Goal: Task Accomplishment & Management: Manage account settings

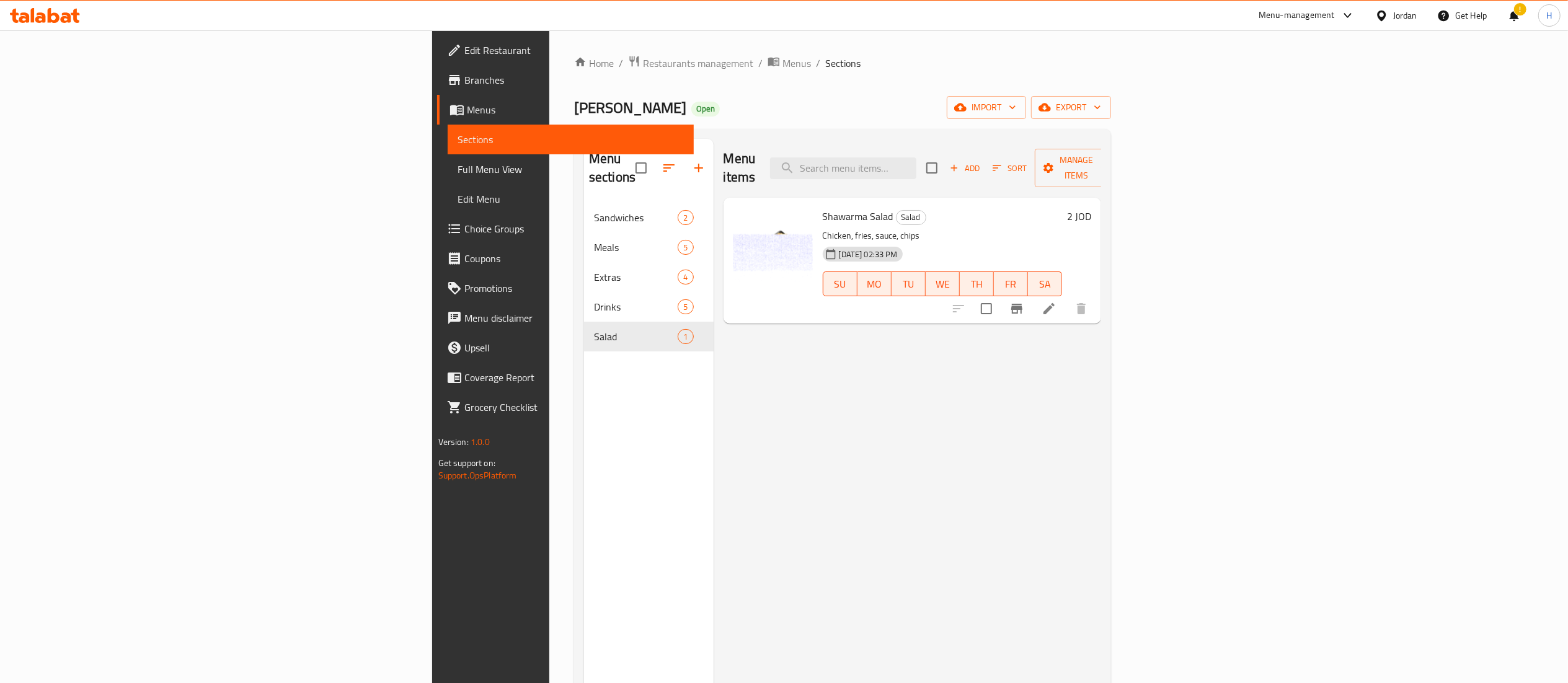
click at [43, 17] on icon at bounding box center [41, 18] width 11 height 11
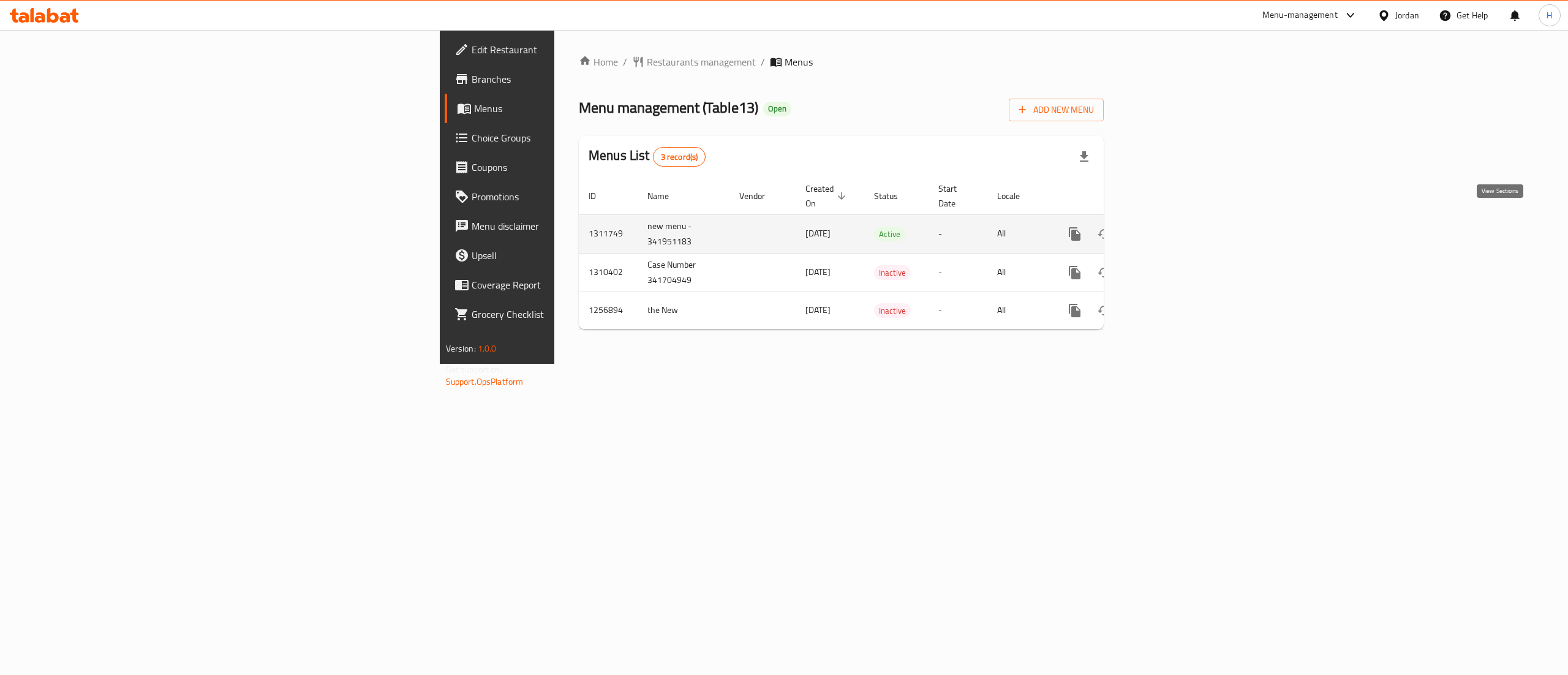
click at [1178, 220] on link "enhanced table" at bounding box center [1163, 234] width 30 height 30
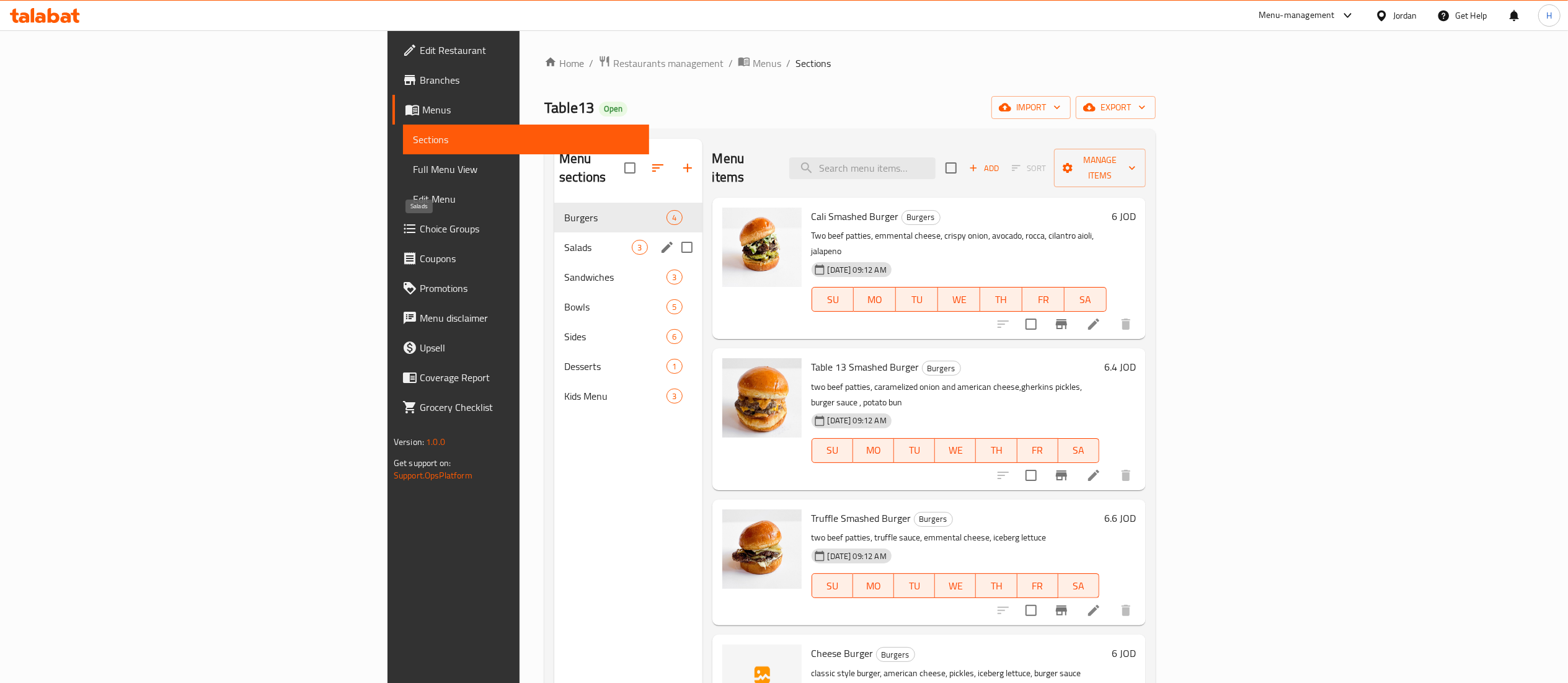
click at [564, 240] on span "Salads" at bounding box center [598, 247] width 67 height 15
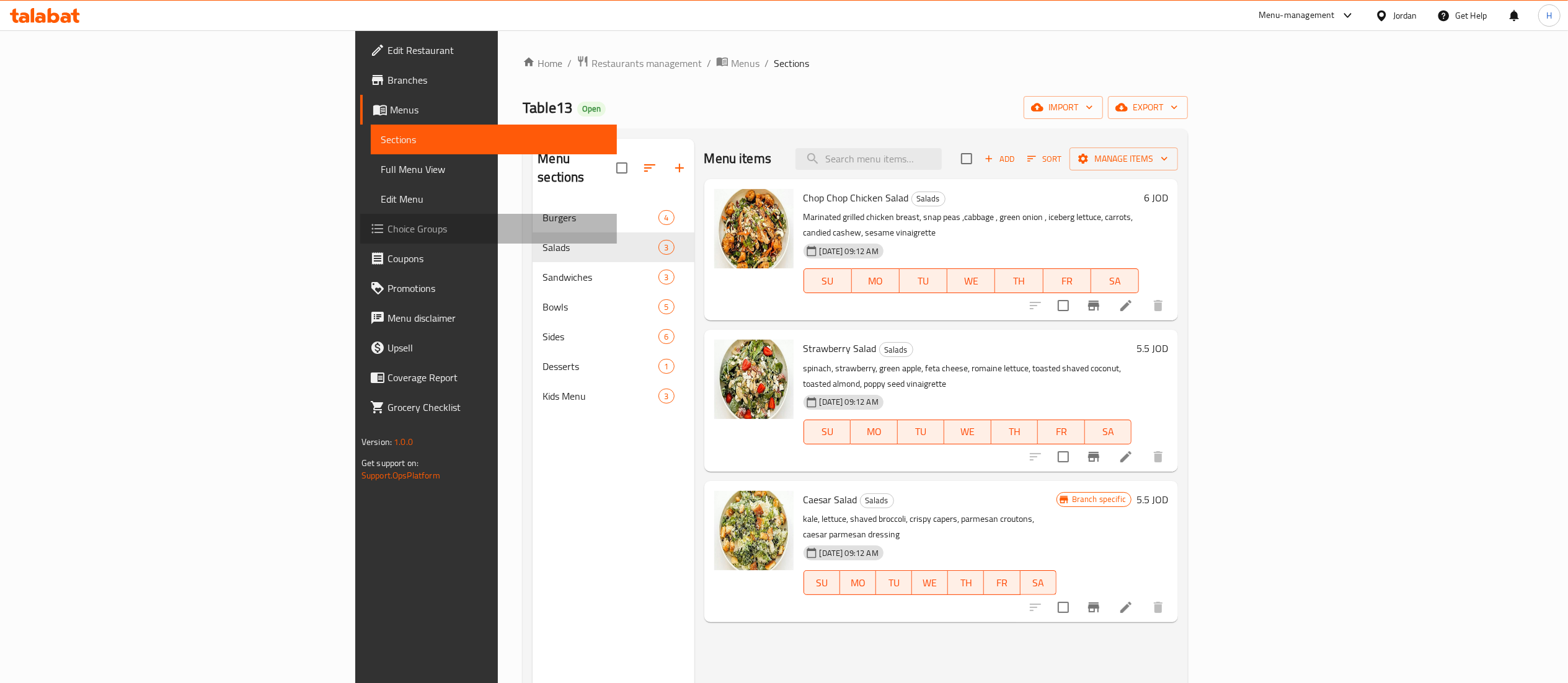
click at [388, 235] on span "Choice Groups" at bounding box center [497, 229] width 220 height 15
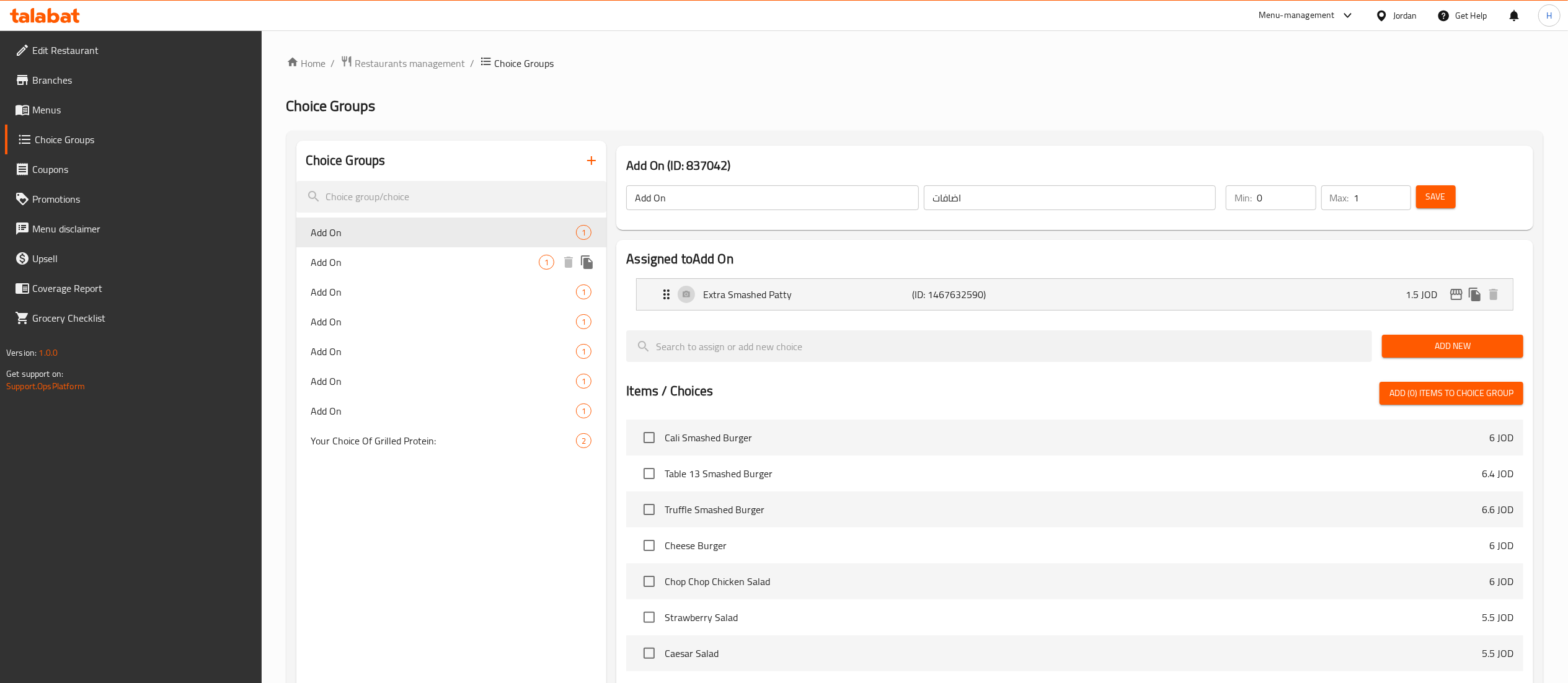
click at [344, 269] on span "Add On" at bounding box center [426, 262] width 228 height 15
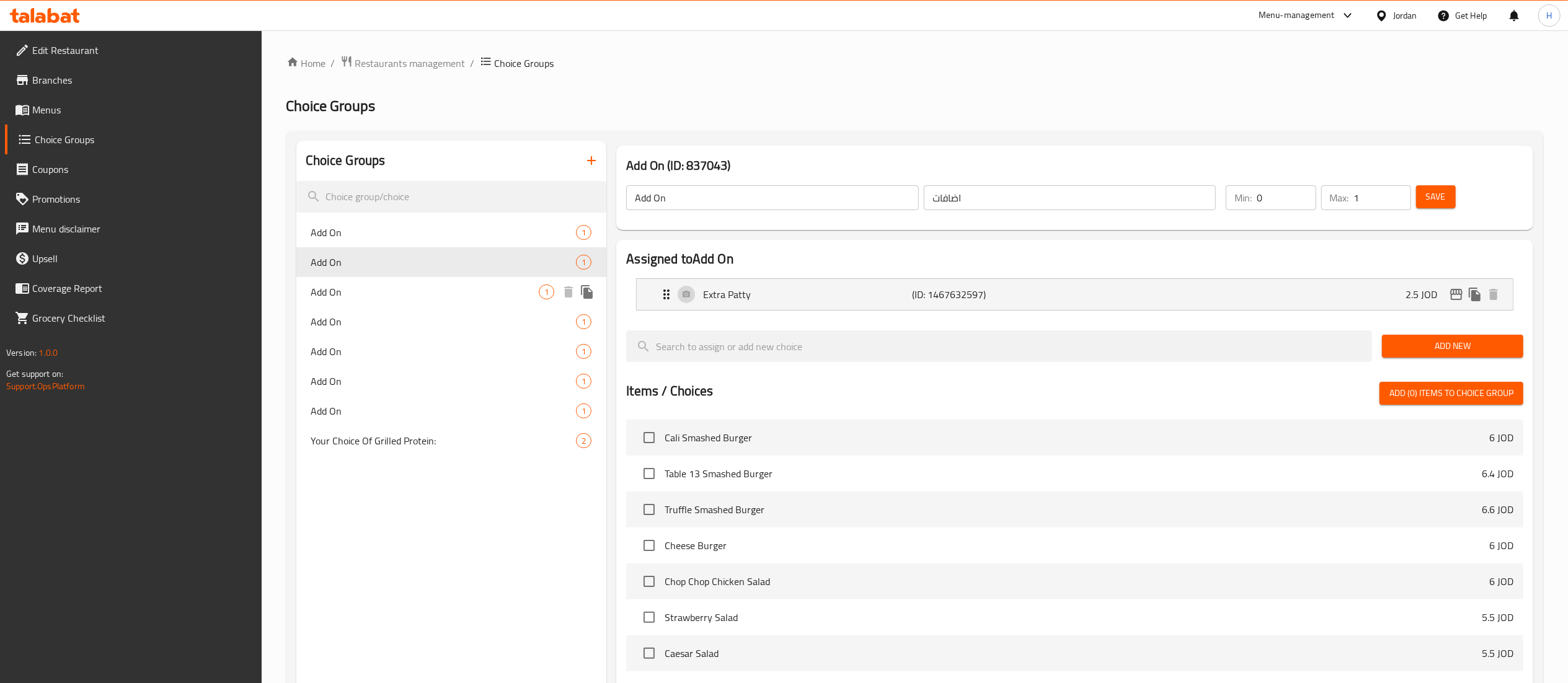
click at [338, 297] on span "Add On" at bounding box center [426, 292] width 228 height 15
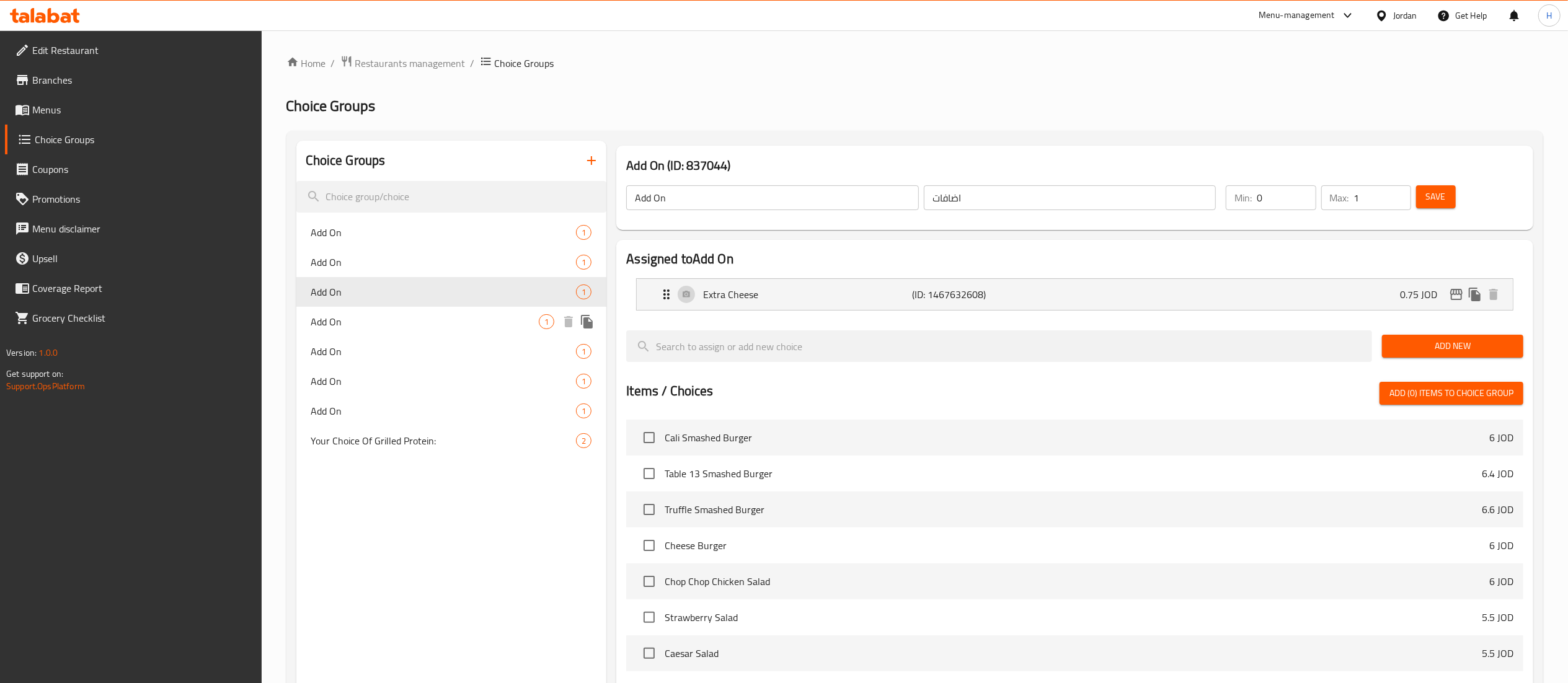
click at [336, 320] on span "Add On" at bounding box center [426, 321] width 228 height 15
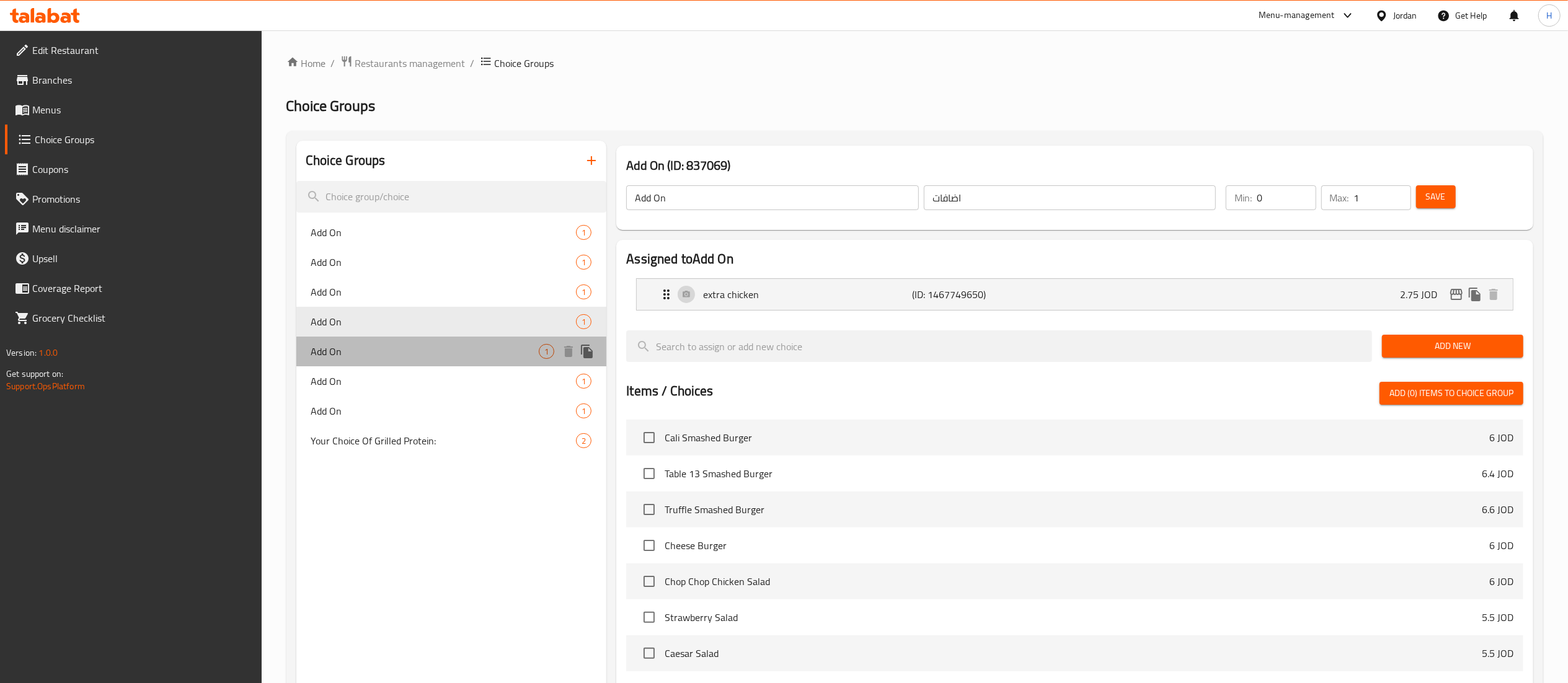
click at [343, 357] on span "Add On" at bounding box center [426, 352] width 228 height 15
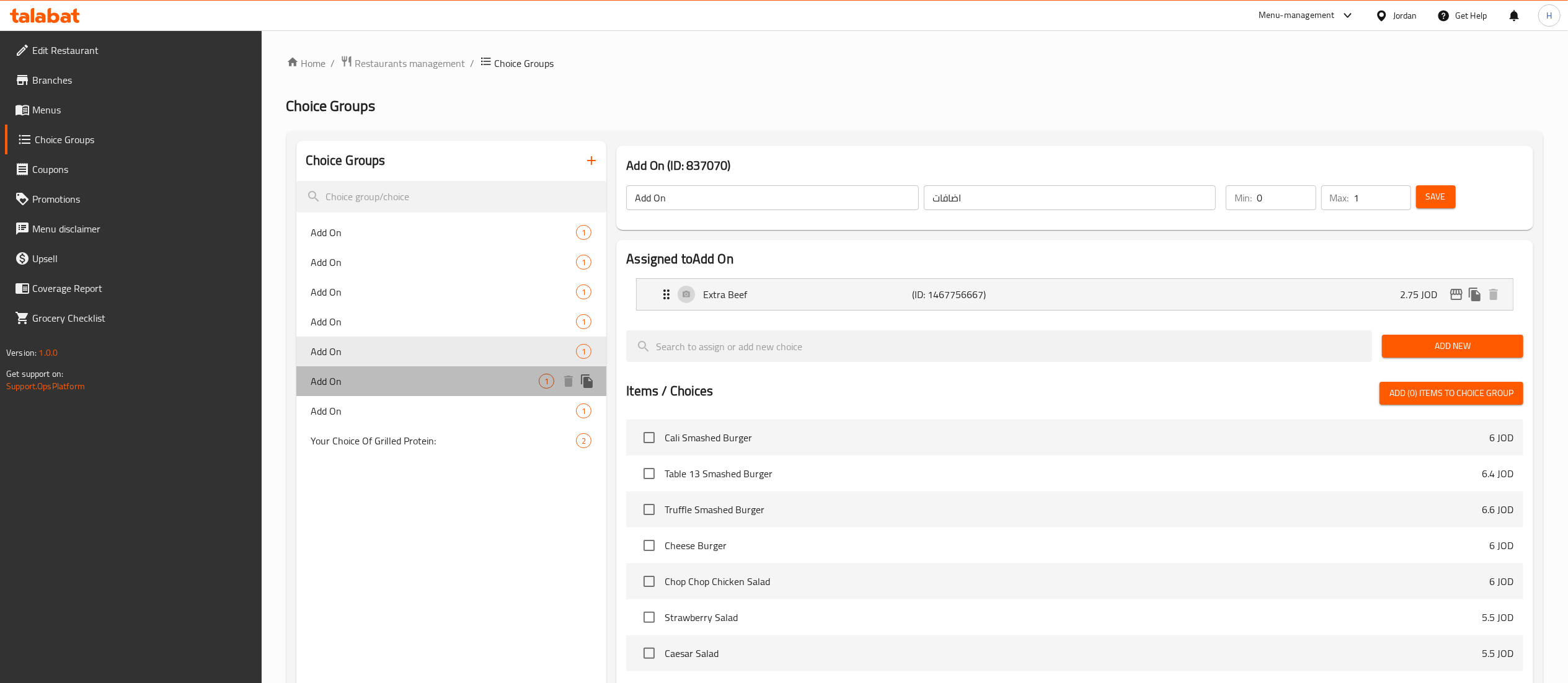
click at [348, 377] on span "Add On" at bounding box center [426, 381] width 228 height 15
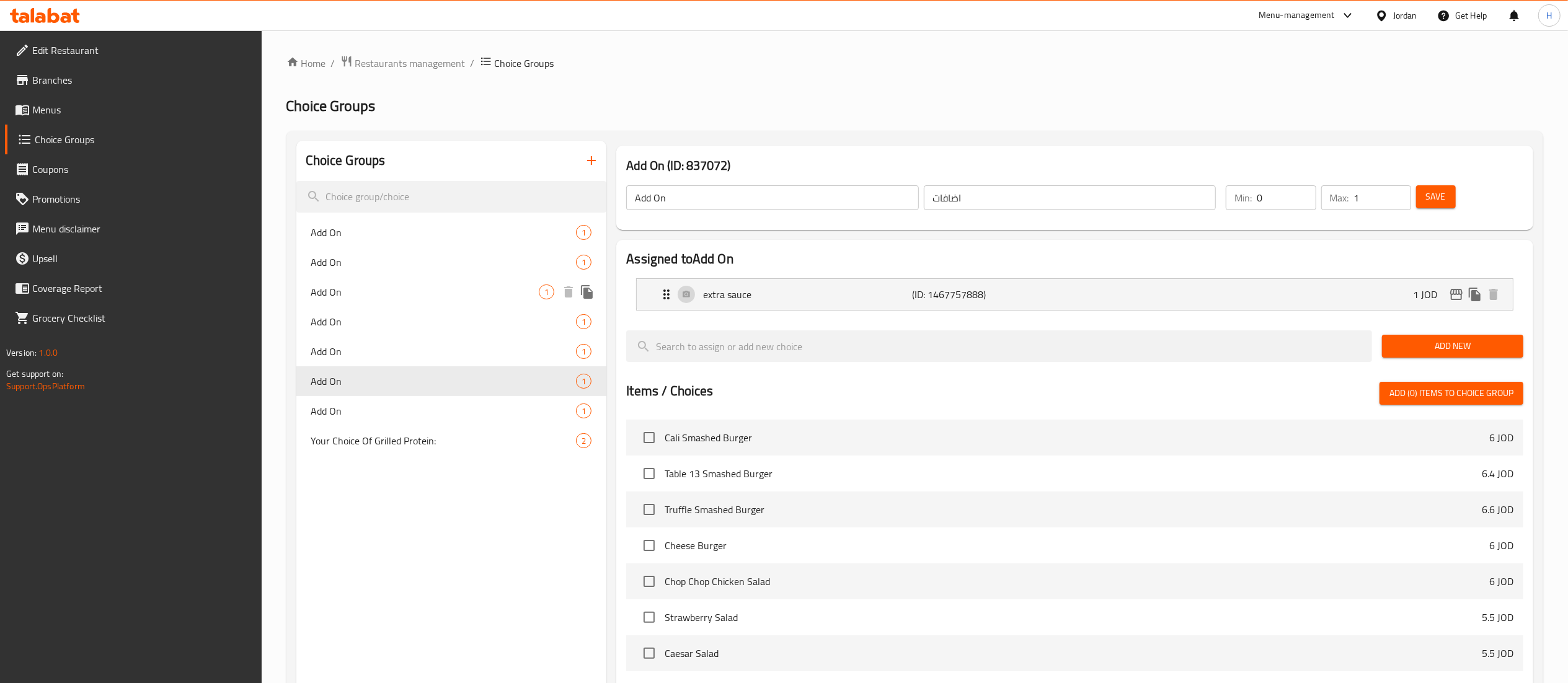
click at [354, 297] on span "Add On" at bounding box center [426, 292] width 228 height 15
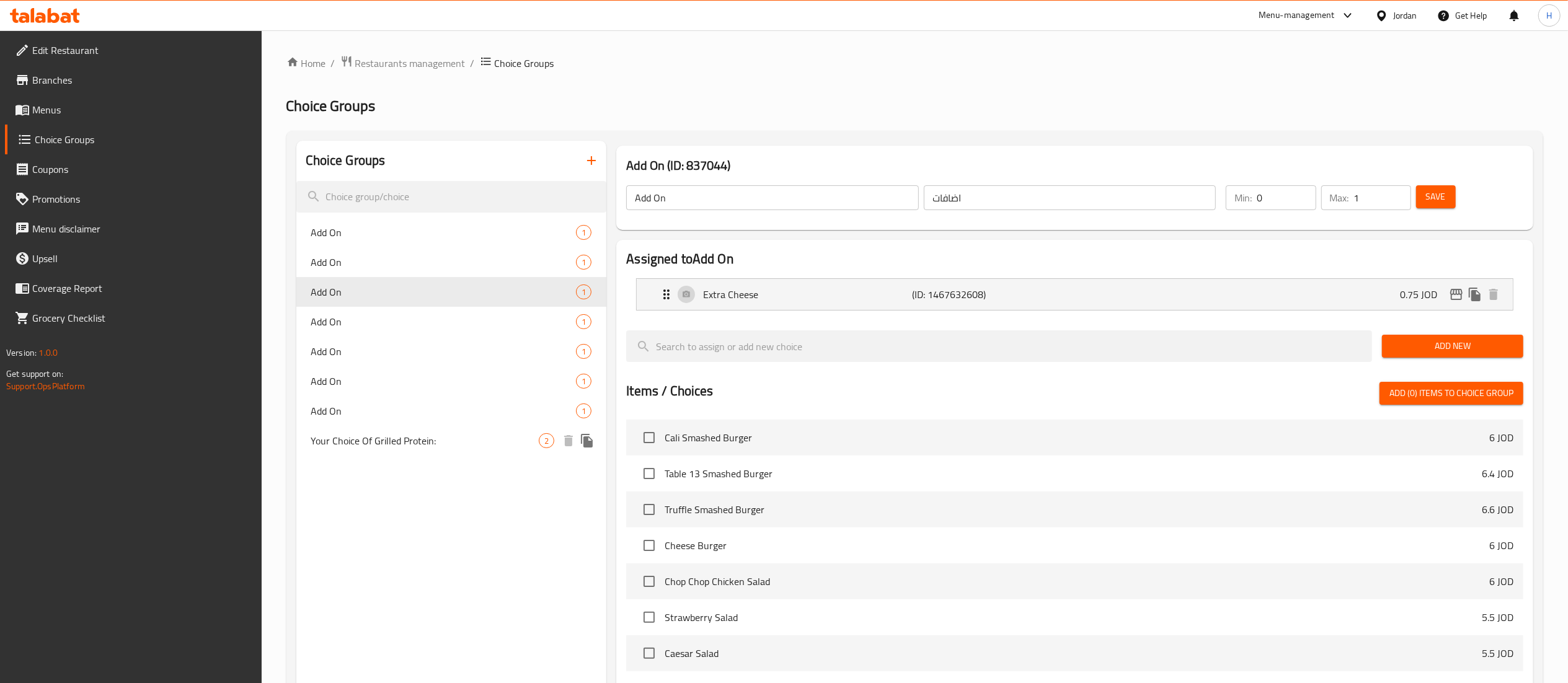
click at [382, 448] on span "Your Choice Of Grilled Protein:" at bounding box center [426, 441] width 228 height 15
type input "Your Choice Of Grilled Protein:"
type input "إختيارك من البروتين المشوي:"
type input "1"
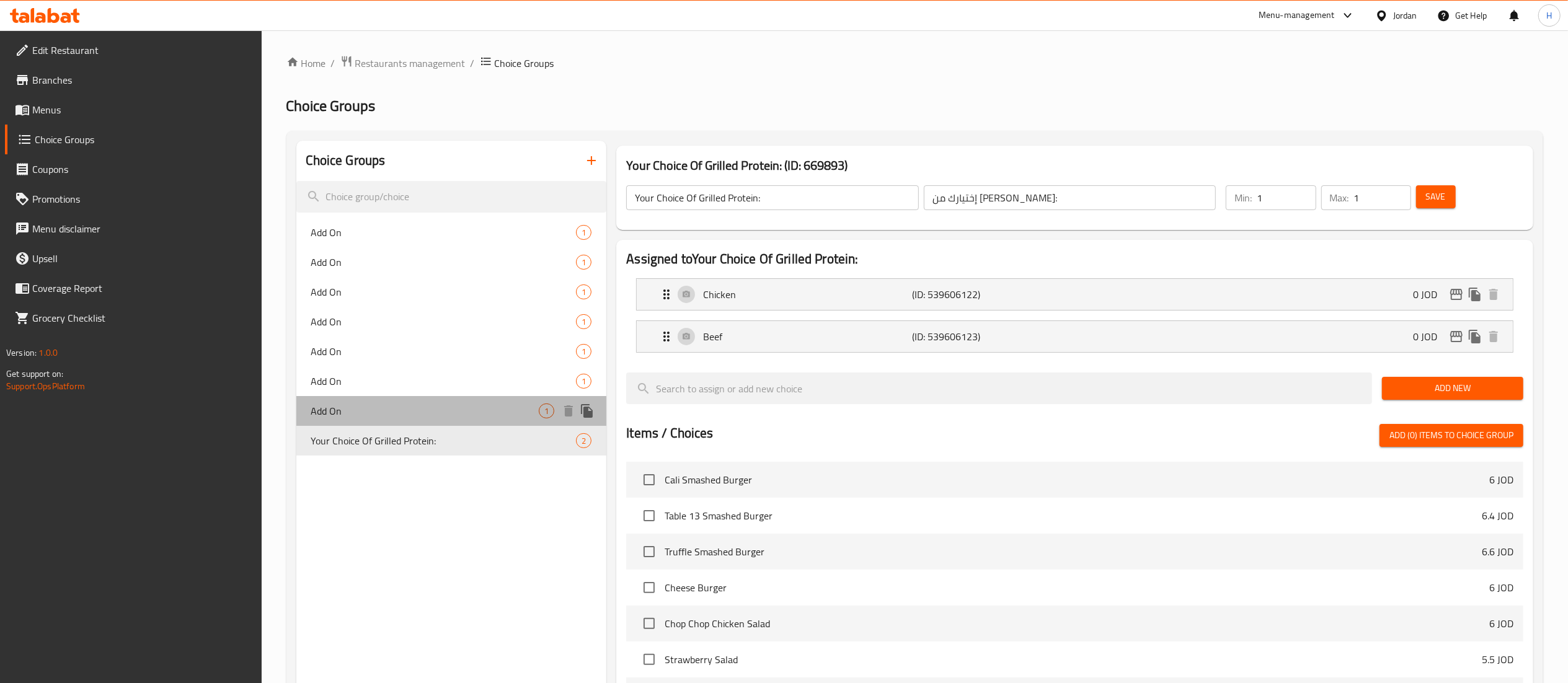
click at [340, 414] on span "Add On" at bounding box center [426, 411] width 228 height 15
type input "Add On"
type input "اضافات"
type input "0"
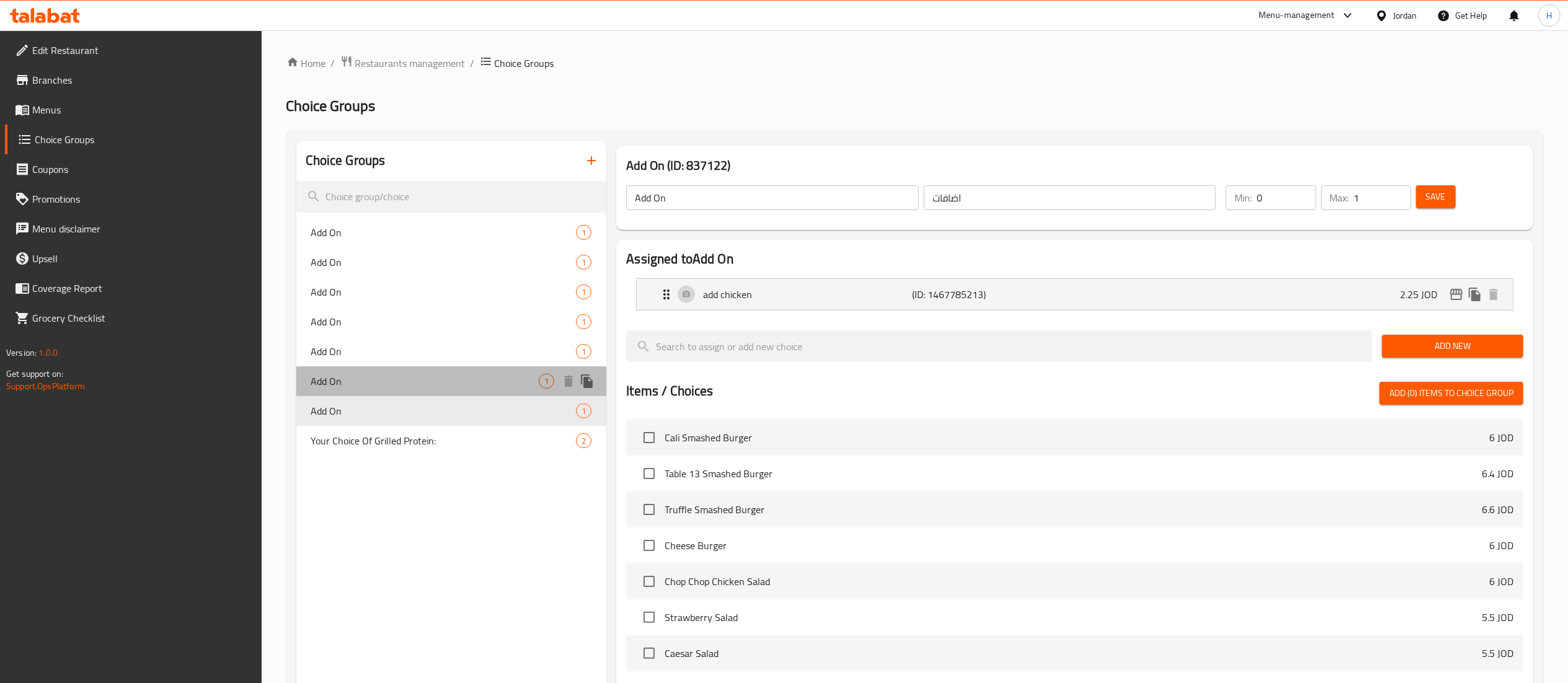
click at [348, 382] on span "Add On" at bounding box center [426, 381] width 228 height 15
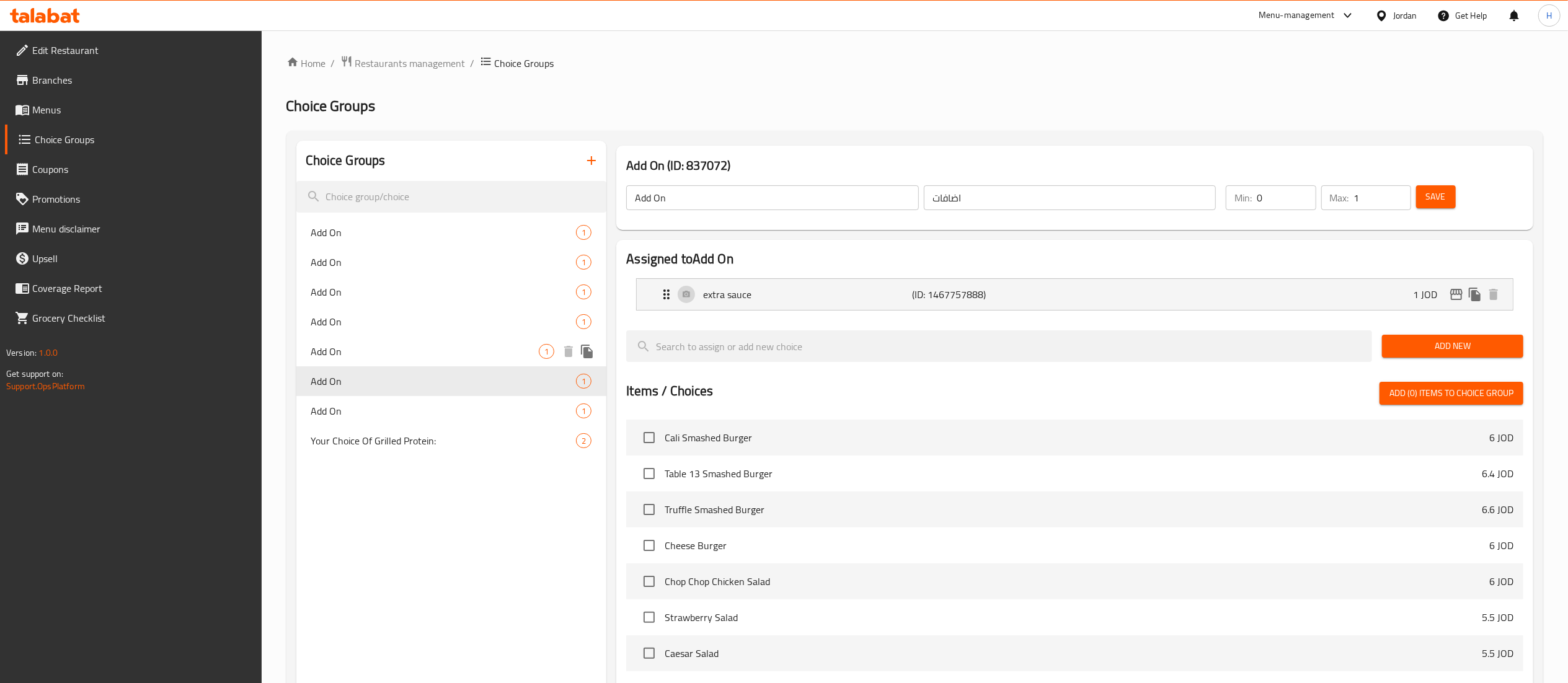
click at [360, 360] on div "Add On 1" at bounding box center [452, 352] width 311 height 30
click at [370, 346] on span "Add On" at bounding box center [426, 352] width 228 height 15
click at [387, 321] on span "Add On" at bounding box center [426, 321] width 228 height 15
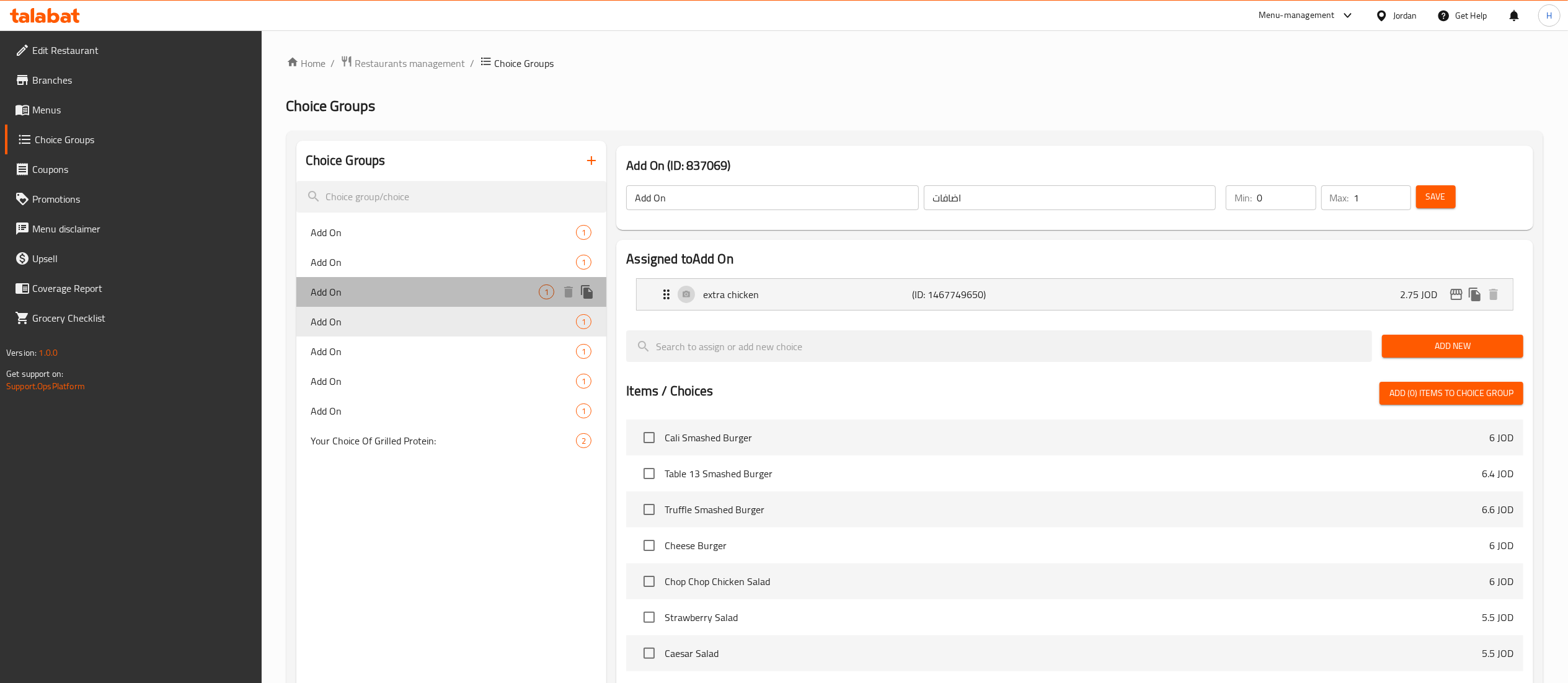
click at [382, 294] on span "Add On" at bounding box center [426, 292] width 228 height 15
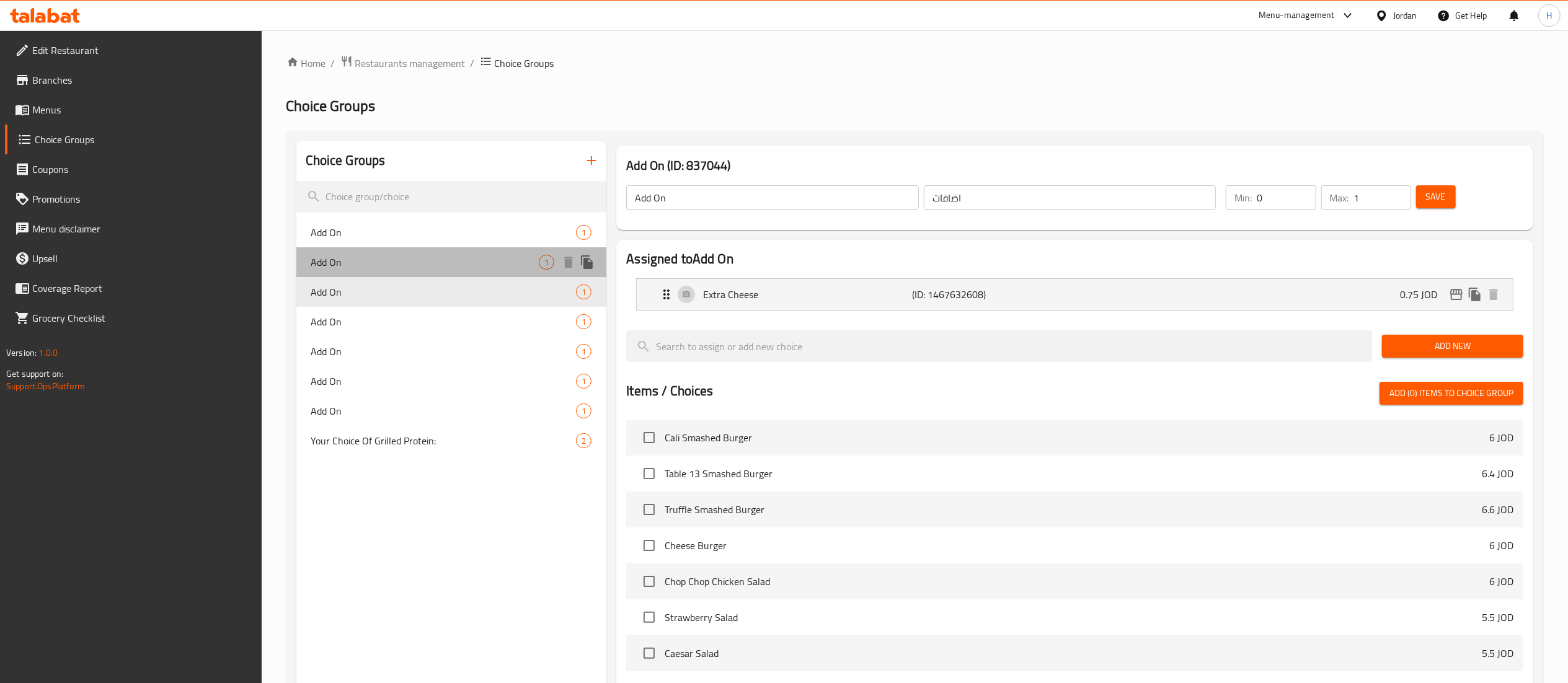
click at [384, 257] on span "Add On" at bounding box center [426, 262] width 228 height 15
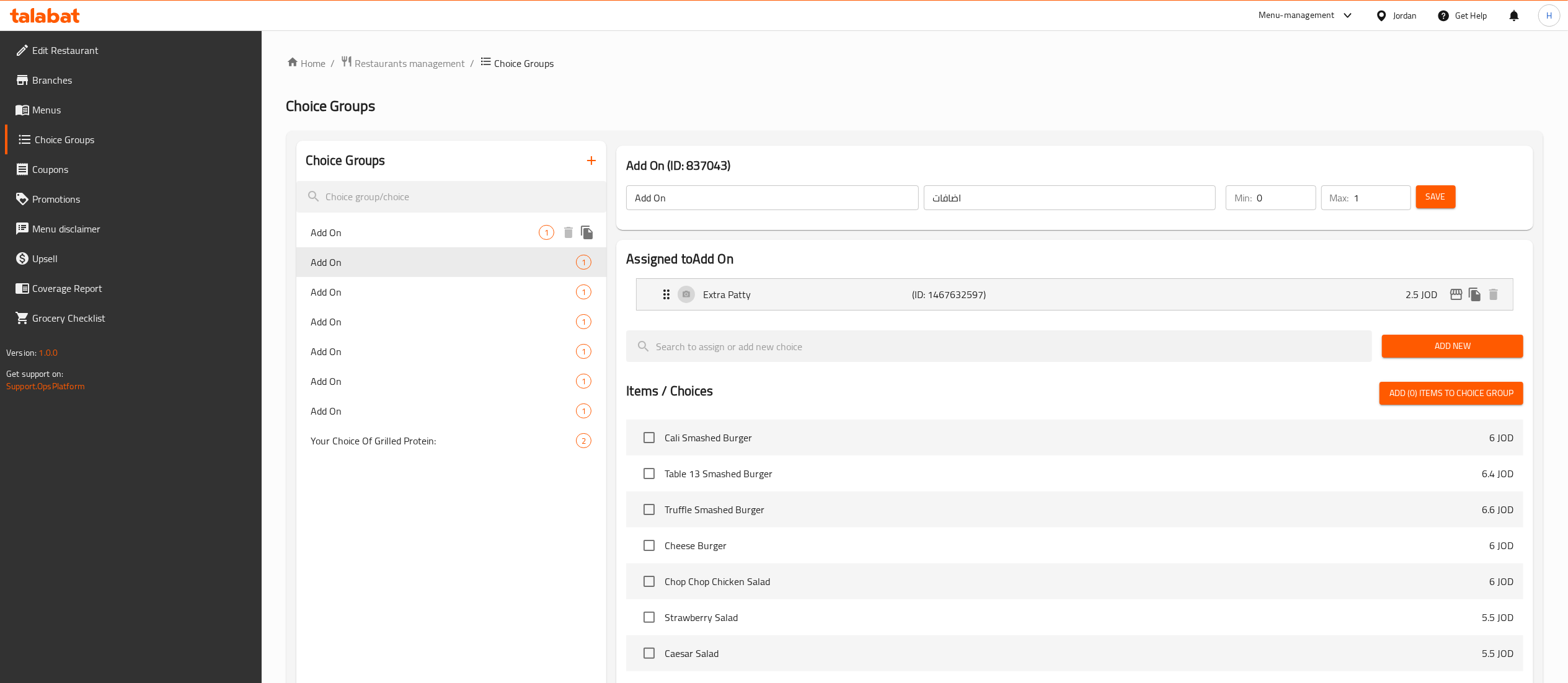
click at [350, 235] on span "Add On" at bounding box center [426, 232] width 228 height 15
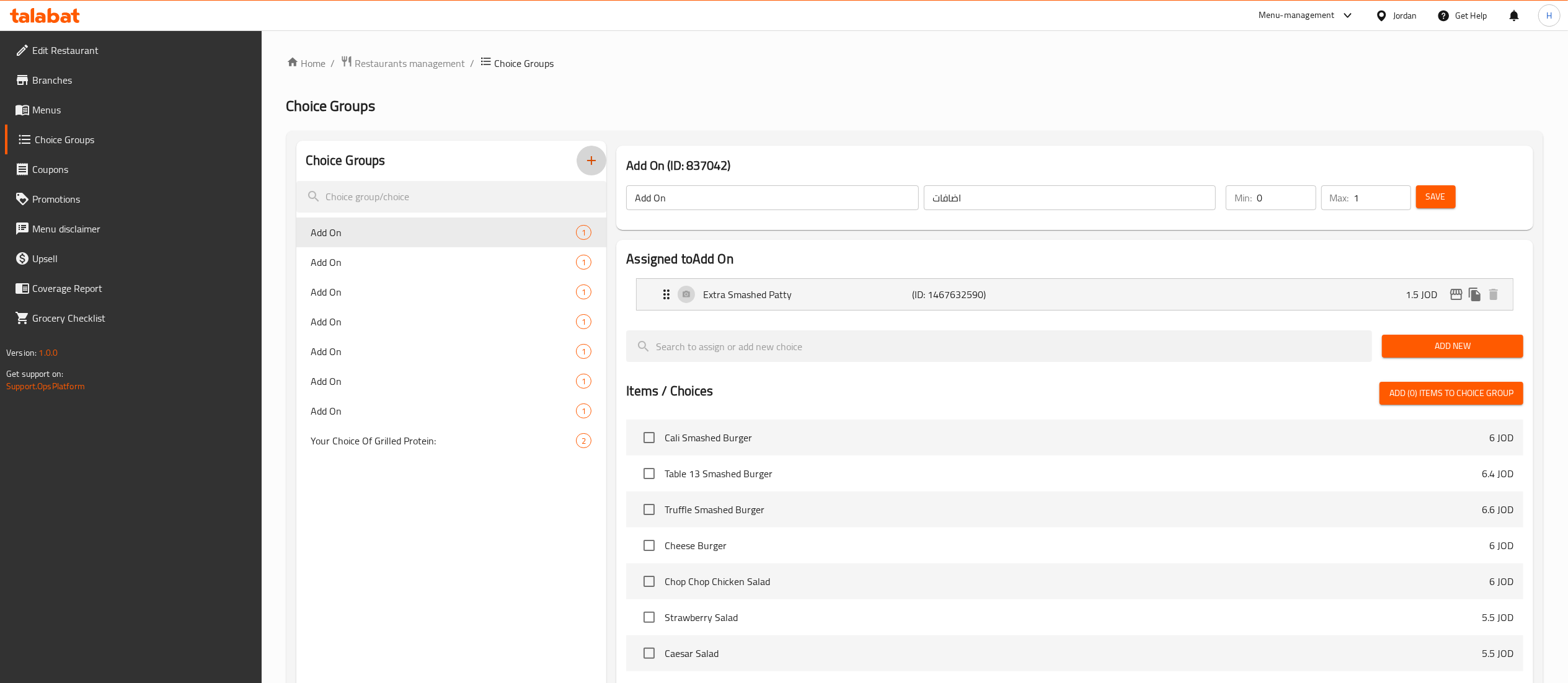
click at [591, 166] on icon "button" at bounding box center [591, 161] width 15 height 15
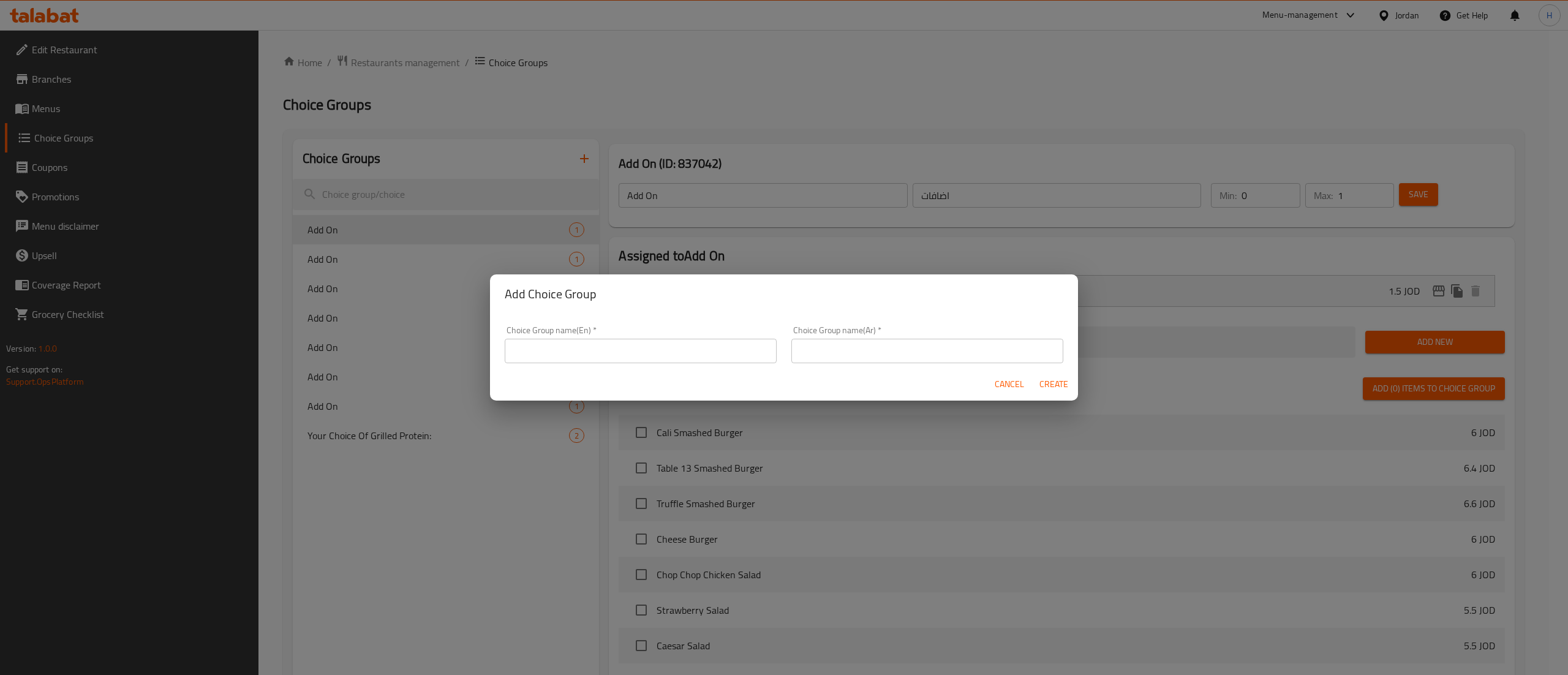
click at [578, 354] on input "text" at bounding box center [641, 351] width 272 height 24
type input "Upgrade to"
type input "اختيارك من"
click at [1054, 391] on span "Create" at bounding box center [1053, 384] width 30 height 15
type input "Upgrade to"
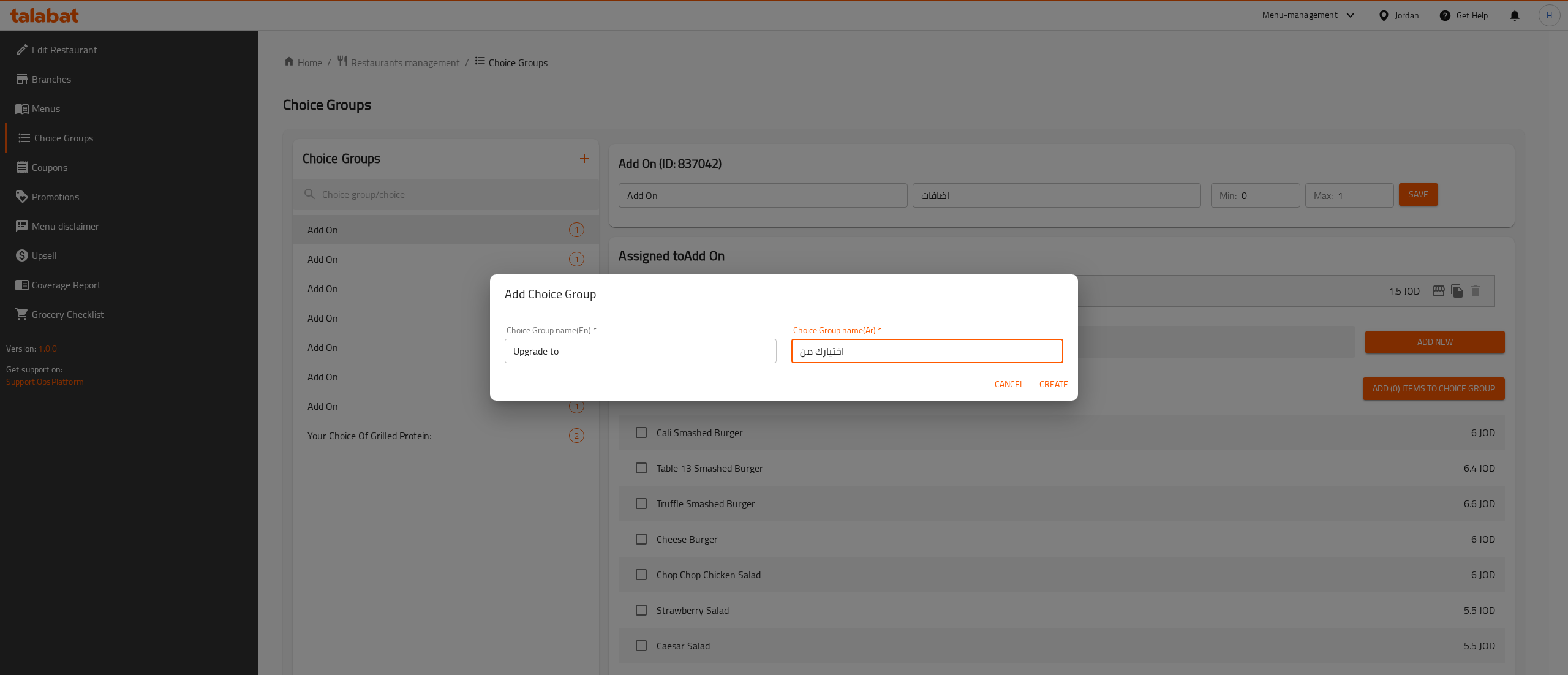
type input "اختيارك من"
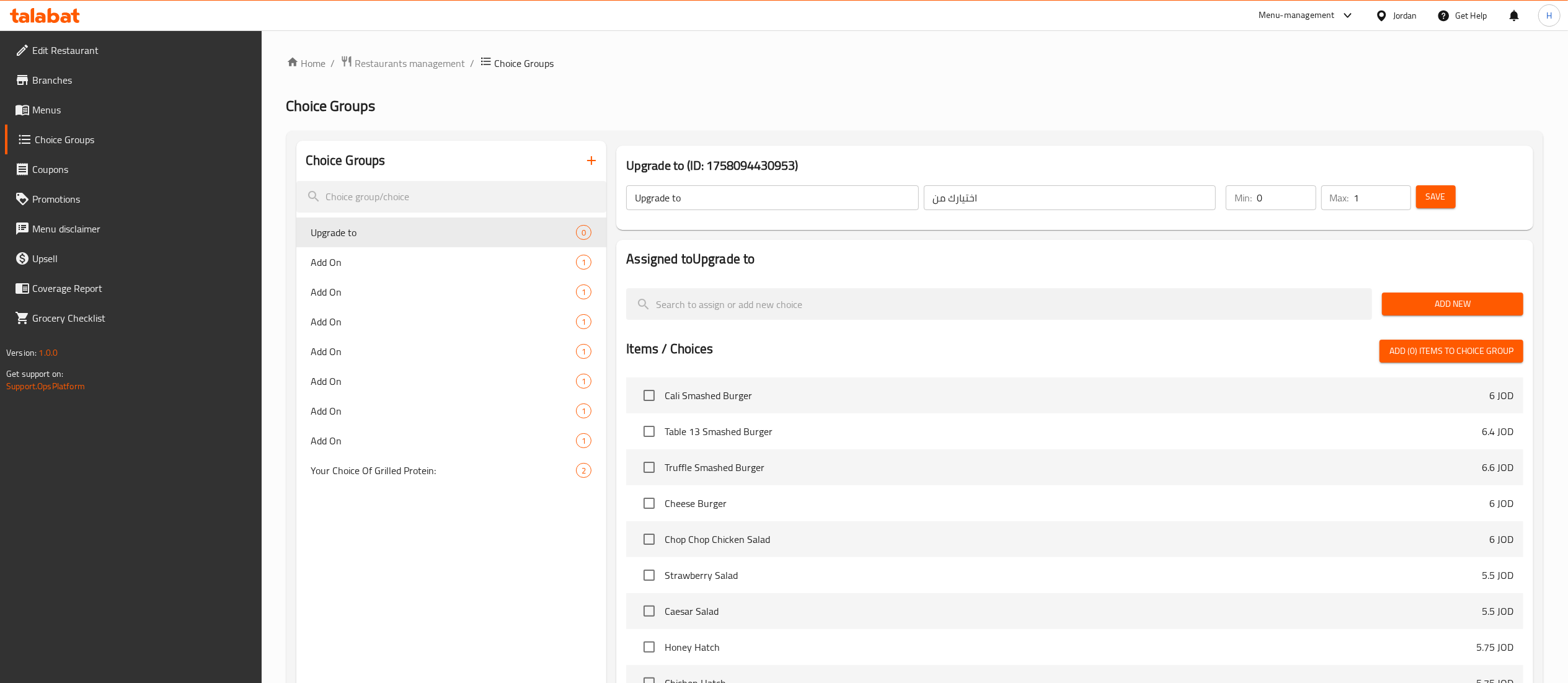
type input "1"
click at [1397, 193] on input "1" at bounding box center [1383, 197] width 57 height 25
click at [1409, 296] on span "Add New" at bounding box center [1453, 303] width 121 height 15
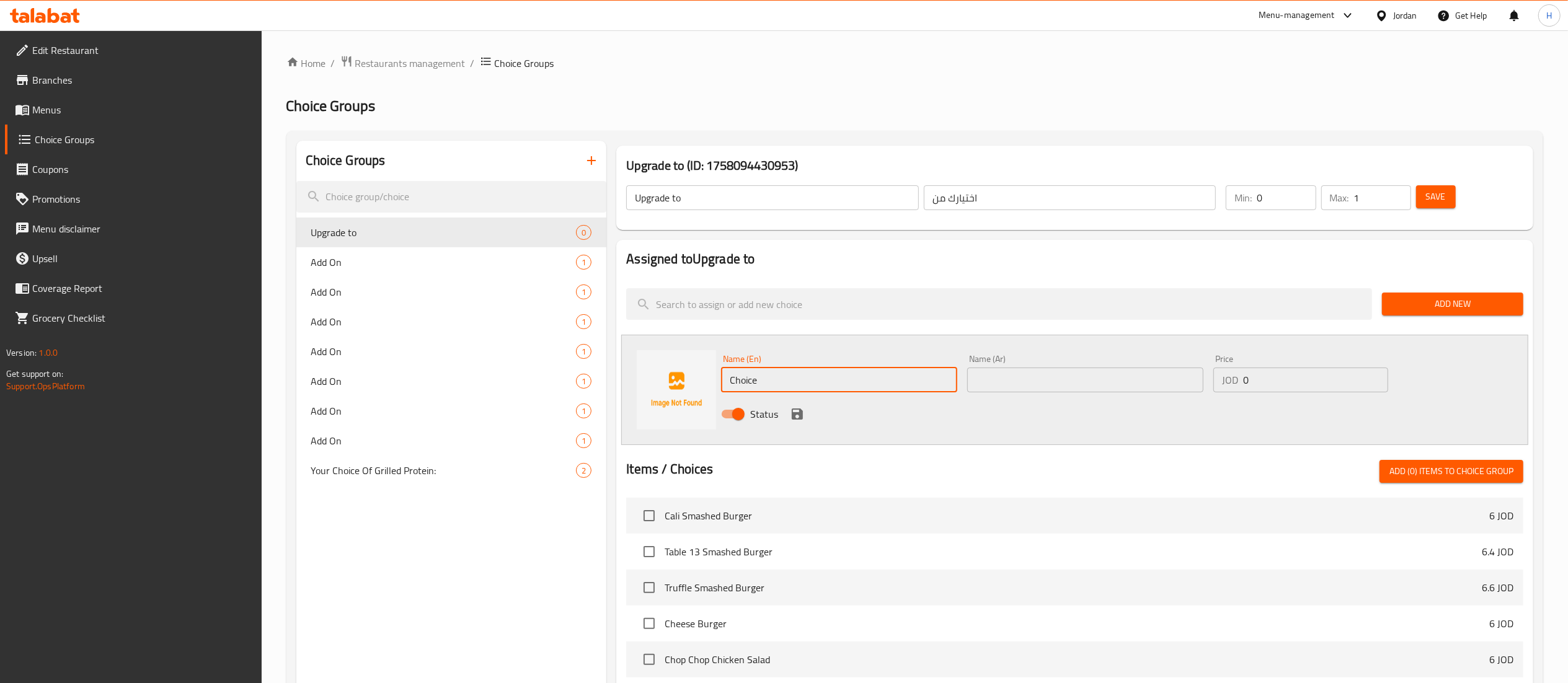
drag, startPoint x: 787, startPoint y: 384, endPoint x: 597, endPoint y: 371, distance: 190.4
click at [597, 371] on div "Choice Groups Upgrade to 0 Add On 1 Add On 1 Add On 1 Add On 1 Add On 1 Add On …" at bounding box center [917, 572] width 1242 height 864
type input "’"
type input "Meal"
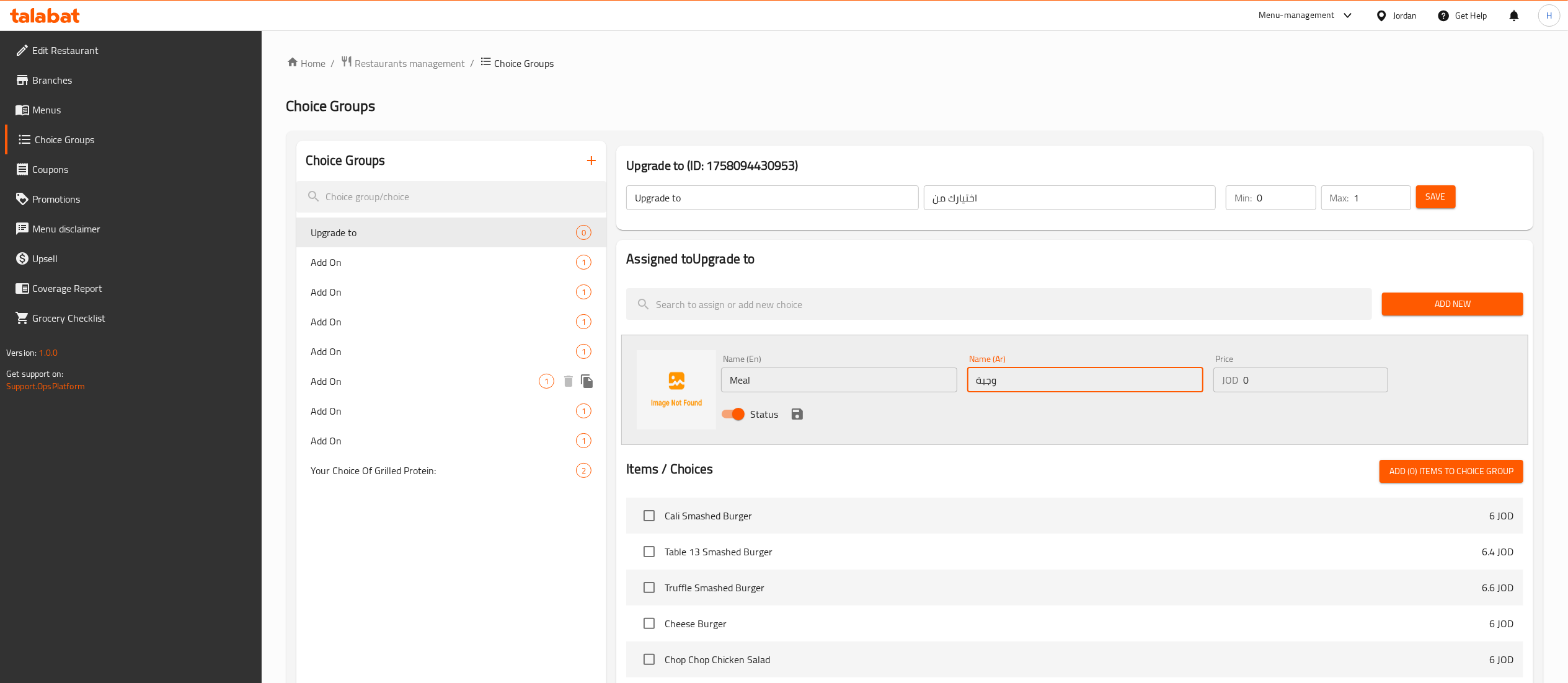
type input "وجبة"
type input "1.25"
click at [790, 412] on icon "save" at bounding box center [797, 414] width 15 height 15
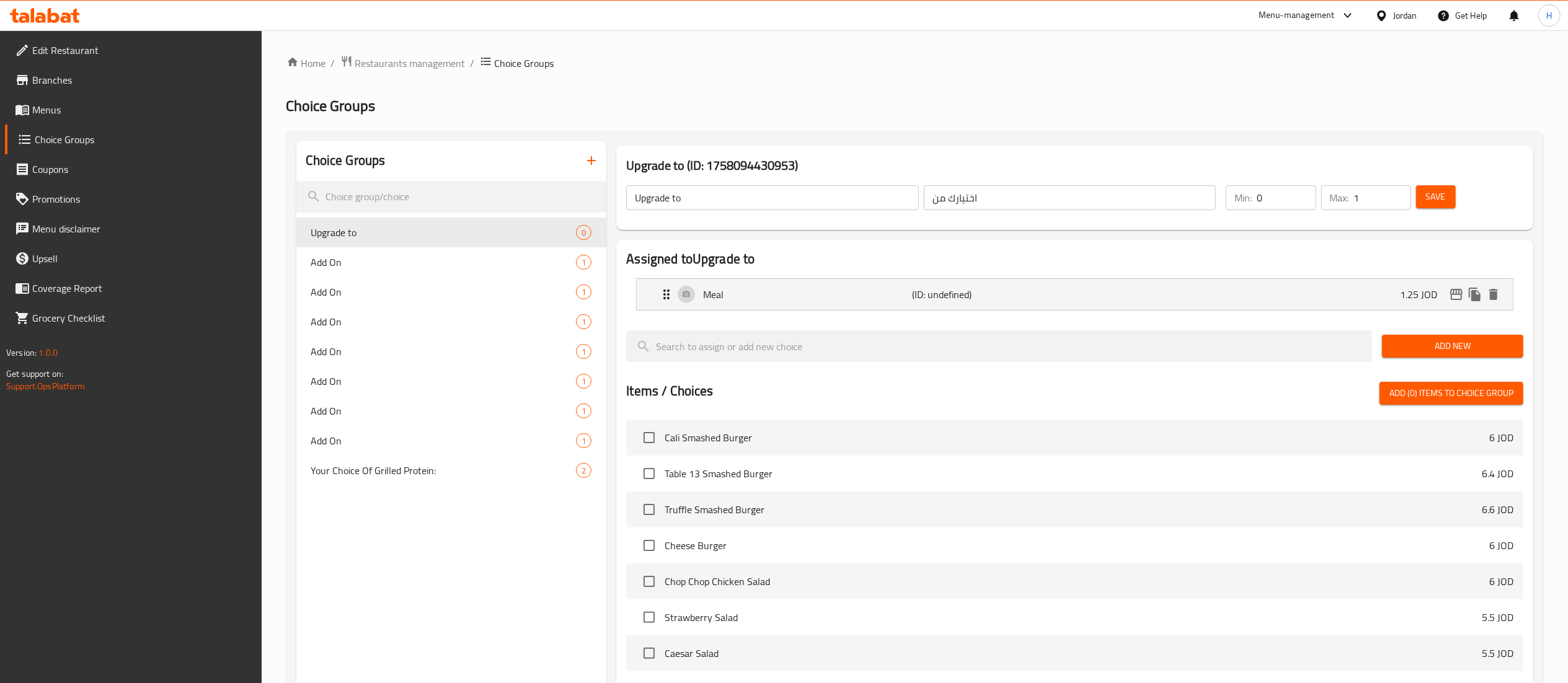
click at [1441, 199] on span "Save" at bounding box center [1436, 196] width 20 height 15
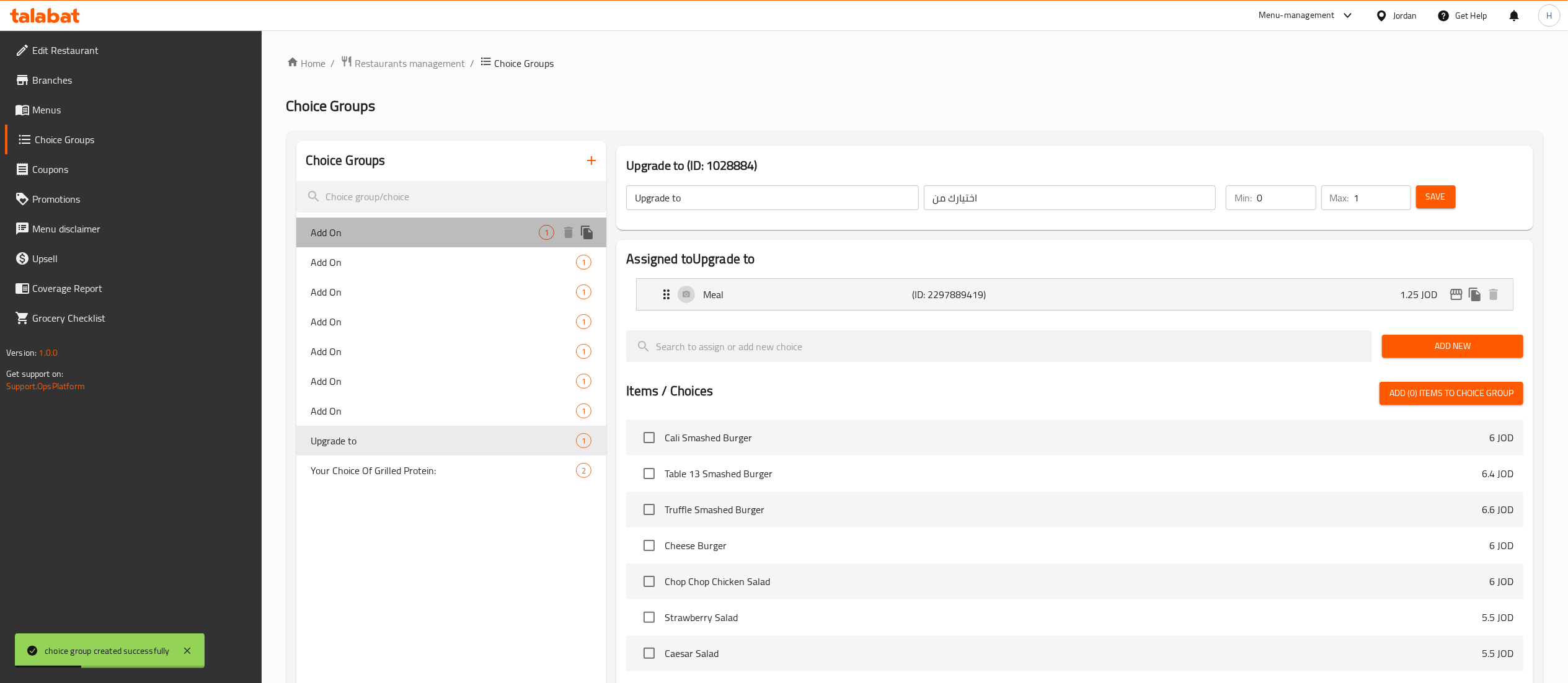
click at [413, 239] on span "Add On" at bounding box center [426, 232] width 228 height 15
type input "Add On"
type input "اضافات"
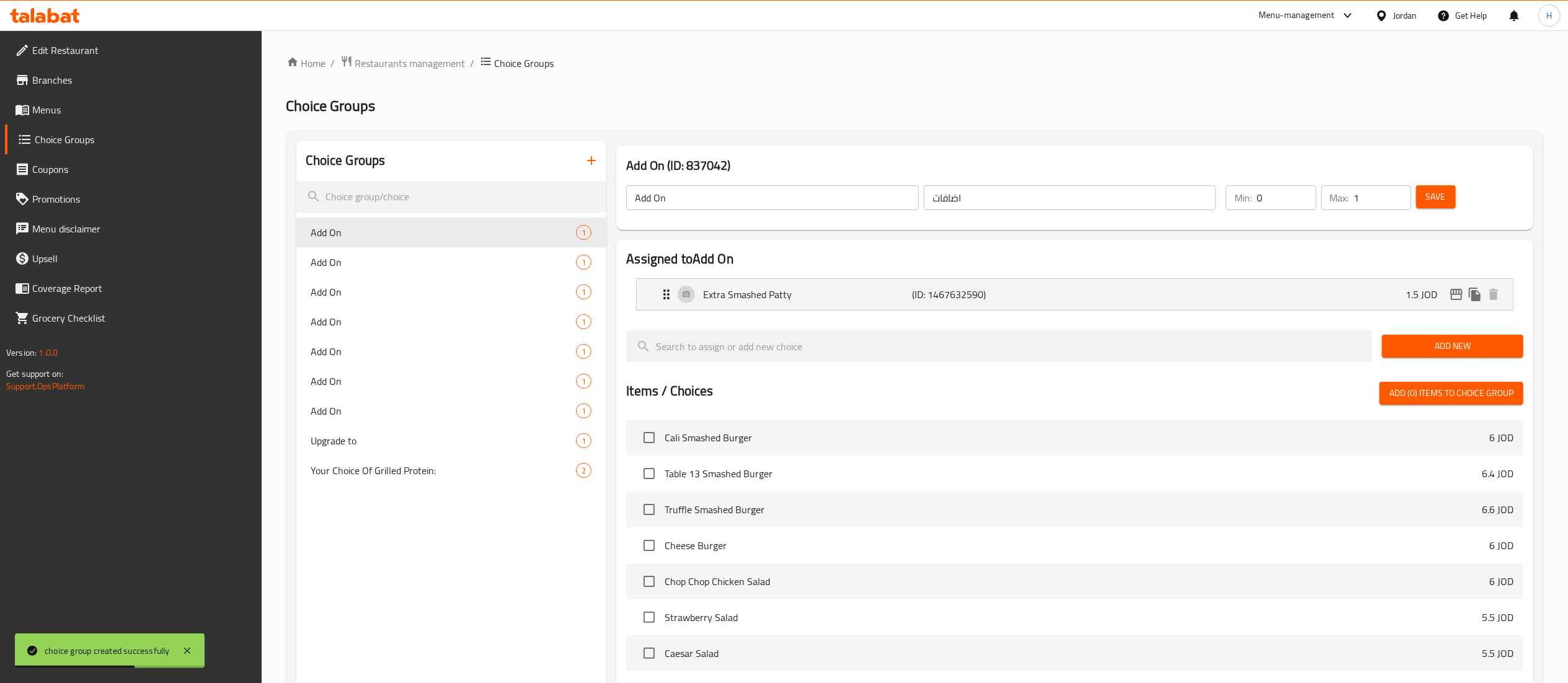
click at [446, 156] on div "Choice Groups" at bounding box center [452, 161] width 311 height 40
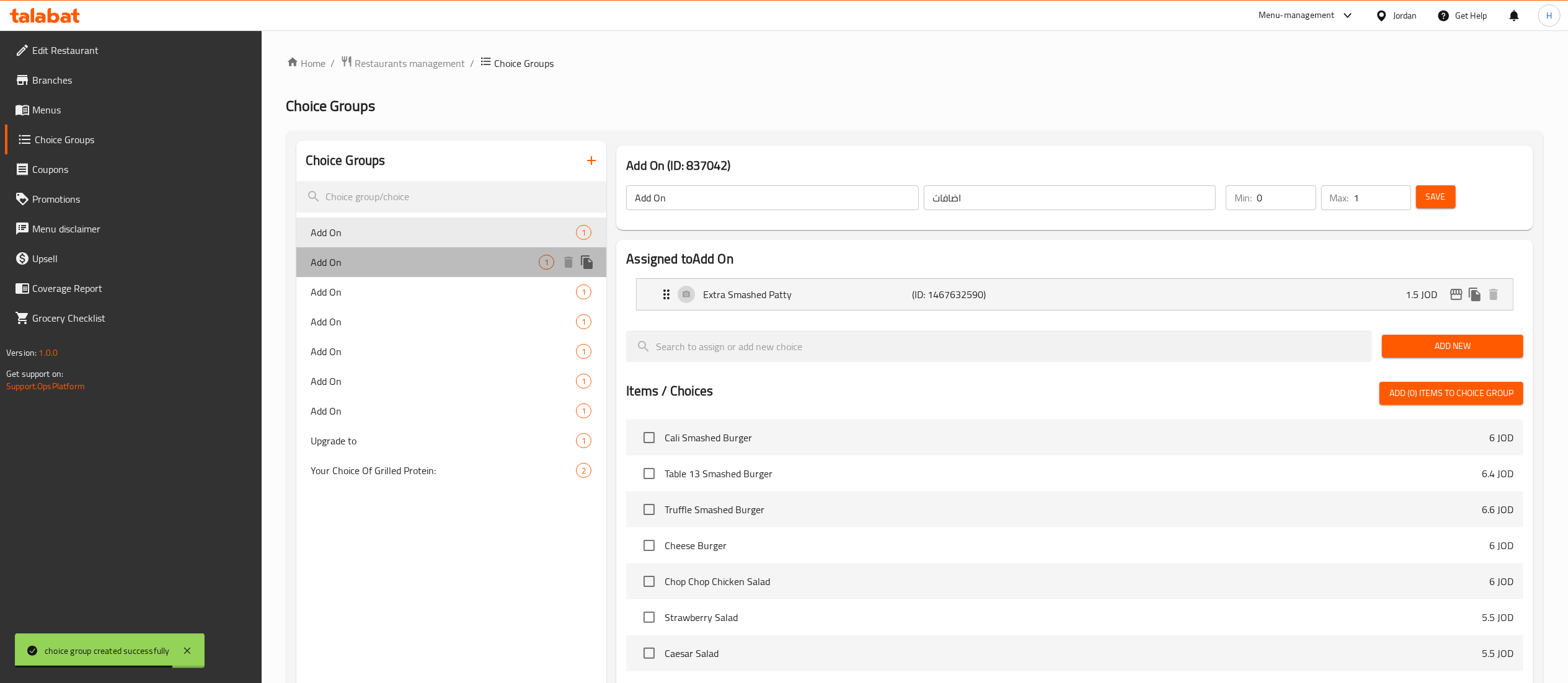
click at [402, 260] on span "Add On" at bounding box center [426, 262] width 228 height 15
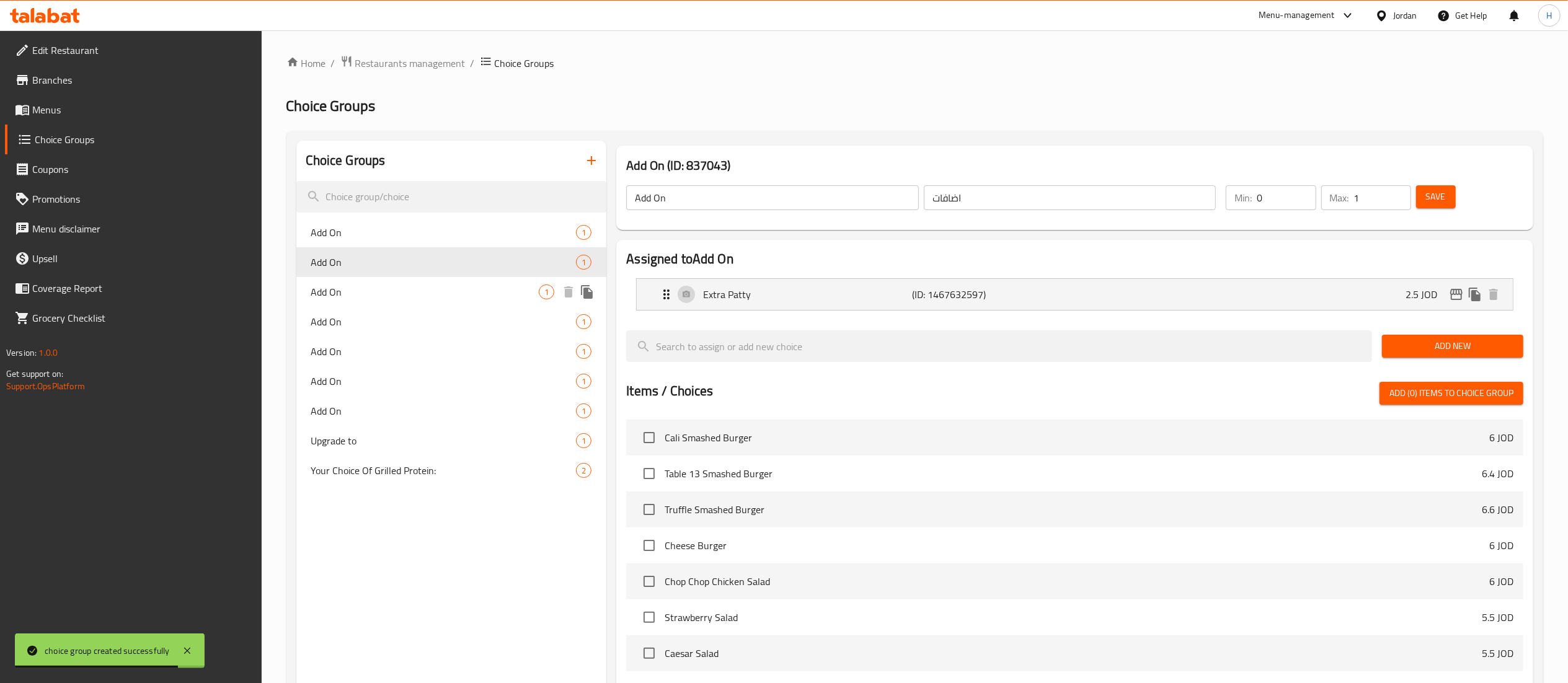
click at [394, 302] on div "Add On 1" at bounding box center [452, 291] width 311 height 30
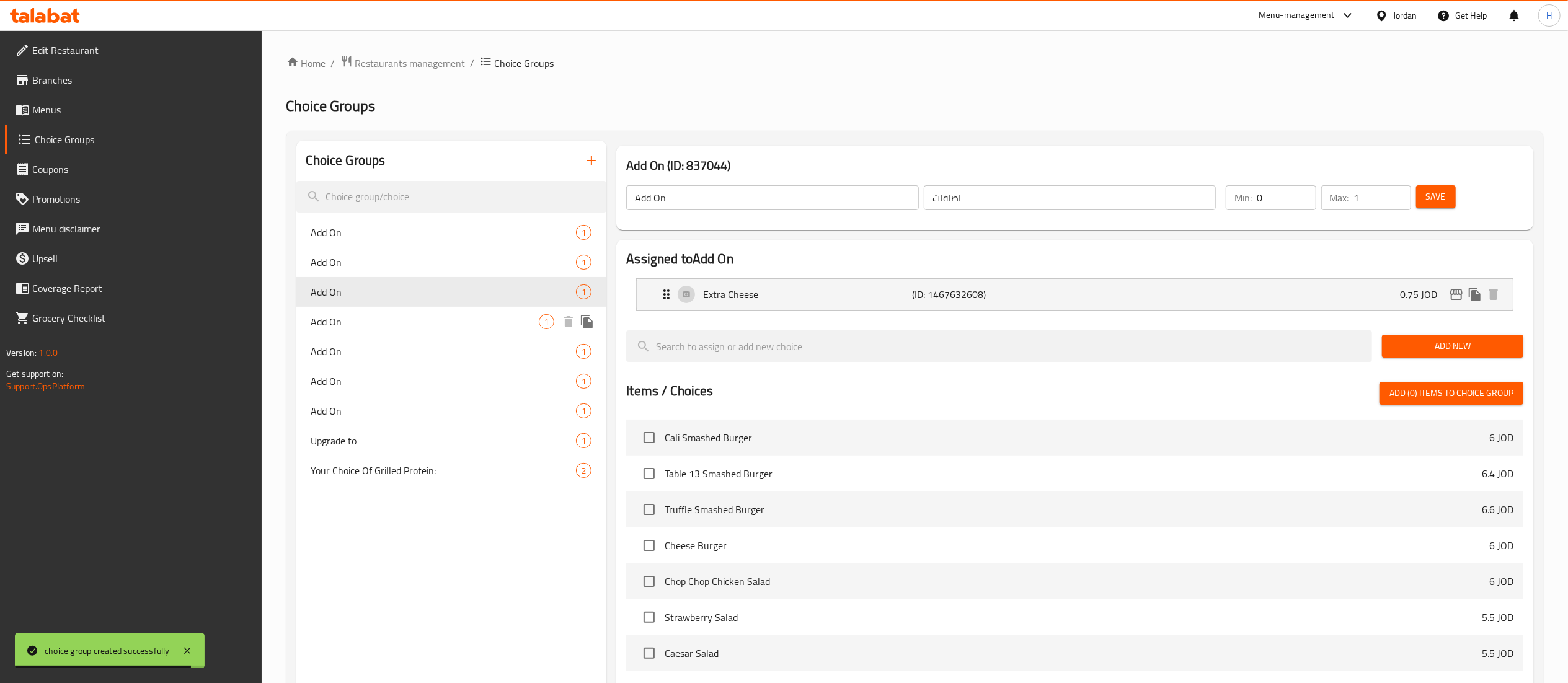
click at [390, 331] on div "Add On 1" at bounding box center [452, 321] width 311 height 30
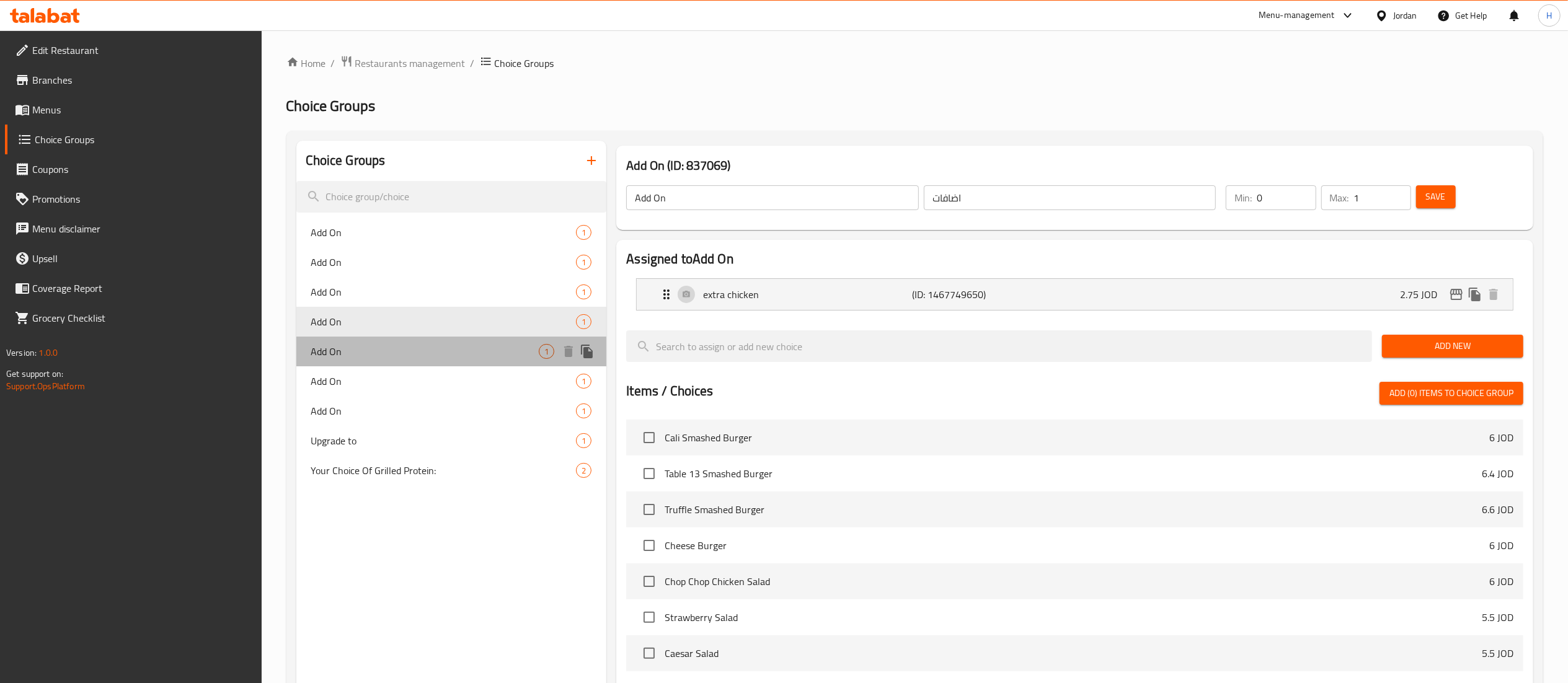
click at [385, 364] on div "Add On 1" at bounding box center [452, 352] width 311 height 30
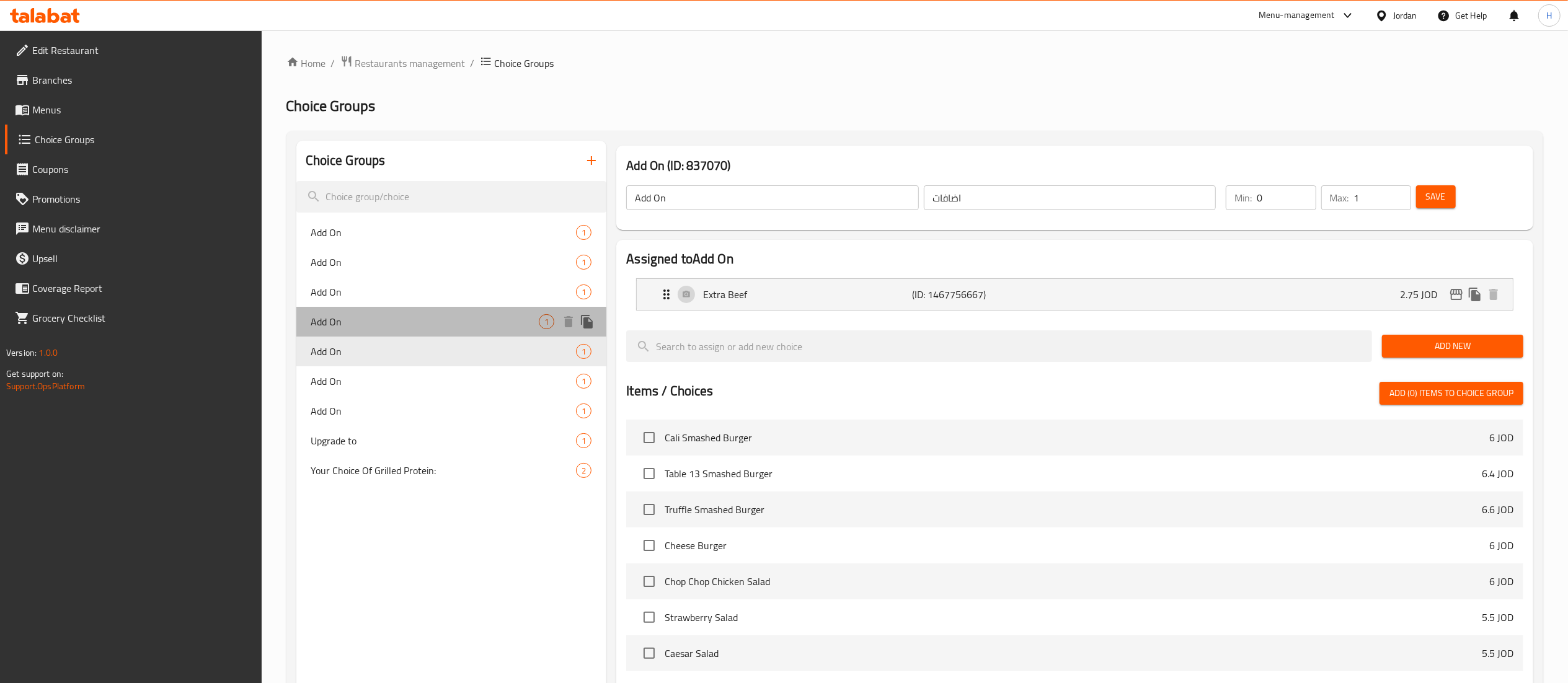
click at [358, 317] on span "Add On" at bounding box center [426, 321] width 228 height 15
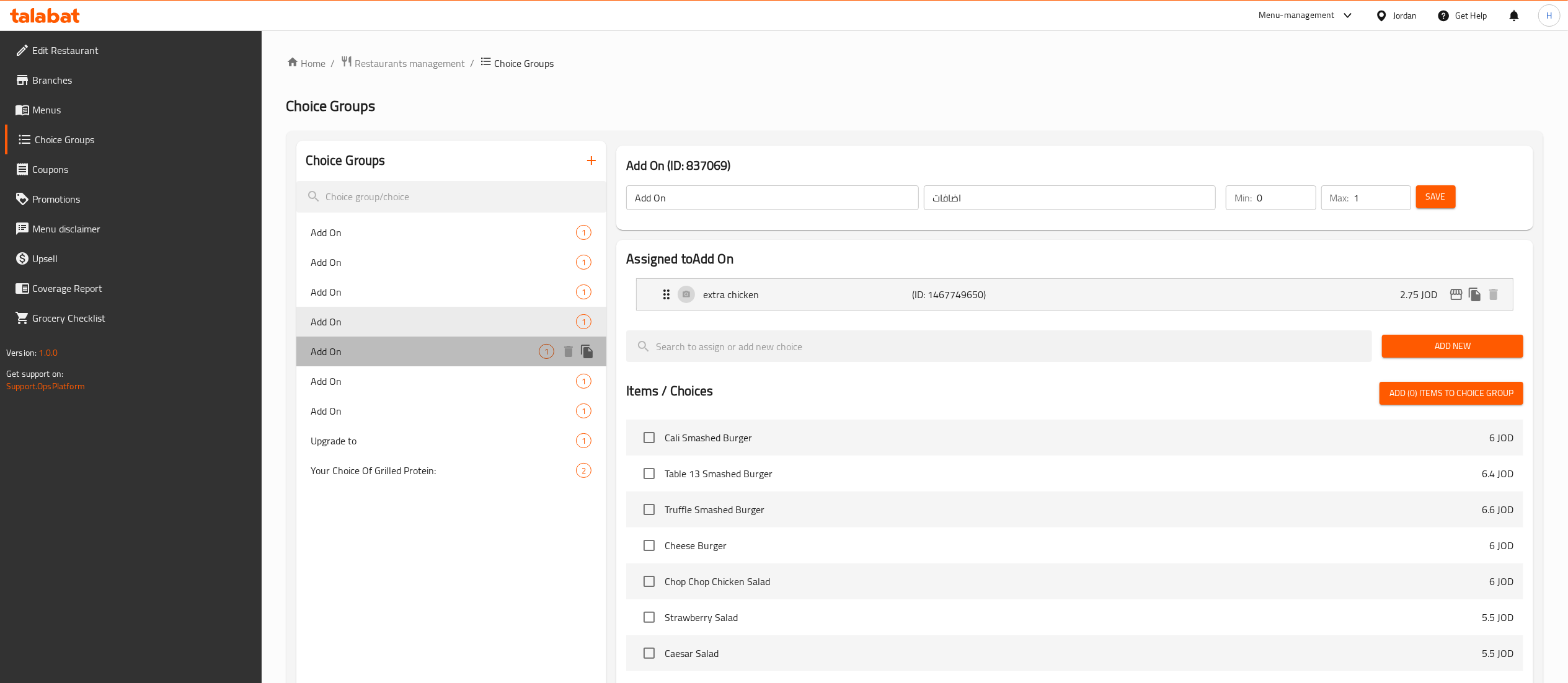
click at [358, 346] on span "Add On" at bounding box center [426, 352] width 228 height 15
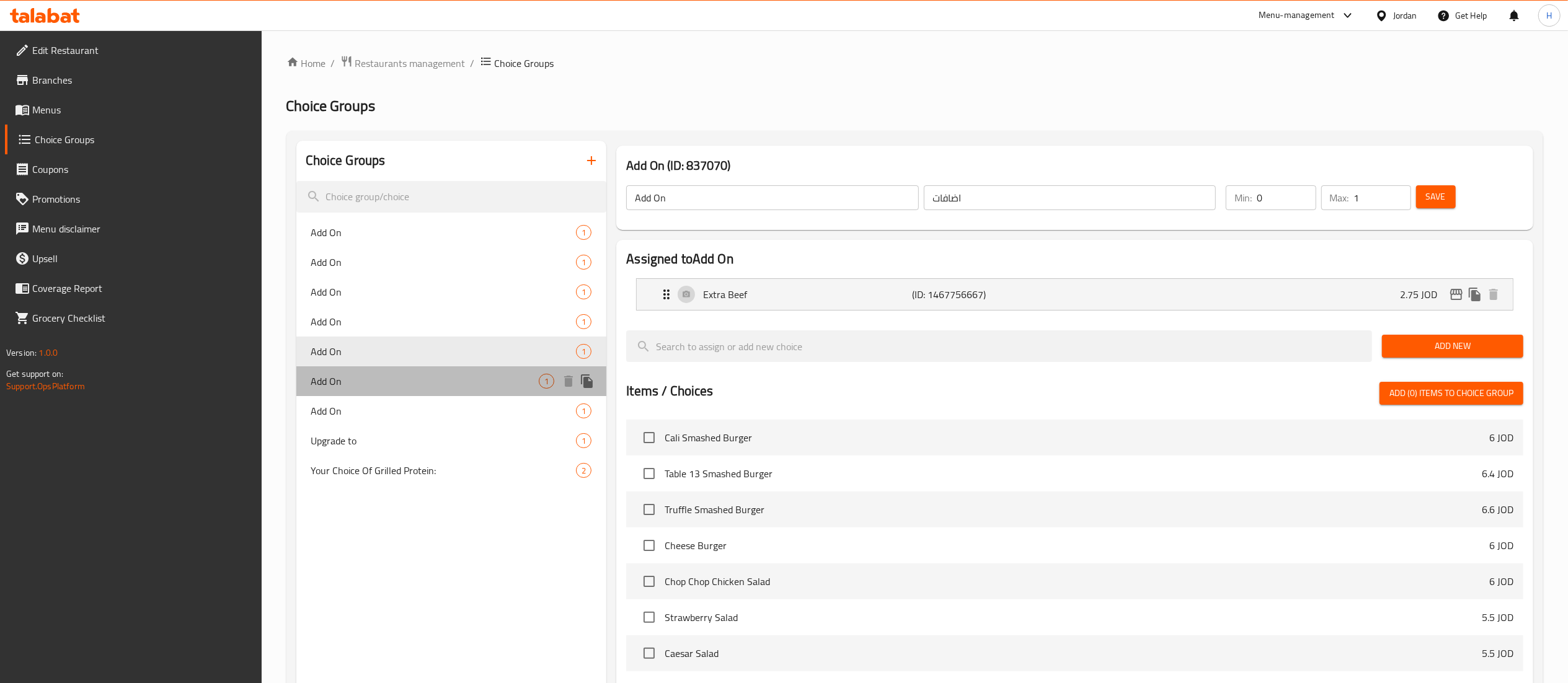
click at [353, 382] on span "Add On" at bounding box center [426, 381] width 228 height 15
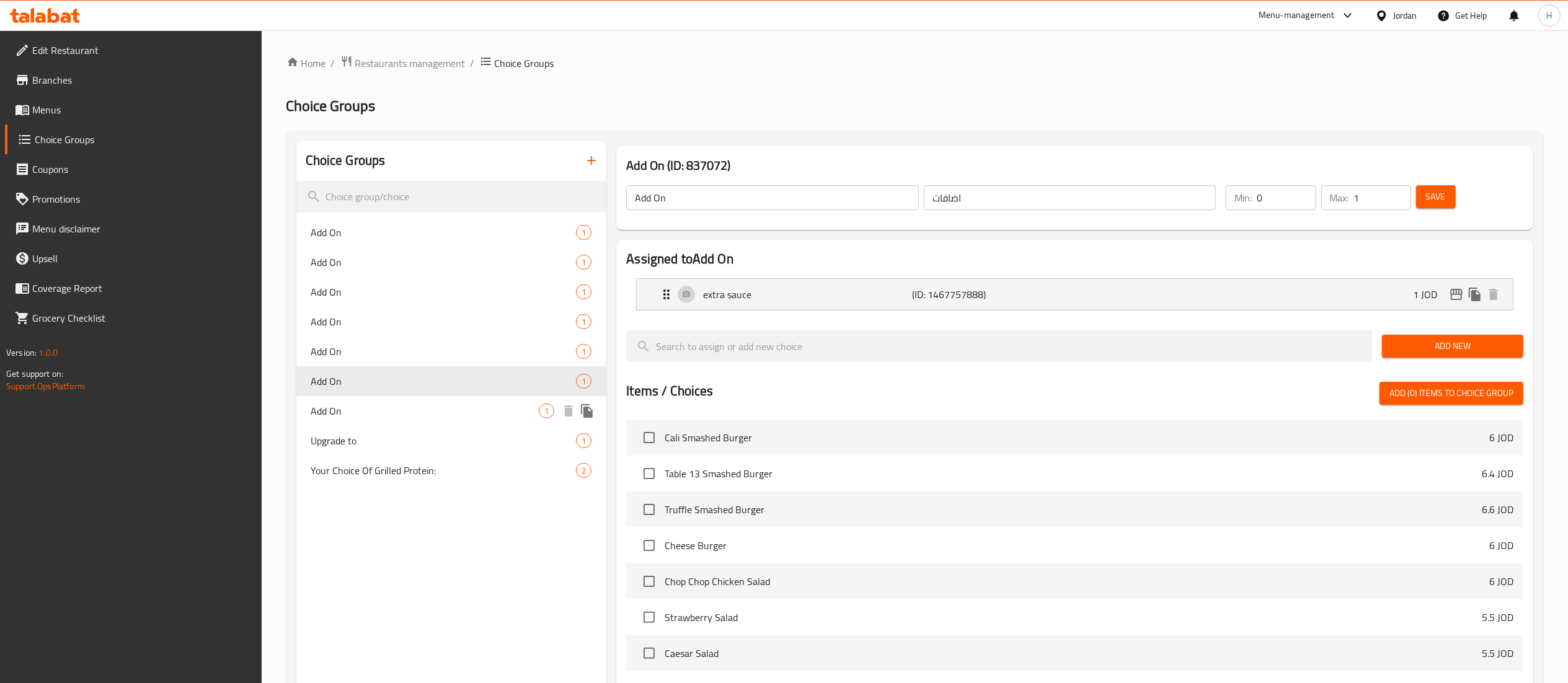
click at [353, 406] on span "Add On" at bounding box center [426, 411] width 228 height 15
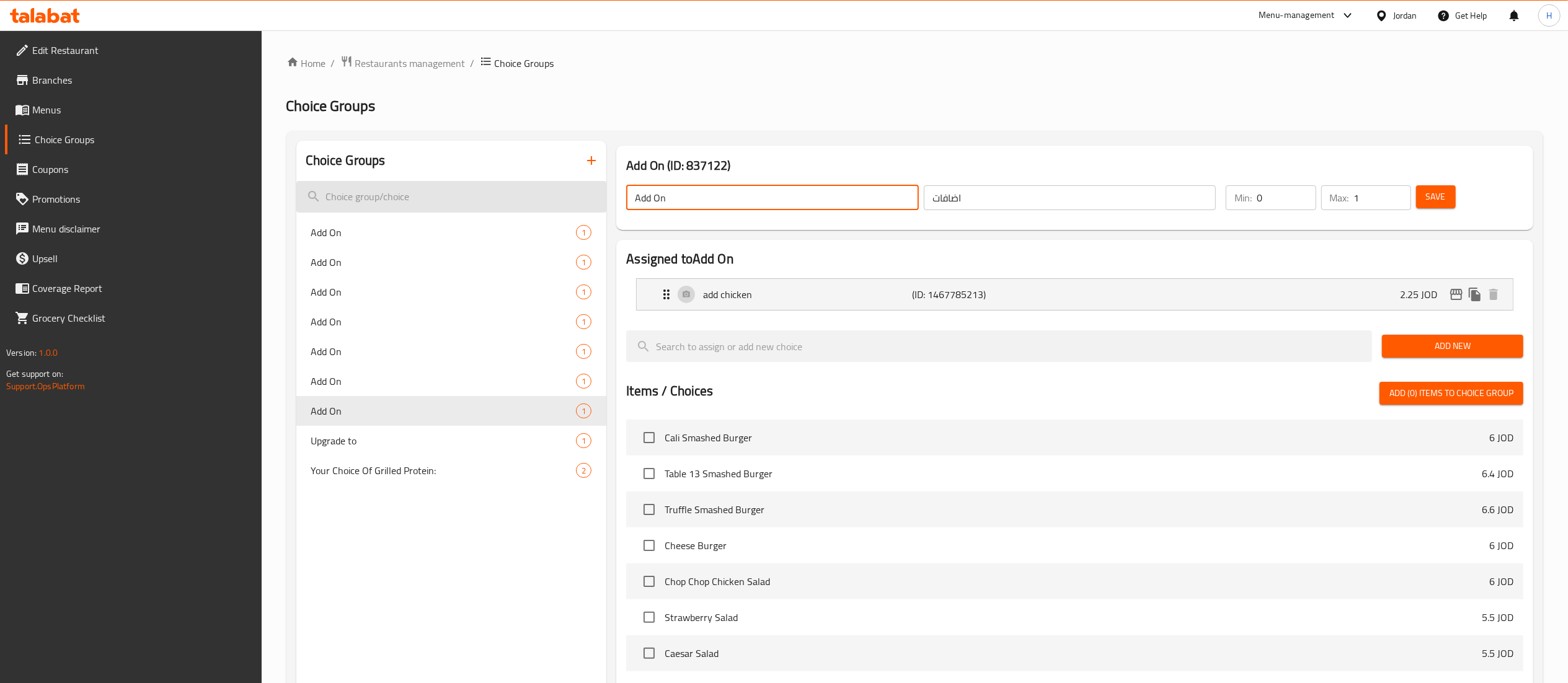
drag, startPoint x: 687, startPoint y: 200, endPoint x: 514, endPoint y: 202, distance: 173.0
click at [514, 202] on div "Choice Groups Add On 1 Add On 1 Add On 1 Add On 1 Add On 1 Add On 1 Add On 1 Up…" at bounding box center [917, 533] width 1242 height 785
type input "Extra"
click at [1435, 195] on span "Save" at bounding box center [1436, 196] width 20 height 15
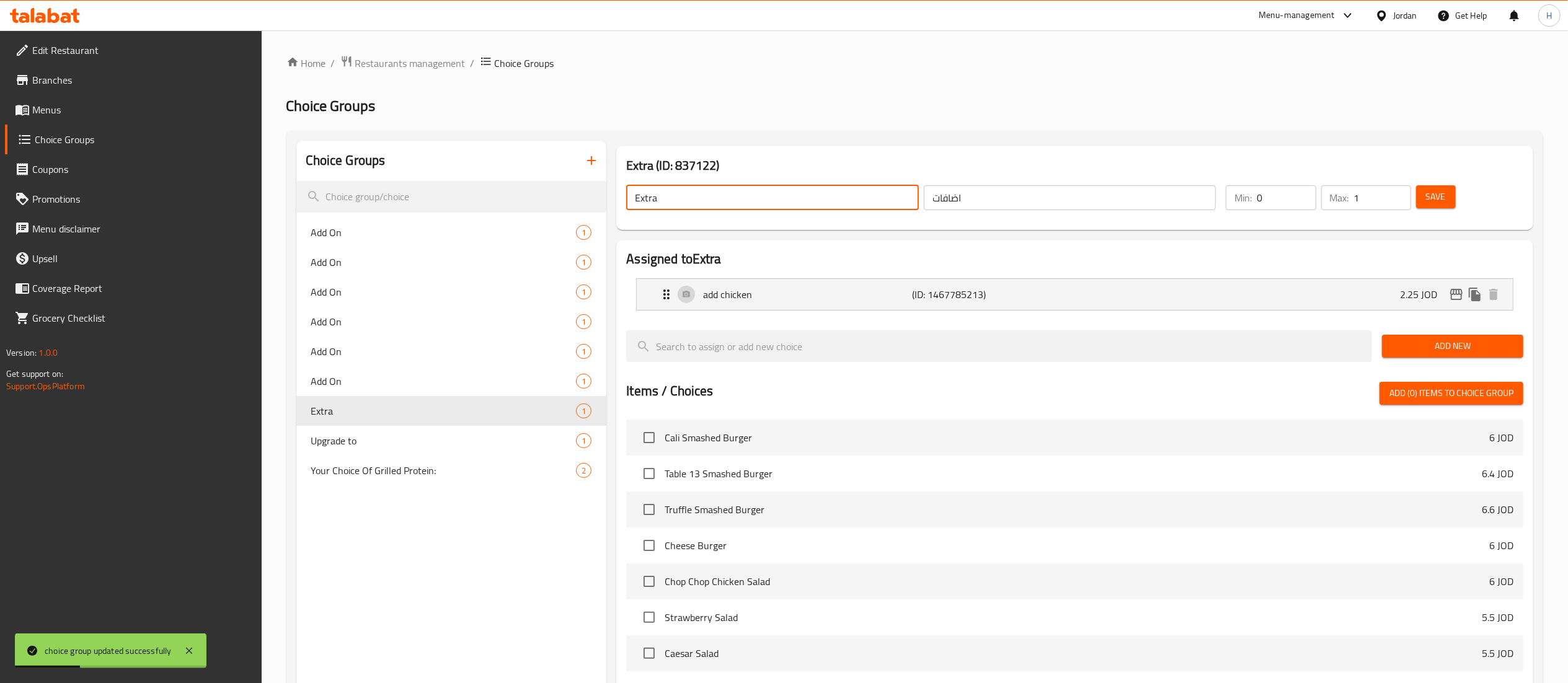
click at [732, 205] on input "Extra" at bounding box center [773, 197] width 293 height 25
click at [1437, 189] on span "Save" at bounding box center [1436, 196] width 20 height 15
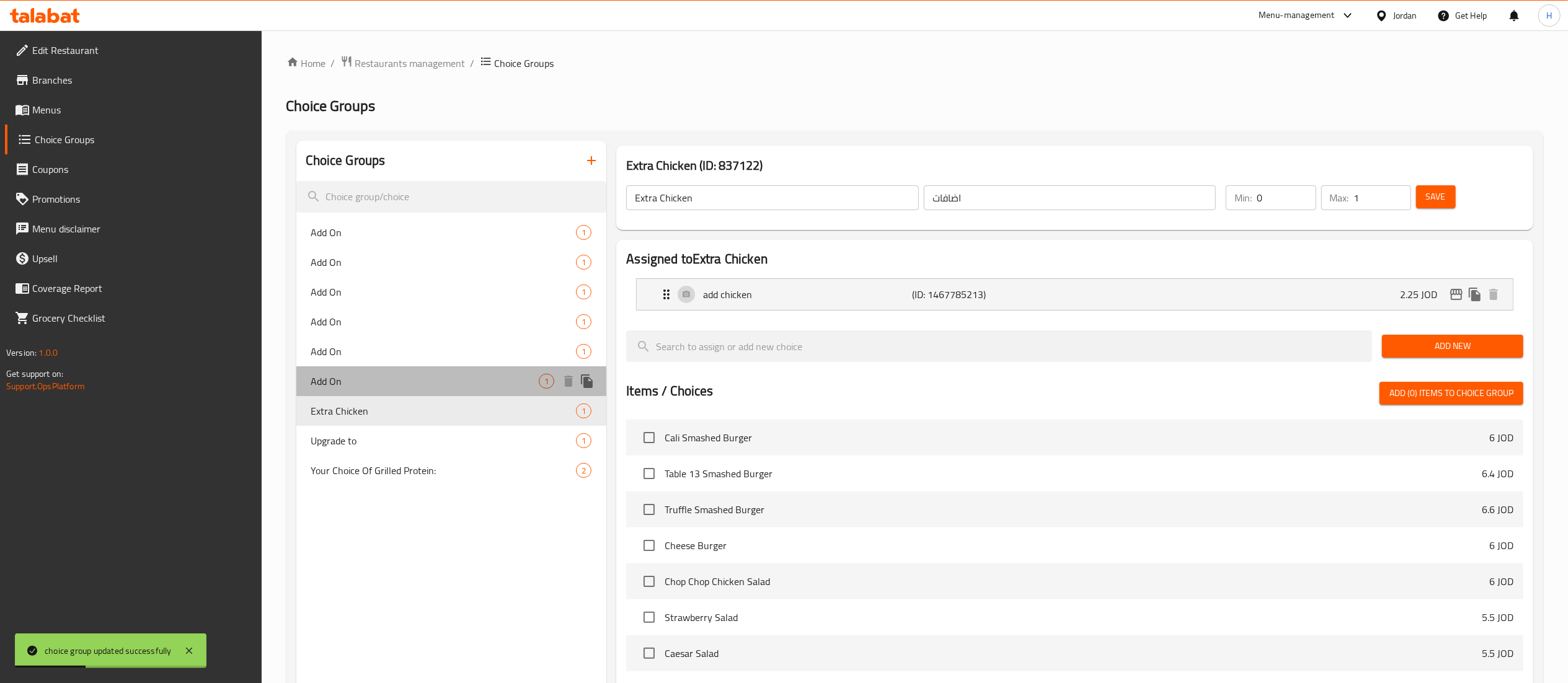
click at [353, 381] on span "Add On" at bounding box center [426, 381] width 228 height 15
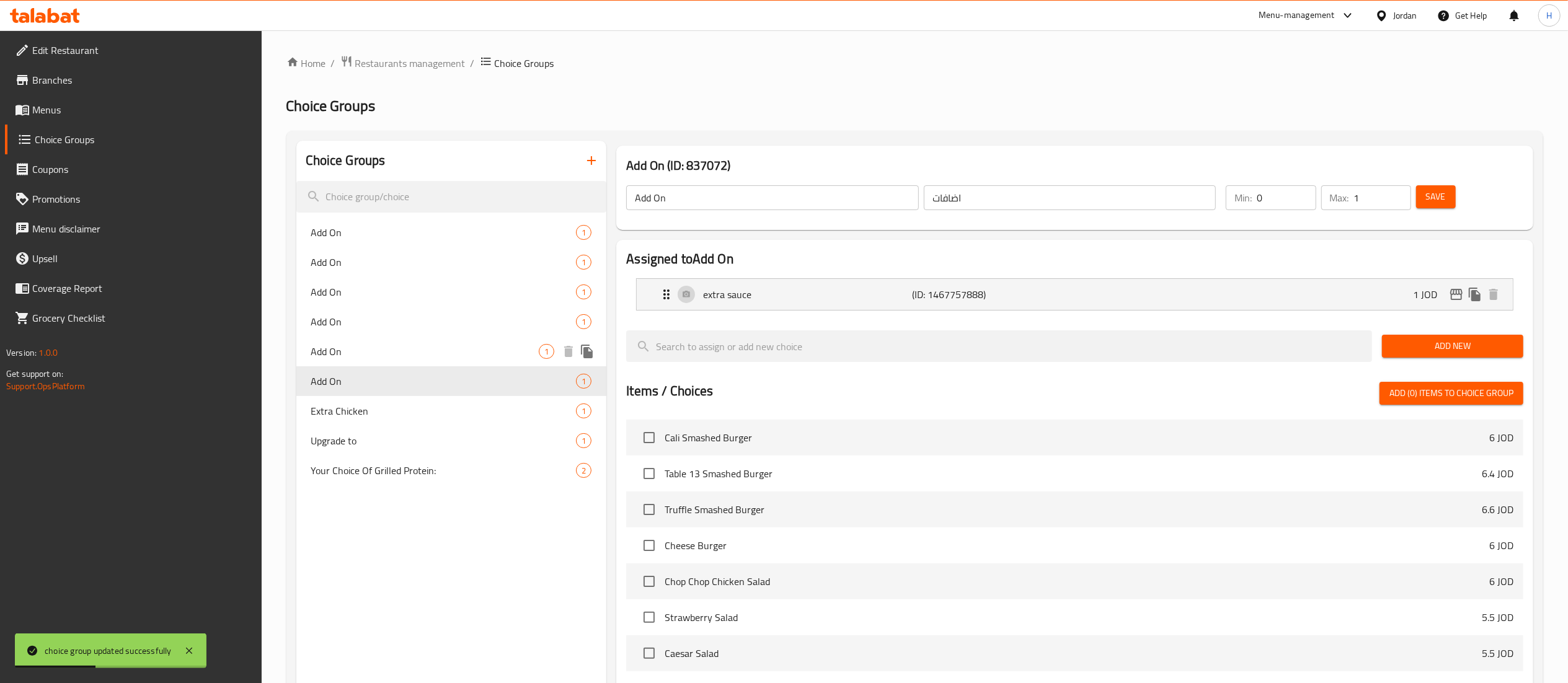
click at [362, 355] on span "Add On" at bounding box center [426, 352] width 228 height 15
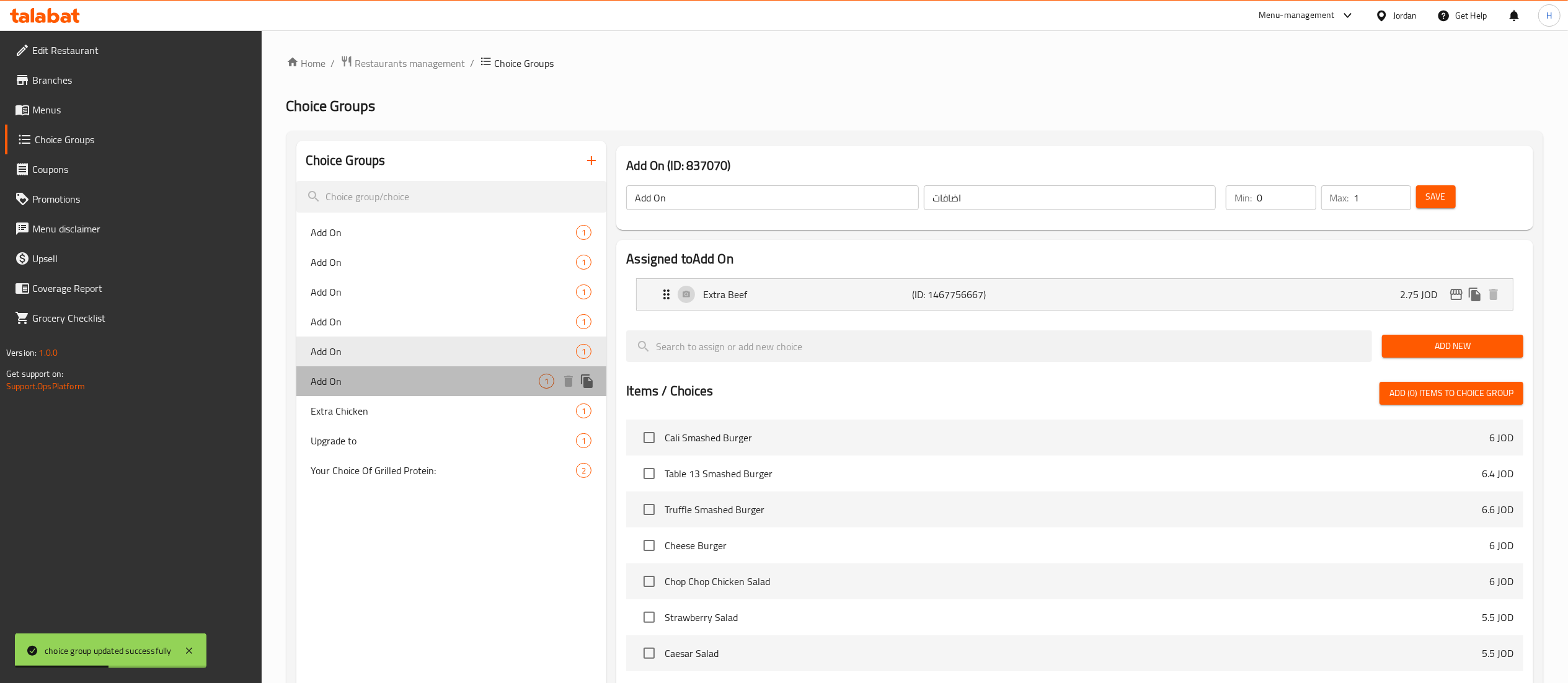
click at [353, 381] on span "Add On" at bounding box center [426, 381] width 228 height 15
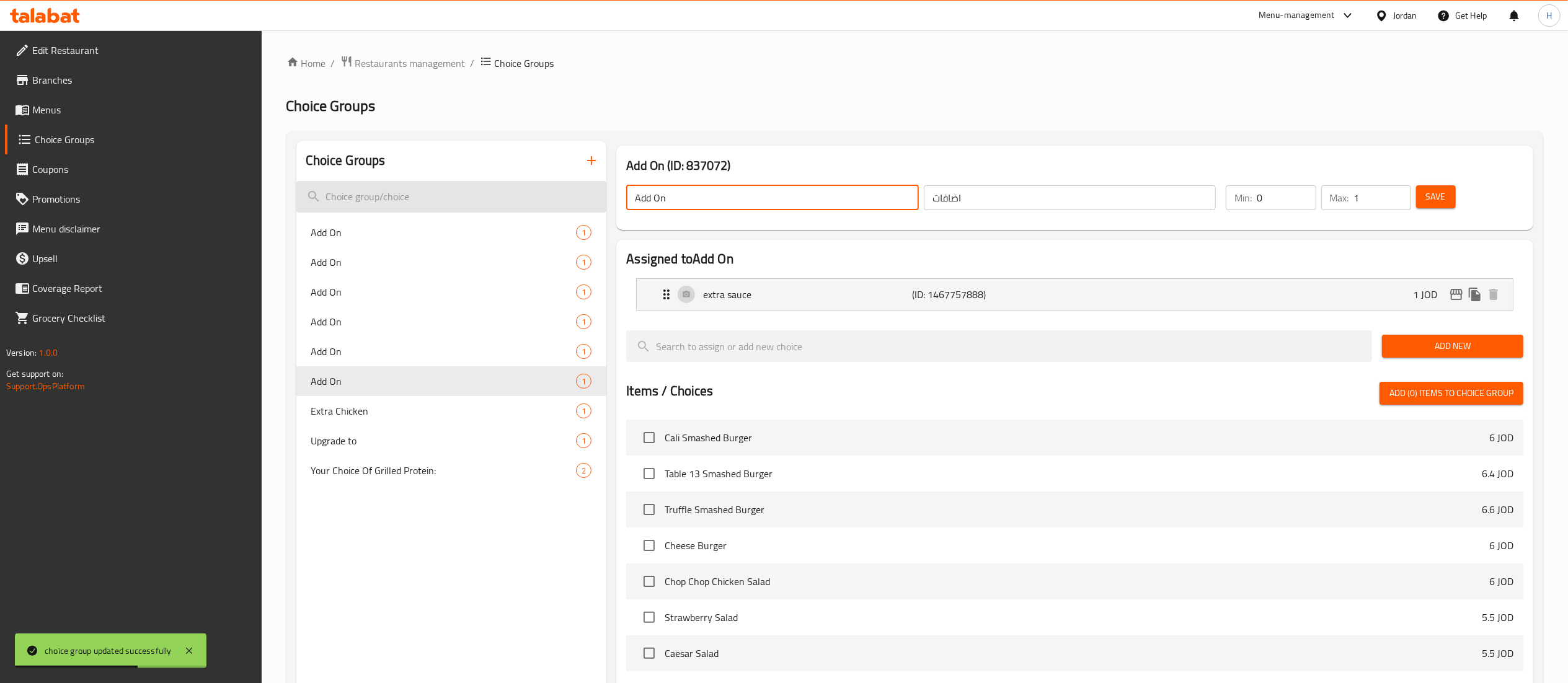
drag, startPoint x: 710, startPoint y: 202, endPoint x: 500, endPoint y: 202, distance: 210.0
click at [500, 202] on div "Choice Groups Add On 1 Add On 1 Add On 1 Add On 1 Add On 1 Add On 1 Extra Chick…" at bounding box center [917, 533] width 1242 height 785
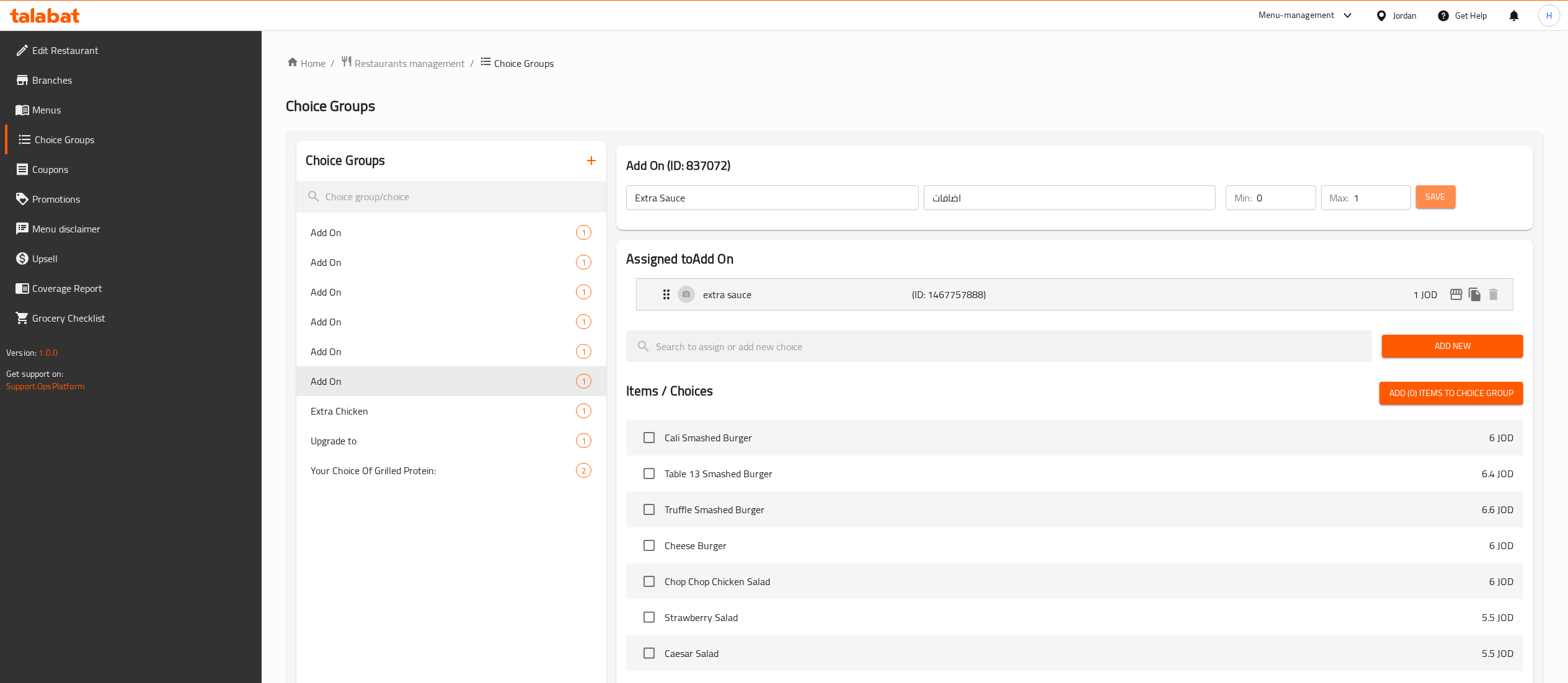
click at [1443, 201] on span "Save" at bounding box center [1436, 196] width 20 height 15
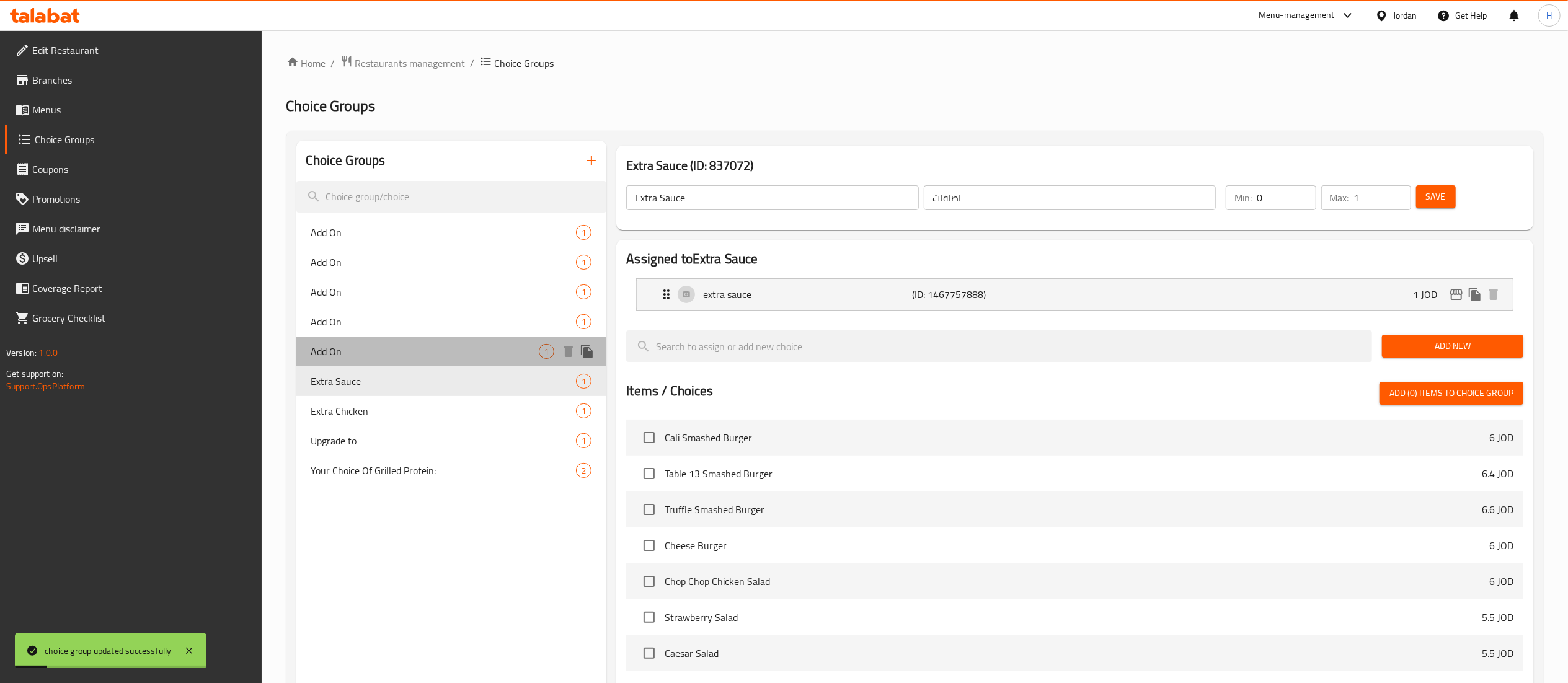
click at [341, 354] on span "Add On" at bounding box center [426, 352] width 228 height 15
type input "Add On"
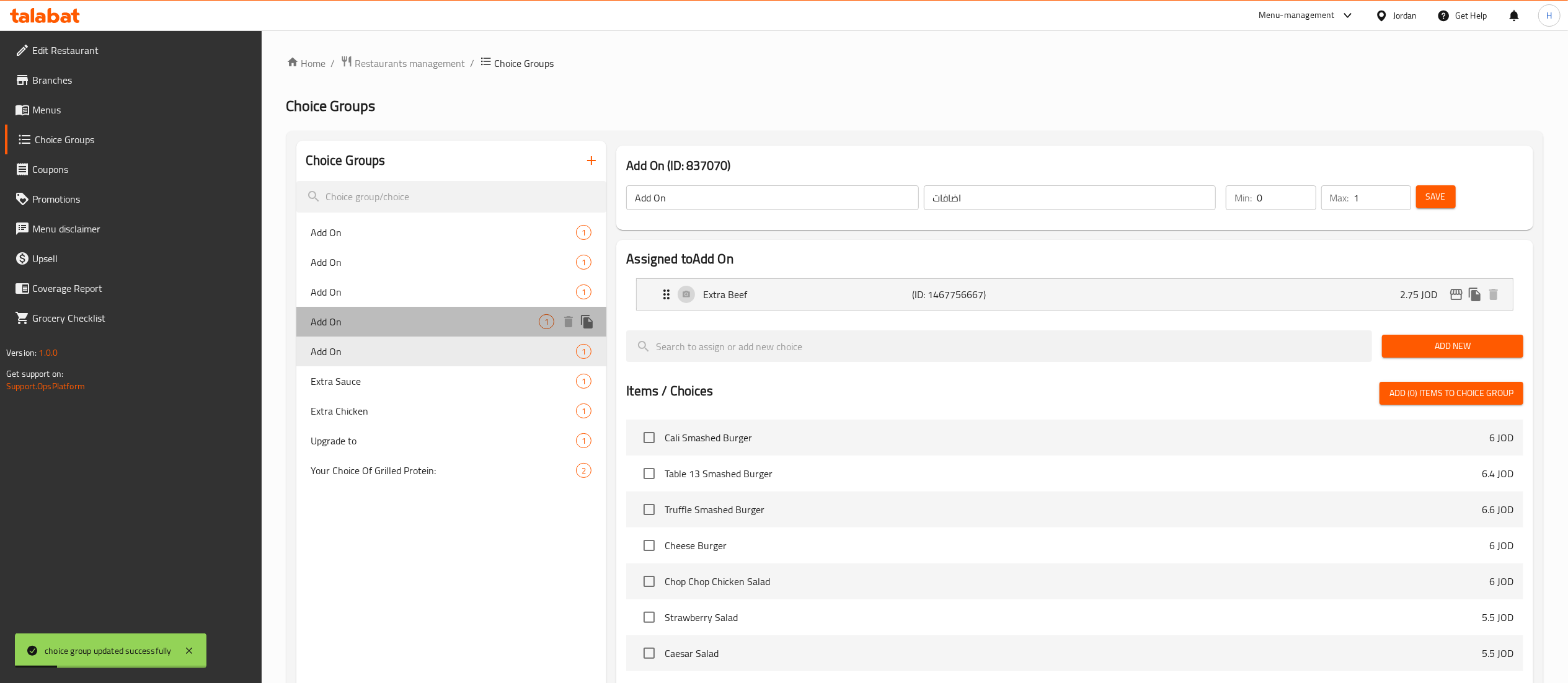
click at [346, 329] on span "Add On" at bounding box center [426, 321] width 228 height 15
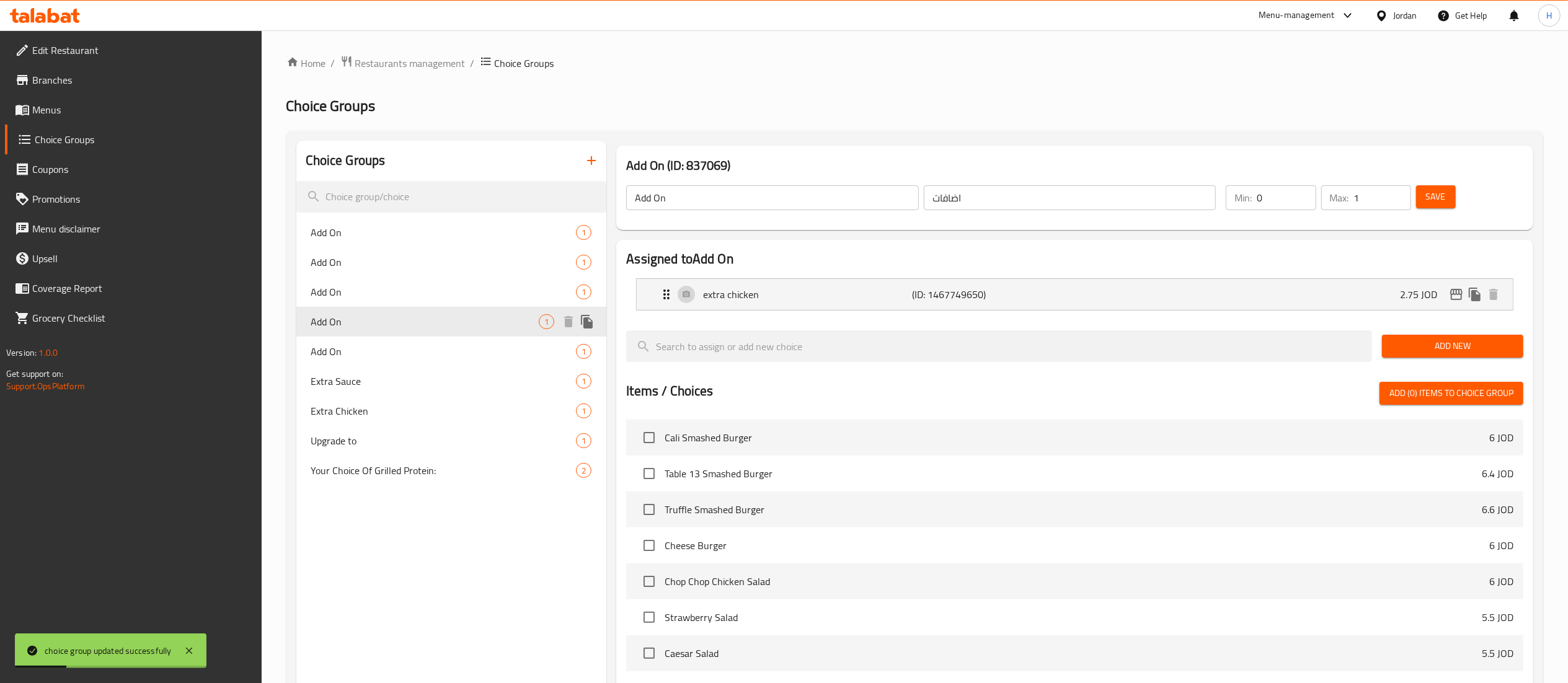
click at [346, 312] on div "Add On 1" at bounding box center [452, 321] width 311 height 30
click at [390, 293] on span "Add On" at bounding box center [426, 292] width 228 height 15
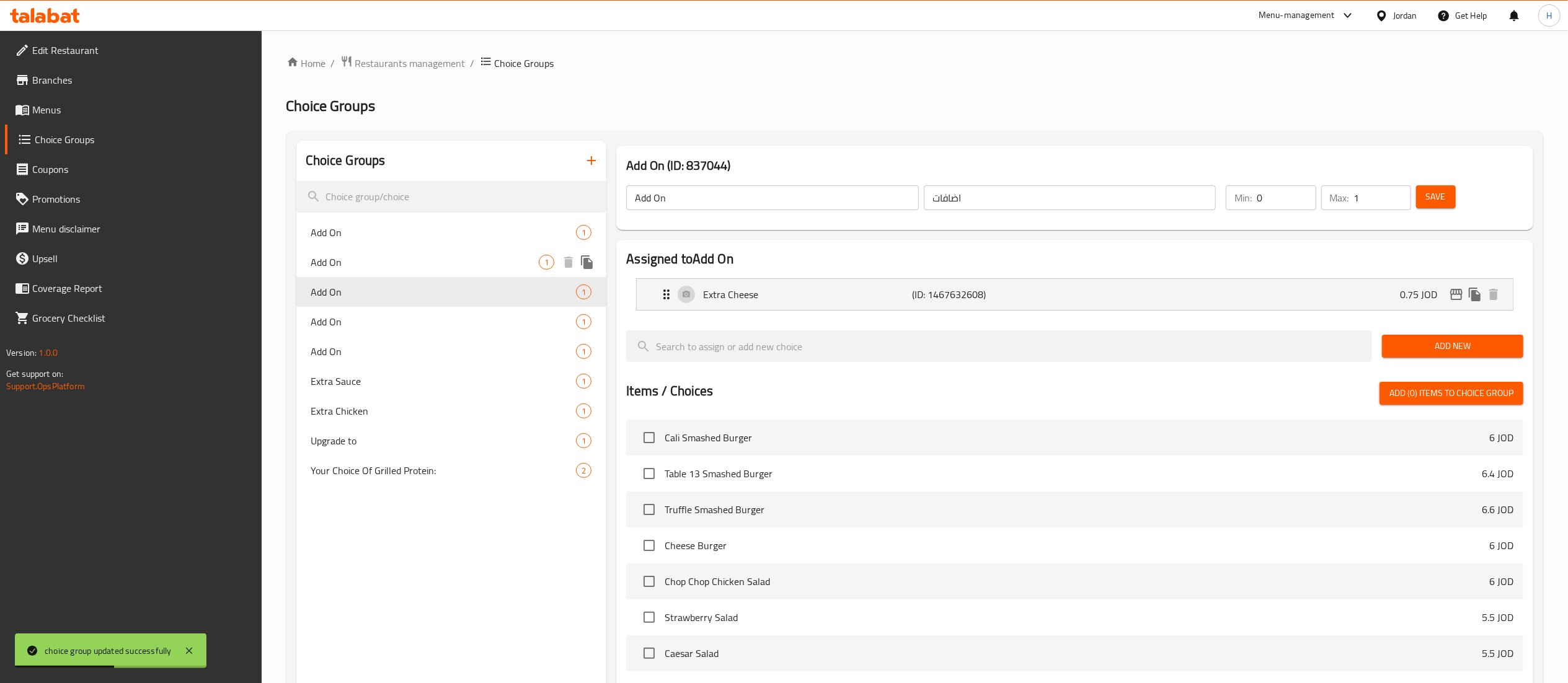
click at [380, 261] on span "Add On" at bounding box center [426, 262] width 228 height 15
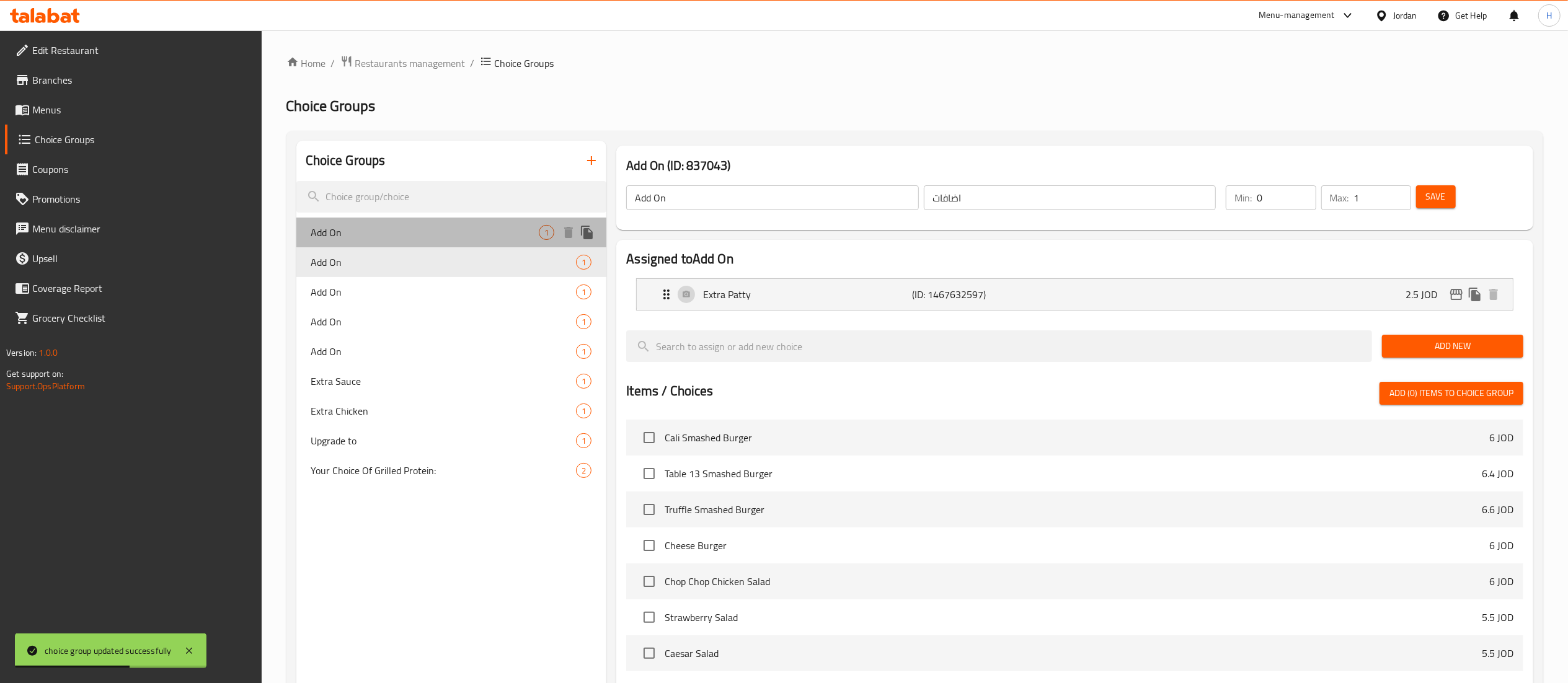
click at [380, 232] on span "Add On" at bounding box center [426, 232] width 228 height 15
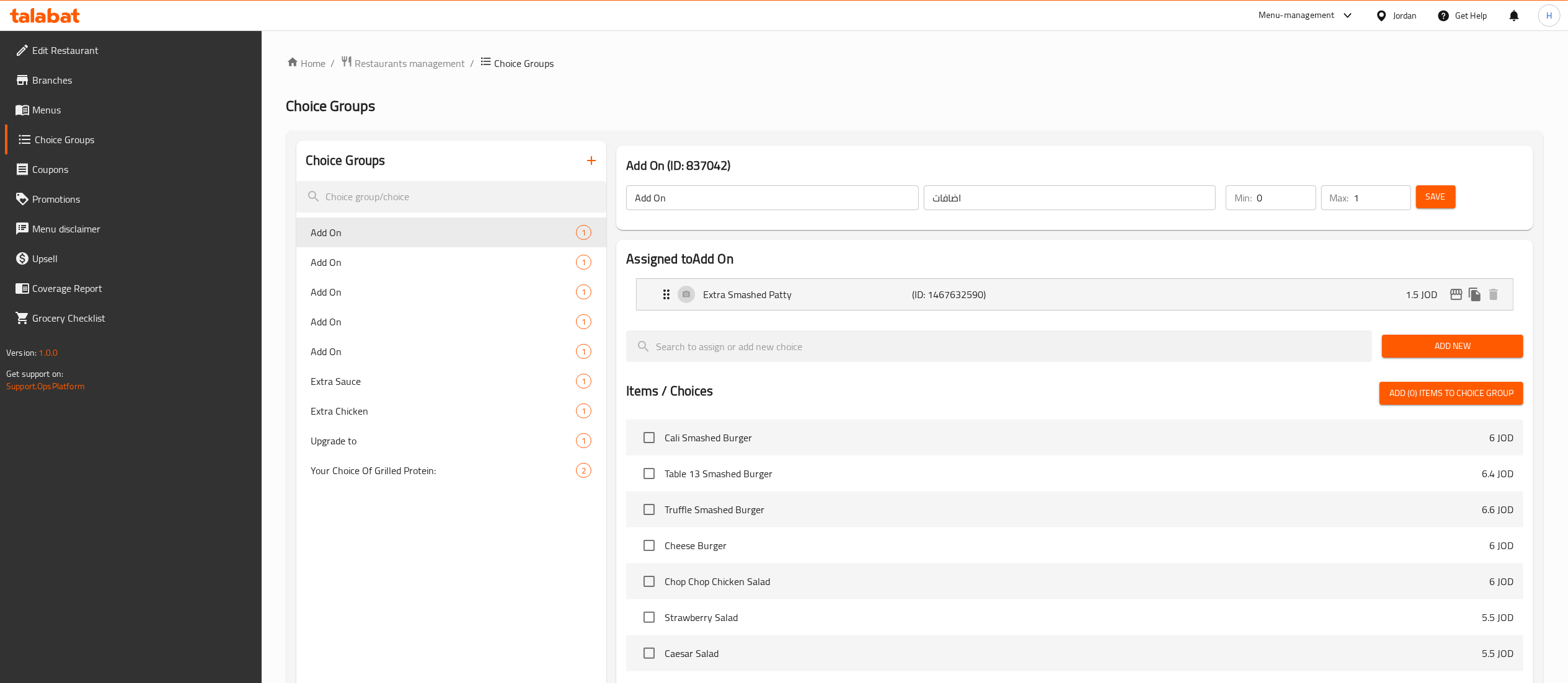
click at [636, 134] on div "Choice Groups Add On 1 Add On 1 Add On 1 Add On 1 Add On 1 Extra Sauce 1 Extra …" at bounding box center [915, 533] width 1257 height 805
click at [595, 160] on icon "button" at bounding box center [591, 161] width 15 height 15
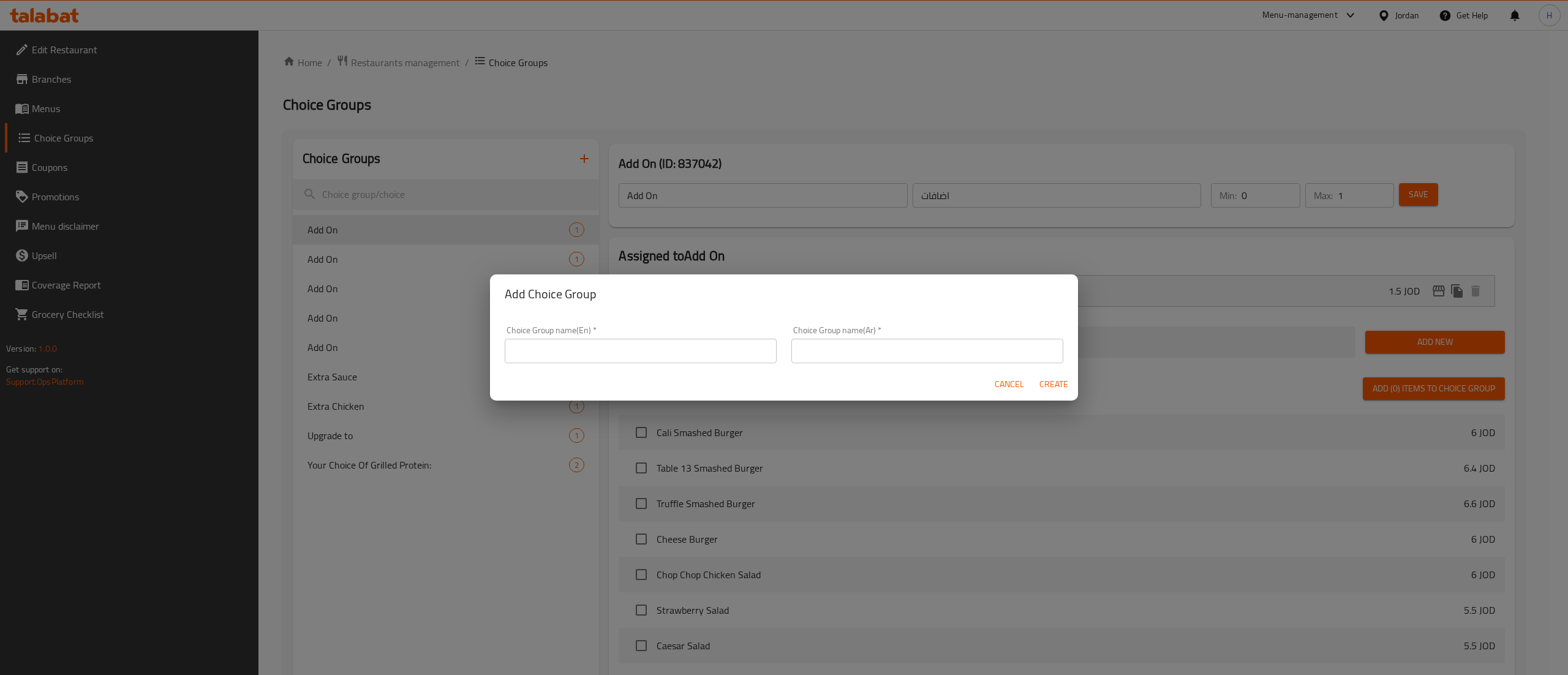
click at [610, 357] on input "text" at bounding box center [641, 351] width 272 height 24
type input "Extra Salmon"
type input "اضافات"
click at [1034, 373] on button "Create" at bounding box center [1053, 384] width 39 height 22
type input "Extra Salmon"
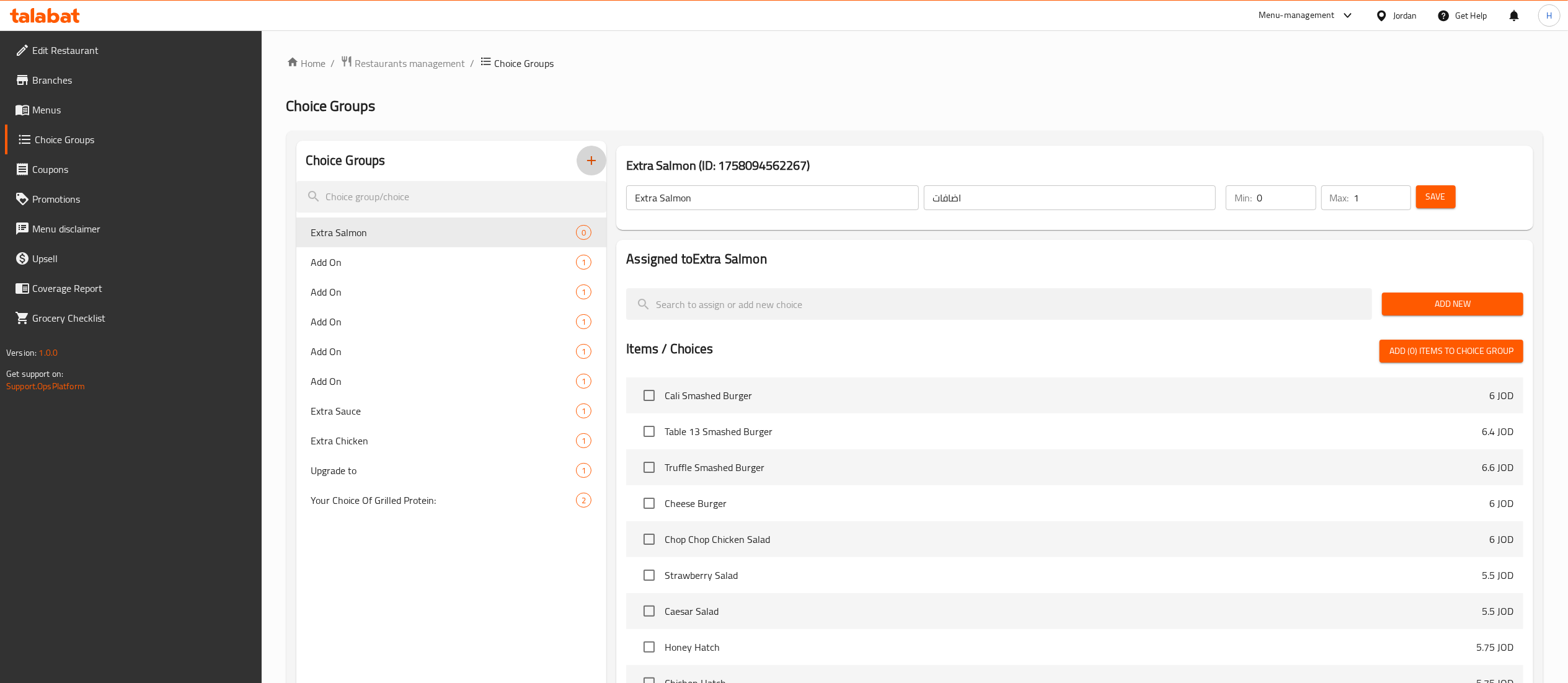
type input "1"
click at [1400, 193] on input "1" at bounding box center [1383, 197] width 57 height 25
click at [1429, 303] on span "Add New" at bounding box center [1453, 303] width 121 height 15
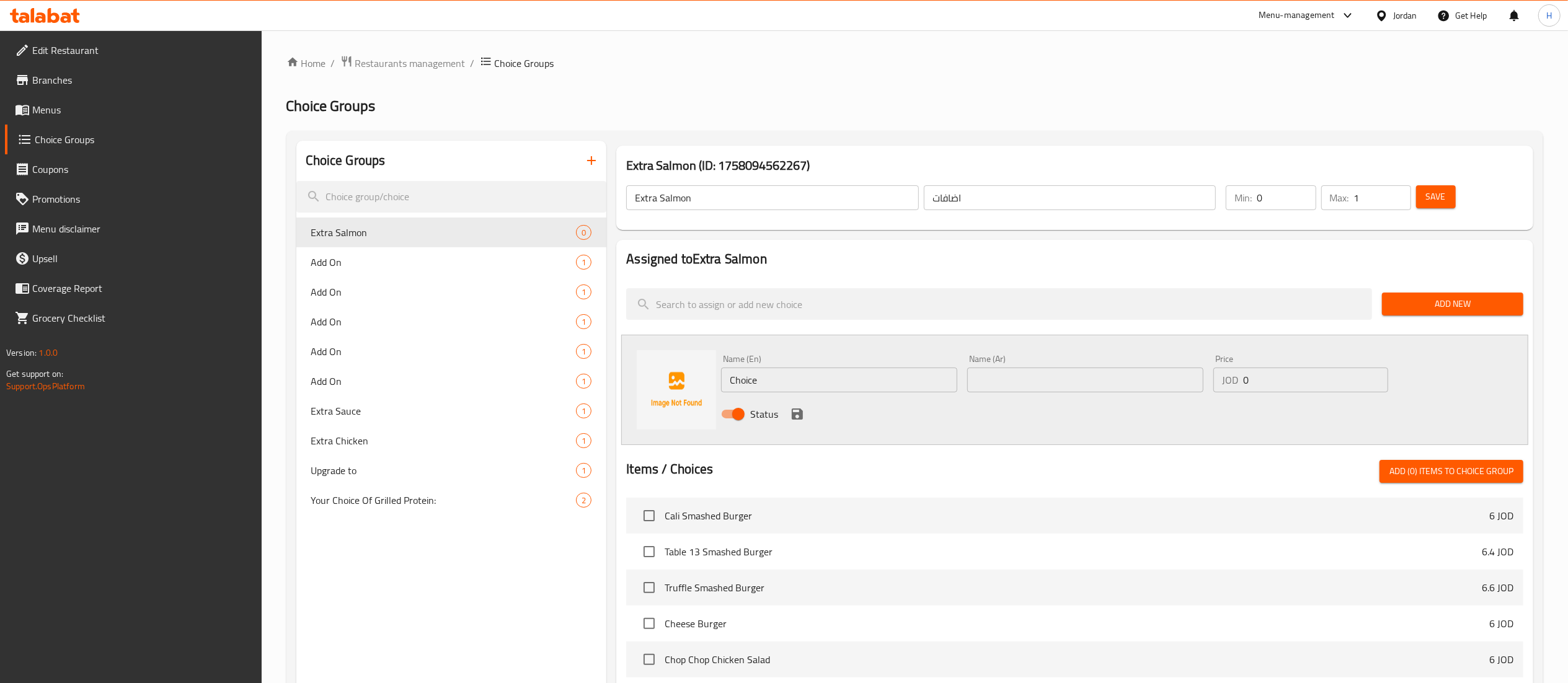
drag, startPoint x: 734, startPoint y: 378, endPoint x: 624, endPoint y: 378, distance: 110.0
click at [624, 378] on div "Name (En) Choice Name (En) Name (Ar) Name (Ar) Price JOD 0 Price Status" at bounding box center [1075, 390] width 907 height 110
type input "S"
type input "Extra Salmon"
type input "سالمون اضافي"
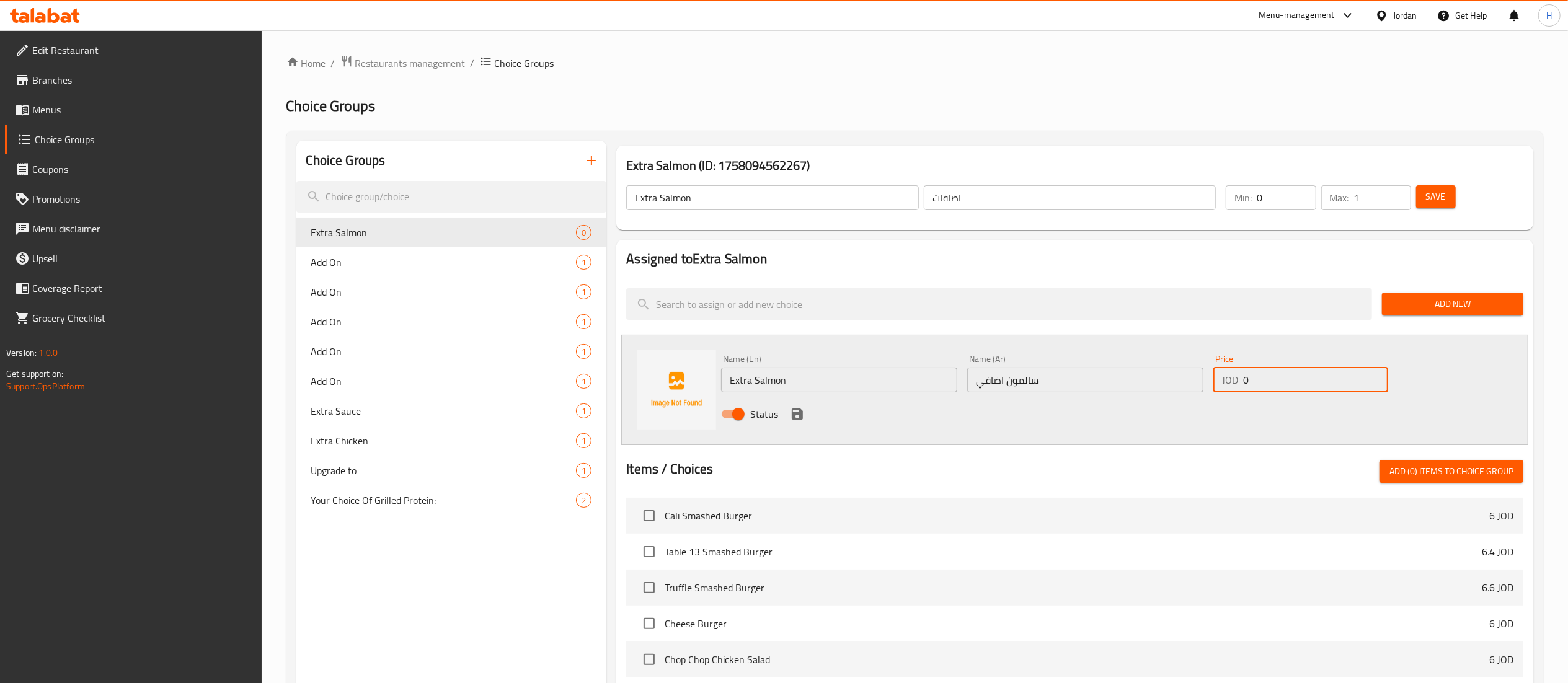
type input "3"
type input "4"
click at [801, 416] on icon "save" at bounding box center [797, 414] width 11 height 11
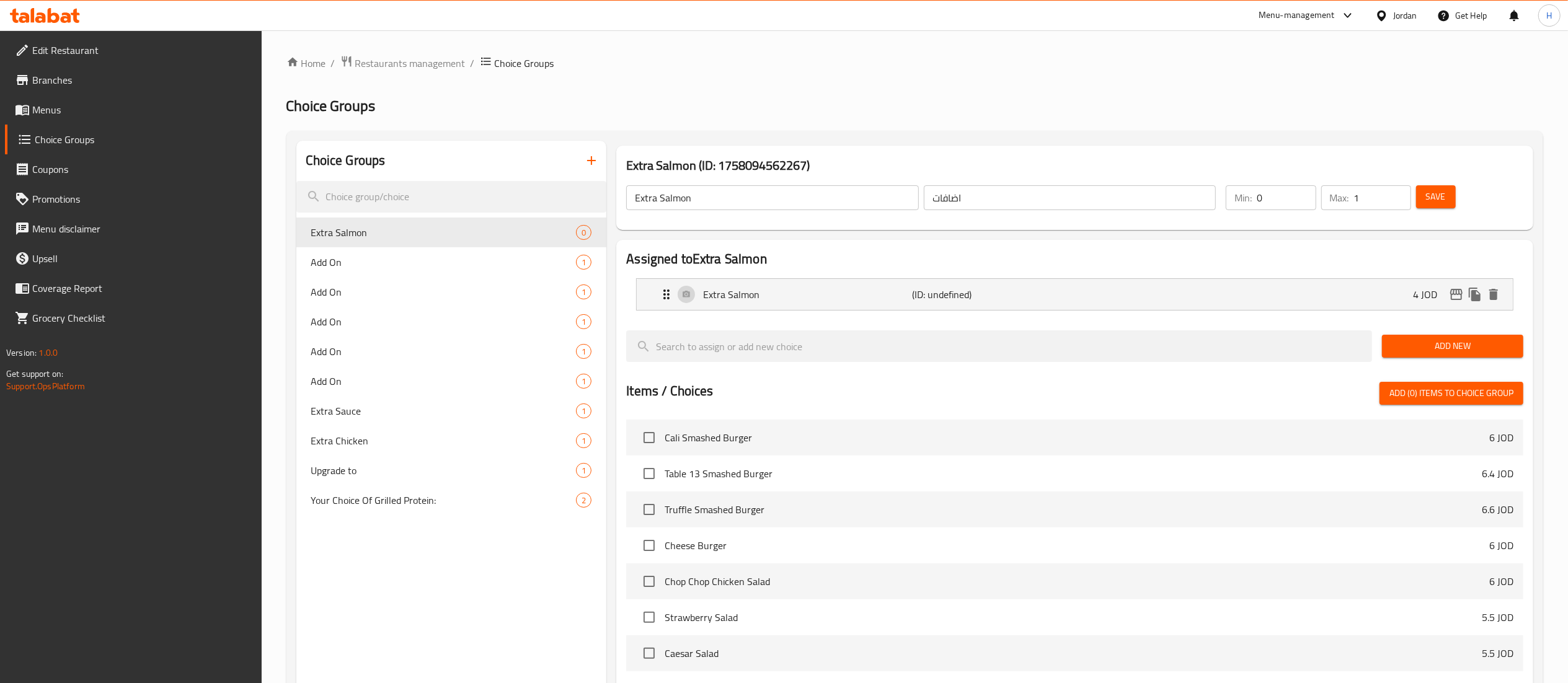
drag, startPoint x: 1457, startPoint y: 205, endPoint x: 1466, endPoint y: 215, distance: 13.5
click at [1466, 215] on div "Min: 0 ​ Max: 1 ​ Save" at bounding box center [1370, 197] width 303 height 39
click at [1444, 207] on button "Save" at bounding box center [1436, 197] width 39 height 23
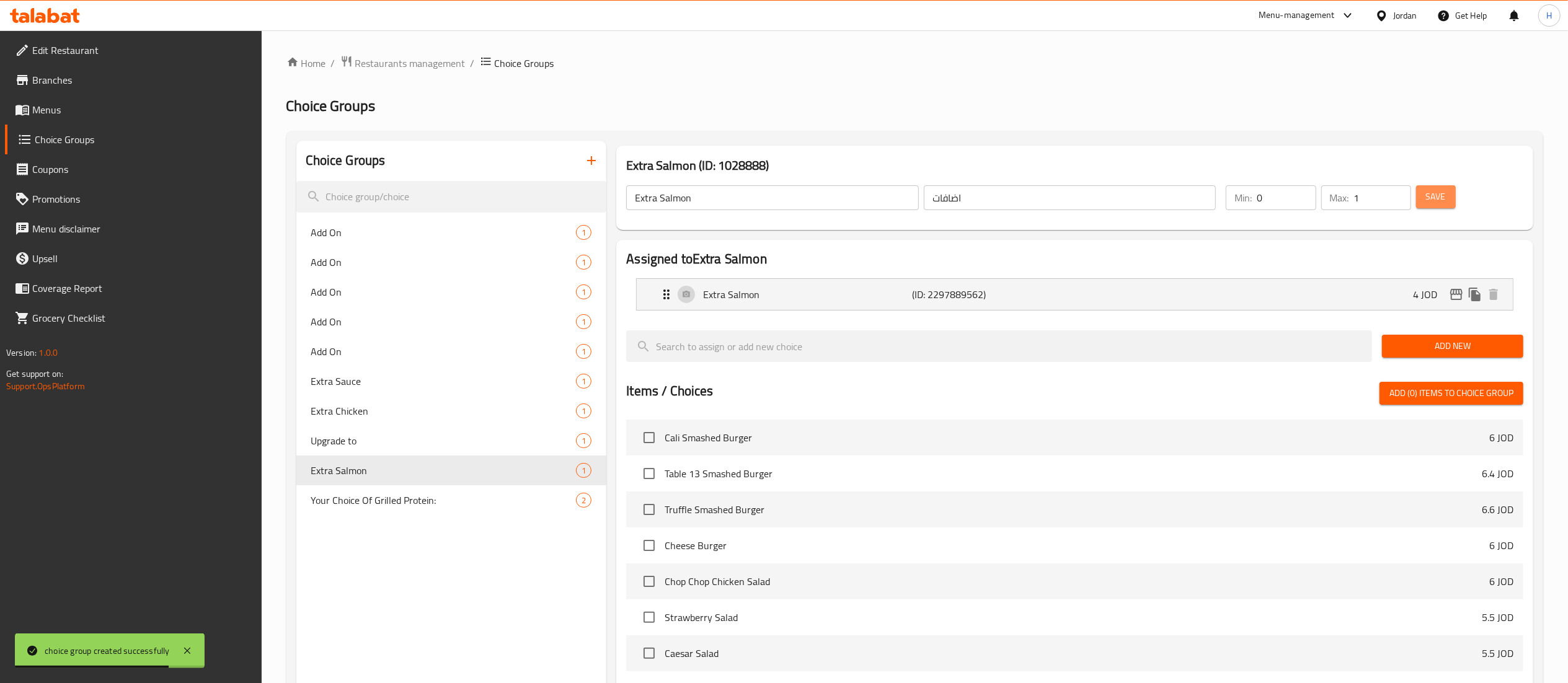
click at [1445, 192] on span "Save" at bounding box center [1436, 196] width 20 height 15
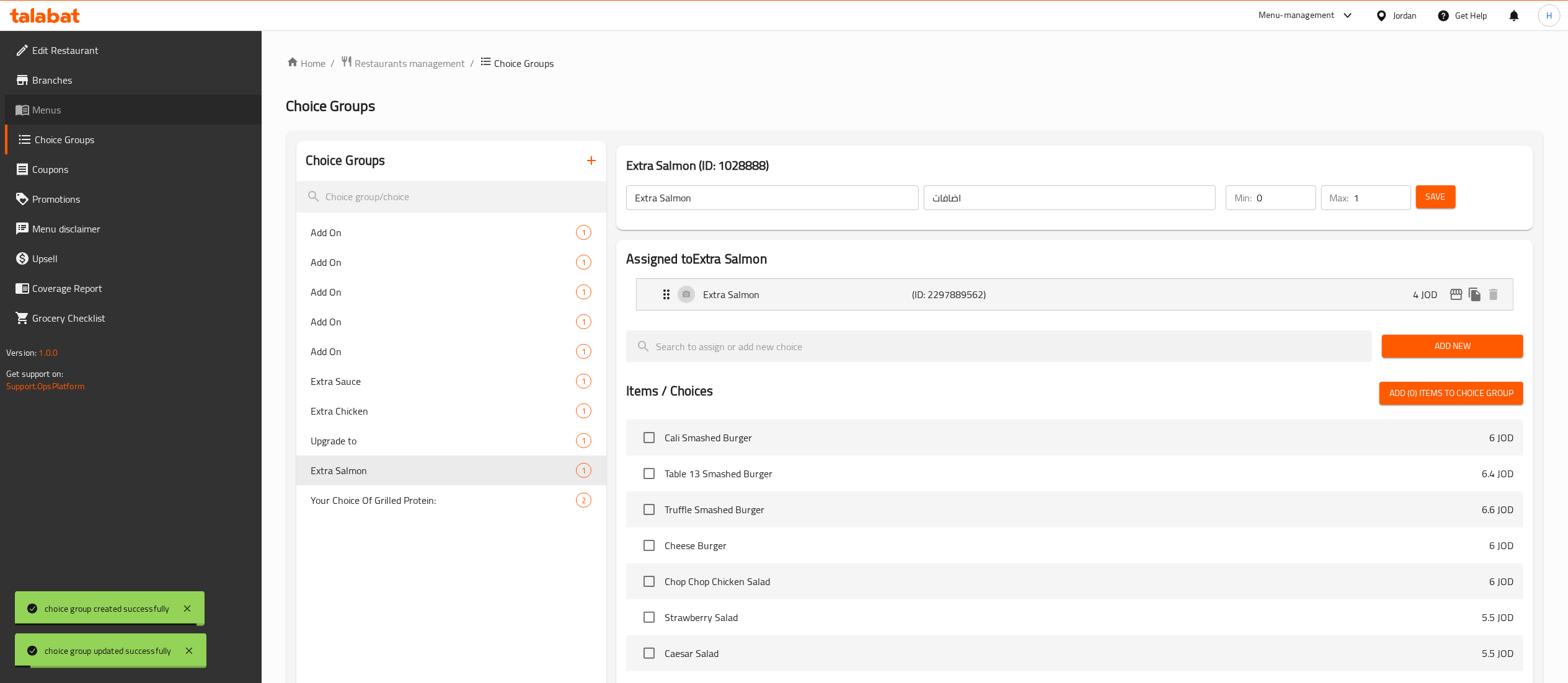
click at [77, 115] on span "Menus" at bounding box center [141, 109] width 220 height 15
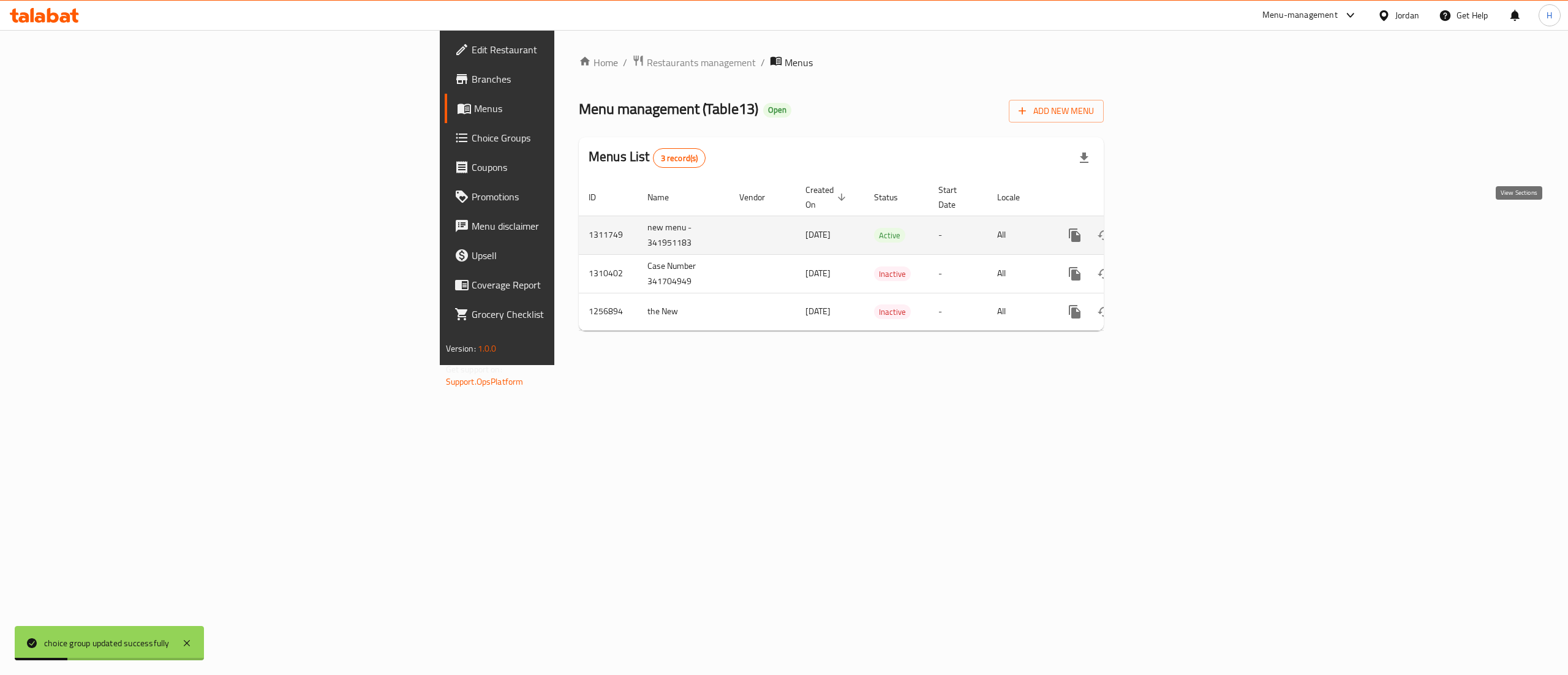
click at [1171, 228] on icon "enhanced table" at bounding box center [1163, 235] width 15 height 15
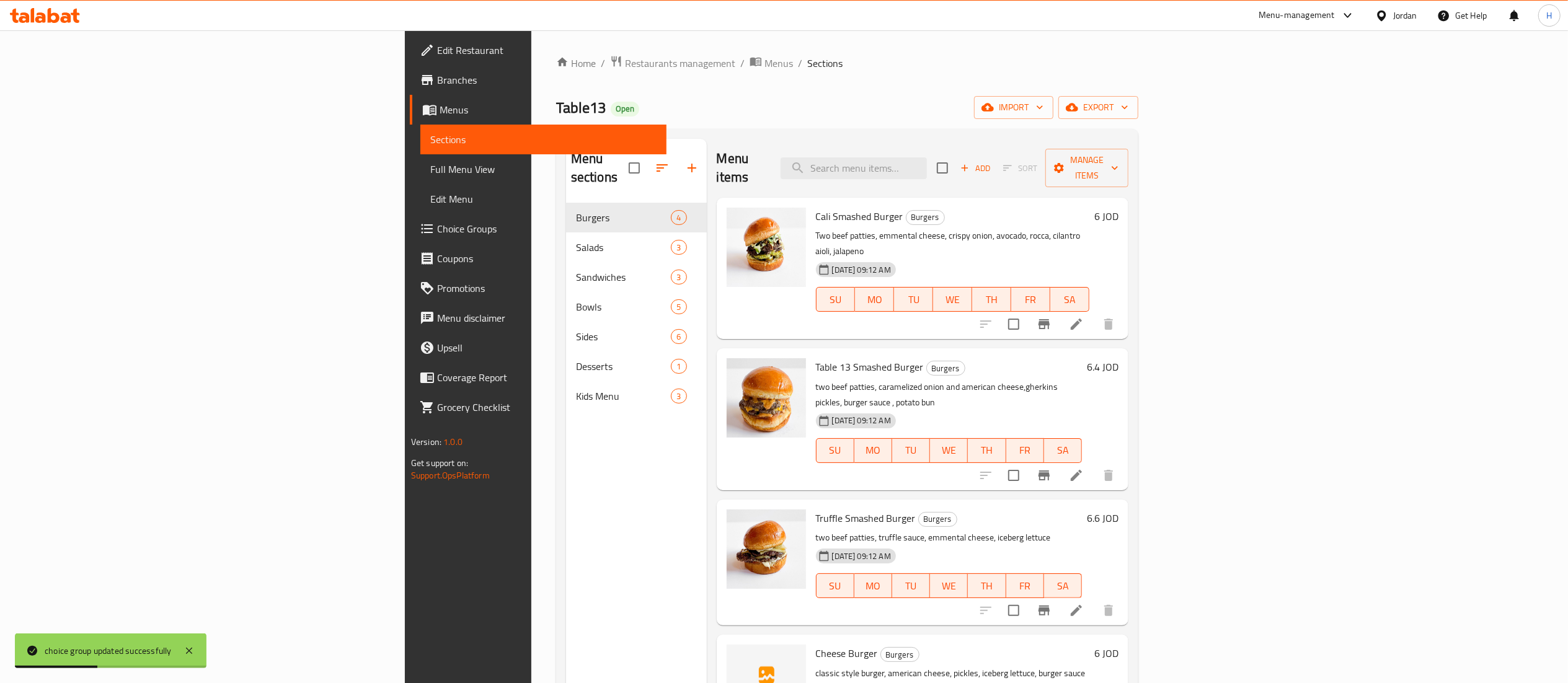
click at [566, 462] on div "Menu sections Burgers 4 Salads 3 Sandwiches 3 Bowls 5 Sides 6 Desserts 1 Kids M…" at bounding box center [636, 480] width 141 height 683
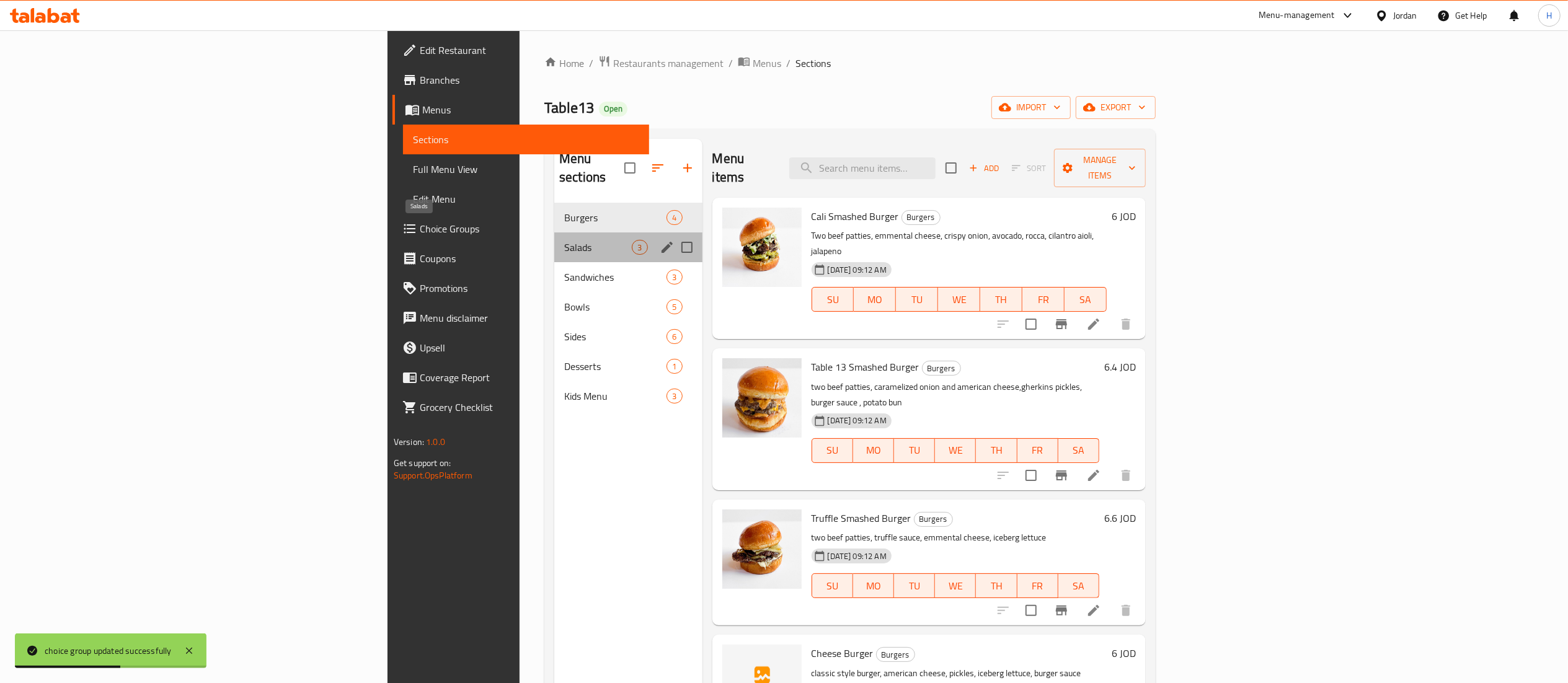
click at [564, 240] on span "Salads" at bounding box center [598, 247] width 67 height 15
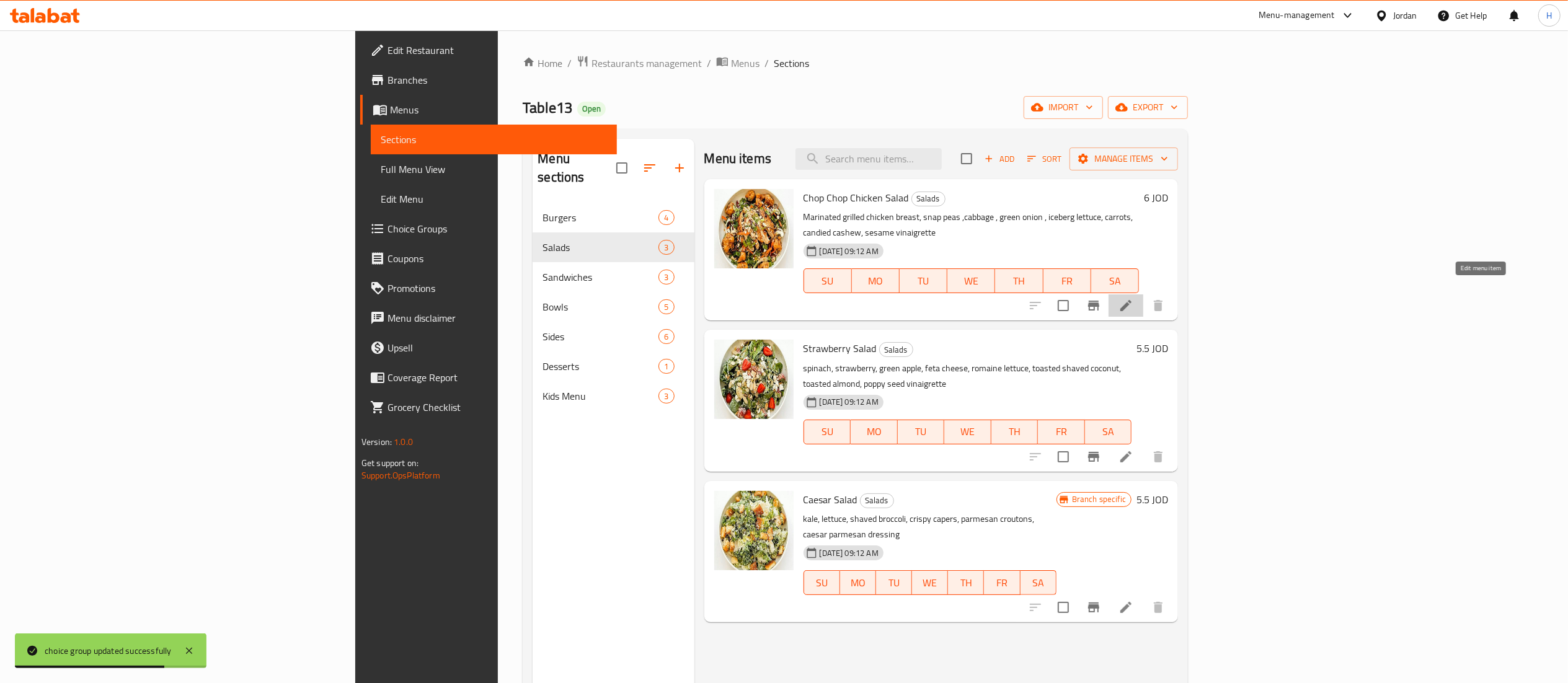
click at [1132, 300] on icon at bounding box center [1126, 305] width 11 height 11
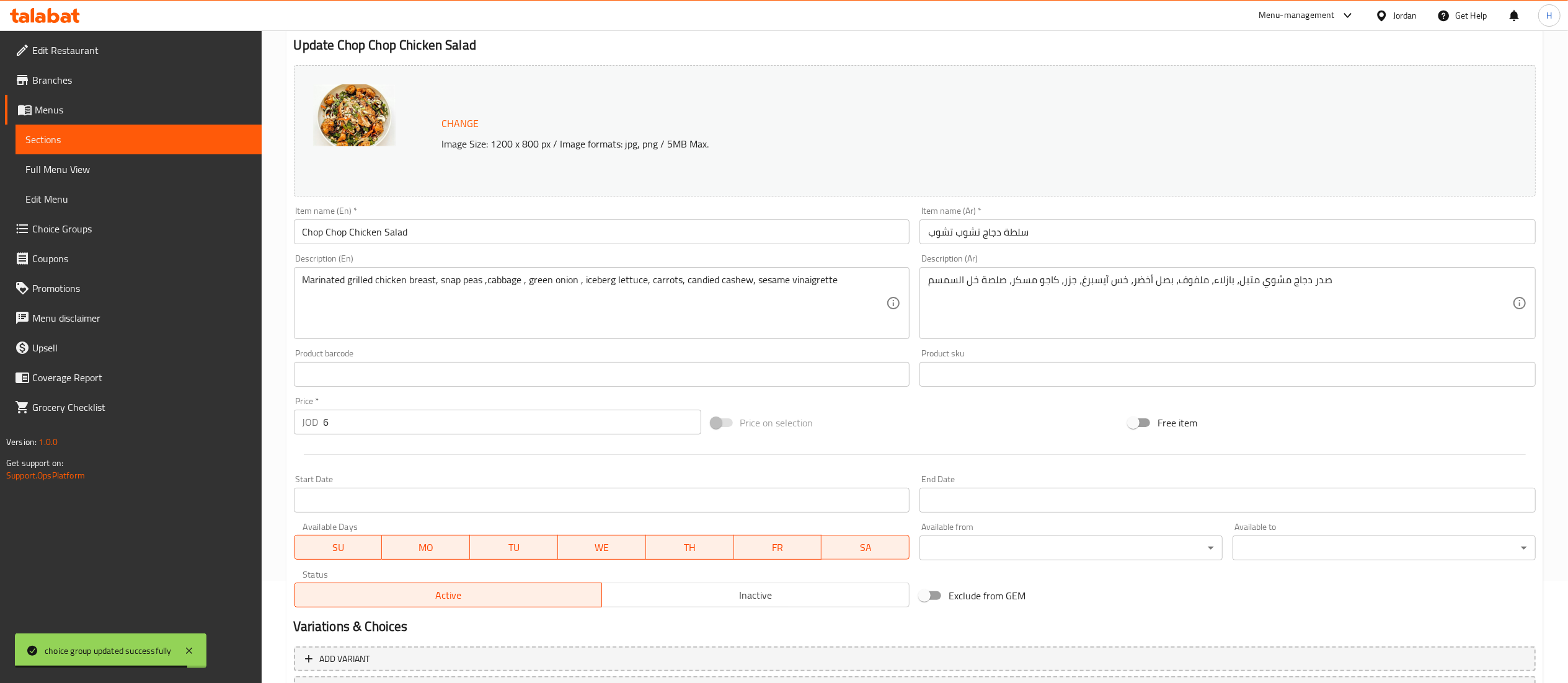
scroll to position [209, 0]
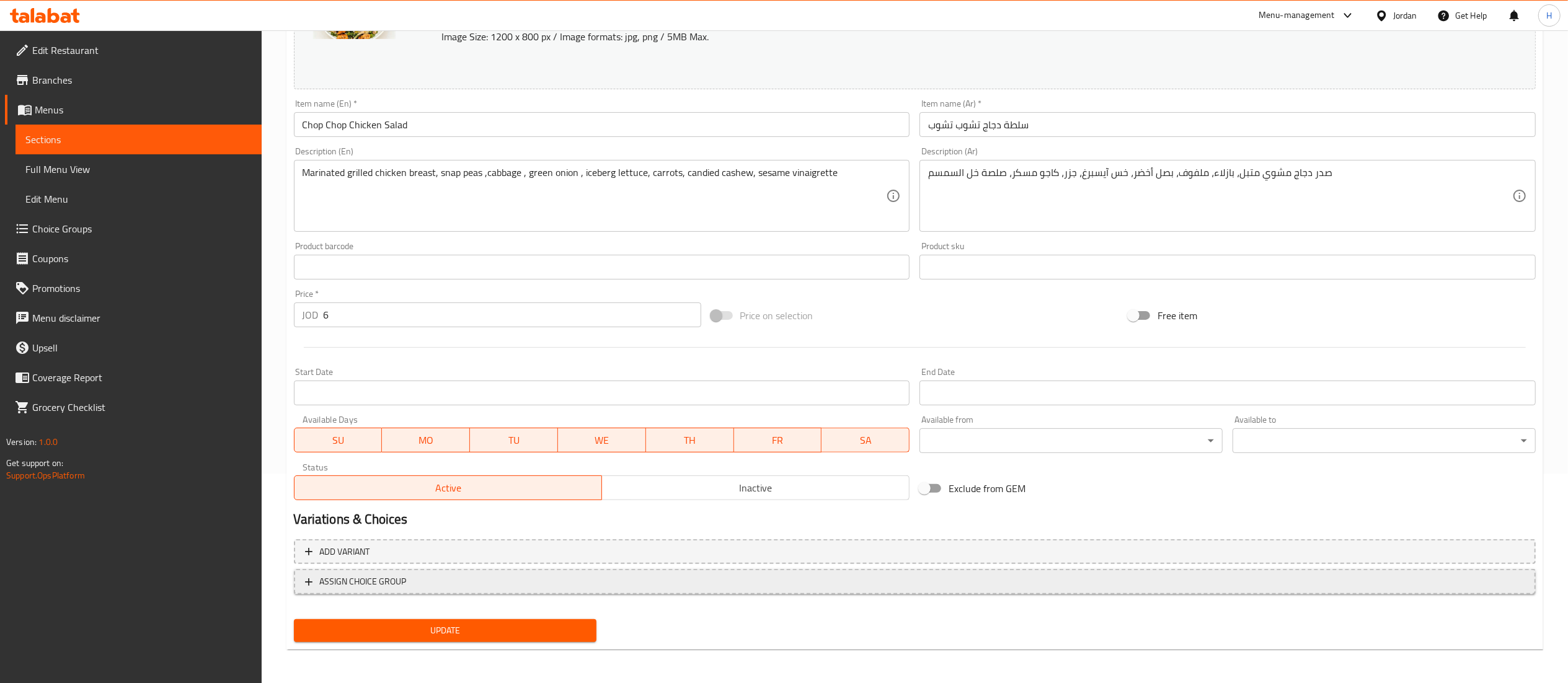
click at [408, 589] on span "ASSIGN CHOICE GROUP" at bounding box center [915, 582] width 1220 height 15
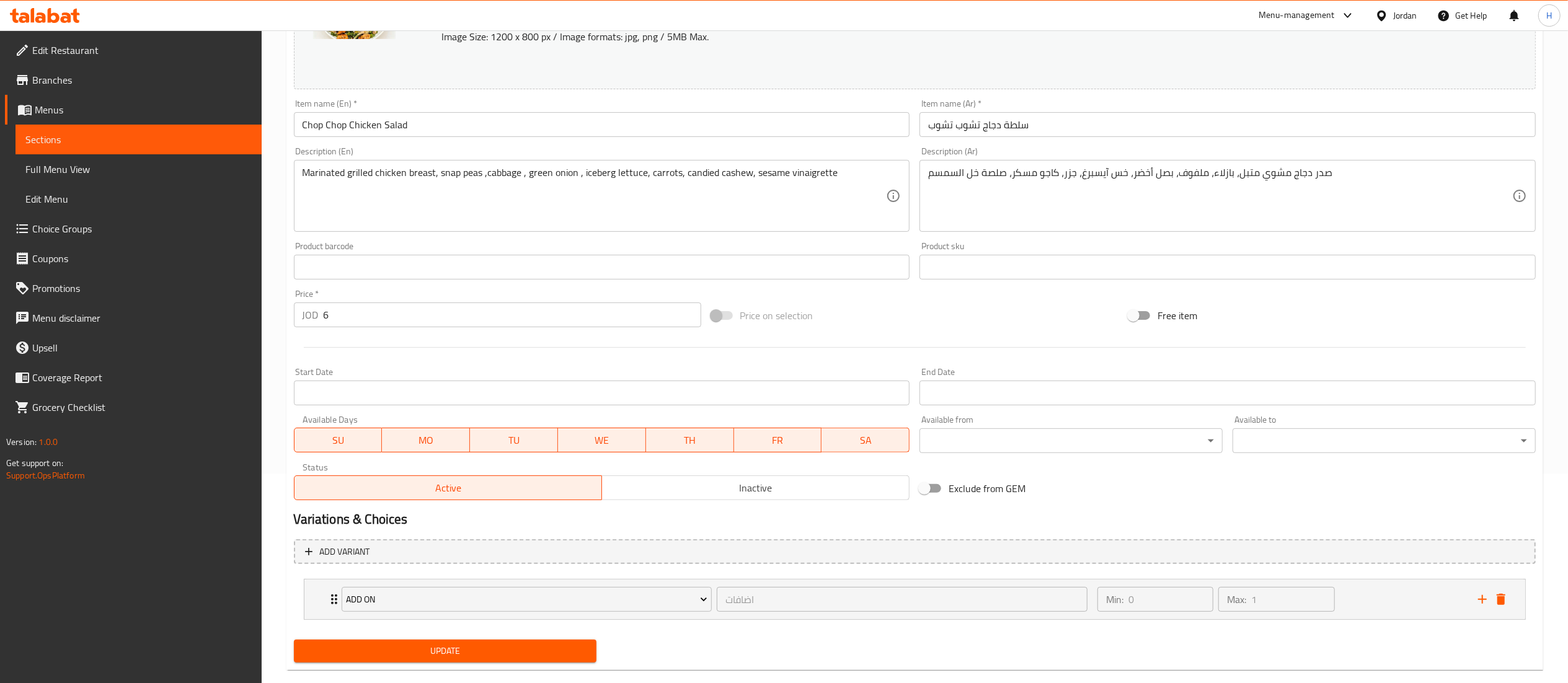
scroll to position [231, 0]
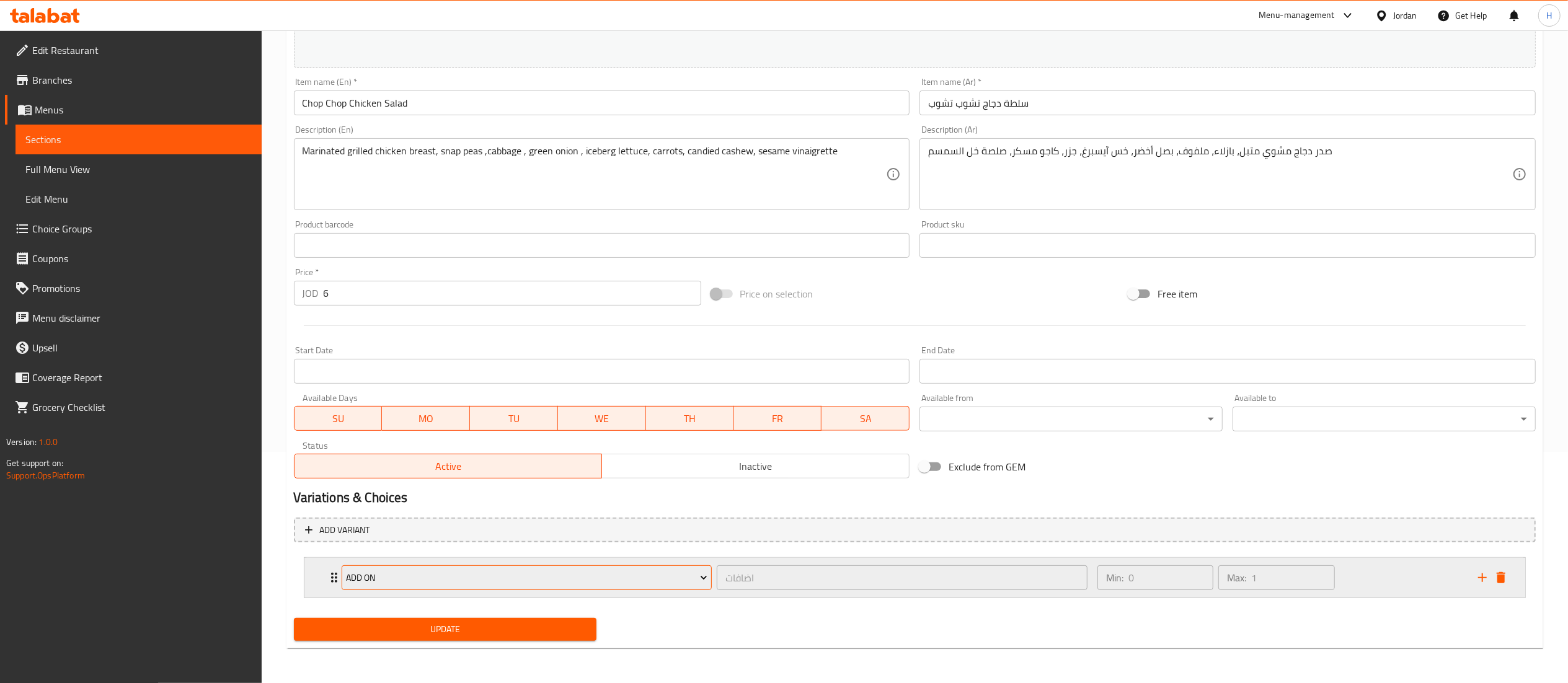
click at [484, 570] on span "Add On" at bounding box center [527, 578] width 362 height 15
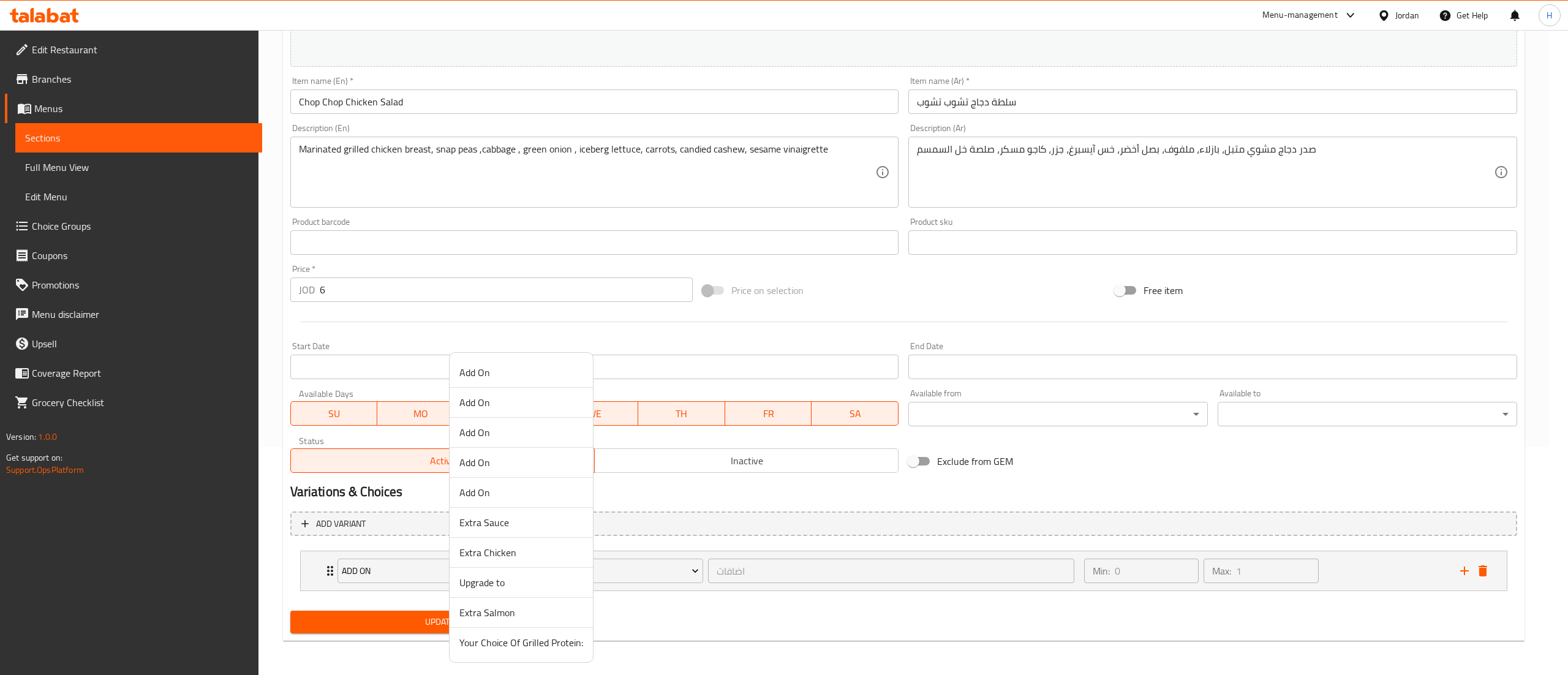
click at [502, 549] on span "Extra Chicken" at bounding box center [521, 552] width 124 height 15
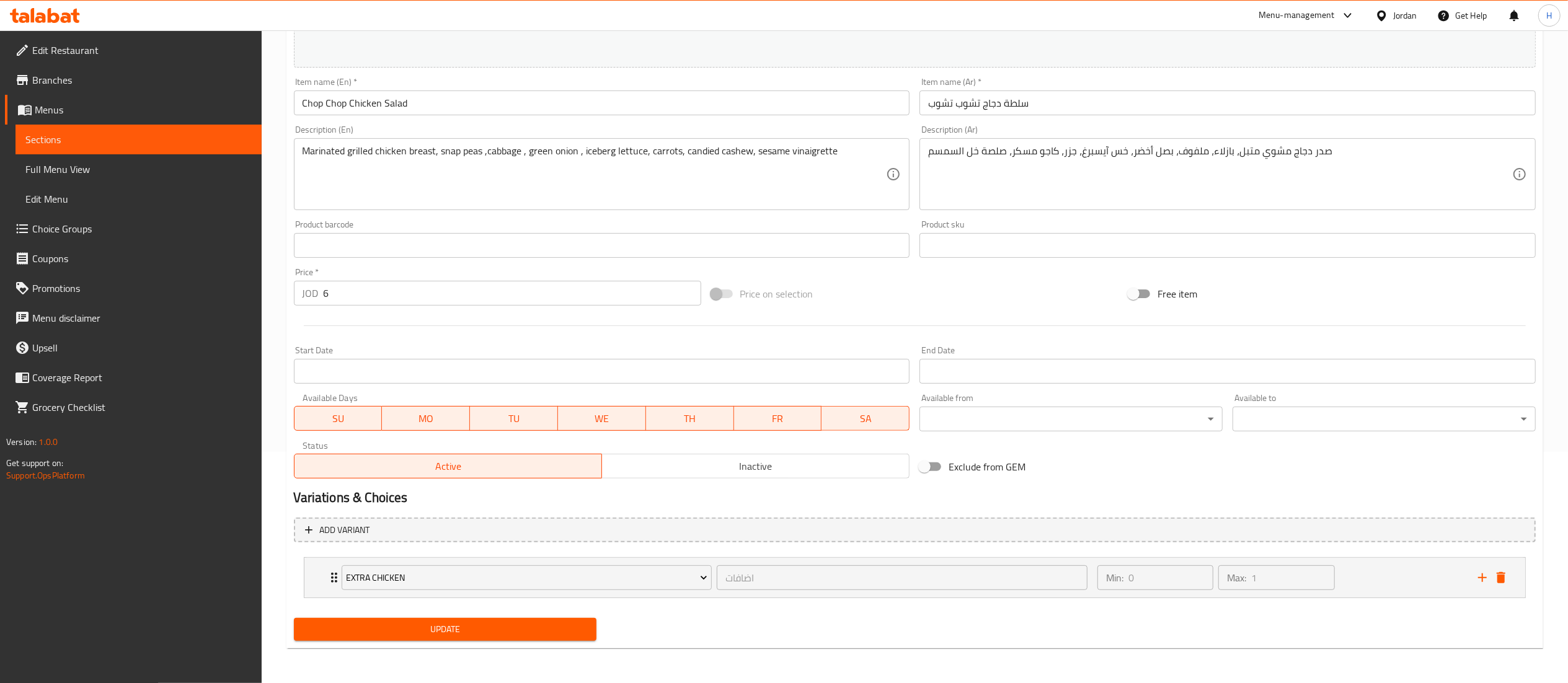
drag, startPoint x: 1385, startPoint y: 578, endPoint x: 1393, endPoint y: 582, distance: 8.9
click at [1395, 586] on div "Extra Chicken اضافات ​ Min: 0 ​ Max: 1 ​ add chicken (ID: 1467785213) 2.25 JOD …" at bounding box center [914, 578] width 1242 height 51
click at [1363, 567] on div "Min: 0 ​ Max: 1 ​" at bounding box center [1280, 577] width 381 height 39
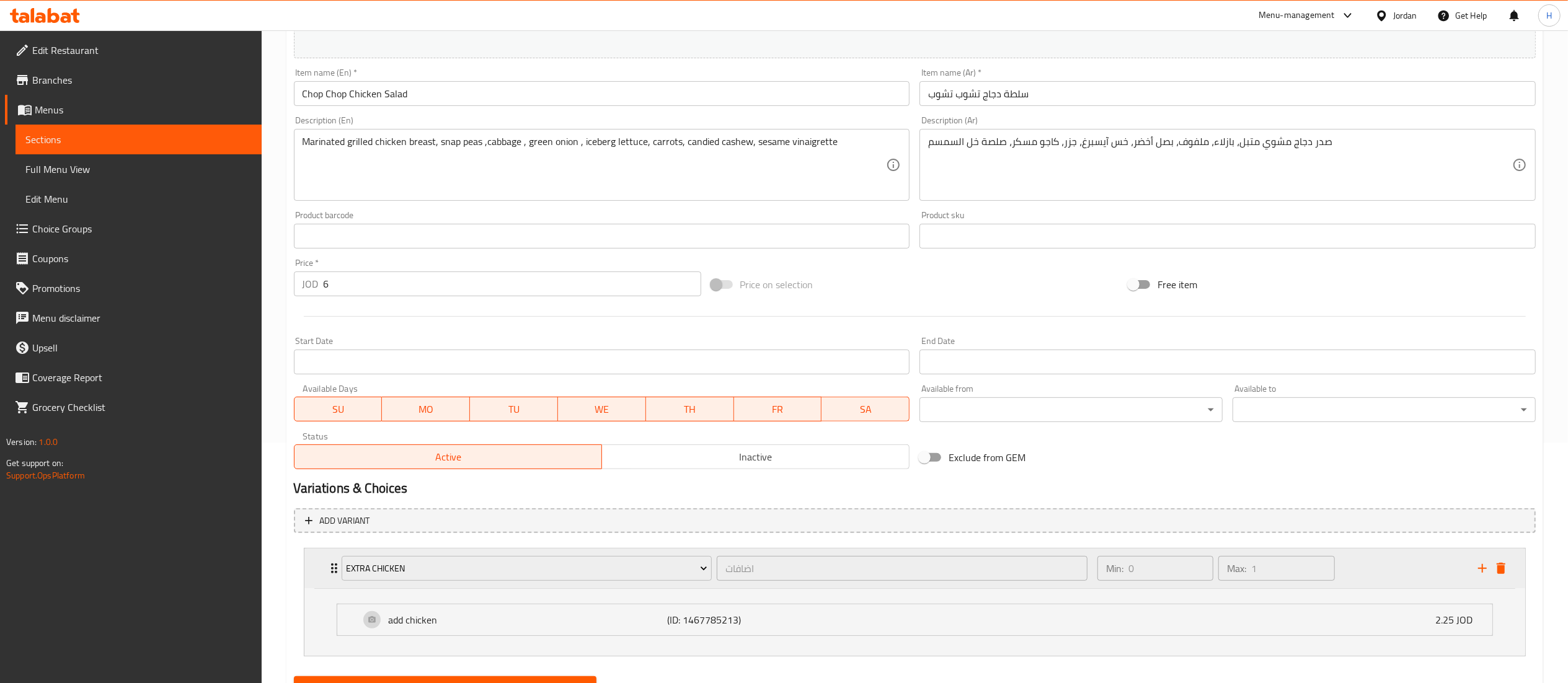
scroll to position [300, 0]
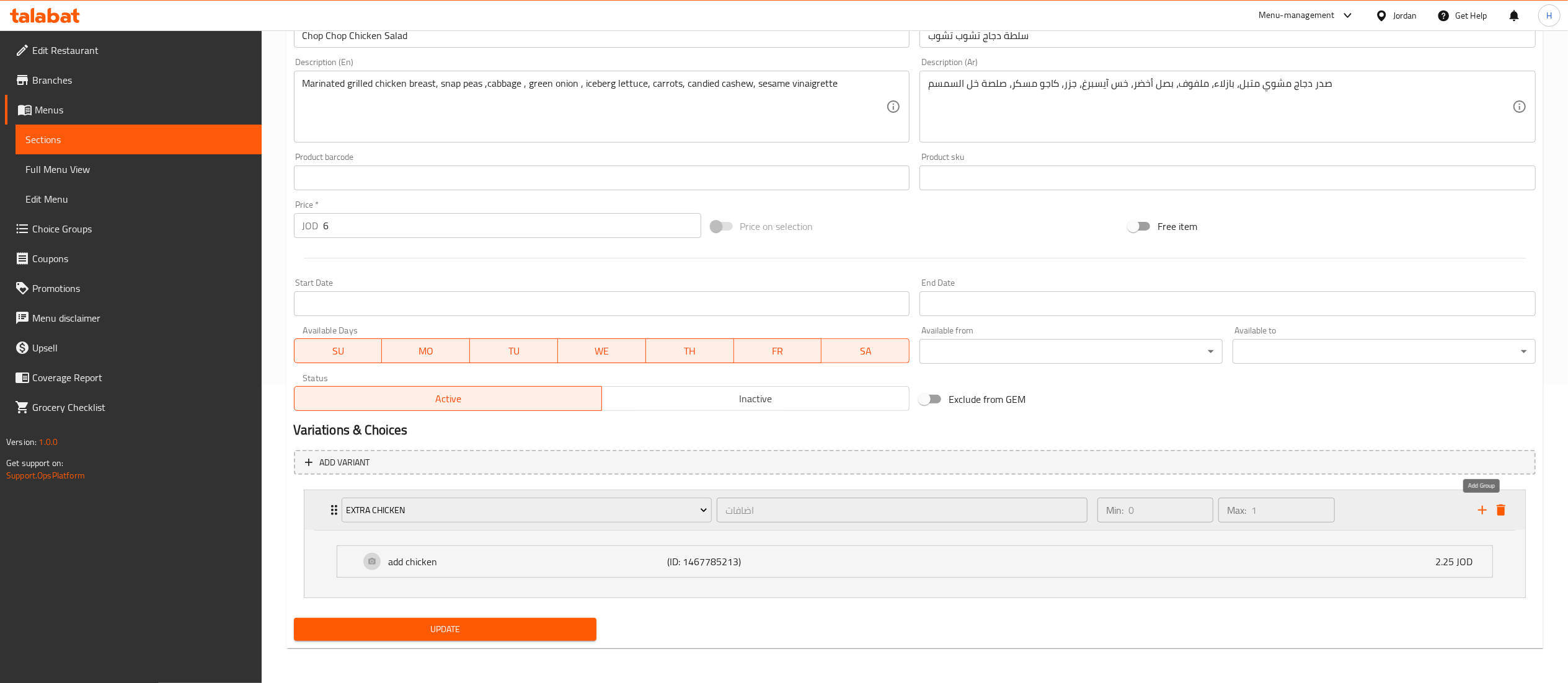
click at [1483, 513] on icon "add" at bounding box center [1483, 510] width 15 height 15
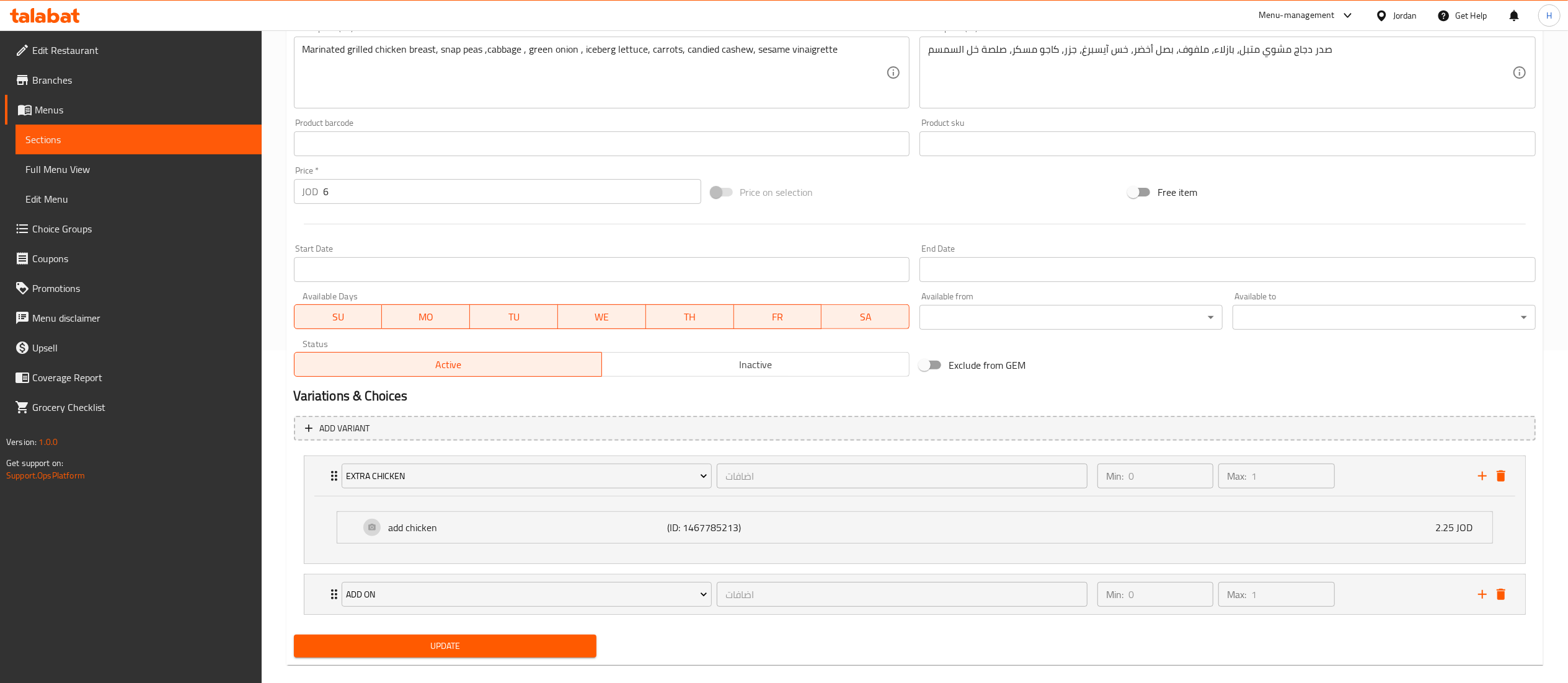
scroll to position [351, 0]
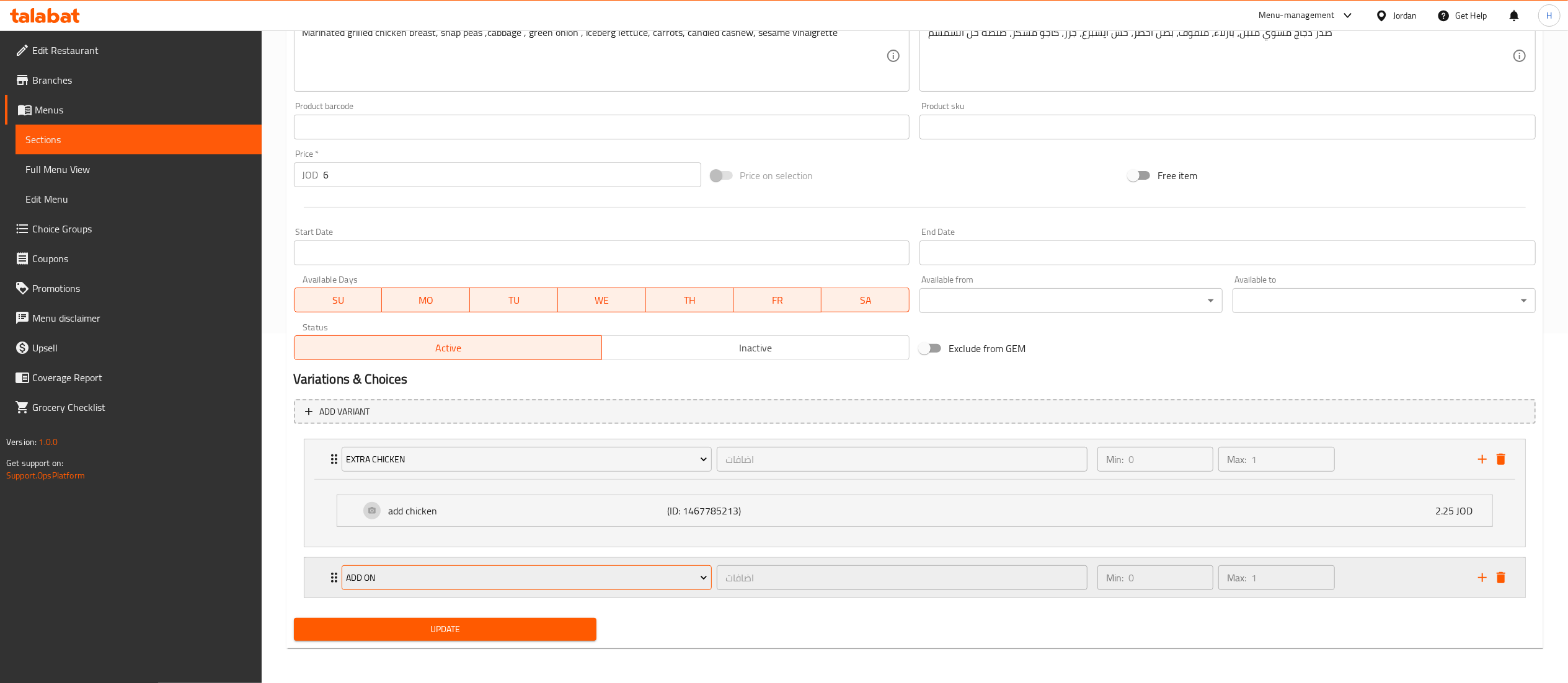
click at [392, 583] on span "Add On" at bounding box center [527, 578] width 362 height 15
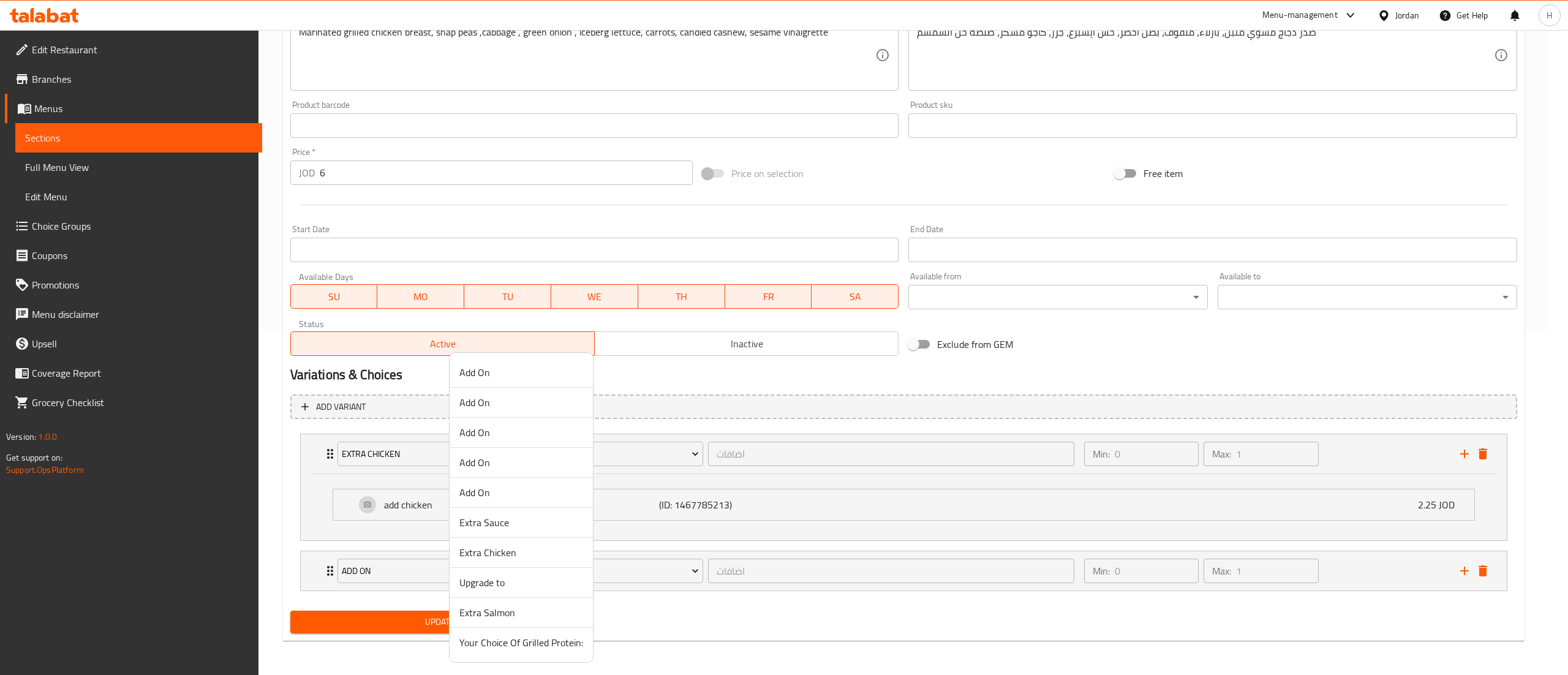
click at [492, 522] on span "Extra Sauce" at bounding box center [521, 523] width 124 height 15
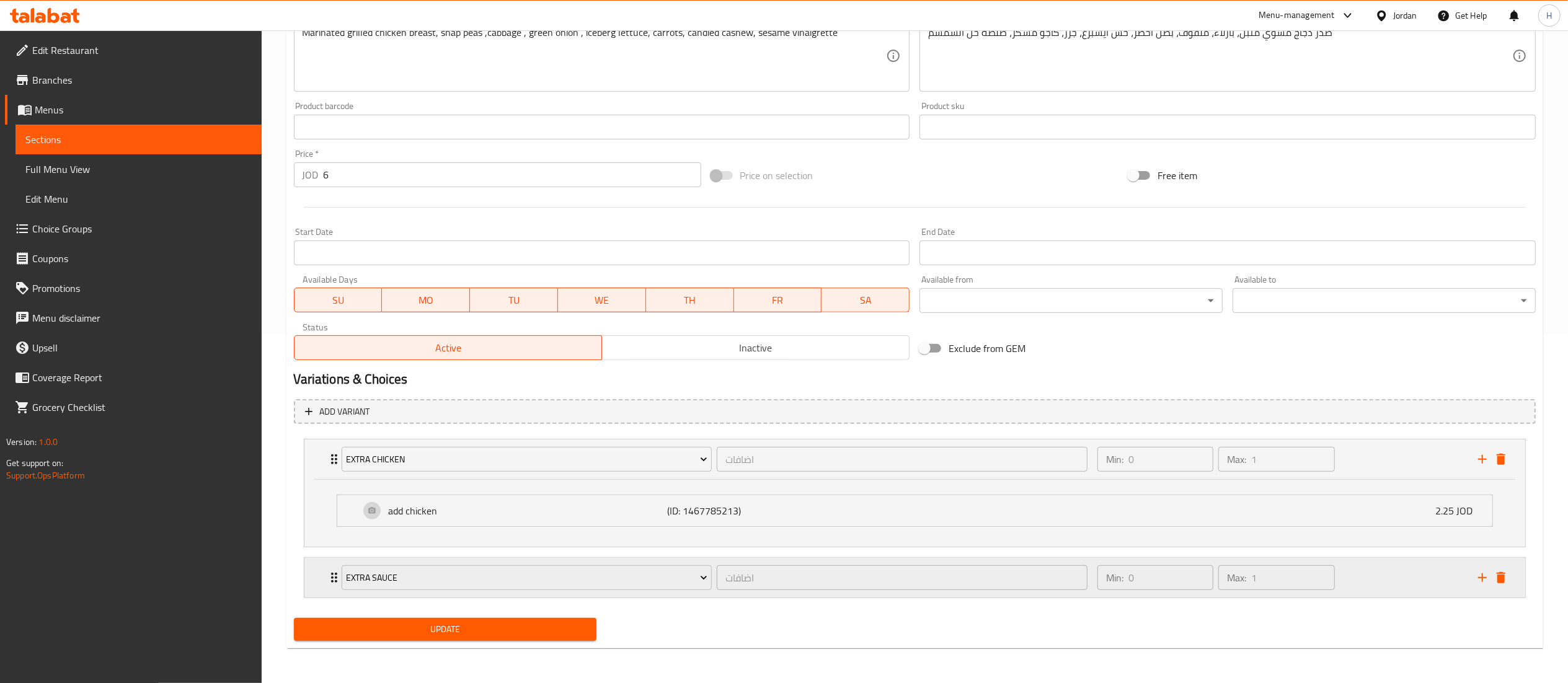
click at [310, 574] on div "Extra Sauce اضافات ​ Min: 0 ​ Max: 1 ​" at bounding box center [915, 577] width 1221 height 39
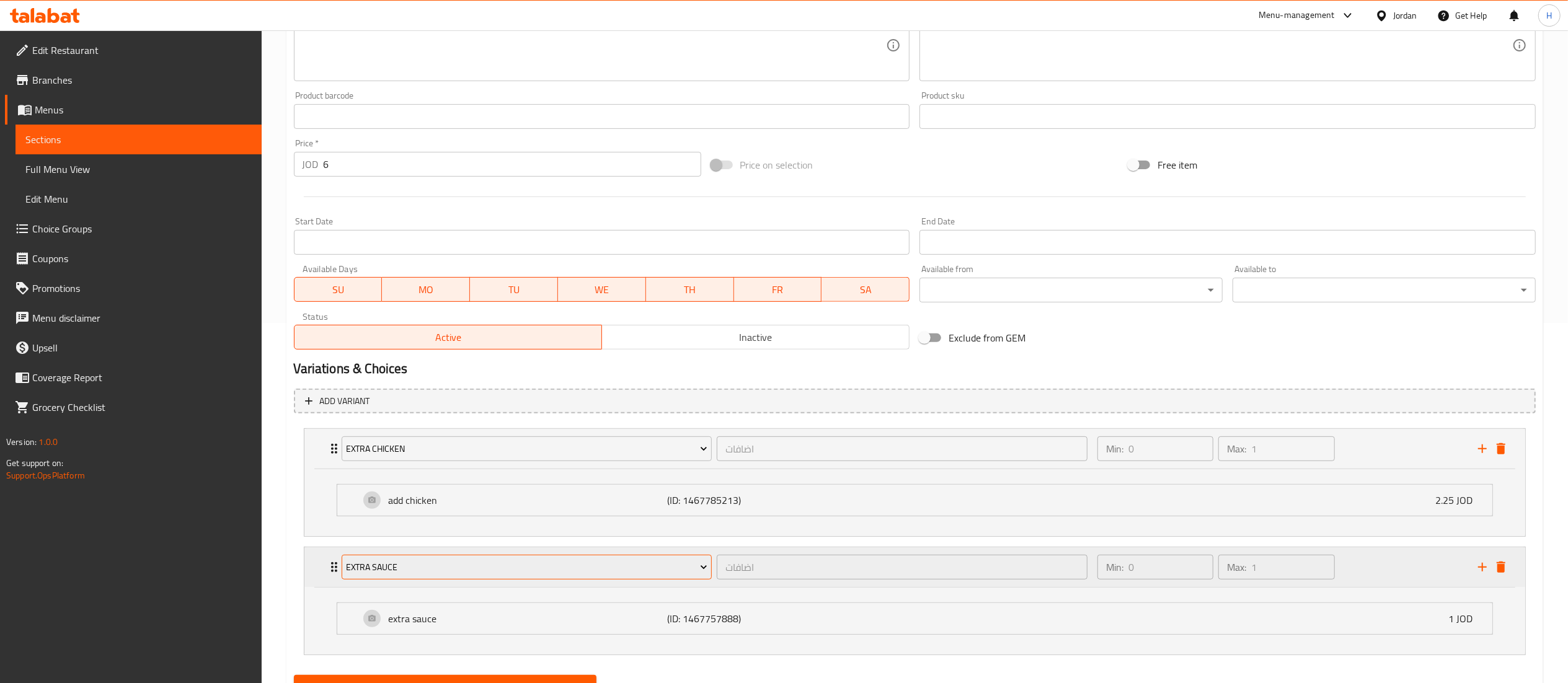
scroll to position [419, 0]
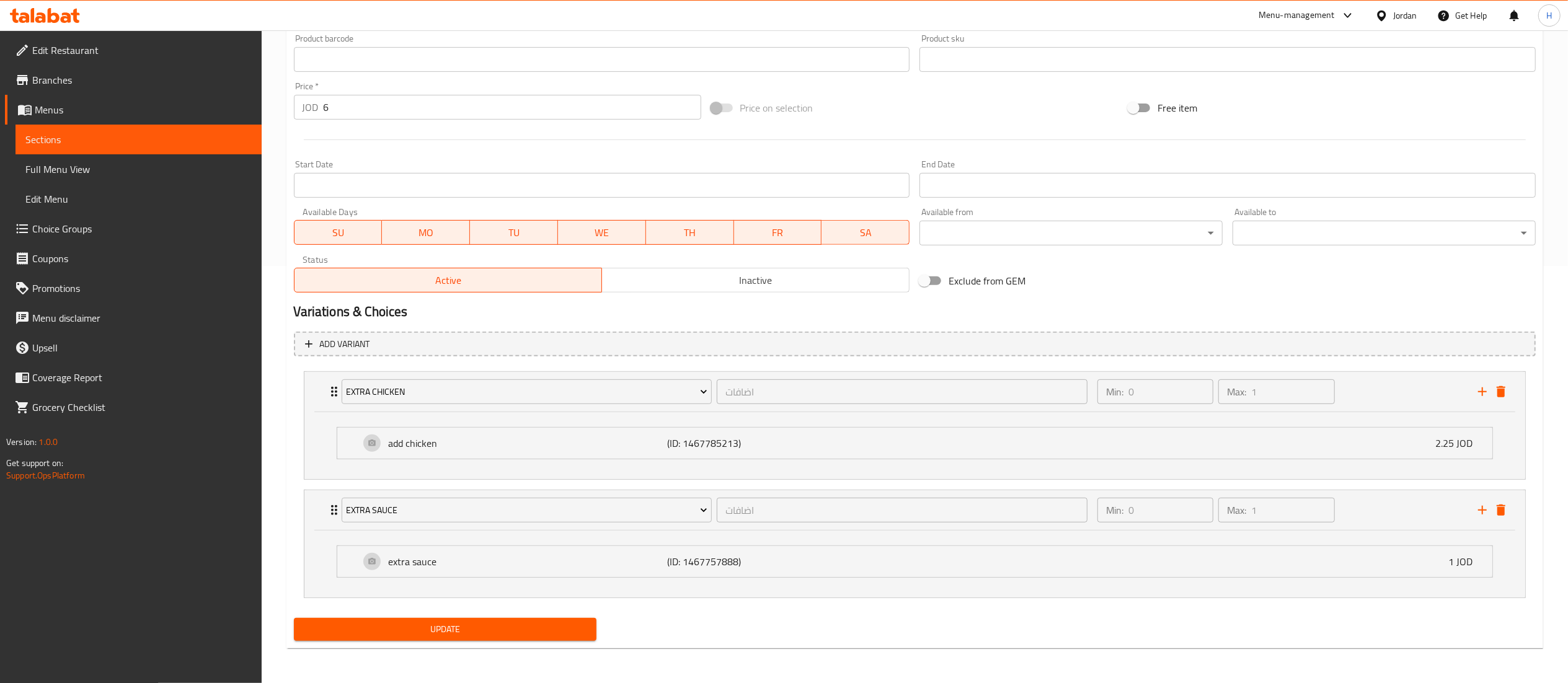
click at [412, 636] on span "Update" at bounding box center [445, 629] width 284 height 15
click at [362, 636] on span "Update" at bounding box center [445, 629] width 284 height 15
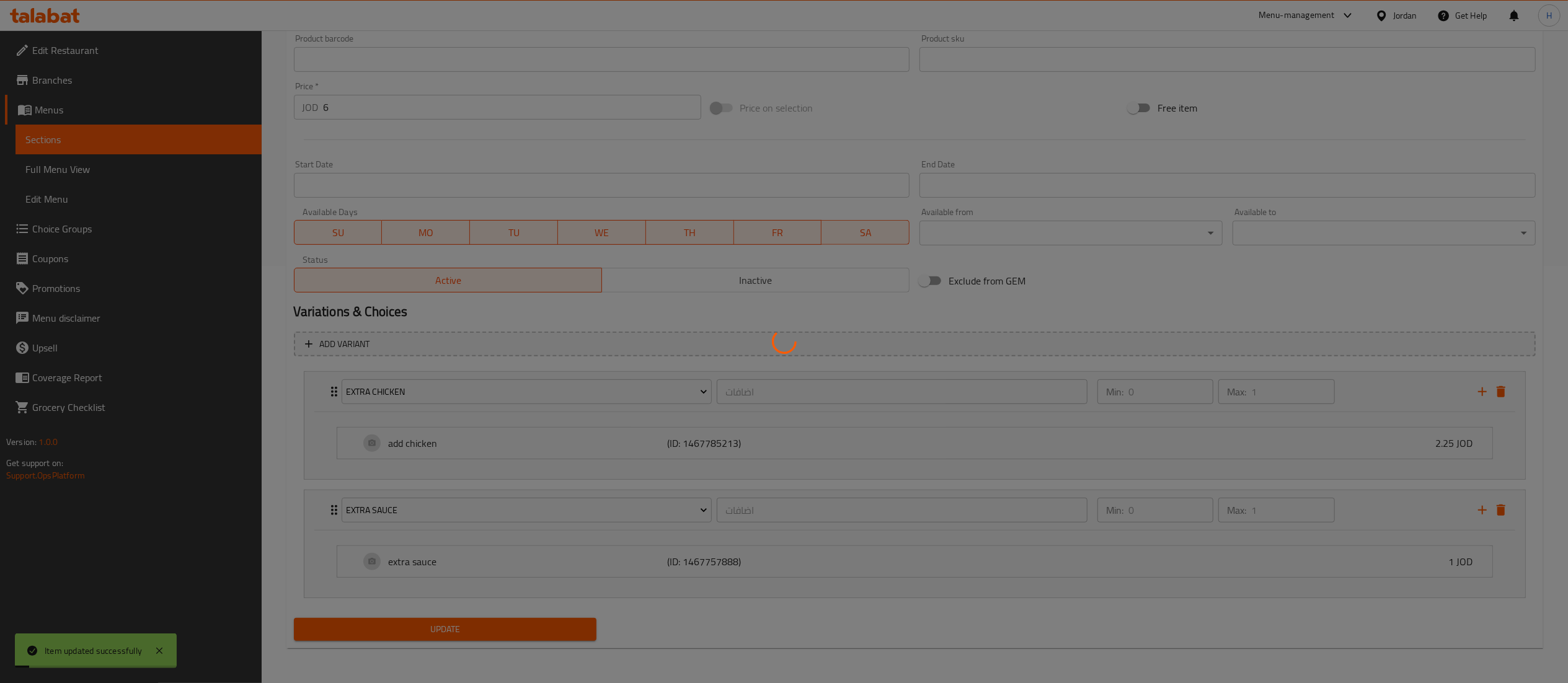
scroll to position [0, 0]
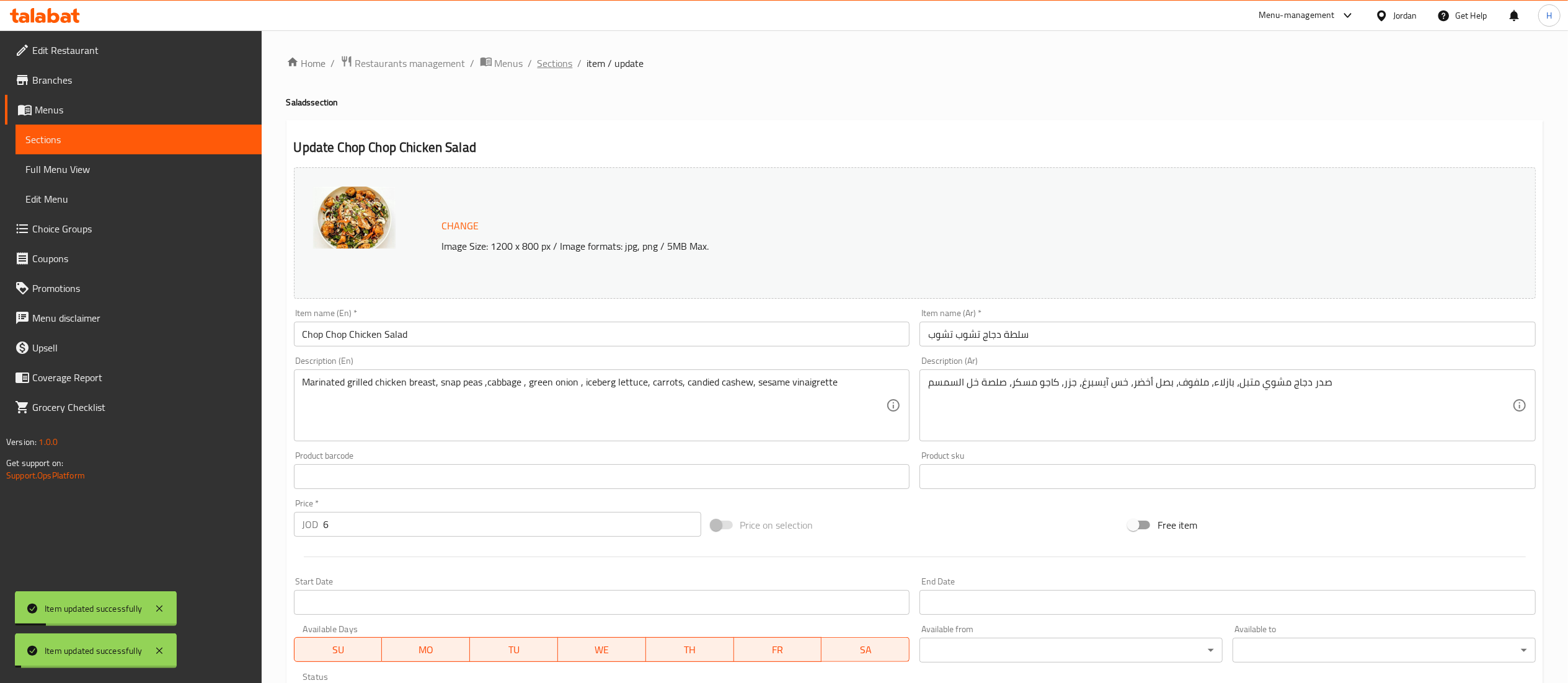
click at [553, 57] on span "Sections" at bounding box center [555, 63] width 35 height 15
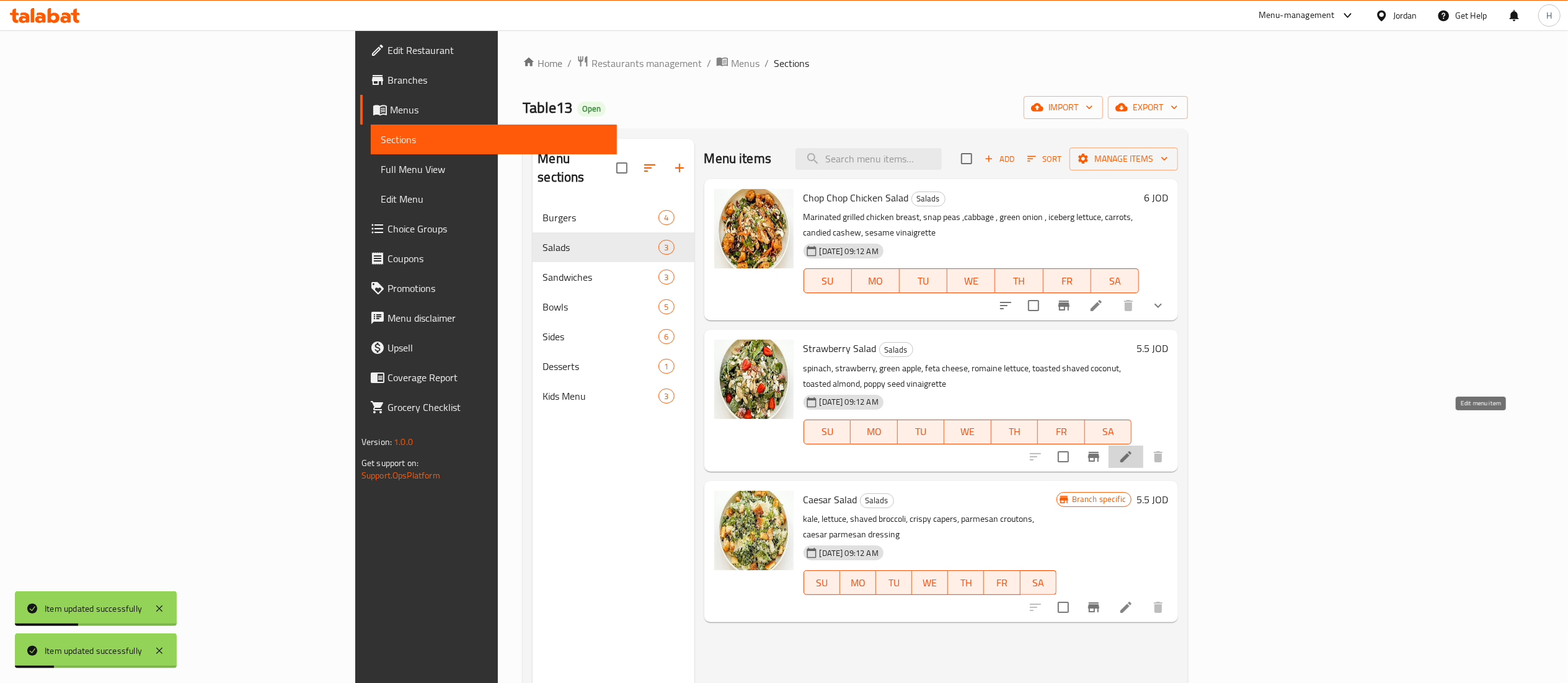
click at [1132, 452] on icon at bounding box center [1126, 457] width 11 height 11
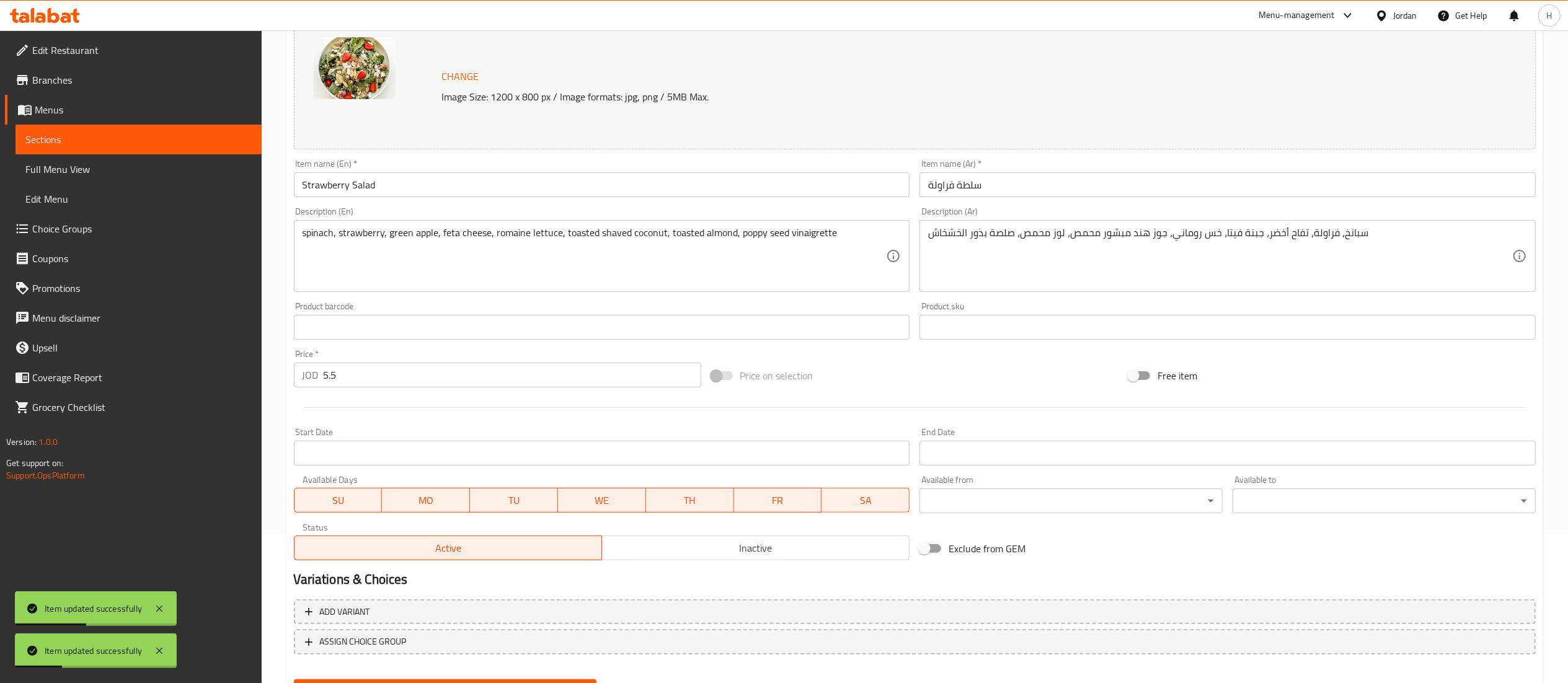
scroll to position [209, 0]
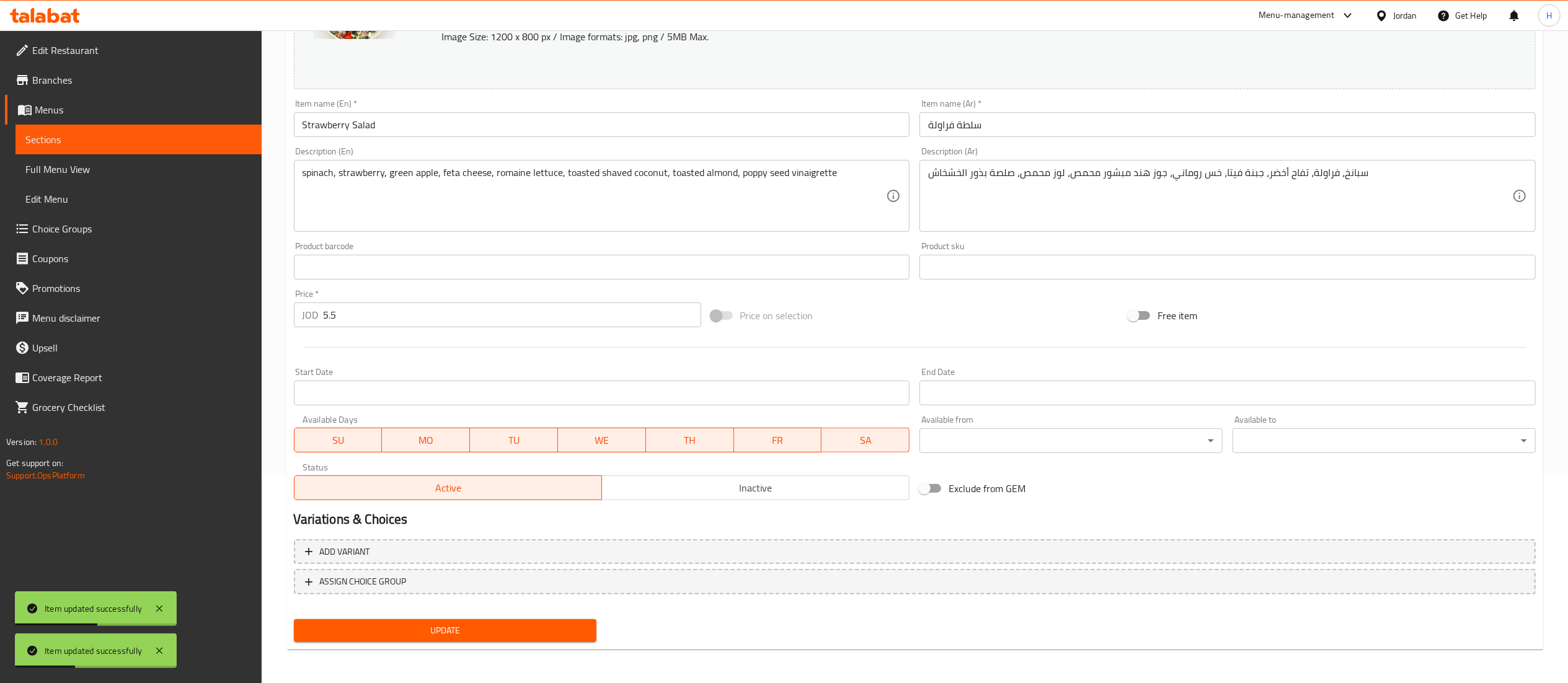
click at [610, 594] on div "Add variant ASSIGN CHOICE GROUP" at bounding box center [915, 574] width 1252 height 81
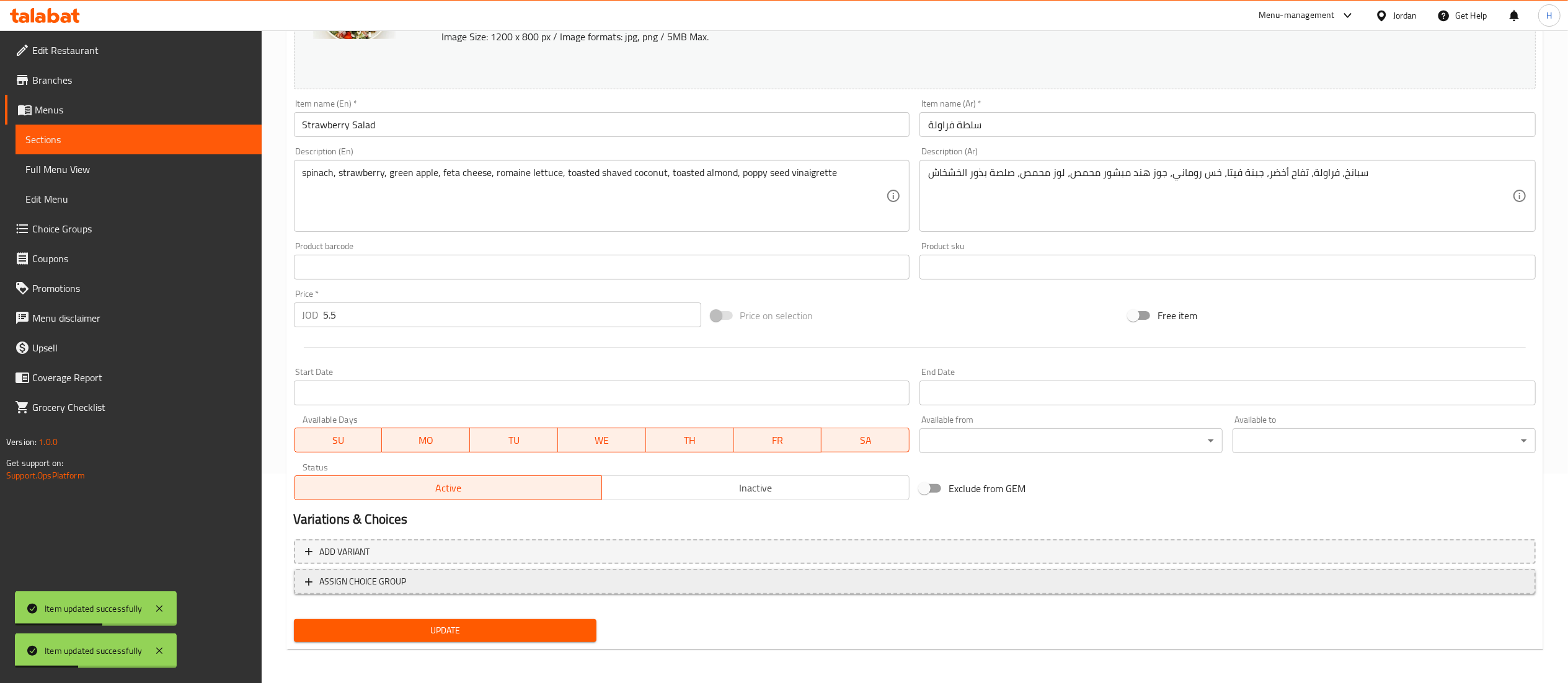
click at [606, 592] on button "ASSIGN CHOICE GROUP" at bounding box center [914, 582] width 1242 height 25
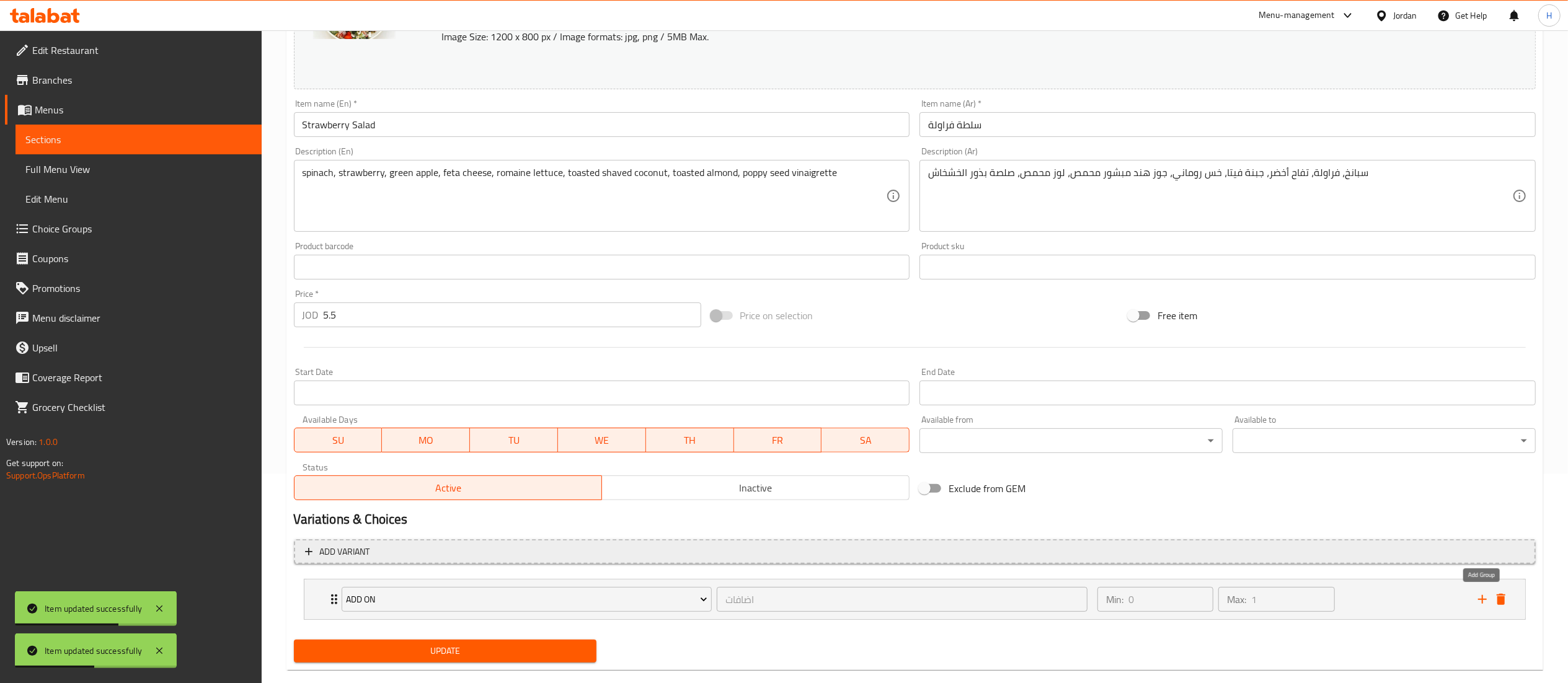
drag, startPoint x: 1485, startPoint y: 600, endPoint x: 1097, endPoint y: 546, distance: 391.7
click at [1482, 599] on icon "add" at bounding box center [1482, 599] width 9 height 9
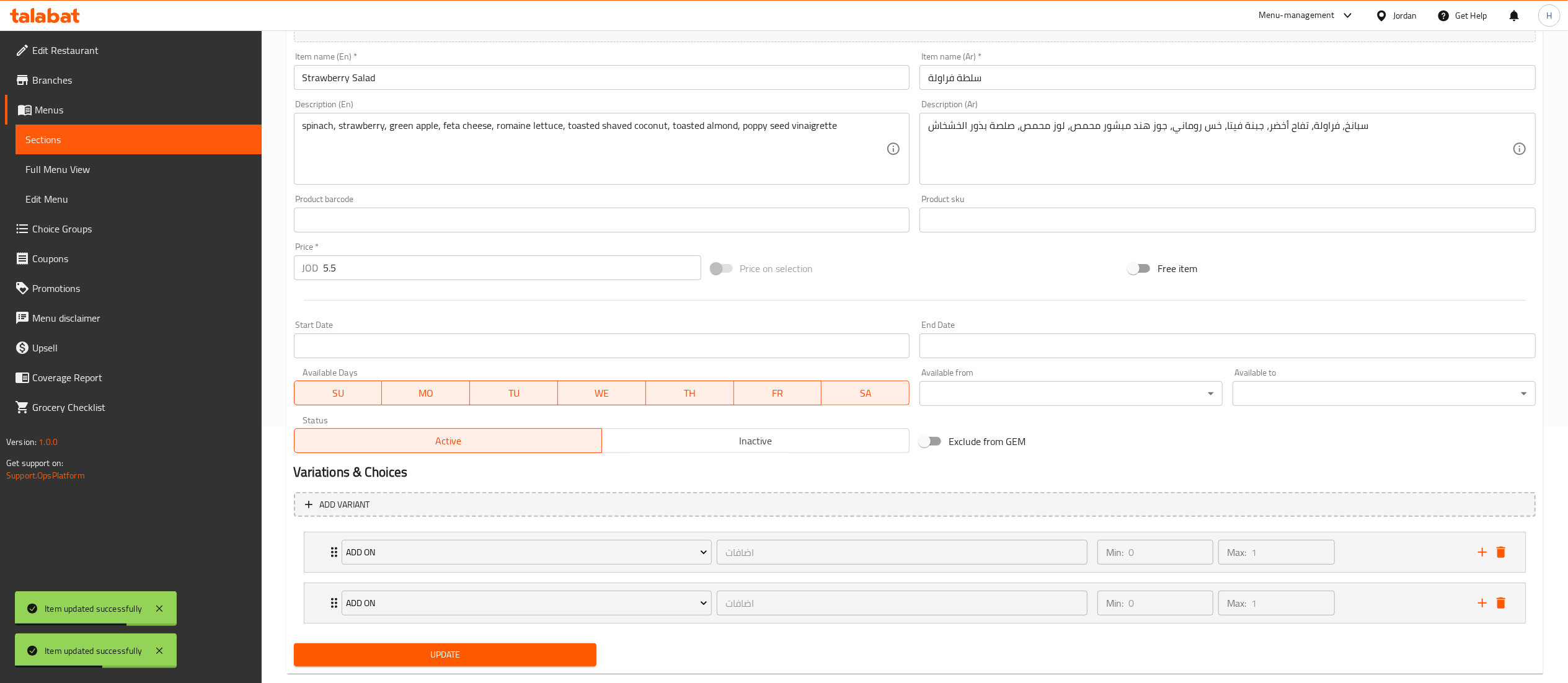
scroll to position [283, 0]
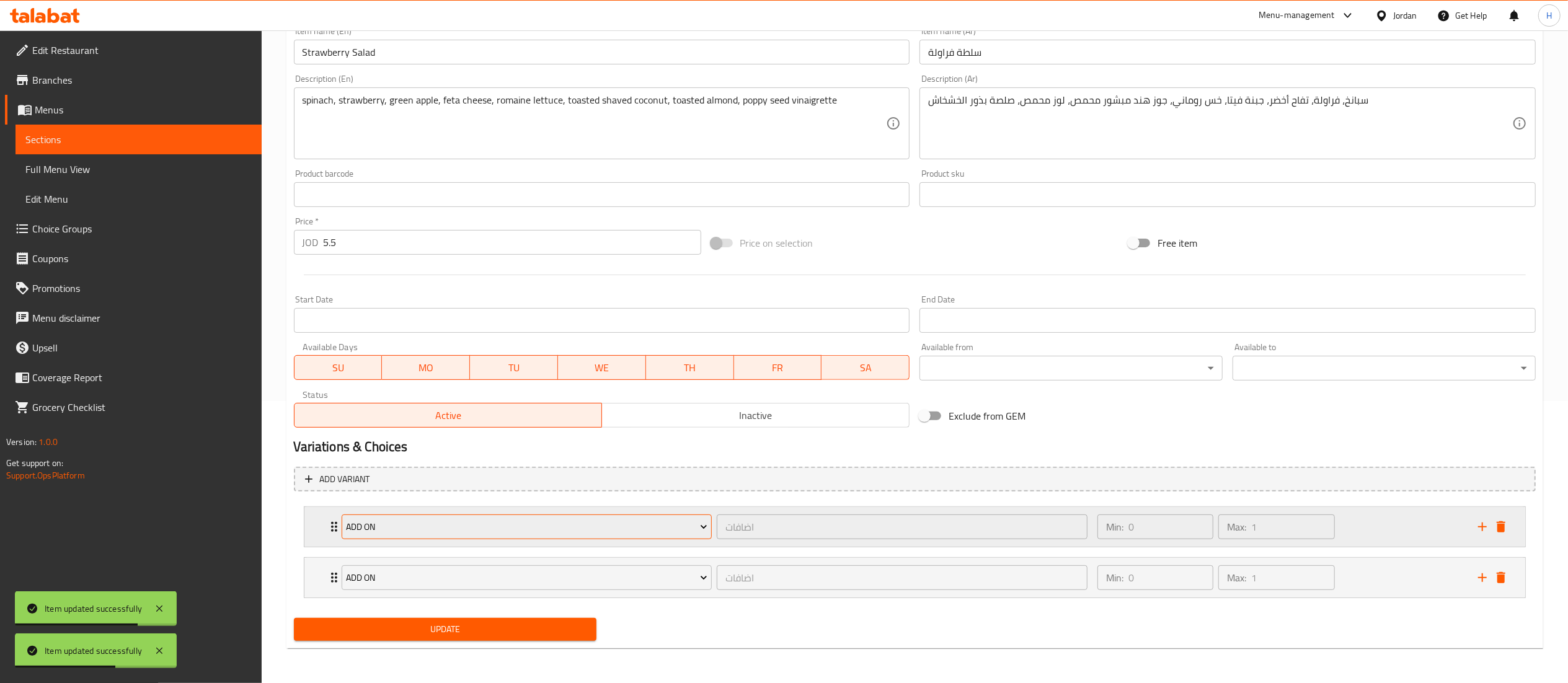
click at [410, 528] on span "Add On" at bounding box center [527, 527] width 362 height 15
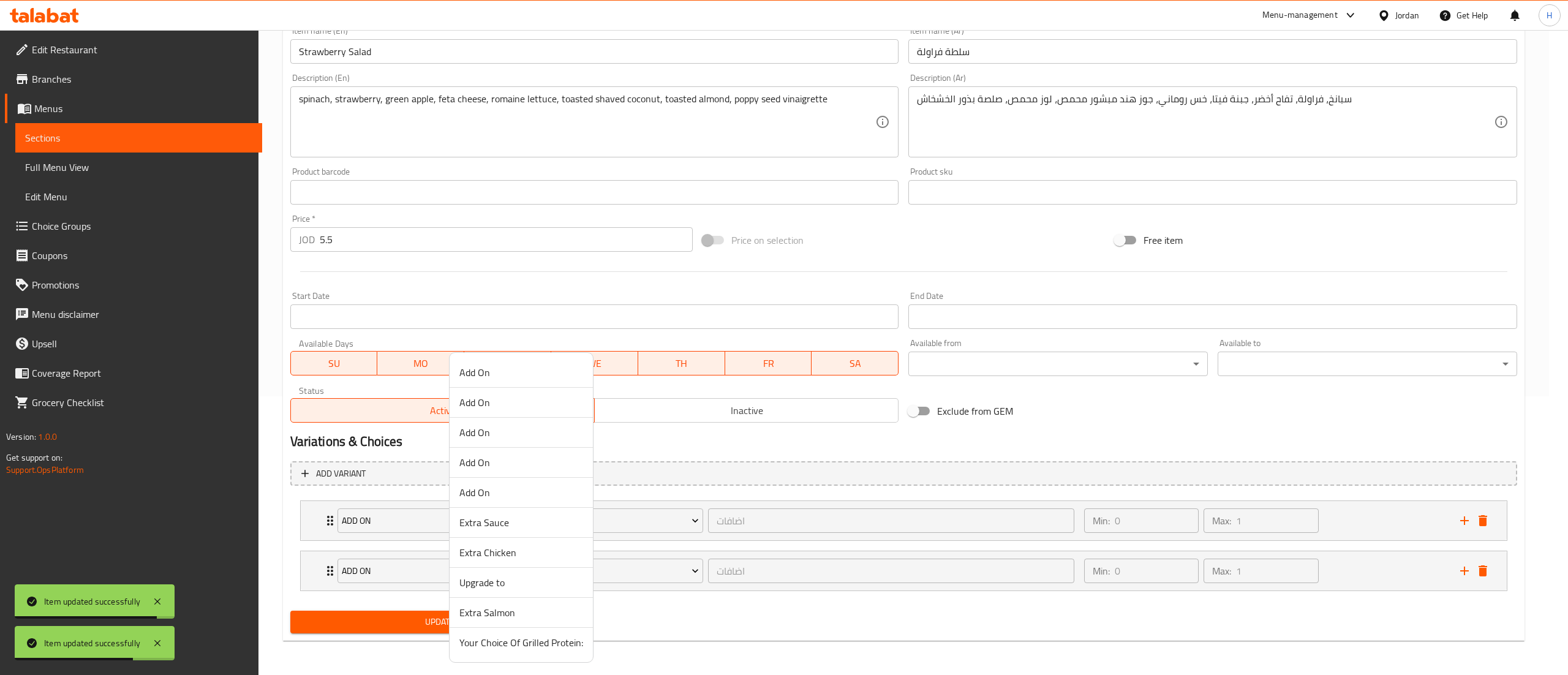
click at [500, 552] on span "Extra Chicken" at bounding box center [521, 552] width 124 height 15
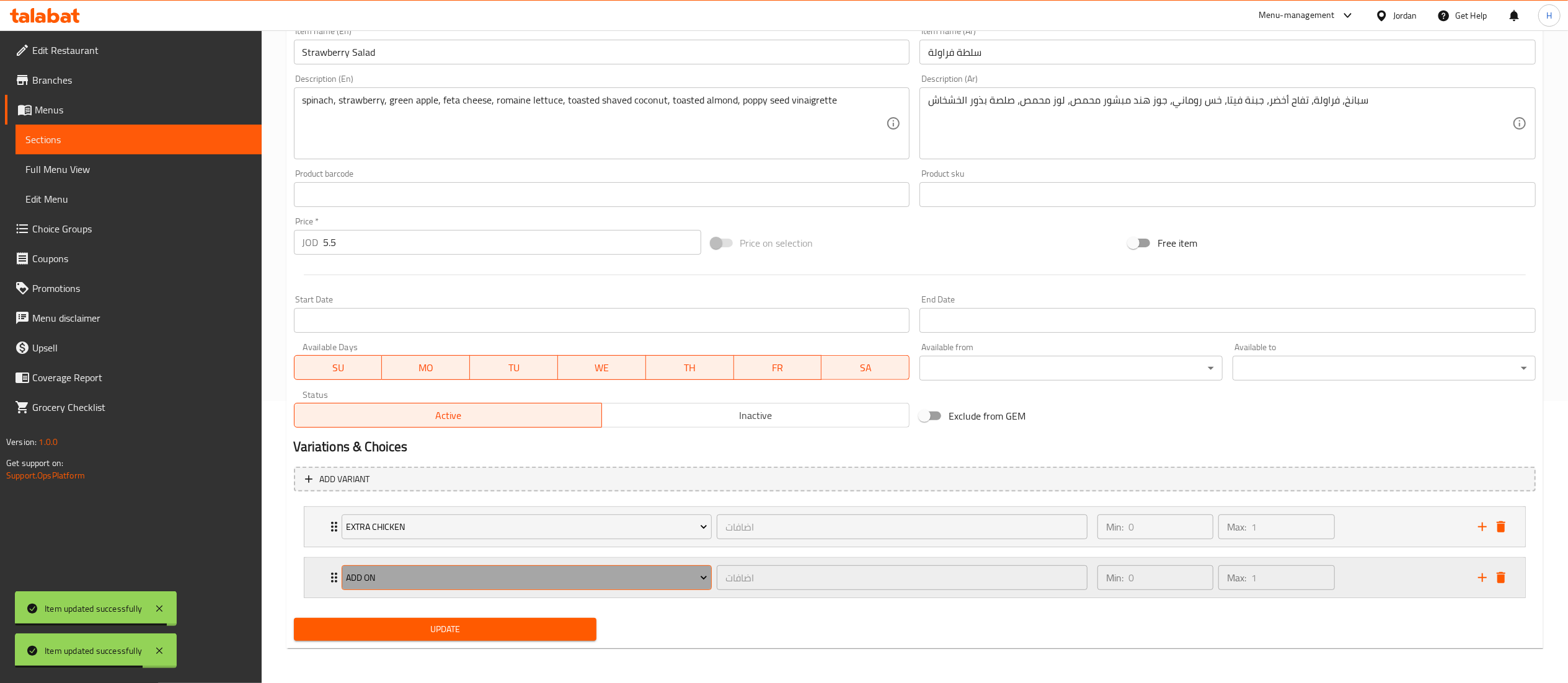
click at [408, 579] on span "Add On" at bounding box center [527, 578] width 362 height 15
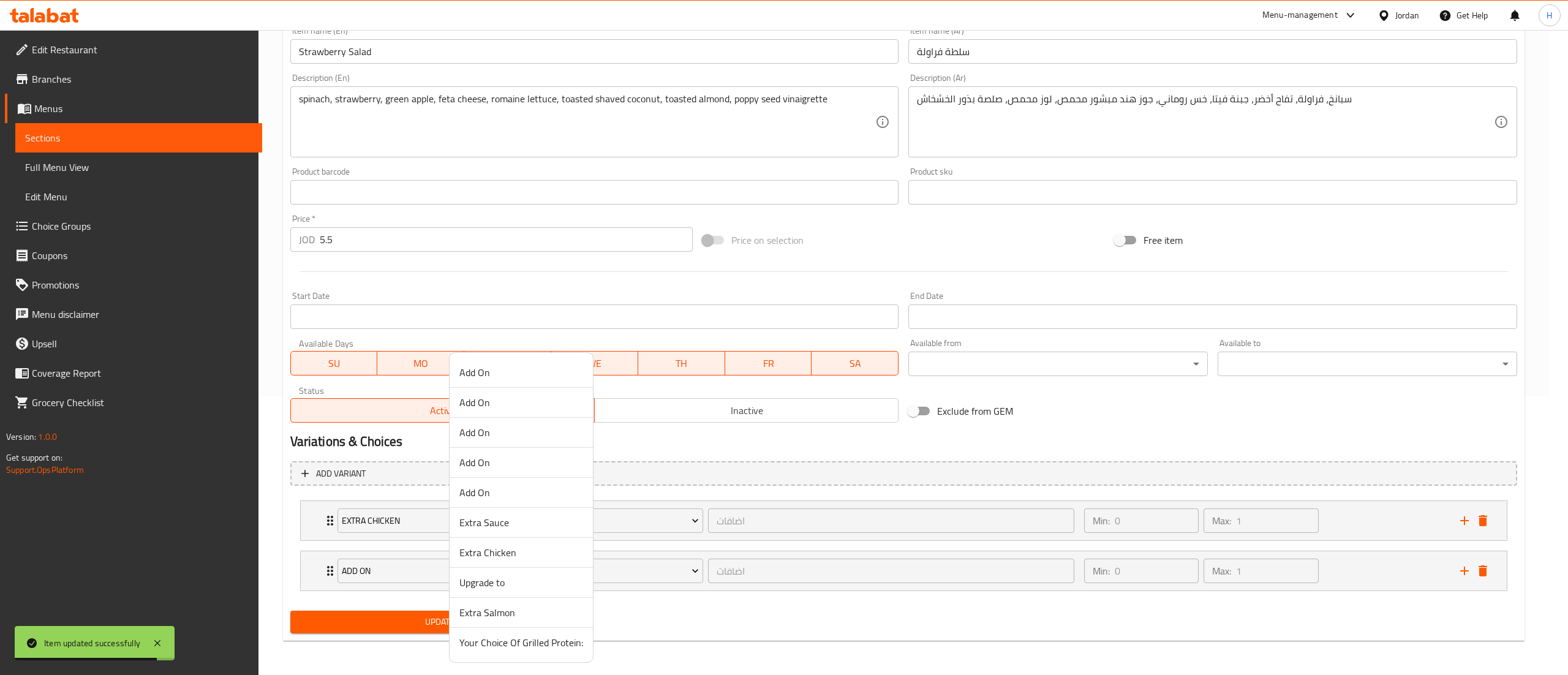
click at [481, 521] on span "Extra Sauce" at bounding box center [521, 523] width 124 height 15
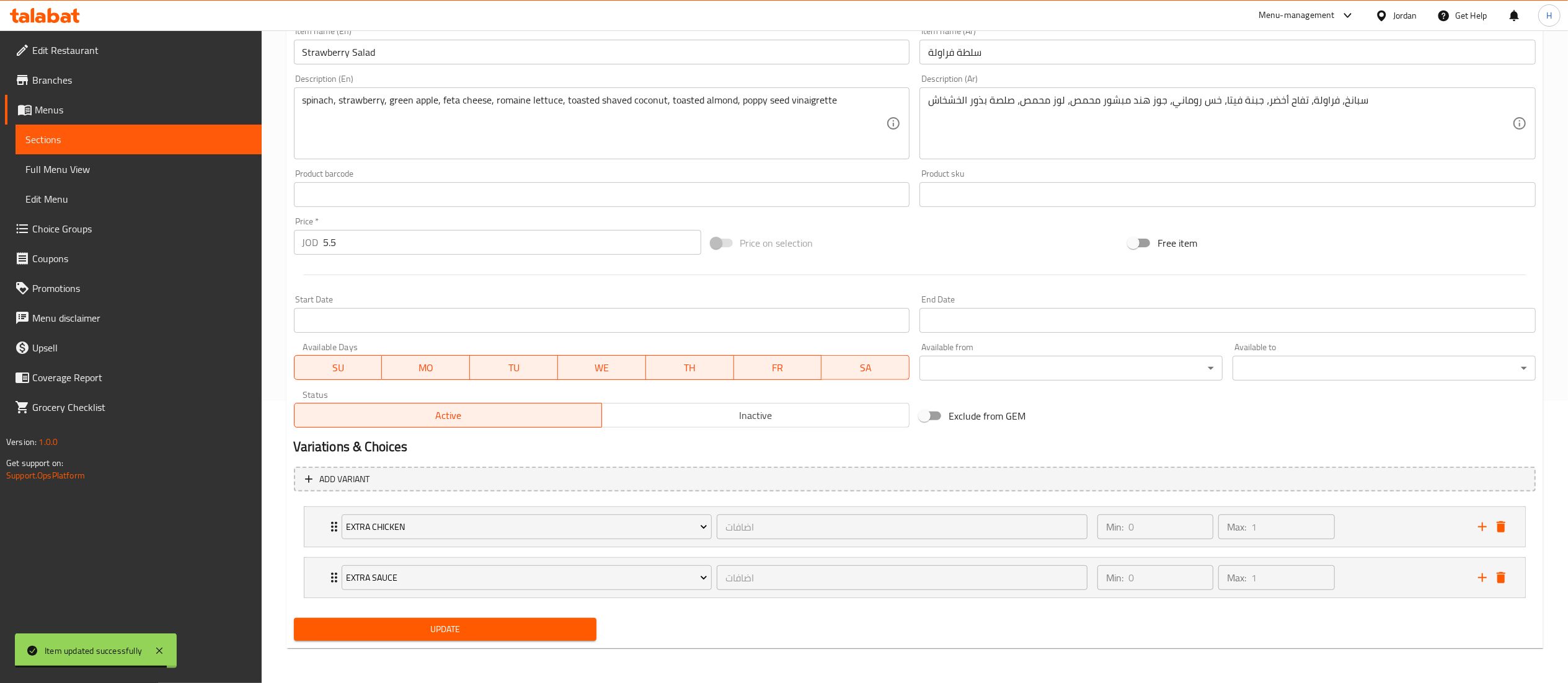
click at [380, 631] on span "Update" at bounding box center [445, 629] width 284 height 15
click at [430, 622] on span "Update" at bounding box center [445, 629] width 284 height 15
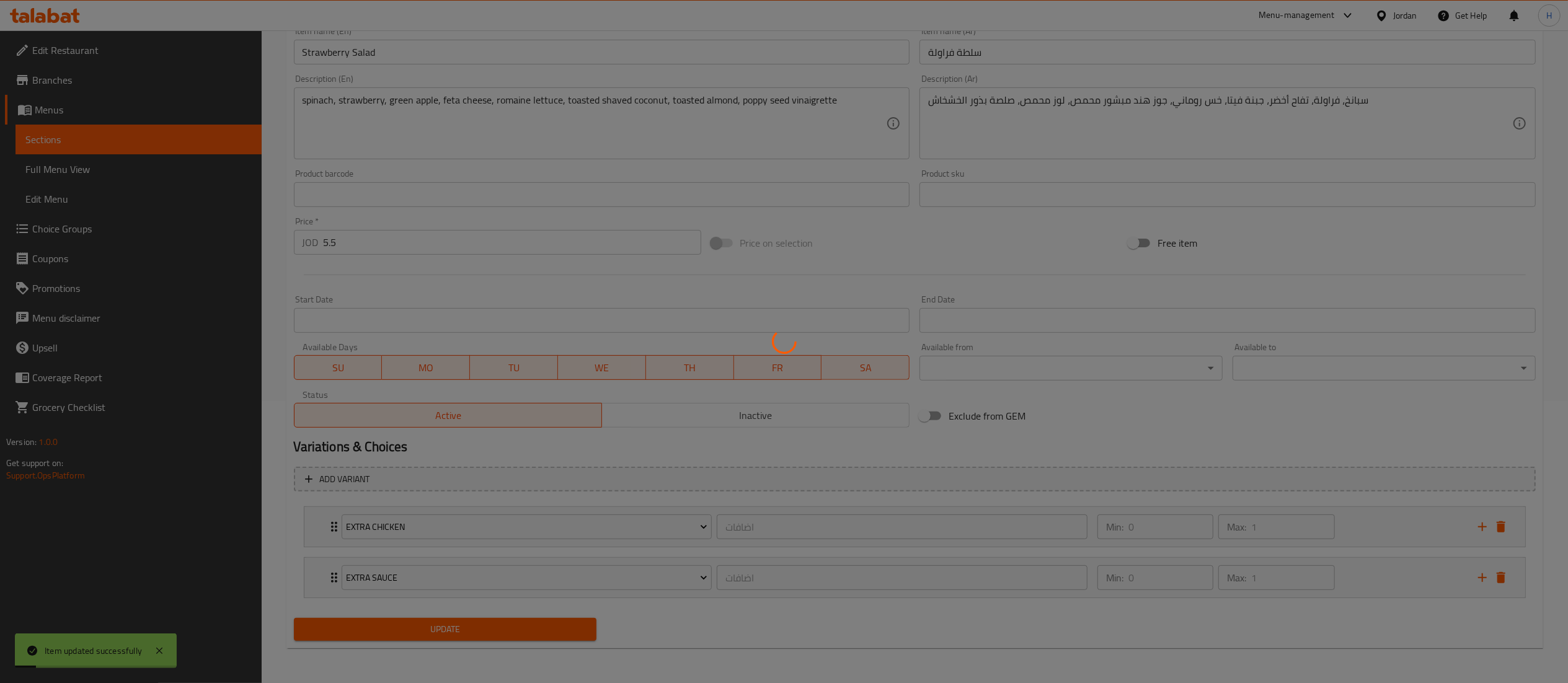
scroll to position [0, 0]
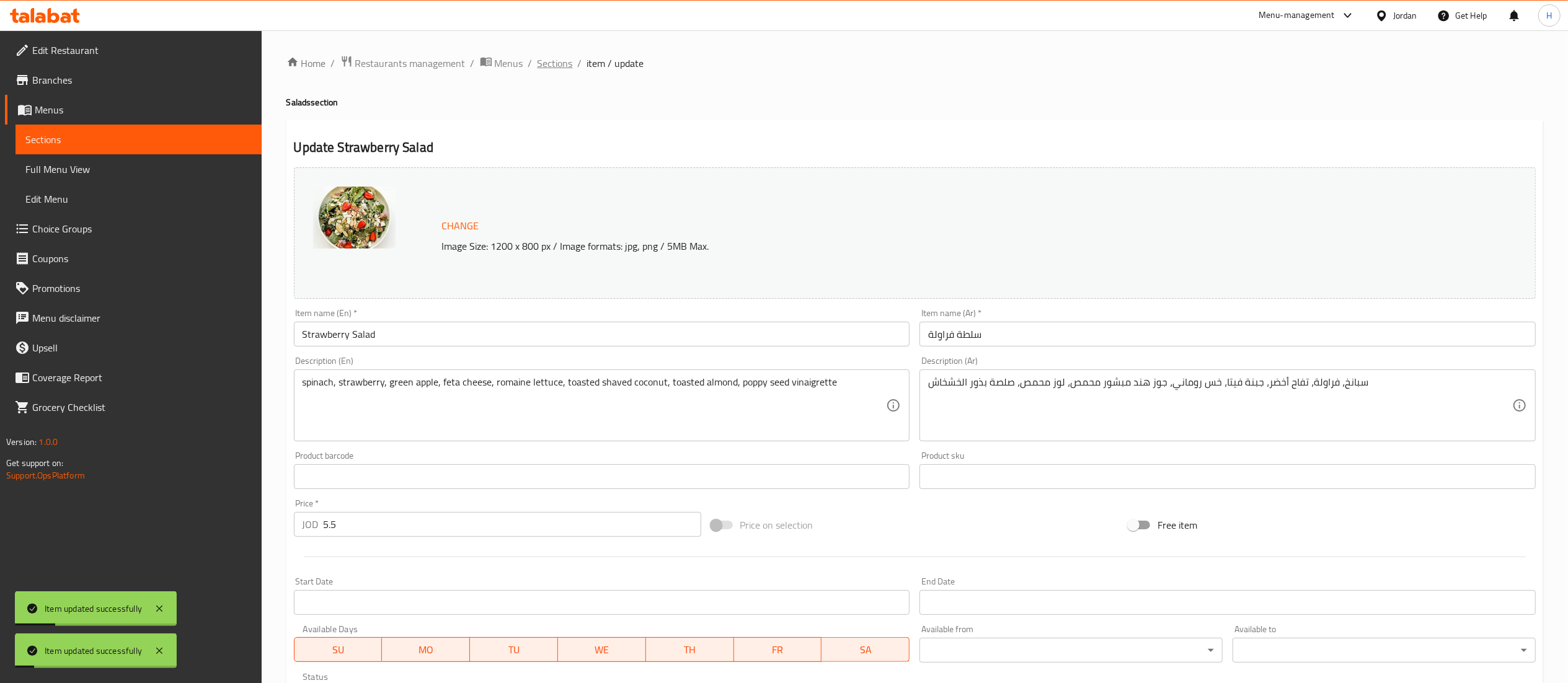
click at [552, 62] on span "Sections" at bounding box center [555, 63] width 35 height 15
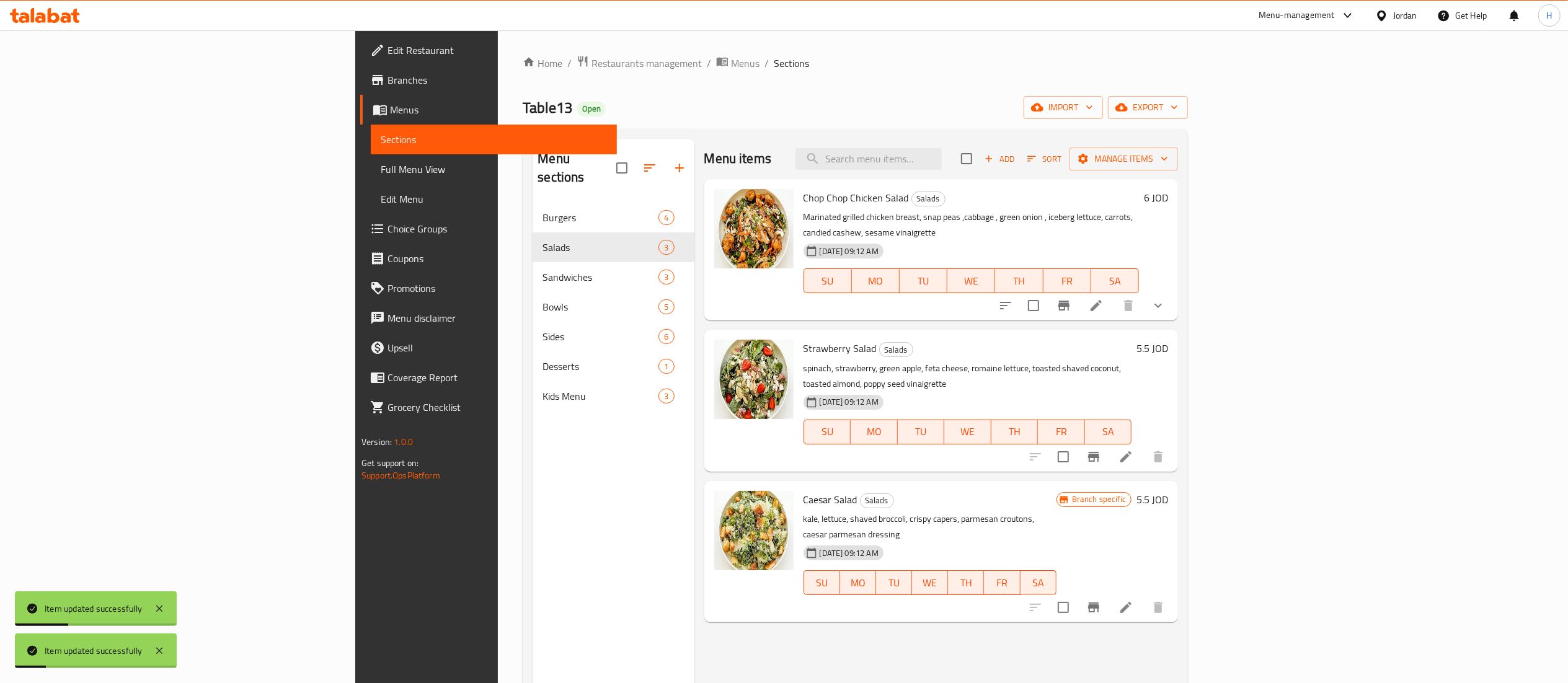
scroll to position [174, 0]
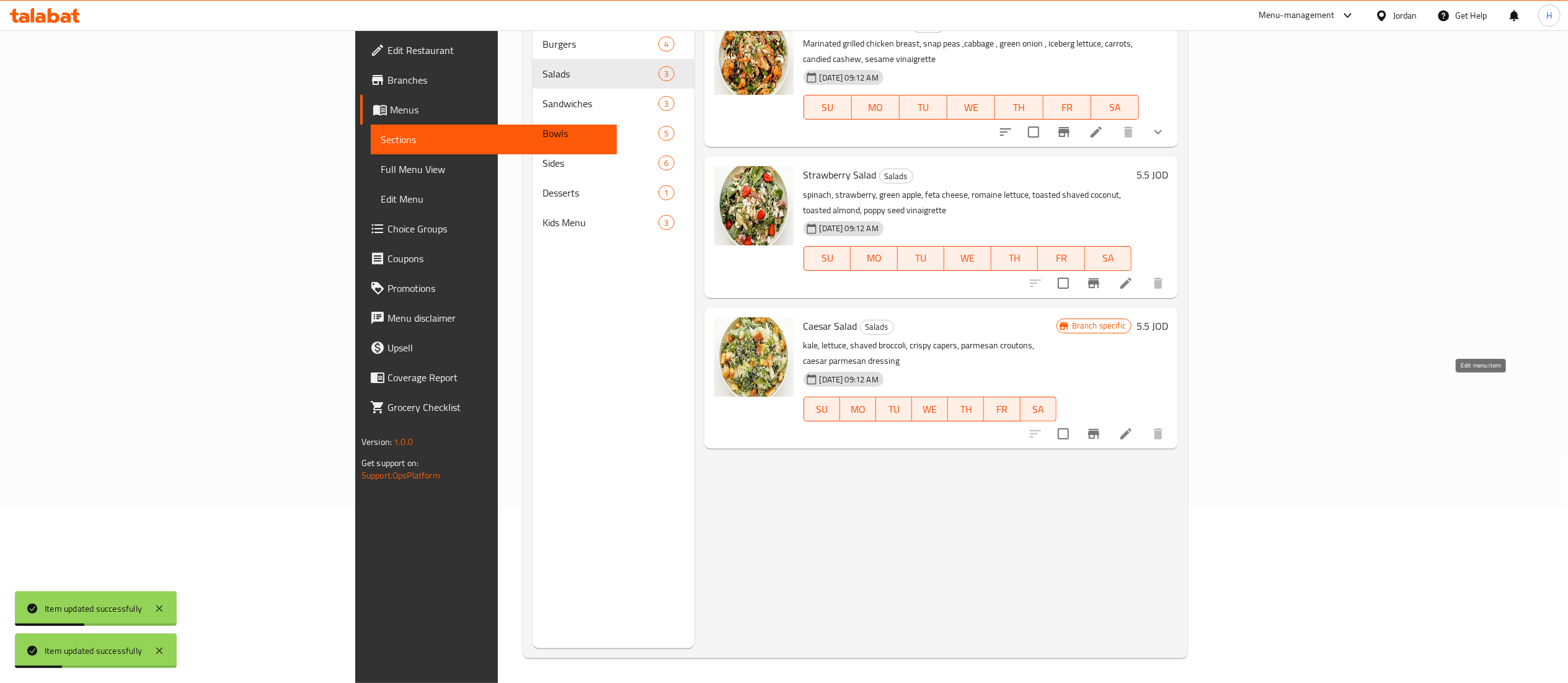
click at [1134, 426] on icon at bounding box center [1126, 434] width 15 height 15
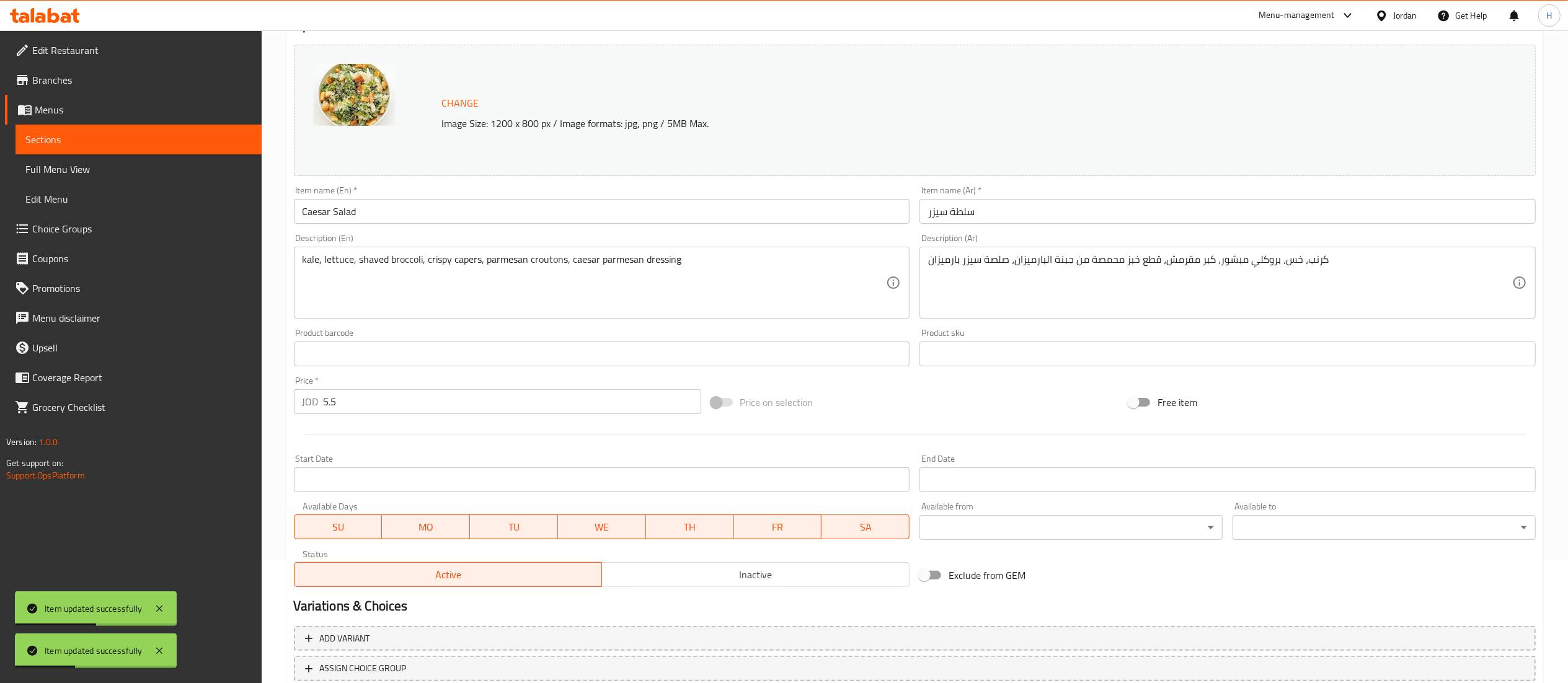
scroll to position [209, 0]
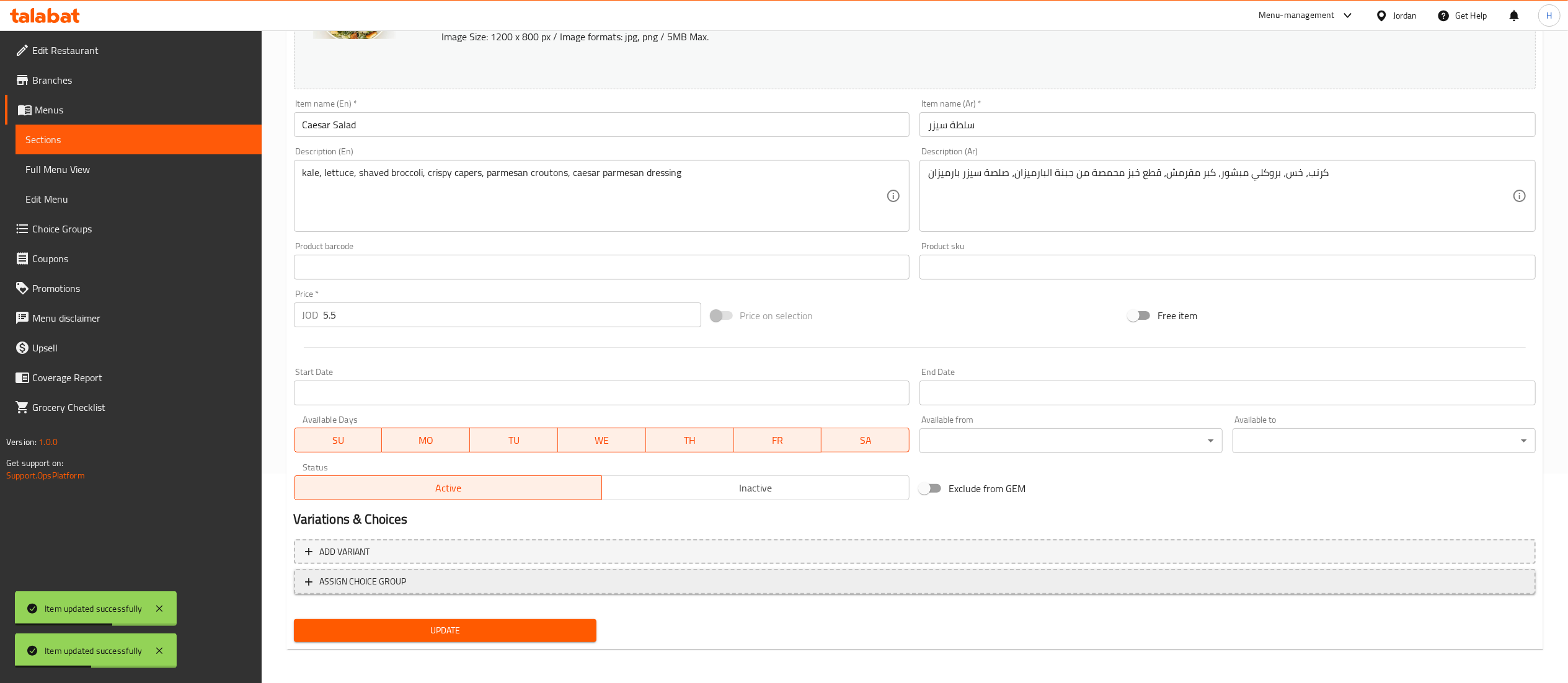
click at [496, 588] on span "ASSIGN CHOICE GROUP" at bounding box center [915, 582] width 1220 height 15
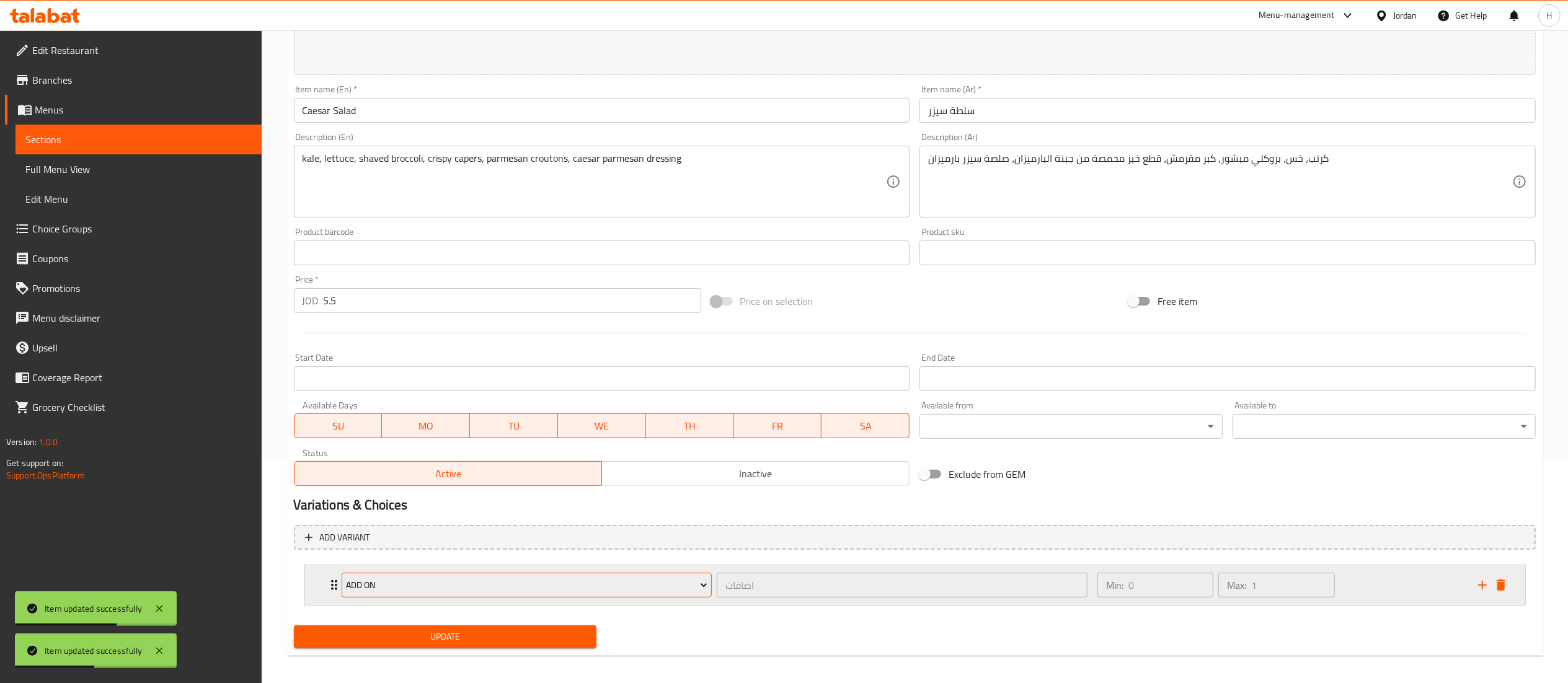
scroll to position [231, 0]
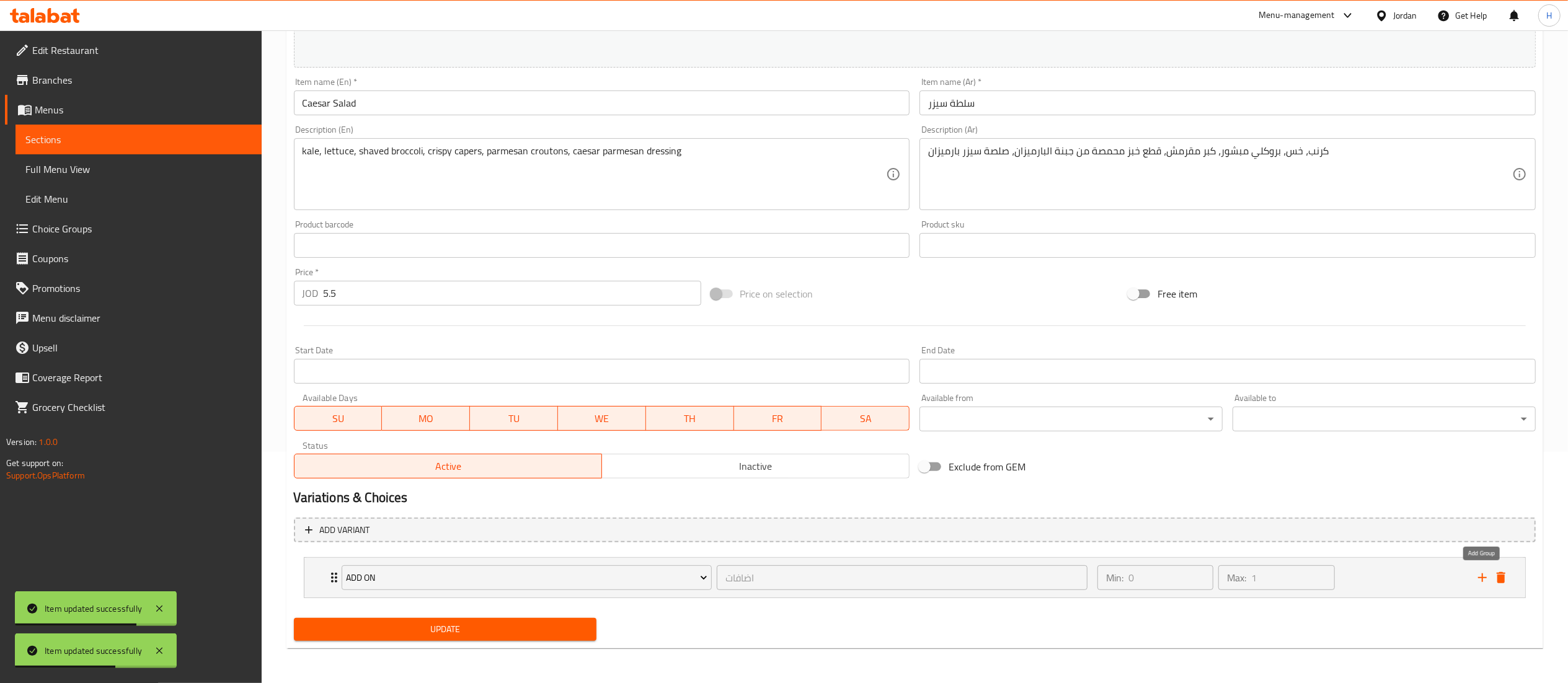
drag, startPoint x: 1484, startPoint y: 580, endPoint x: 1057, endPoint y: 514, distance: 432.1
click at [1484, 580] on icon "add" at bounding box center [1483, 578] width 15 height 15
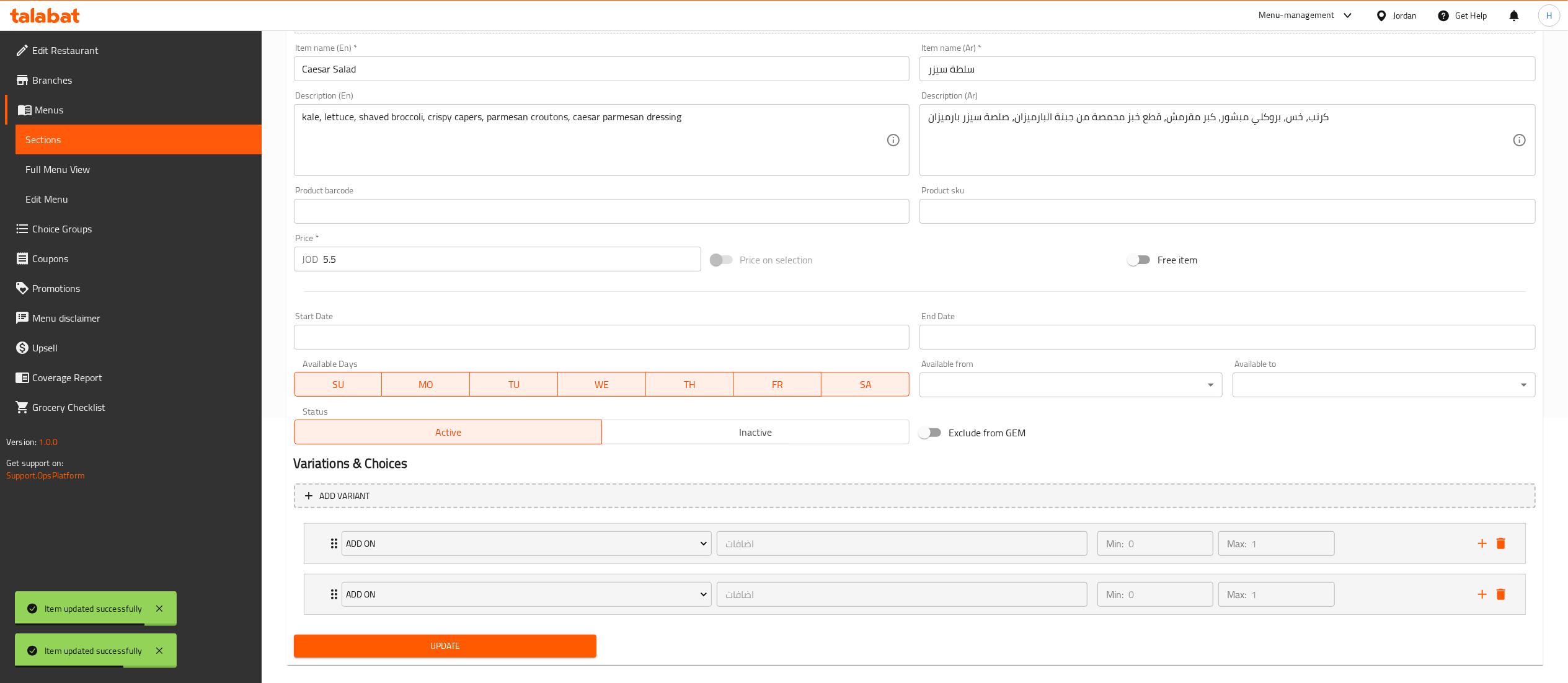
scroll to position [283, 0]
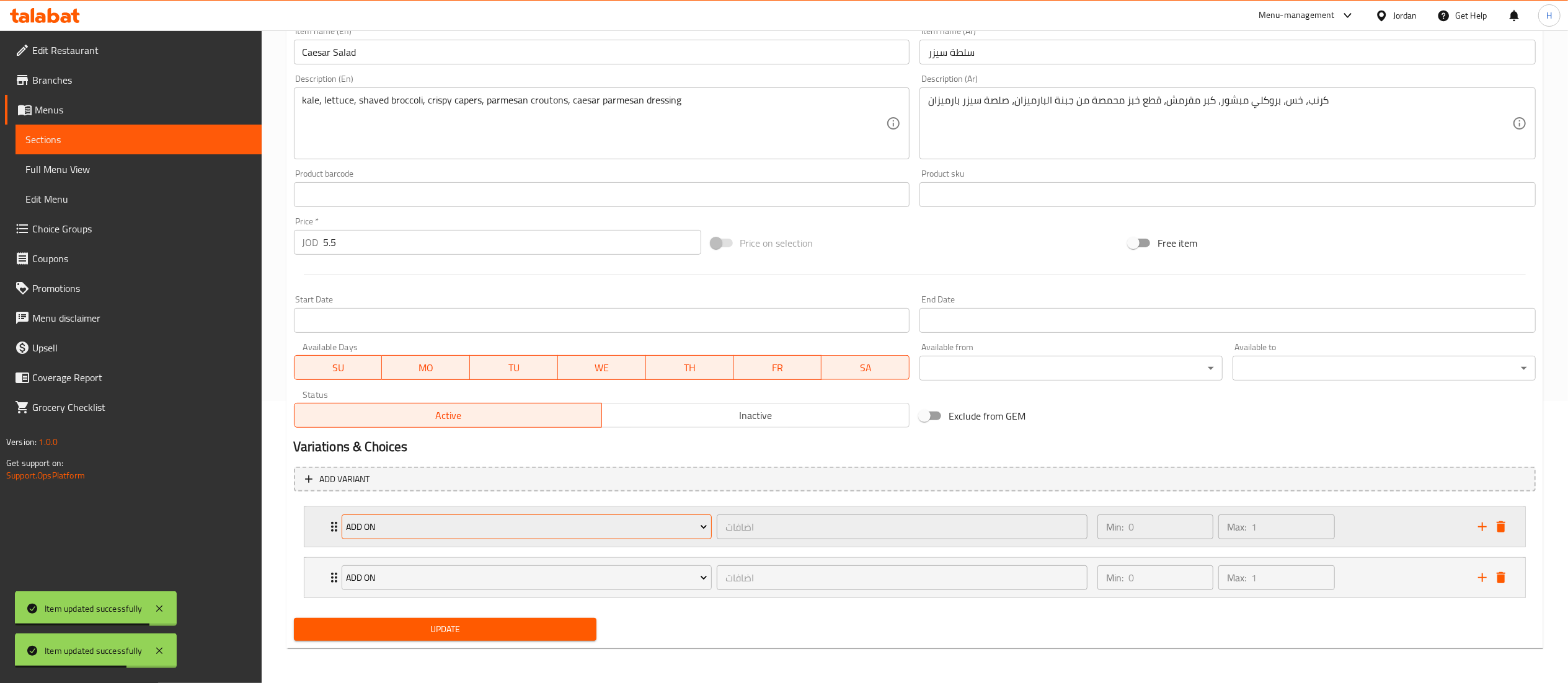
click at [586, 527] on span "Add On" at bounding box center [527, 527] width 362 height 15
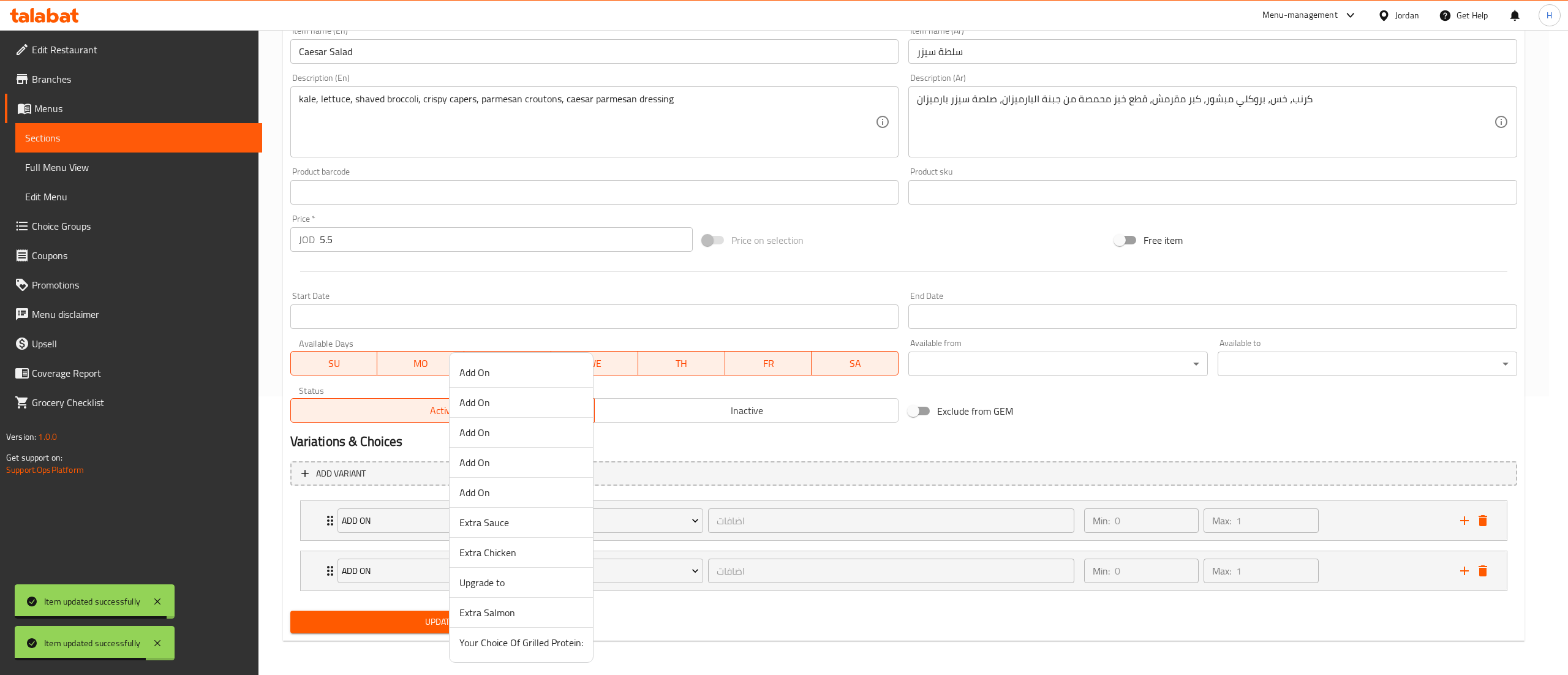
click at [525, 555] on span "Extra Chicken" at bounding box center [521, 552] width 124 height 15
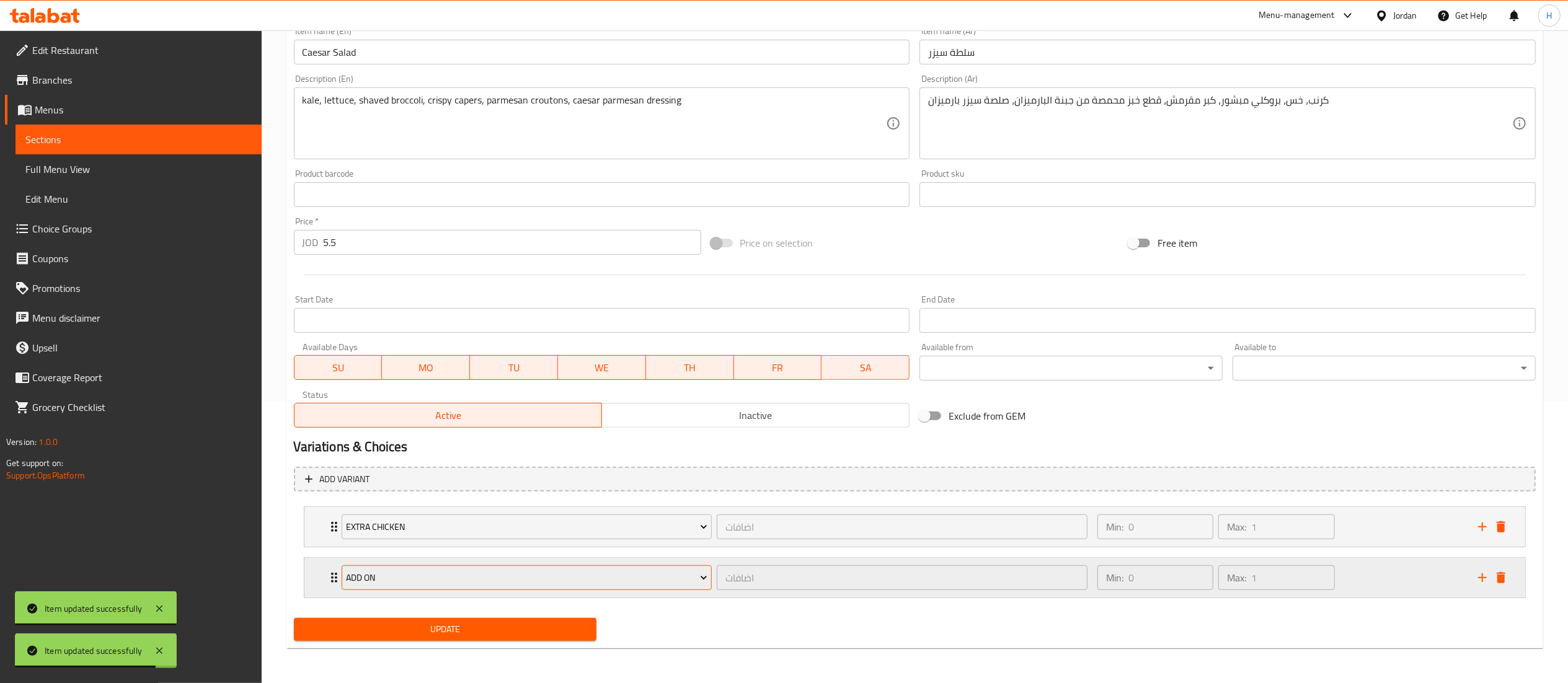
click at [512, 572] on span "Add On" at bounding box center [527, 578] width 362 height 15
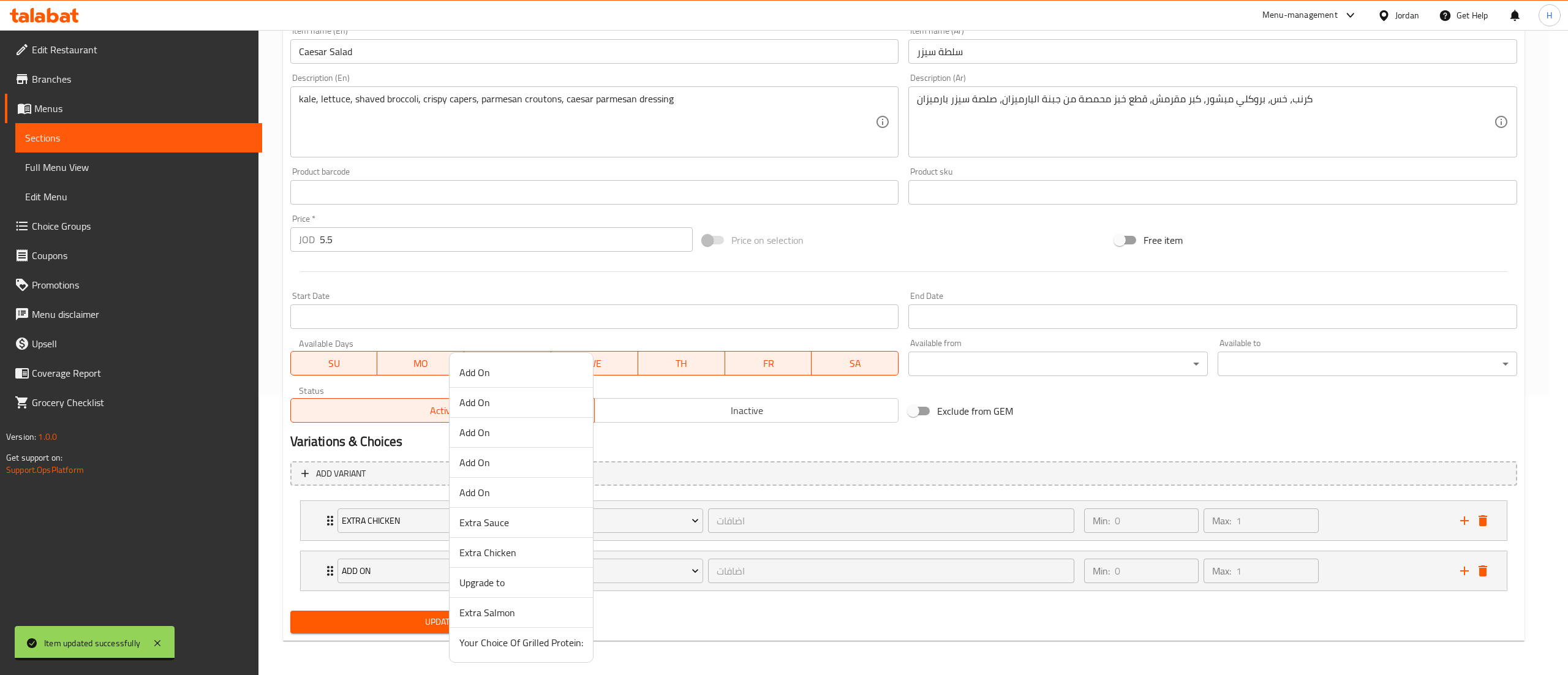
click at [495, 525] on span "Extra Sauce" at bounding box center [521, 523] width 124 height 15
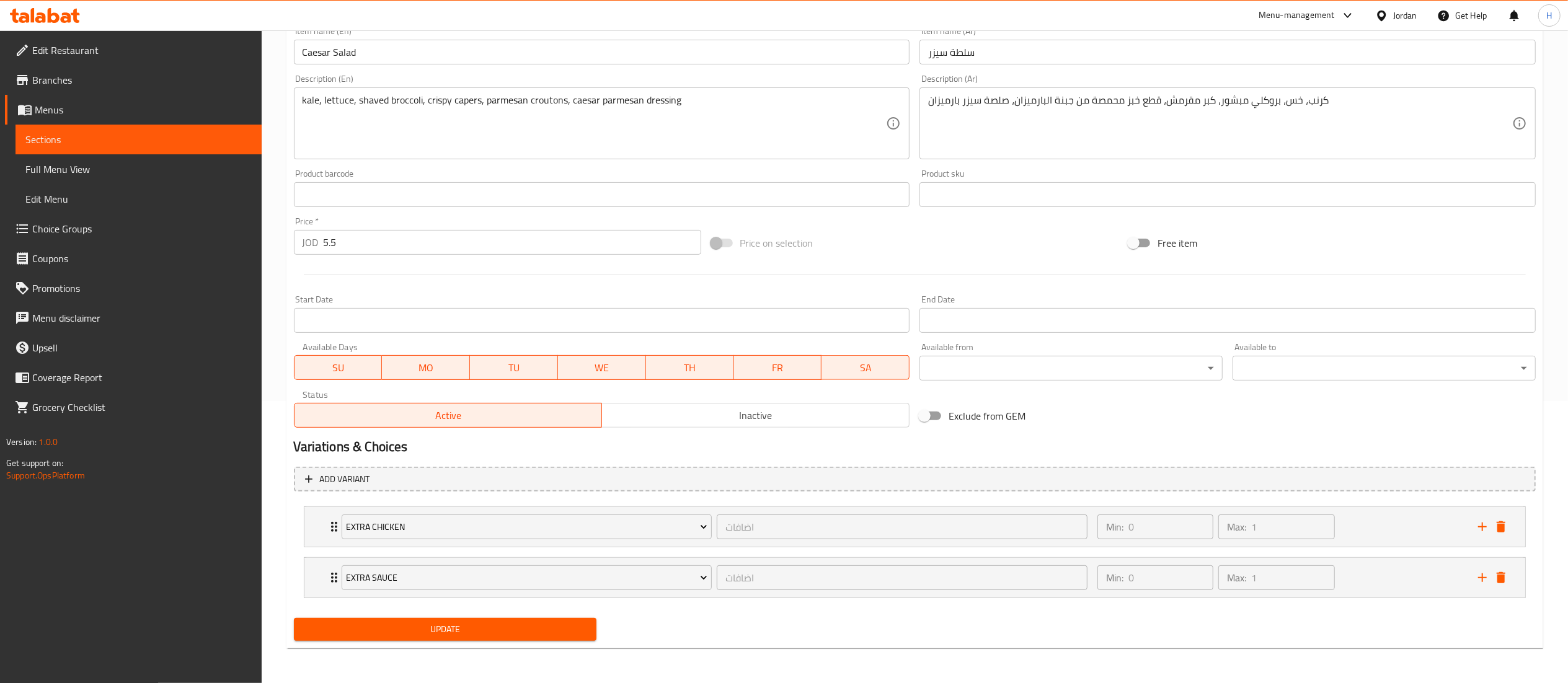
click at [496, 634] on span "Update" at bounding box center [445, 629] width 284 height 15
click at [1380, 577] on div "Min: 0 ​ Max: 1 ​" at bounding box center [1280, 577] width 381 height 39
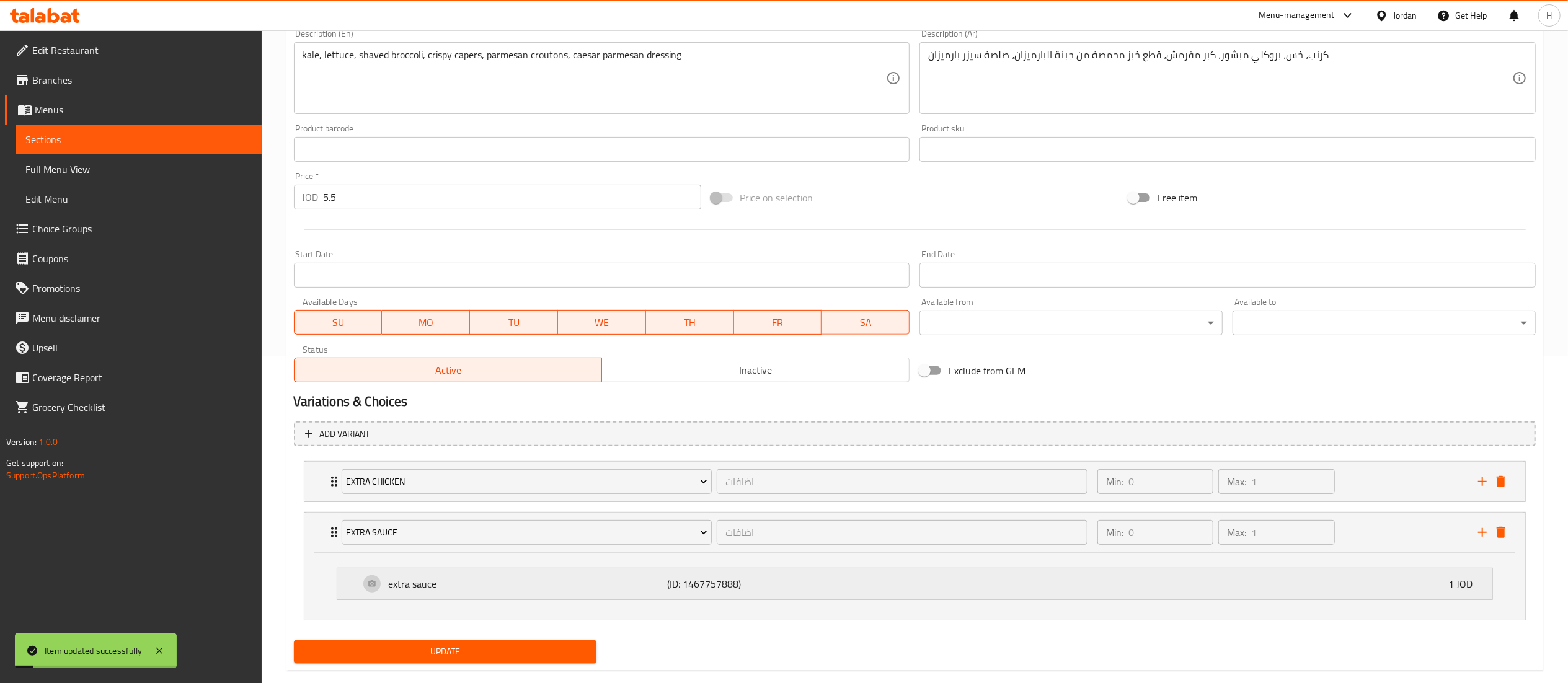
scroll to position [351, 0]
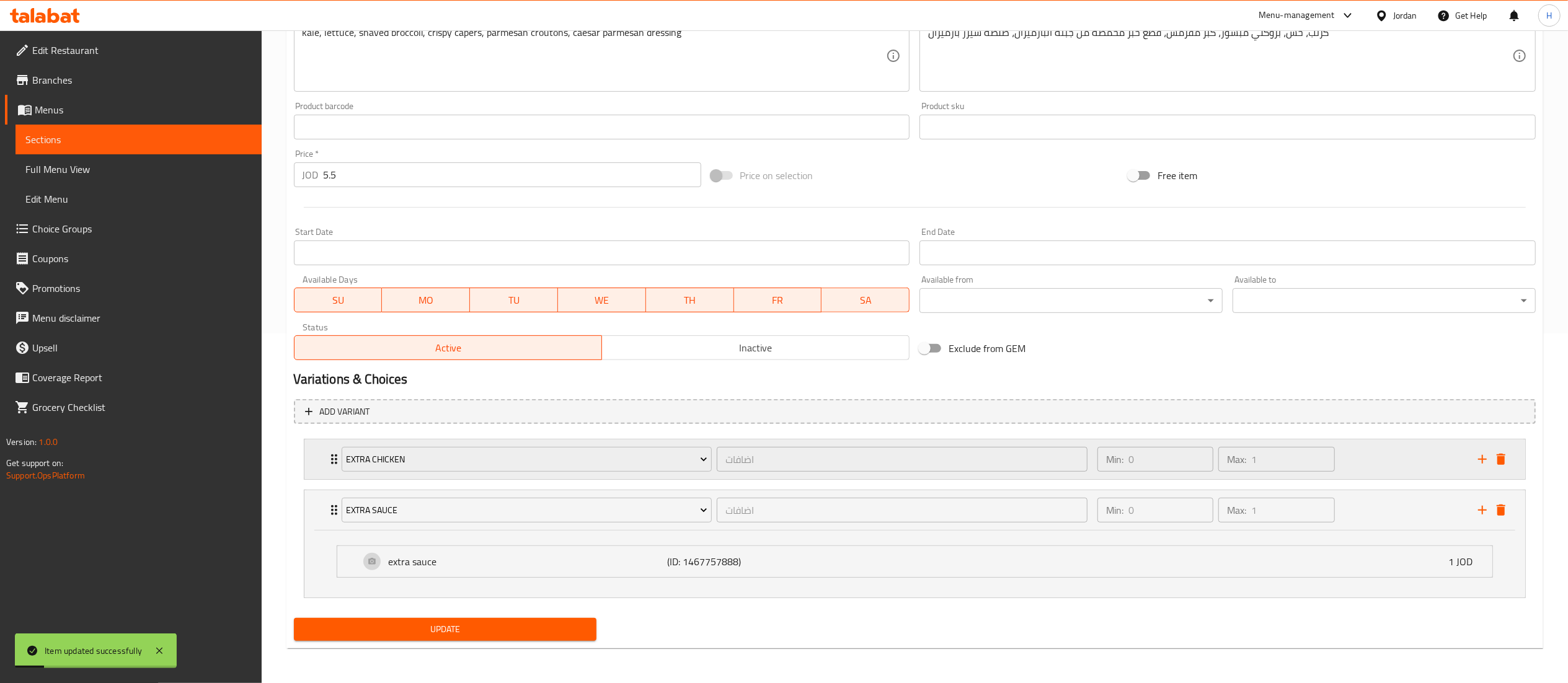
click at [1380, 470] on div "Min: 0 ​ Max: 1 ​" at bounding box center [1280, 459] width 381 height 39
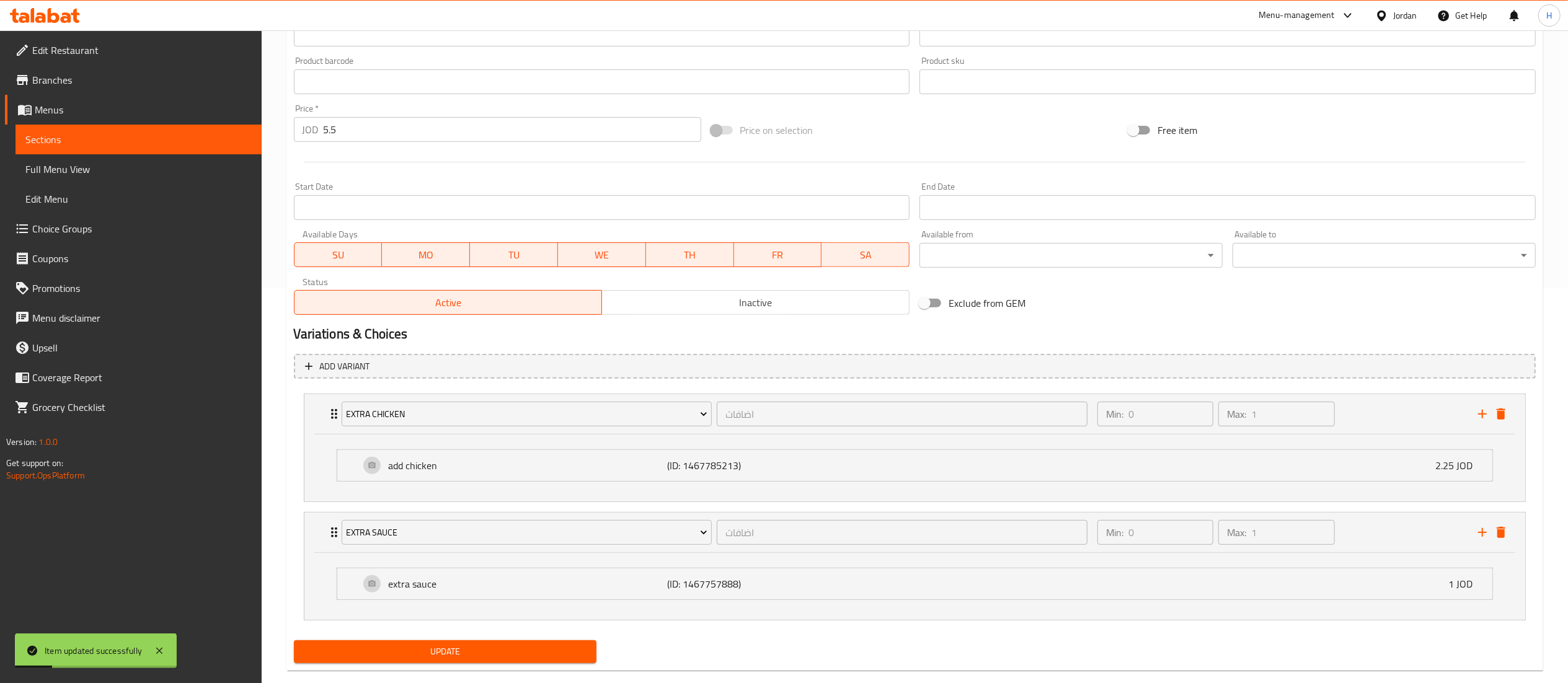
scroll to position [419, 0]
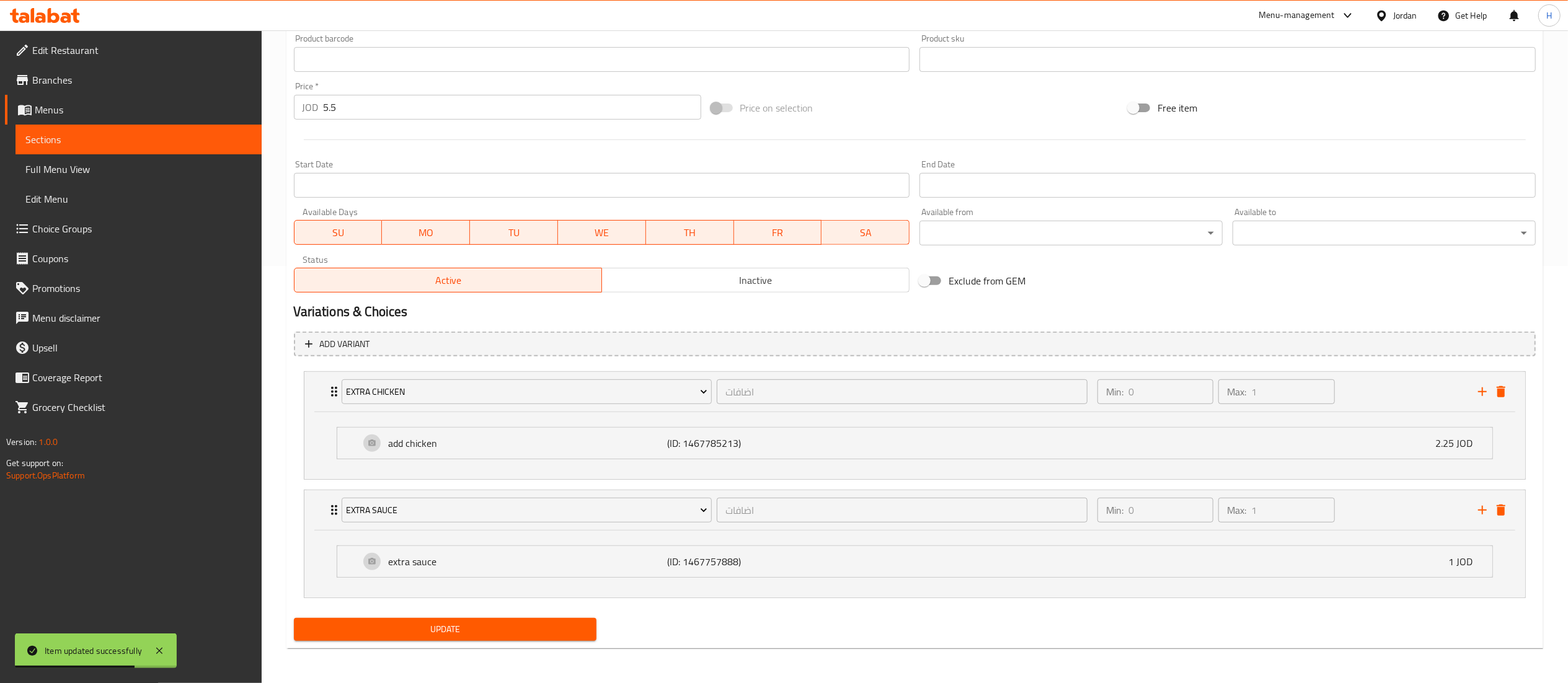
drag, startPoint x: 413, startPoint y: 634, endPoint x: 425, endPoint y: 612, distance: 25.1
click at [413, 635] on span "Update" at bounding box center [445, 629] width 284 height 15
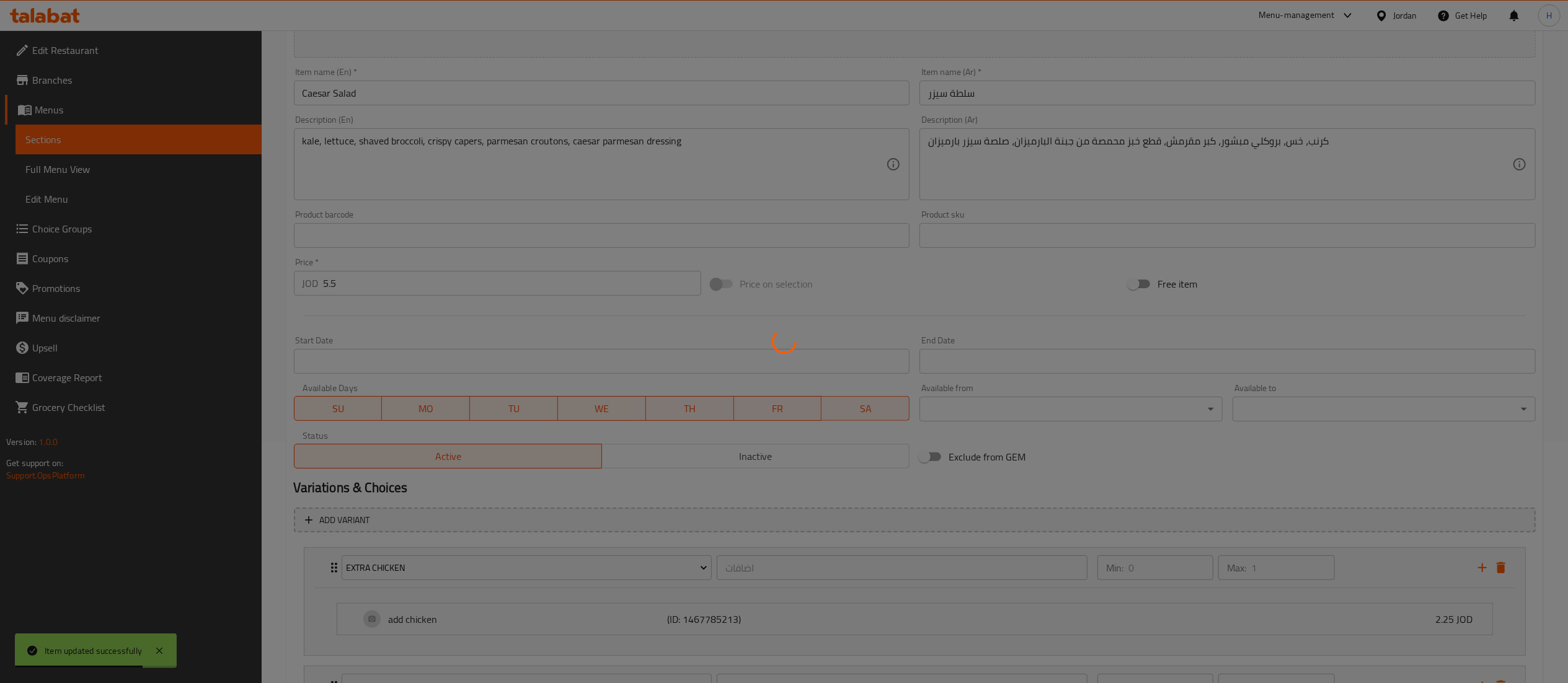
scroll to position [0, 0]
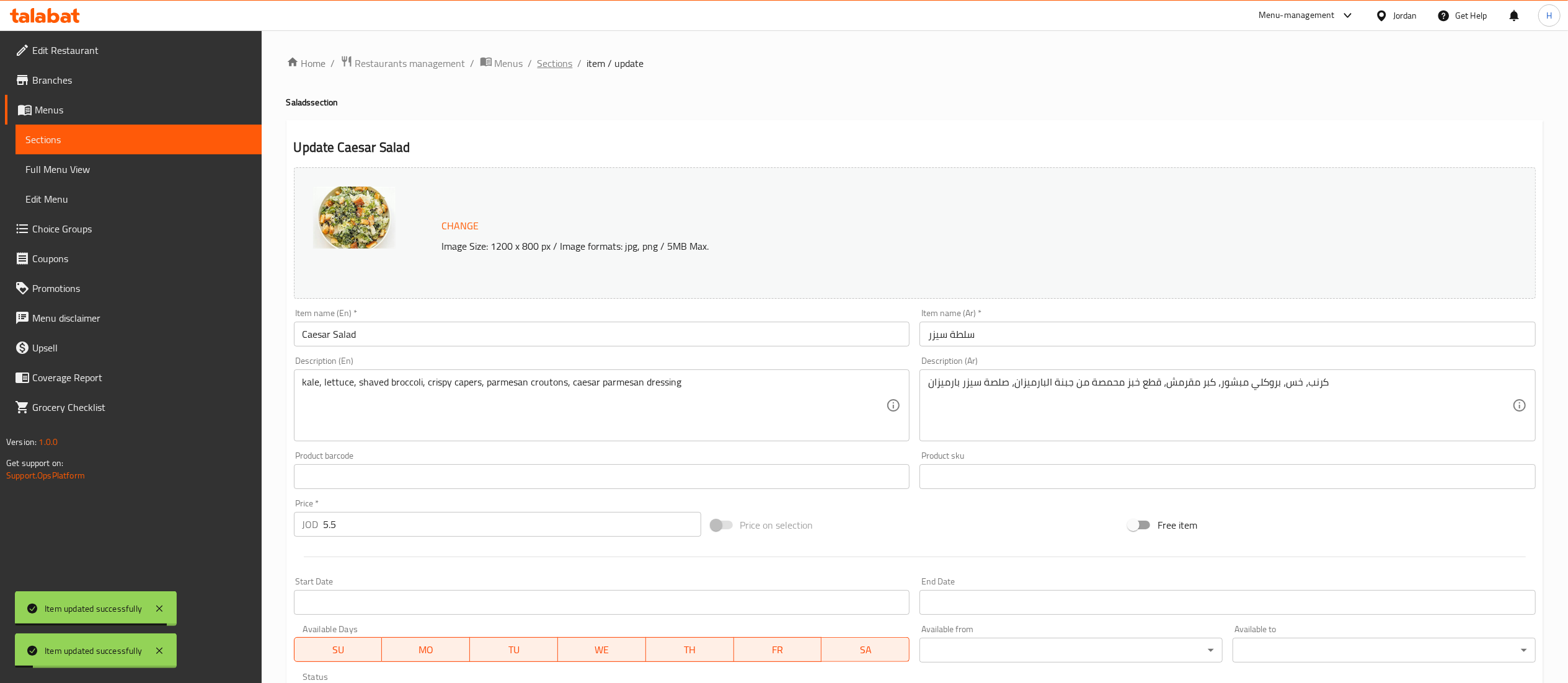
click at [544, 71] on span "Sections" at bounding box center [555, 63] width 35 height 15
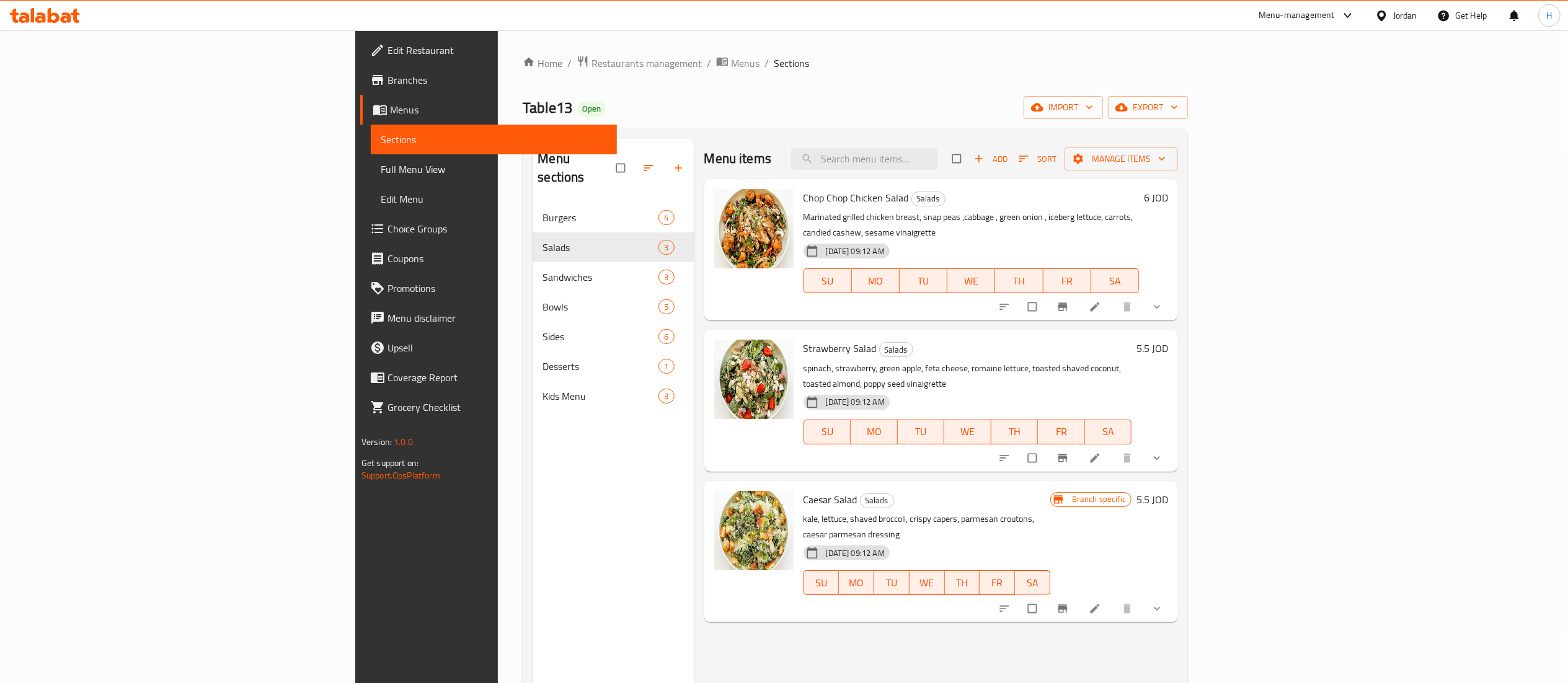
click at [1068, 303] on icon "Branch-specific-item" at bounding box center [1063, 307] width 9 height 8
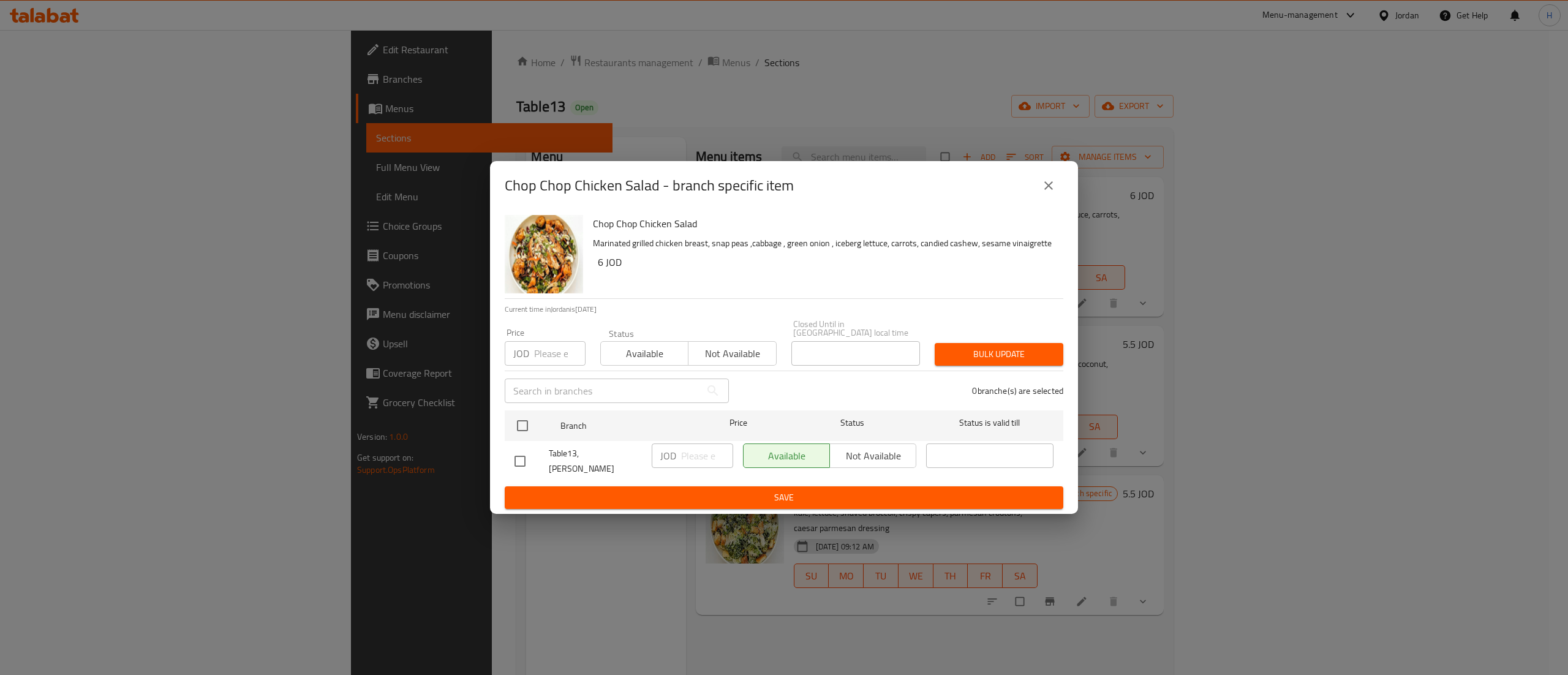
click at [1040, 183] on button "close" at bounding box center [1049, 185] width 30 height 30
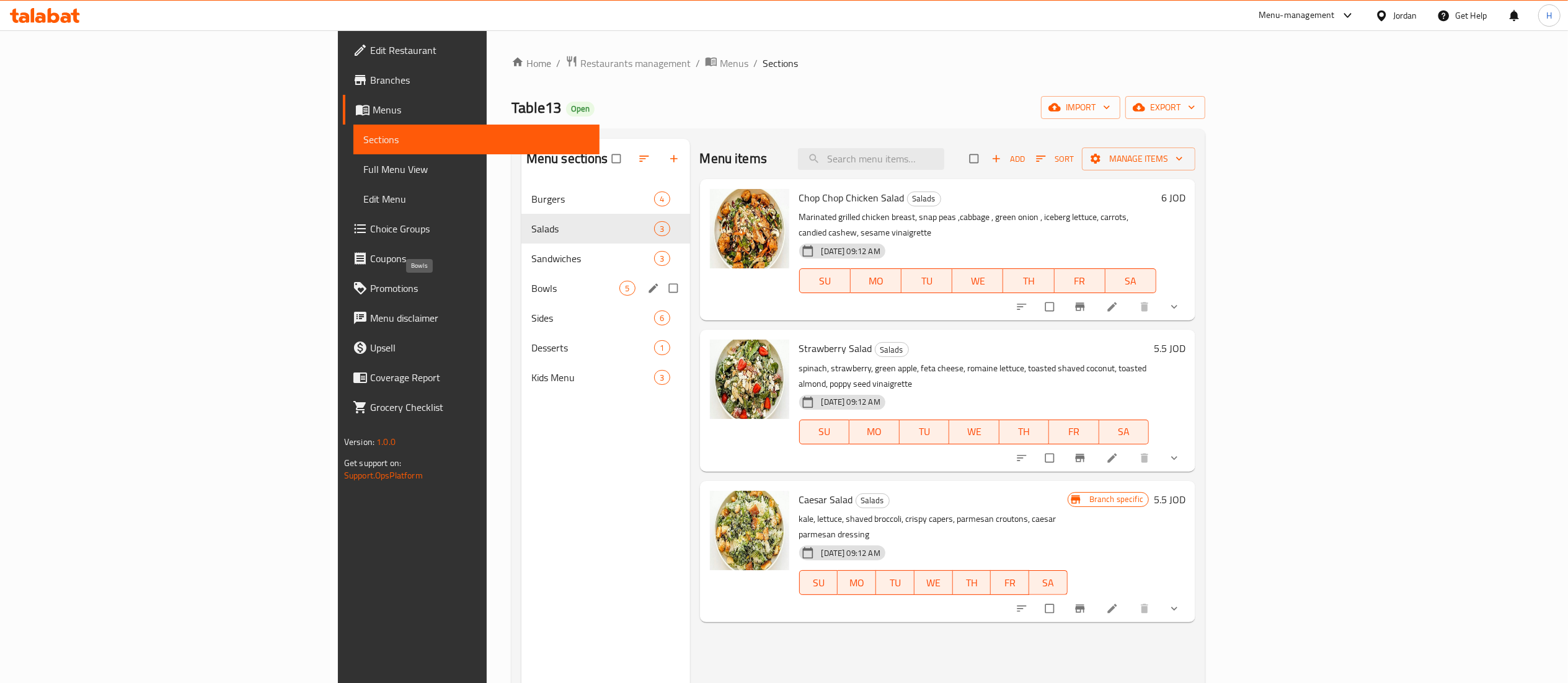
click at [531, 282] on span "Bowls" at bounding box center [575, 288] width 89 height 15
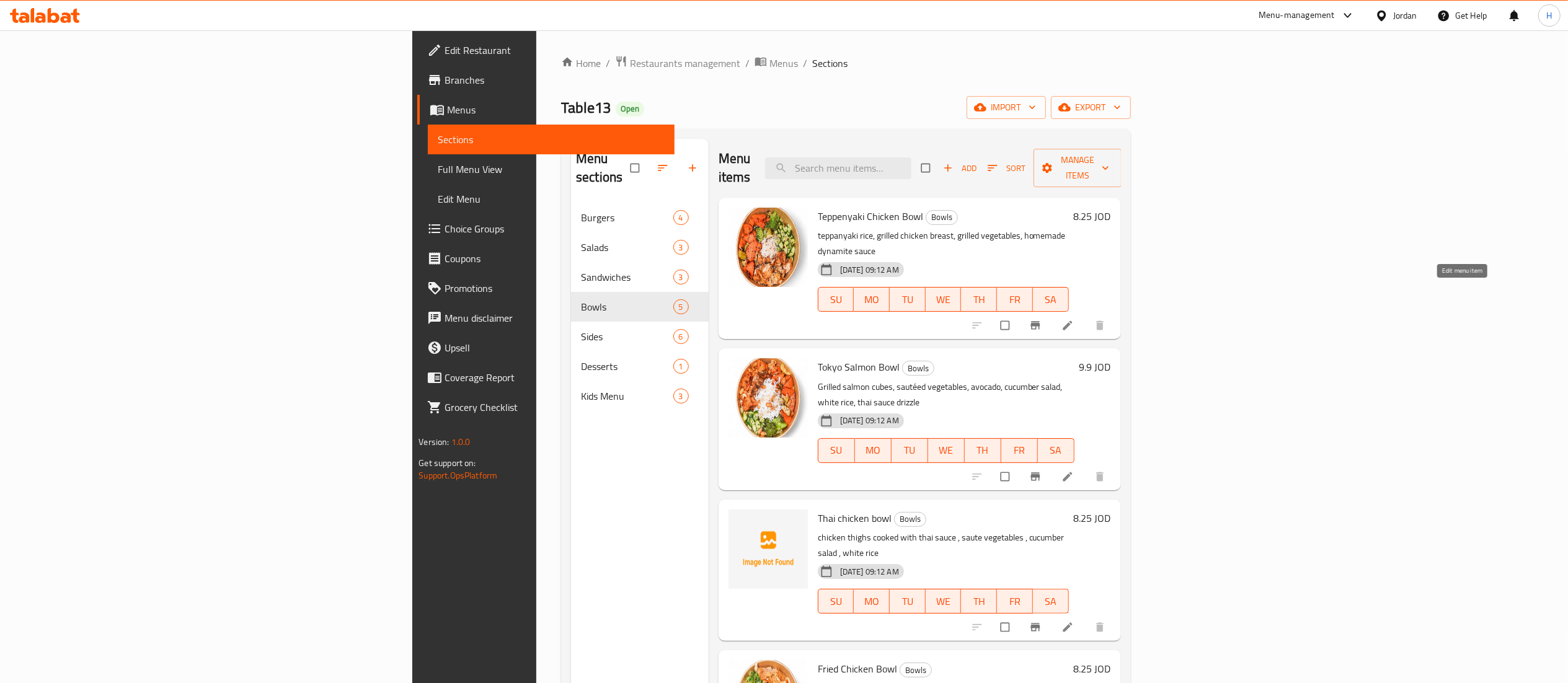
click at [1076, 319] on link at bounding box center [1069, 325] width 15 height 13
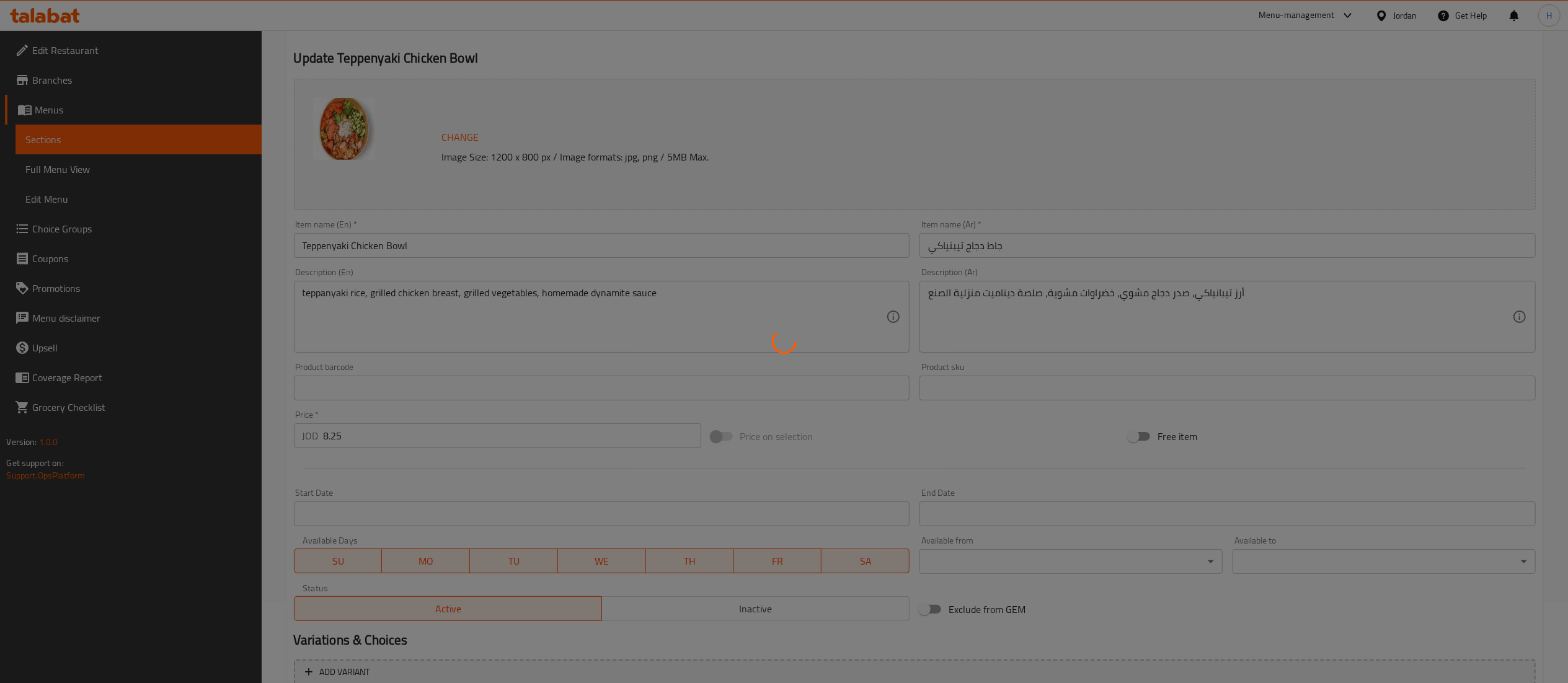
scroll to position [191, 0]
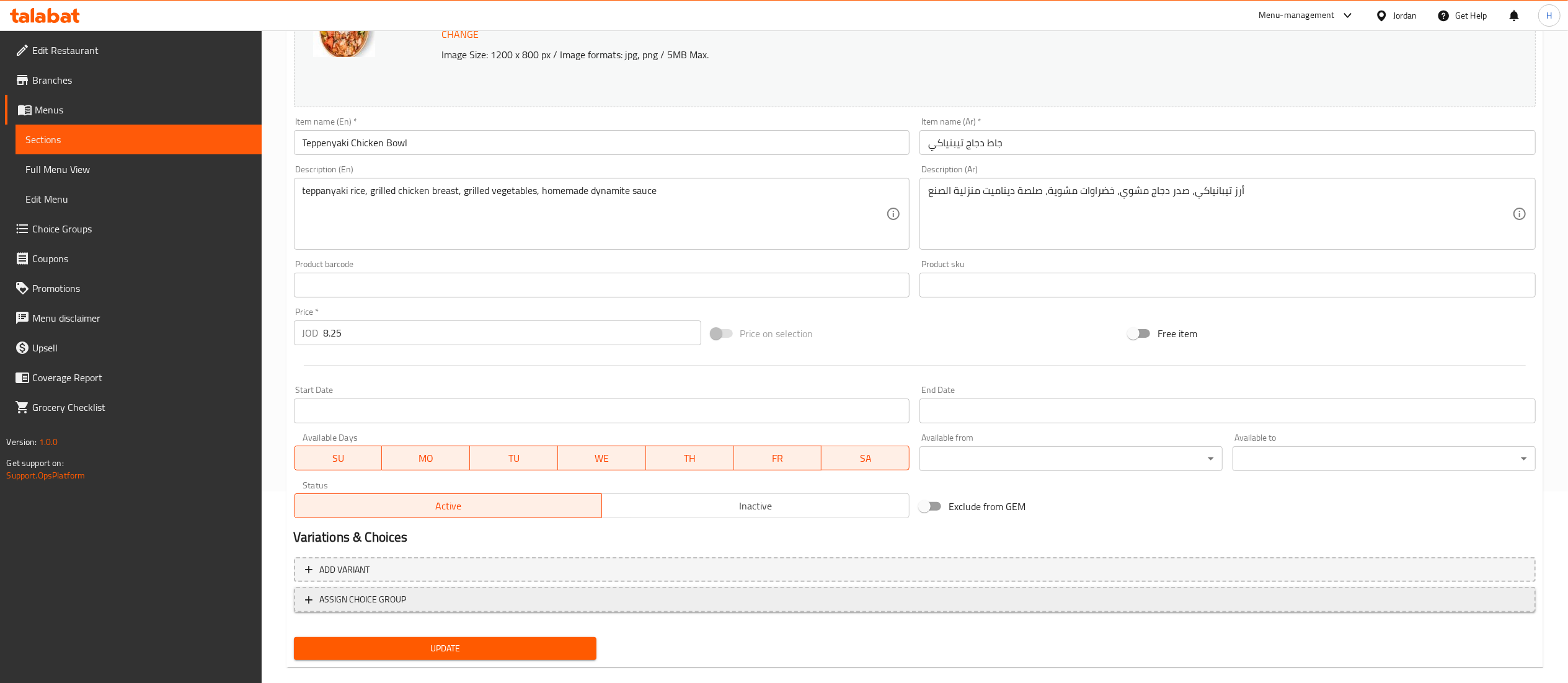
click at [469, 601] on span "ASSIGN CHOICE GROUP" at bounding box center [915, 599] width 1220 height 15
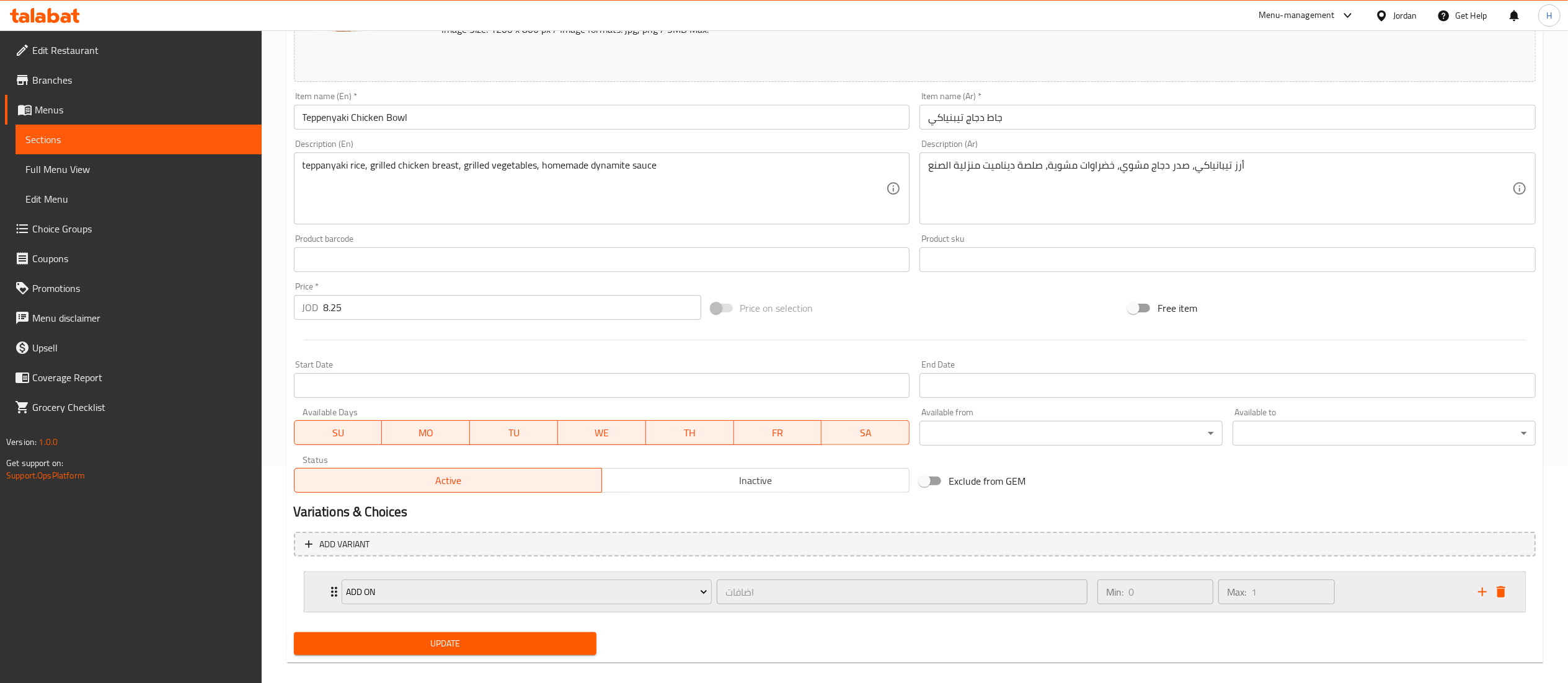
scroll to position [231, 0]
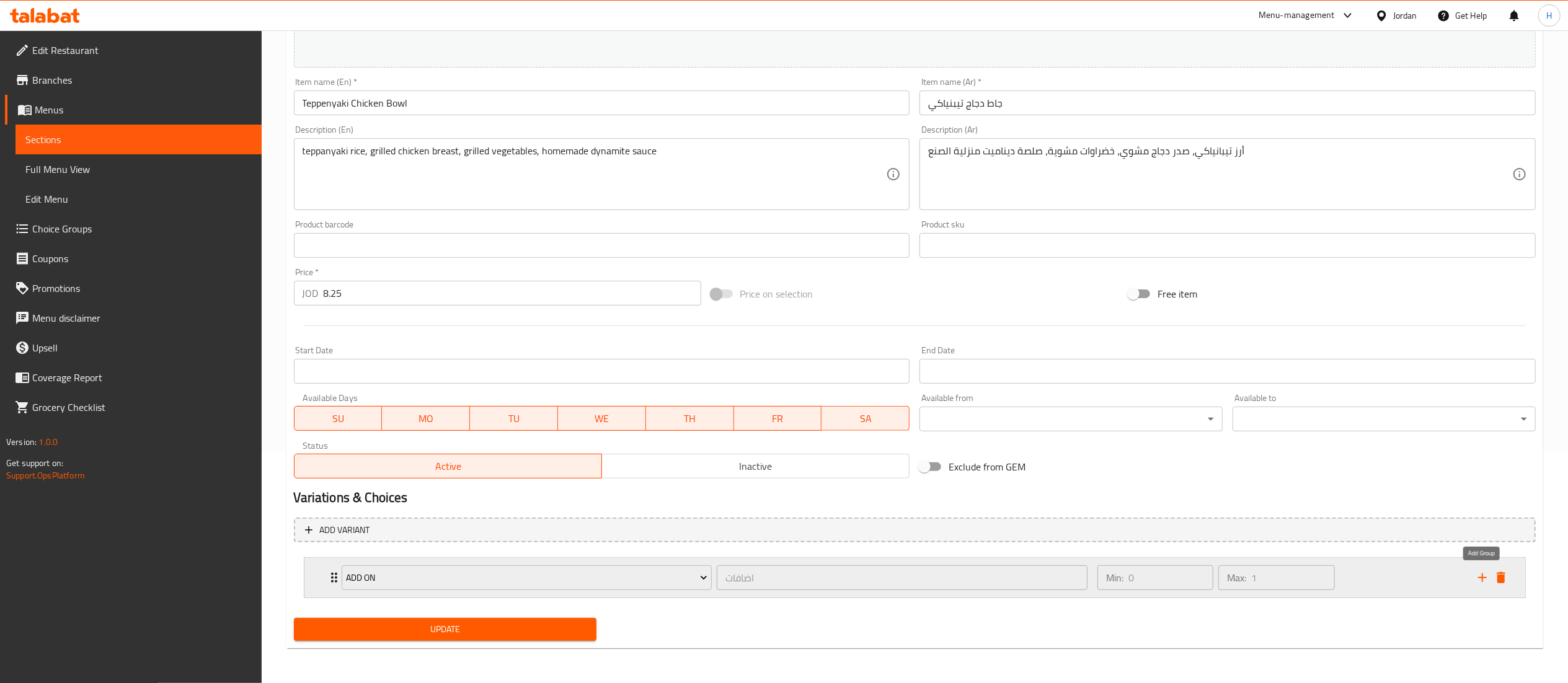
click at [1486, 580] on icon "add" at bounding box center [1483, 578] width 15 height 15
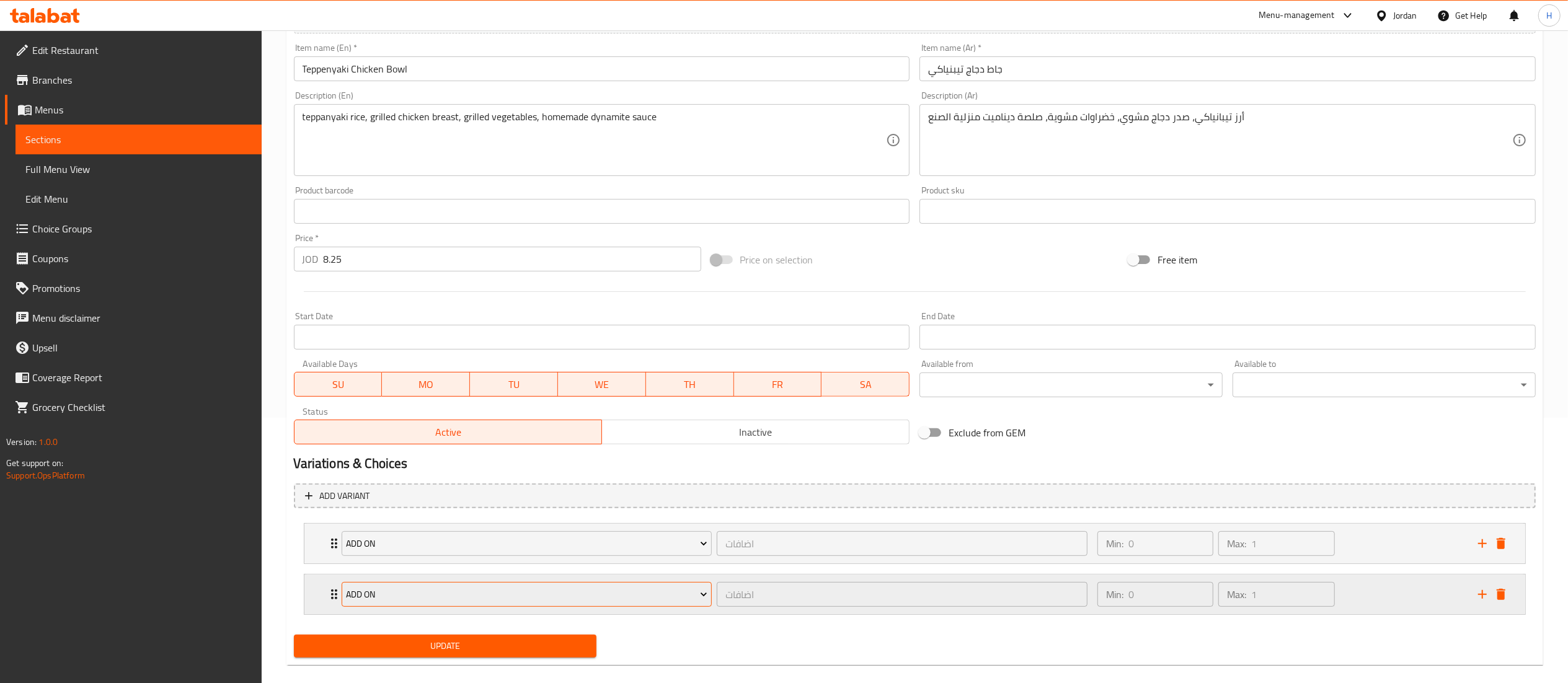
scroll to position [283, 0]
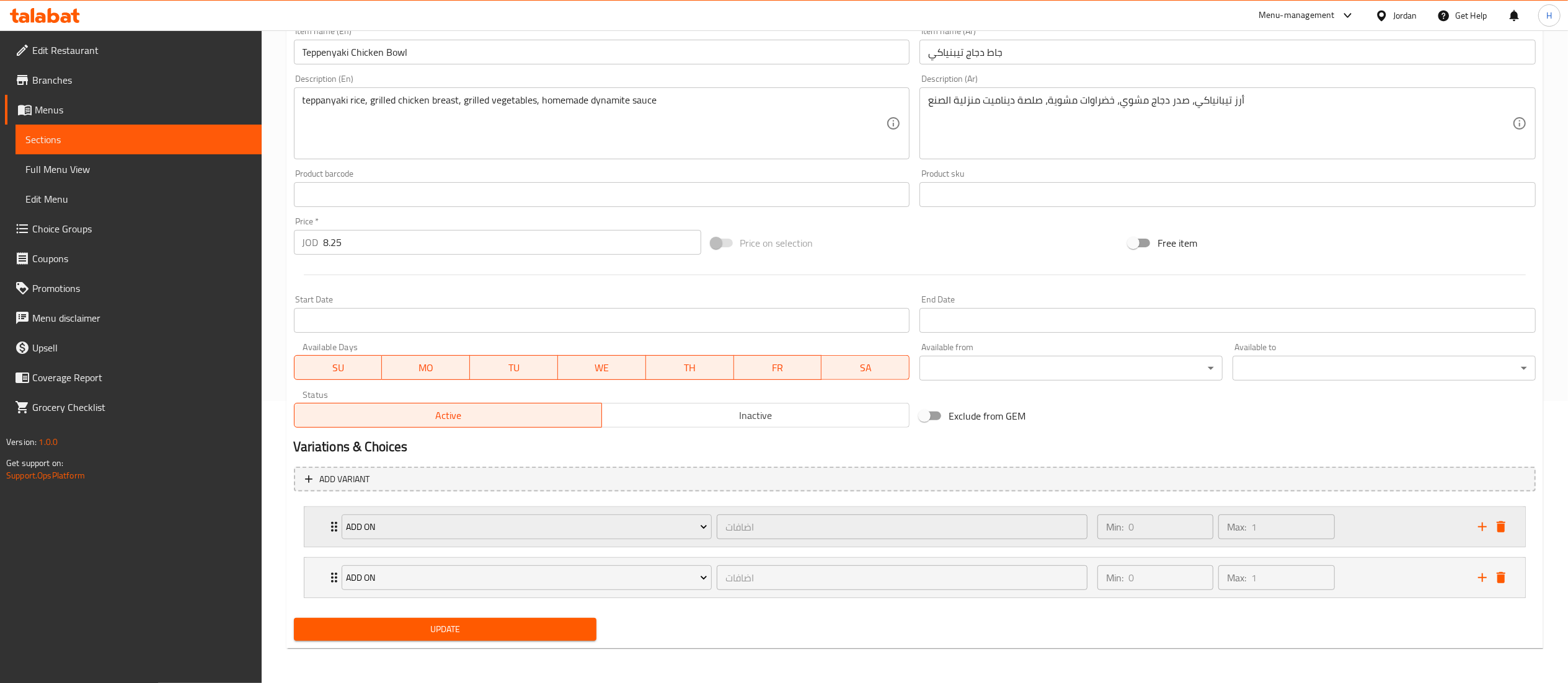
click at [568, 512] on div "Add On" at bounding box center [526, 527] width 376 height 30
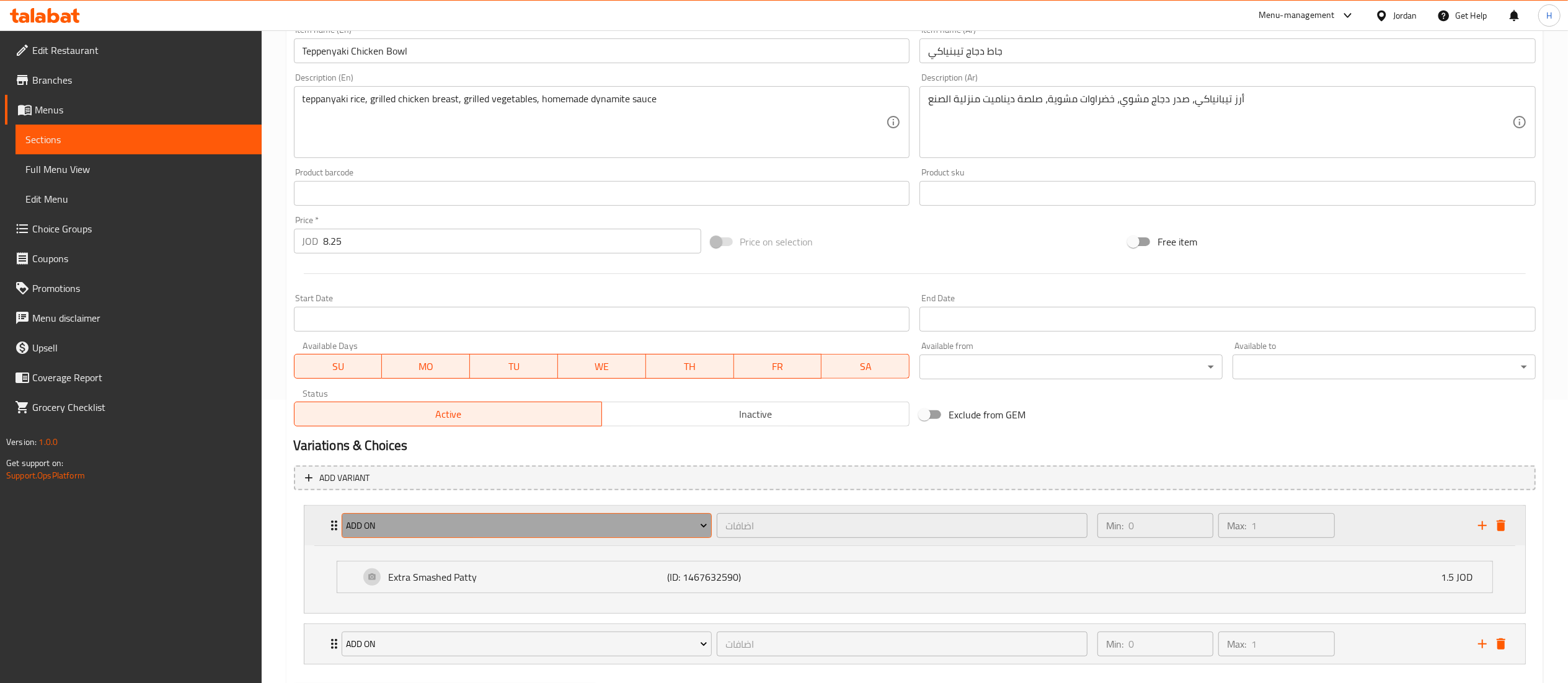
click at [554, 532] on span "Add On" at bounding box center [527, 526] width 362 height 15
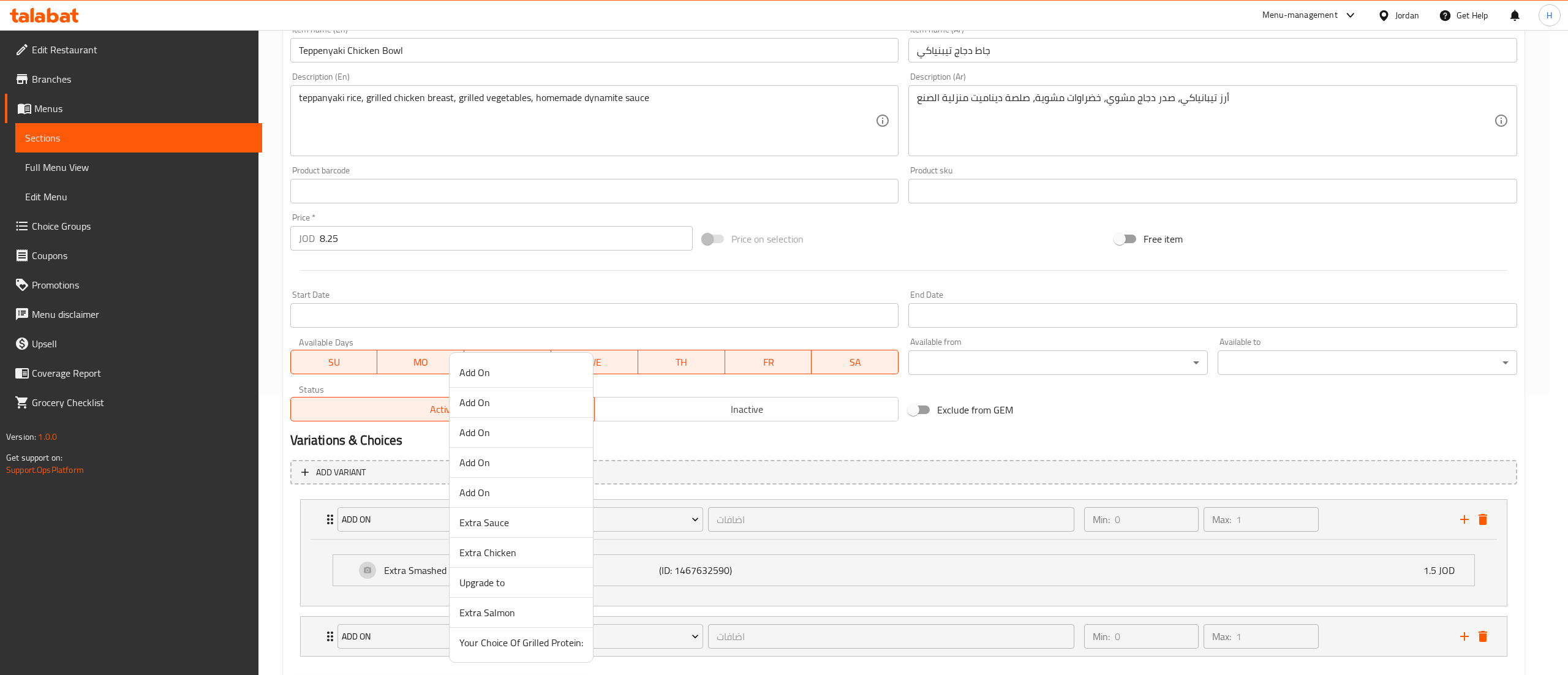
click at [517, 556] on span "Extra Chicken" at bounding box center [521, 552] width 124 height 15
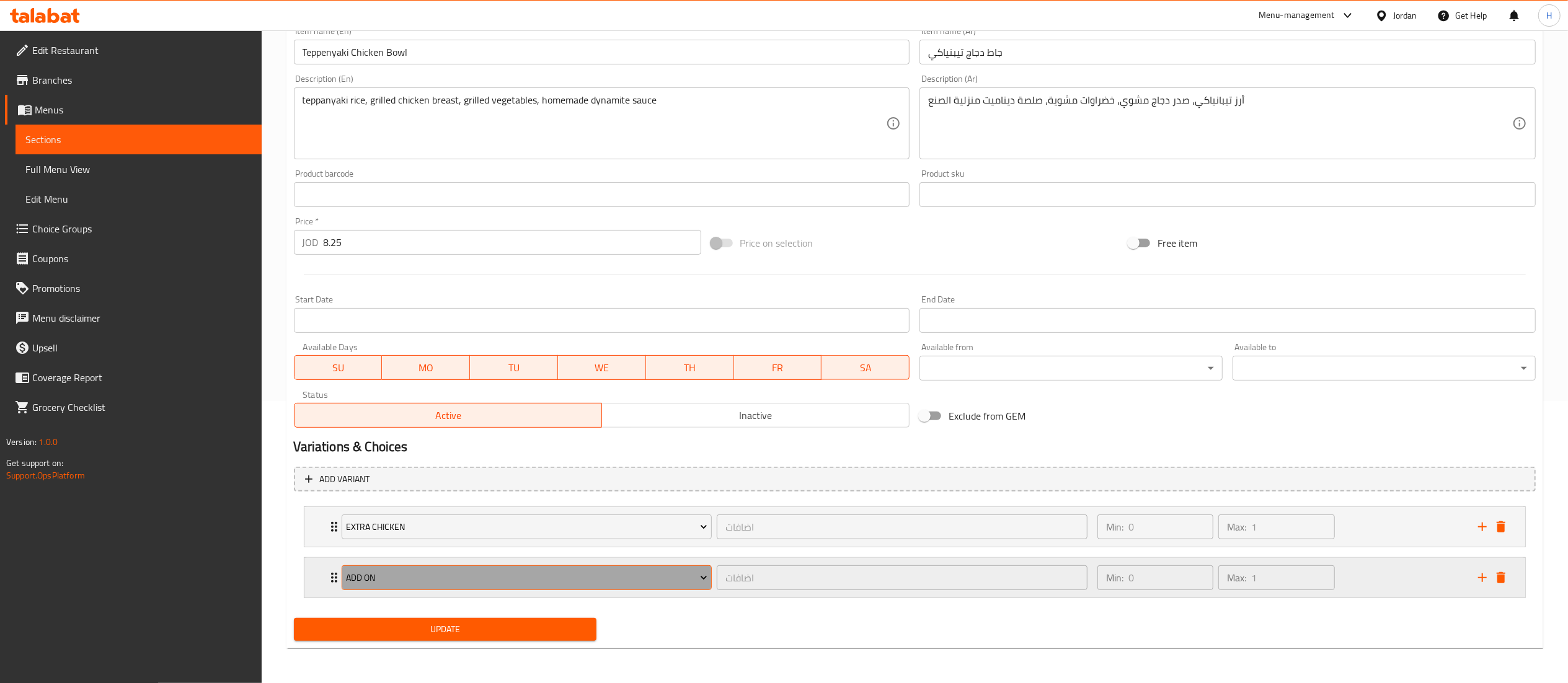
click at [474, 588] on button "Add On" at bounding box center [527, 578] width 371 height 25
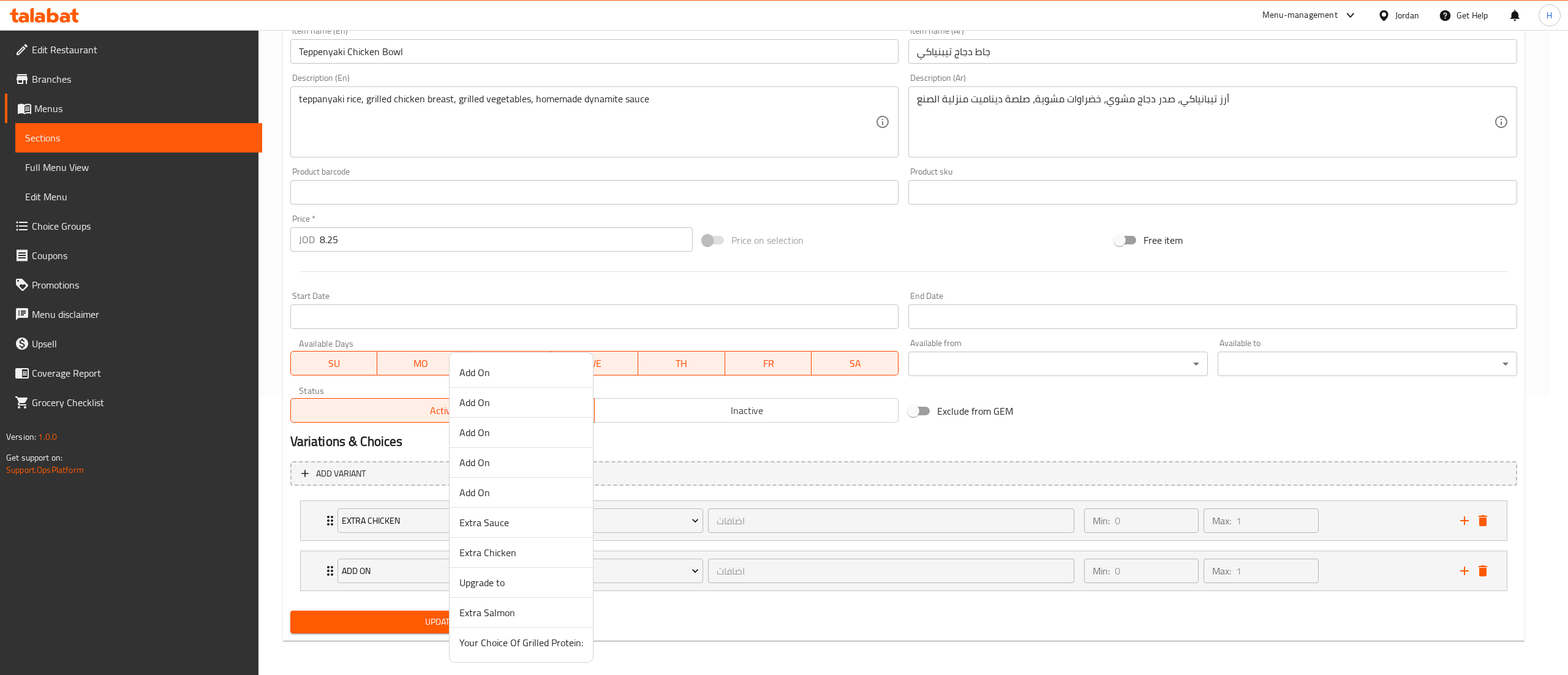
click at [517, 525] on span "Extra Sauce" at bounding box center [521, 523] width 124 height 15
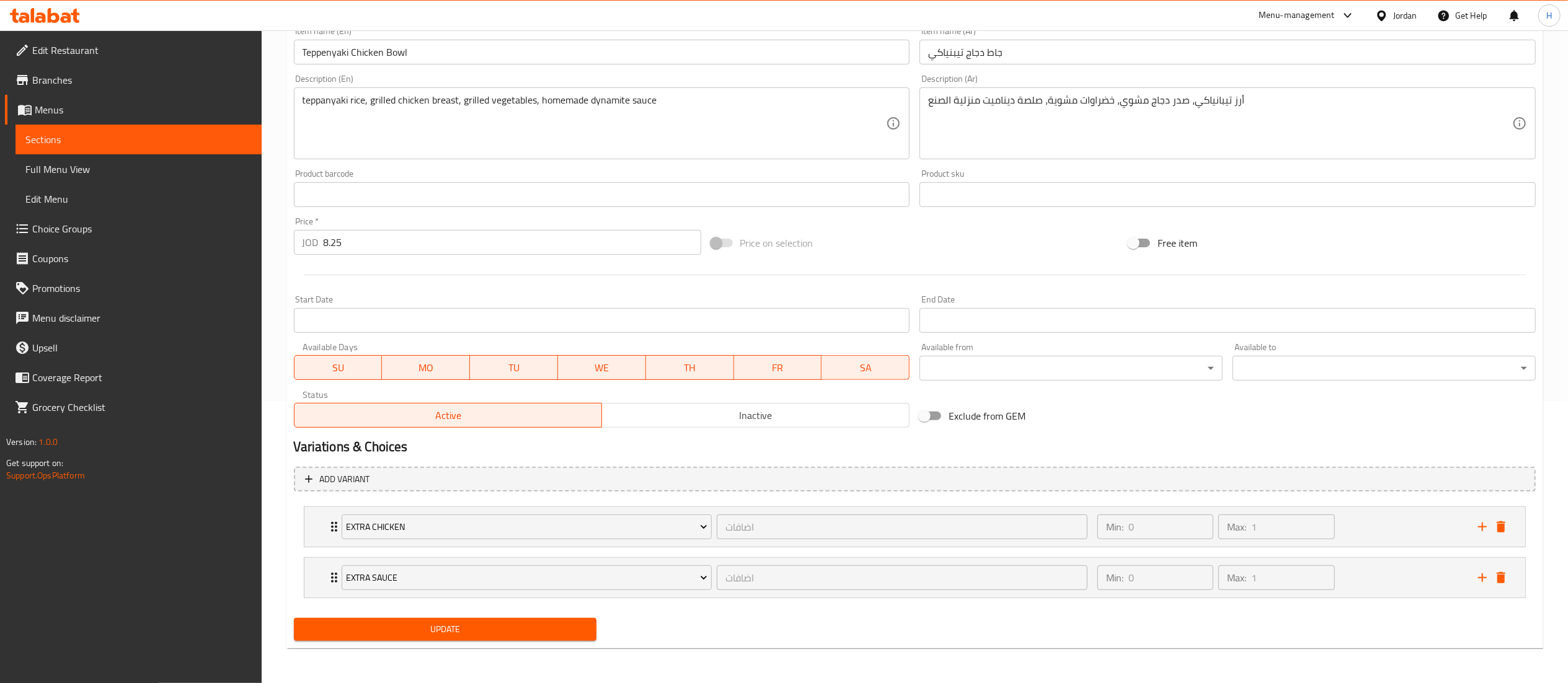
click at [504, 627] on span "Update" at bounding box center [445, 629] width 284 height 15
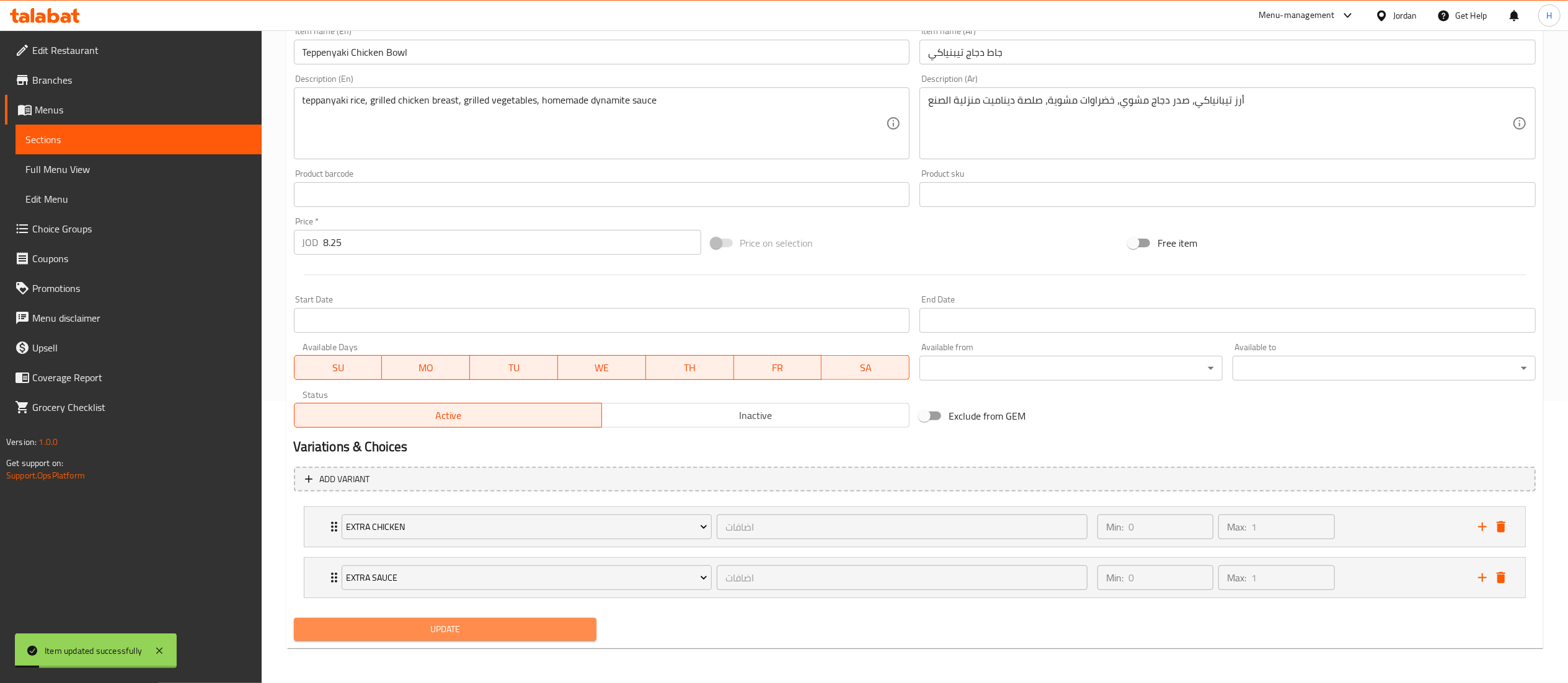
click at [440, 622] on span "Update" at bounding box center [445, 629] width 284 height 15
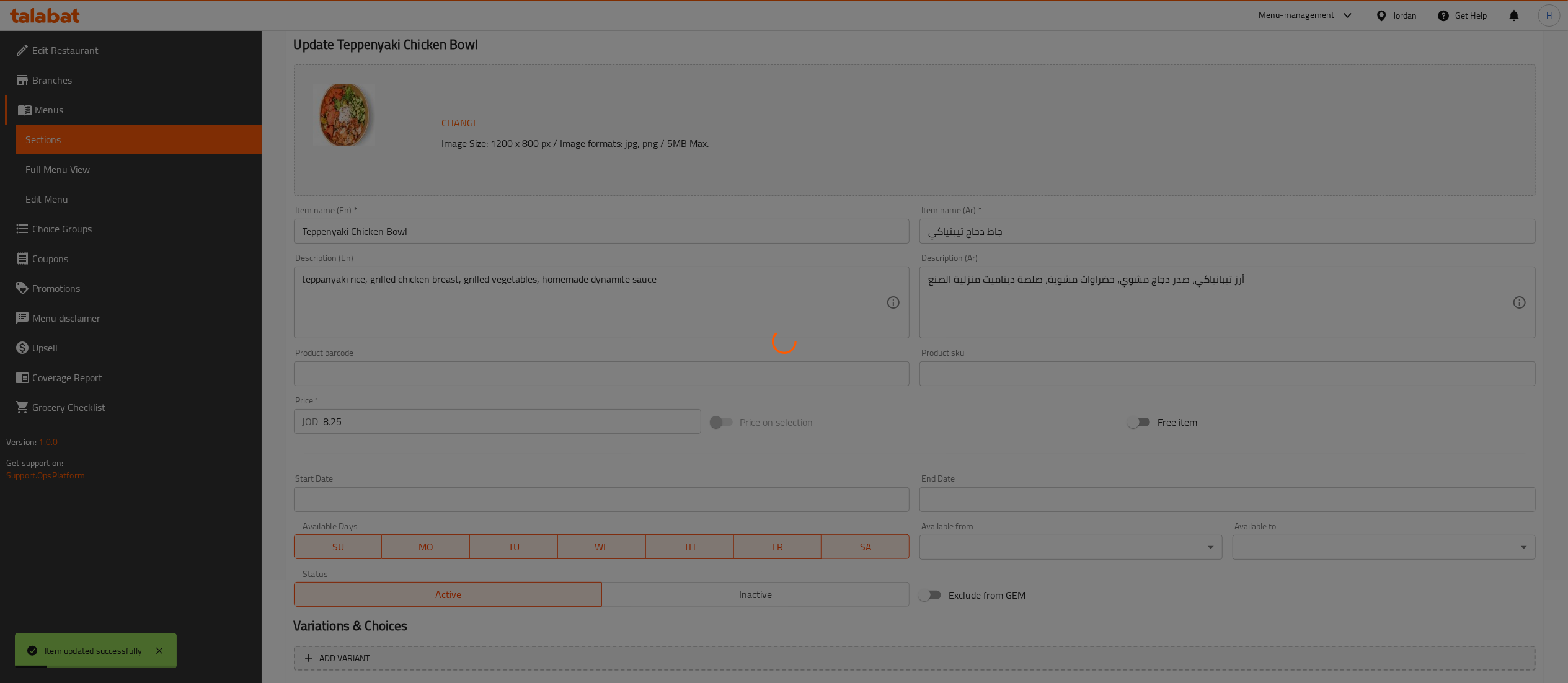
scroll to position [0, 0]
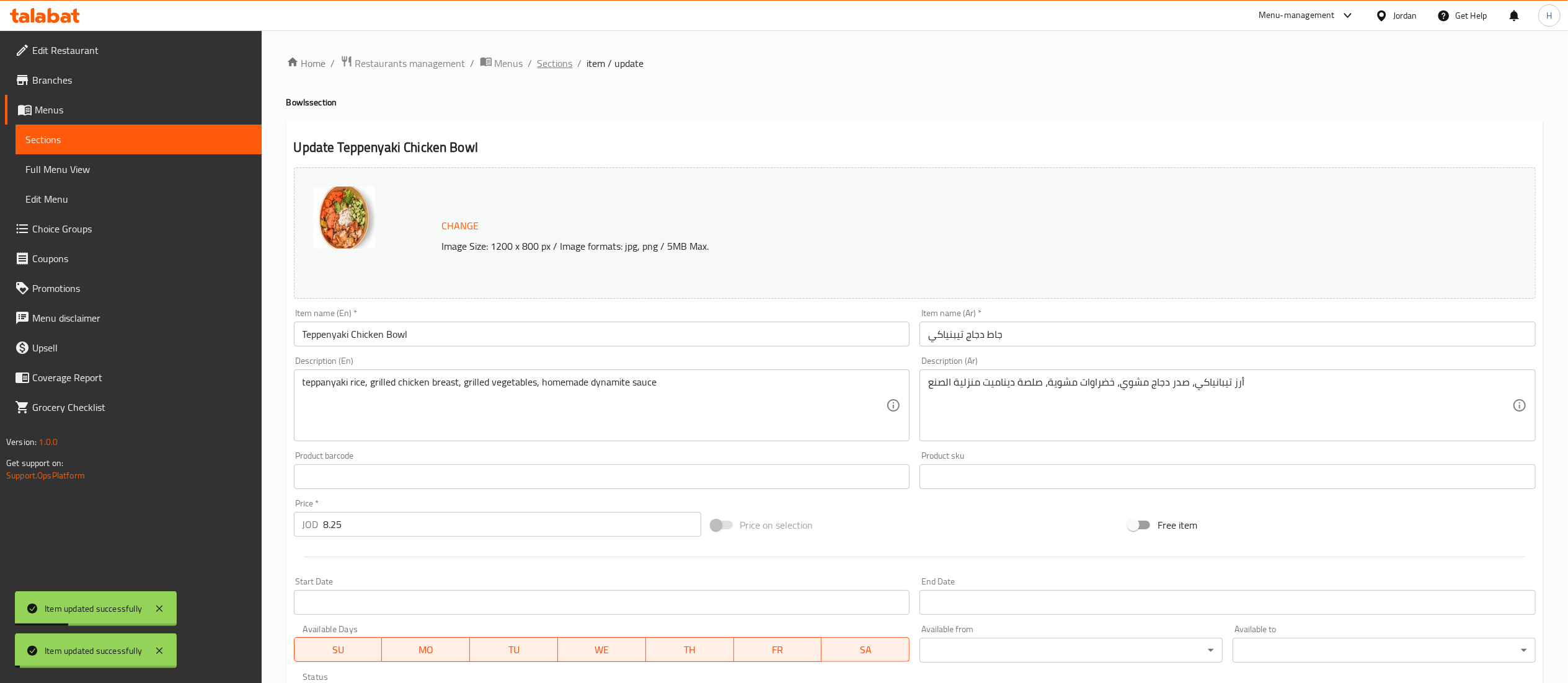
click at [557, 66] on span "Sections" at bounding box center [555, 63] width 35 height 15
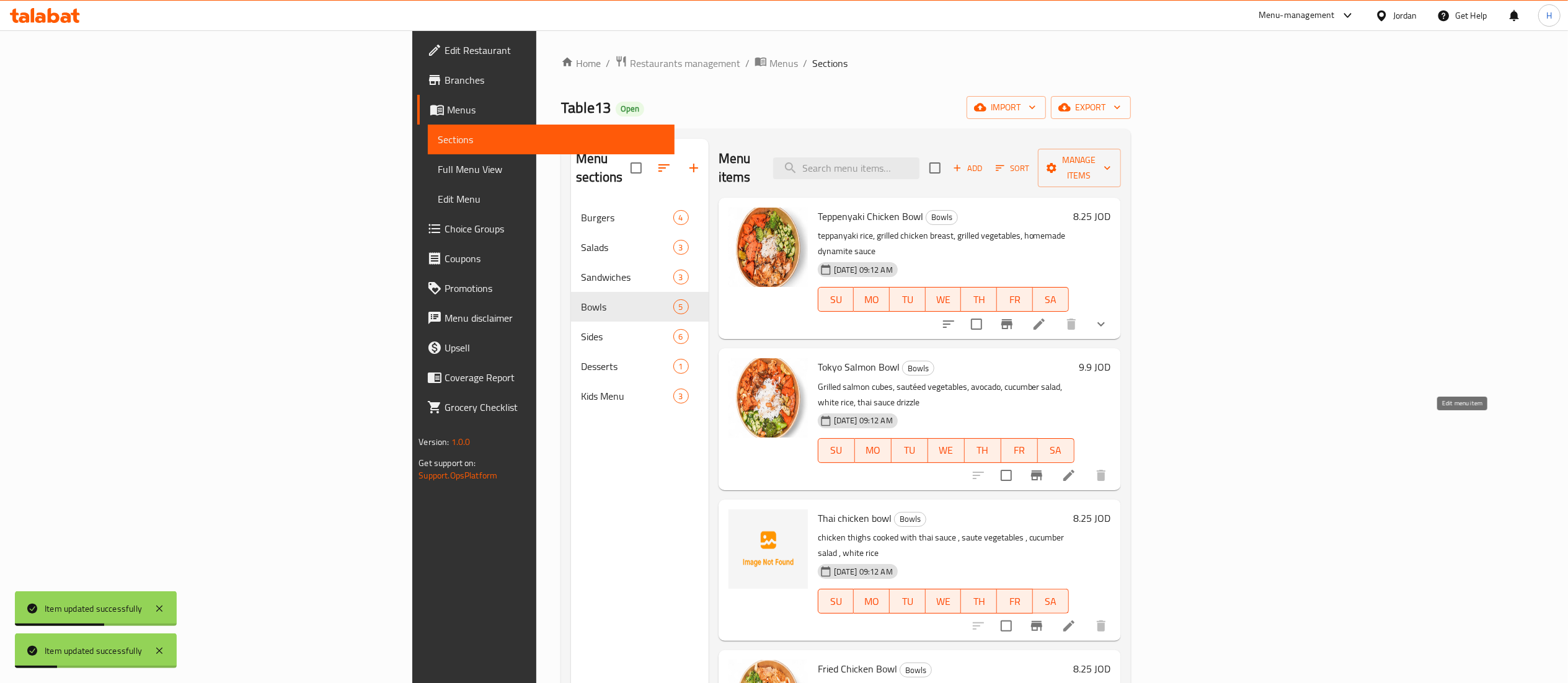
click at [1076, 468] on icon at bounding box center [1069, 476] width 15 height 15
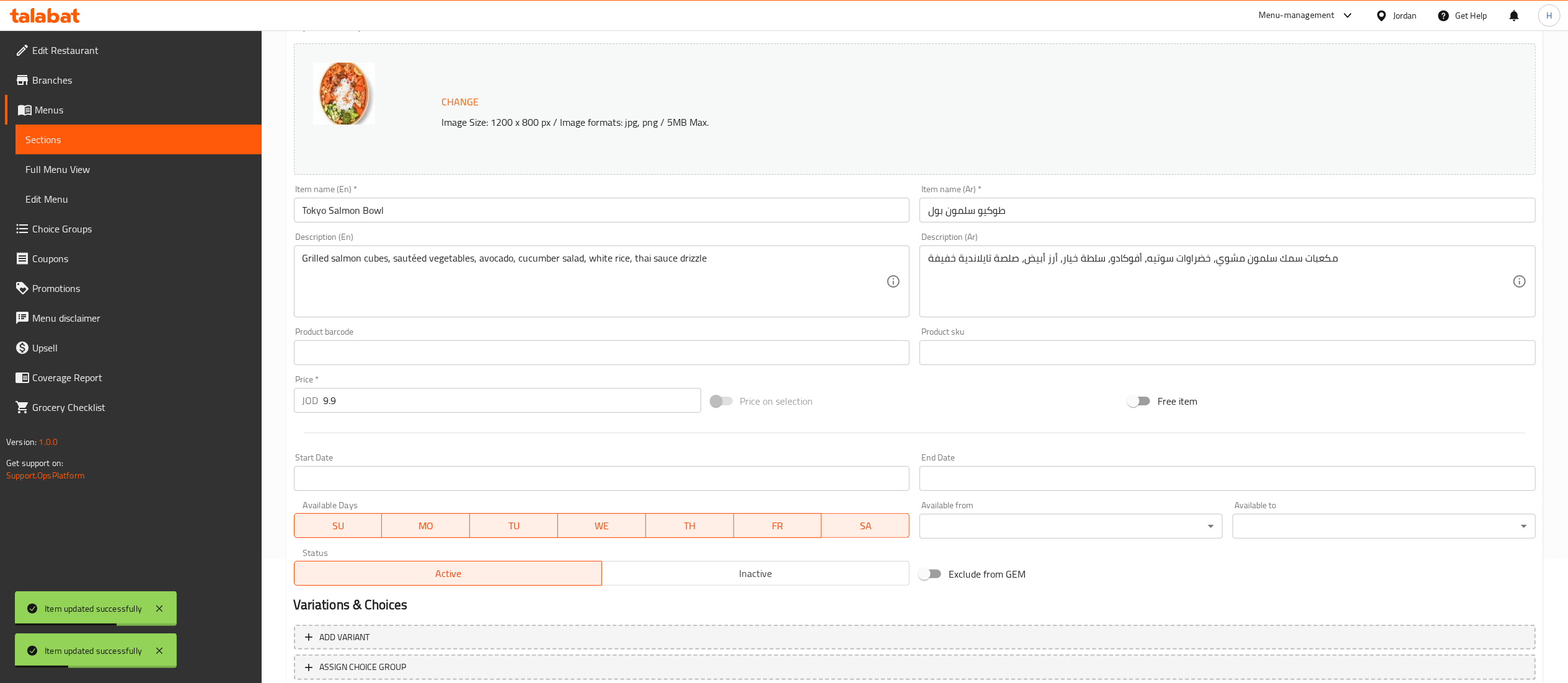
scroll to position [209, 0]
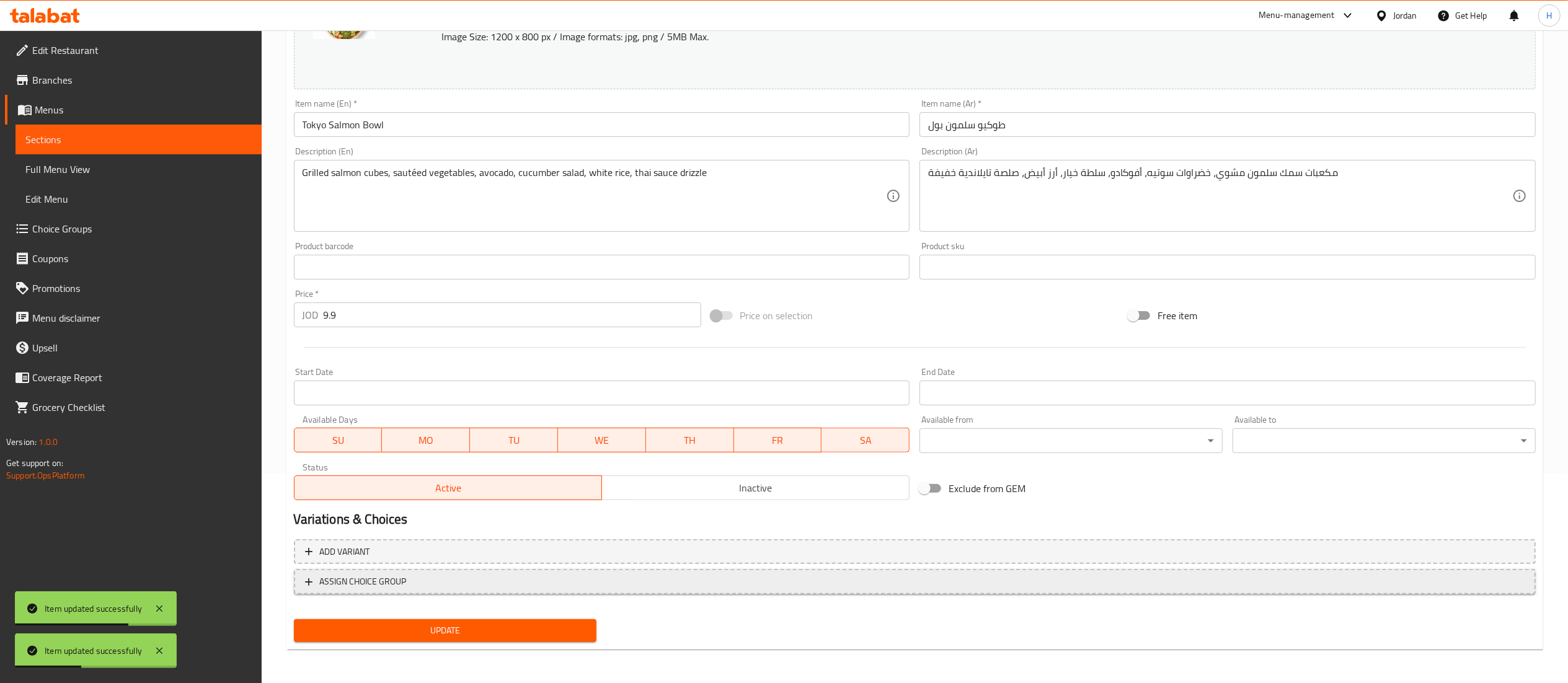
click at [417, 584] on span "ASSIGN CHOICE GROUP" at bounding box center [915, 582] width 1220 height 15
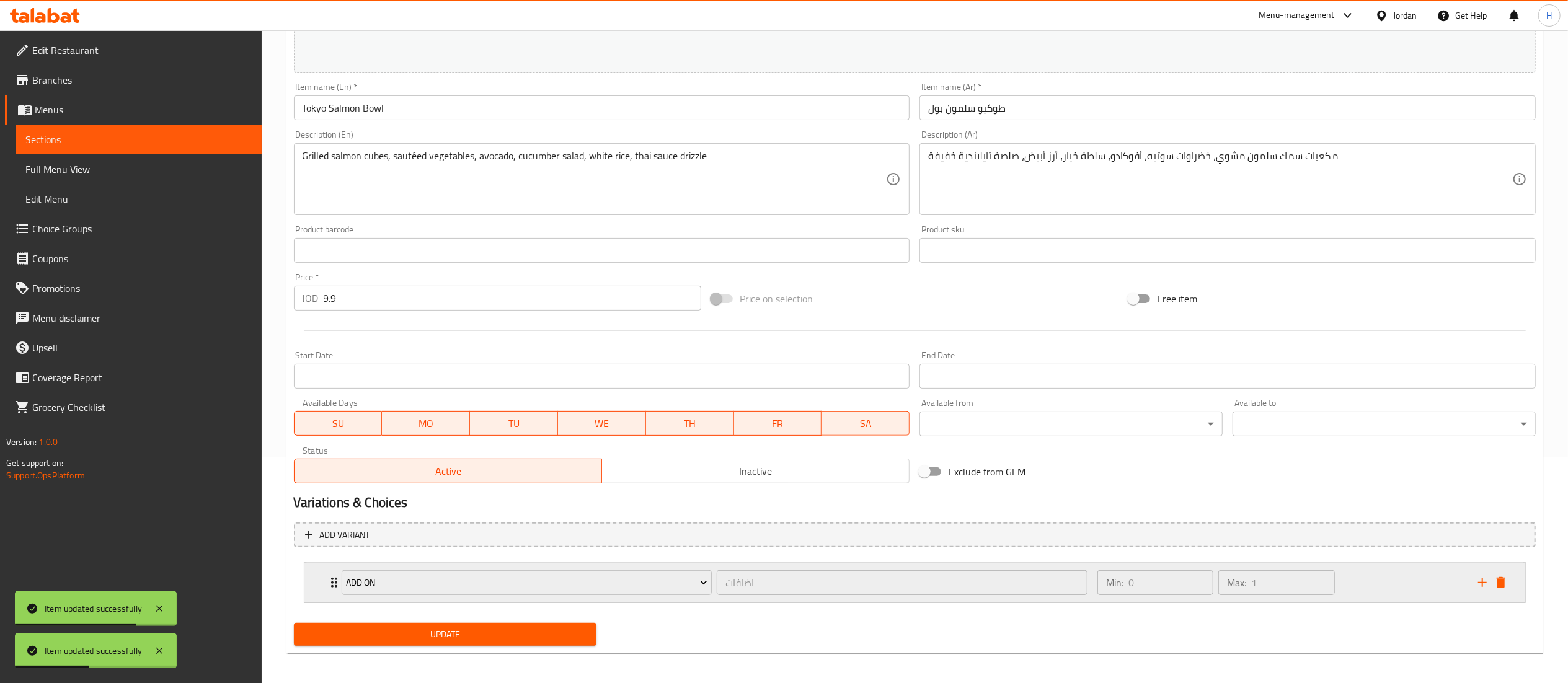
scroll to position [231, 0]
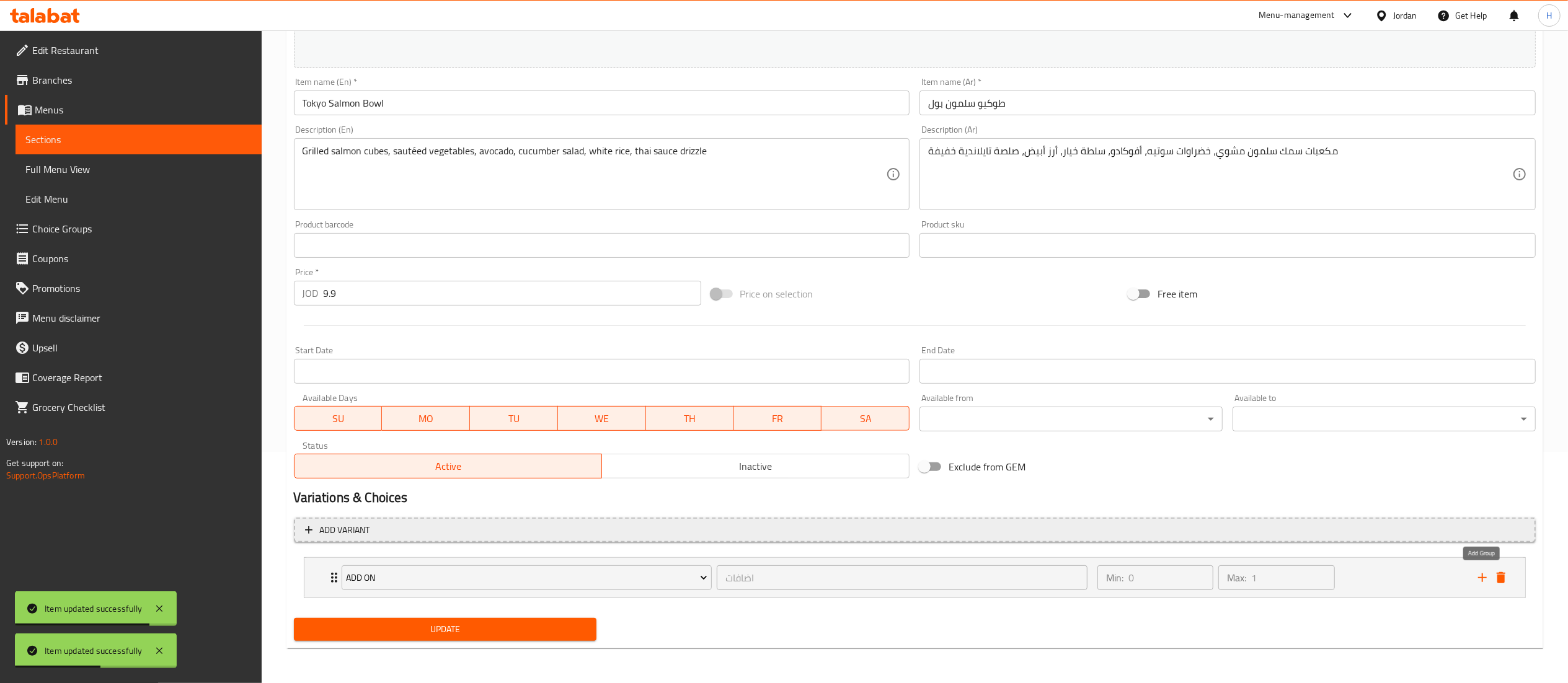
drag, startPoint x: 1486, startPoint y: 579, endPoint x: 1147, endPoint y: 518, distance: 344.4
click at [1487, 579] on icon "add" at bounding box center [1483, 578] width 15 height 15
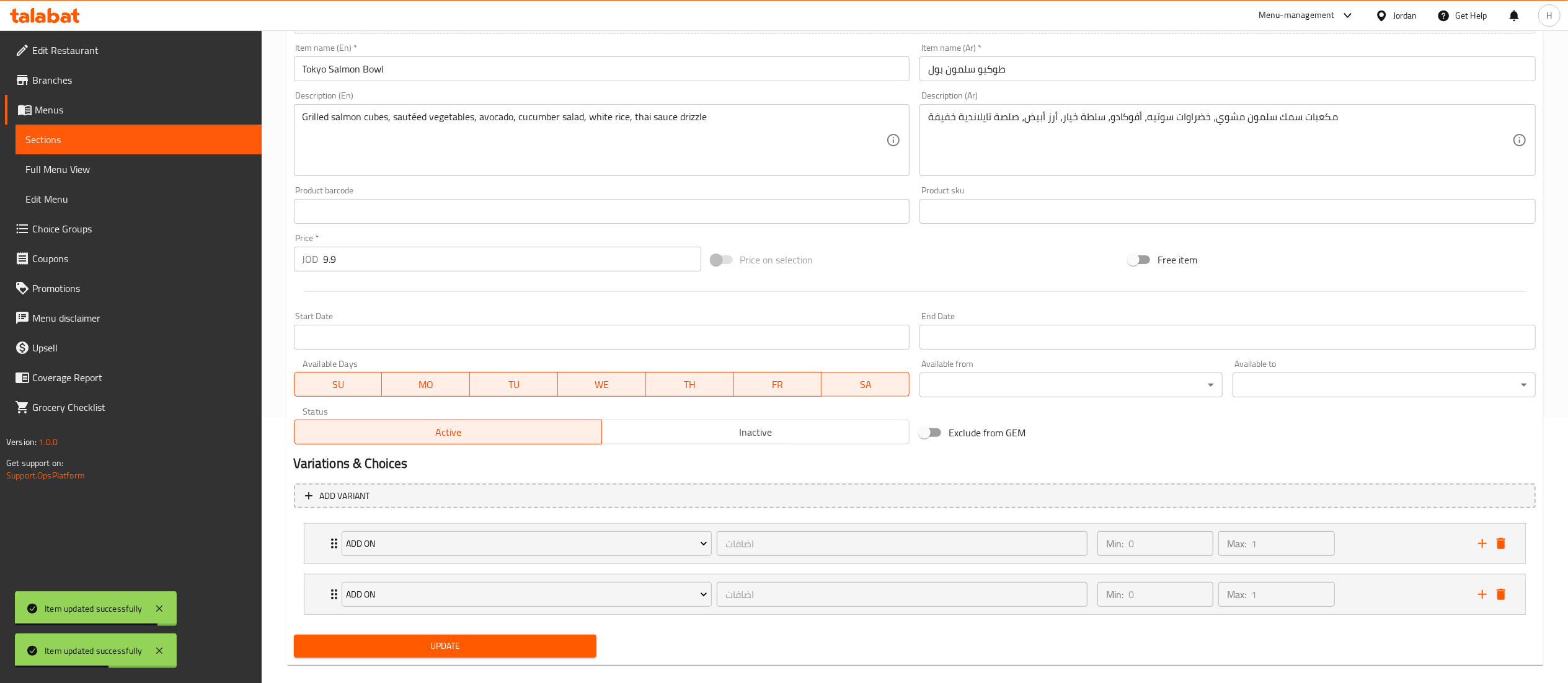
scroll to position [283, 0]
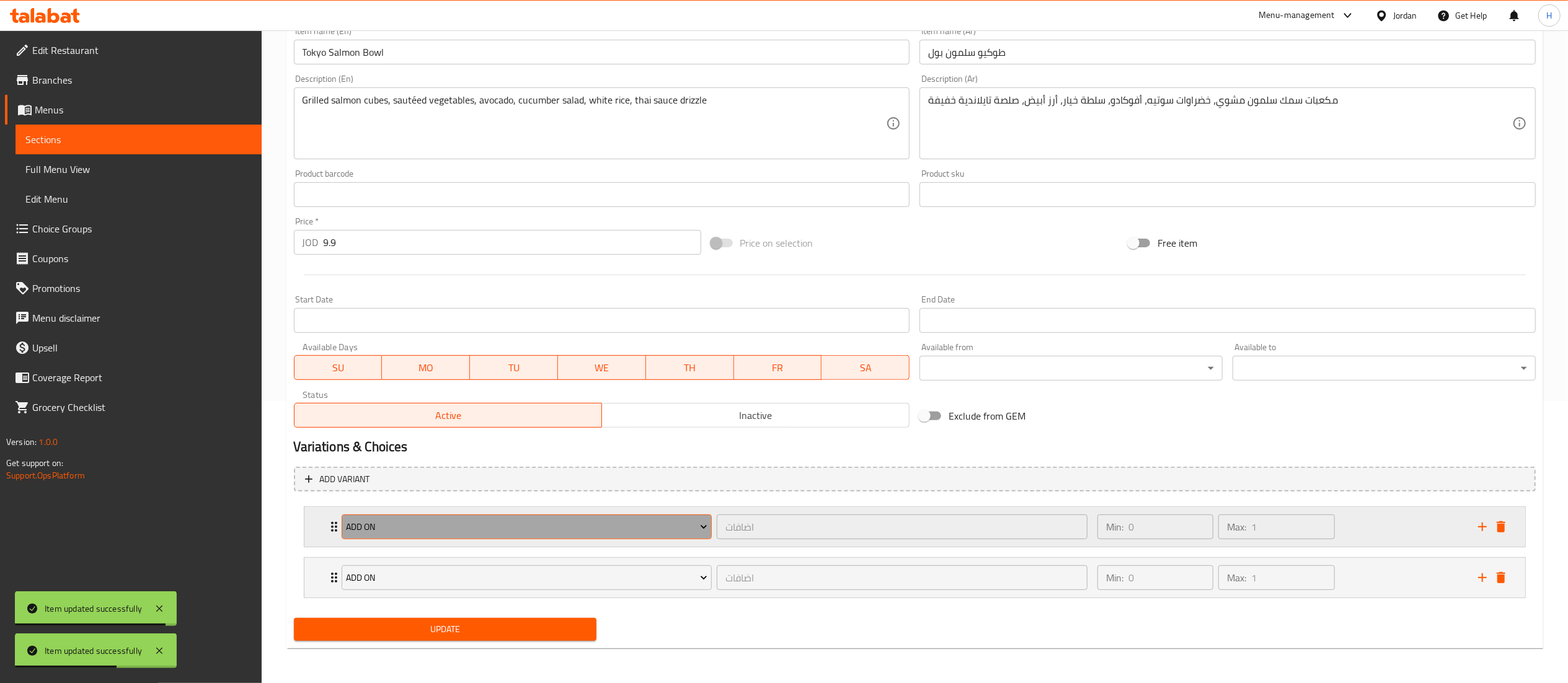
click at [387, 535] on button "Add On" at bounding box center [527, 526] width 371 height 25
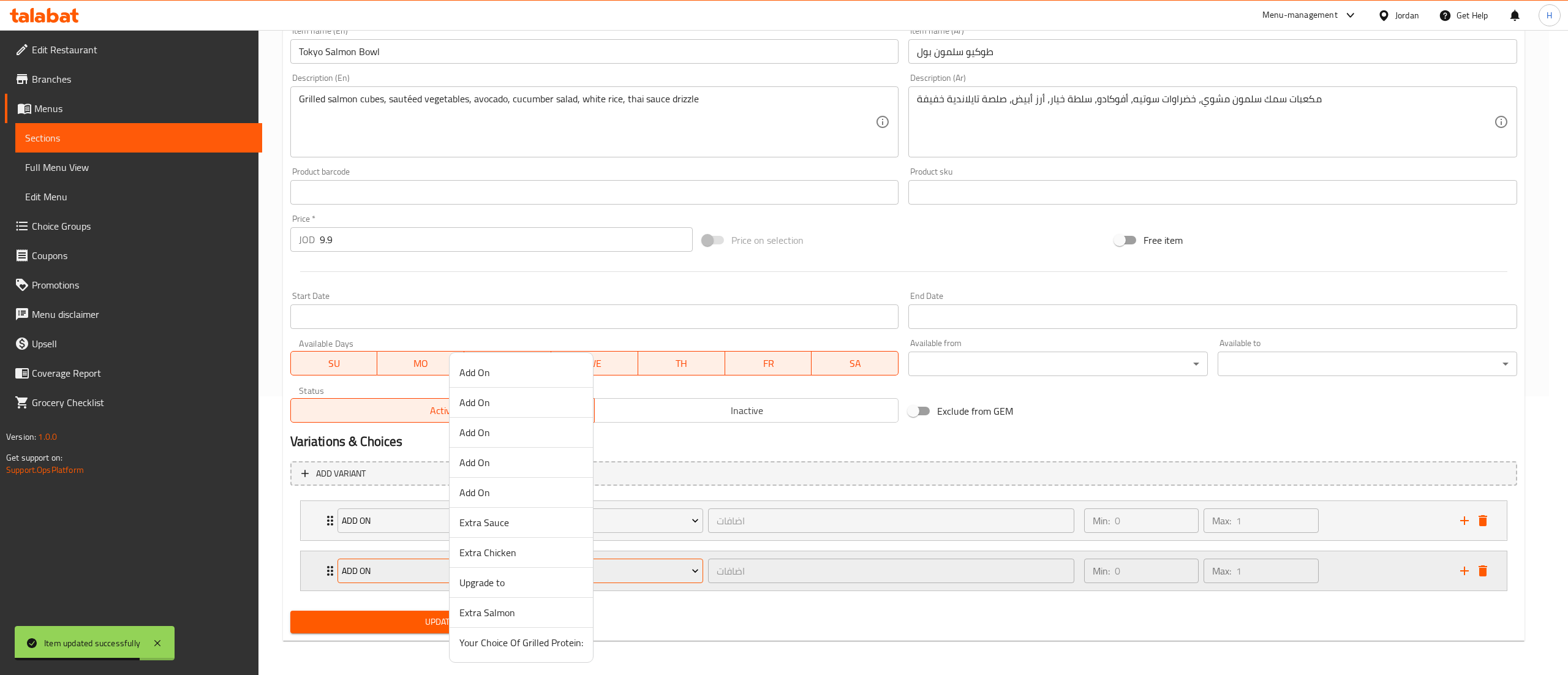
drag, startPoint x: 520, startPoint y: 551, endPoint x: 510, endPoint y: 566, distance: 18.0
click at [518, 551] on span "Extra Chicken" at bounding box center [521, 552] width 124 height 15
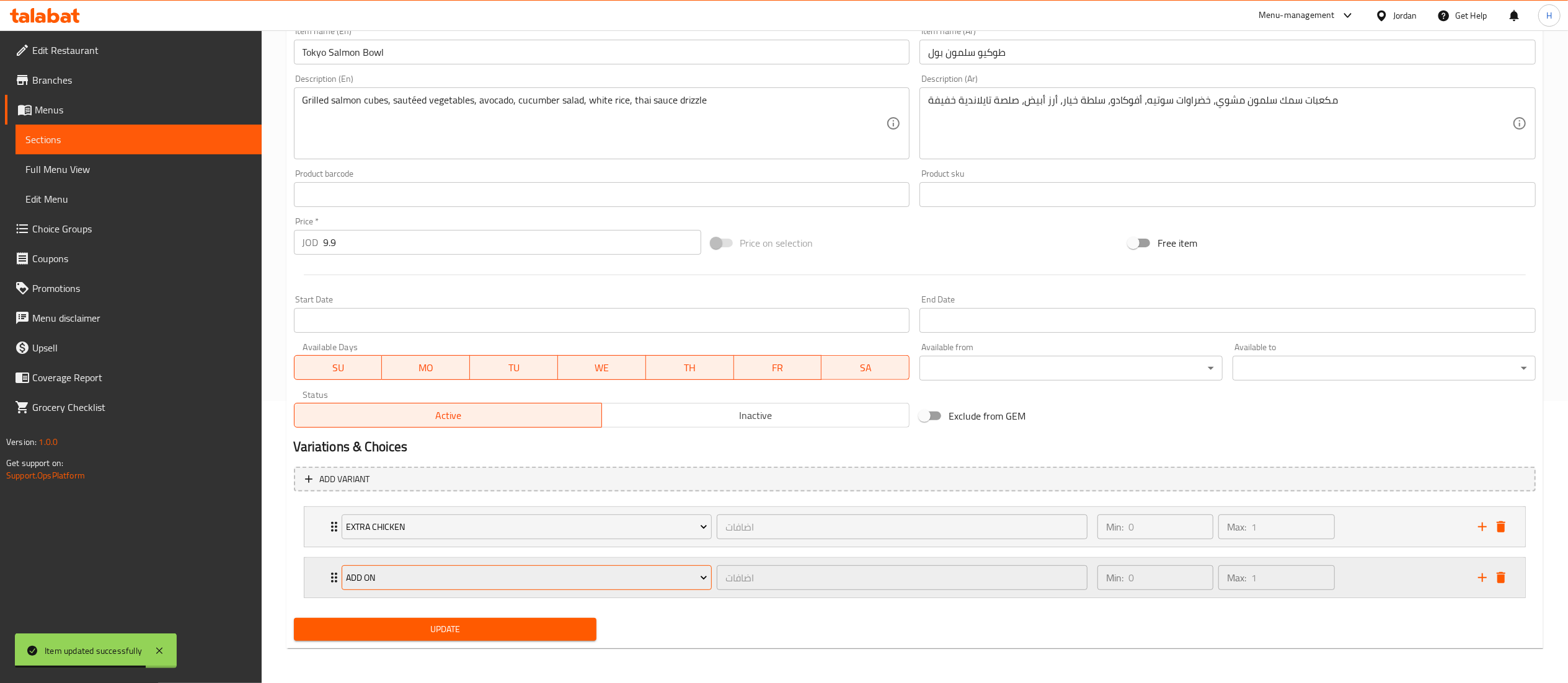
click at [506, 585] on button "Add On" at bounding box center [527, 578] width 371 height 25
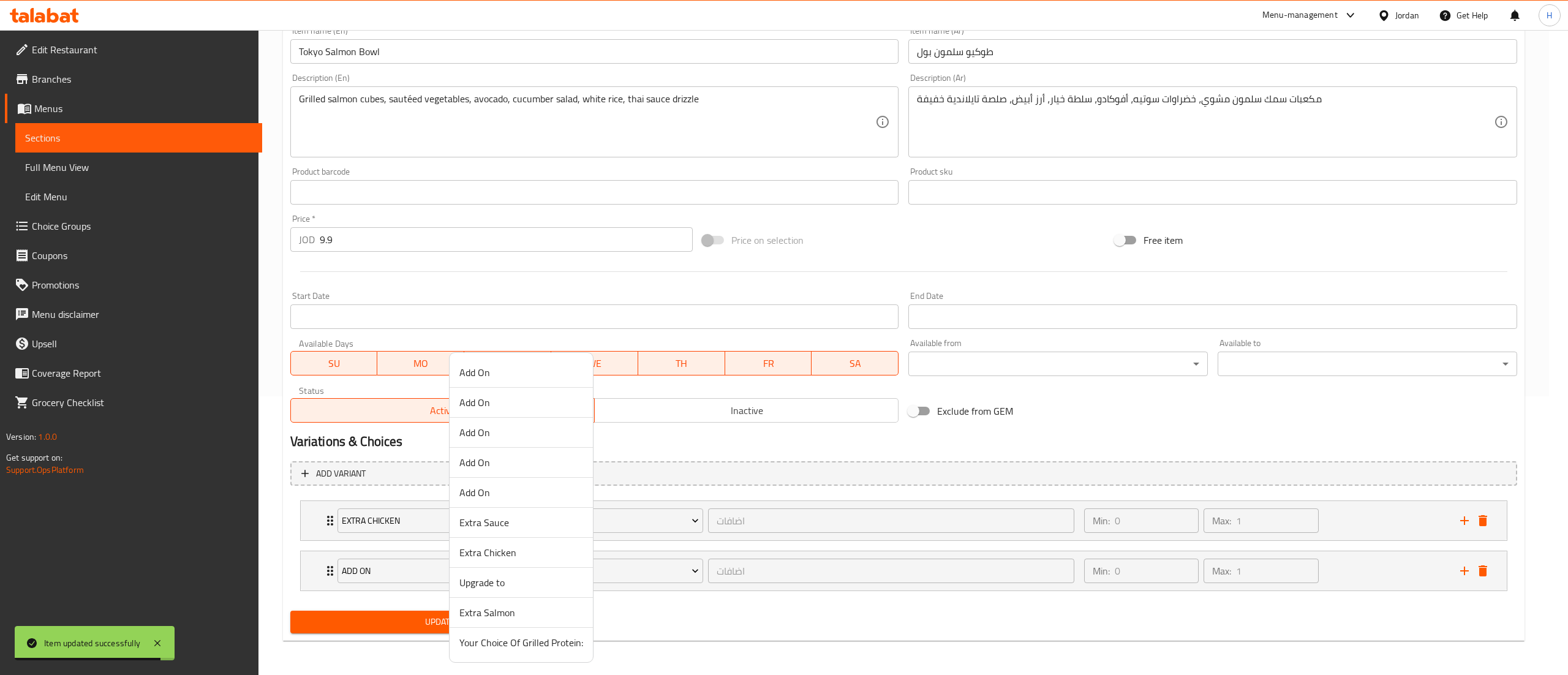
click at [519, 533] on li "Extra Sauce" at bounding box center [521, 523] width 143 height 30
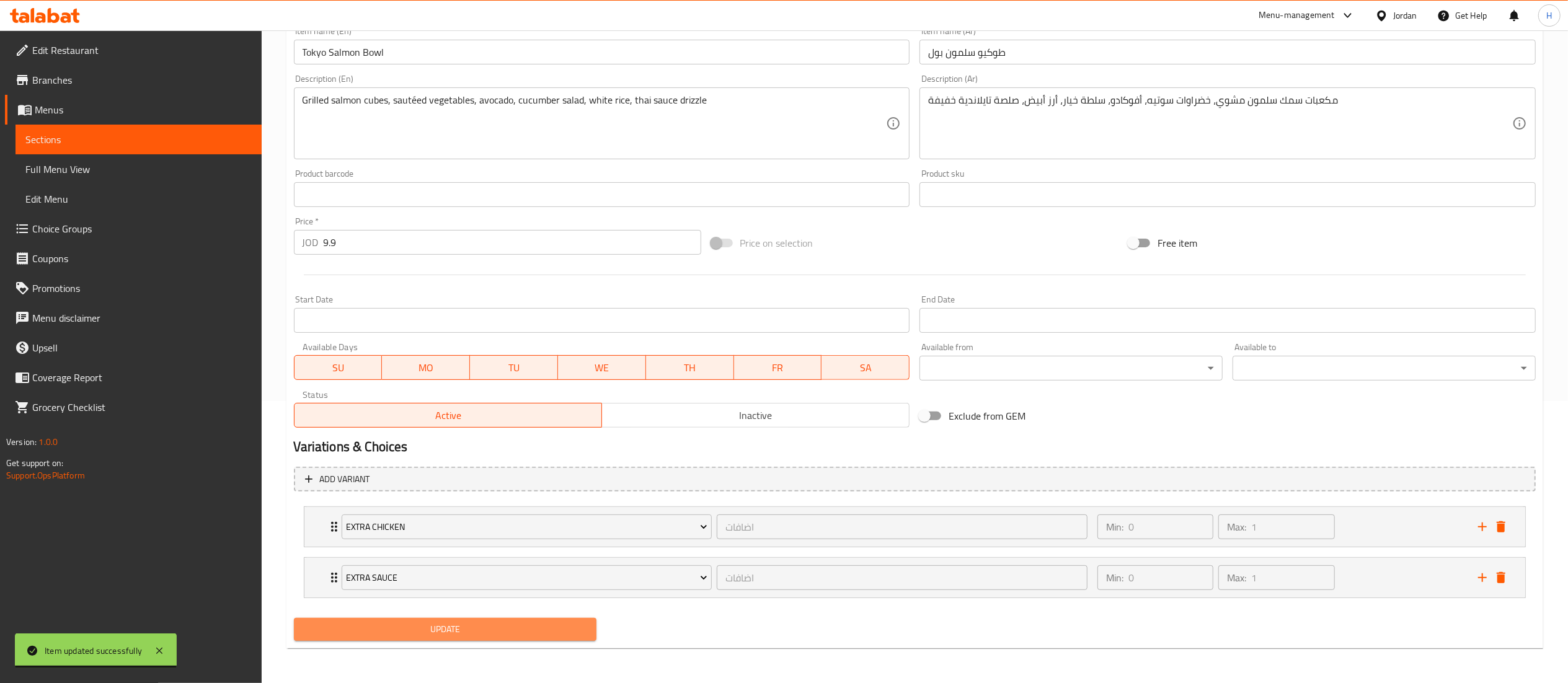
click at [502, 624] on span "Update" at bounding box center [445, 629] width 284 height 15
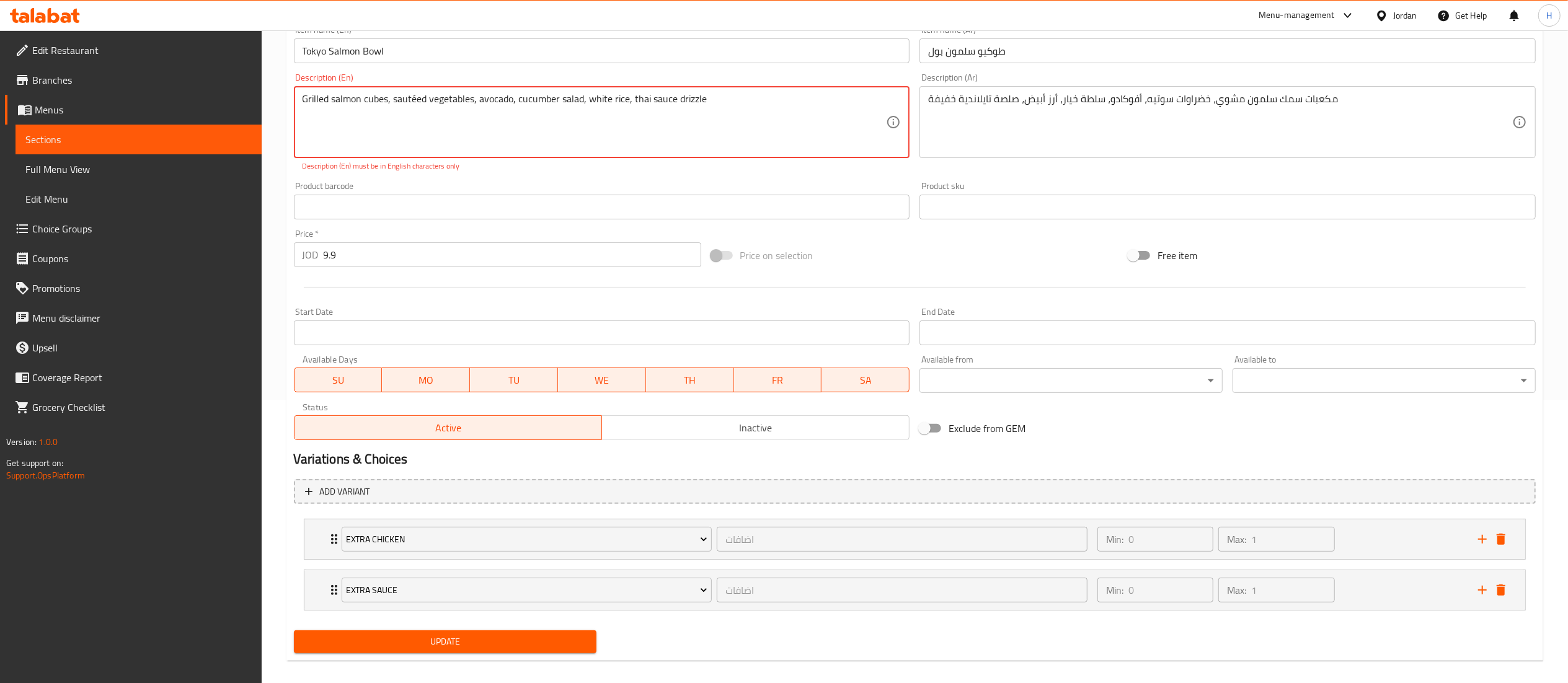
click at [416, 99] on textarea "Grilled salmon cubes, sautéed vegetables, avocado, cucumber salad, white rice, …" at bounding box center [595, 122] width 584 height 59
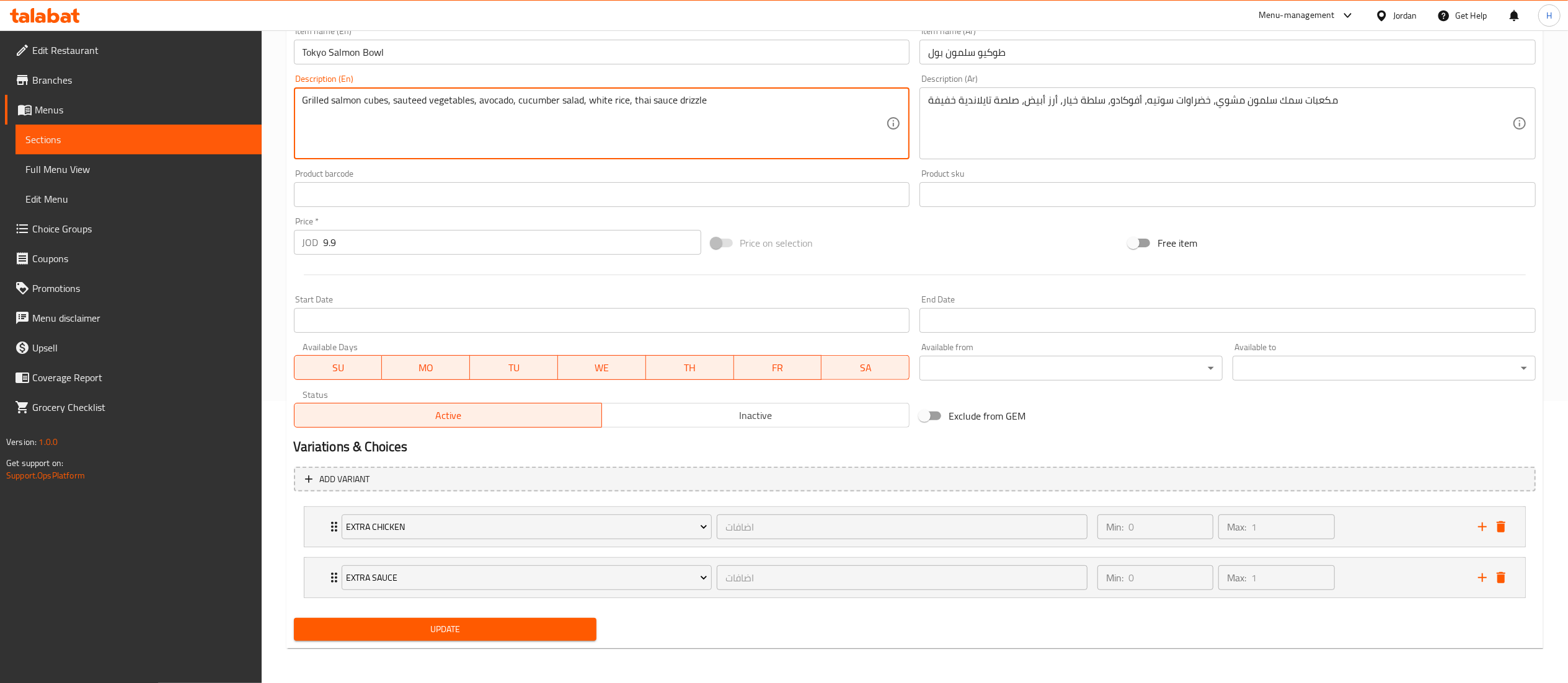
type textarea "Grilled salmon cubes, sauteed vegetables, avocado, cucumber salad, white rice, …"
click at [437, 618] on div "Update" at bounding box center [445, 629] width 313 height 33
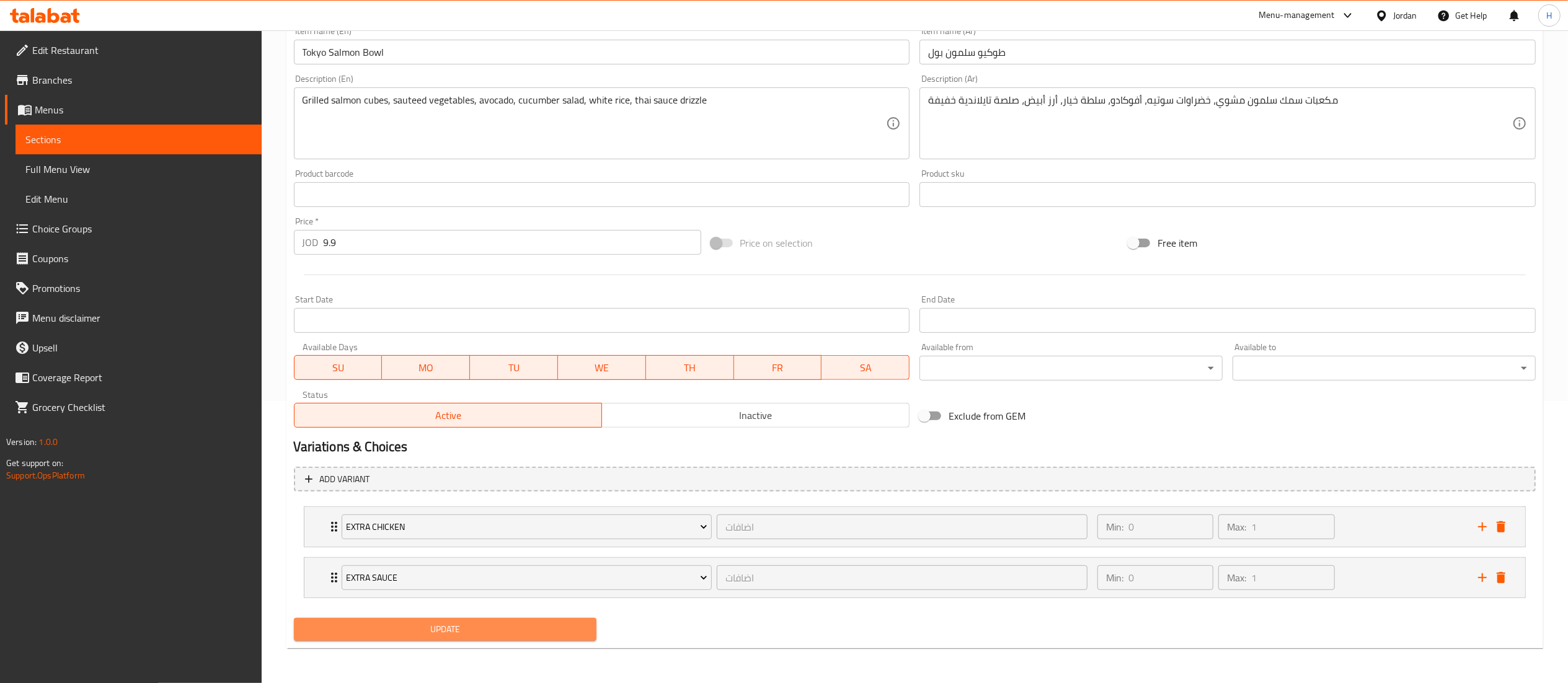
click at [424, 627] on span "Update" at bounding box center [445, 629] width 284 height 15
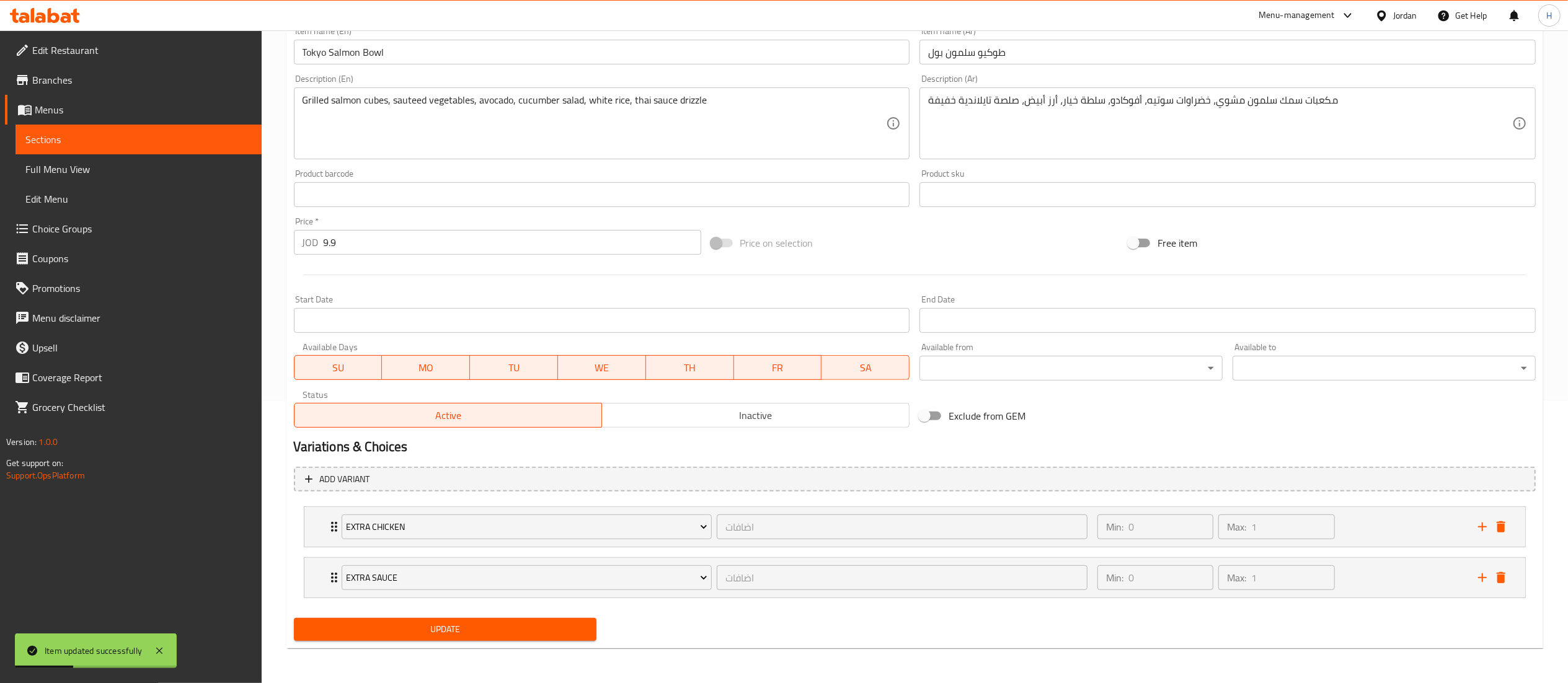
click at [440, 629] on span "Update" at bounding box center [445, 629] width 284 height 15
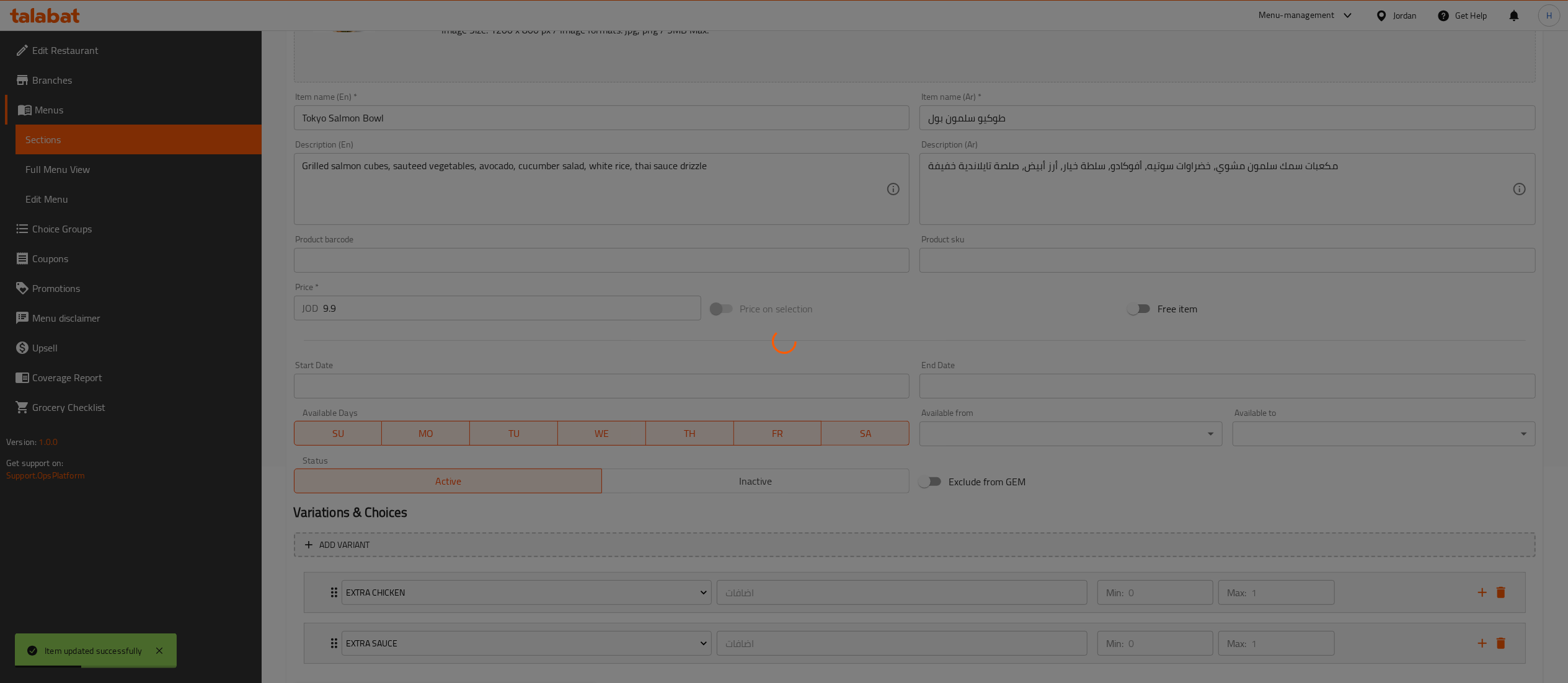
scroll to position [0, 0]
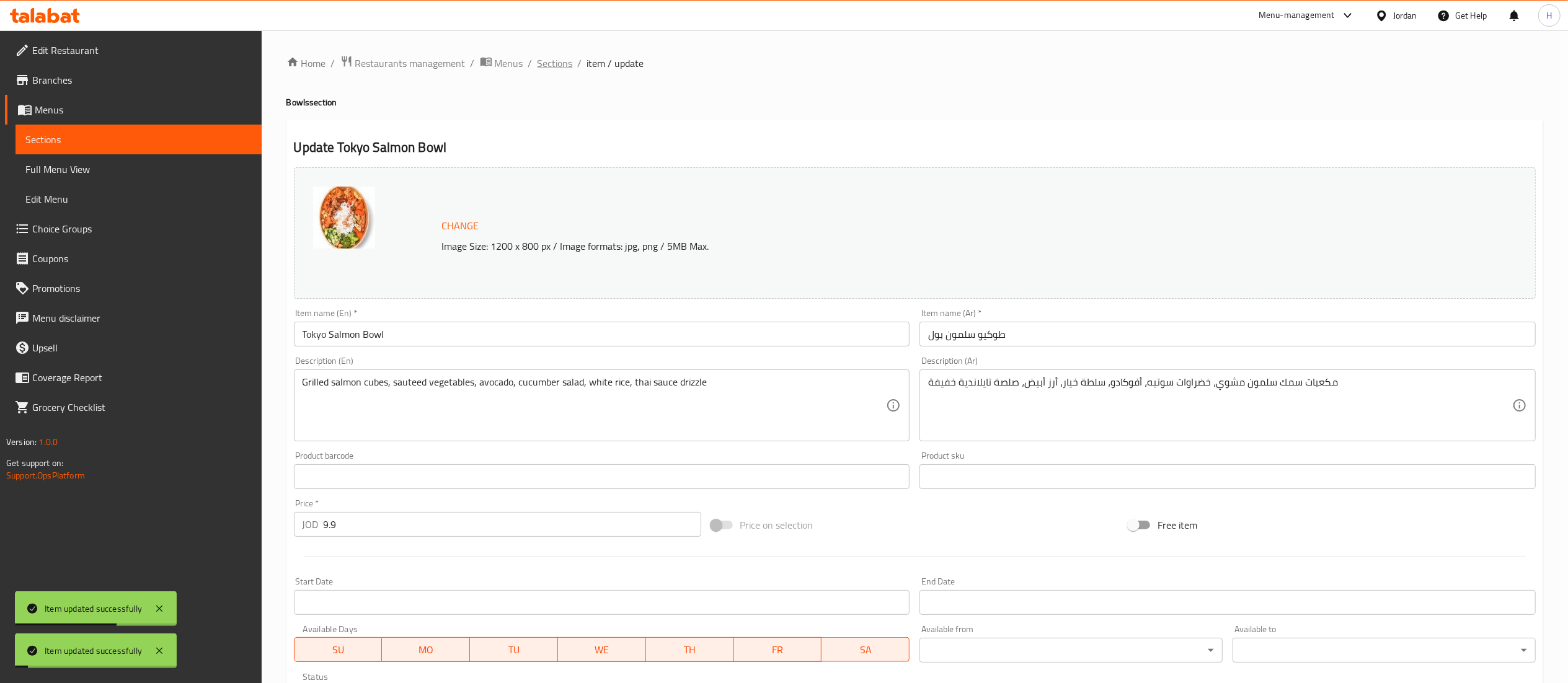
click at [549, 57] on span "Sections" at bounding box center [555, 63] width 35 height 15
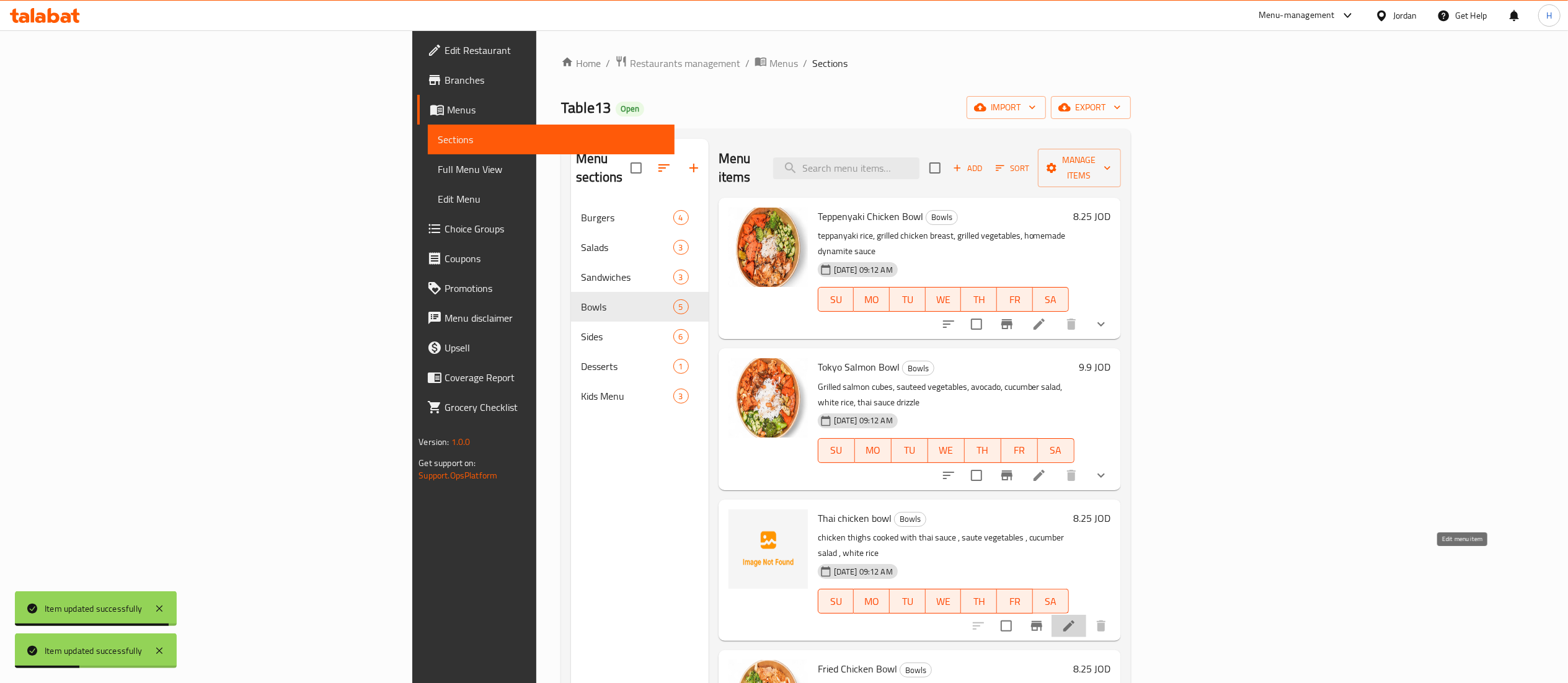
click at [1074, 620] on icon at bounding box center [1069, 626] width 11 height 11
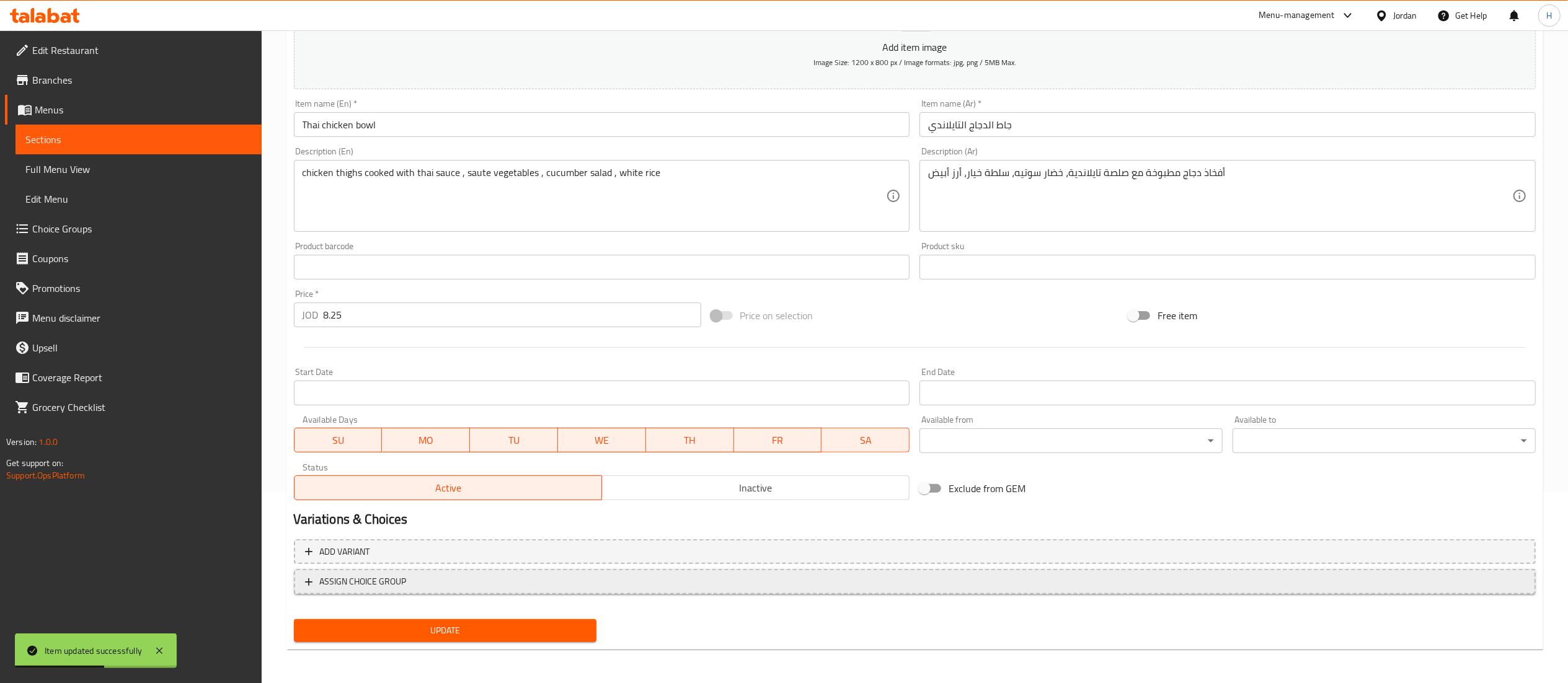
click at [430, 585] on span "ASSIGN CHOICE GROUP" at bounding box center [915, 582] width 1220 height 15
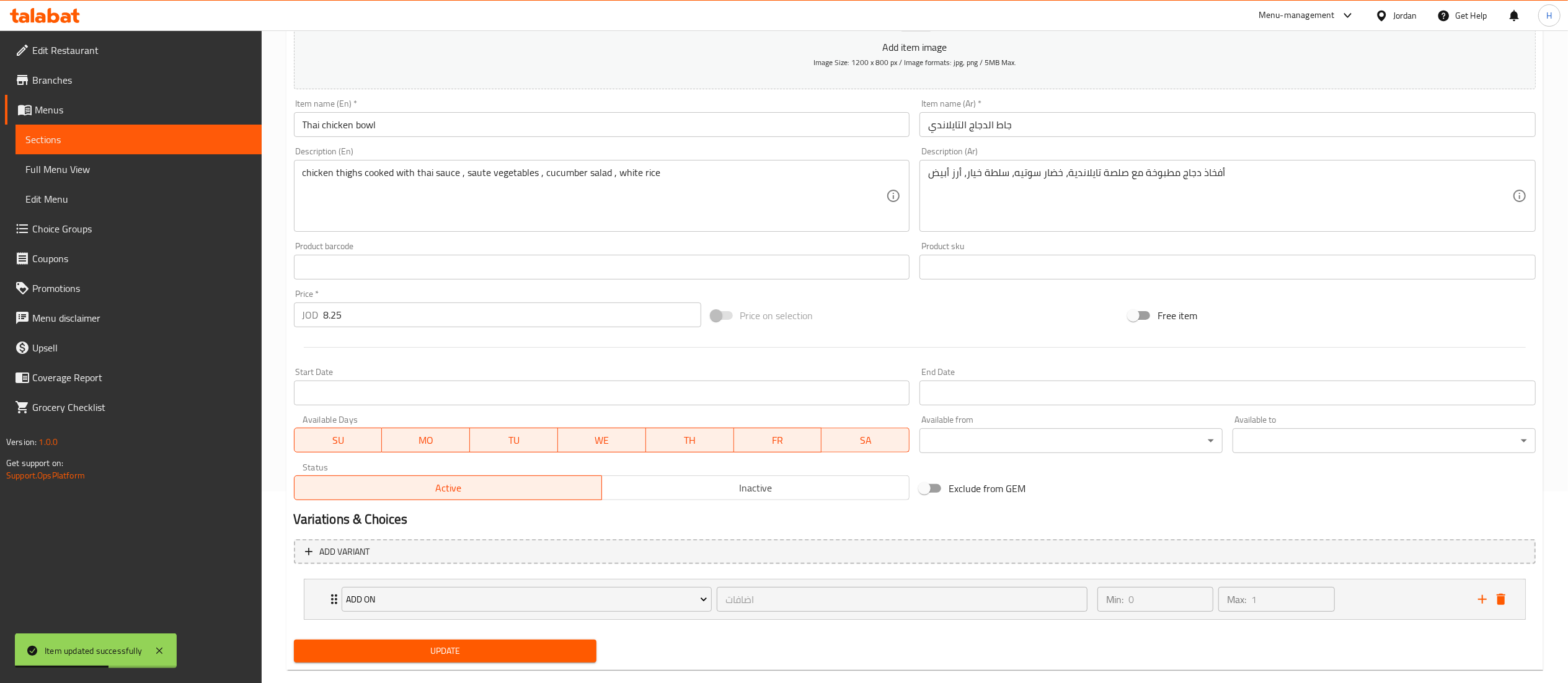
scroll to position [214, 0]
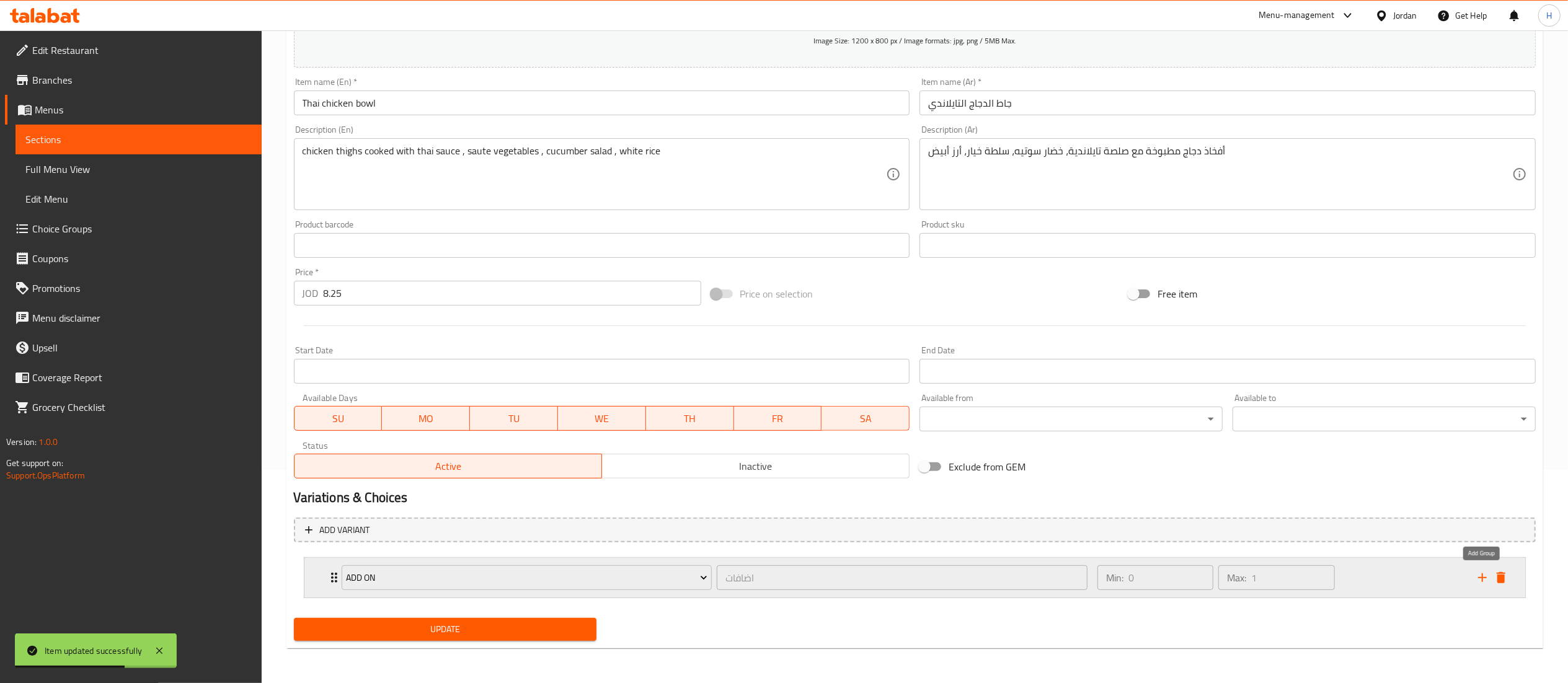
click at [1481, 574] on icon "add" at bounding box center [1483, 578] width 15 height 15
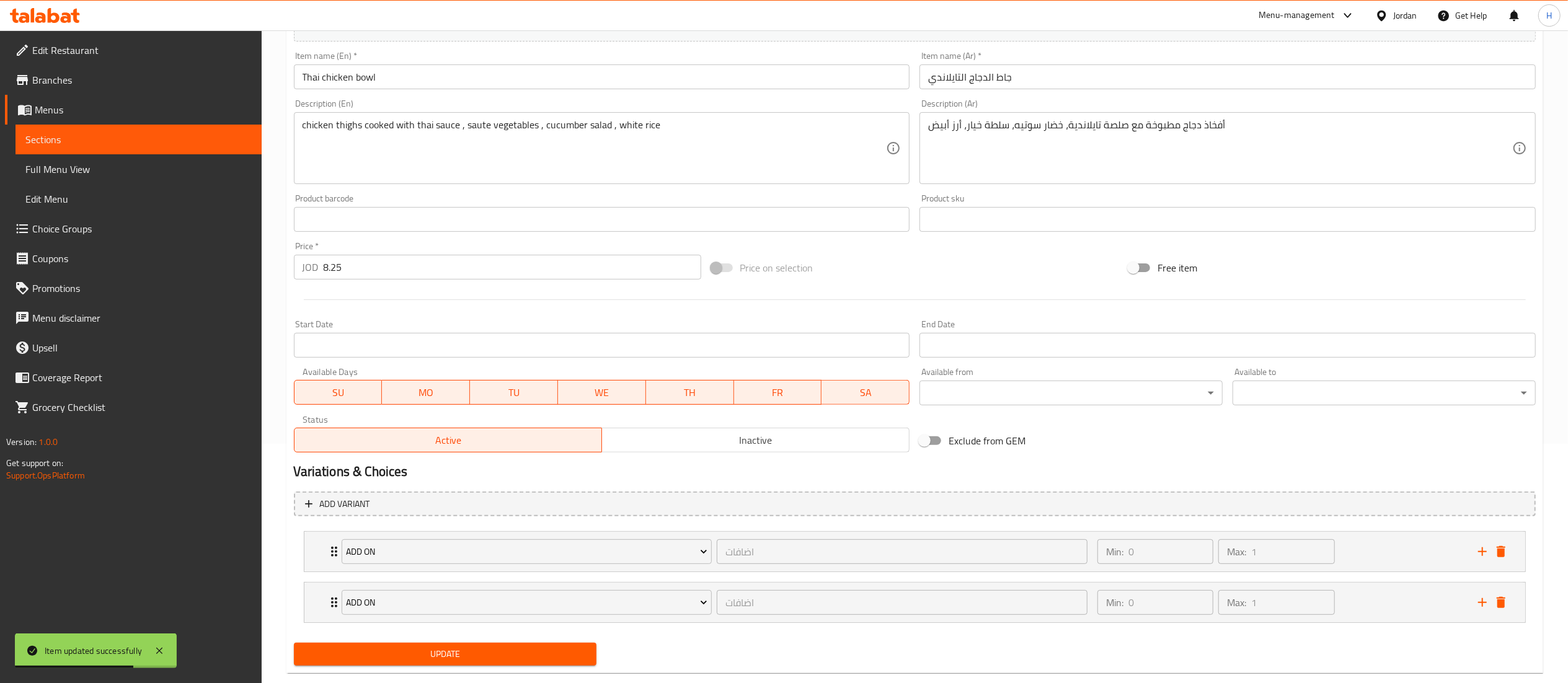
scroll to position [265, 0]
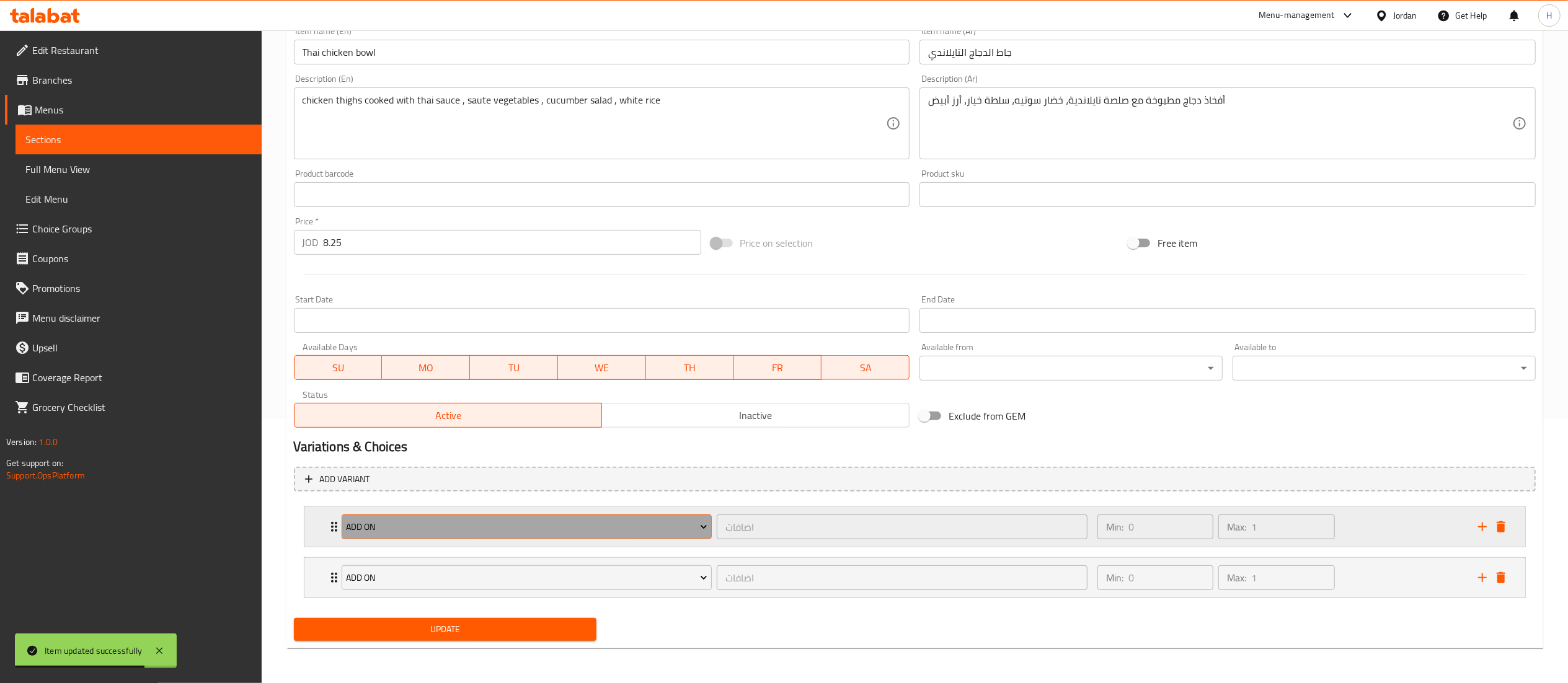
click at [390, 527] on span "Add On" at bounding box center [527, 527] width 362 height 15
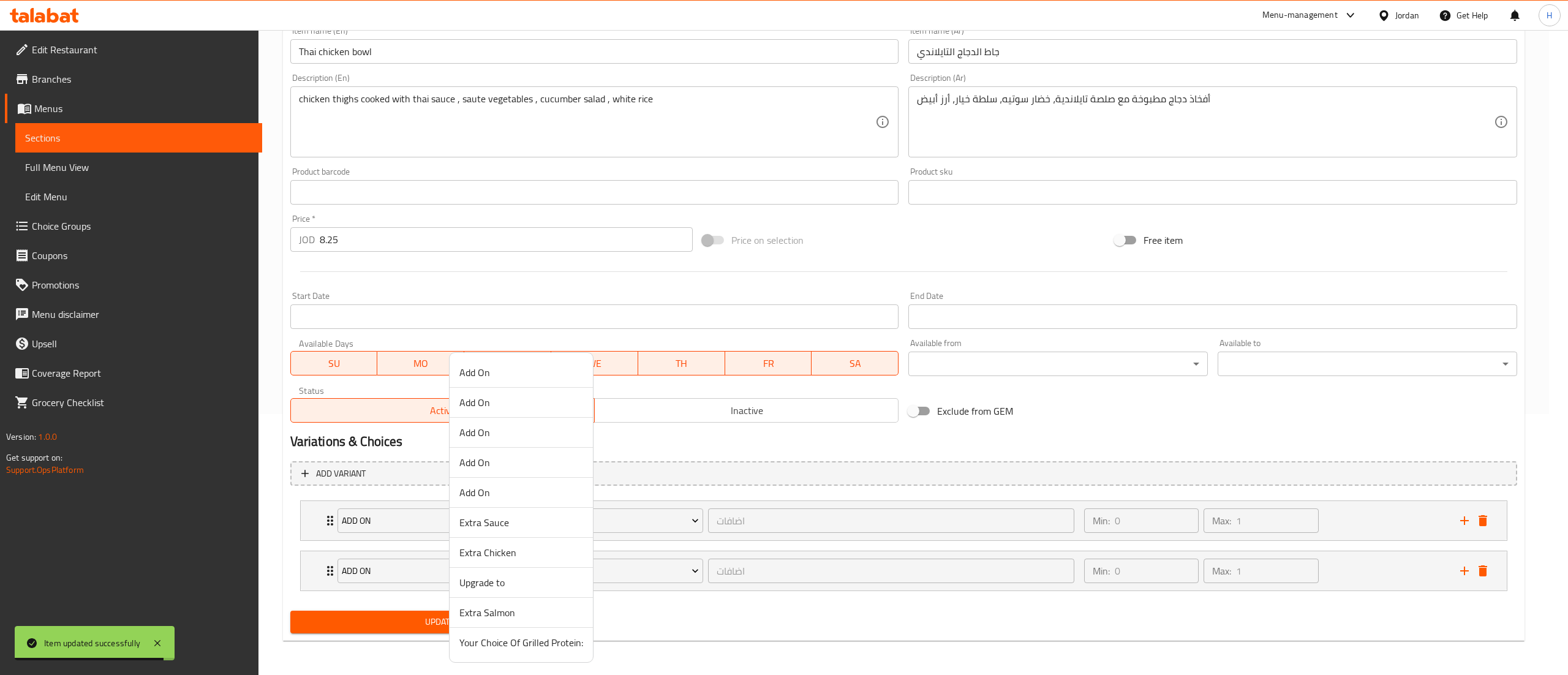
click at [467, 550] on span "Extra Chicken" at bounding box center [521, 552] width 124 height 15
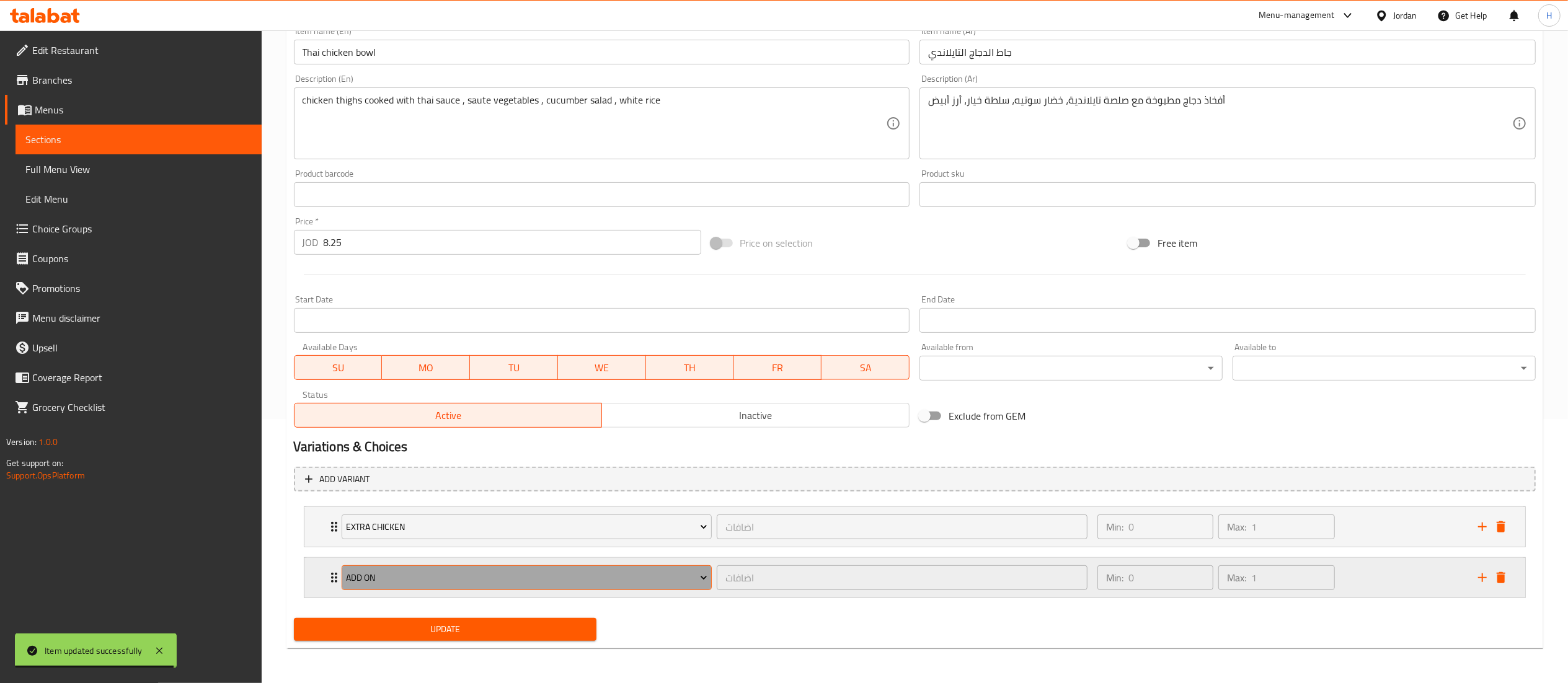
click at [402, 588] on button "Add On" at bounding box center [527, 578] width 371 height 25
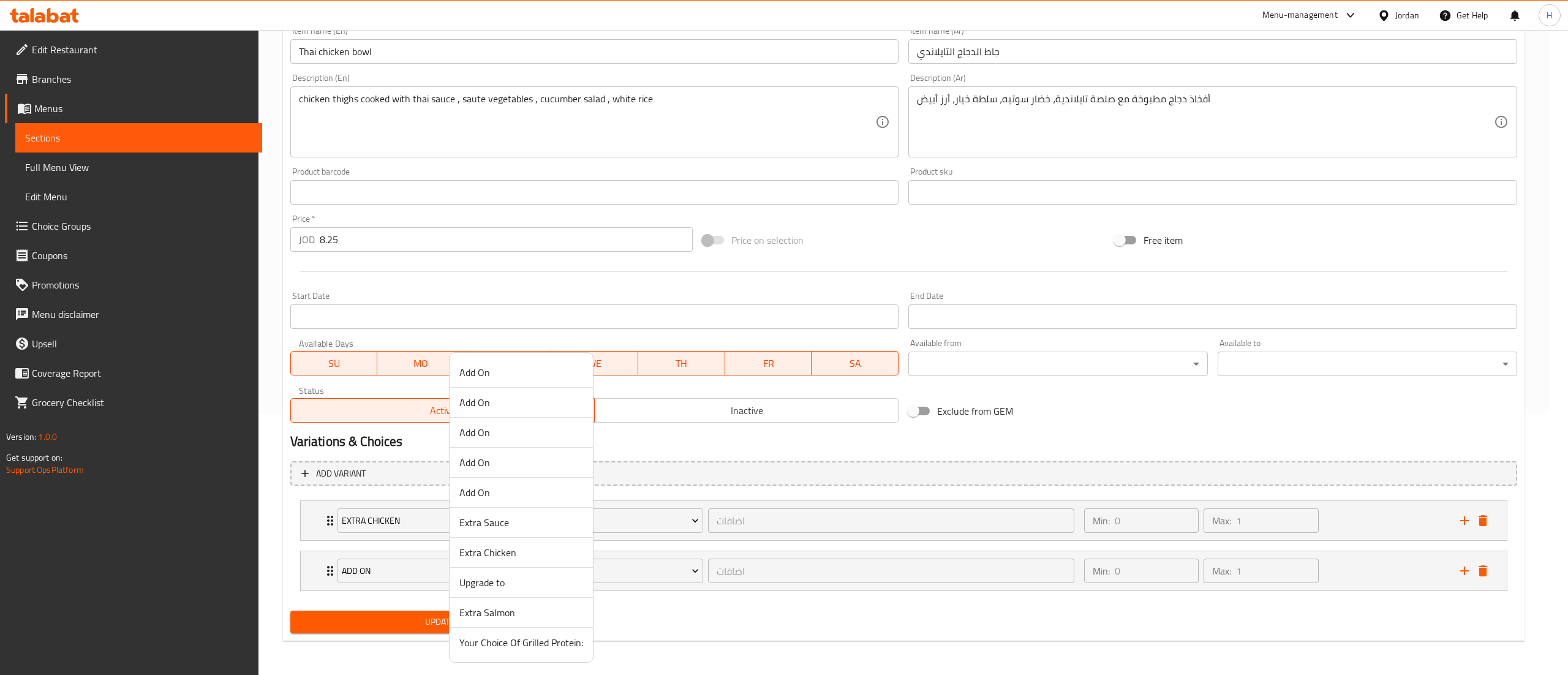
drag, startPoint x: 500, startPoint y: 523, endPoint x: 496, endPoint y: 539, distance: 16.5
click at [500, 524] on span "Extra Sauce" at bounding box center [521, 523] width 124 height 15
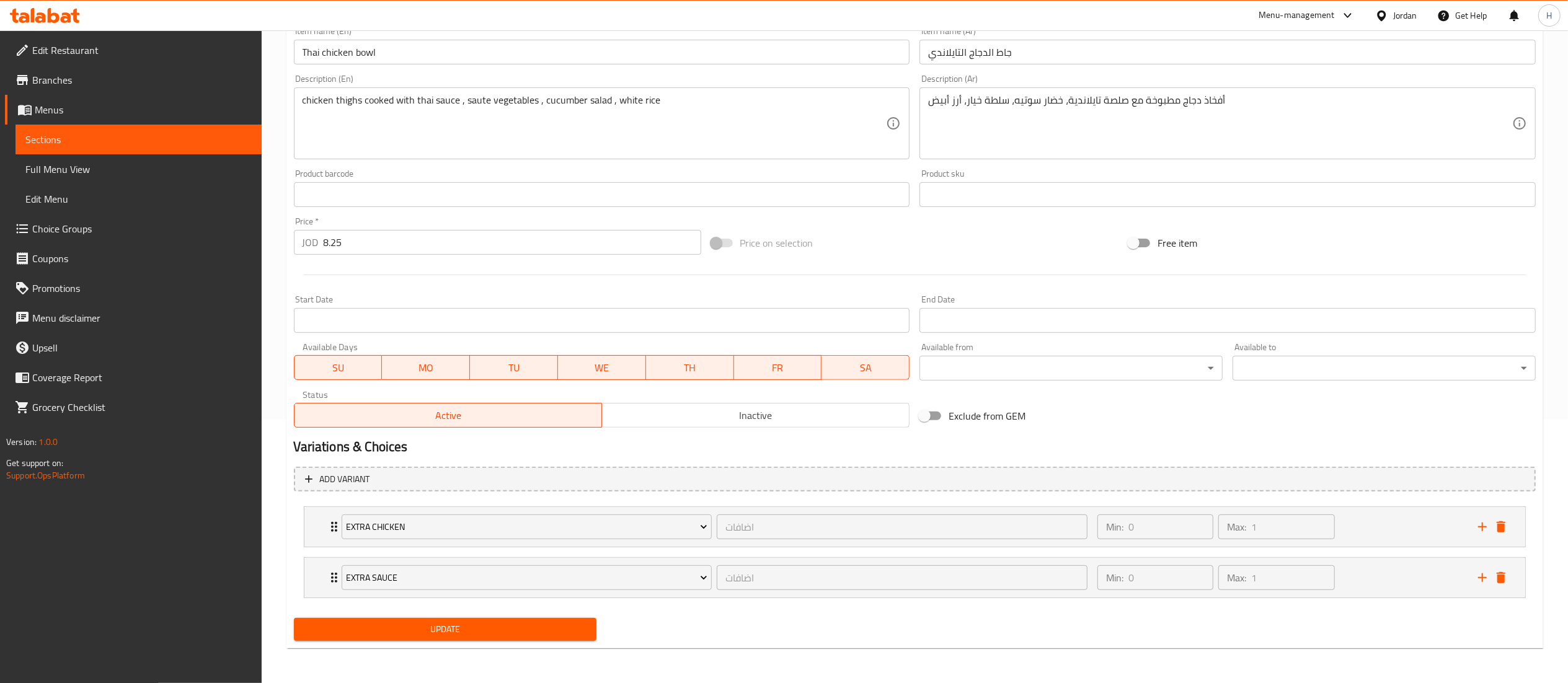
click at [501, 627] on span "Update" at bounding box center [445, 629] width 284 height 15
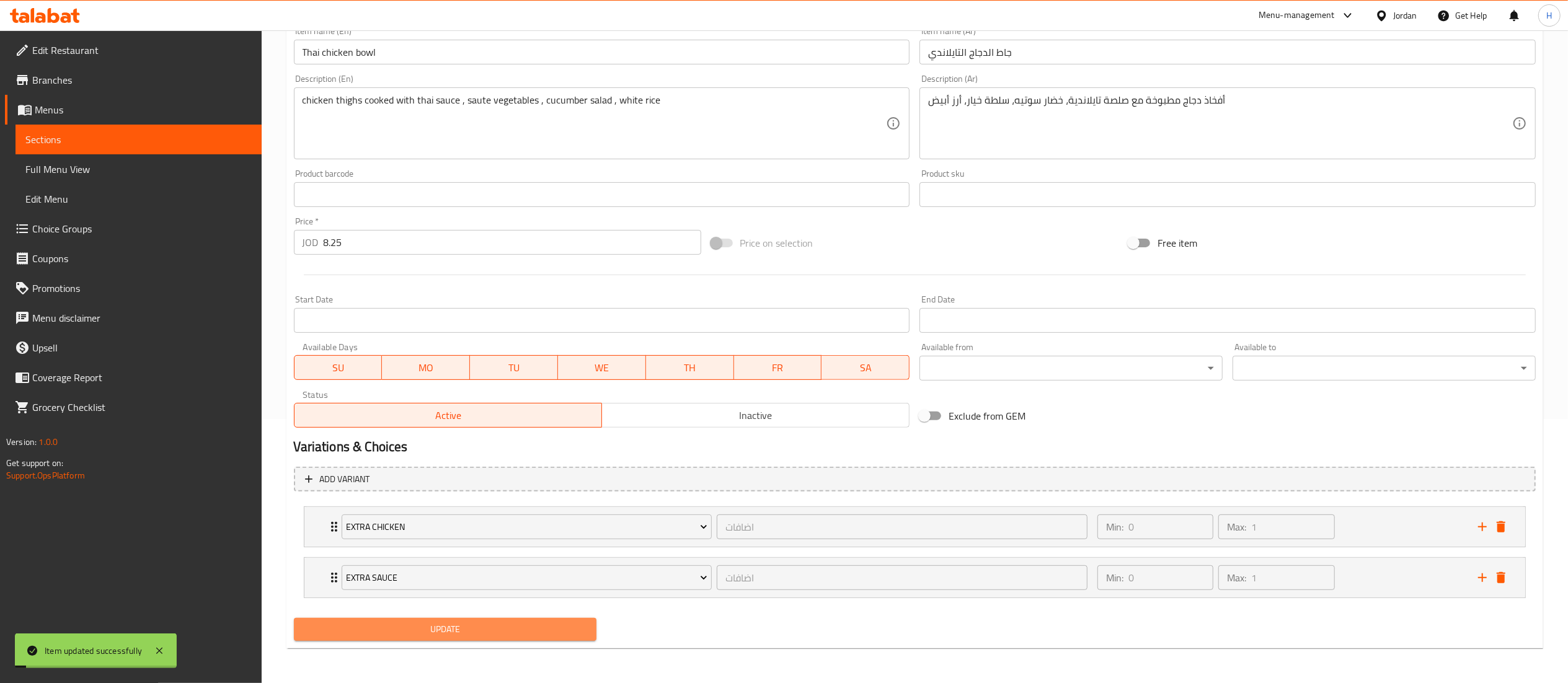
click at [496, 632] on span "Update" at bounding box center [445, 629] width 284 height 15
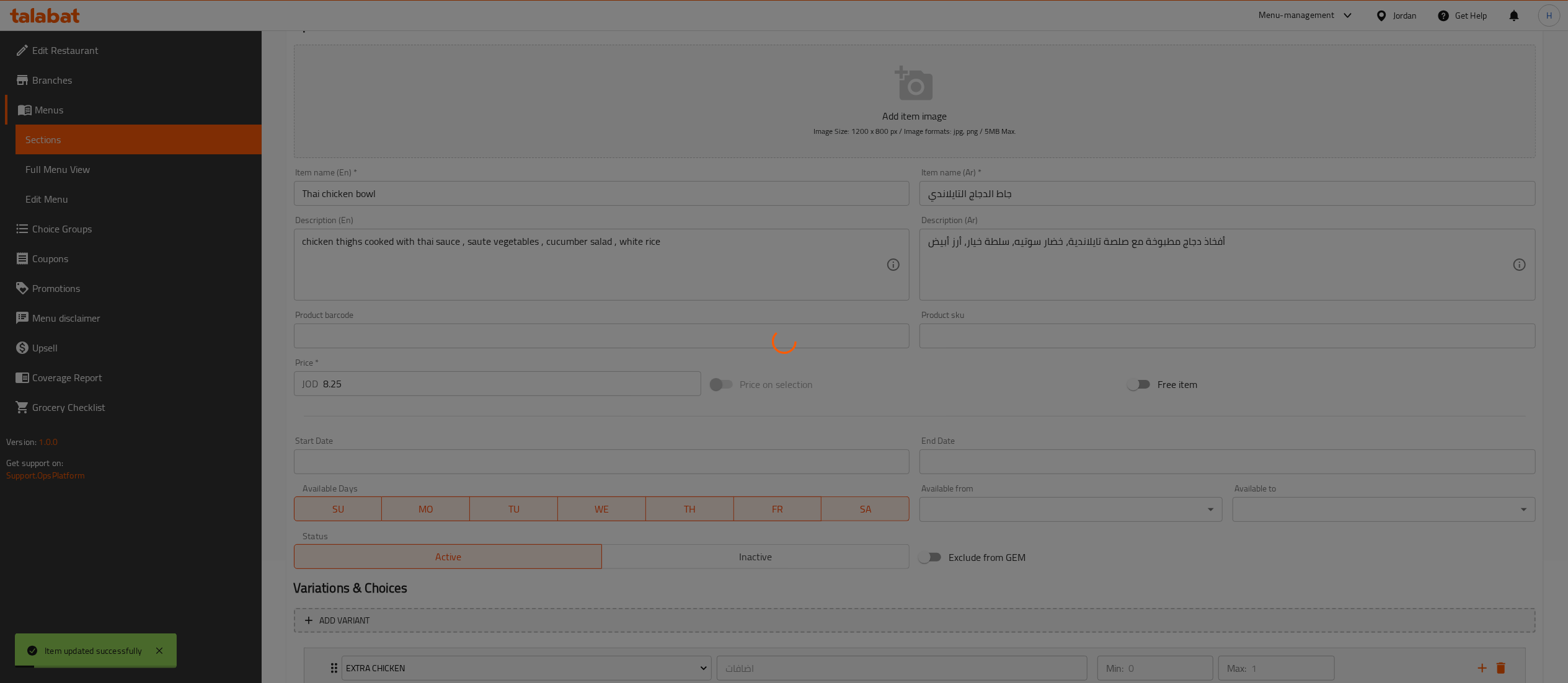
scroll to position [0, 0]
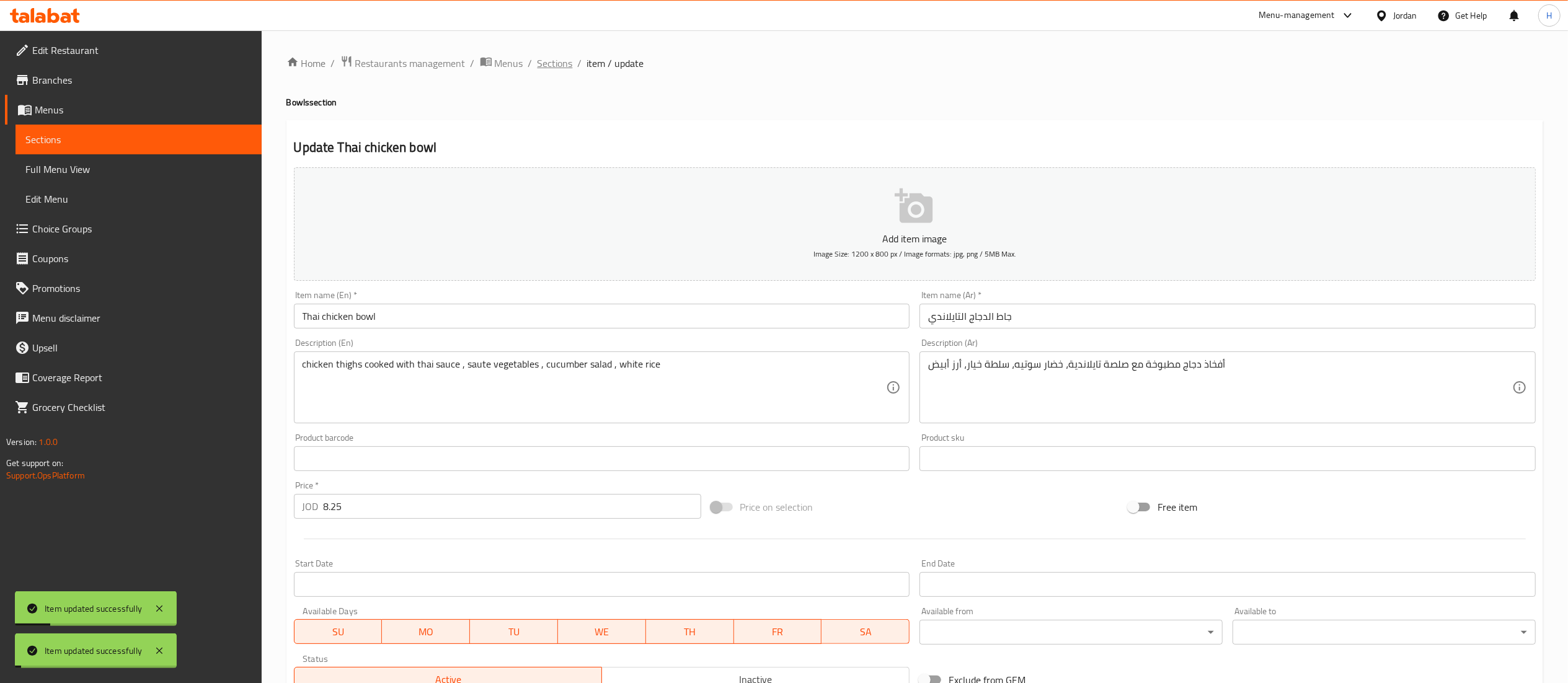
click at [563, 63] on span "Sections" at bounding box center [555, 63] width 35 height 15
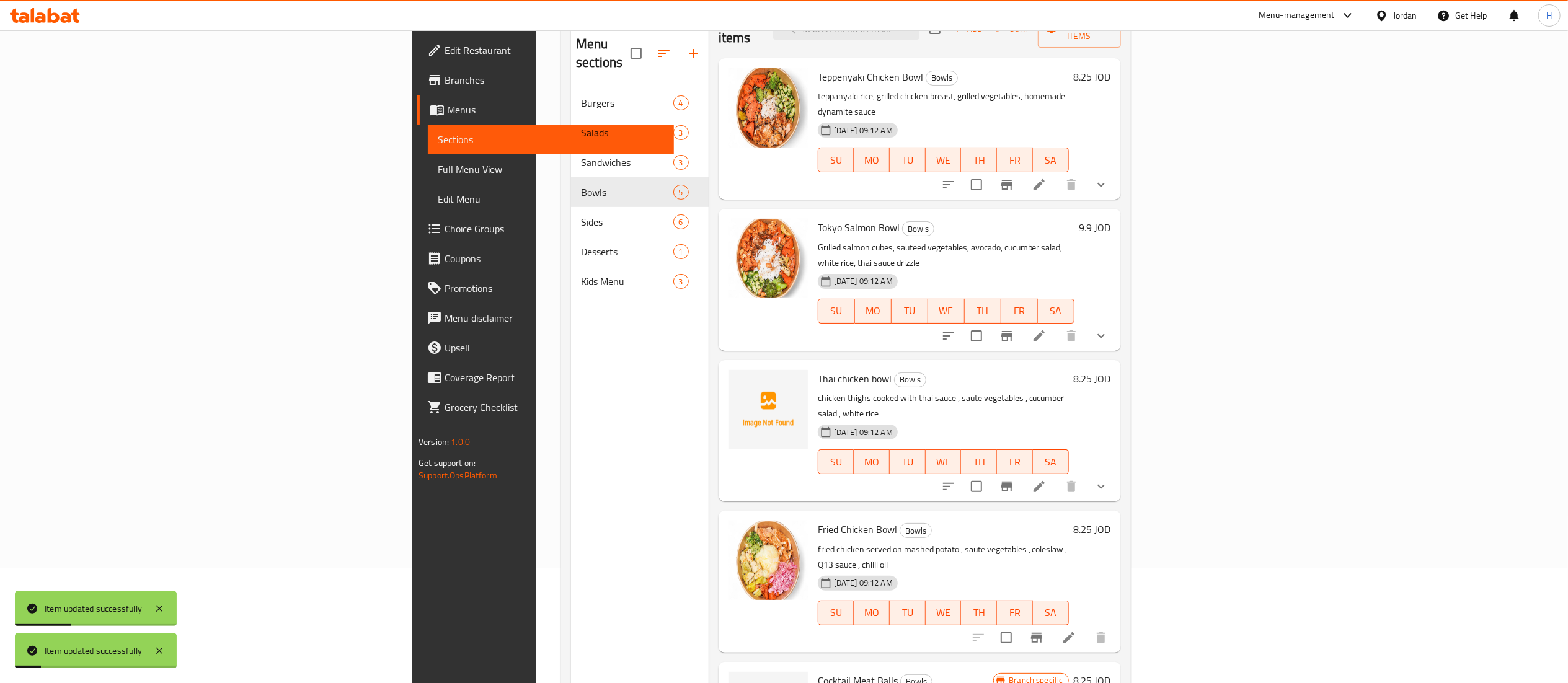
scroll to position [174, 0]
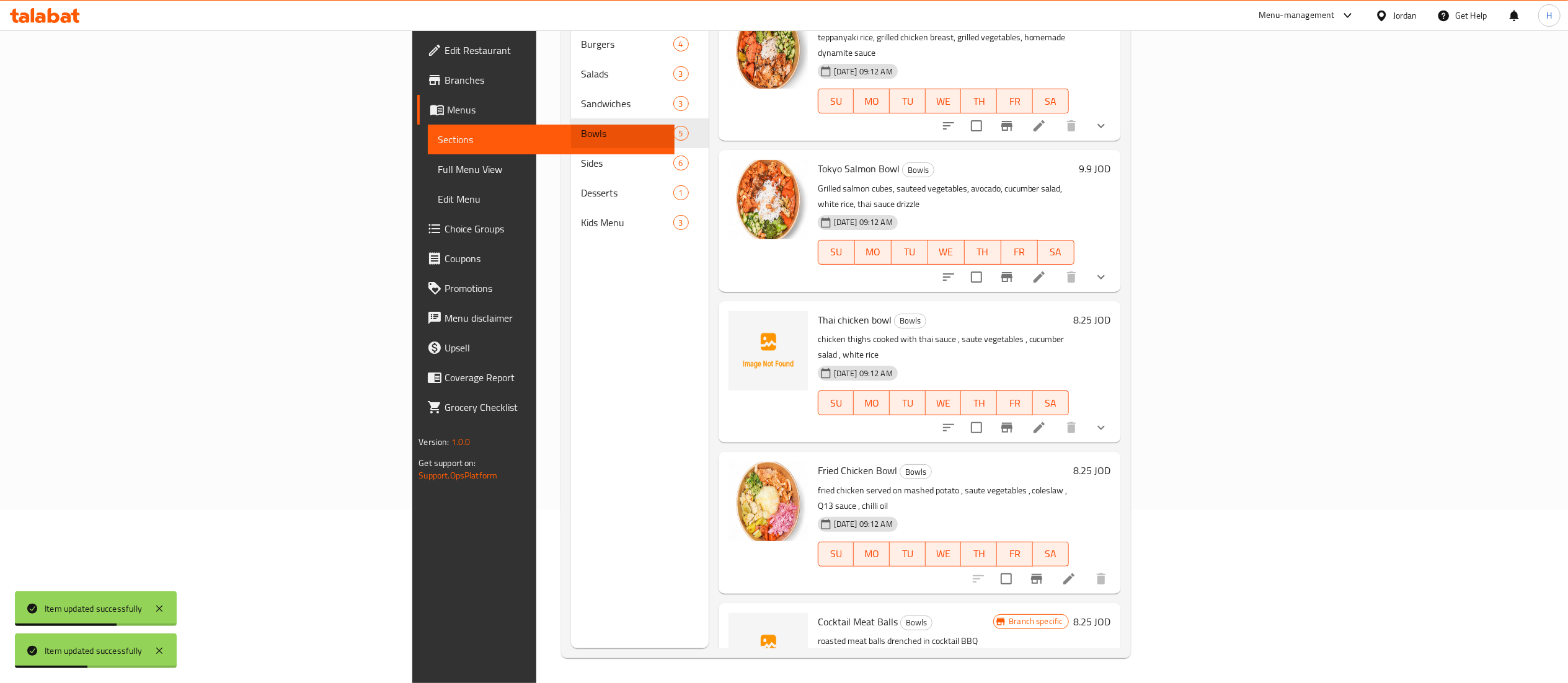
click at [1074, 574] on icon at bounding box center [1069, 579] width 11 height 11
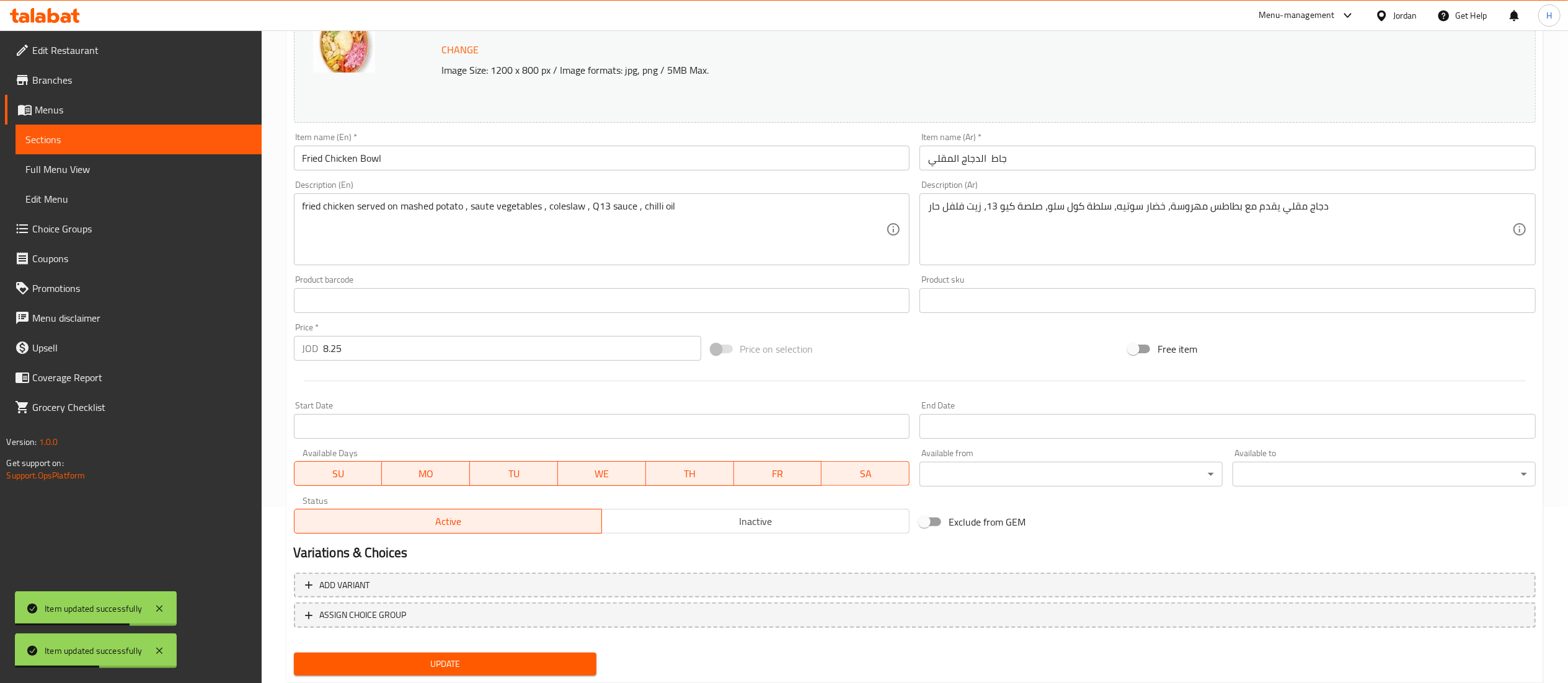
scroll to position [209, 0]
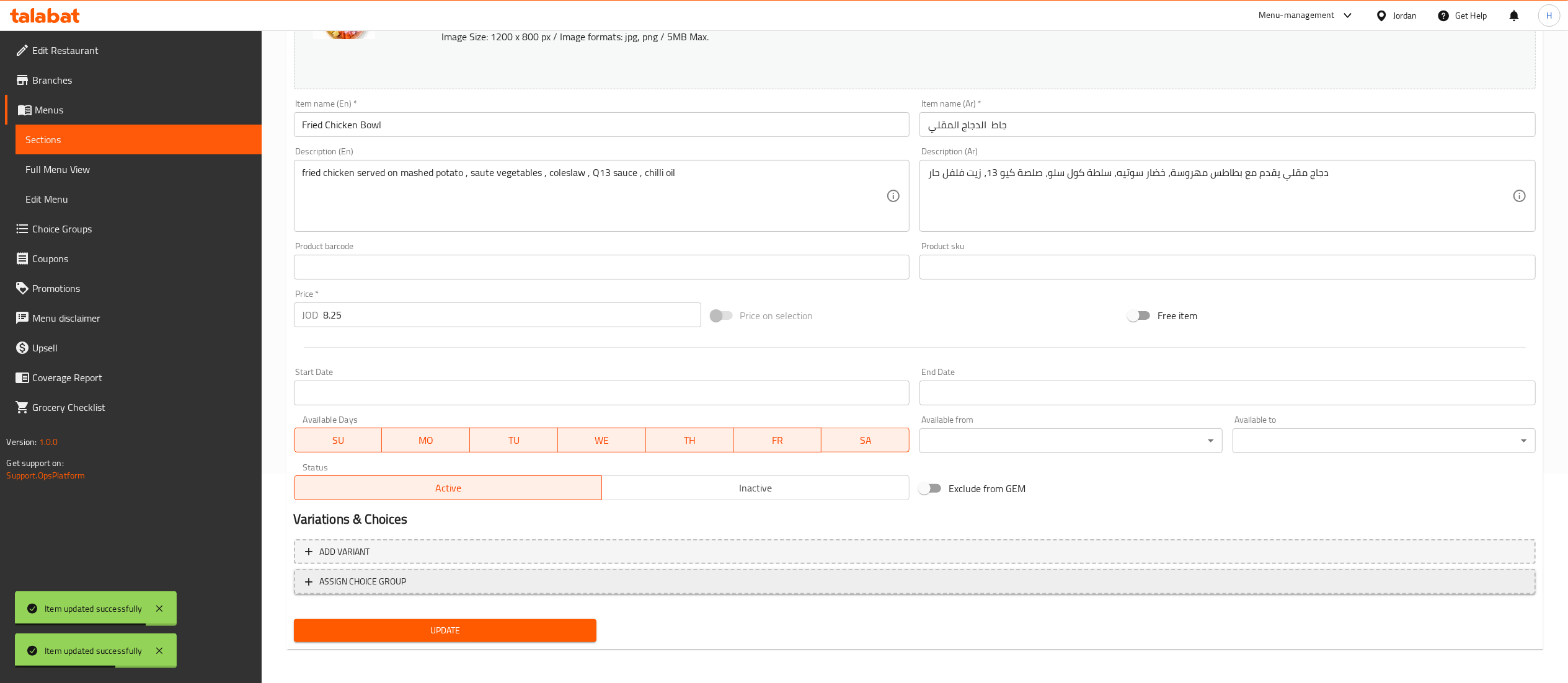
click at [636, 582] on span "ASSIGN CHOICE GROUP" at bounding box center [915, 582] width 1220 height 15
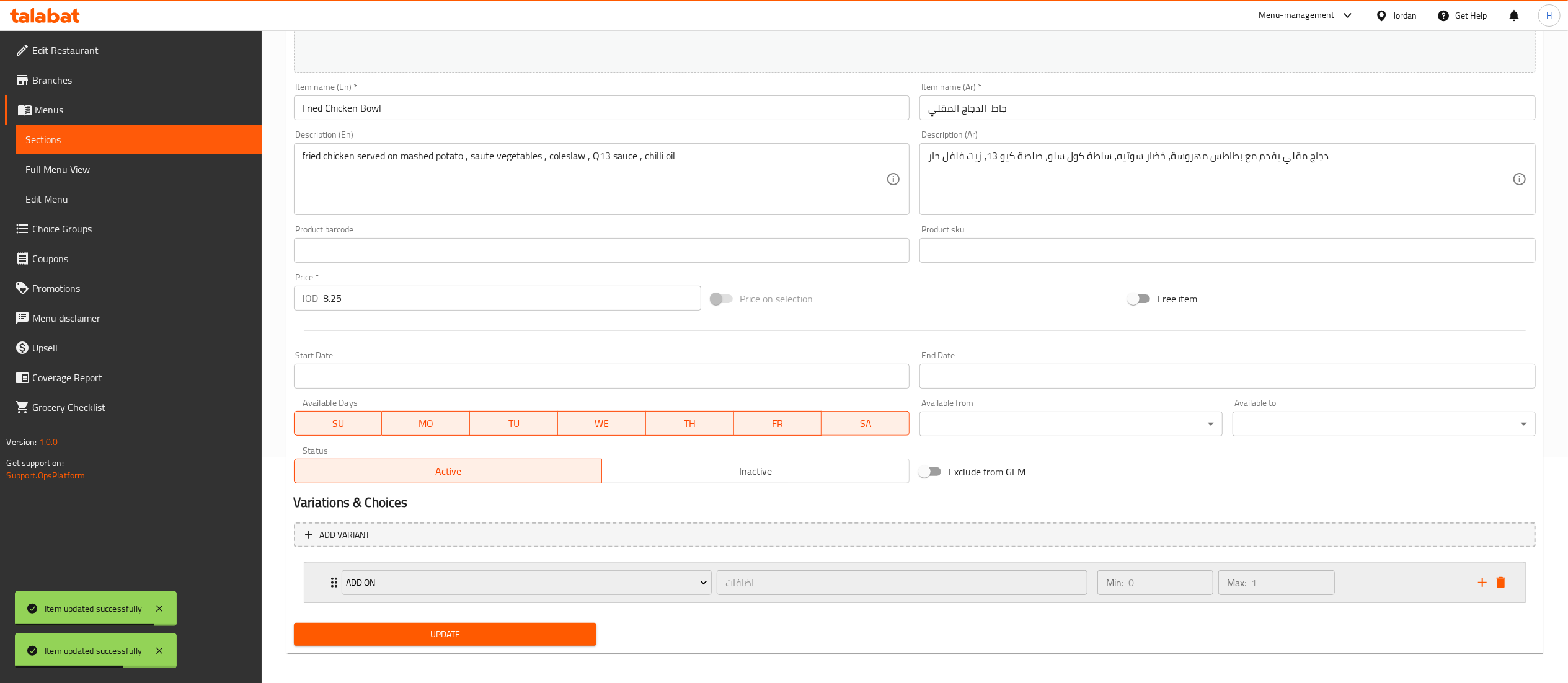
scroll to position [231, 0]
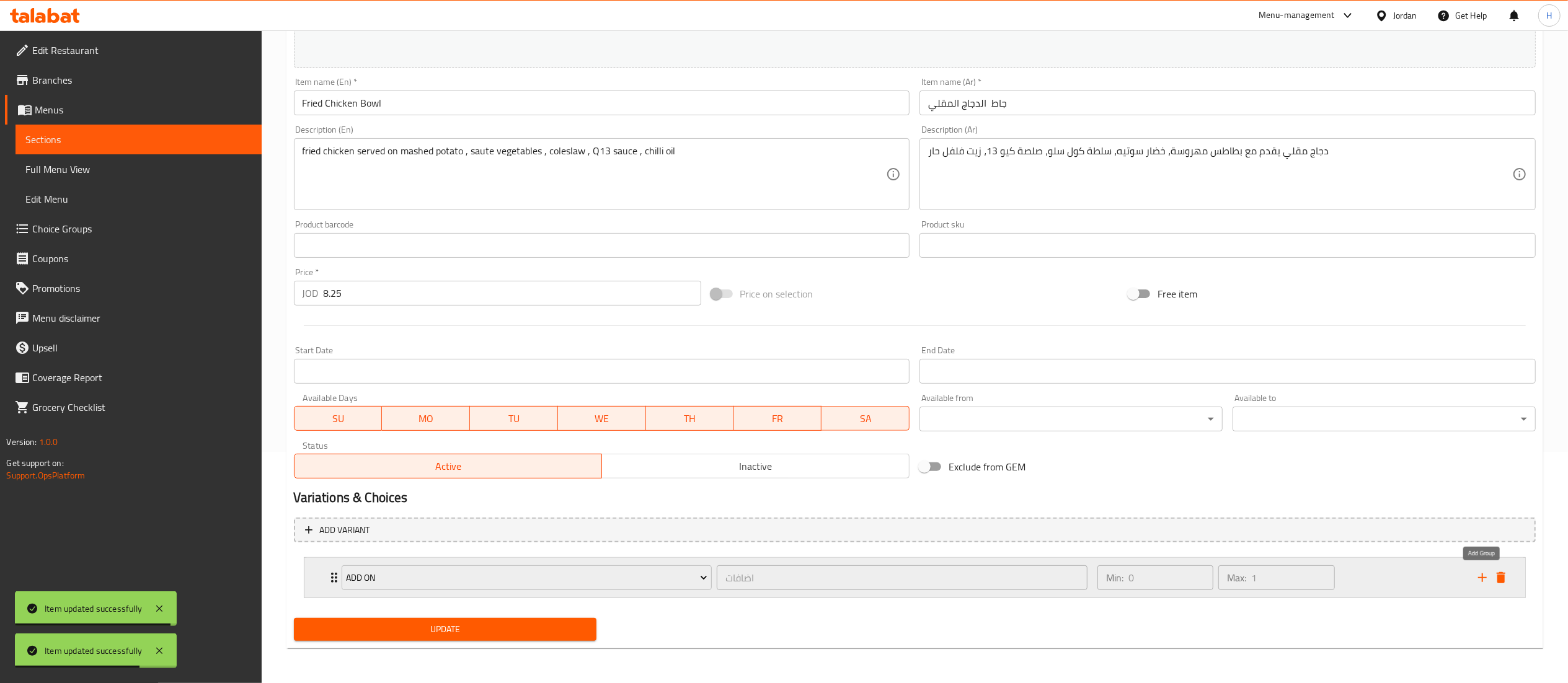
click at [1482, 574] on icon "add" at bounding box center [1482, 578] width 9 height 9
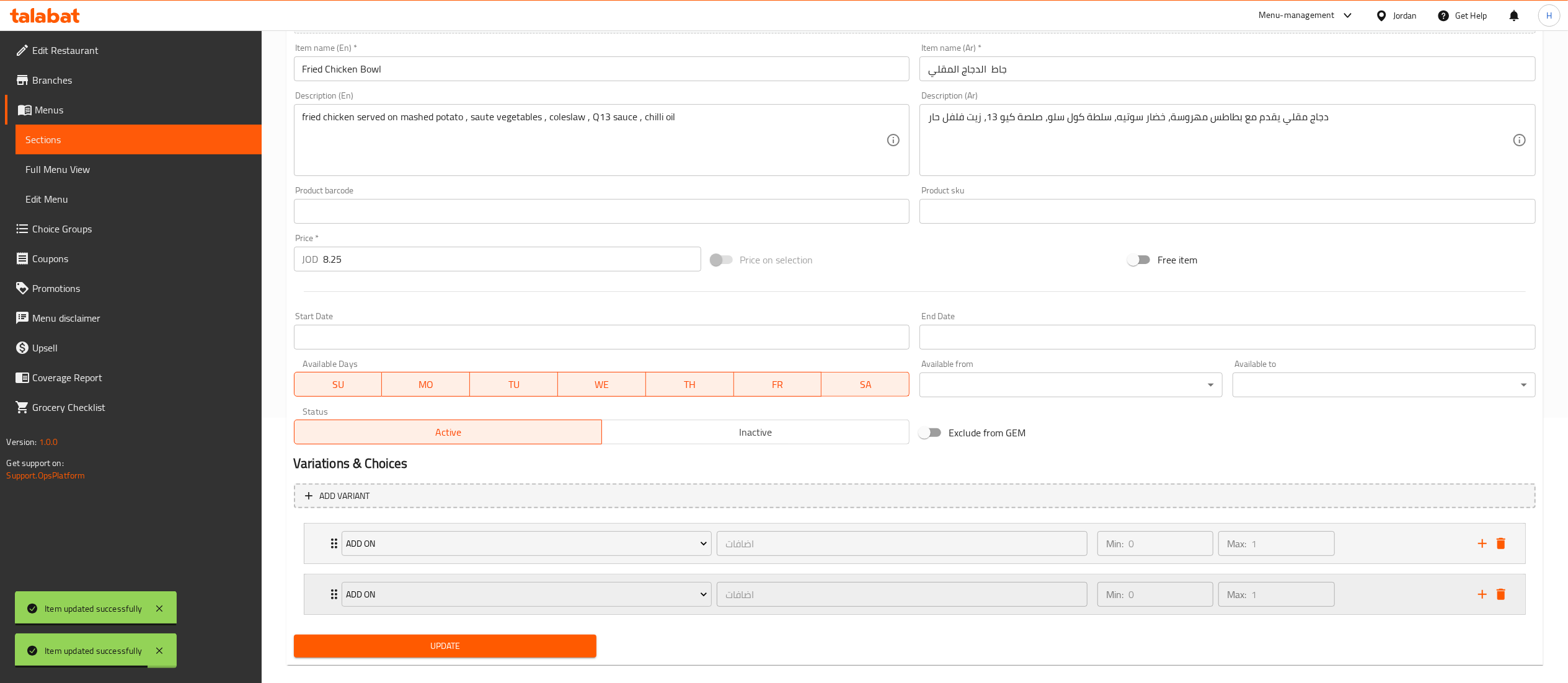
scroll to position [283, 0]
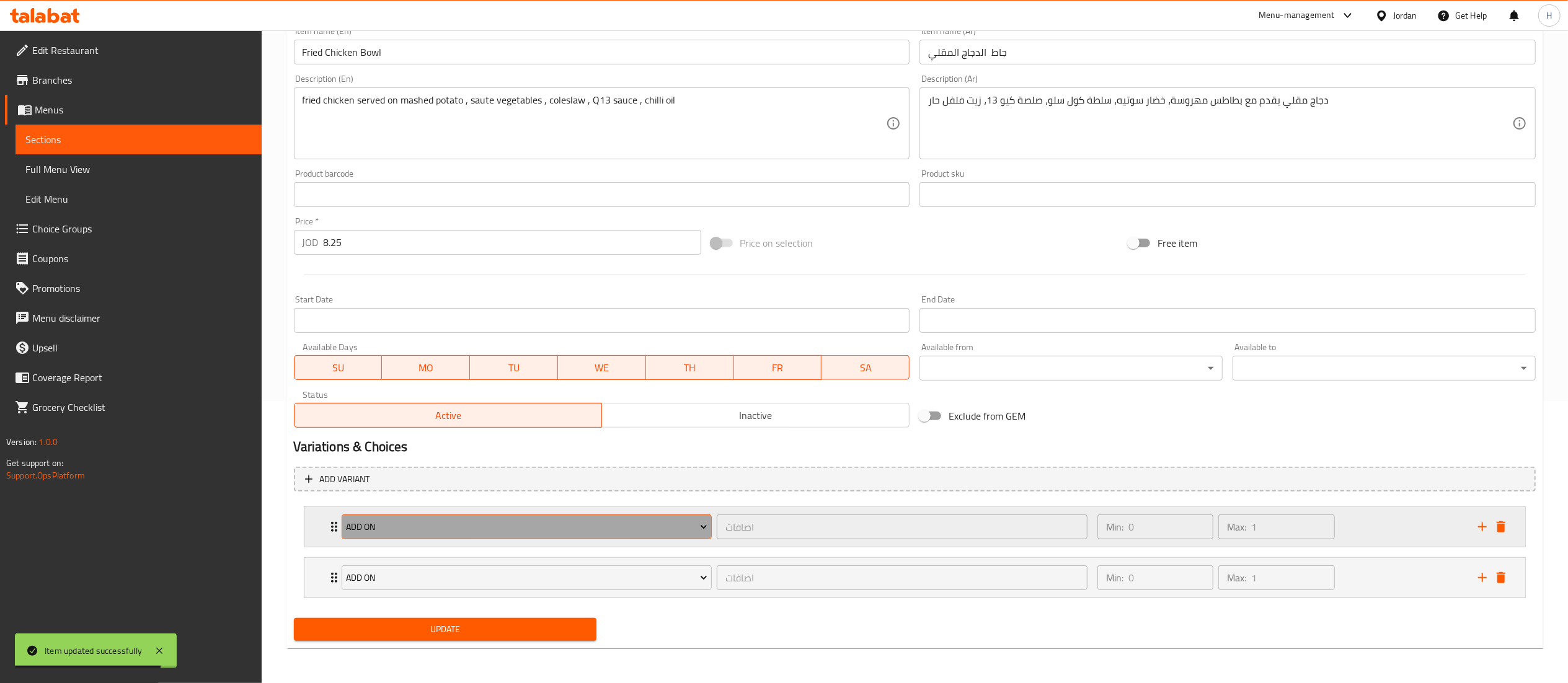
click at [504, 528] on span "Add On" at bounding box center [527, 527] width 362 height 15
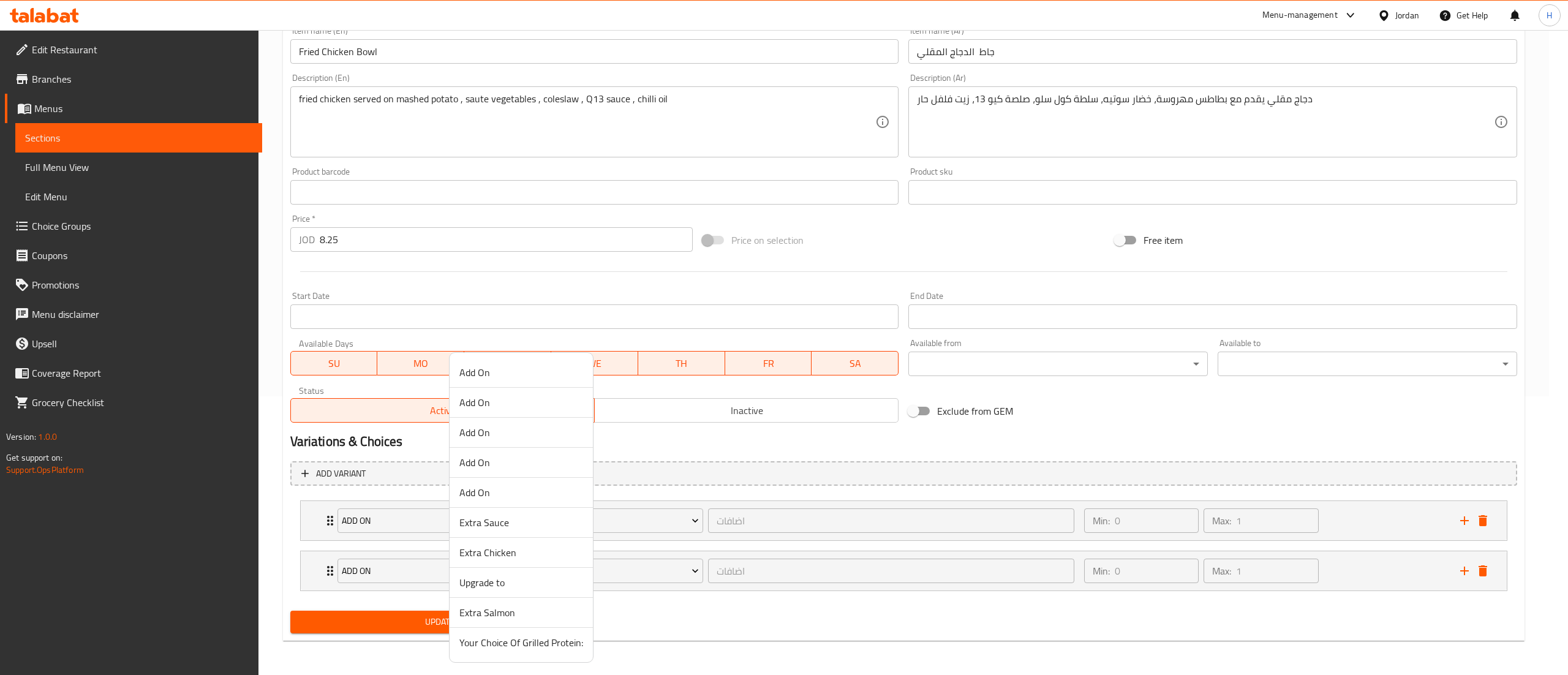
click at [494, 566] on li "Extra Chicken" at bounding box center [521, 553] width 143 height 30
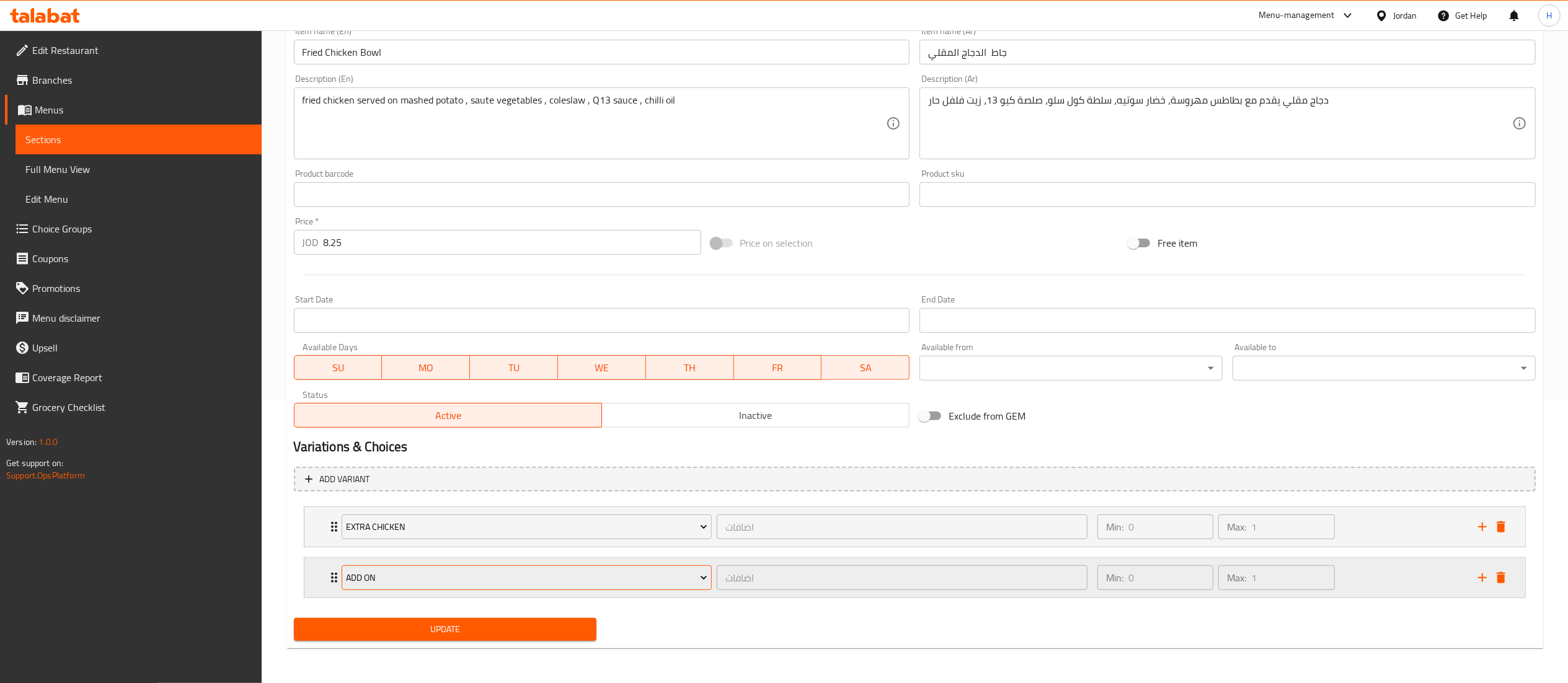
click at [455, 578] on span "Add On" at bounding box center [527, 578] width 362 height 15
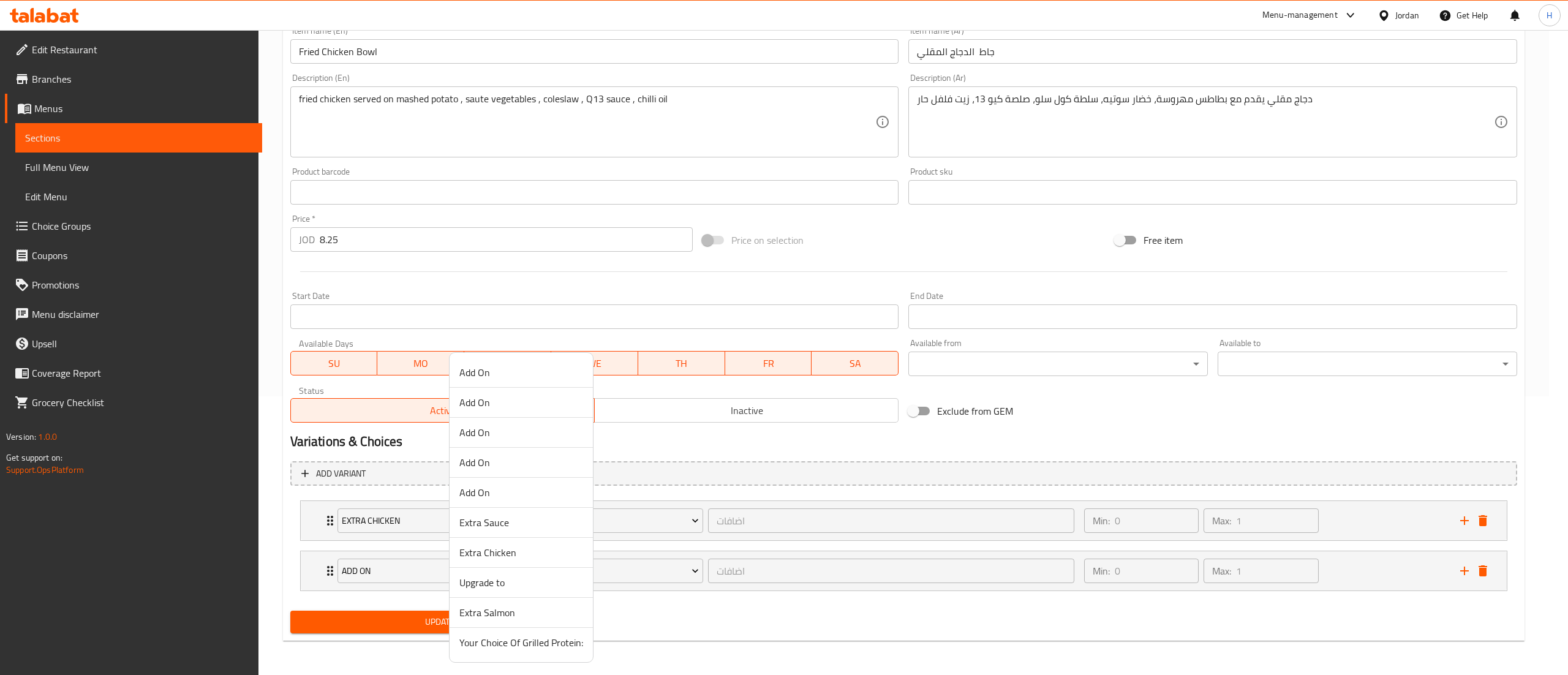
click at [492, 522] on span "Extra Sauce" at bounding box center [521, 523] width 124 height 15
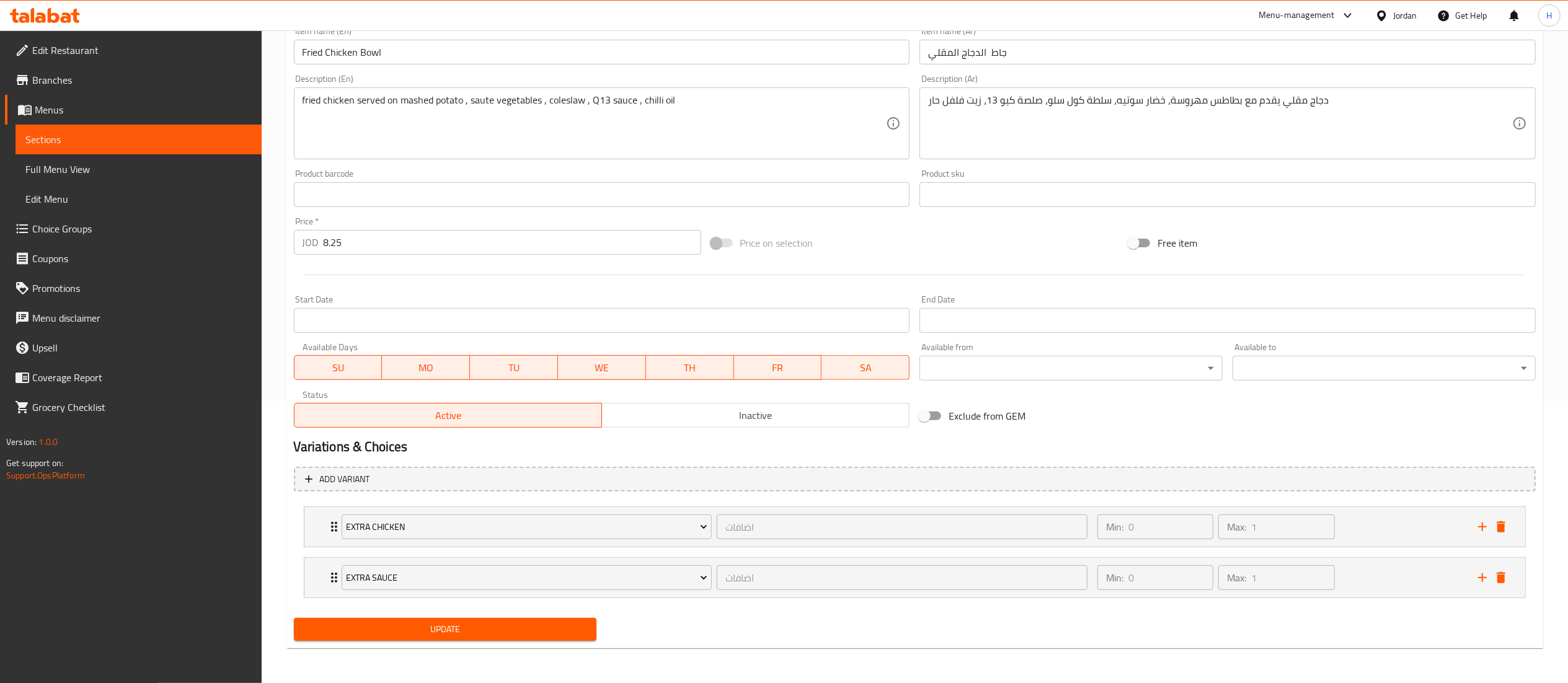
click at [488, 632] on span "Update" at bounding box center [445, 629] width 284 height 15
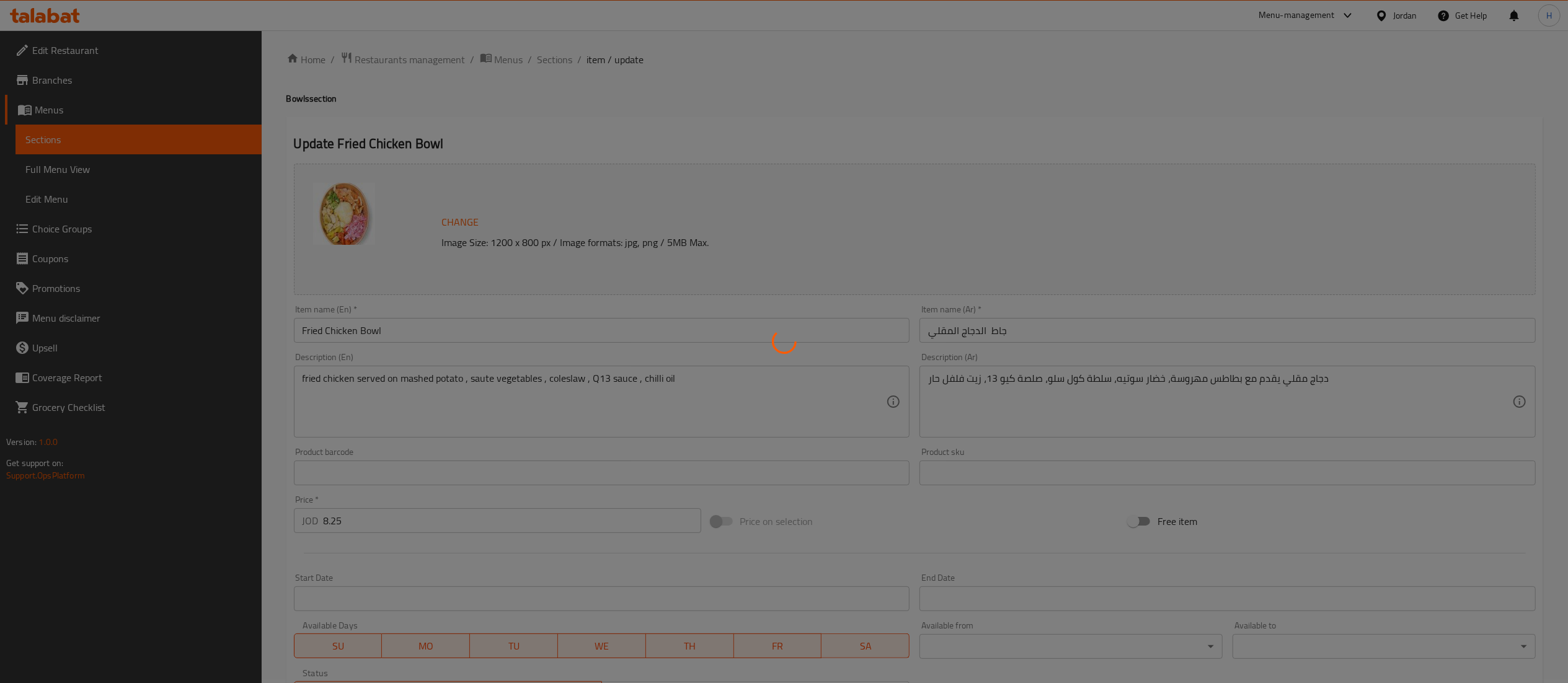
scroll to position [0, 0]
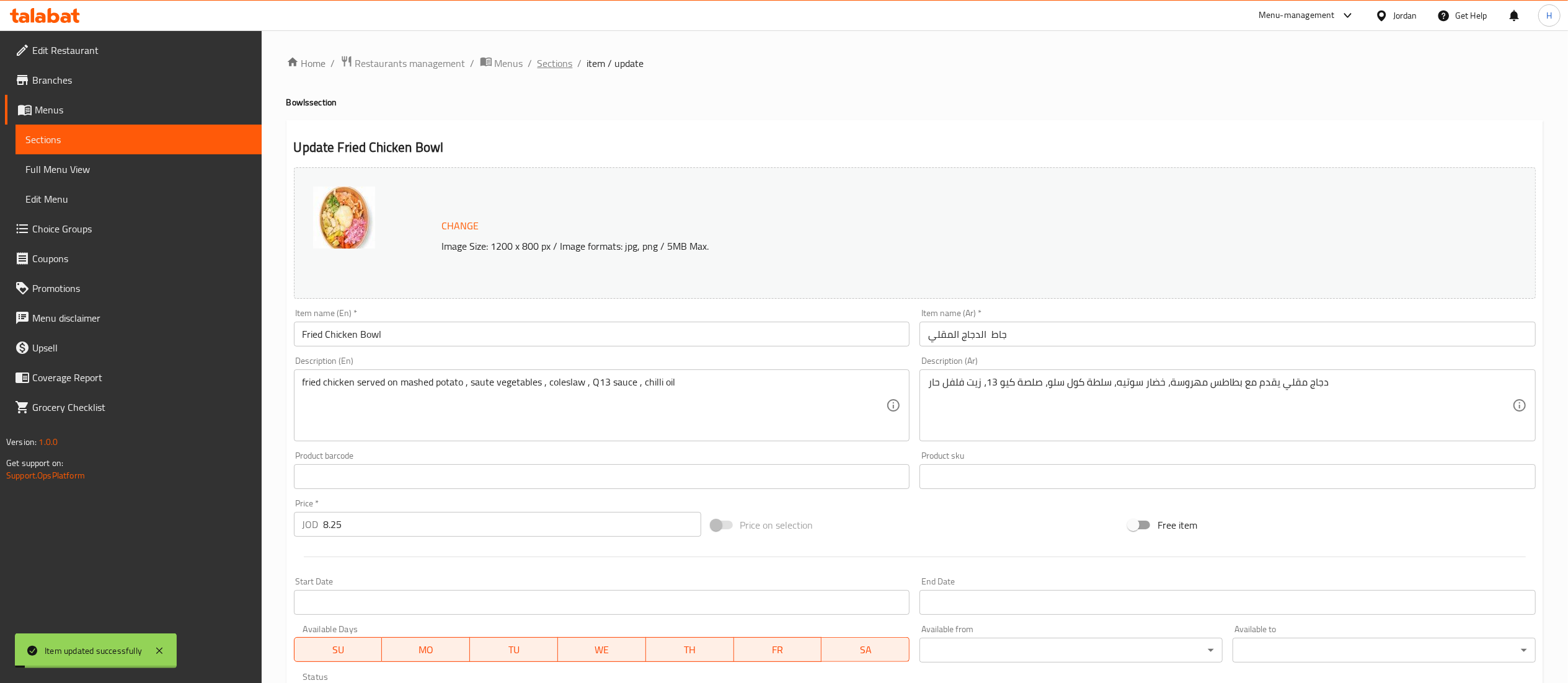
click at [553, 62] on span "Sections" at bounding box center [555, 63] width 35 height 15
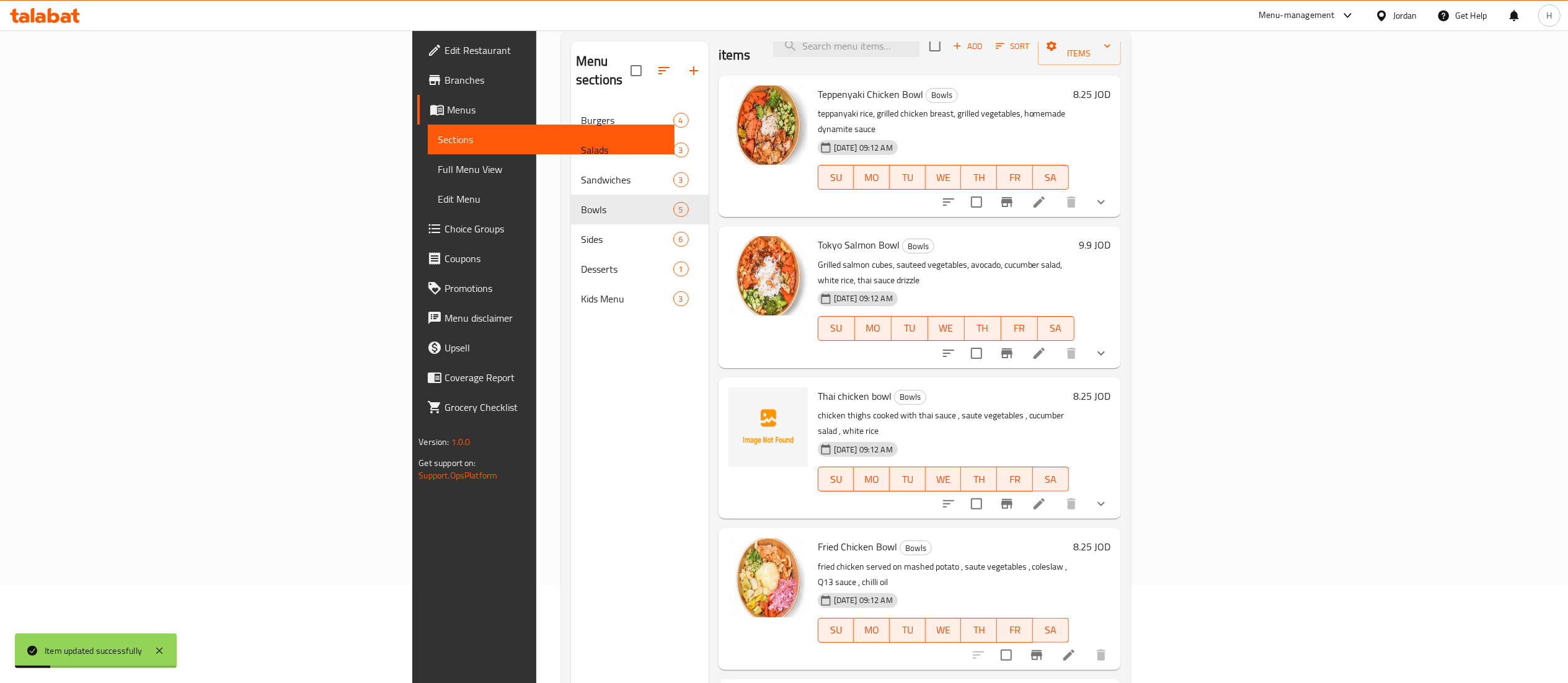
scroll to position [174, 0]
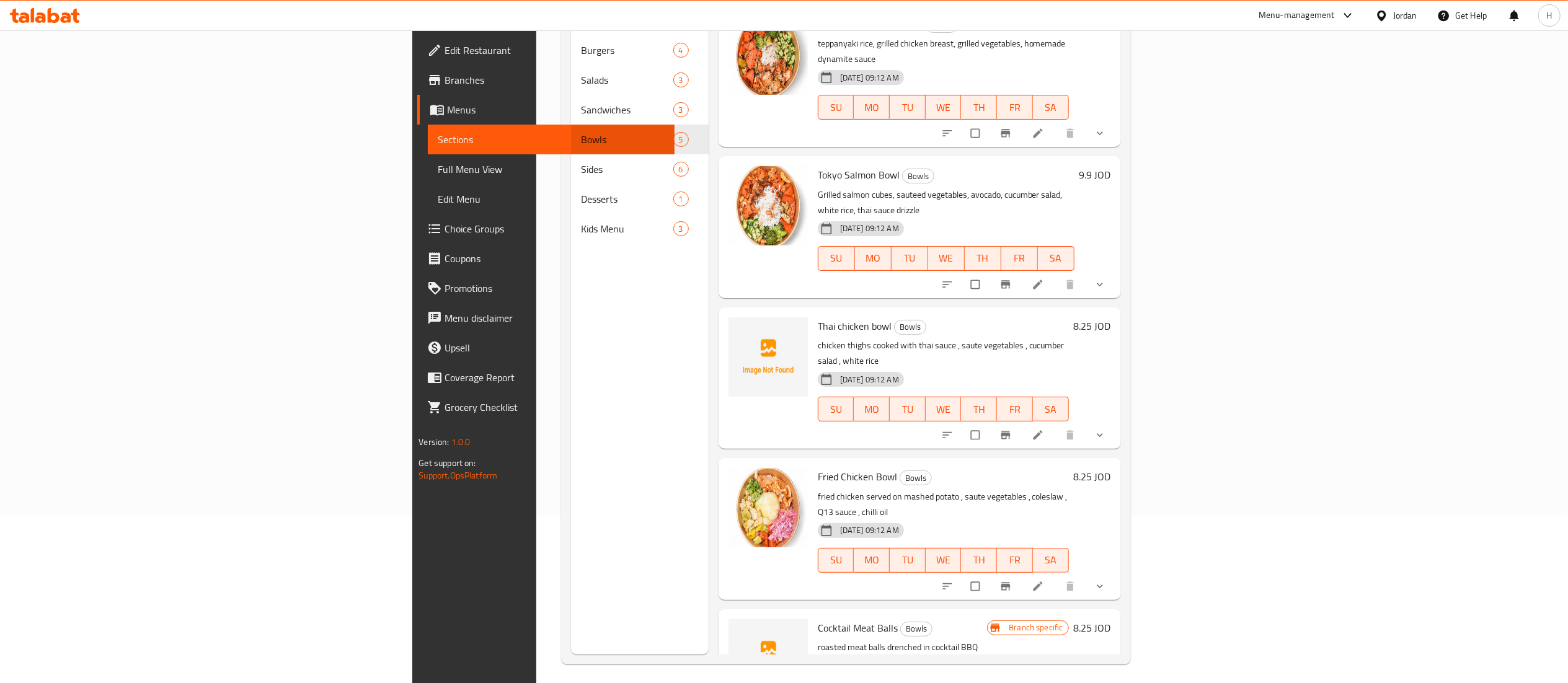
scroll to position [174, 0]
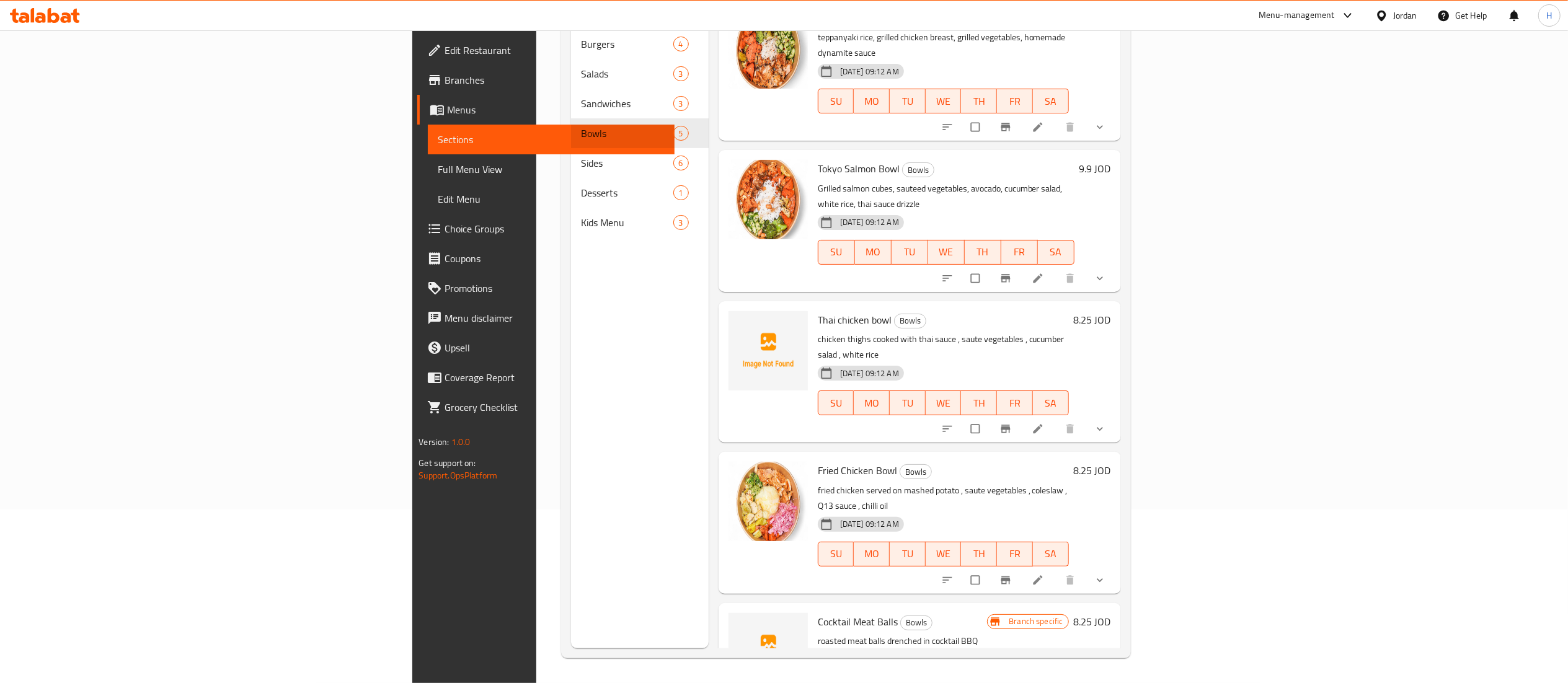
click at [1106, 574] on icon "show more" at bounding box center [1100, 580] width 13 height 13
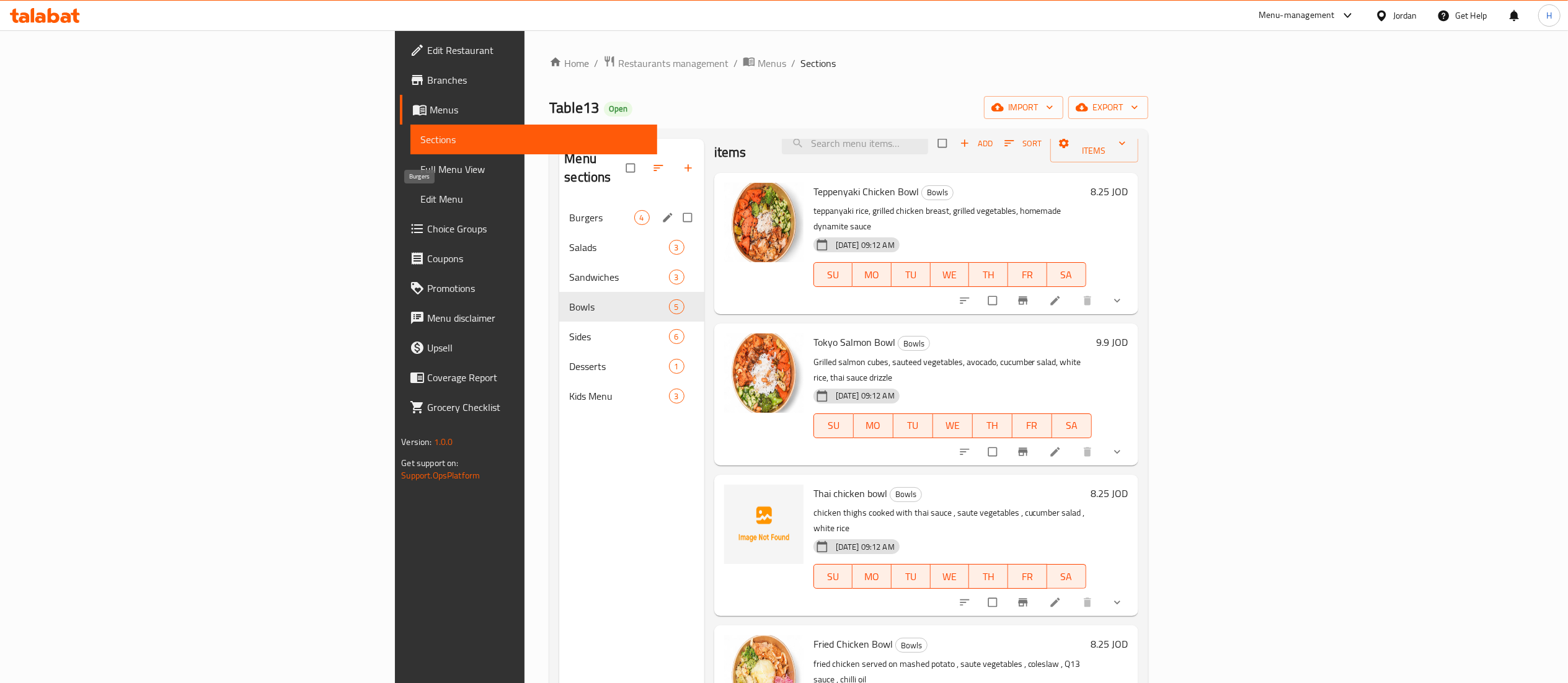
click at [569, 210] on span "Burgers" at bounding box center [601, 217] width 65 height 15
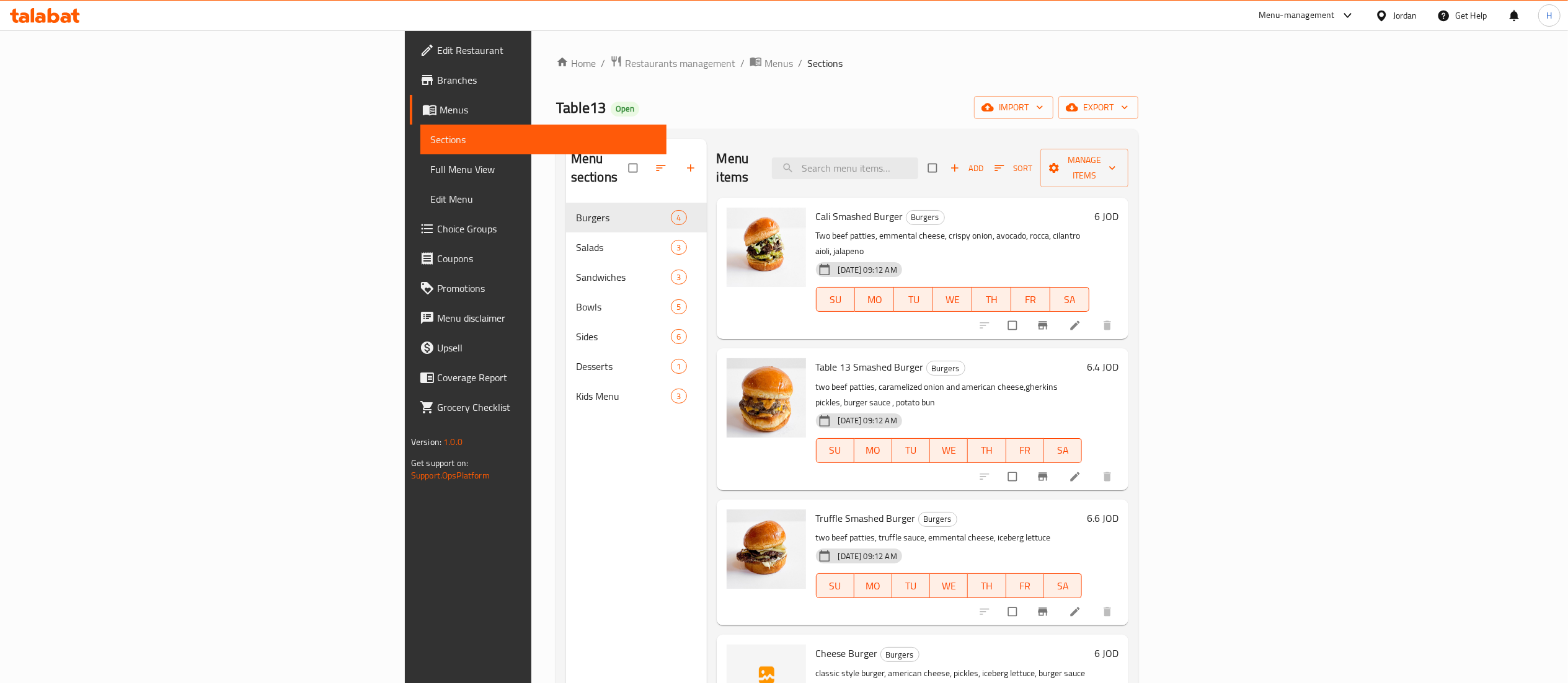
click at [437, 235] on span "Choice Groups" at bounding box center [546, 229] width 220 height 15
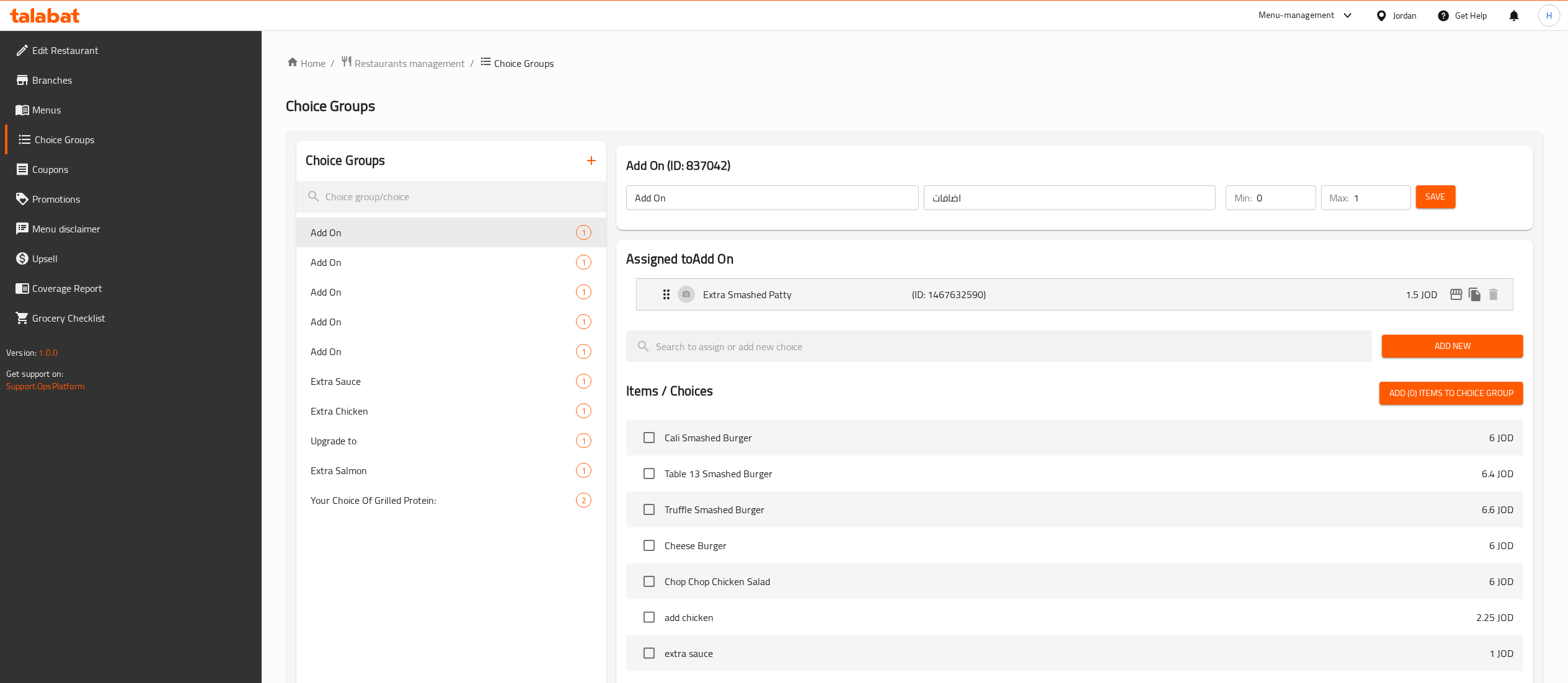
click at [599, 157] on icon "button" at bounding box center [591, 161] width 15 height 15
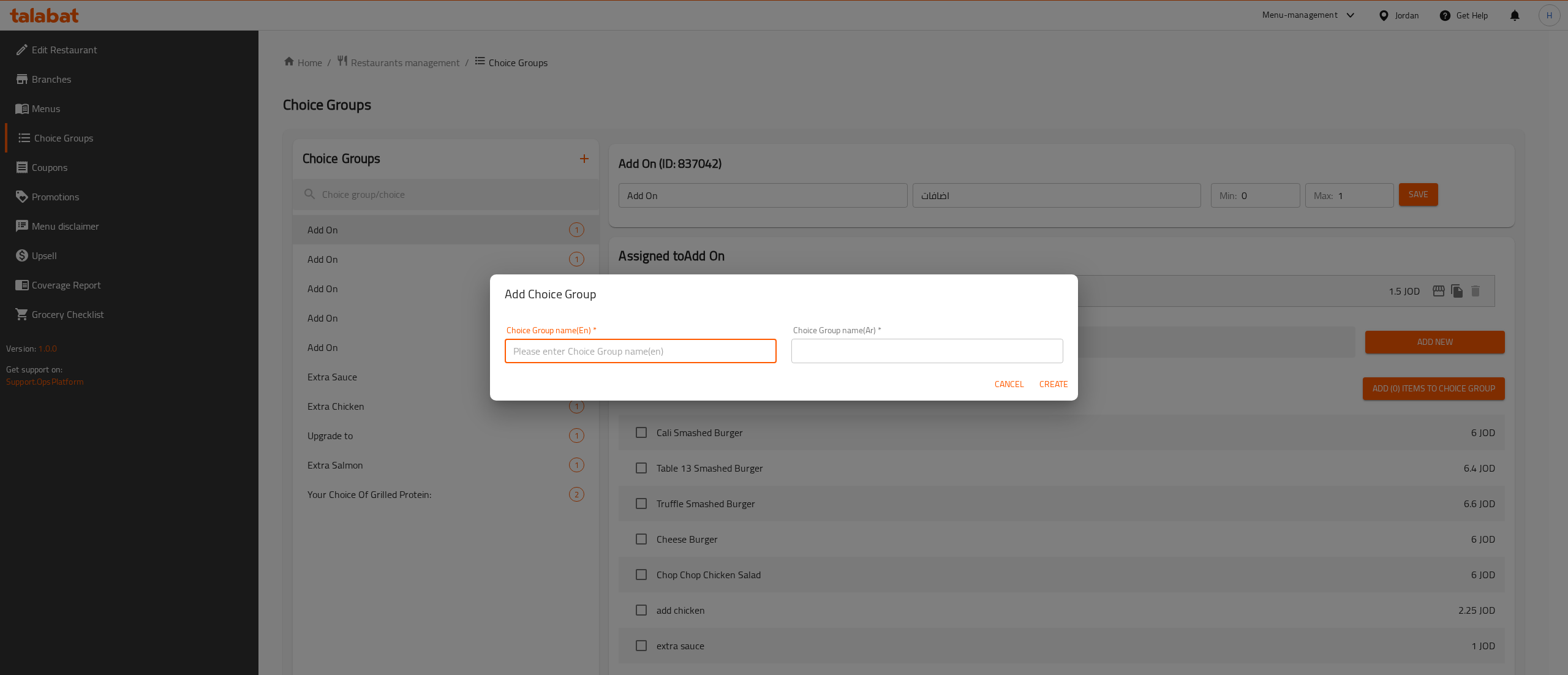
click at [574, 343] on input "text" at bounding box center [641, 351] width 272 height 24
type input "Your Choice of Drink"
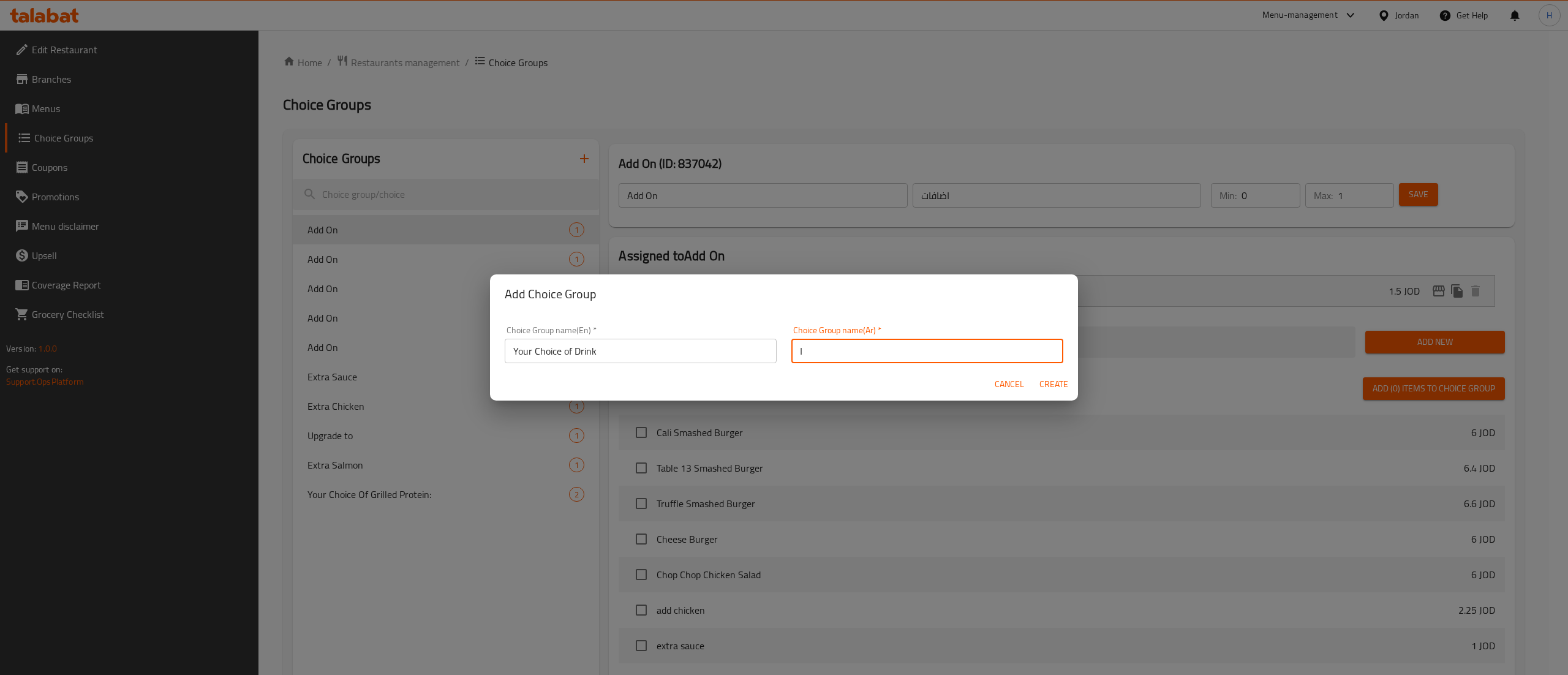
type input "اختيارك من"
click at [1034, 373] on button "Create" at bounding box center [1053, 384] width 39 height 22
type input "Your Choice of Drink"
type input "اختيارك من"
type input "0"
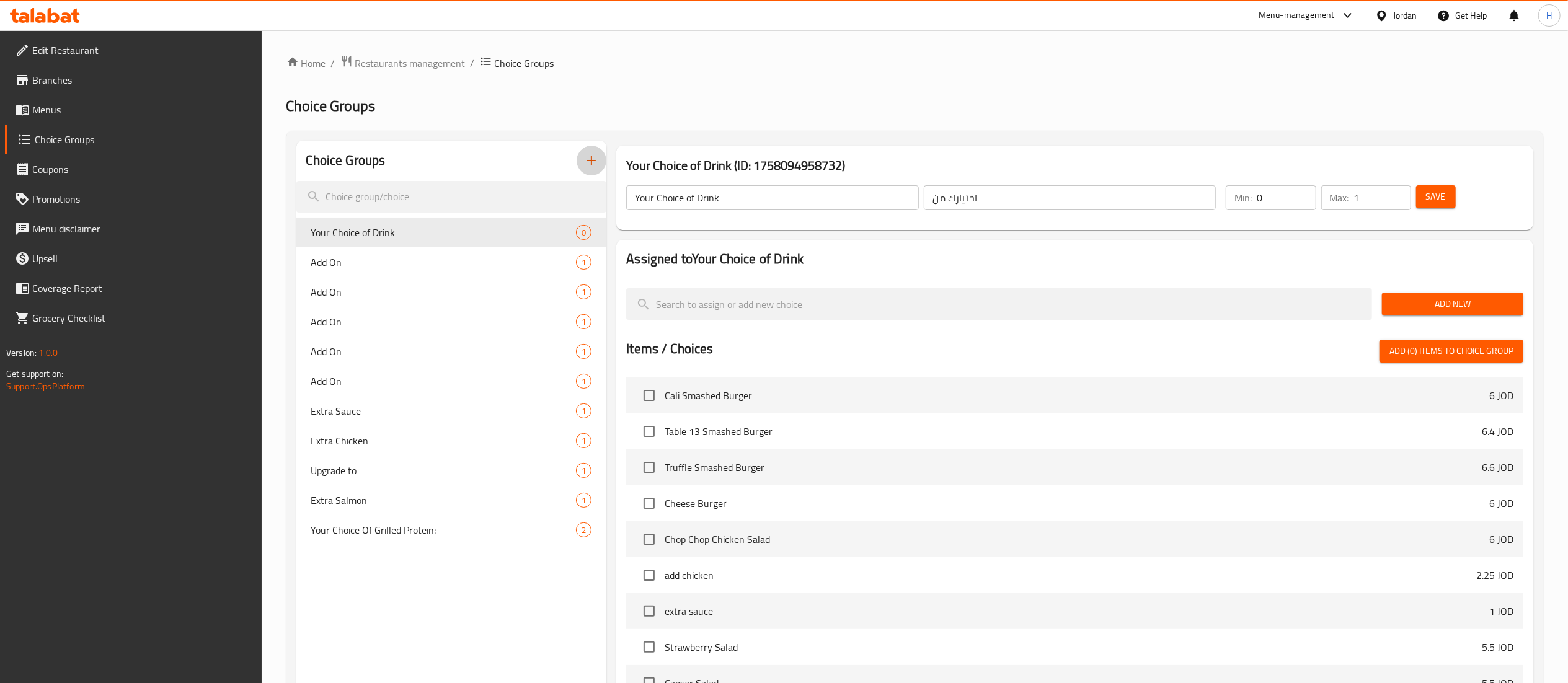
type input "1"
click at [1398, 191] on input "1" at bounding box center [1383, 197] width 57 height 25
type input "1"
click at [1302, 191] on input "1" at bounding box center [1286, 197] width 59 height 25
click at [1455, 301] on span "Add New" at bounding box center [1453, 303] width 121 height 15
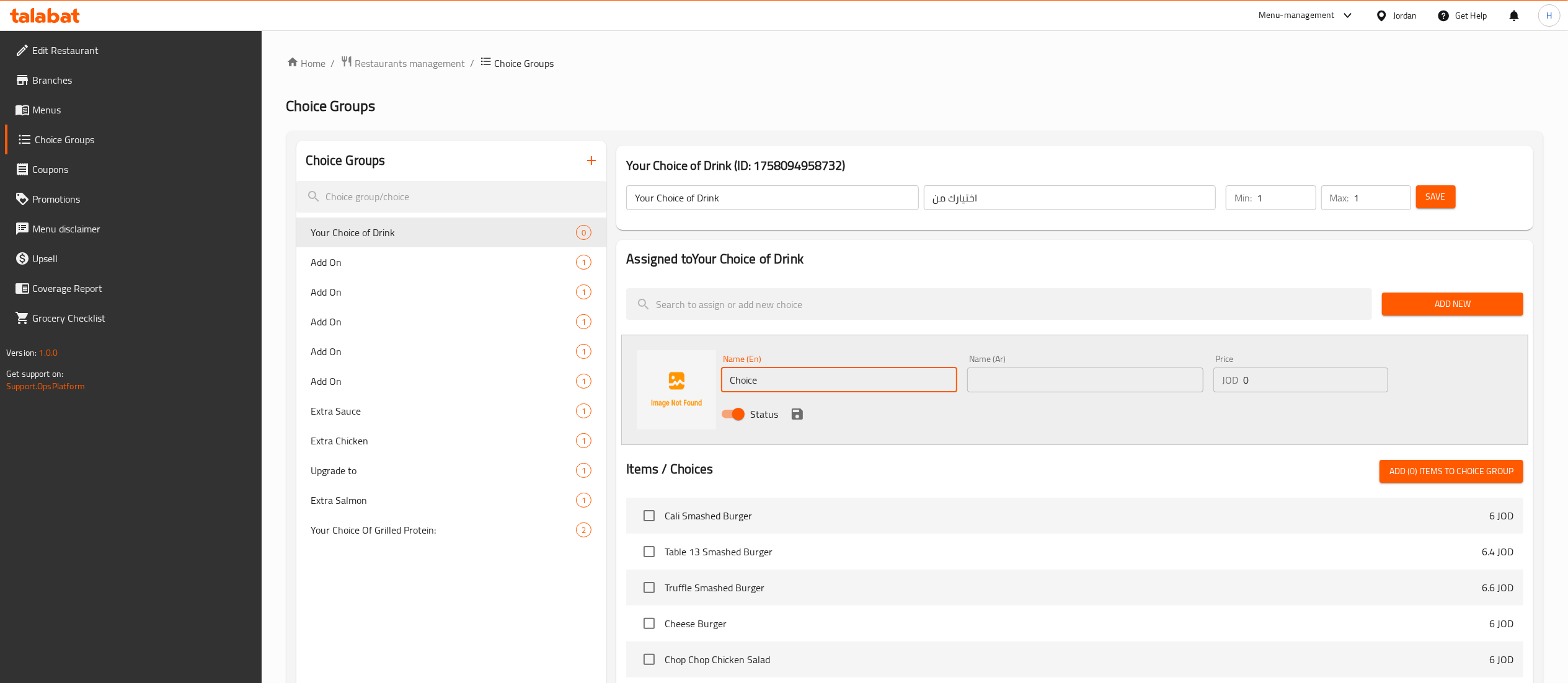
click at [578, 374] on div "Choice Groups Your Choice of Drink 0 Add On 1 Add On 1 Add On 1 Add On 1 Add On…" at bounding box center [917, 572] width 1242 height 864
type input "ً"
type input "Water"
type input "ماء"
drag, startPoint x: 1288, startPoint y: 388, endPoint x: 1230, endPoint y: 387, distance: 58.0
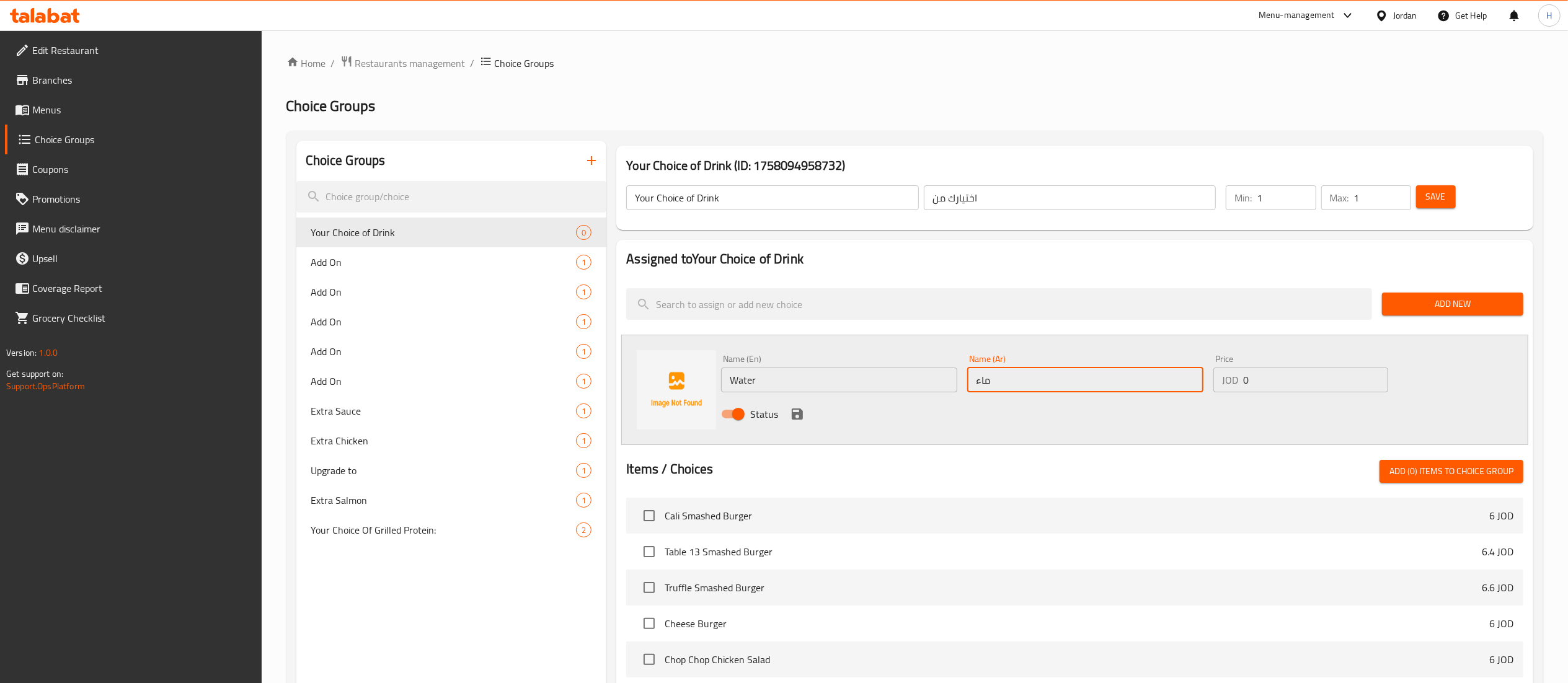
click at [1287, 388] on input "0" at bounding box center [1315, 380] width 145 height 25
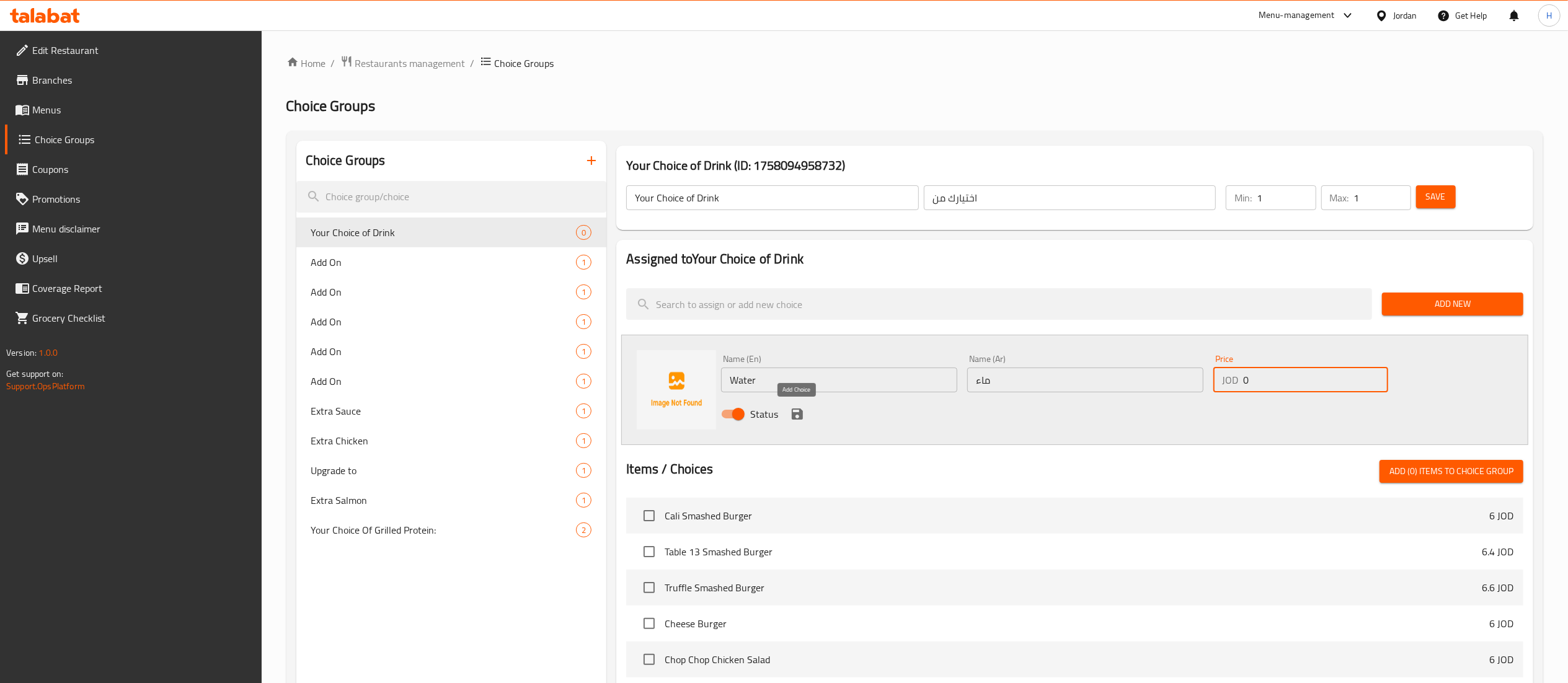
click at [800, 414] on icon "save" at bounding box center [797, 414] width 11 height 11
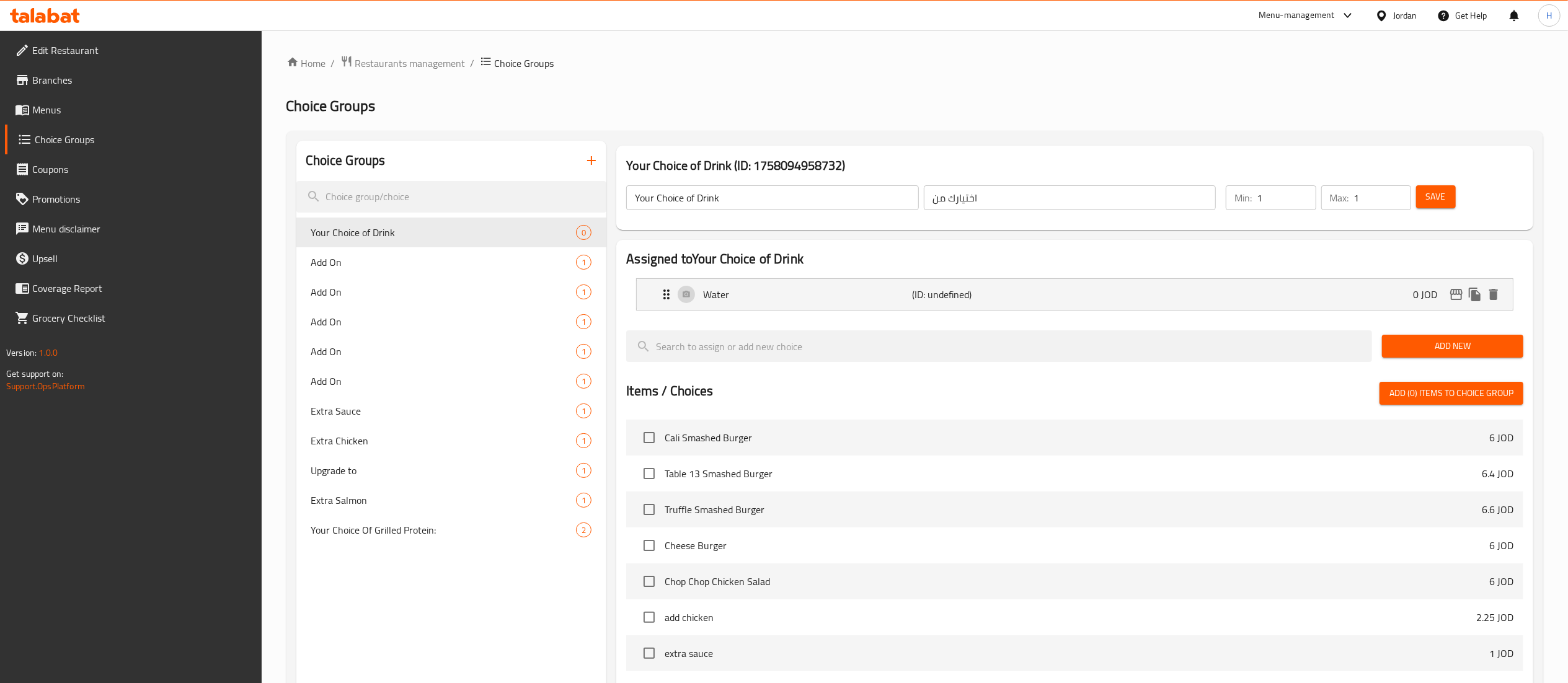
click at [1441, 346] on span "Add New" at bounding box center [1453, 346] width 121 height 15
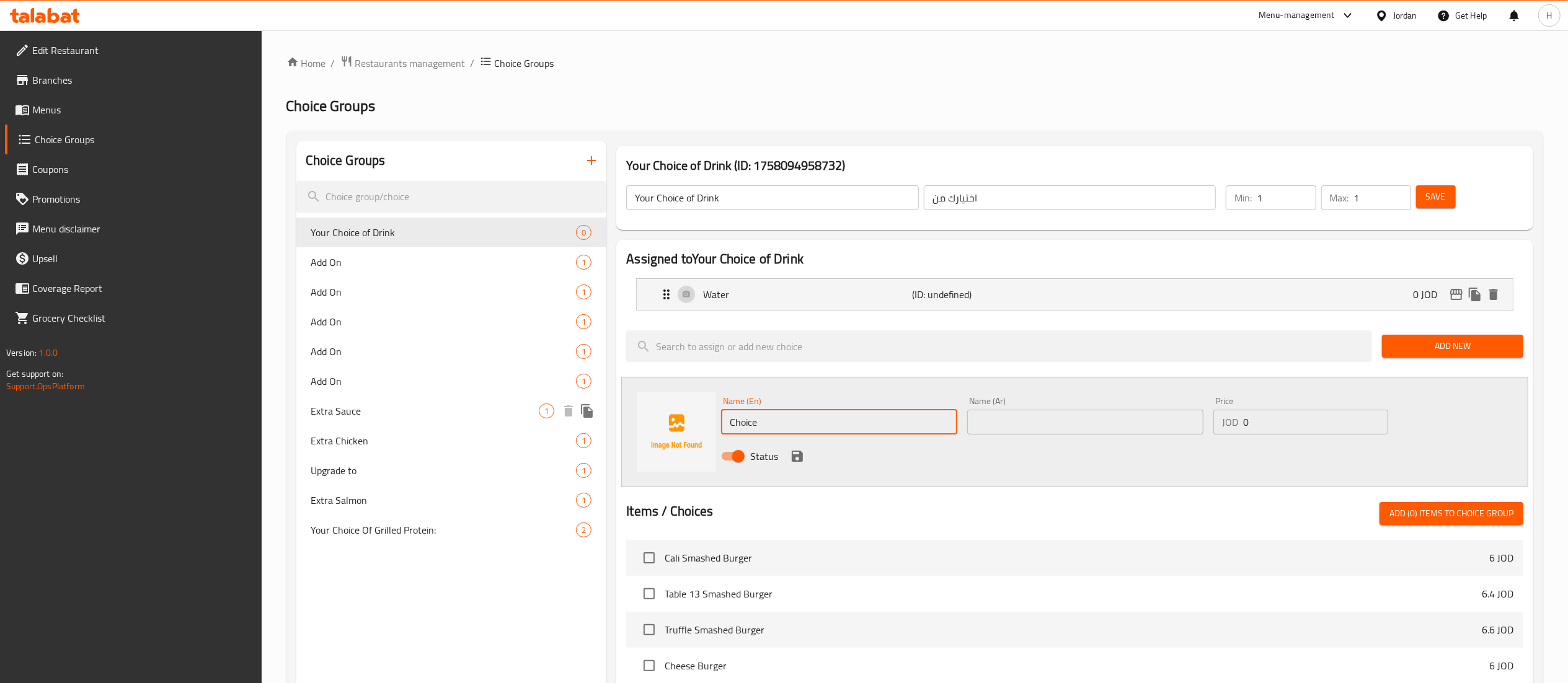
drag, startPoint x: 569, startPoint y: 420, endPoint x: 561, endPoint y: 418, distance: 8.2
click at [556, 420] on div "Choice Groups Your Choice of Drink 0 Add On 1 Add On 1 Add On 1 Add On 1 Add On…" at bounding box center [917, 594] width 1242 height 906
click at [806, 418] on input "Matrix" at bounding box center [839, 422] width 236 height 25
type input "Matrix Cola"
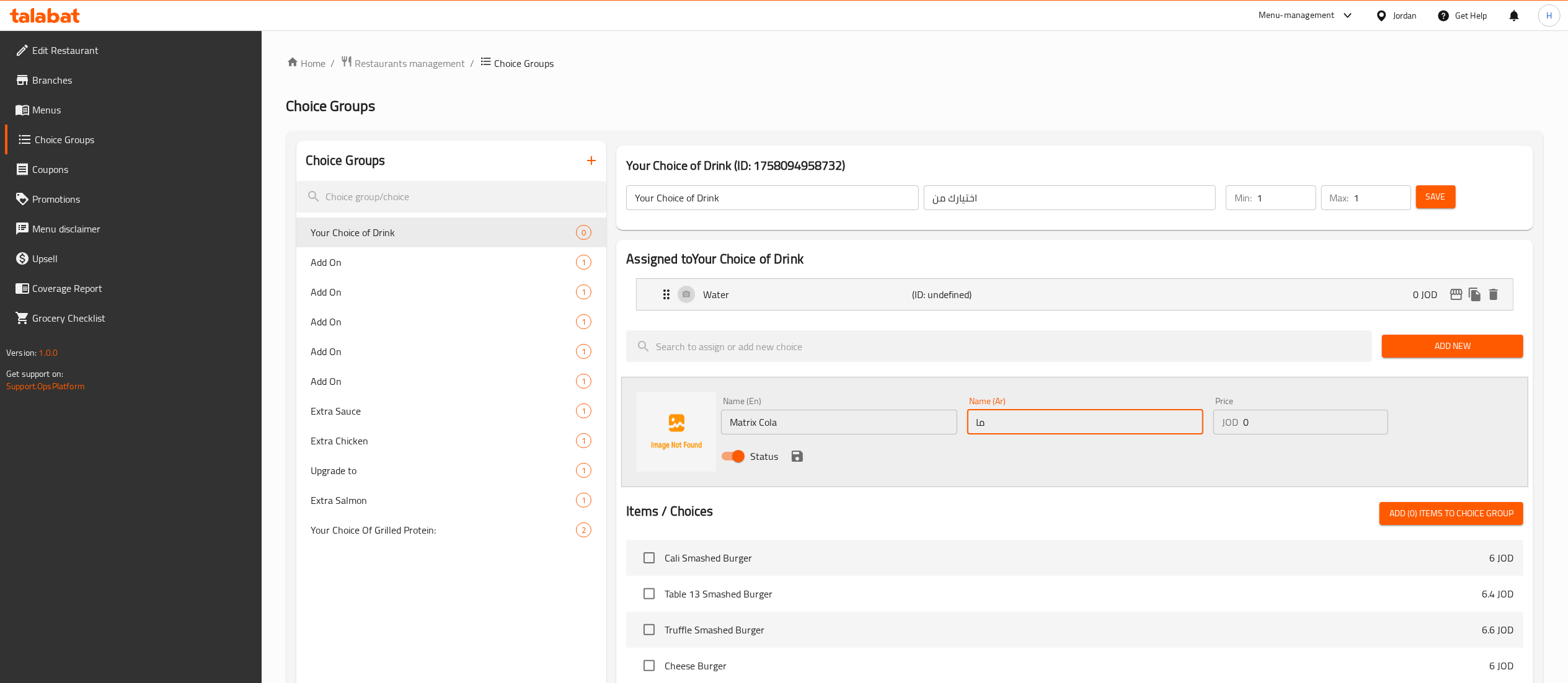
type input "[PERSON_NAME]"
click at [800, 452] on icon "save" at bounding box center [797, 456] width 11 height 11
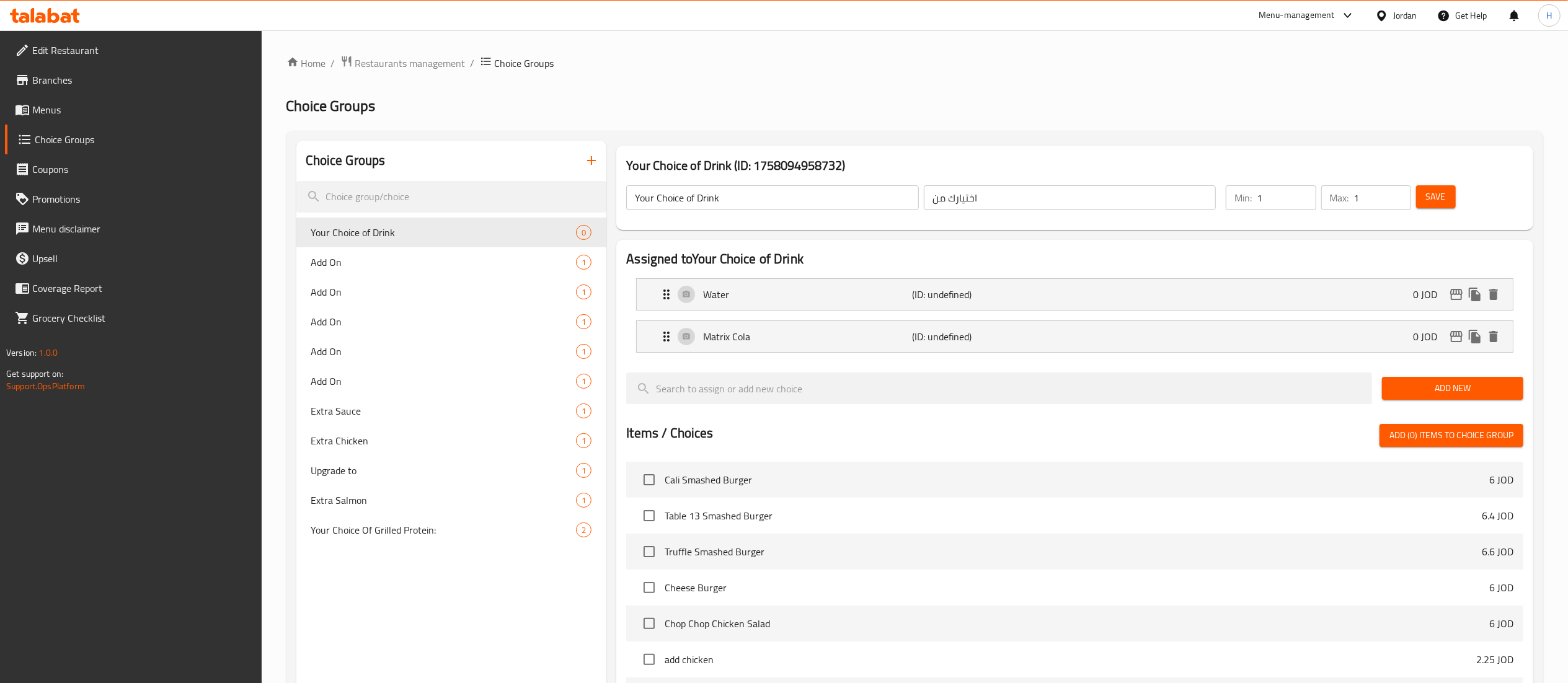
click at [1463, 394] on span "Add New" at bounding box center [1453, 388] width 121 height 15
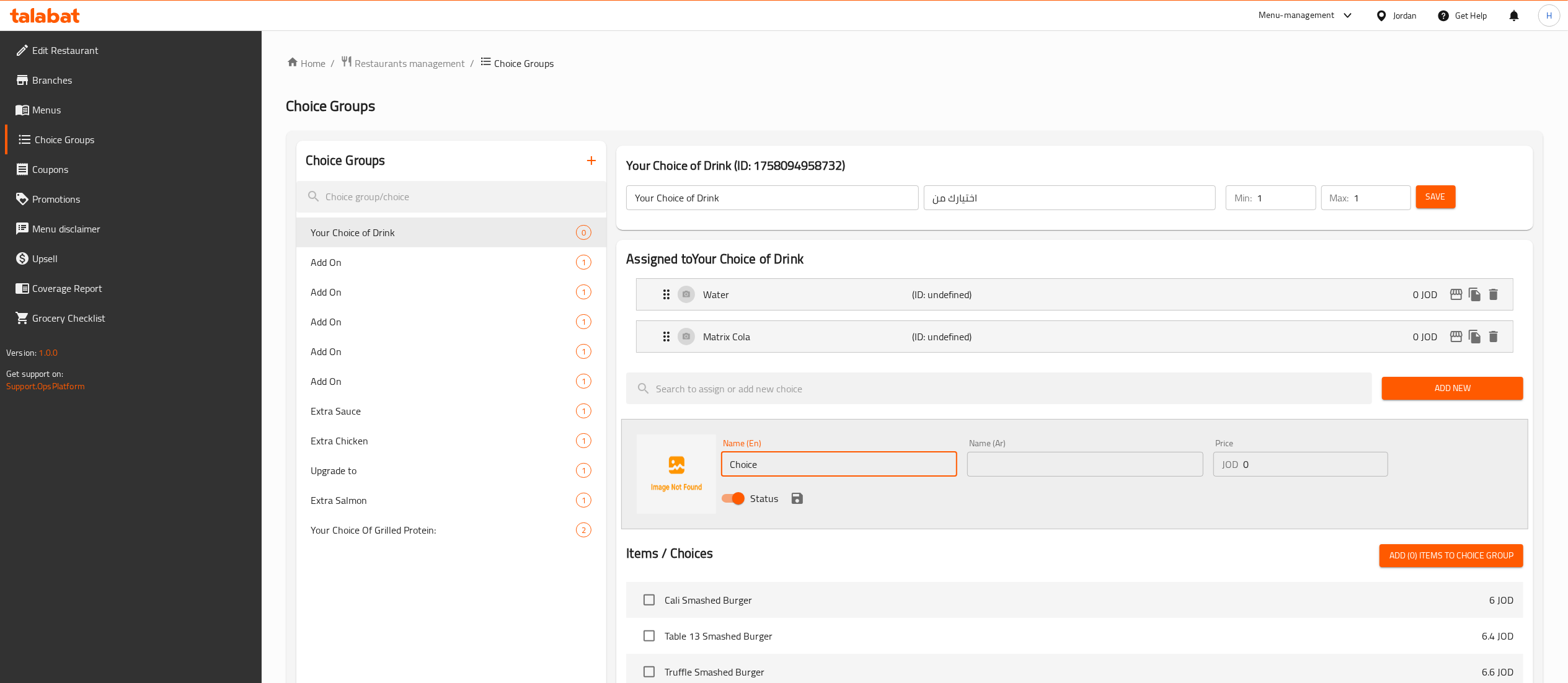
drag, startPoint x: 797, startPoint y: 463, endPoint x: 464, endPoint y: 426, distance: 335.0
click at [464, 428] on div "Choice Groups Your Choice of Drink 0 Add On 1 Add On 1 Add On 1 Add On 1 Add On…" at bounding box center [917, 614] width 1242 height 948
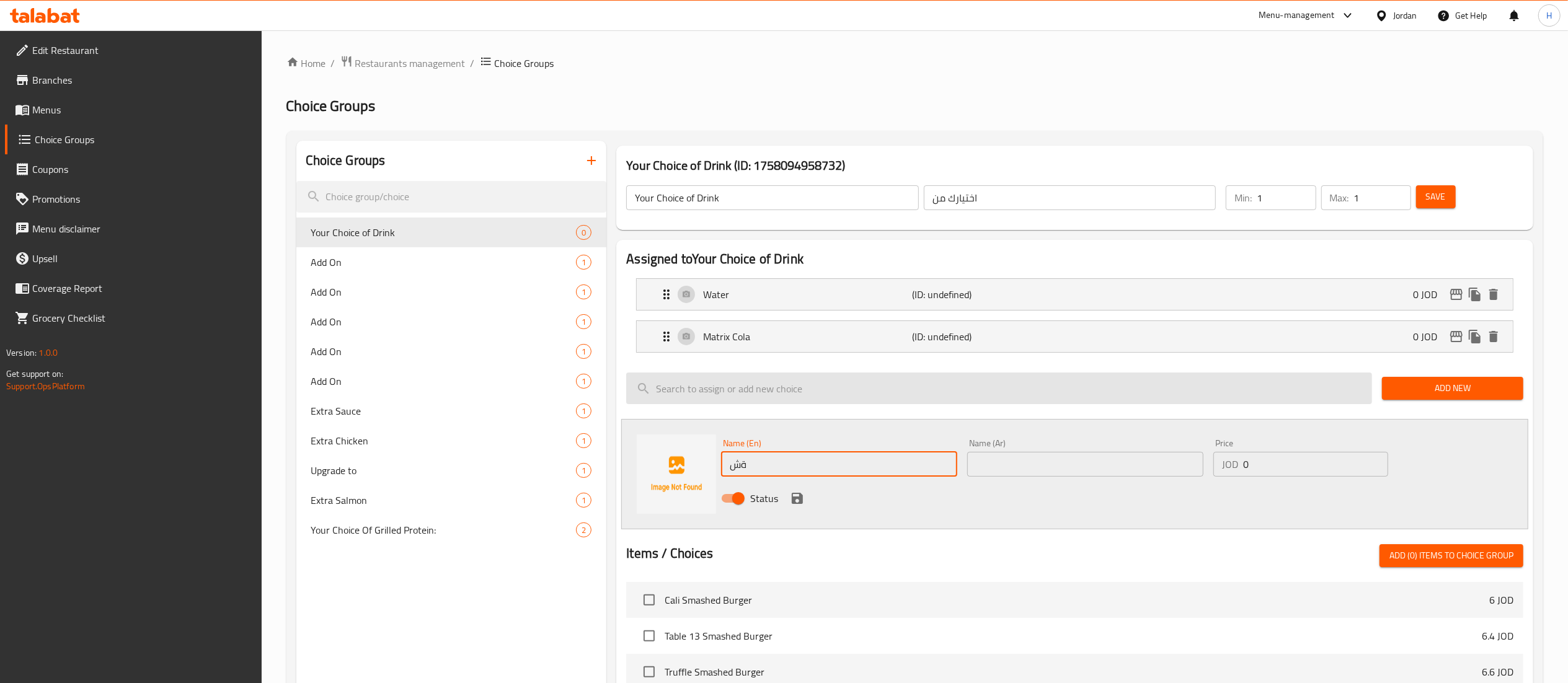
type input "ة"
type input "Matrix Up"
type input "ماتركس اب"
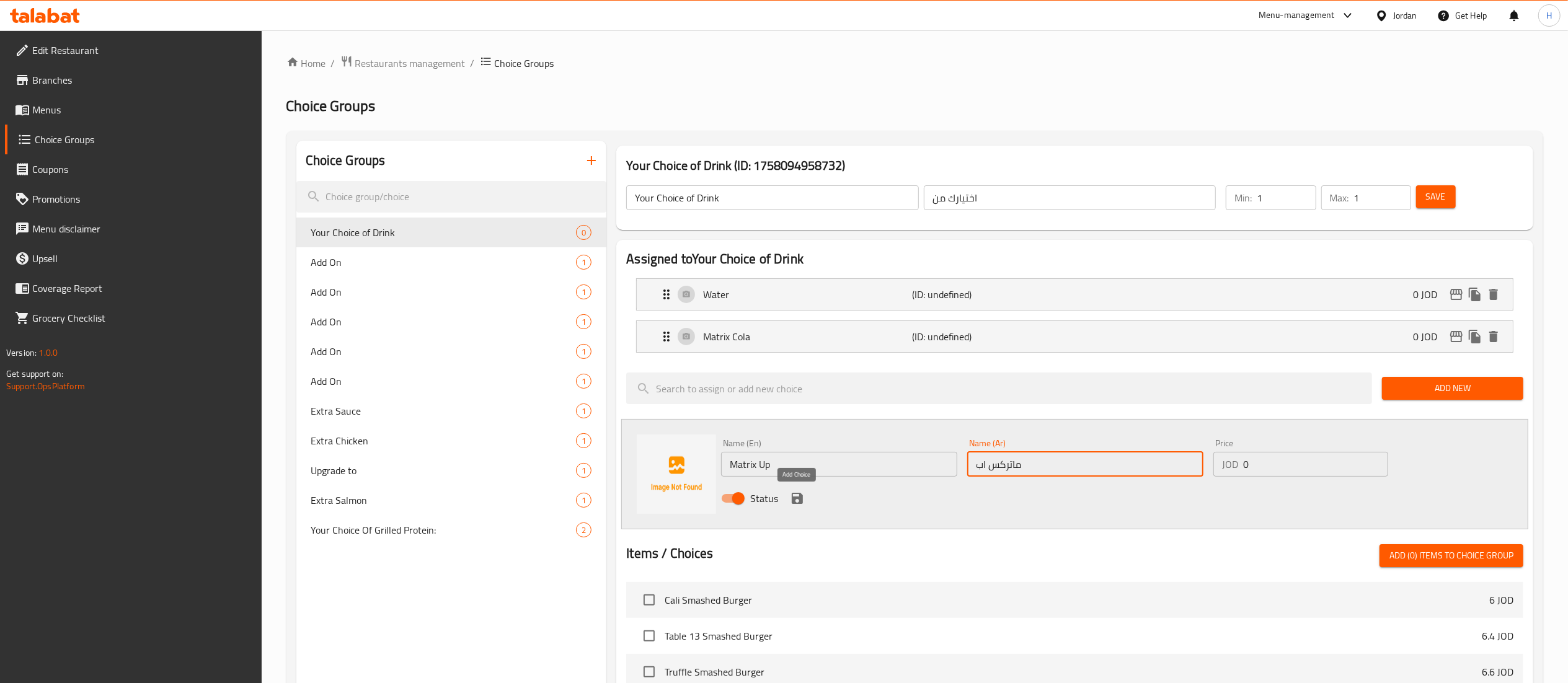
click at [794, 501] on icon "save" at bounding box center [797, 498] width 11 height 11
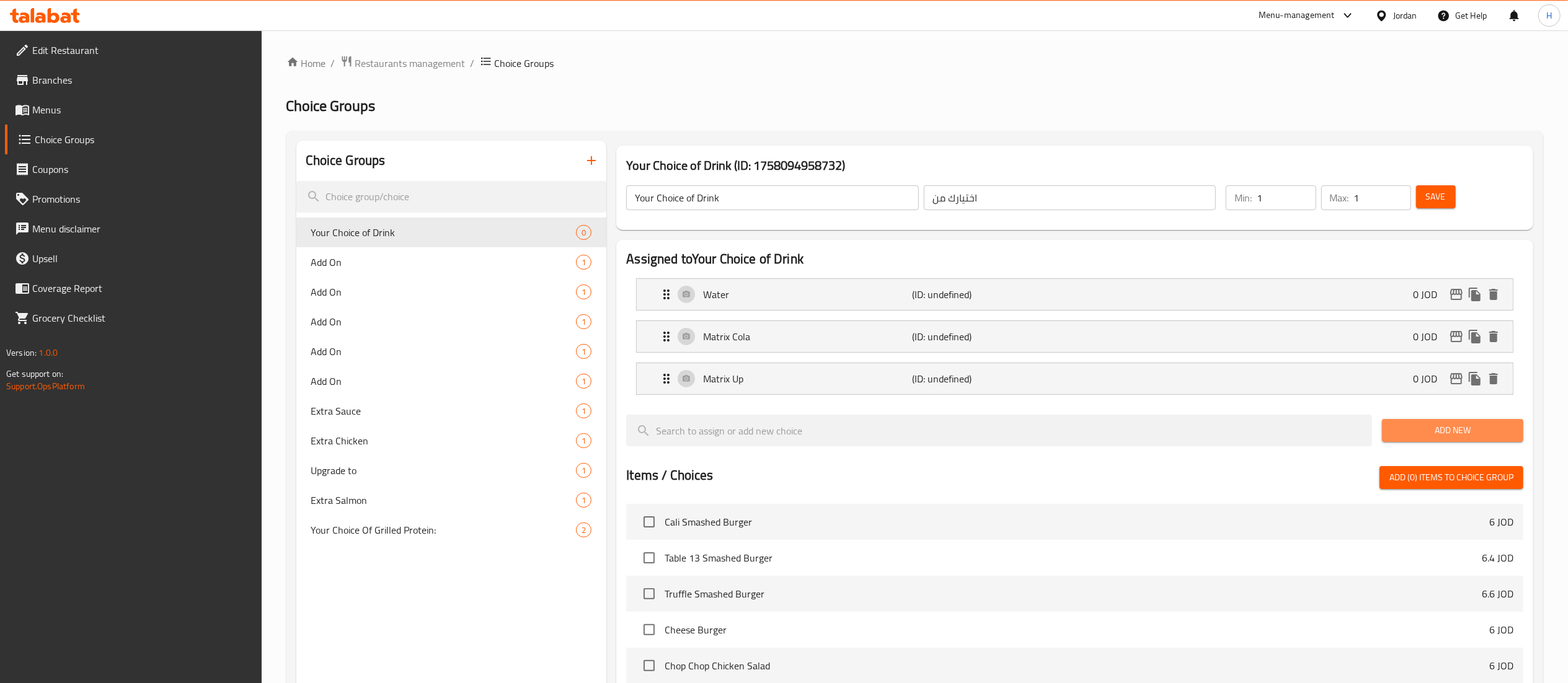
click at [1425, 435] on span "Add New" at bounding box center [1453, 430] width 121 height 15
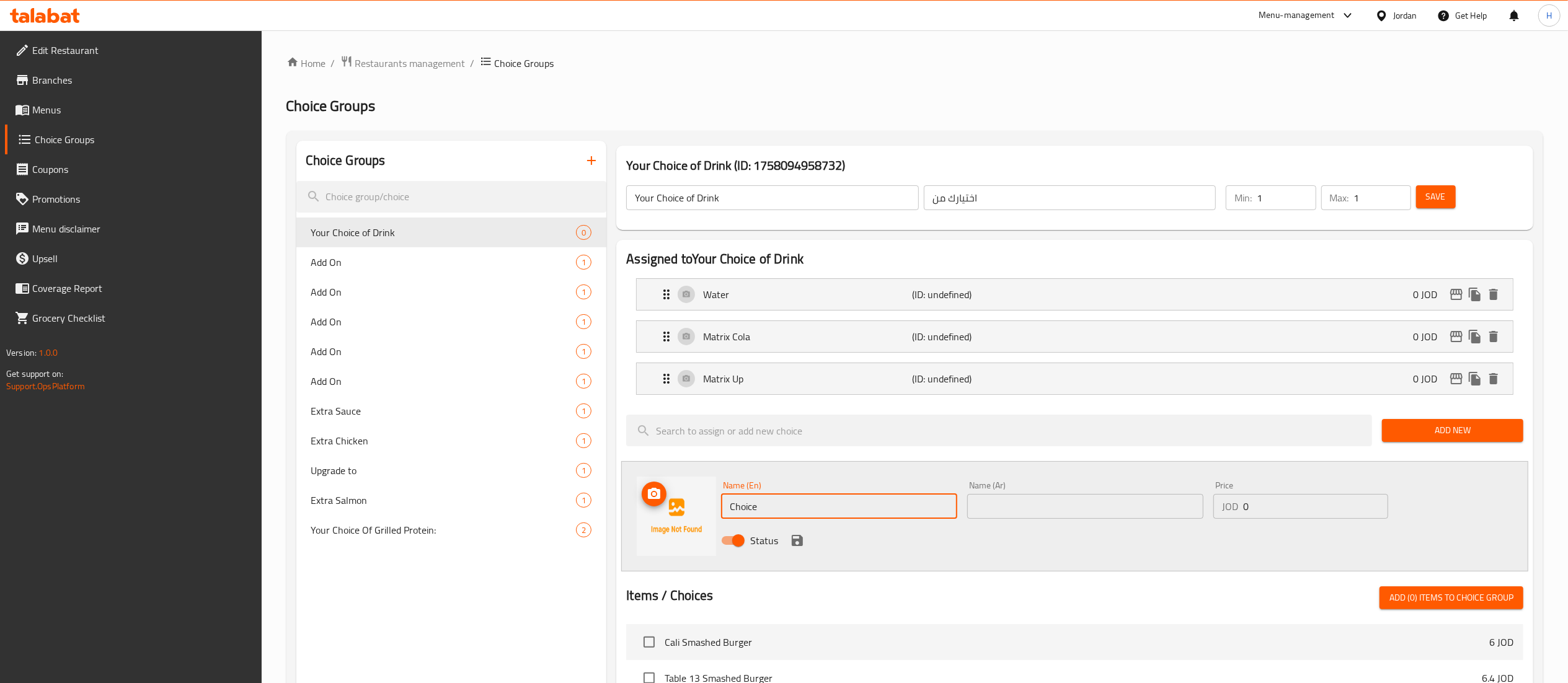
drag, startPoint x: 777, startPoint y: 505, endPoint x: 548, endPoint y: 490, distance: 229.5
click at [548, 490] on div "Choice Groups Your Choice of Drink 0 Add On 1 Add On 1 Add On 1 Add On 1 Add On…" at bounding box center [917, 636] width 1242 height 990
type input "Matrix Orange"
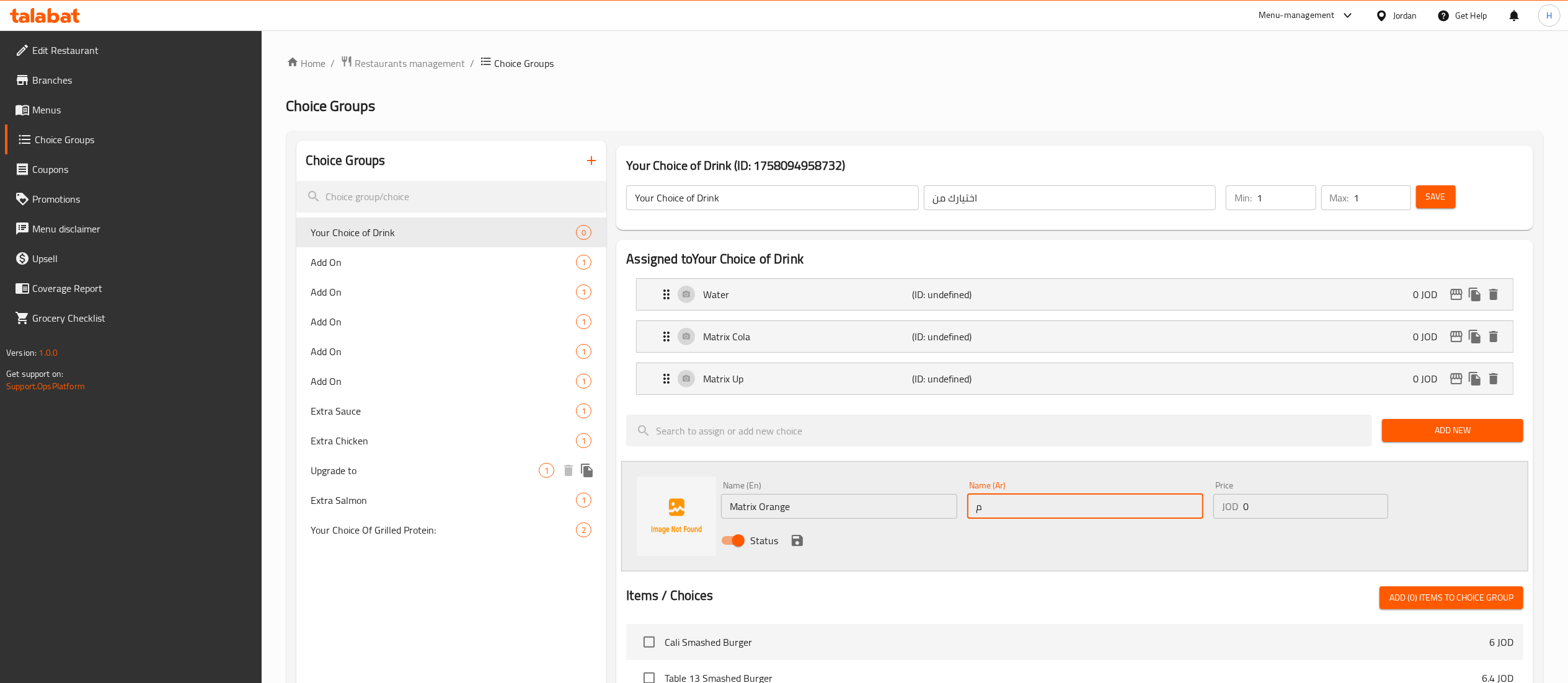
type input "ماتركس اورانج"
click at [800, 538] on icon "save" at bounding box center [797, 540] width 11 height 11
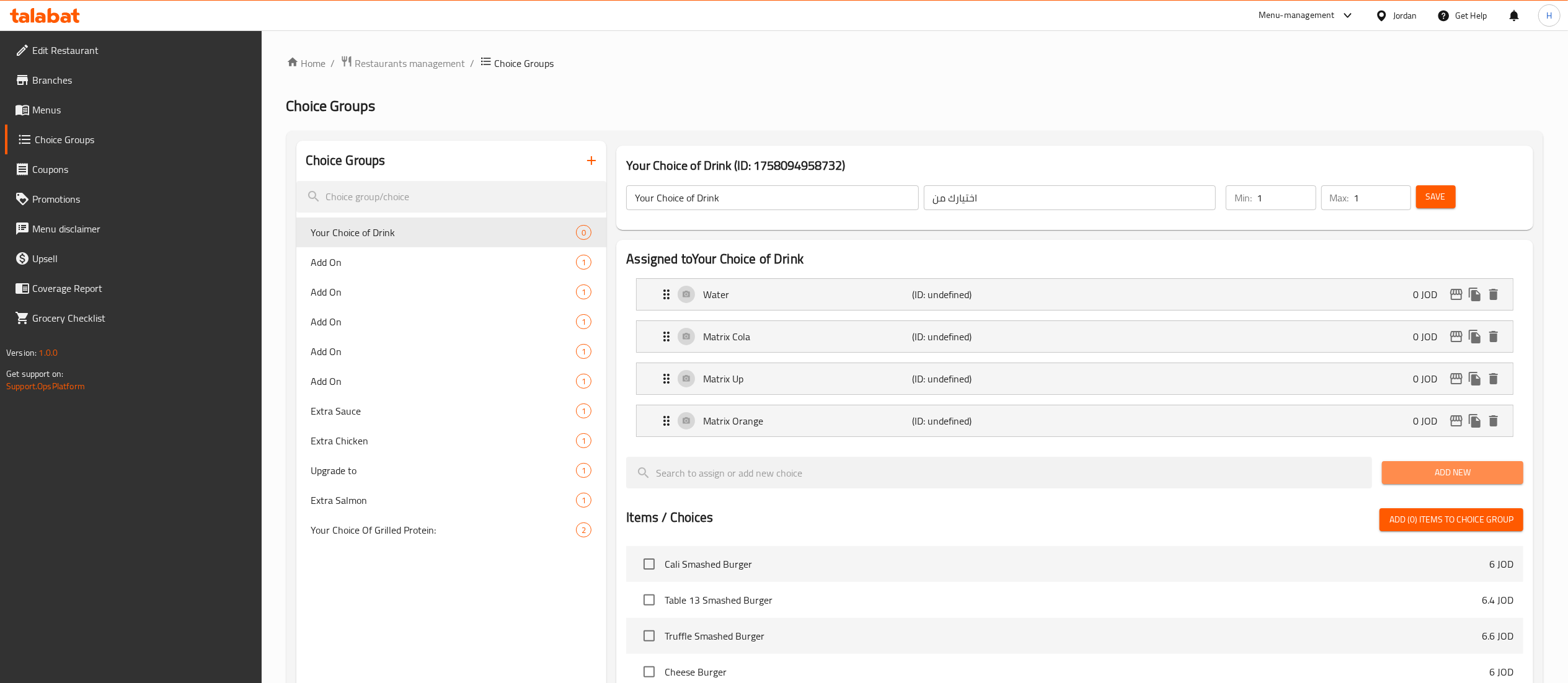
click at [1415, 475] on span "Add New" at bounding box center [1453, 472] width 121 height 15
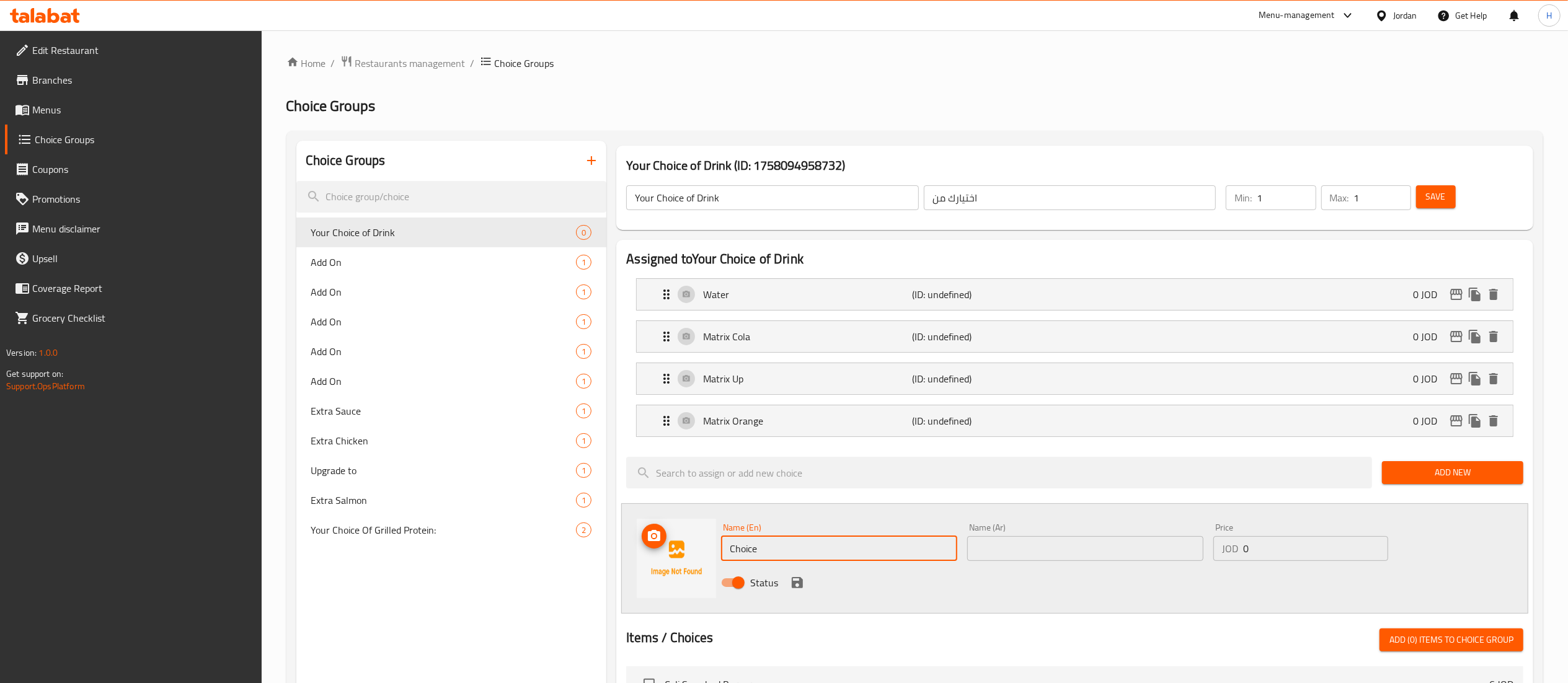
drag, startPoint x: 775, startPoint y: 552, endPoint x: 544, endPoint y: 548, distance: 231.0
click at [544, 548] on div "Choice Groups Your Choice of Drink 0 Add On 1 Add On 1 Add On 1 Add On 1 Add On…" at bounding box center [917, 656] width 1242 height 1032
type input "’"
type input "Matrix Zero"
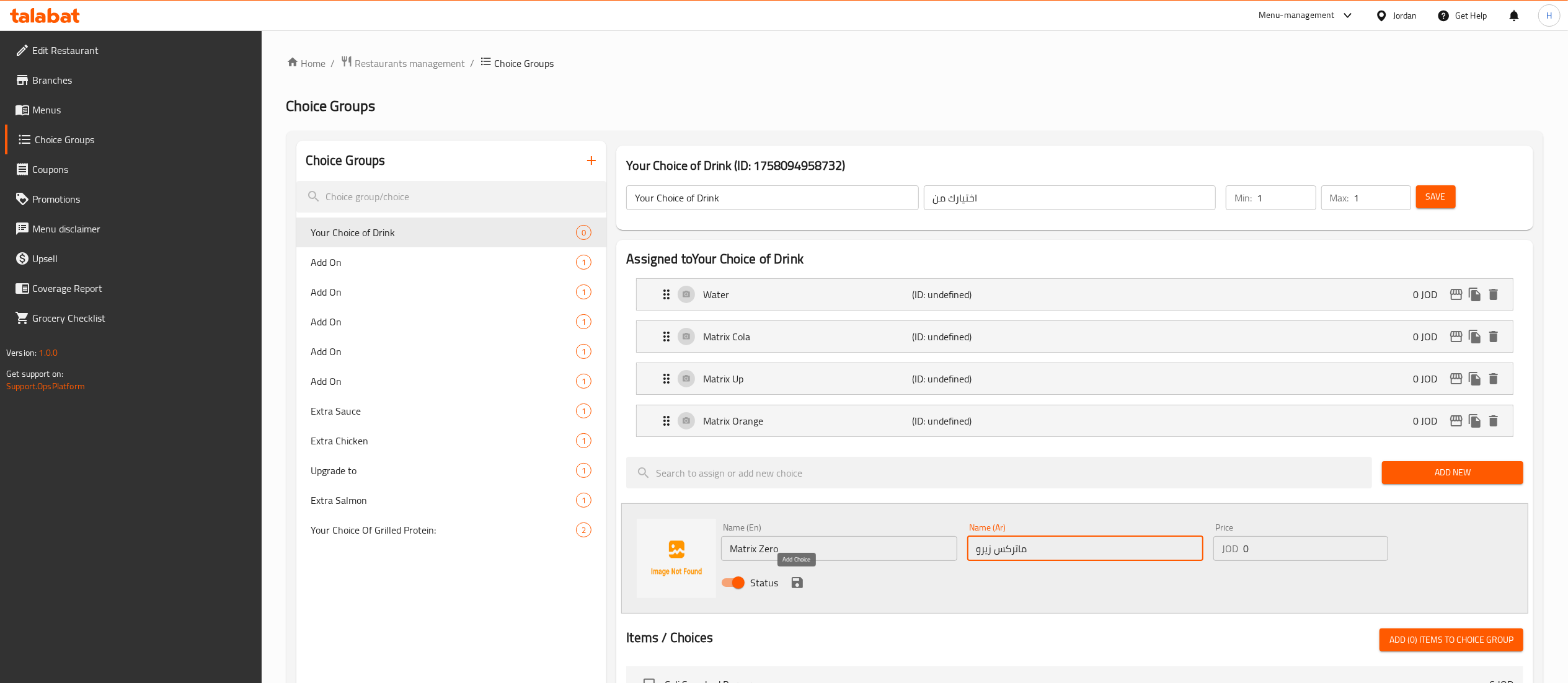
type input "ماتركس زيرو"
click at [794, 580] on icon "save" at bounding box center [797, 582] width 15 height 15
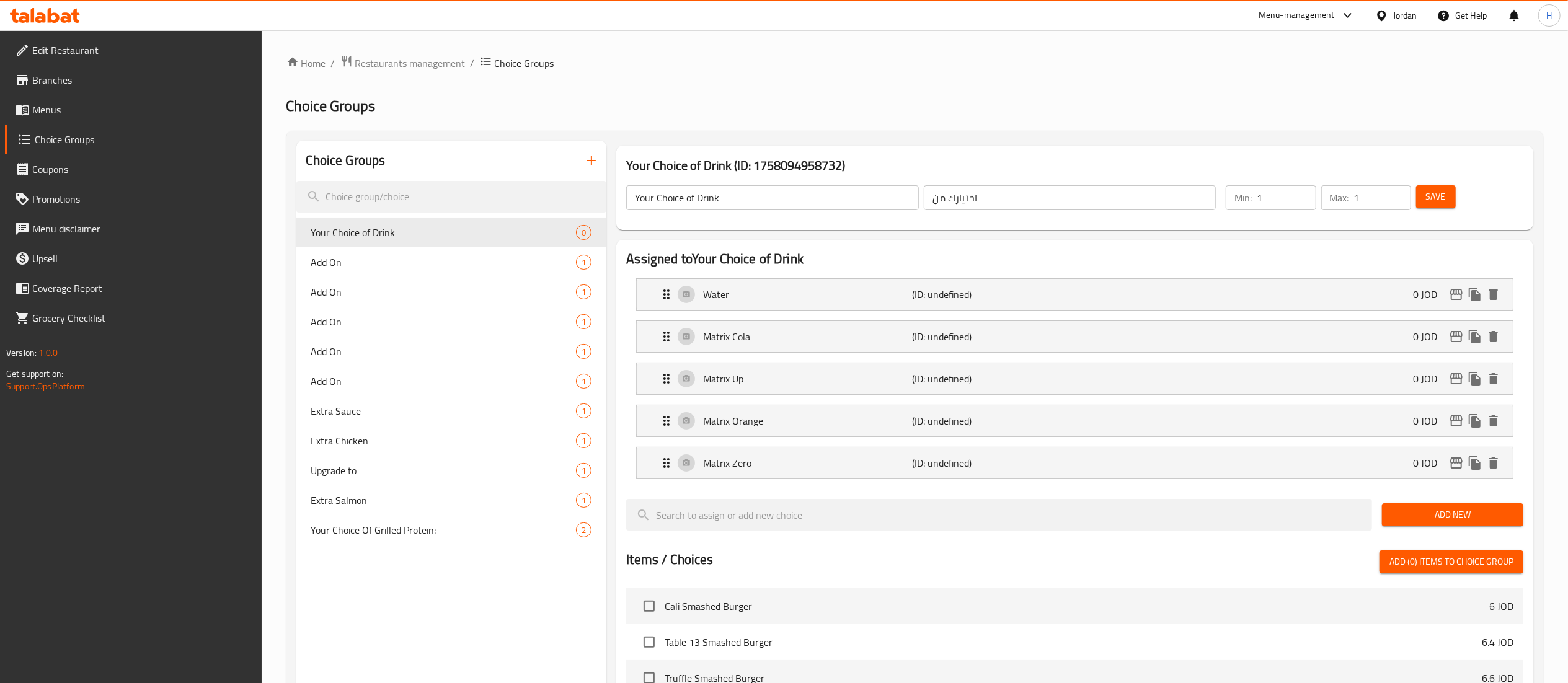
click at [1436, 189] on span "Save" at bounding box center [1436, 196] width 20 height 15
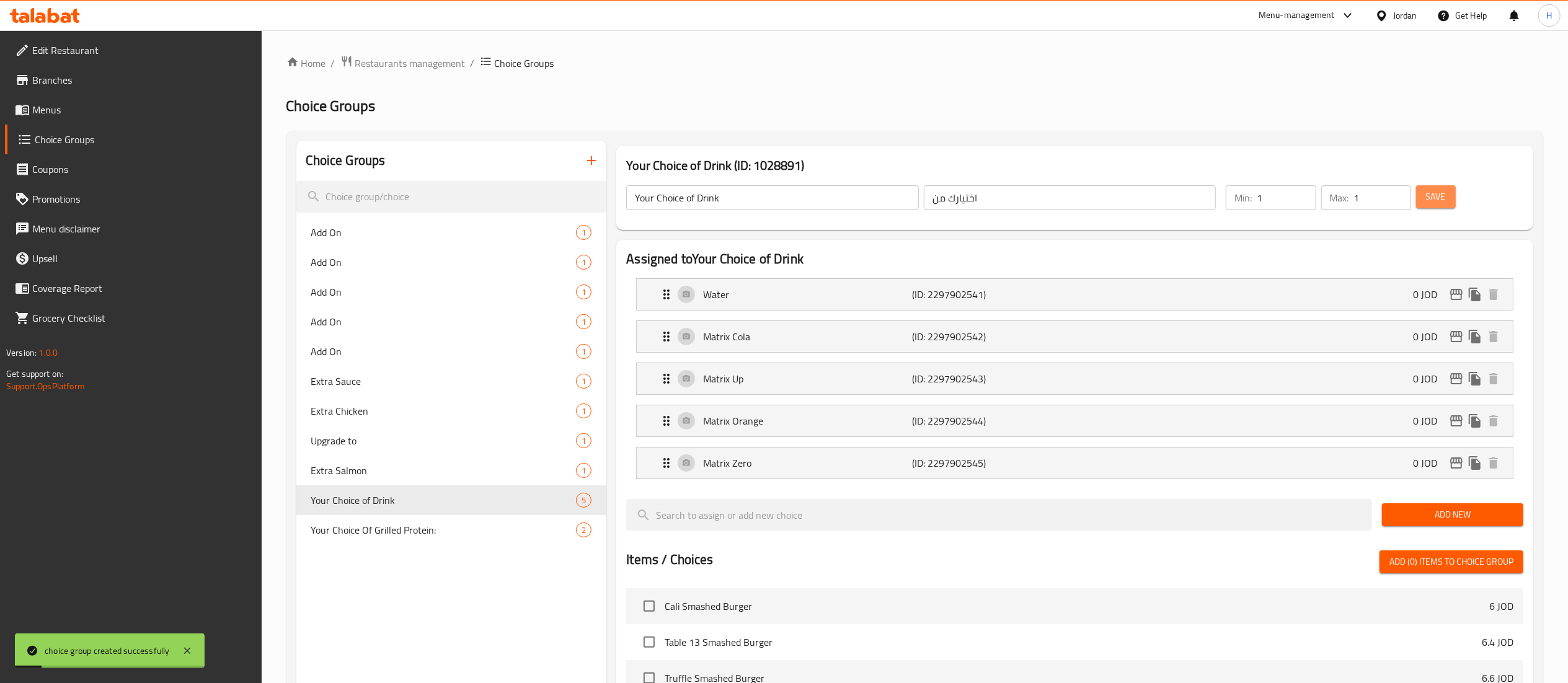
click at [1435, 199] on span "Save" at bounding box center [1436, 196] width 20 height 15
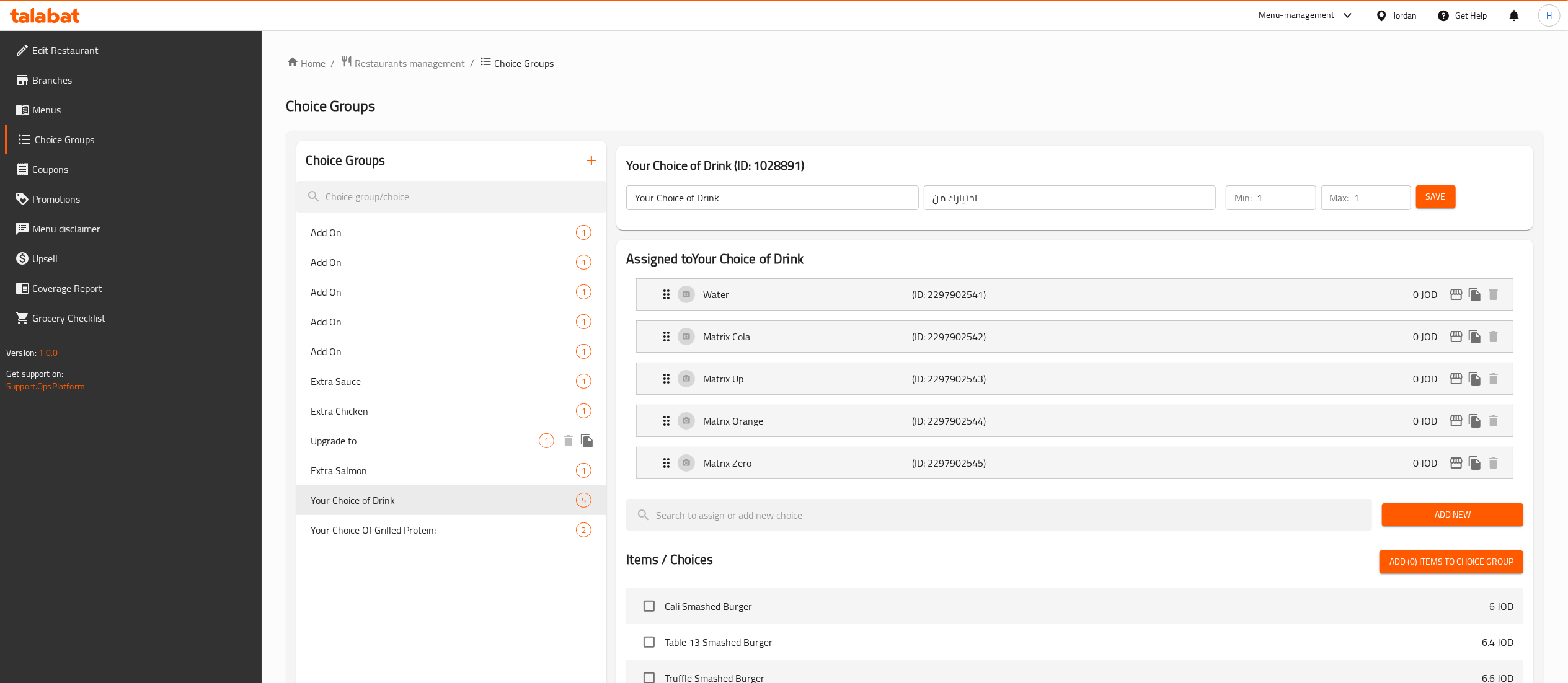
click at [350, 440] on span "Upgrade to" at bounding box center [426, 441] width 228 height 15
type input "Upgrade to"
type input "0"
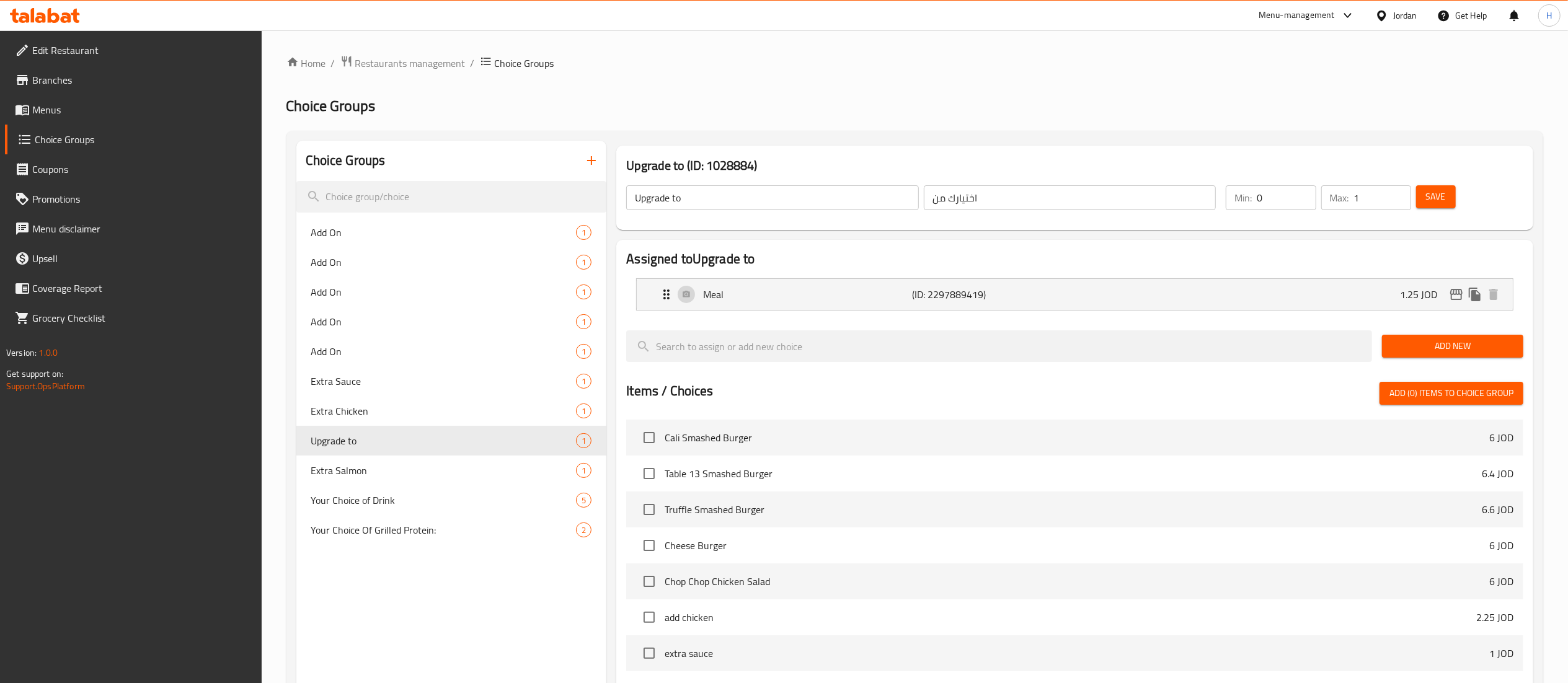
click at [127, 106] on span "Menus" at bounding box center [141, 109] width 220 height 15
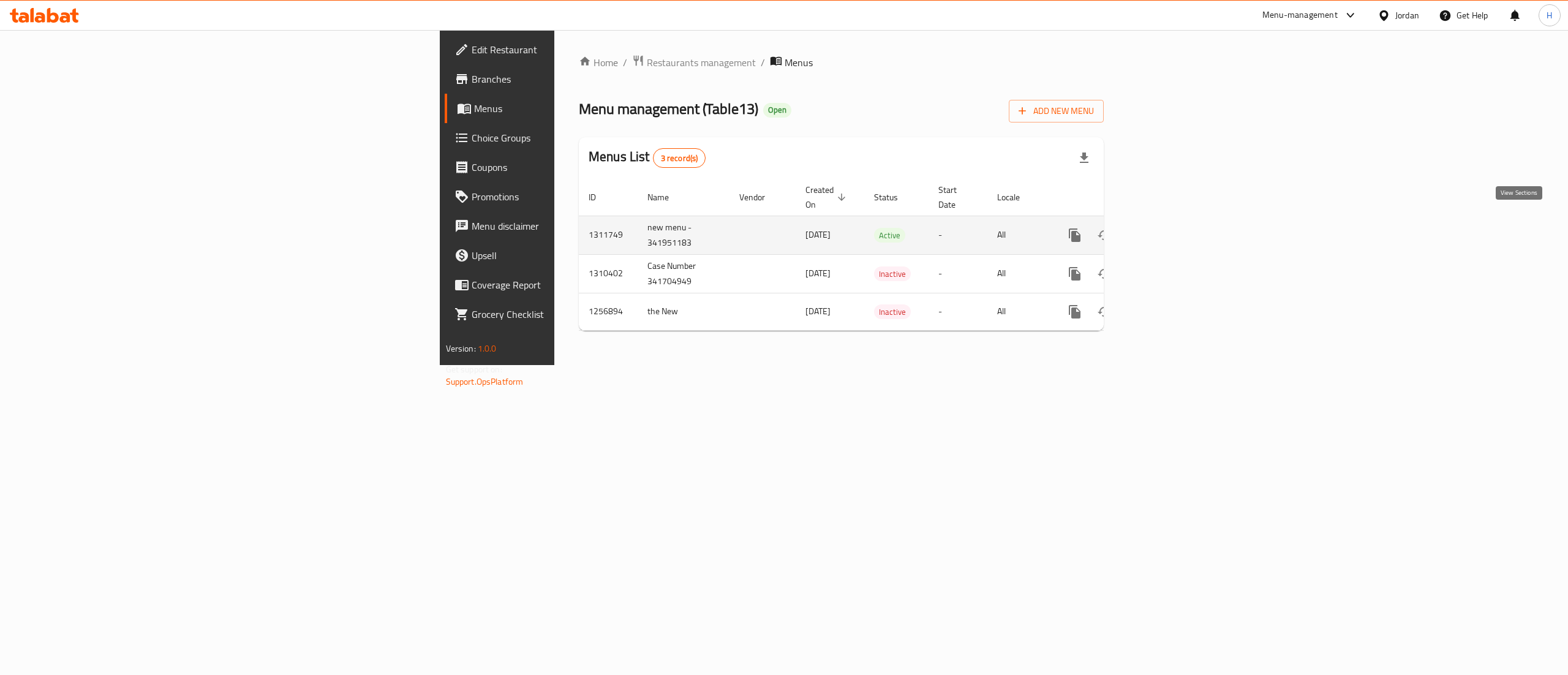
click at [1171, 228] on icon "enhanced table" at bounding box center [1163, 235] width 15 height 15
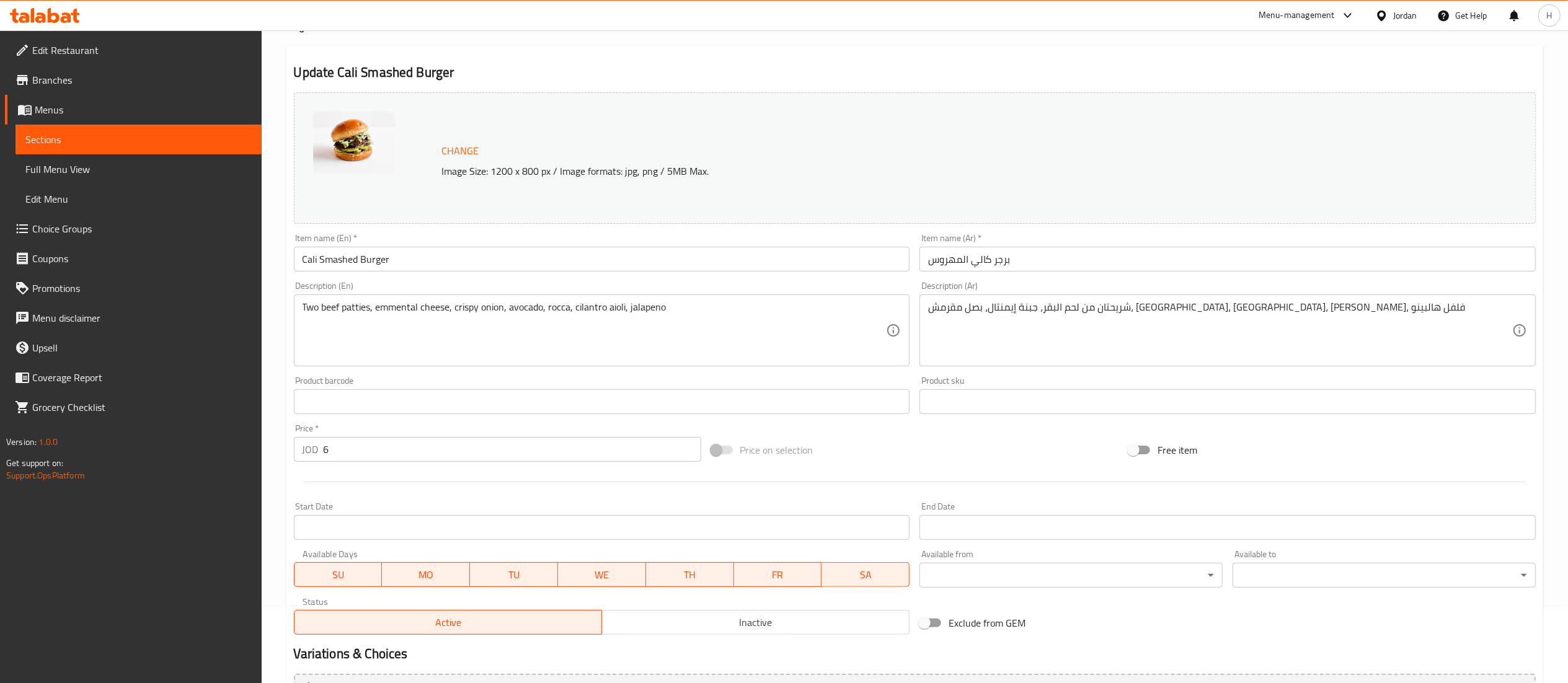
scroll to position [209, 0]
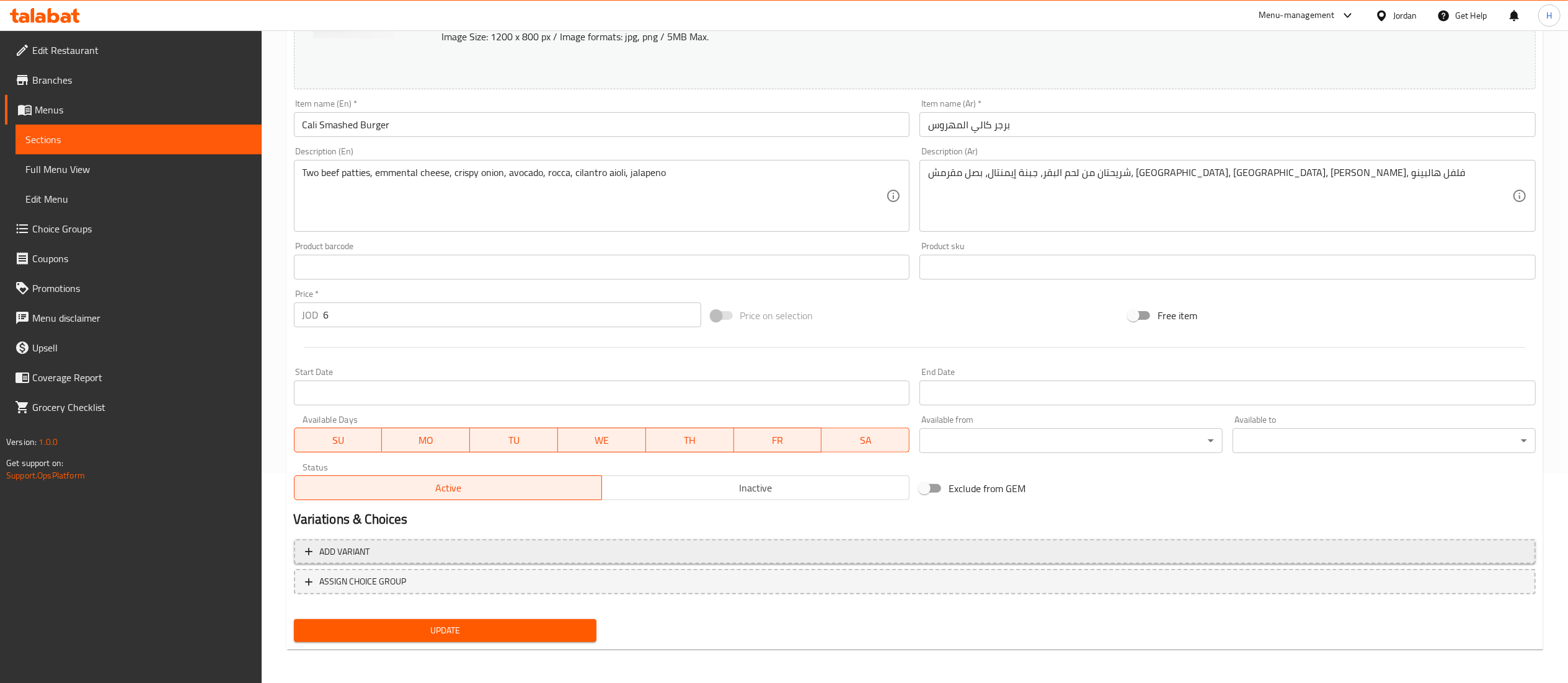
drag, startPoint x: 496, startPoint y: 575, endPoint x: 502, endPoint y: 560, distance: 16.2
click at [496, 576] on span "ASSIGN CHOICE GROUP" at bounding box center [915, 582] width 1220 height 15
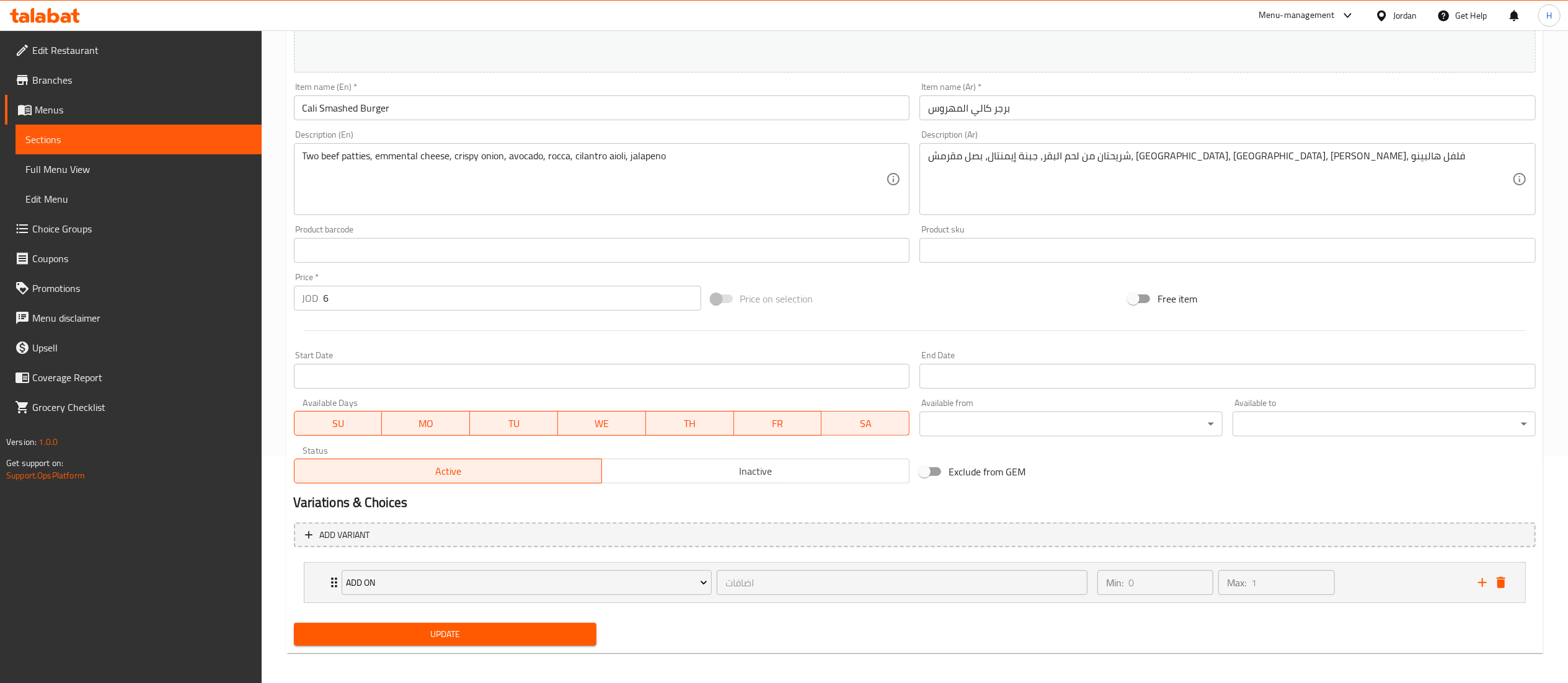
scroll to position [231, 0]
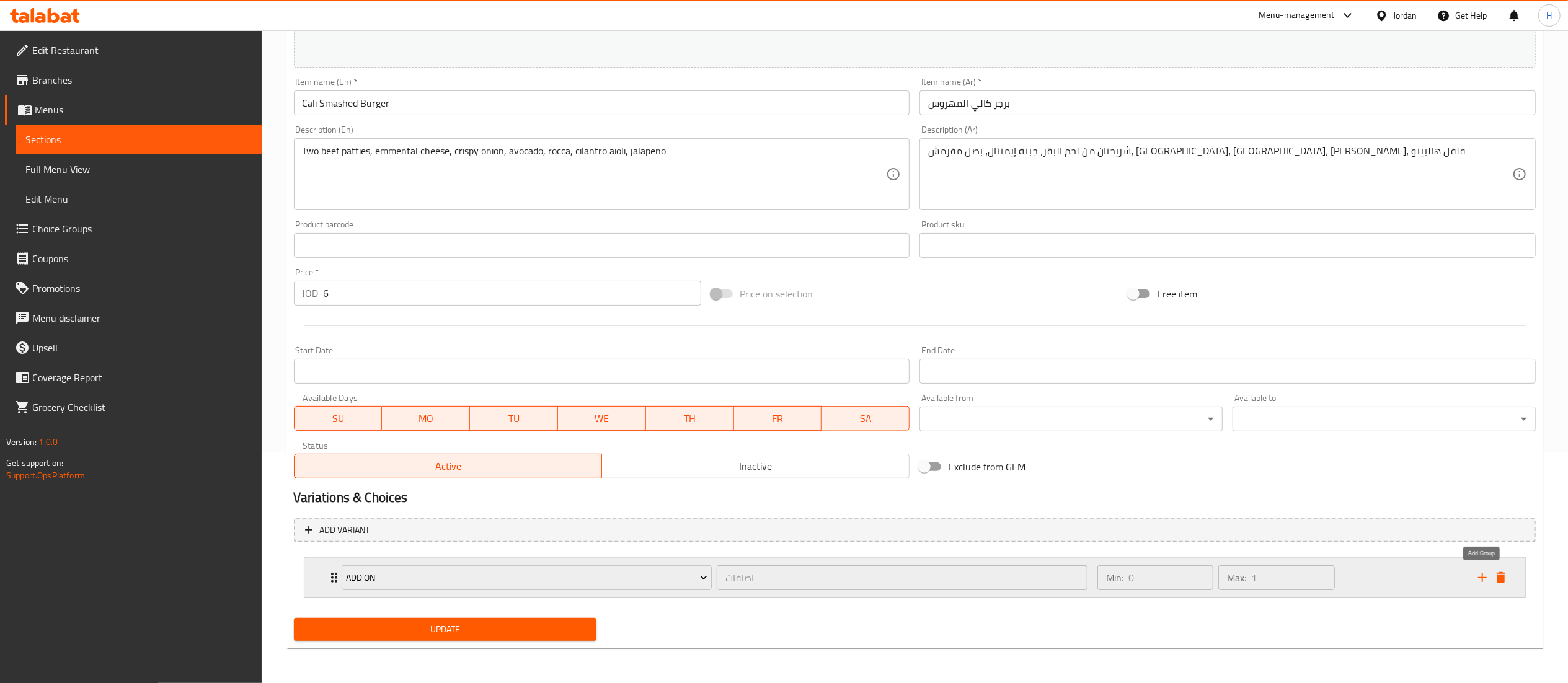
click at [1487, 575] on icon "add" at bounding box center [1483, 578] width 15 height 15
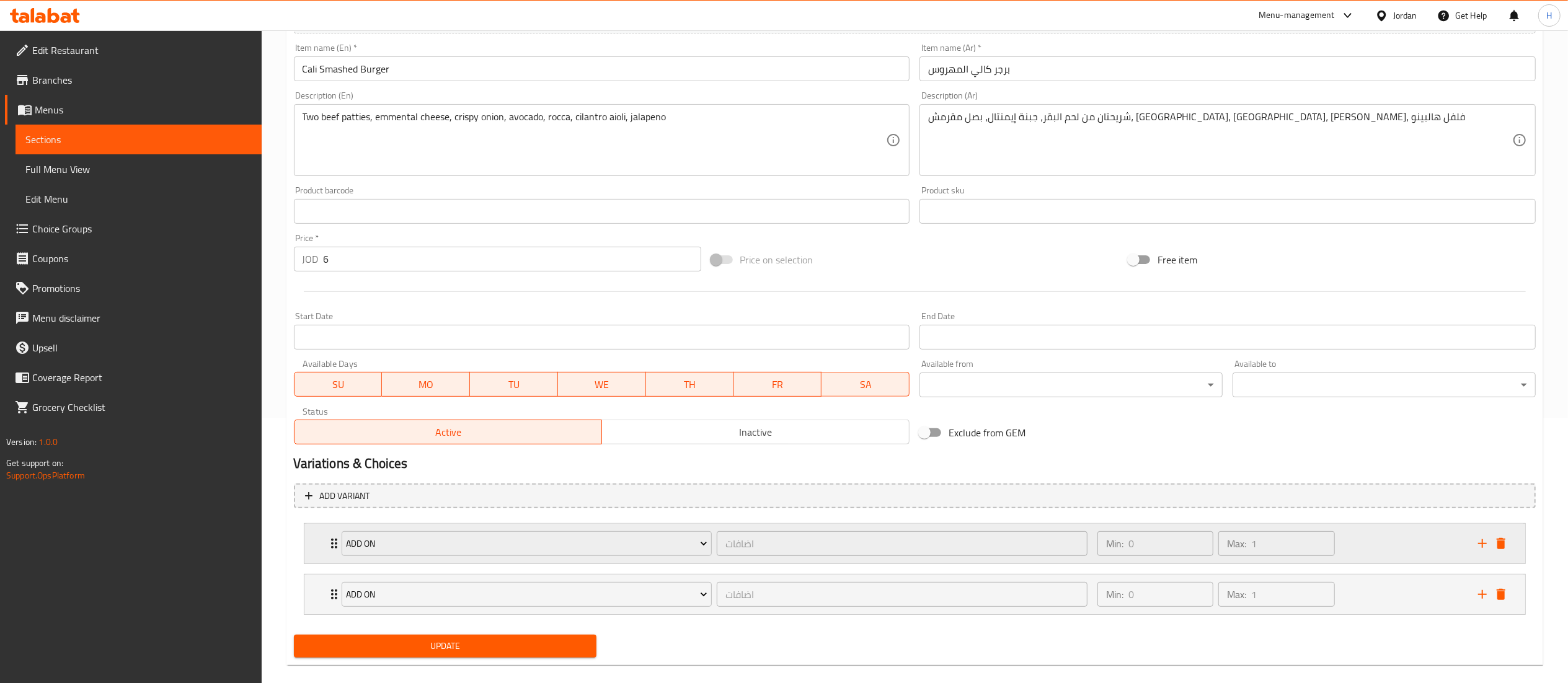
scroll to position [283, 0]
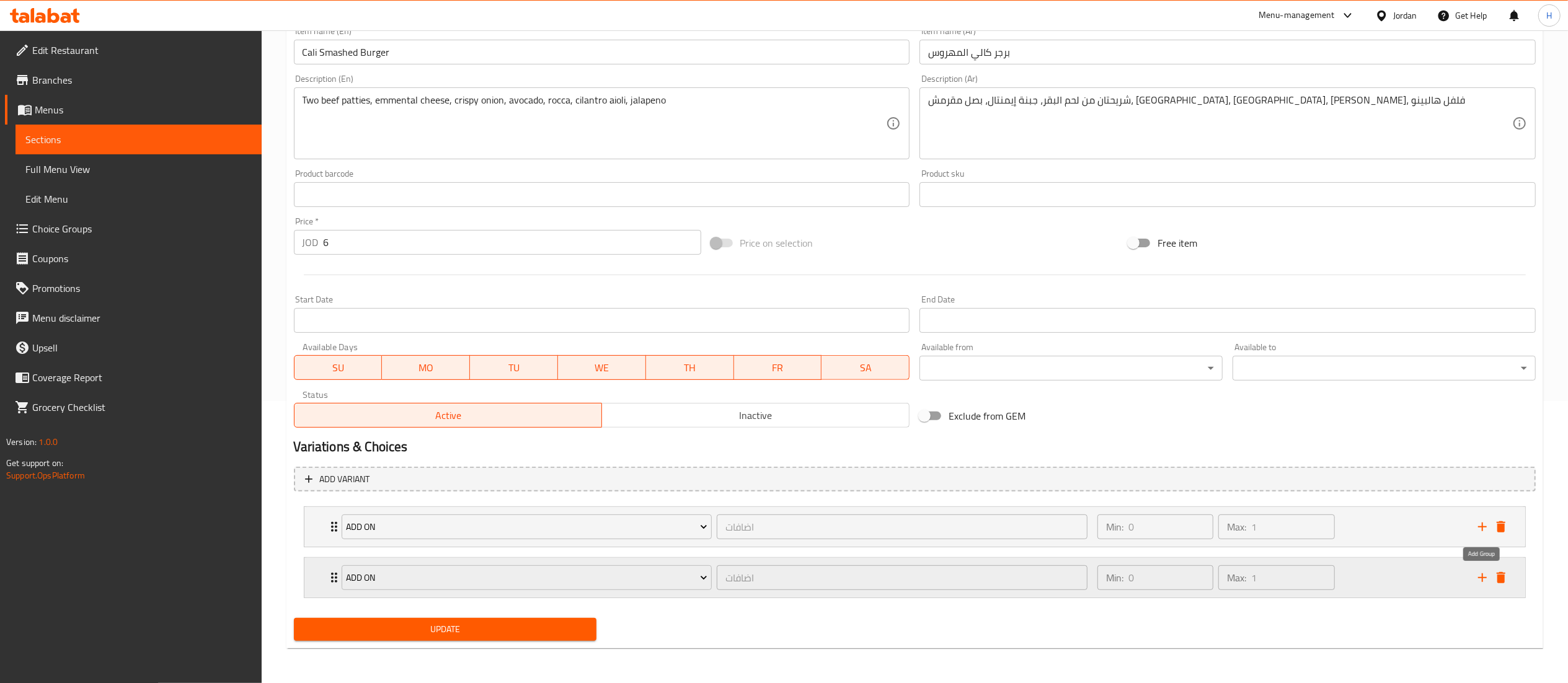
click at [1481, 576] on icon "add" at bounding box center [1483, 578] width 15 height 15
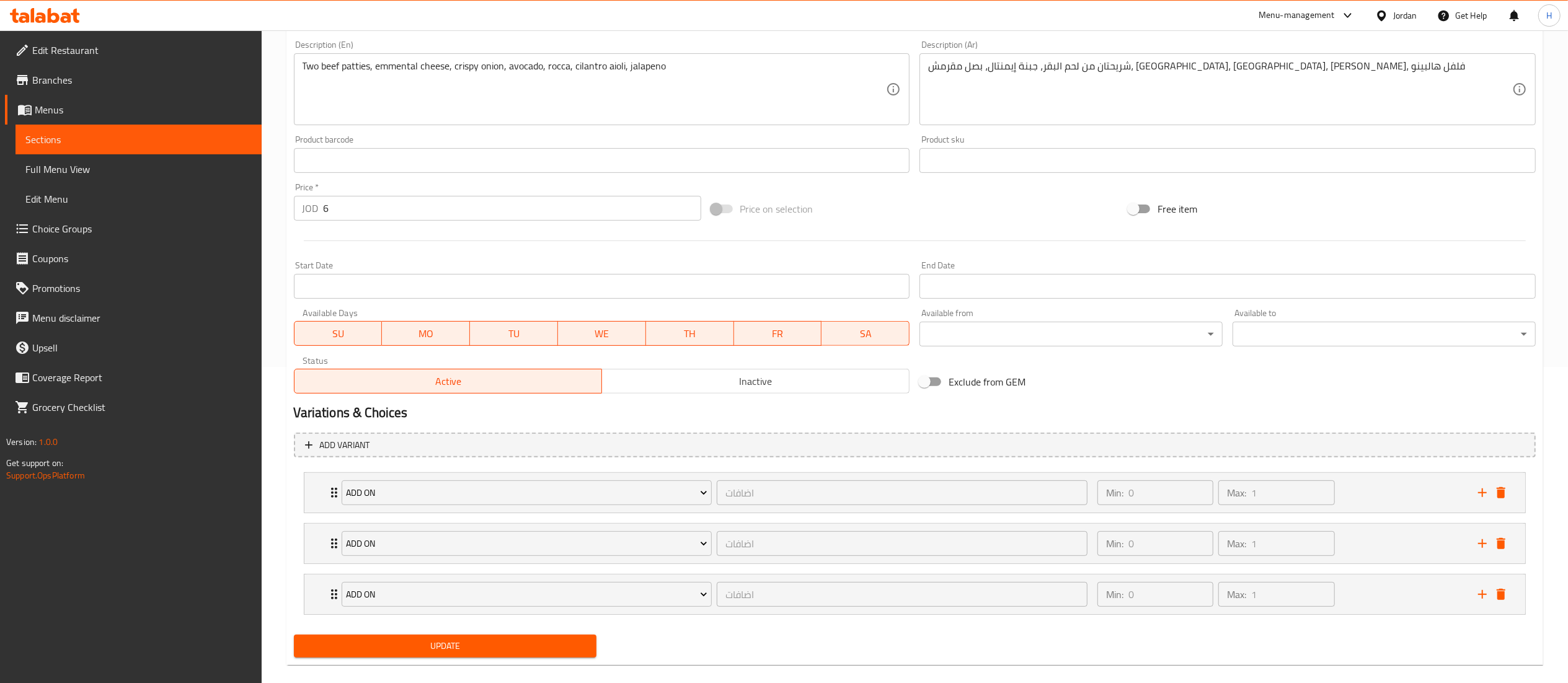
scroll to position [335, 0]
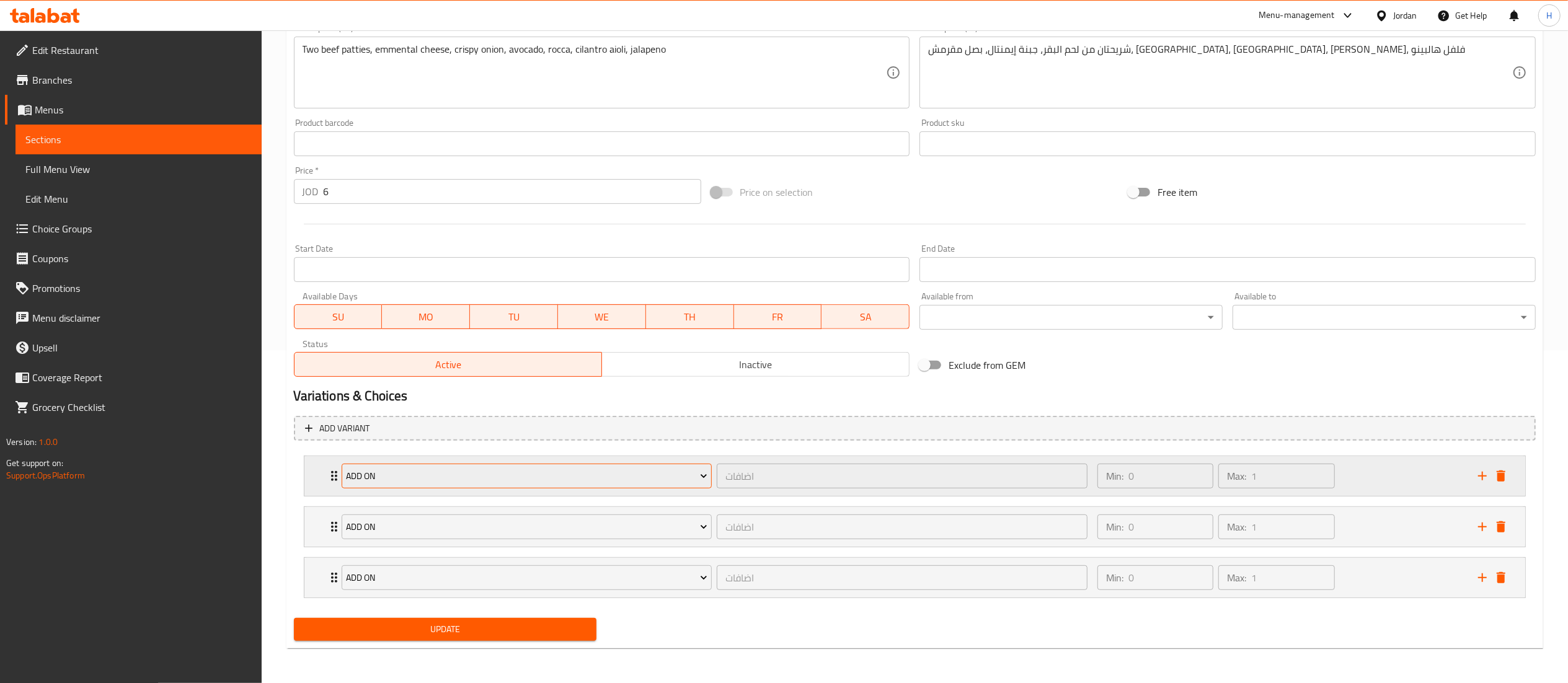
click at [418, 475] on span "Add On" at bounding box center [527, 476] width 362 height 15
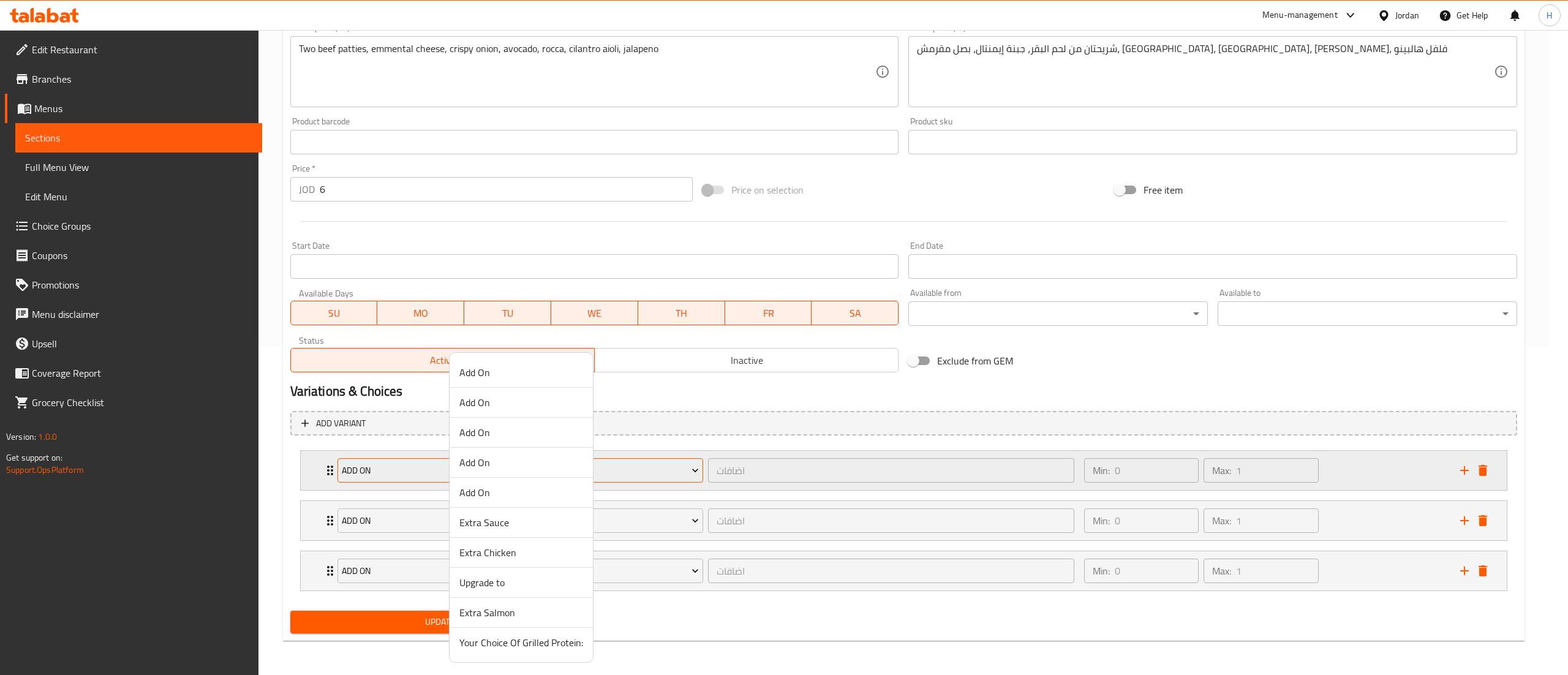
click at [413, 469] on div at bounding box center [784, 338] width 1568 height 675
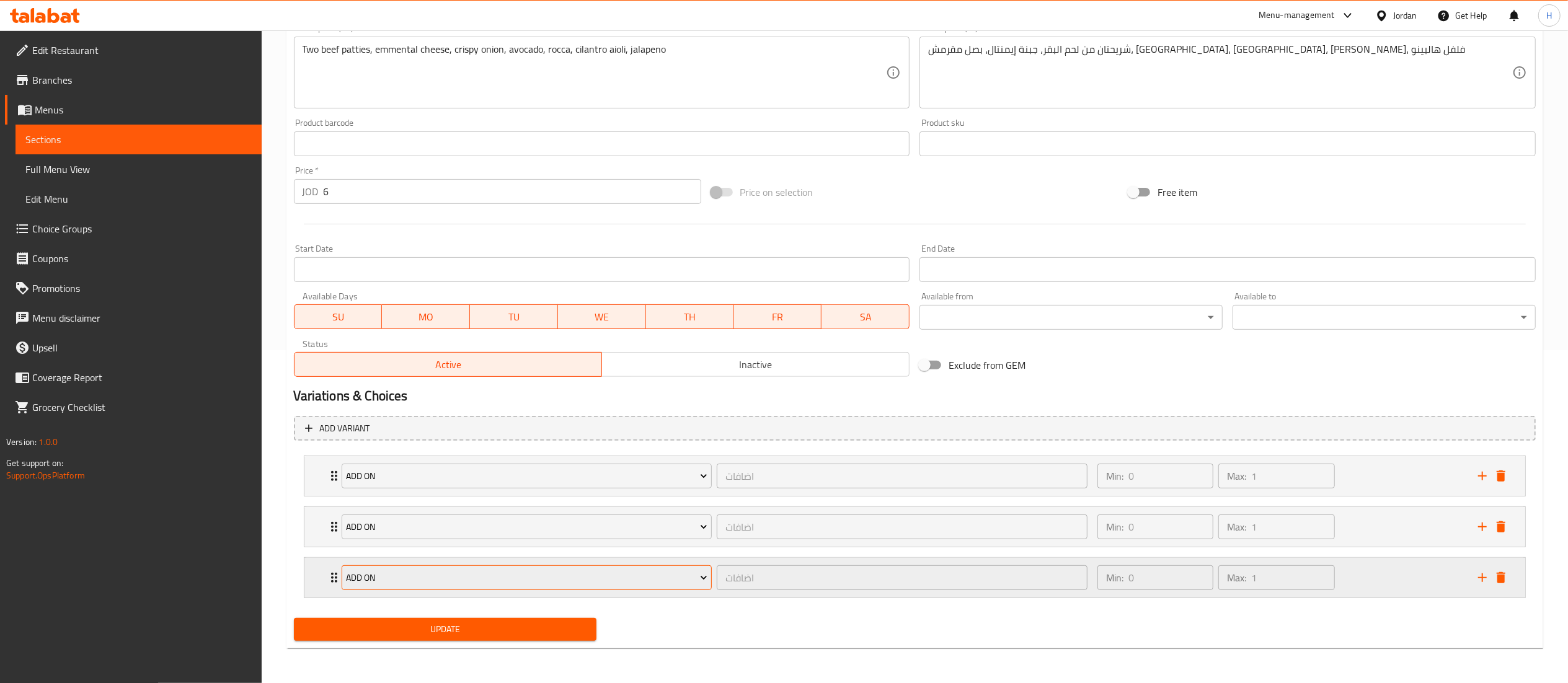
click at [452, 578] on span "Add On" at bounding box center [527, 578] width 362 height 15
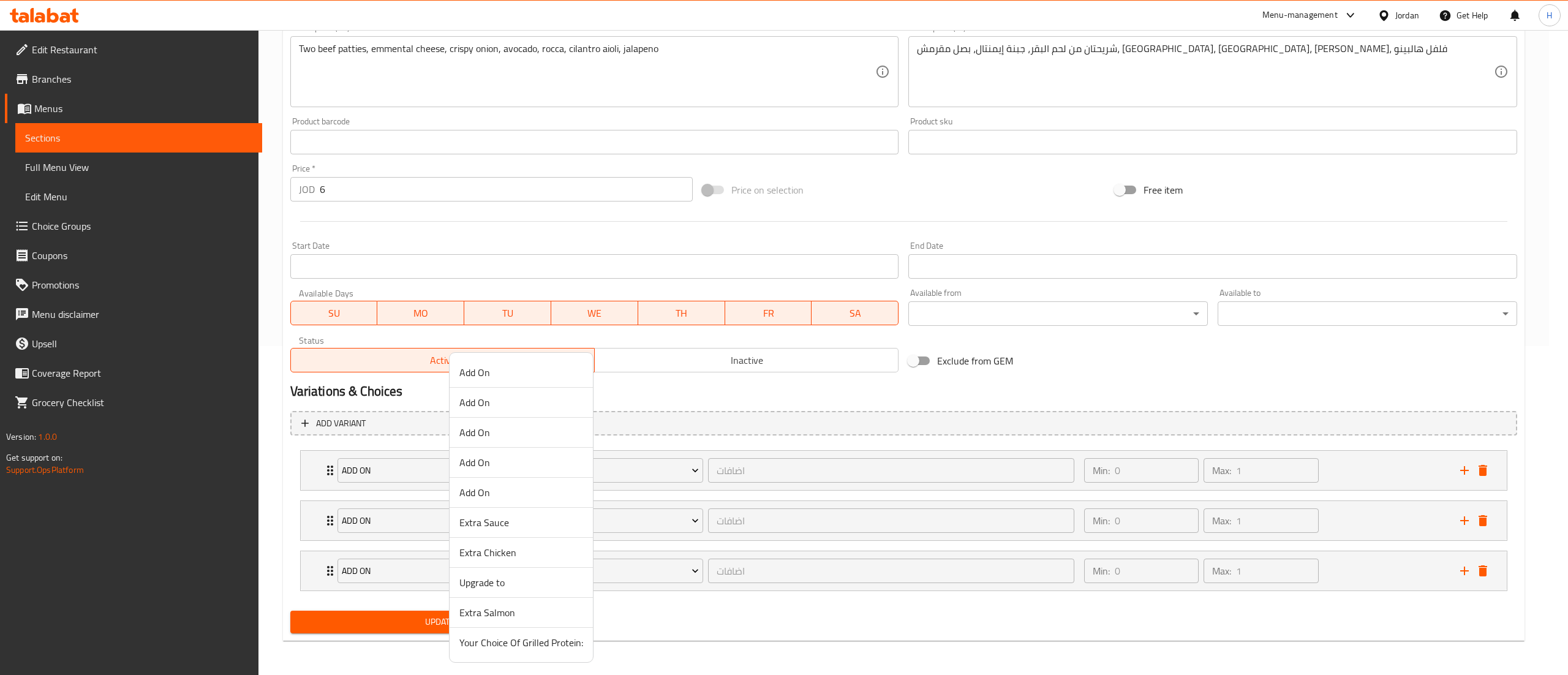
click at [504, 374] on span "Add On" at bounding box center [521, 372] width 124 height 15
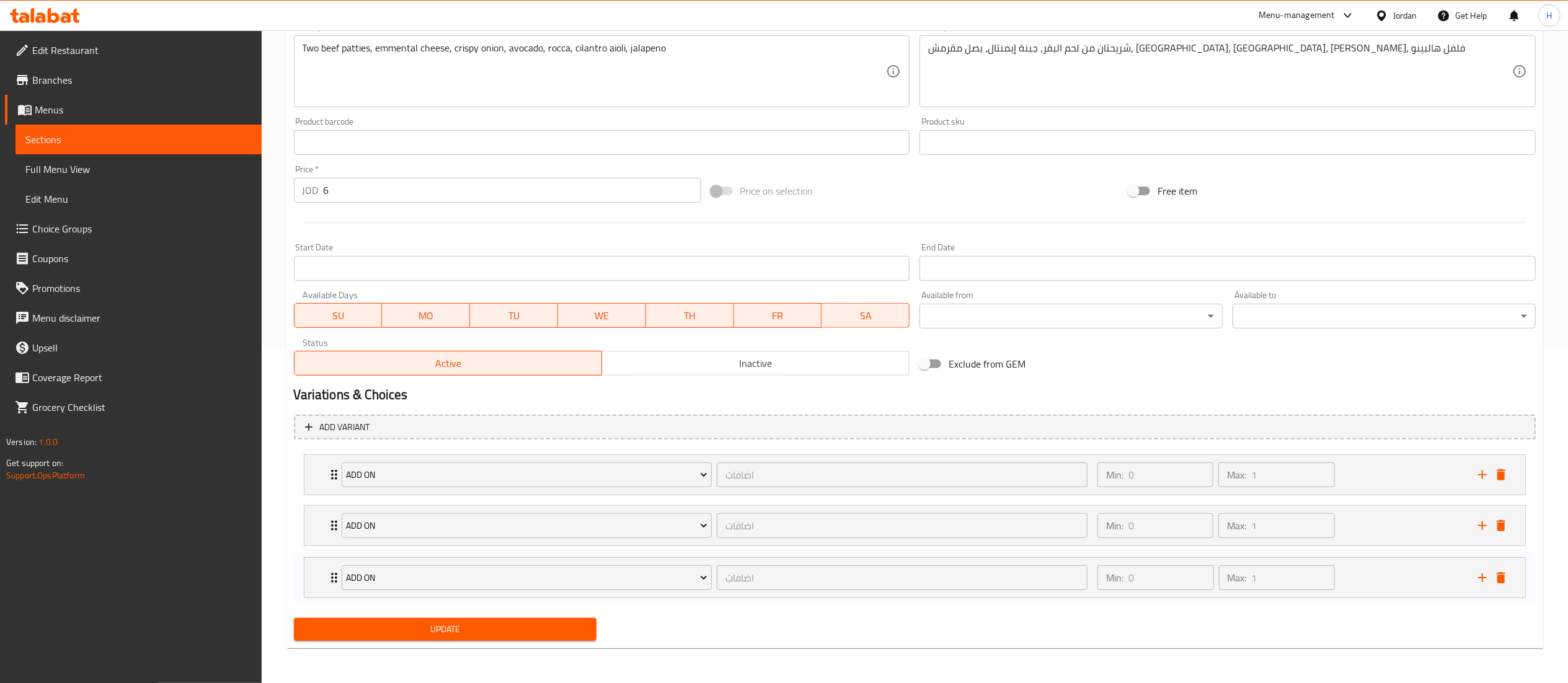
drag, startPoint x: 1402, startPoint y: 595, endPoint x: 1384, endPoint y: 592, distance: 18.2
click at [1398, 598] on div "Add On اضافات ​ Min: 0 ​ Max: 1 ​ Extra Smashed Patty (ID: 1467632590) 1.5 JOD …" at bounding box center [914, 526] width 1242 height 153
click at [1381, 583] on div "Min: 0 ​ Max: 1 ​" at bounding box center [1280, 577] width 381 height 39
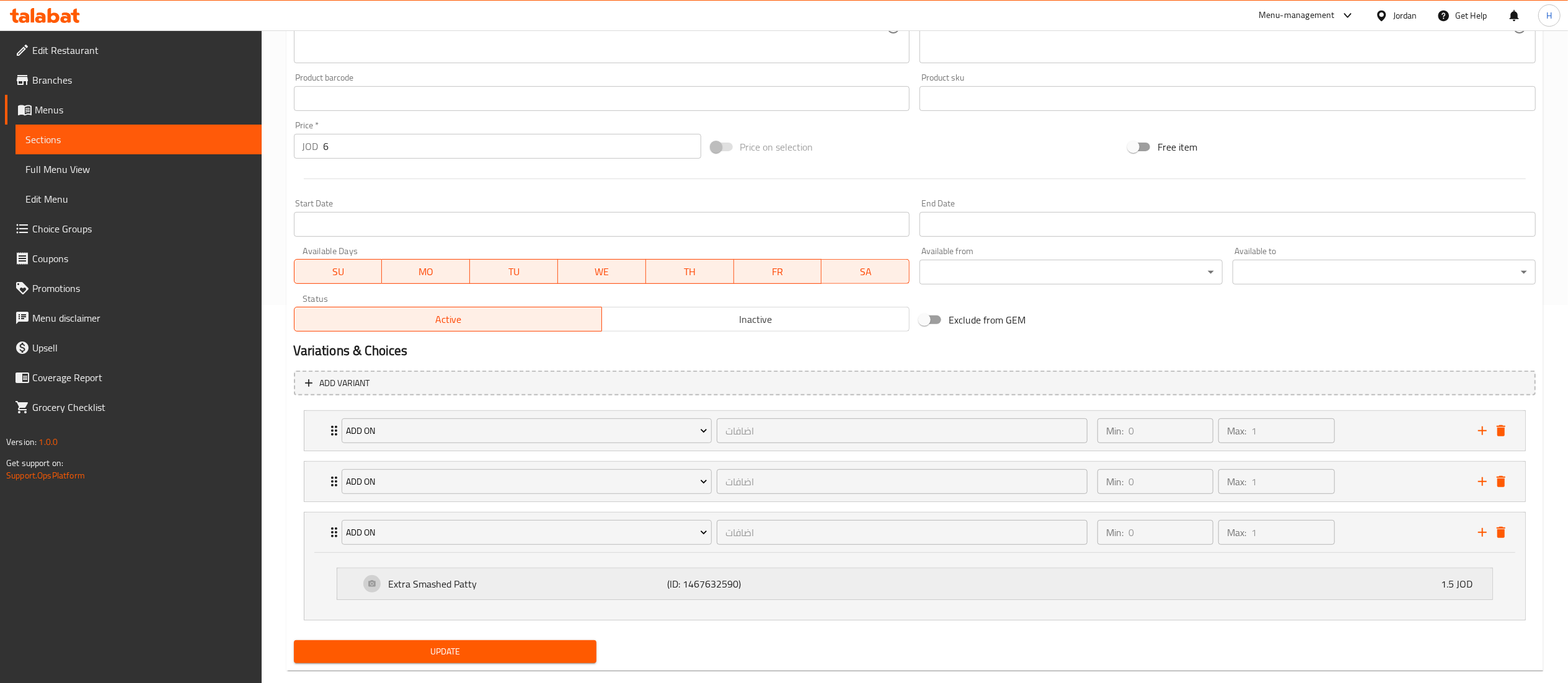
scroll to position [402, 0]
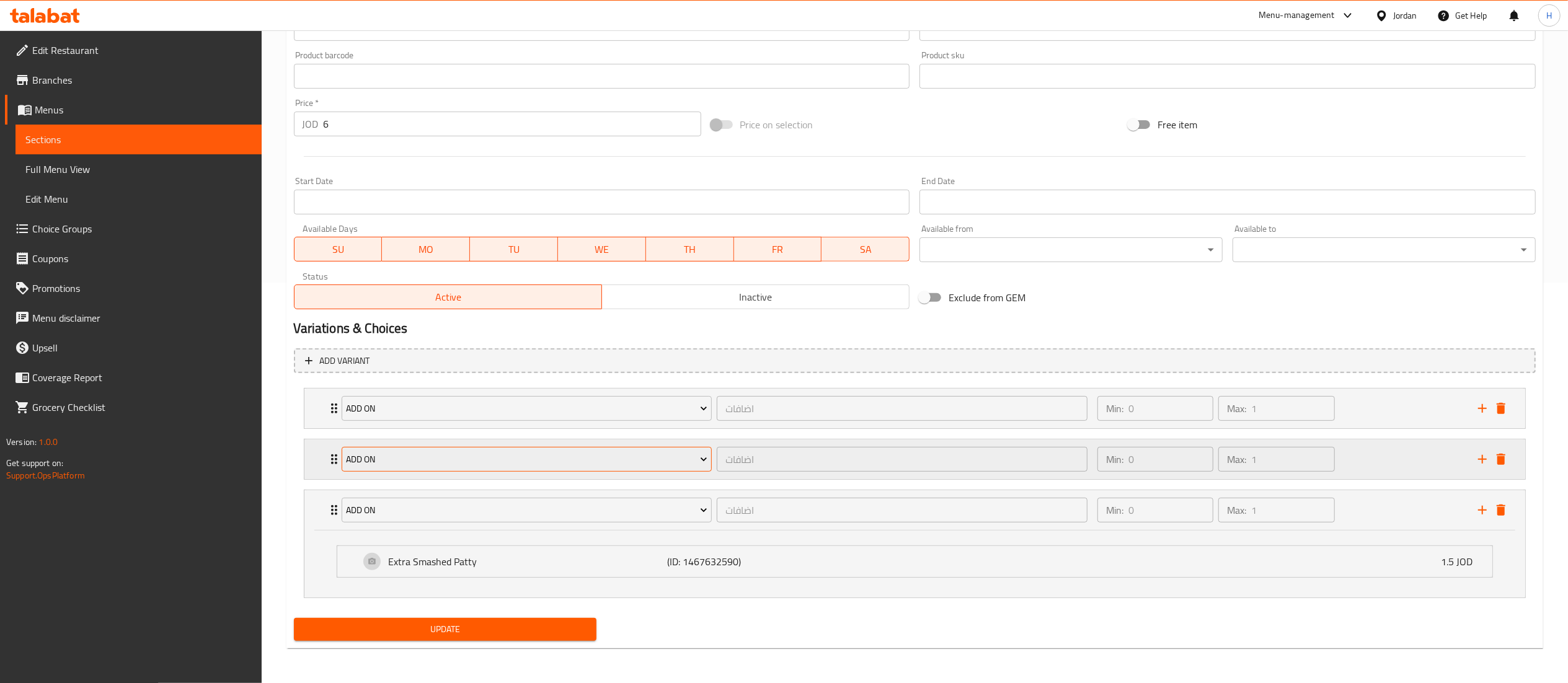
click at [648, 463] on span "Add On" at bounding box center [527, 459] width 362 height 15
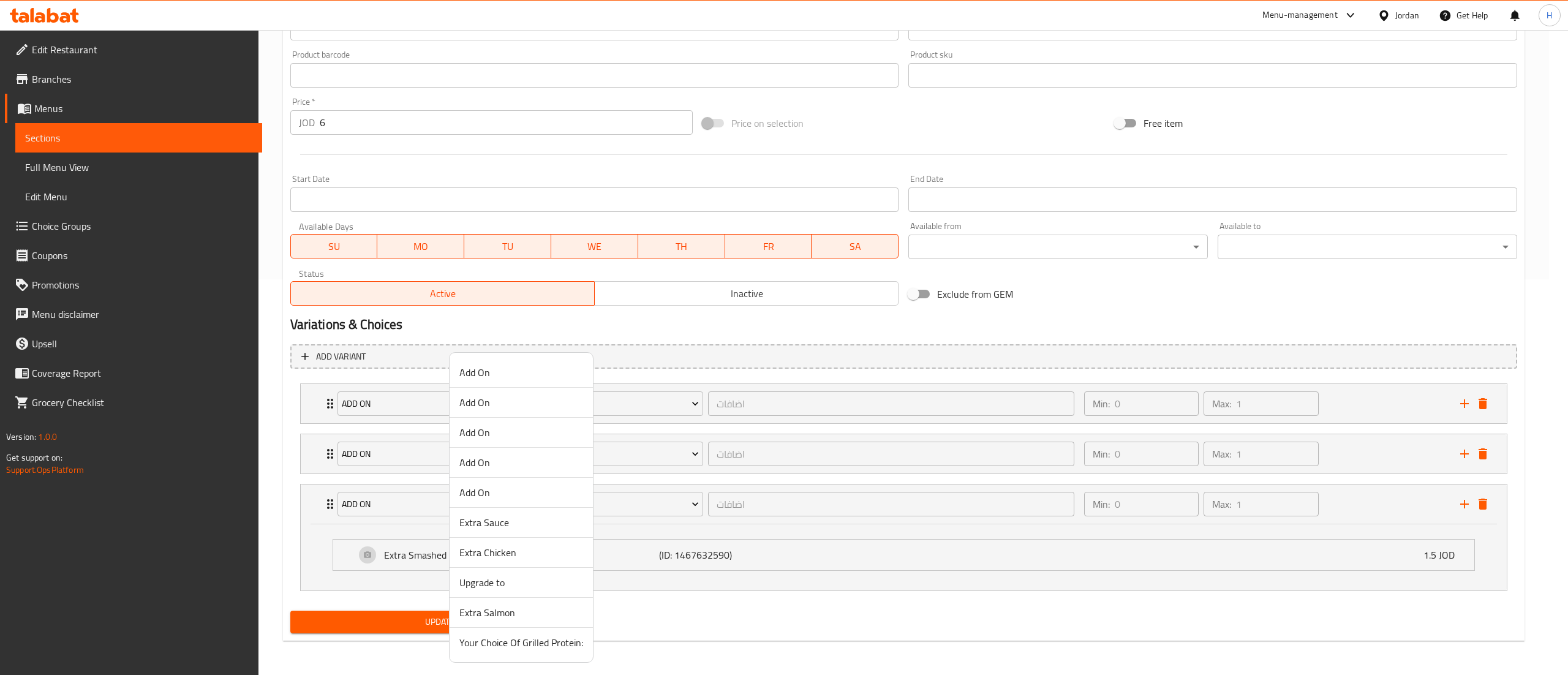
click at [500, 404] on span "Add On" at bounding box center [521, 402] width 124 height 15
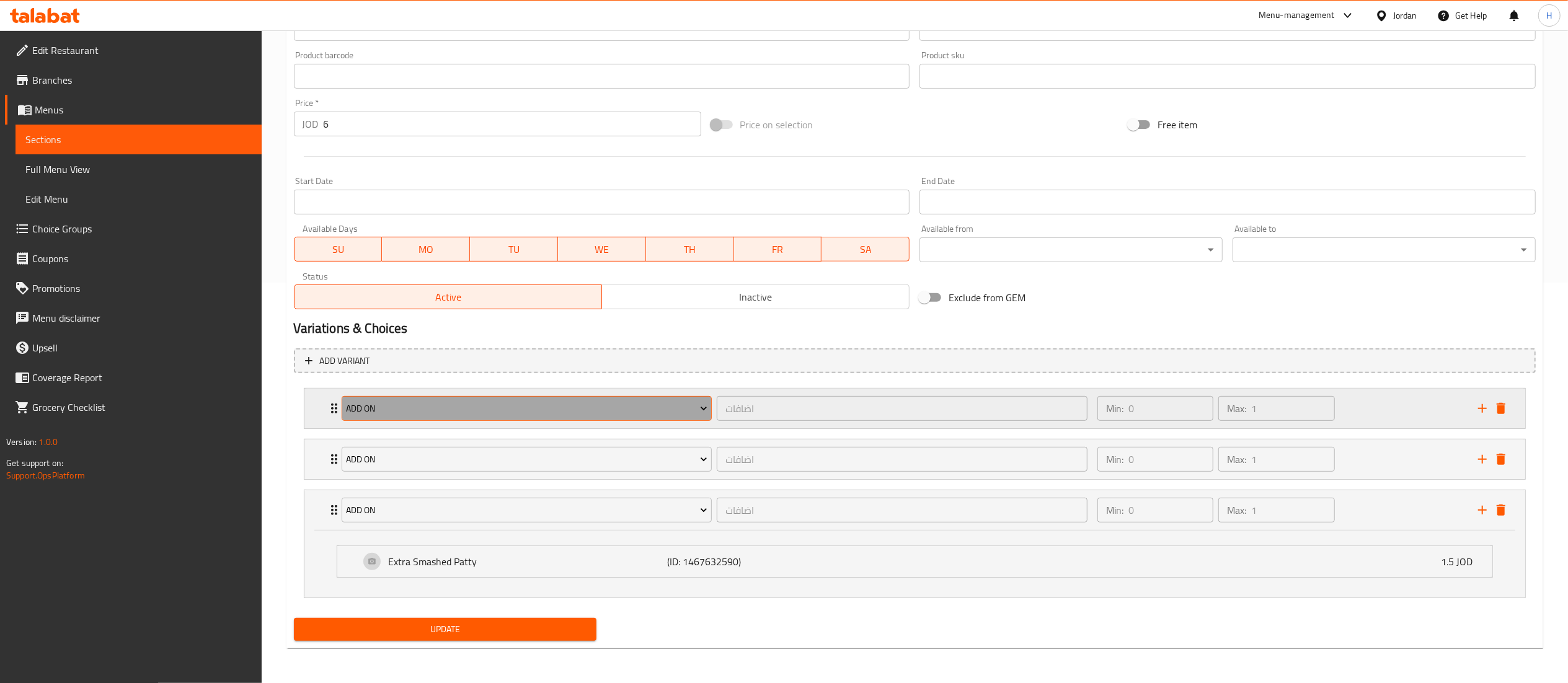
click at [484, 414] on span "Add On" at bounding box center [527, 408] width 362 height 15
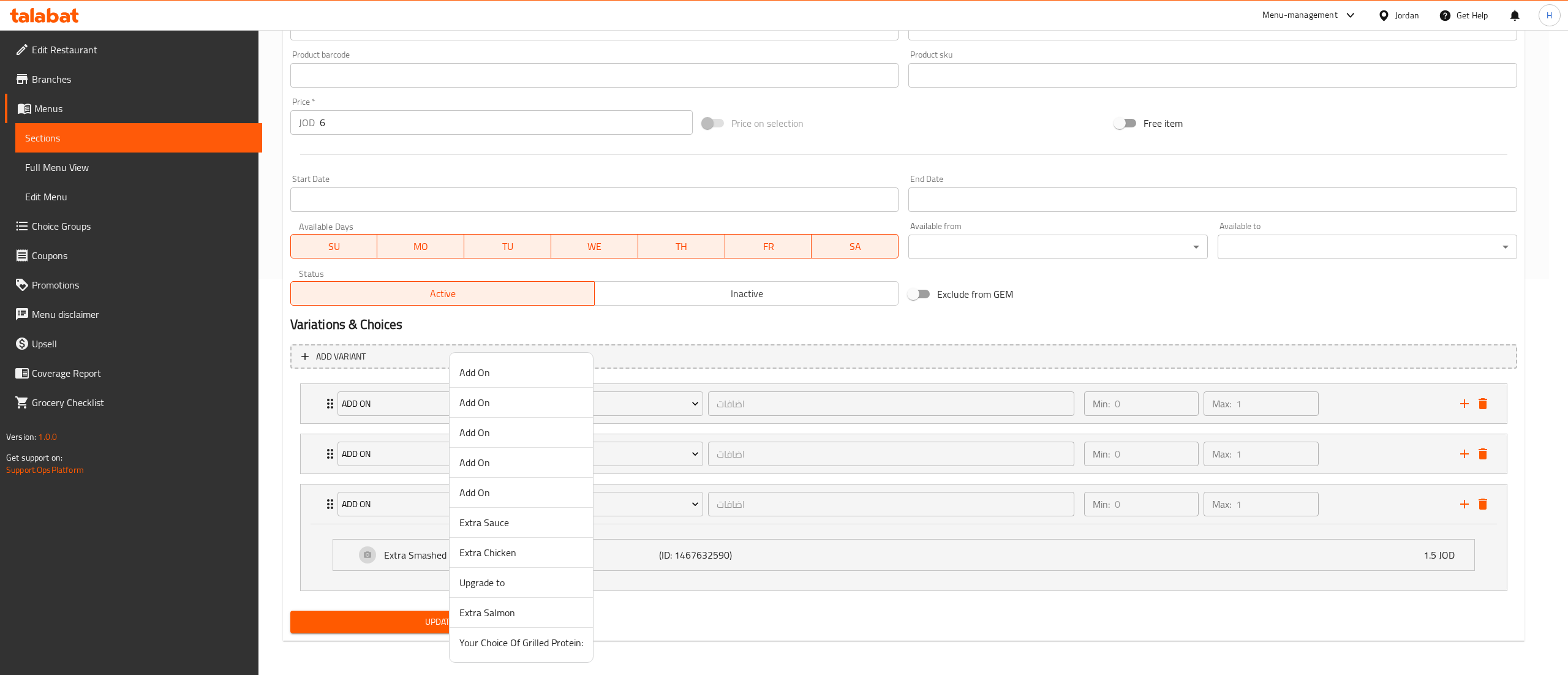
click at [494, 438] on span "Add On" at bounding box center [521, 432] width 124 height 15
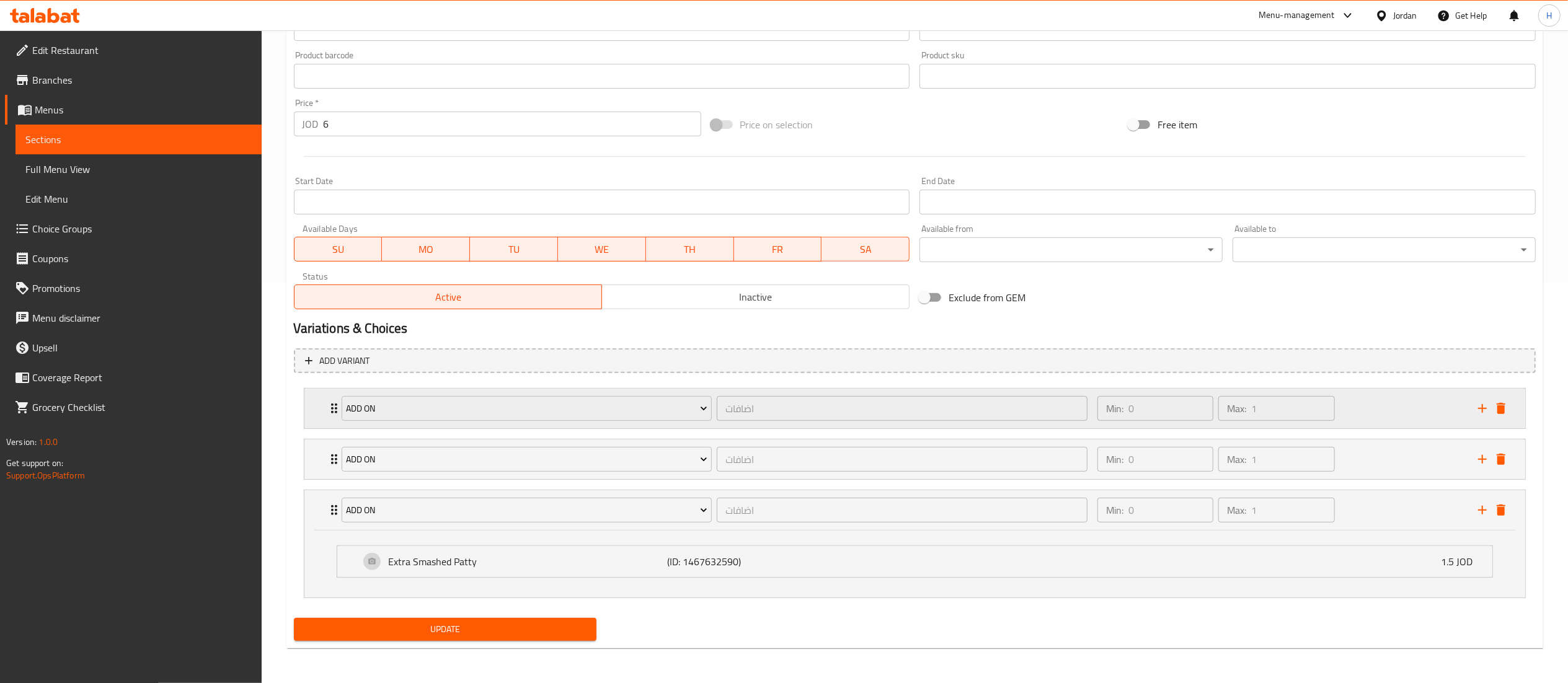
click at [1407, 399] on div "Min: 0 ​ Max: 1 ​" at bounding box center [1280, 408] width 381 height 39
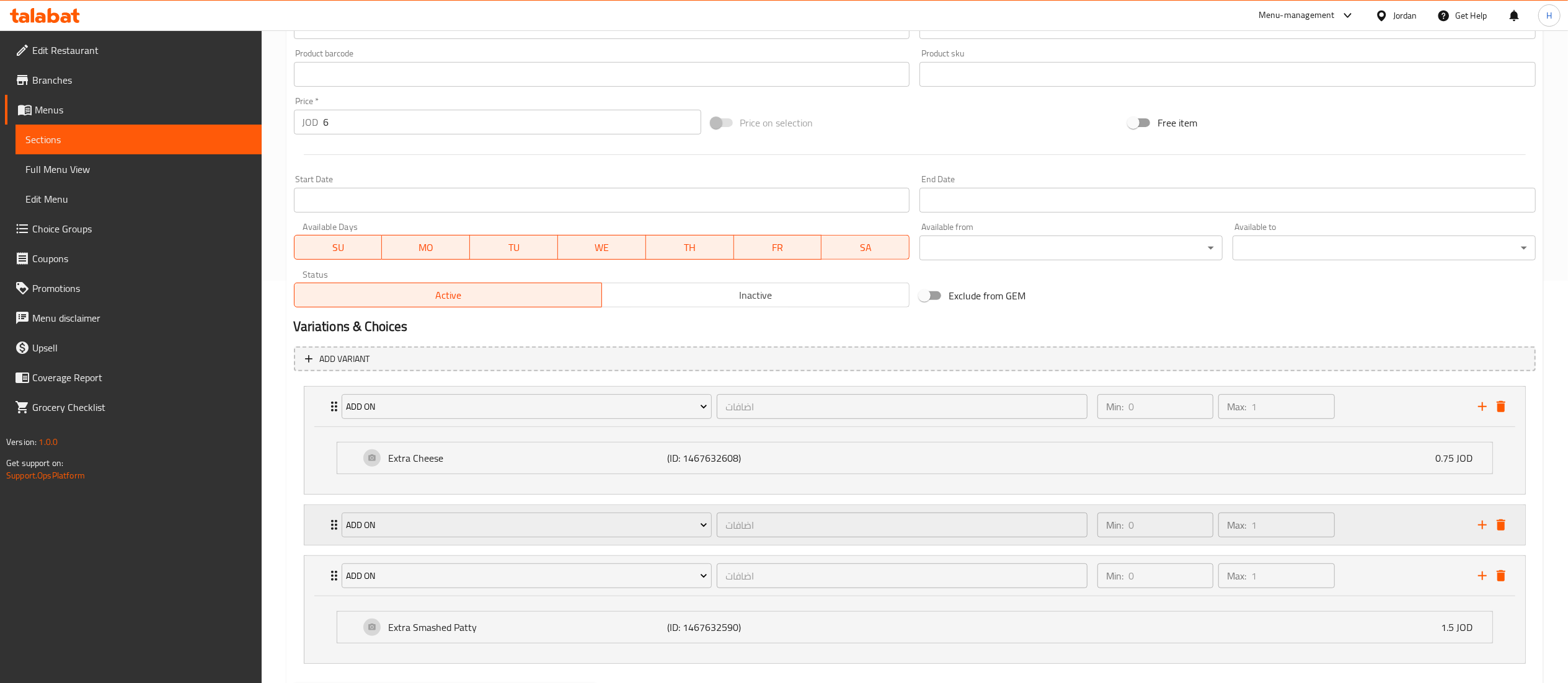
click at [1398, 522] on div "Min: 0 ​ Max: 1 ​" at bounding box center [1280, 524] width 381 height 39
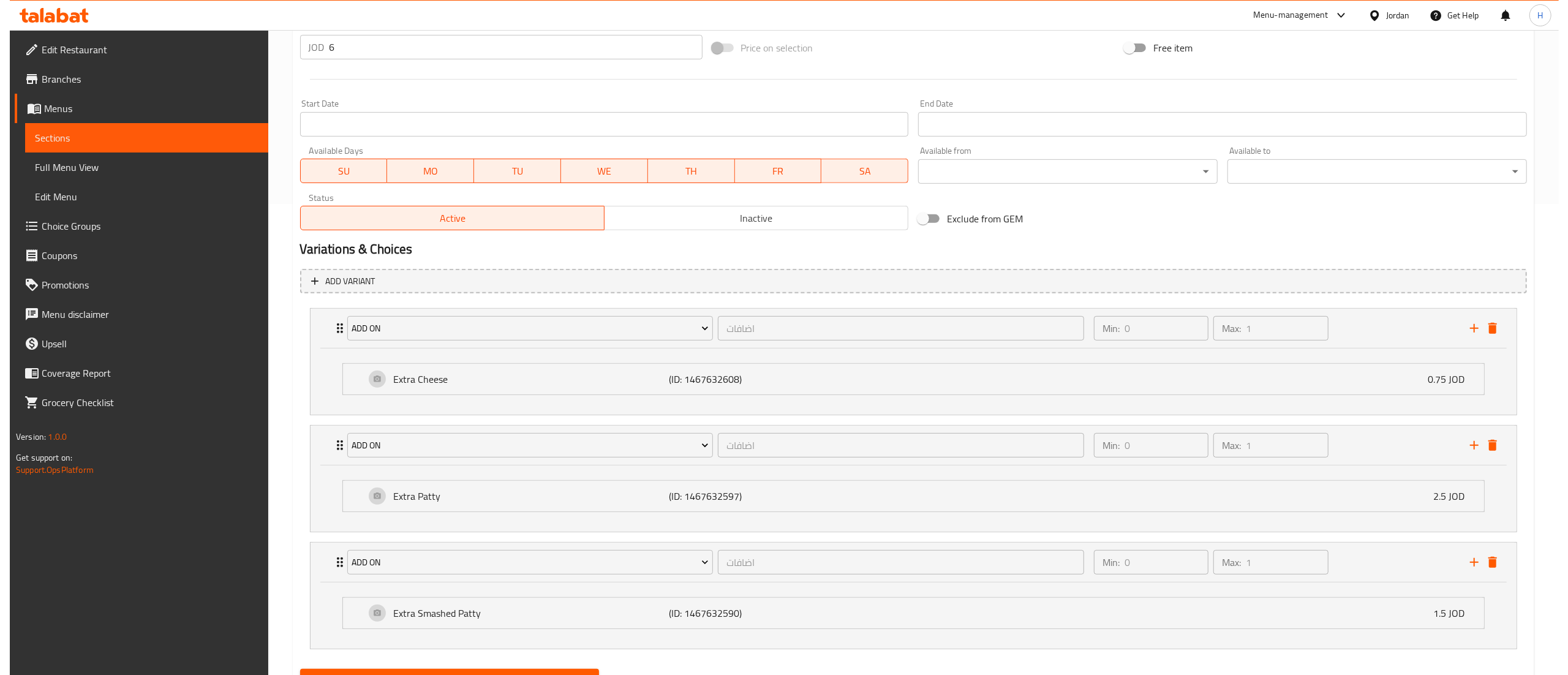
scroll to position [533, 0]
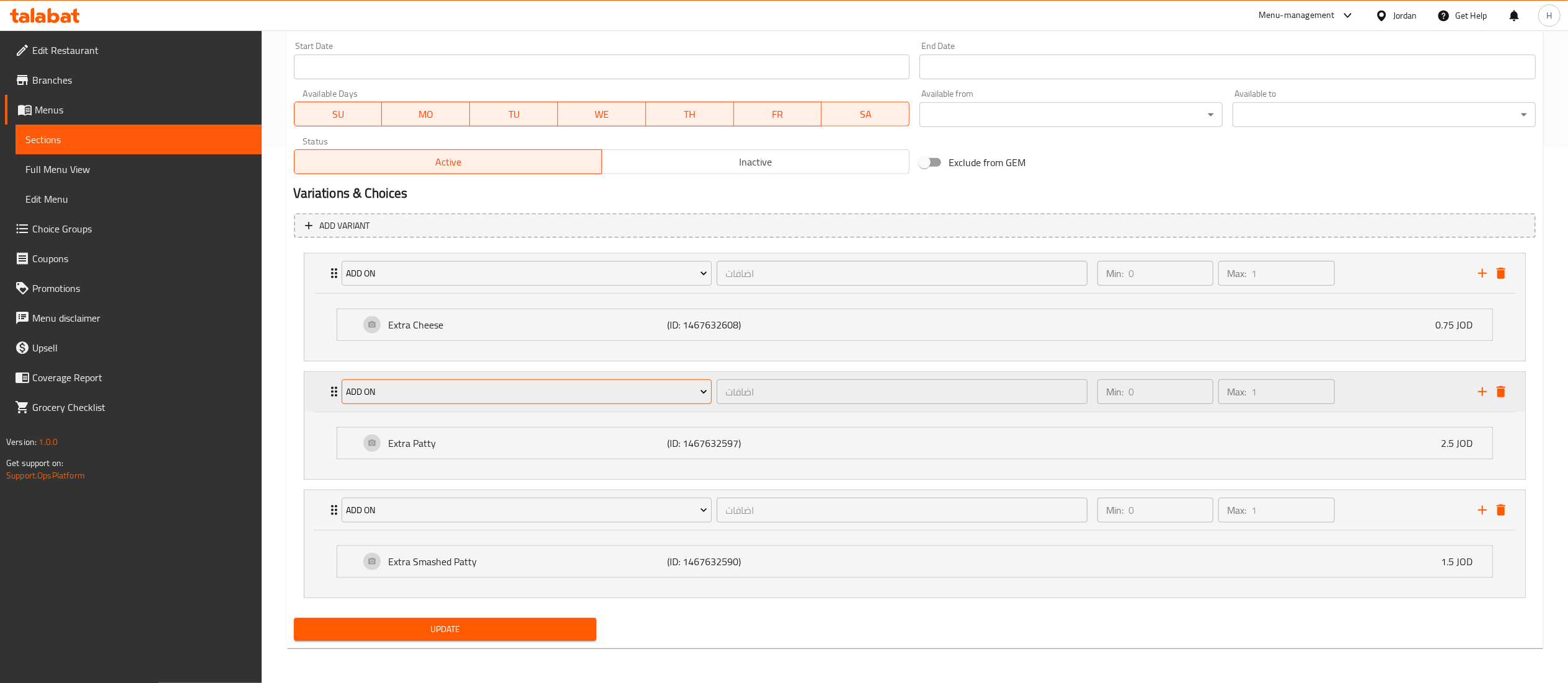
click at [462, 386] on span "Add On" at bounding box center [527, 392] width 362 height 15
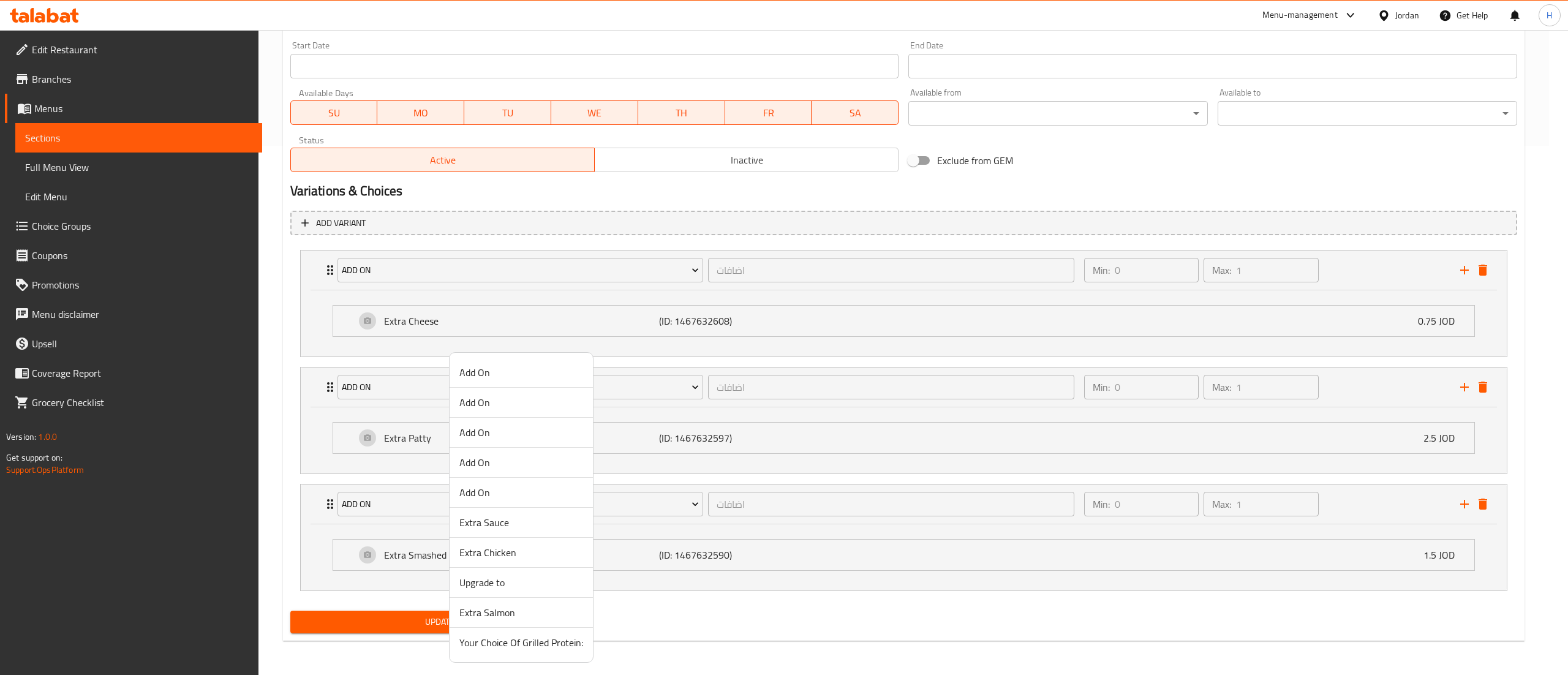
click at [498, 585] on span "Upgrade to" at bounding box center [521, 583] width 124 height 15
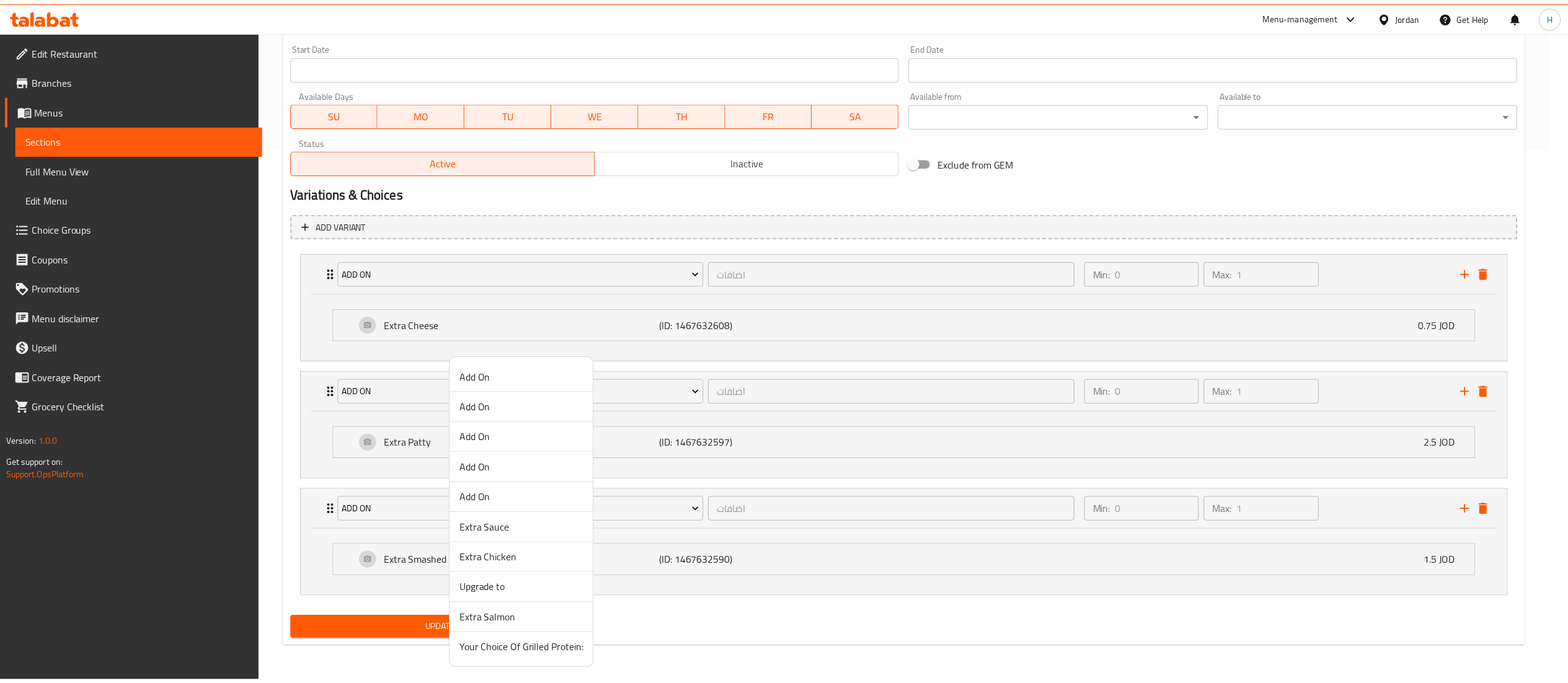
scroll to position [471, 0]
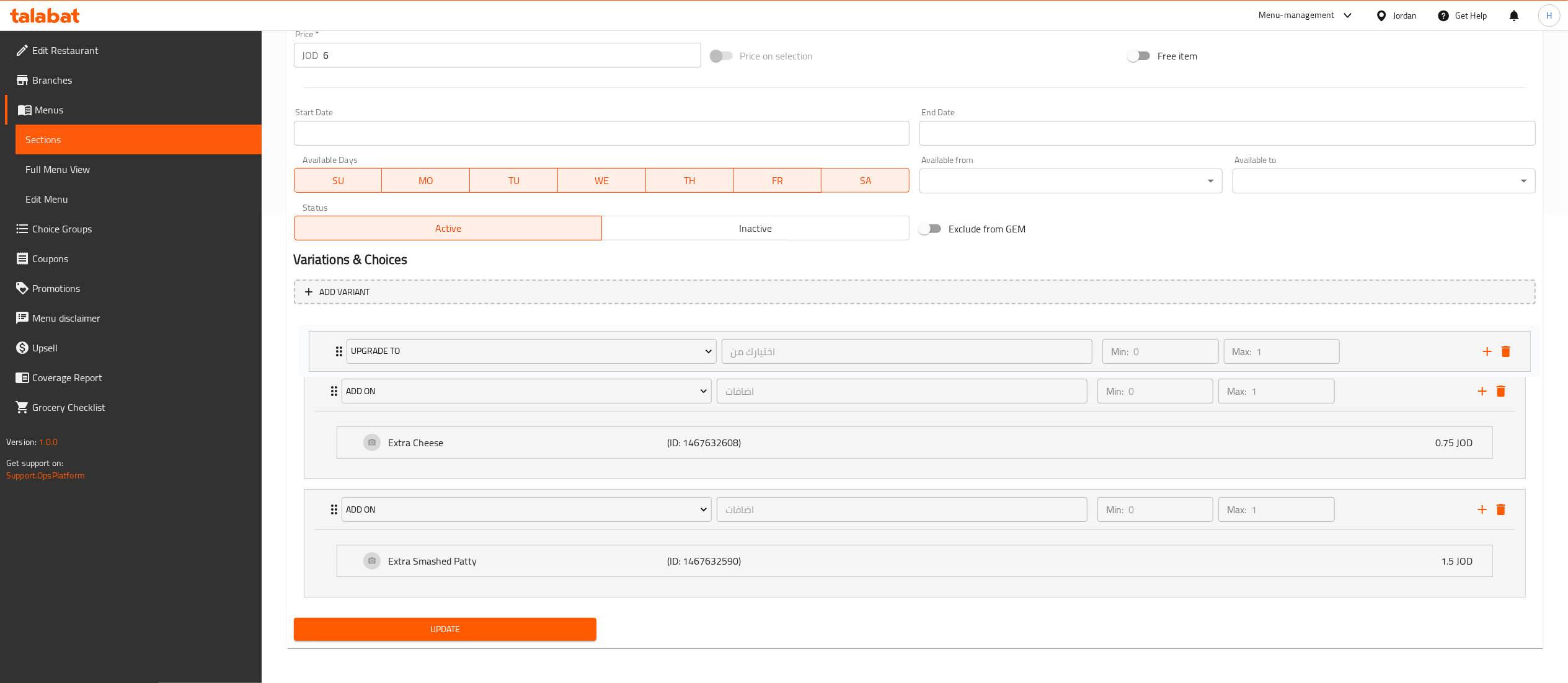
drag, startPoint x: 325, startPoint y: 452, endPoint x: 323, endPoint y: 329, distance: 123.0
click at [323, 329] on div "Add On اضافات ​ Min: 0 ​ Max: 1 ​ Extra Cheese (ID: 1467632608) 0.75 JOD Name (…" at bounding box center [914, 458] width 1242 height 288
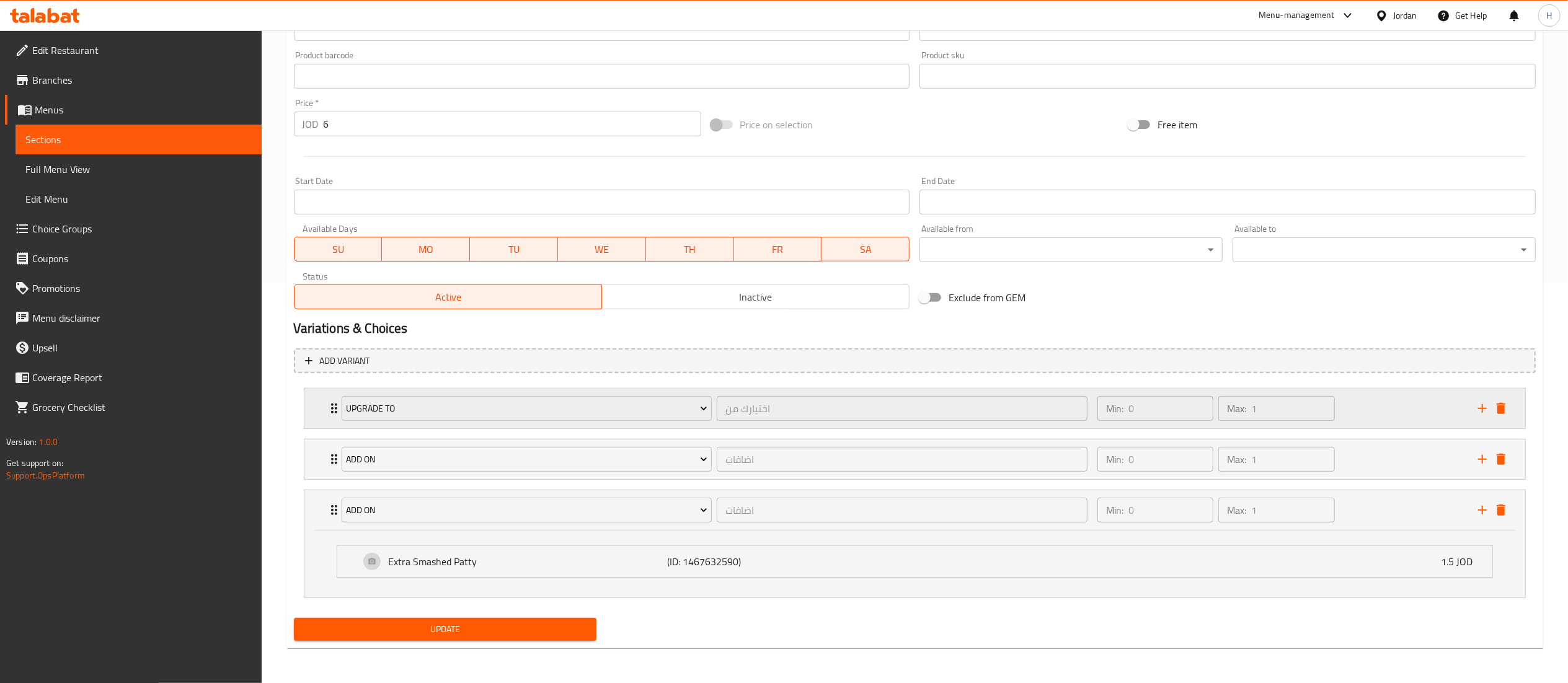
click at [1398, 411] on div "Min: 0 ​ Max: 1 ​" at bounding box center [1280, 408] width 381 height 39
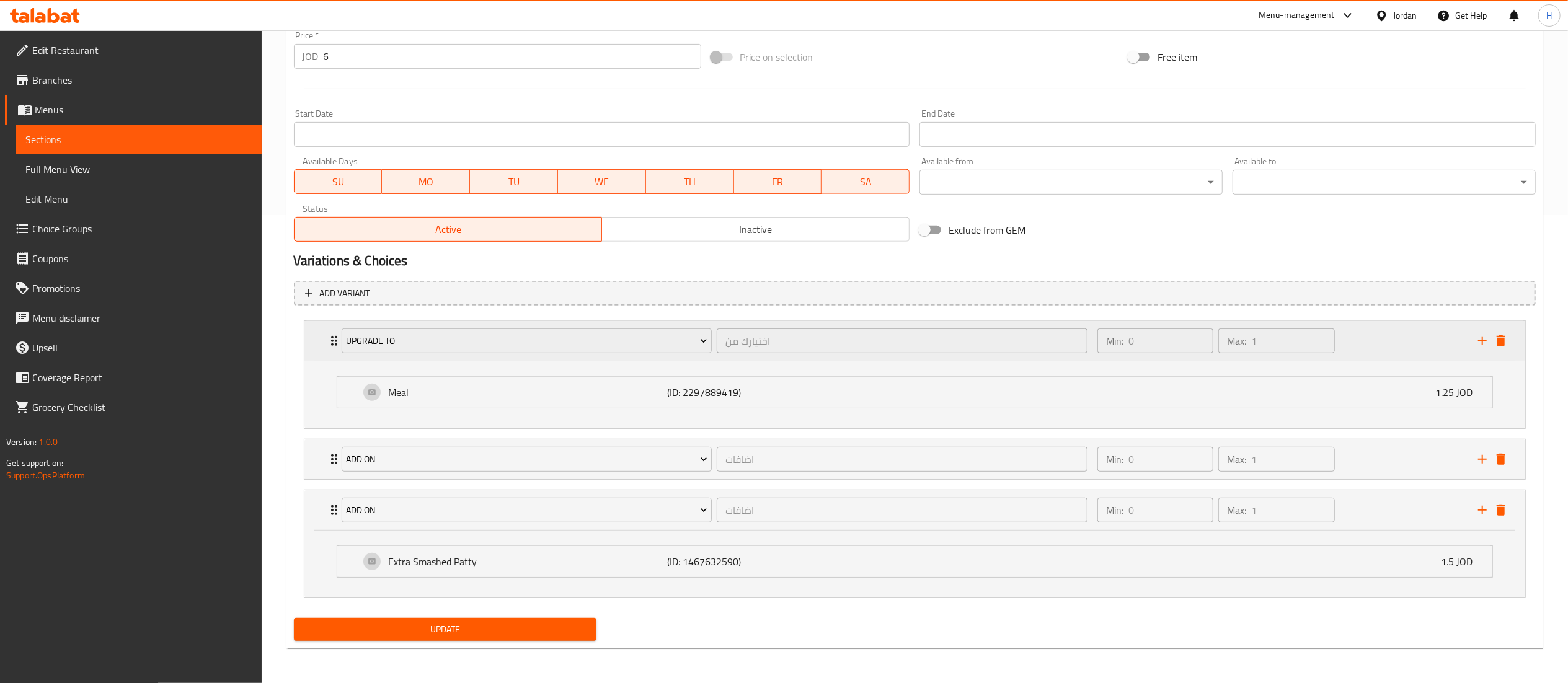
scroll to position [471, 0]
click at [1398, 346] on div "Min: 0 ​ Max: 1 ​" at bounding box center [1280, 340] width 381 height 39
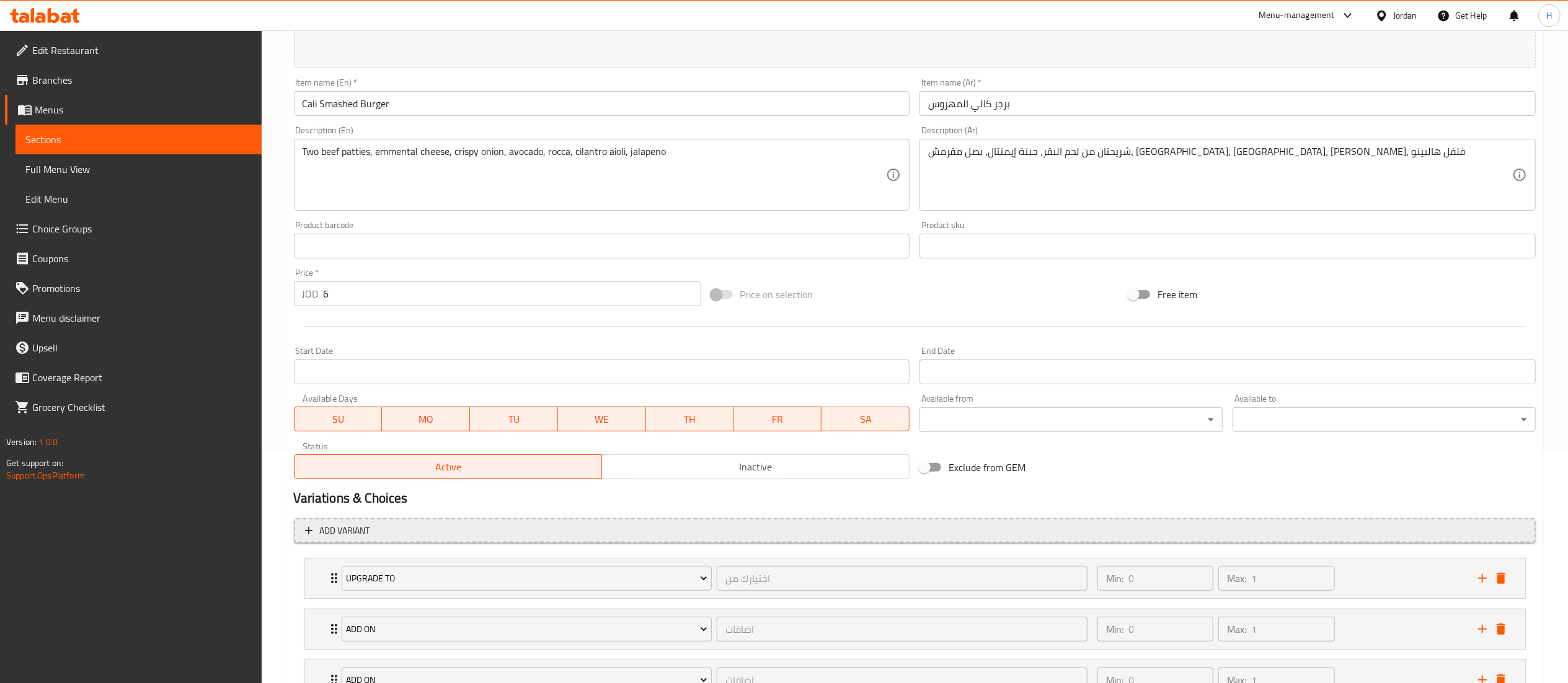
scroll to position [402, 0]
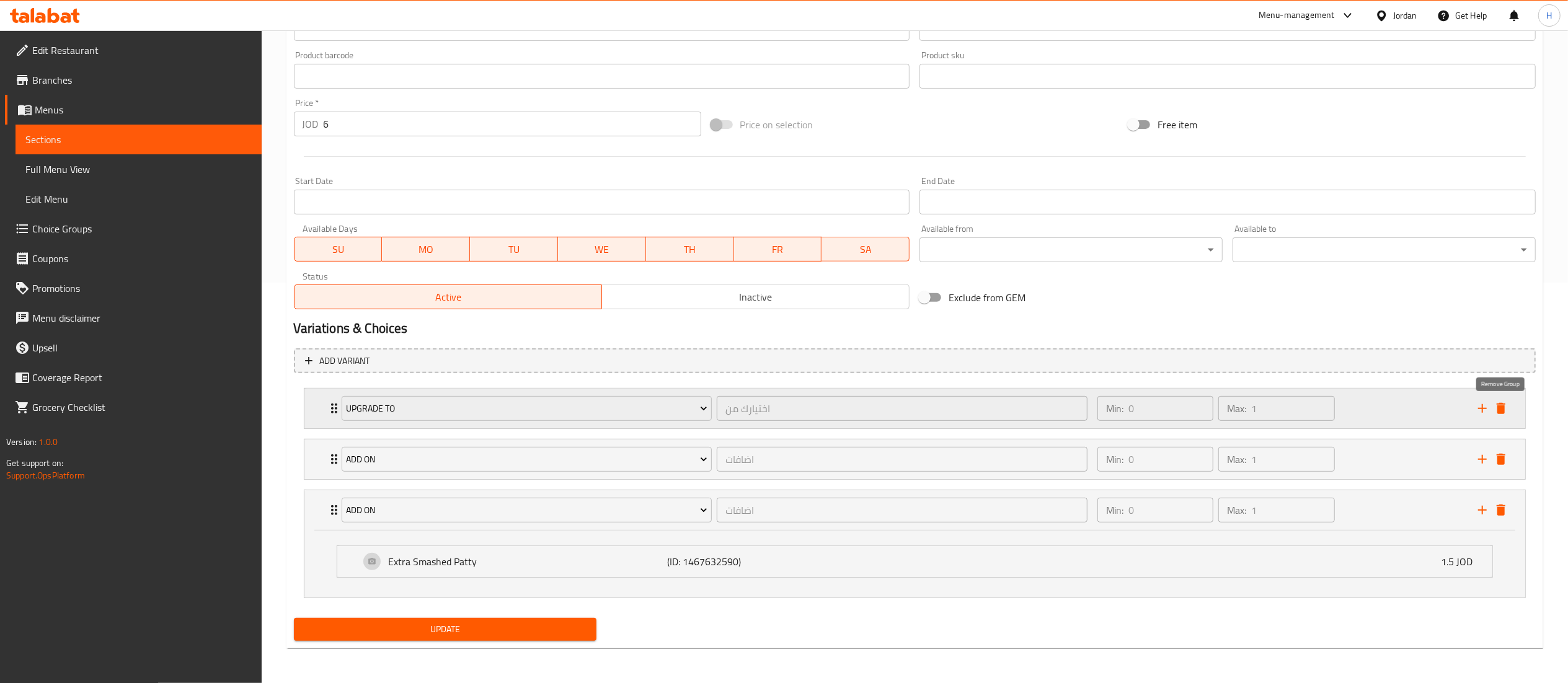
click at [1501, 406] on icon "delete" at bounding box center [1501, 408] width 9 height 11
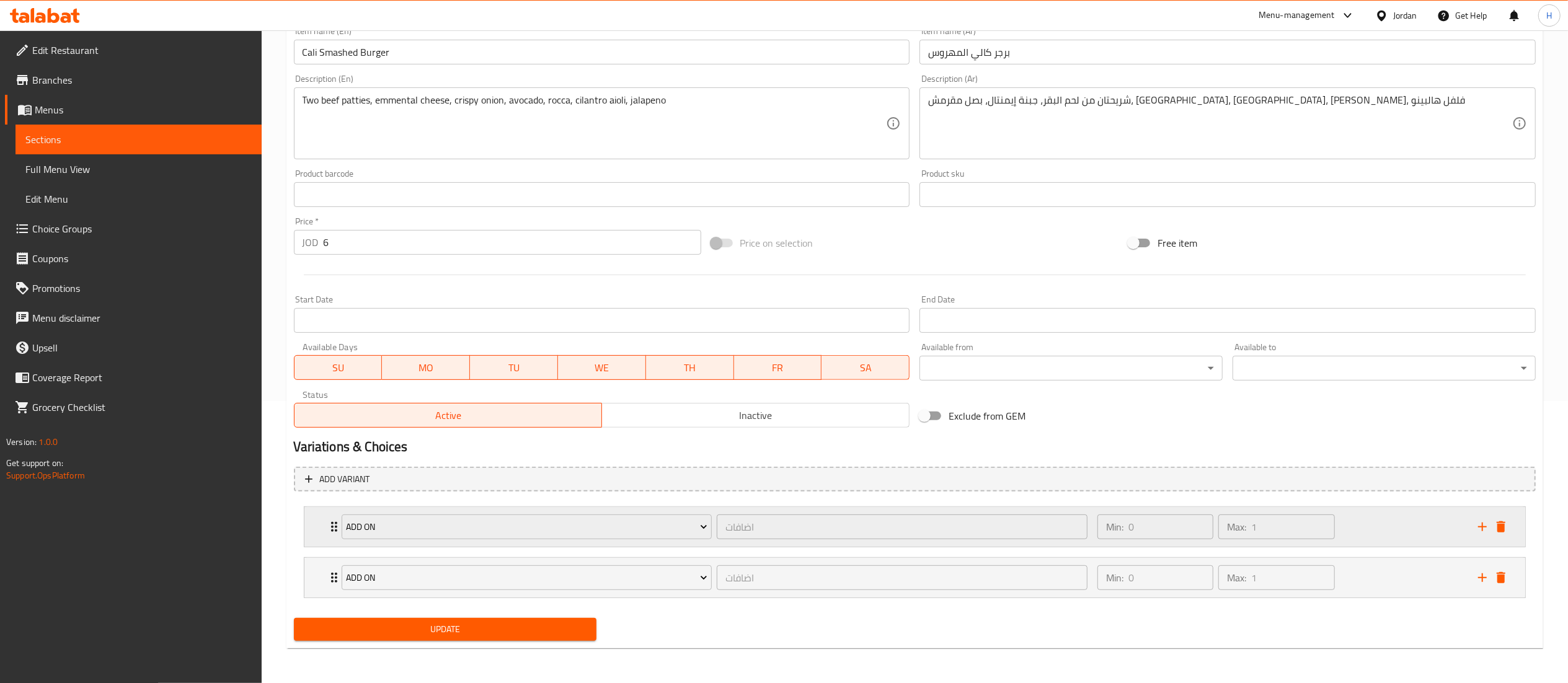
click at [1505, 522] on icon "delete" at bounding box center [1501, 527] width 9 height 11
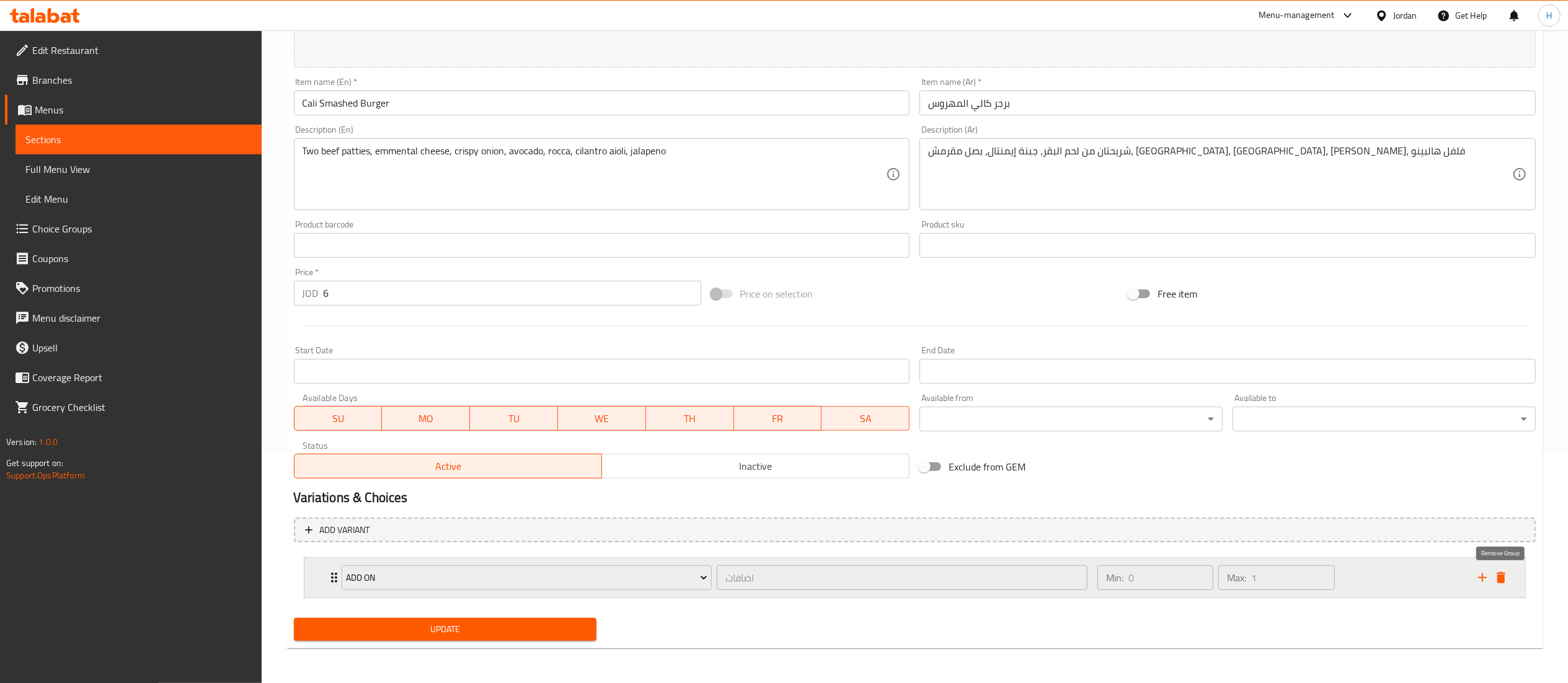
click at [1503, 579] on icon "delete" at bounding box center [1501, 578] width 9 height 11
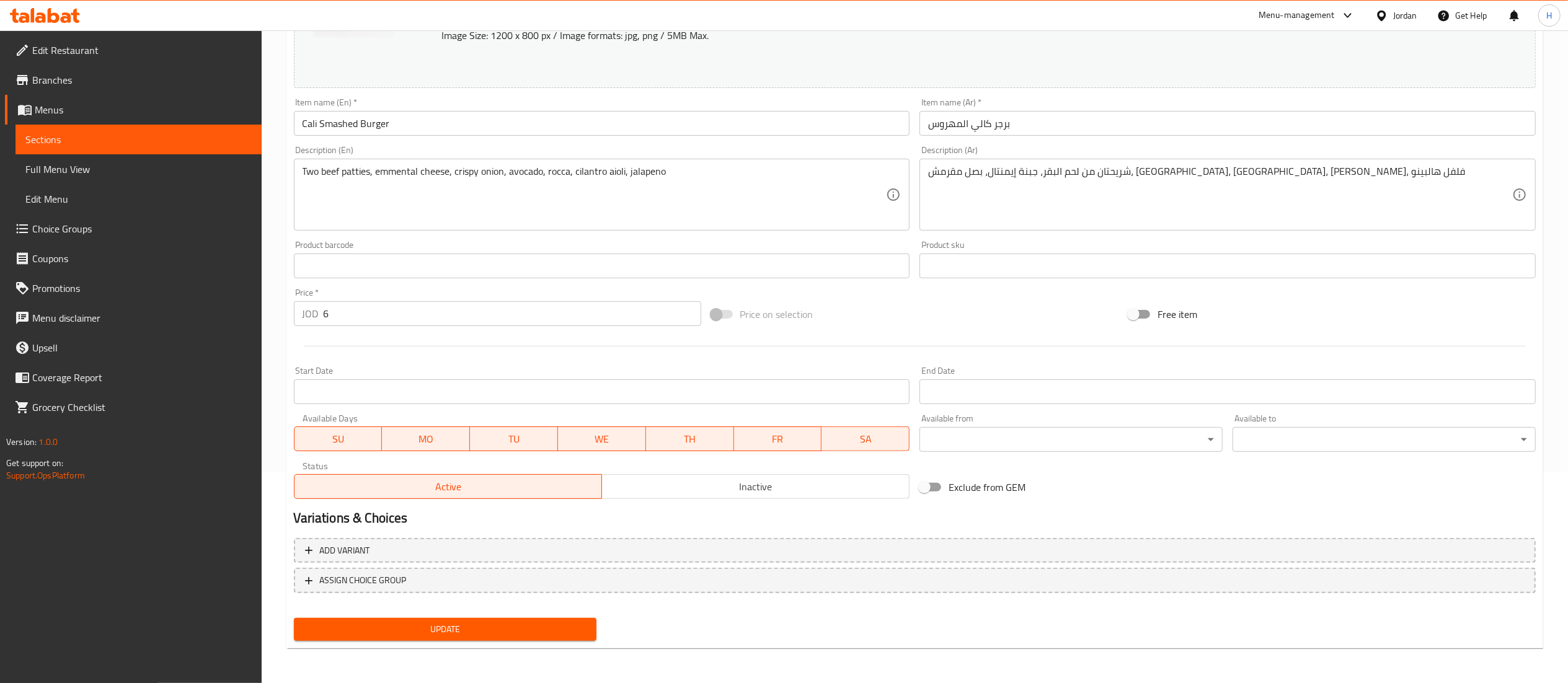
scroll to position [209, 0]
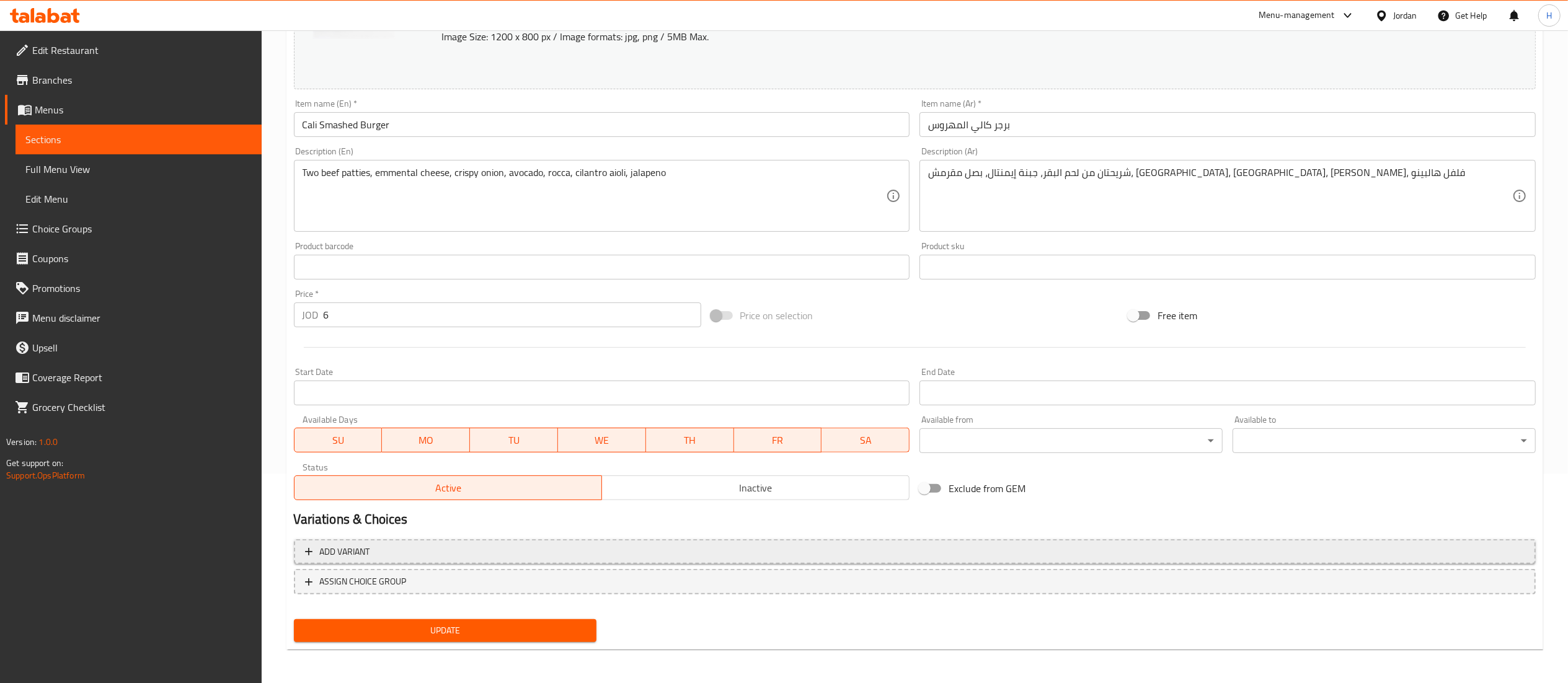
click at [390, 553] on span "Add variant" at bounding box center [915, 552] width 1220 height 15
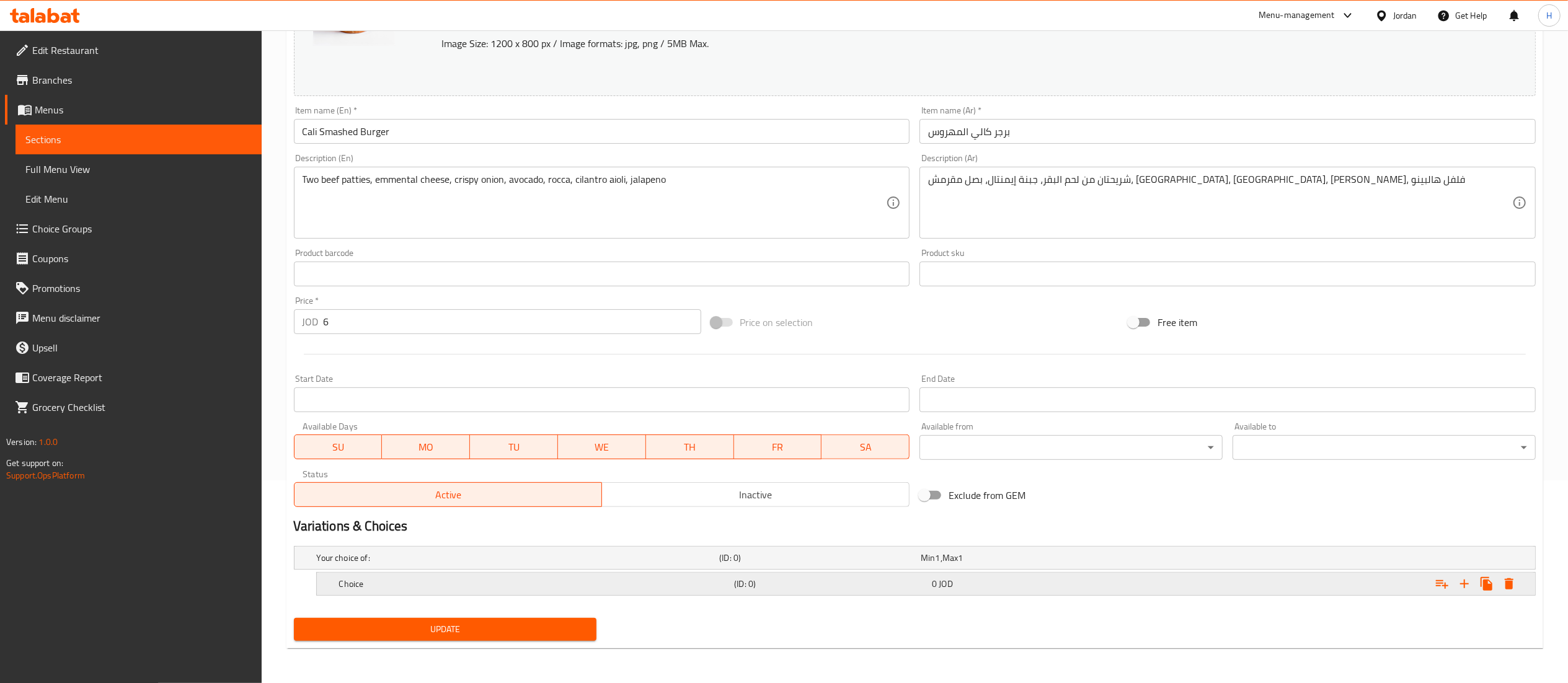
scroll to position [203, 0]
click at [1466, 589] on icon "Expand" at bounding box center [1465, 584] width 15 height 15
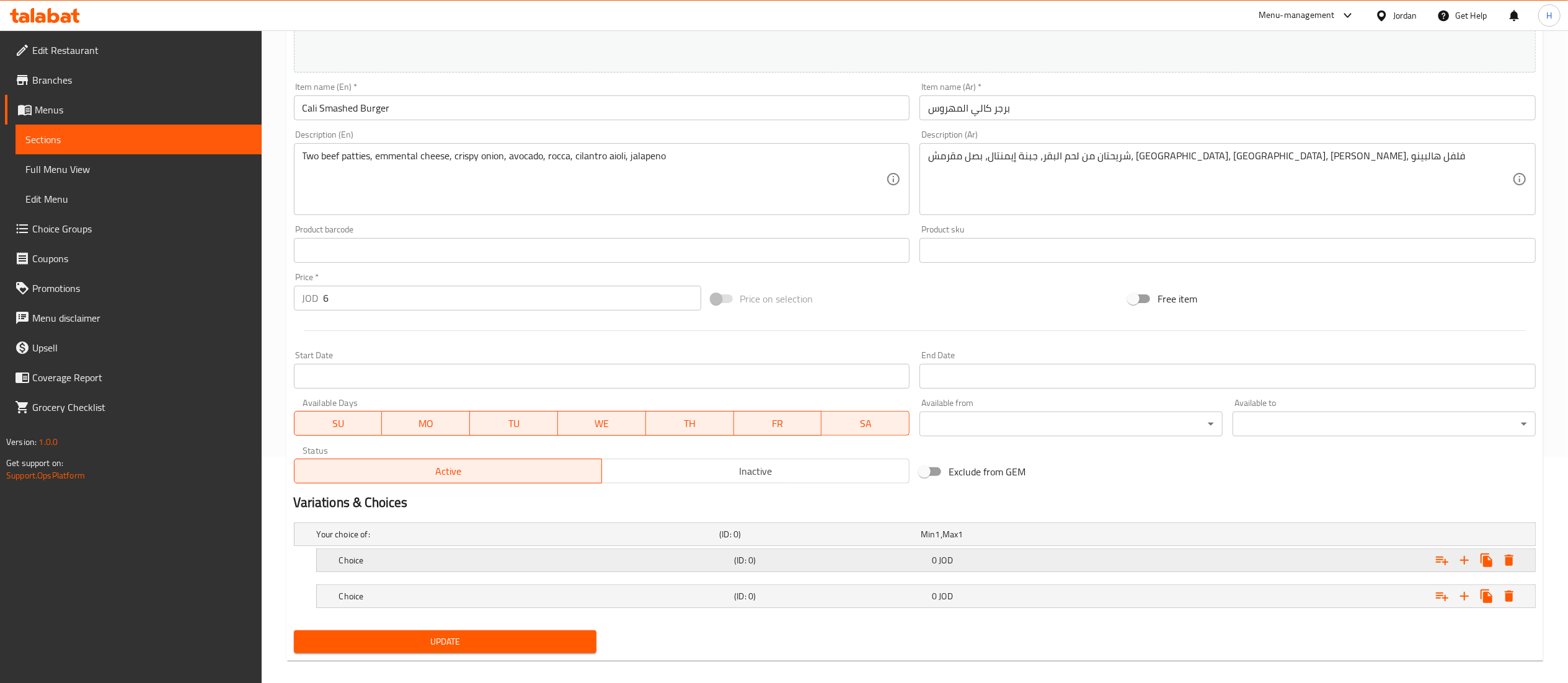
scroll to position [239, 0]
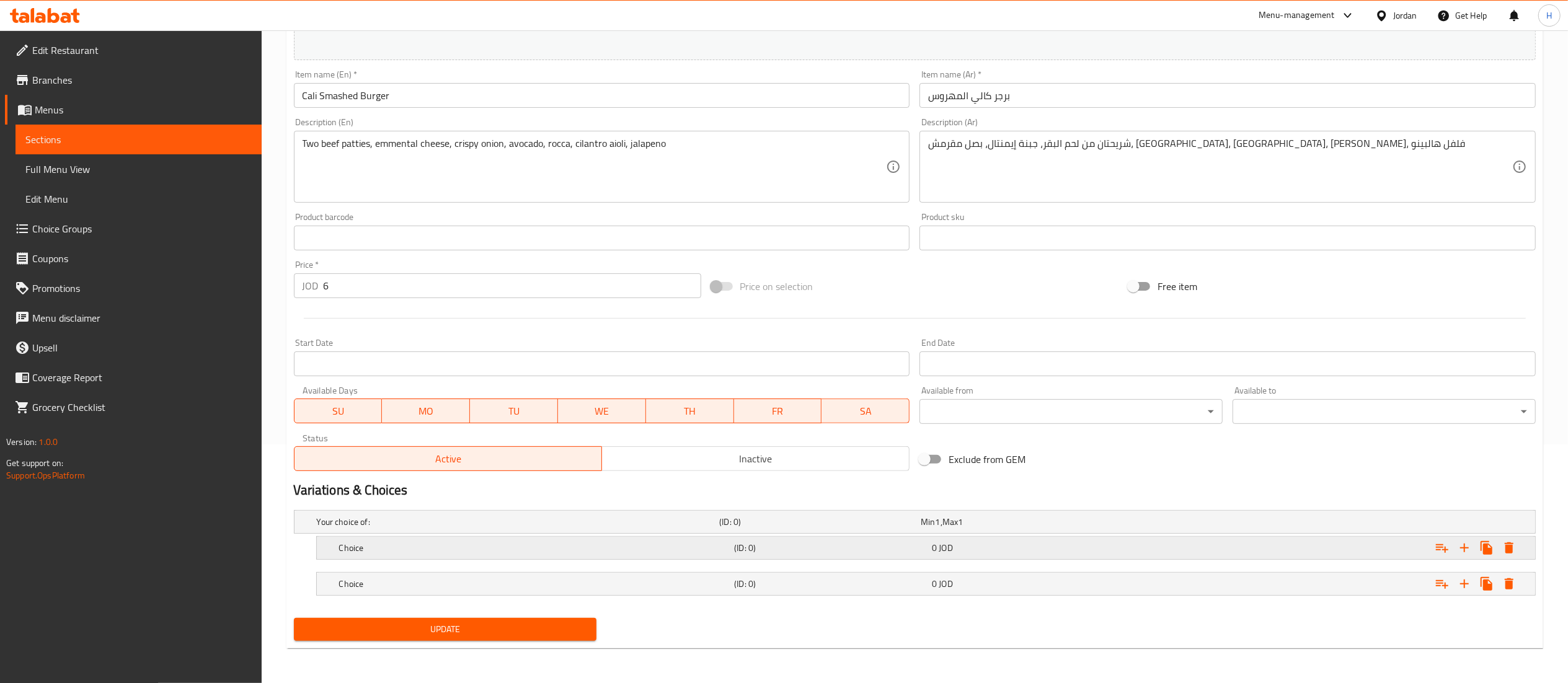
click at [386, 548] on h5 "Choice" at bounding box center [534, 548] width 390 height 13
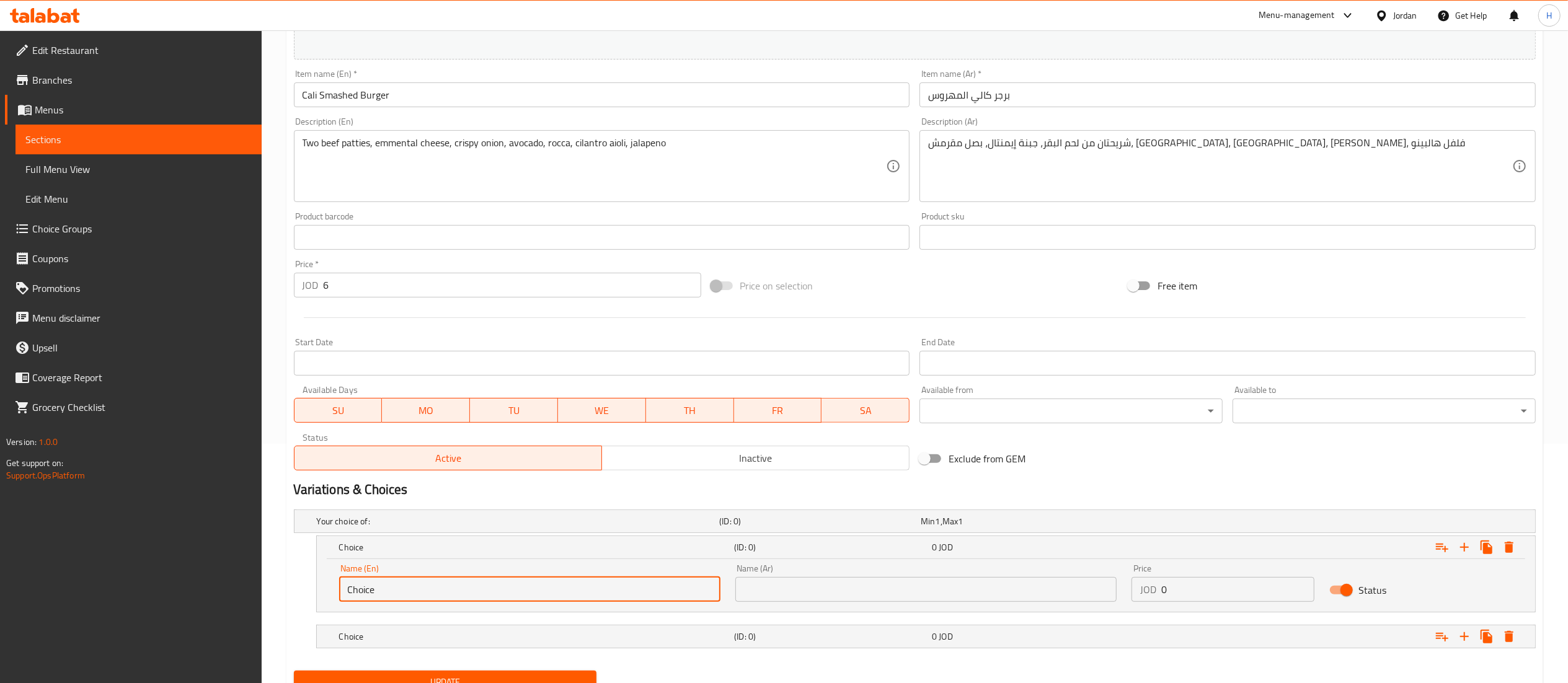
drag, startPoint x: 424, startPoint y: 592, endPoint x: 167, endPoint y: 594, distance: 257.0
click at [167, 594] on div "Edit Restaurant Branches Menus Sections Full Menu View Edit Menu Choice Groups …" at bounding box center [784, 263] width 1568 height 944
type input "ل"
type input "Burger"
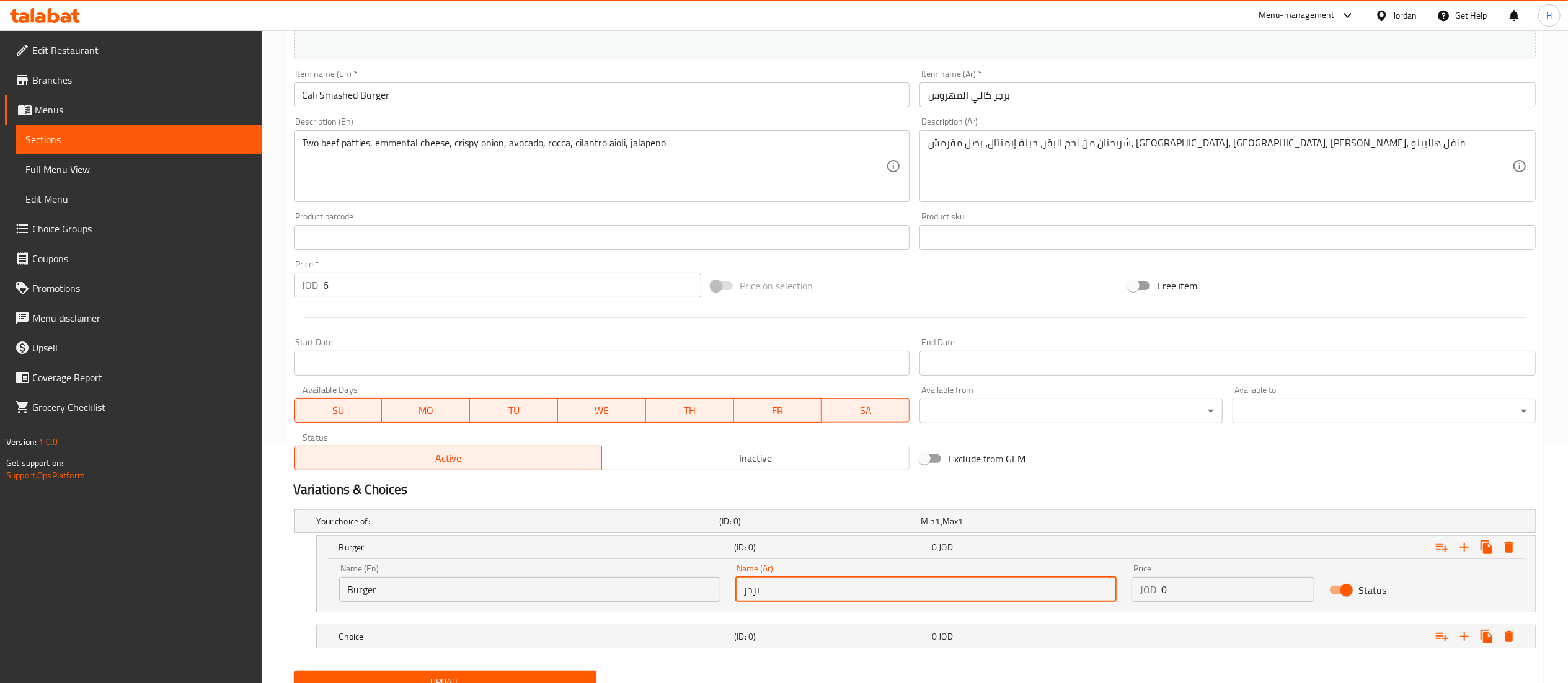
type input "برجر"
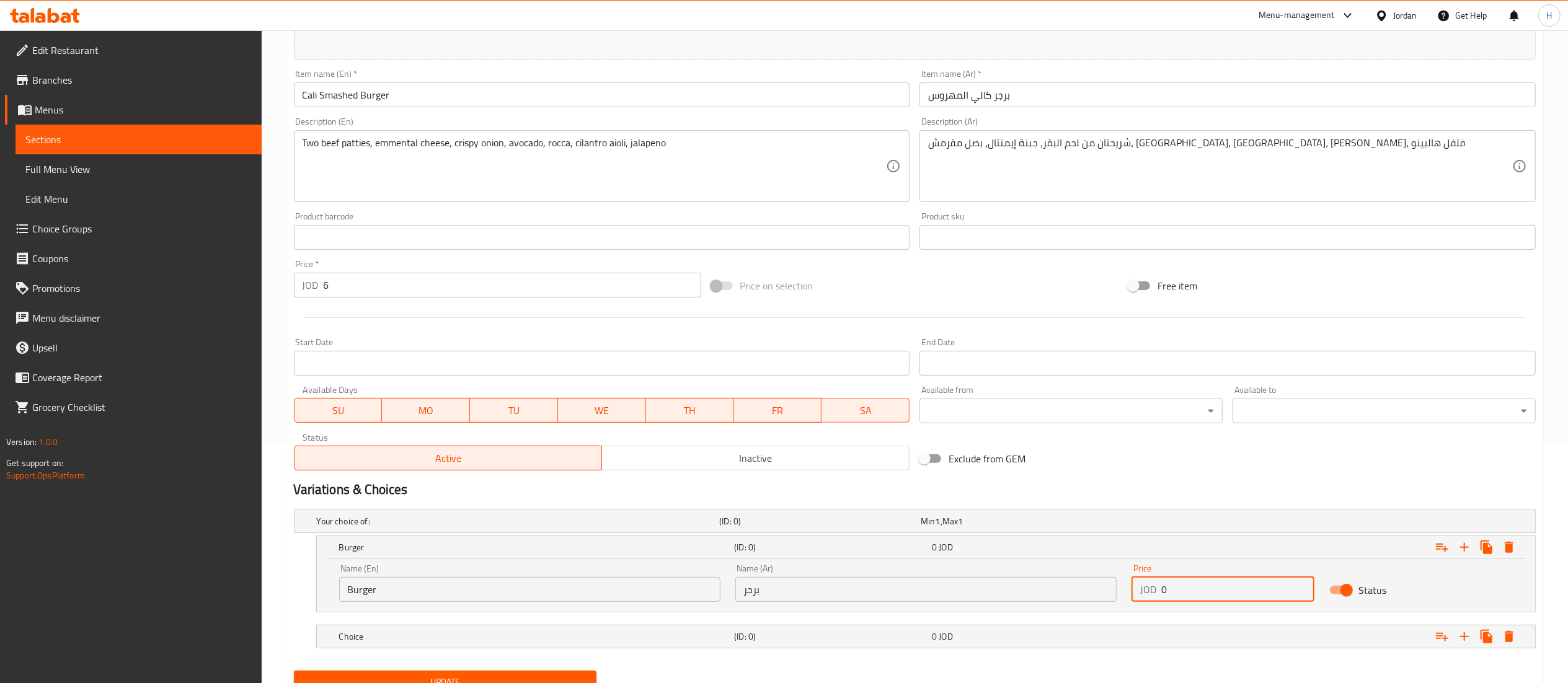
drag, startPoint x: 1189, startPoint y: 594, endPoint x: 1048, endPoint y: 580, distance: 141.7
click at [1048, 580] on div "Name (En) Burger Name (En) Name (Ar) برجر Name (Ar) Price JOD 0 Price Status" at bounding box center [925, 583] width 1188 height 53
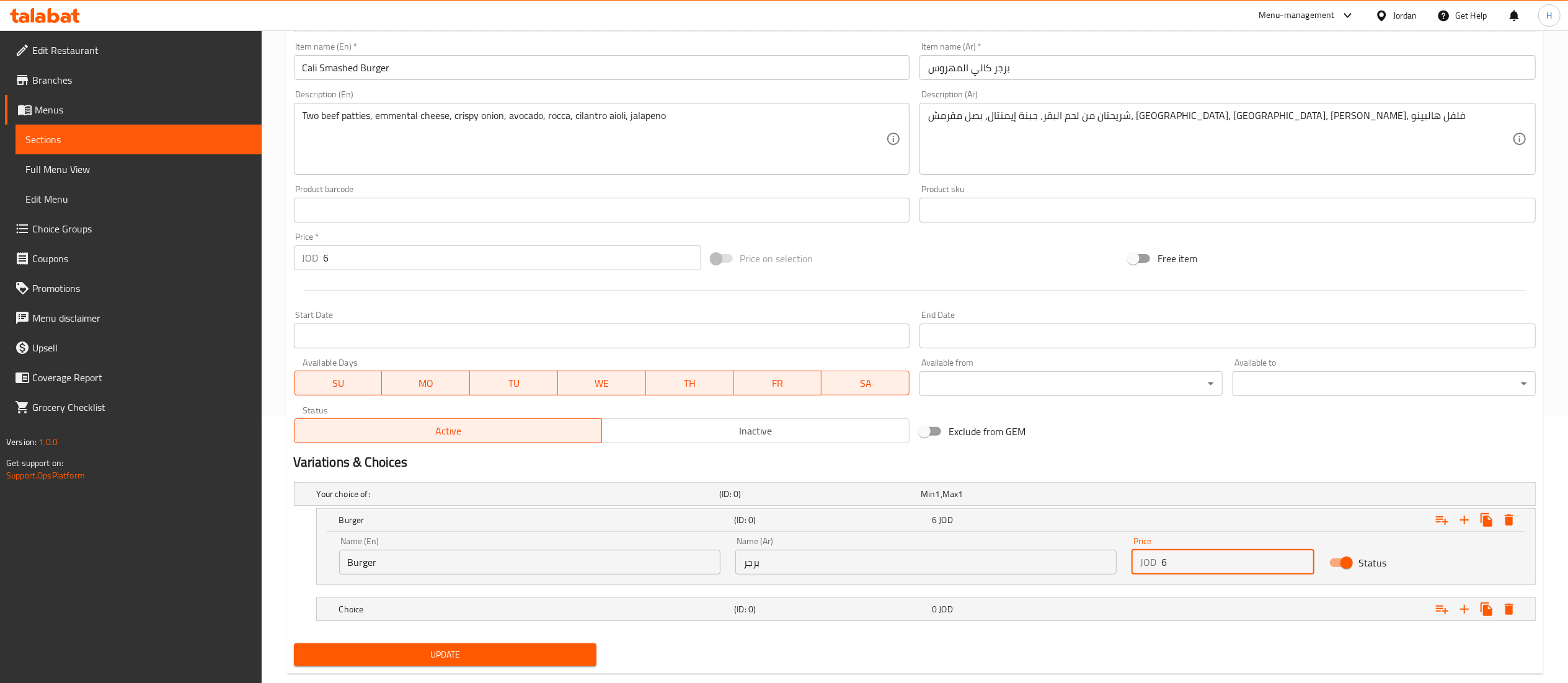
scroll to position [293, 0]
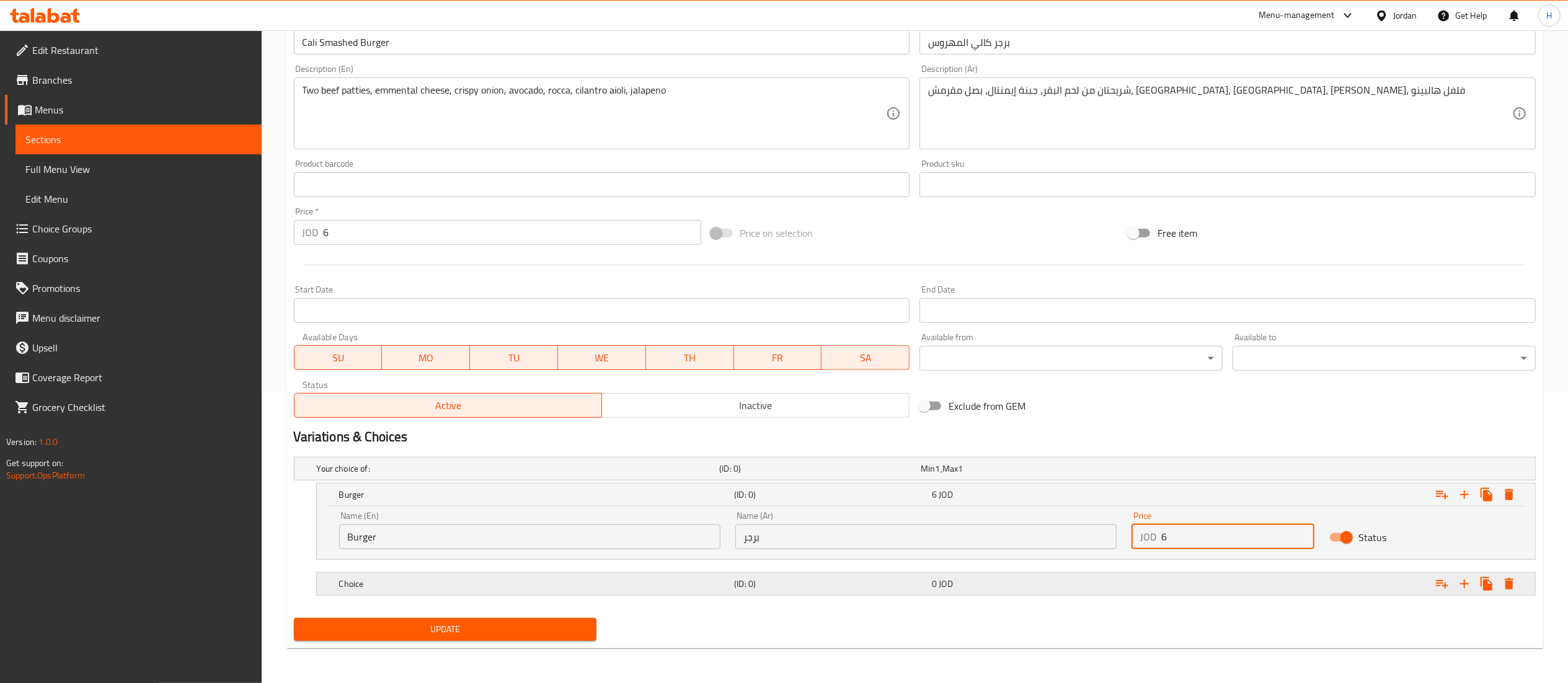
type input "6"
click at [653, 583] on h5 "Choice" at bounding box center [534, 584] width 390 height 13
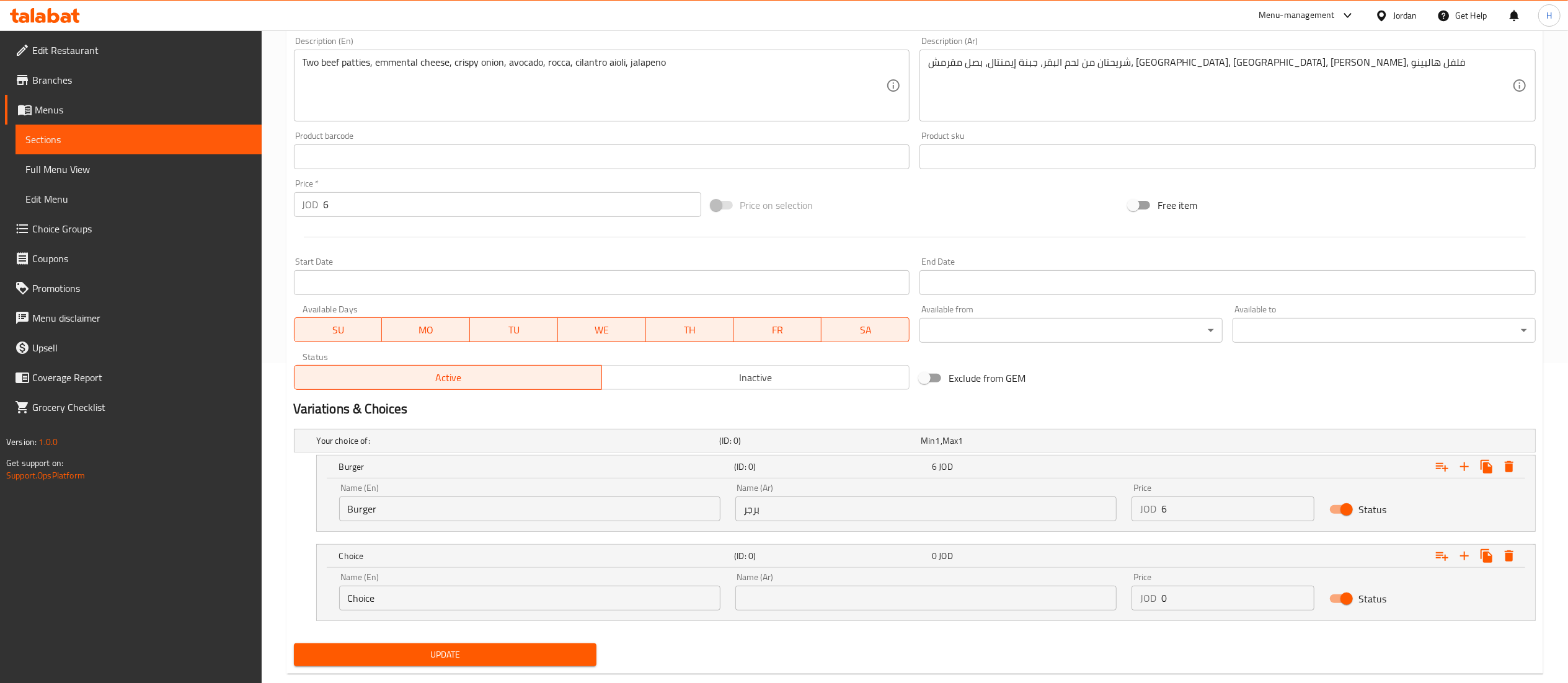
scroll to position [346, 0]
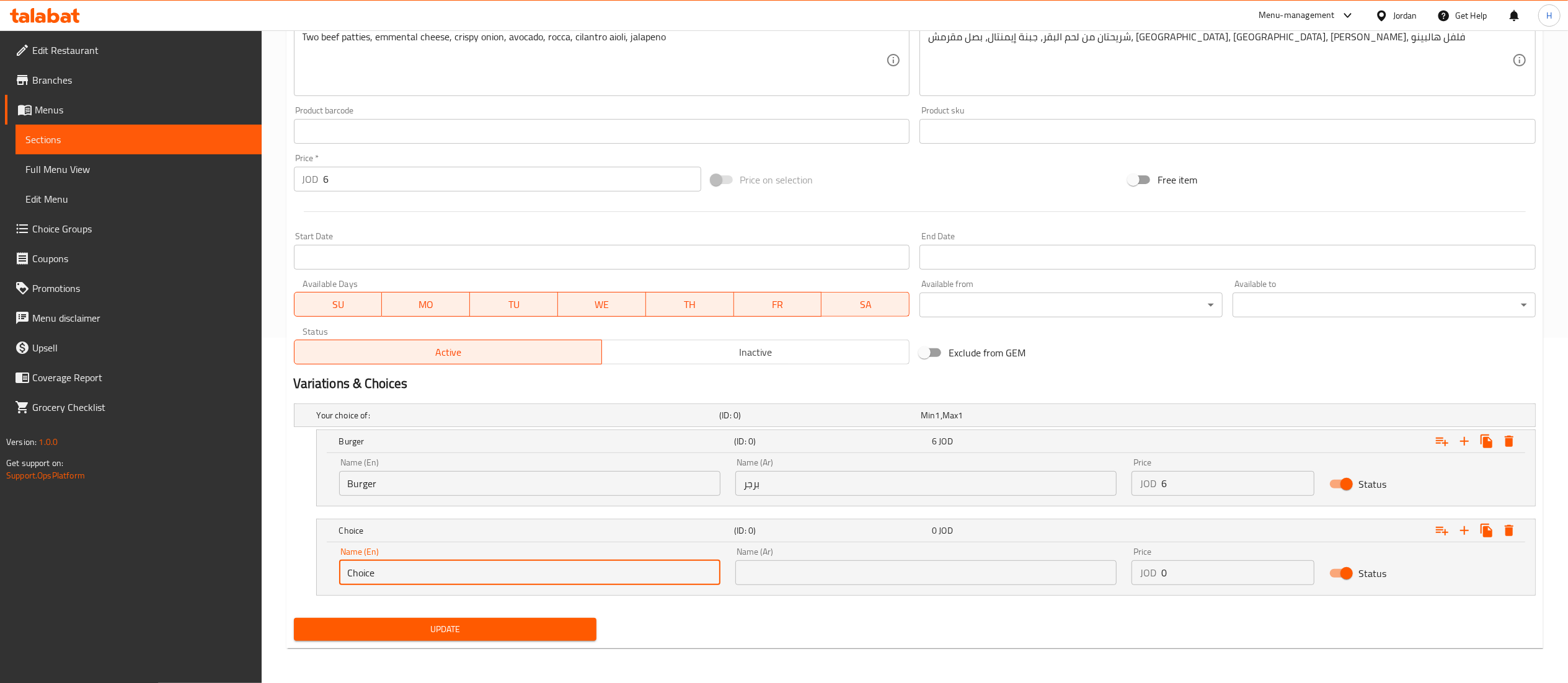
drag, startPoint x: 390, startPoint y: 563, endPoint x: 244, endPoint y: 562, distance: 146.0
click at [244, 562] on div "Edit Restaurant Branches Menus Sections Full Menu View Edit Menu Choice Groups …" at bounding box center [784, 184] width 1568 height 998
type input "’"
type input "Meal"
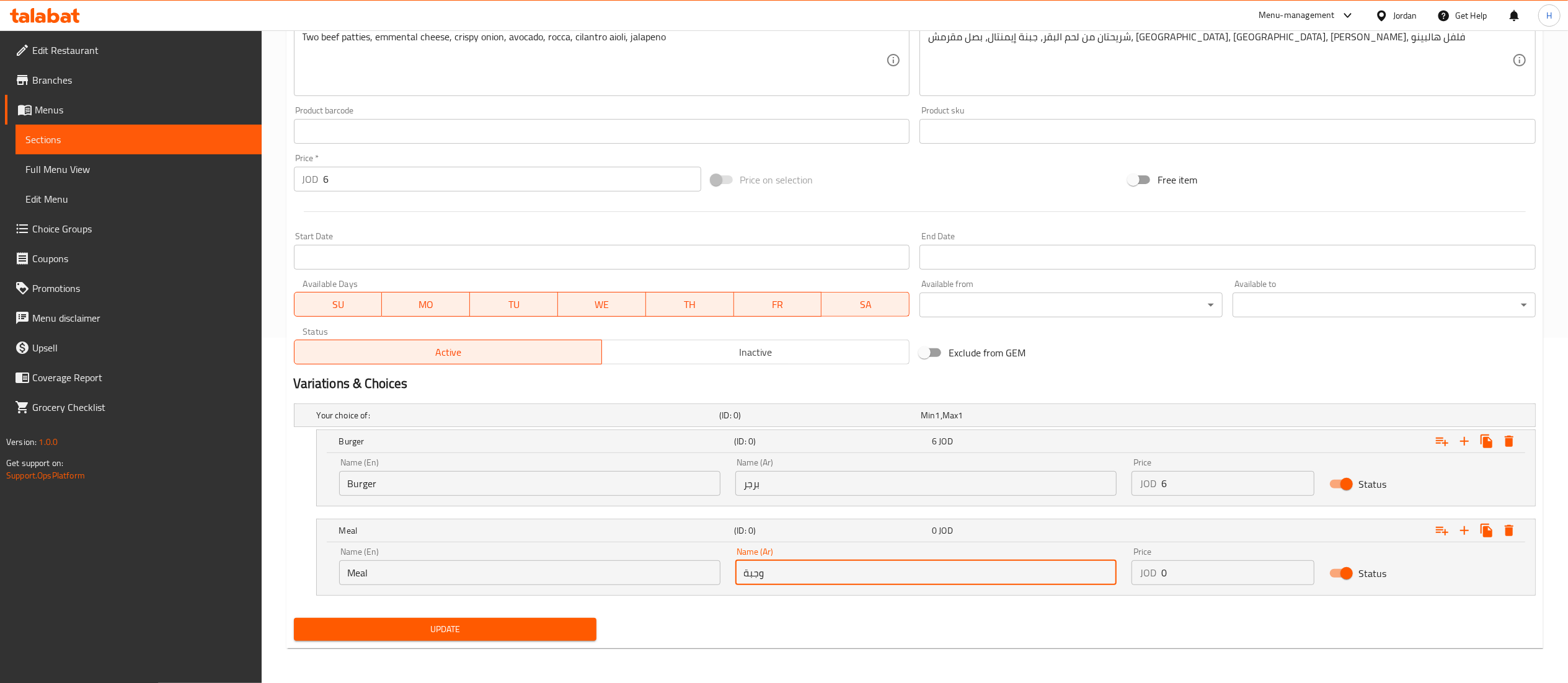
type input "وجبة"
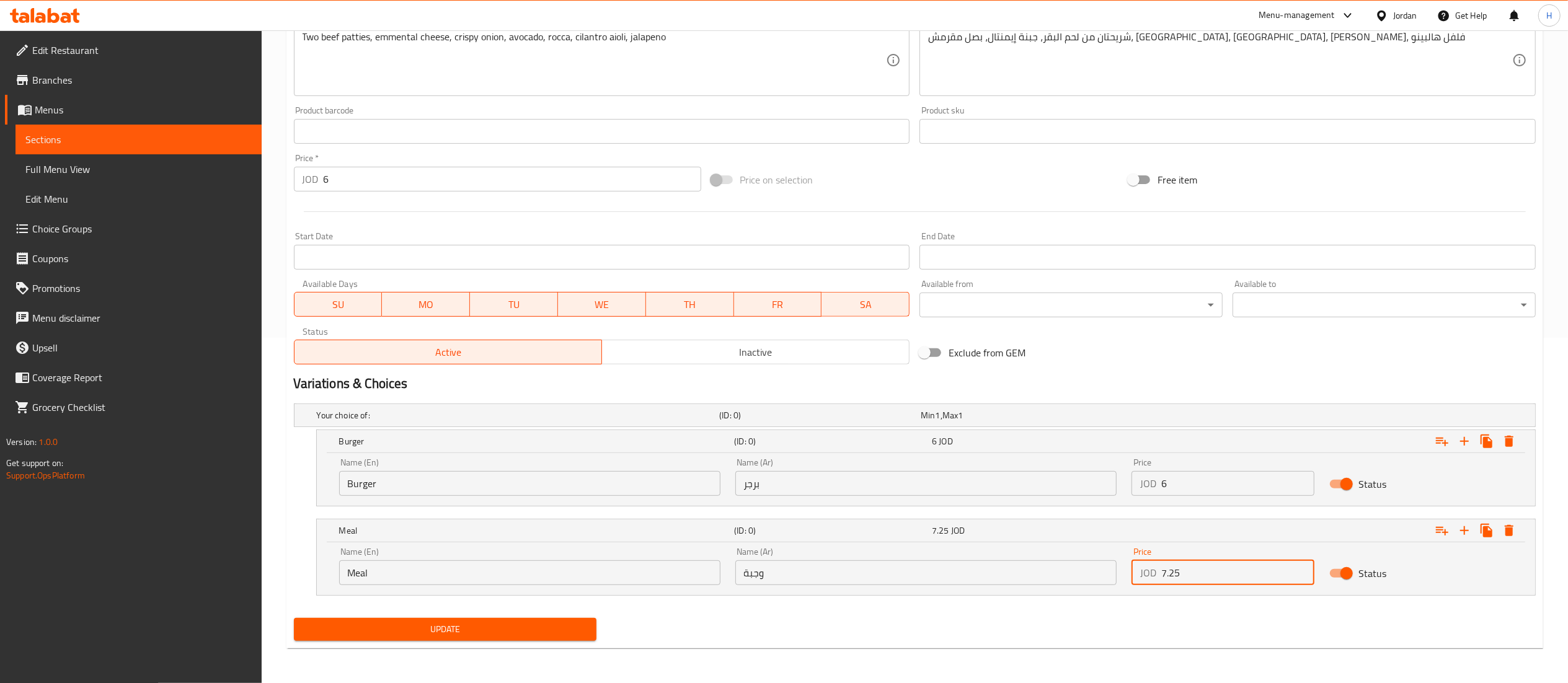
type input "7.25"
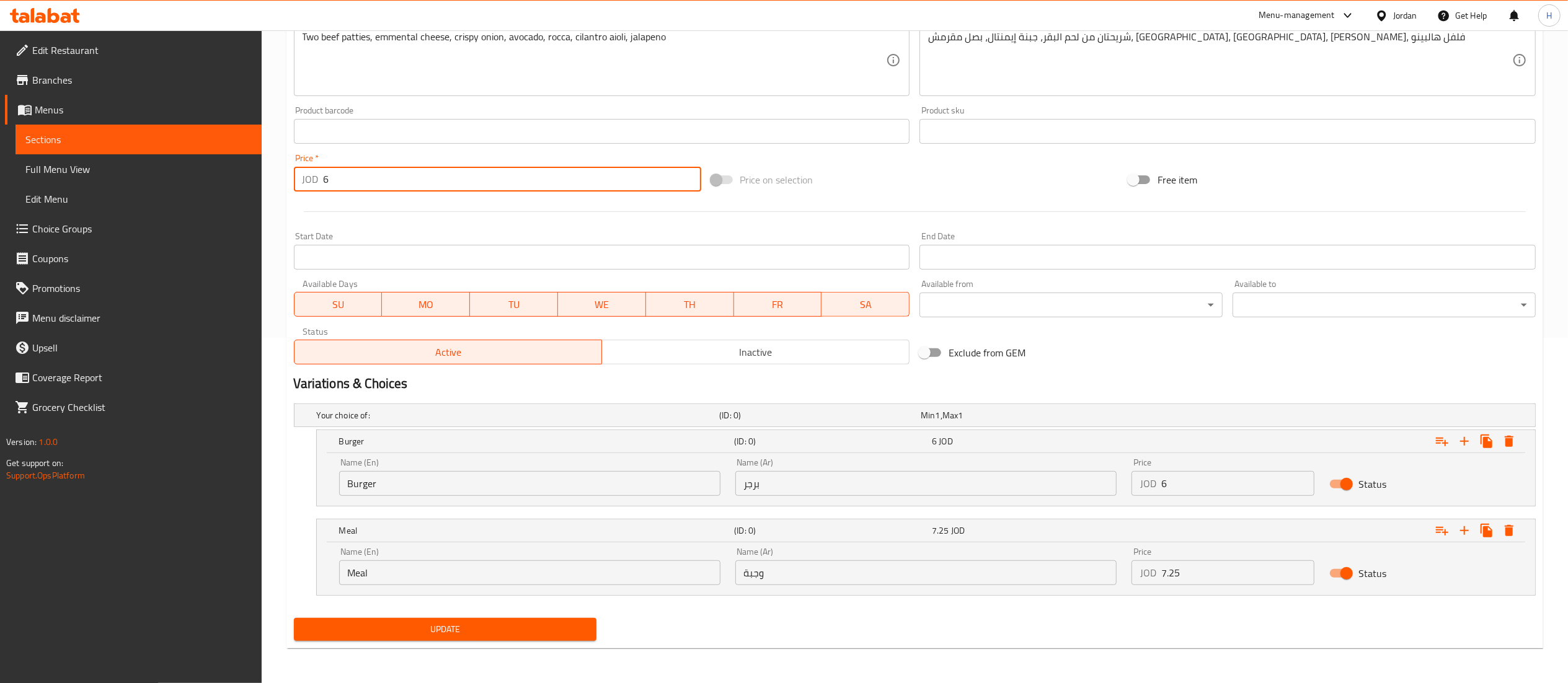
click at [313, 169] on div "JOD 6 Price *" at bounding box center [497, 179] width 408 height 25
type input "0"
click at [1439, 570] on div "Status" at bounding box center [1421, 574] width 198 height 39
click at [1442, 533] on icon "Expand" at bounding box center [1442, 530] width 15 height 15
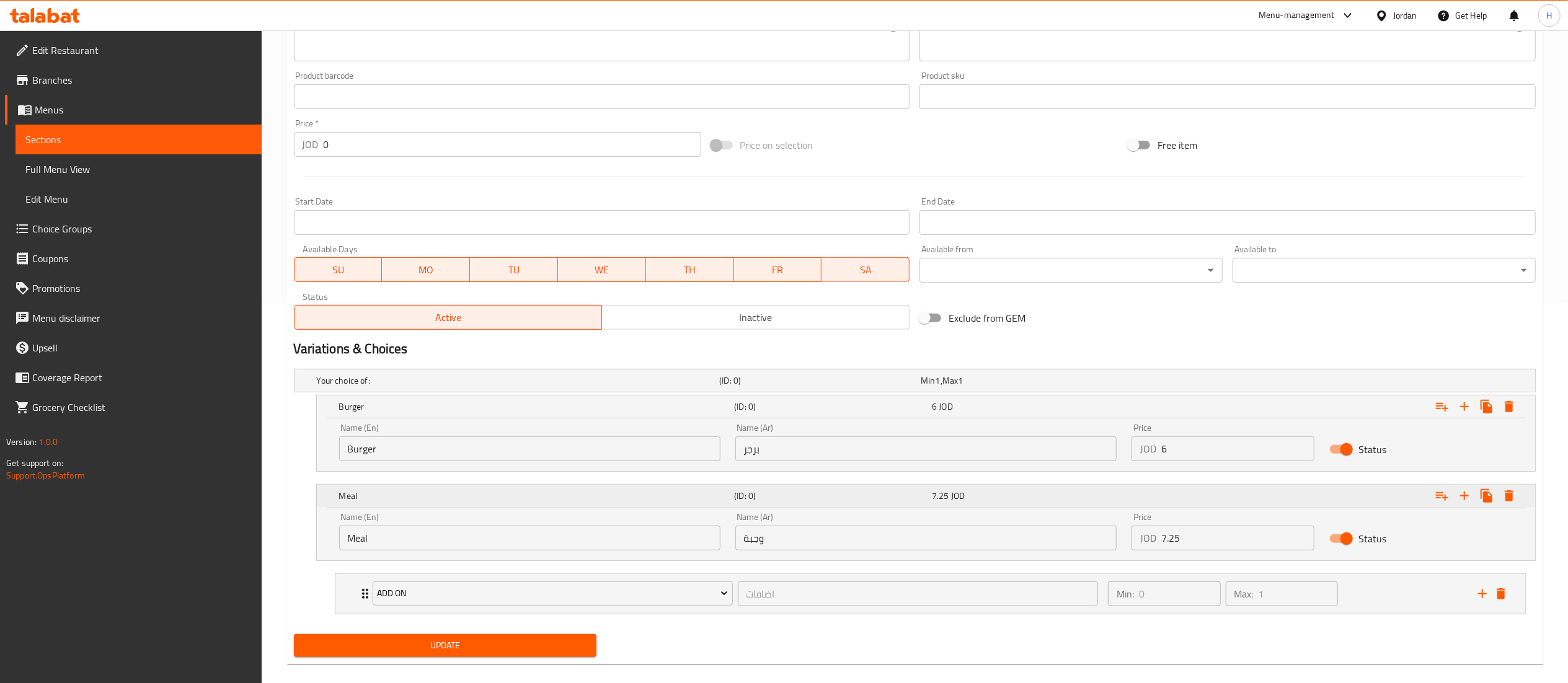
scroll to position [398, 0]
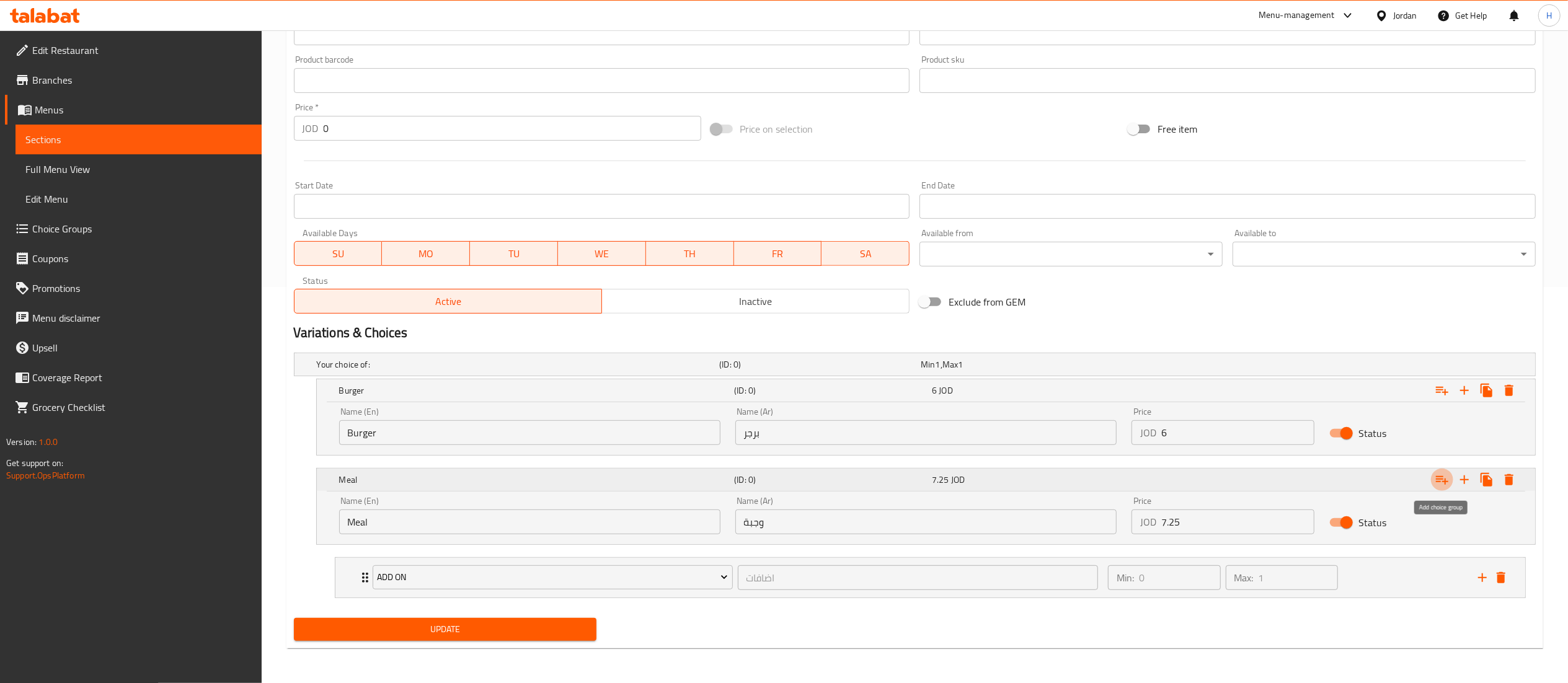
click at [1445, 472] on icon "Expand" at bounding box center [1442, 480] width 15 height 15
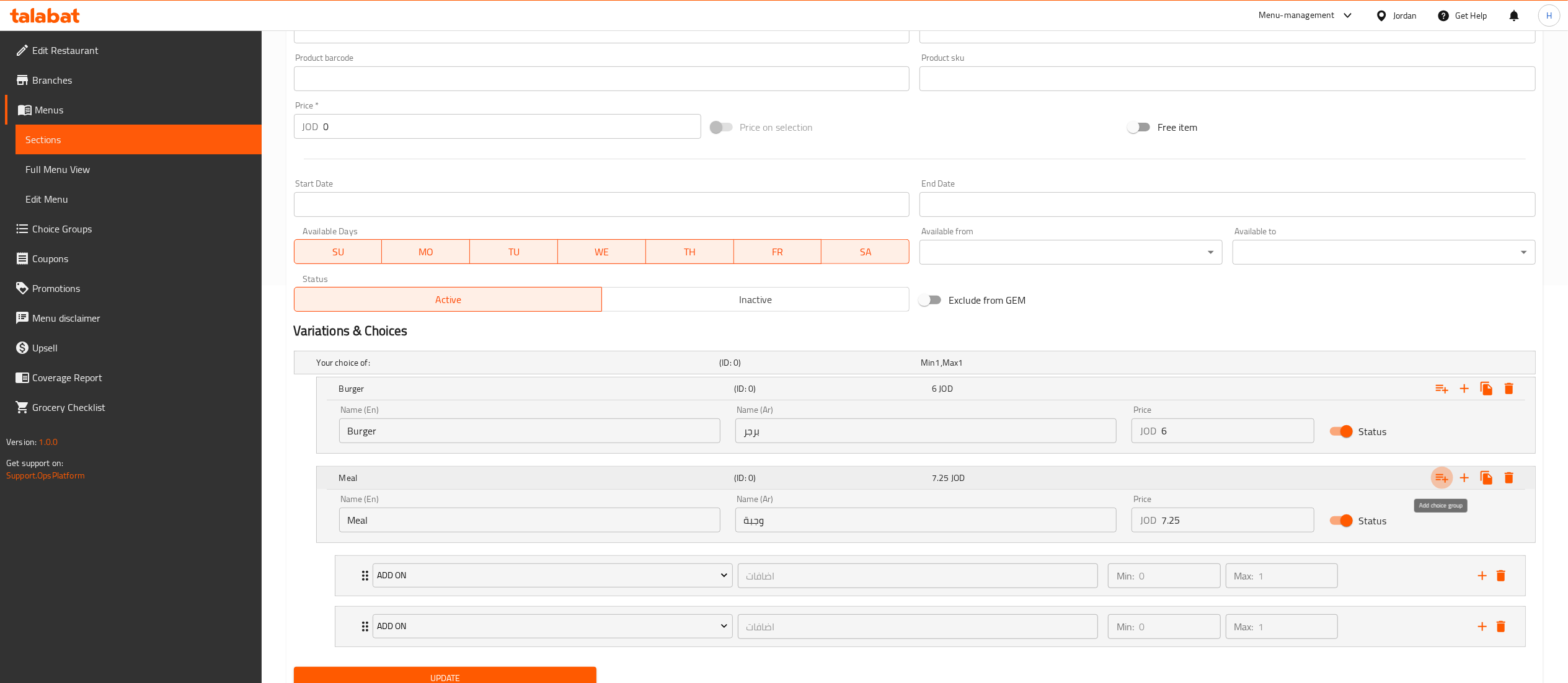
click at [1444, 478] on icon "Expand" at bounding box center [1442, 478] width 15 height 15
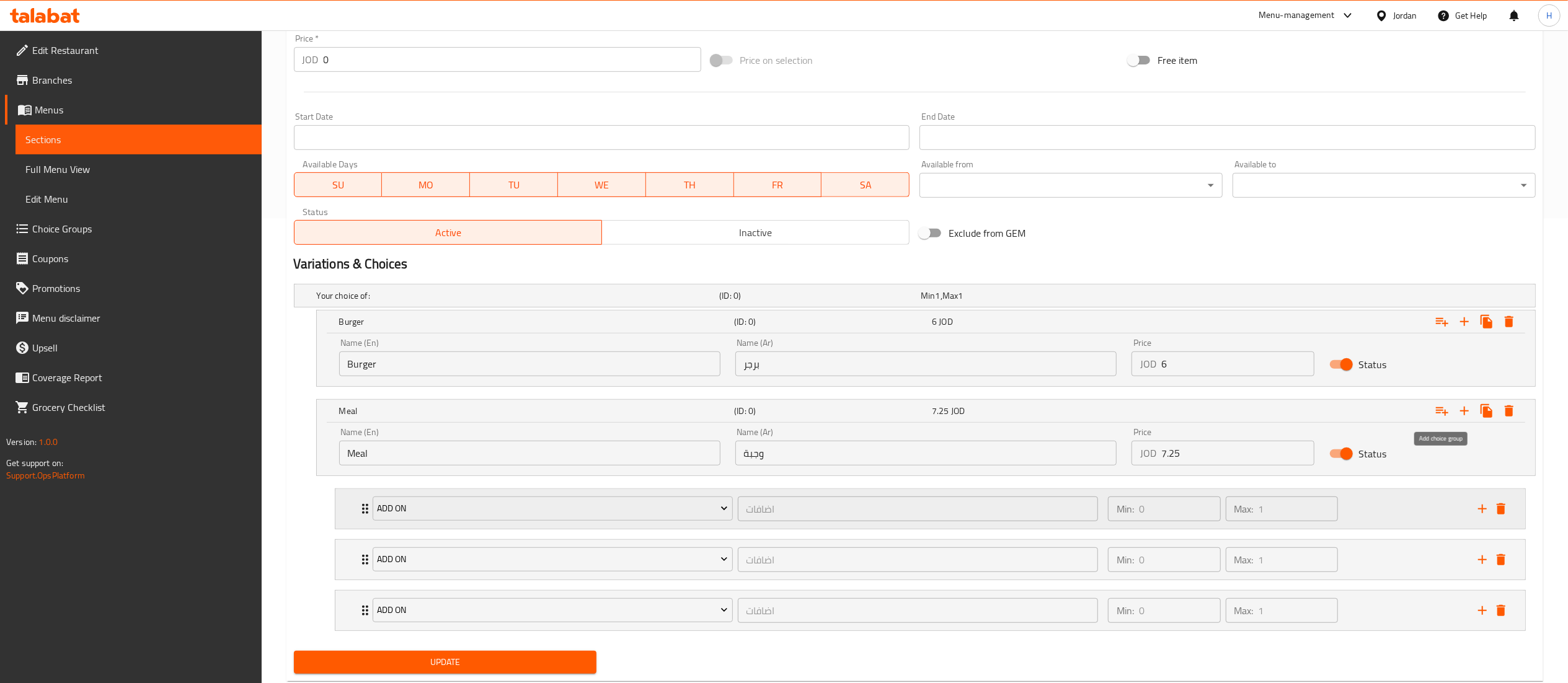
scroll to position [501, 0]
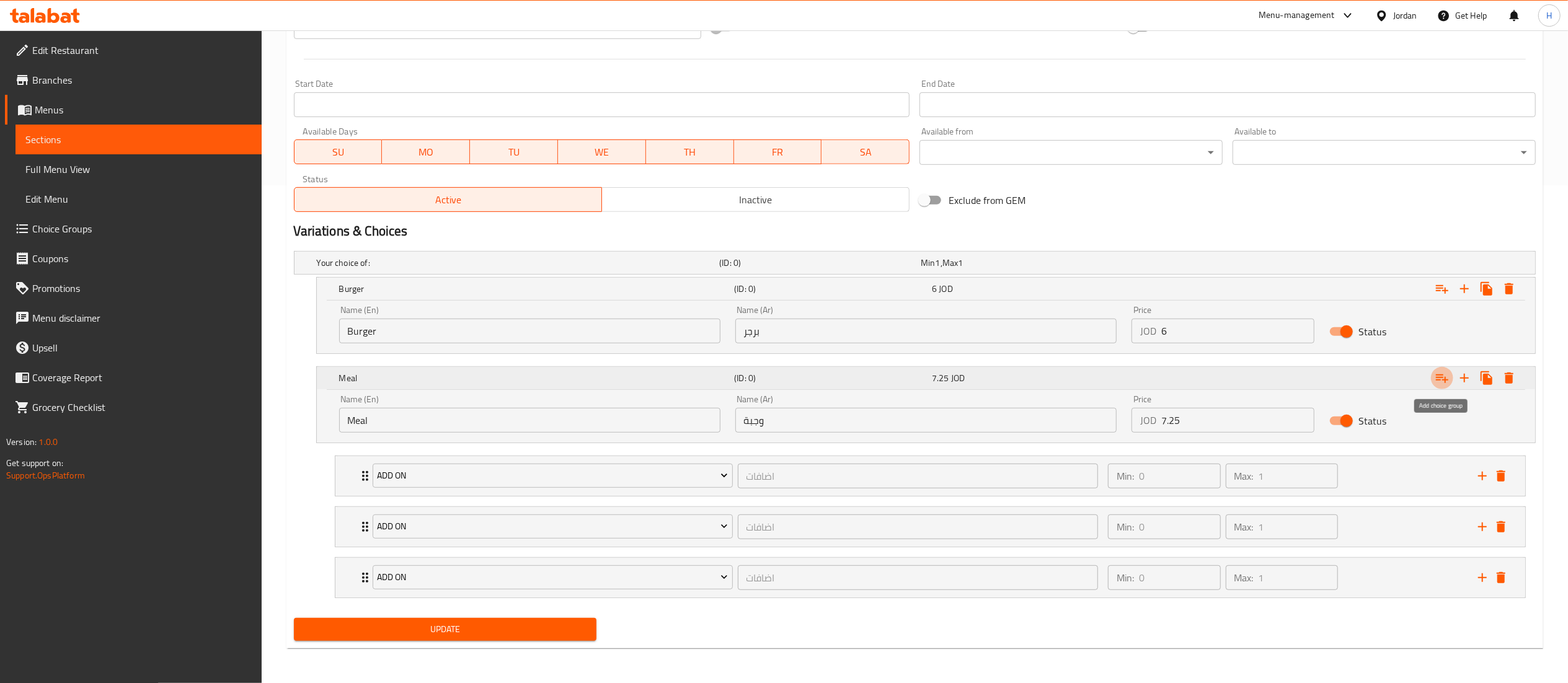
click at [1440, 379] on icon "Expand" at bounding box center [1442, 378] width 13 height 9
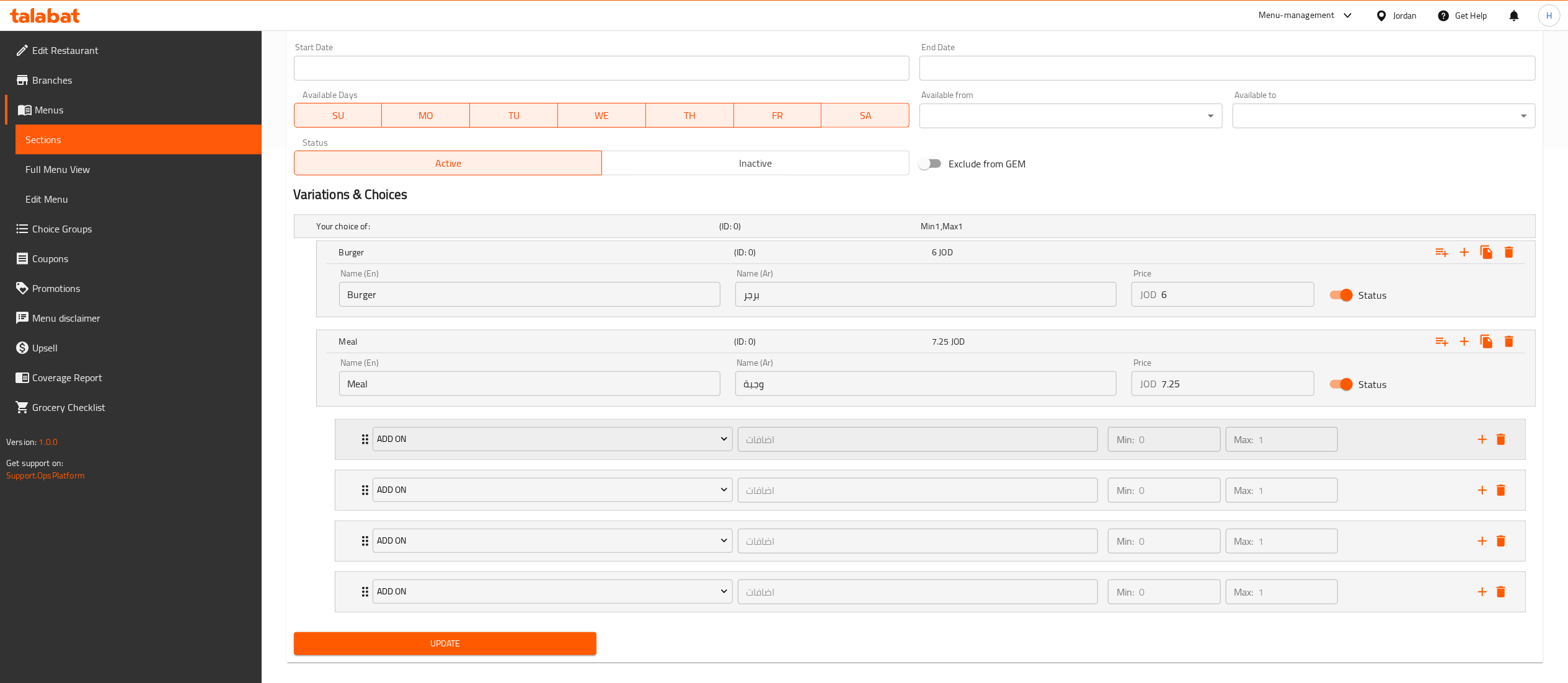
scroll to position [553, 0]
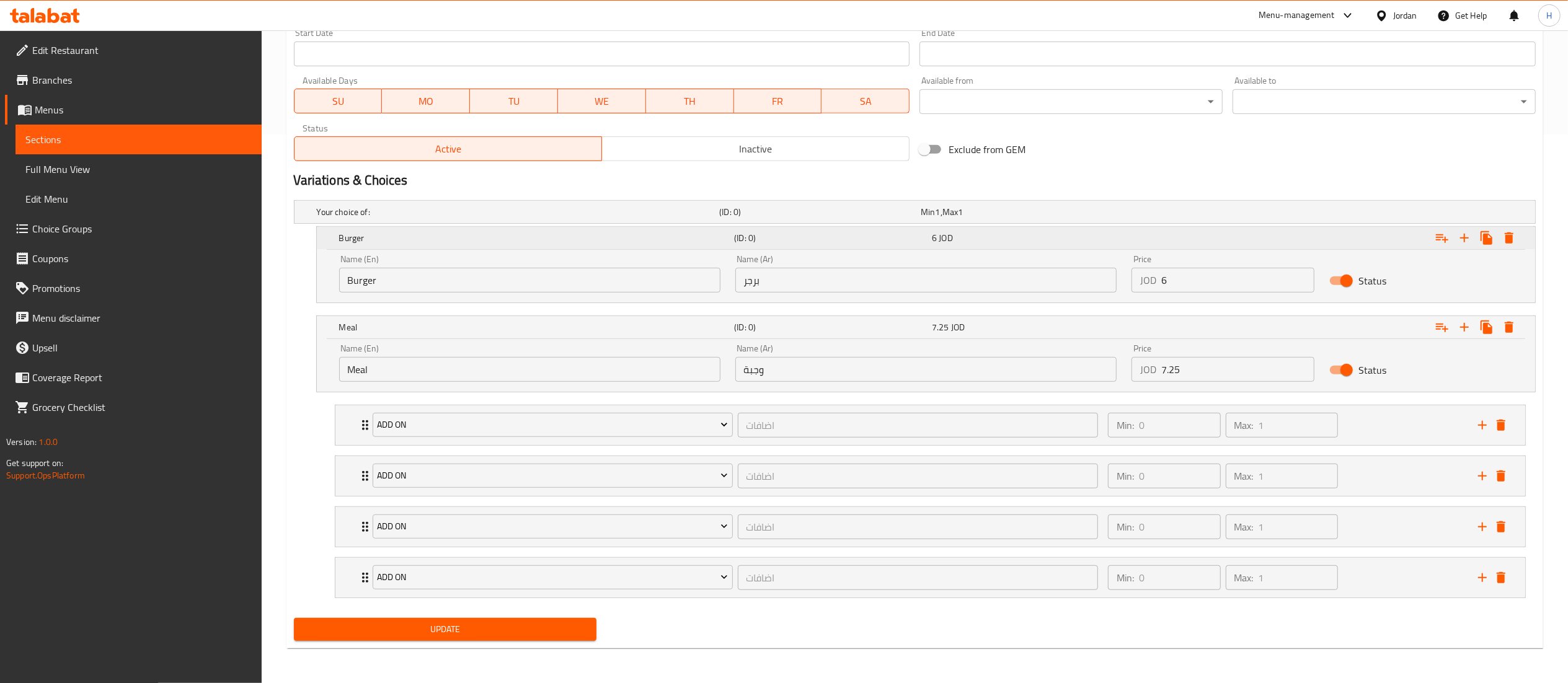
click at [1437, 232] on icon "Expand" at bounding box center [1442, 238] width 15 height 15
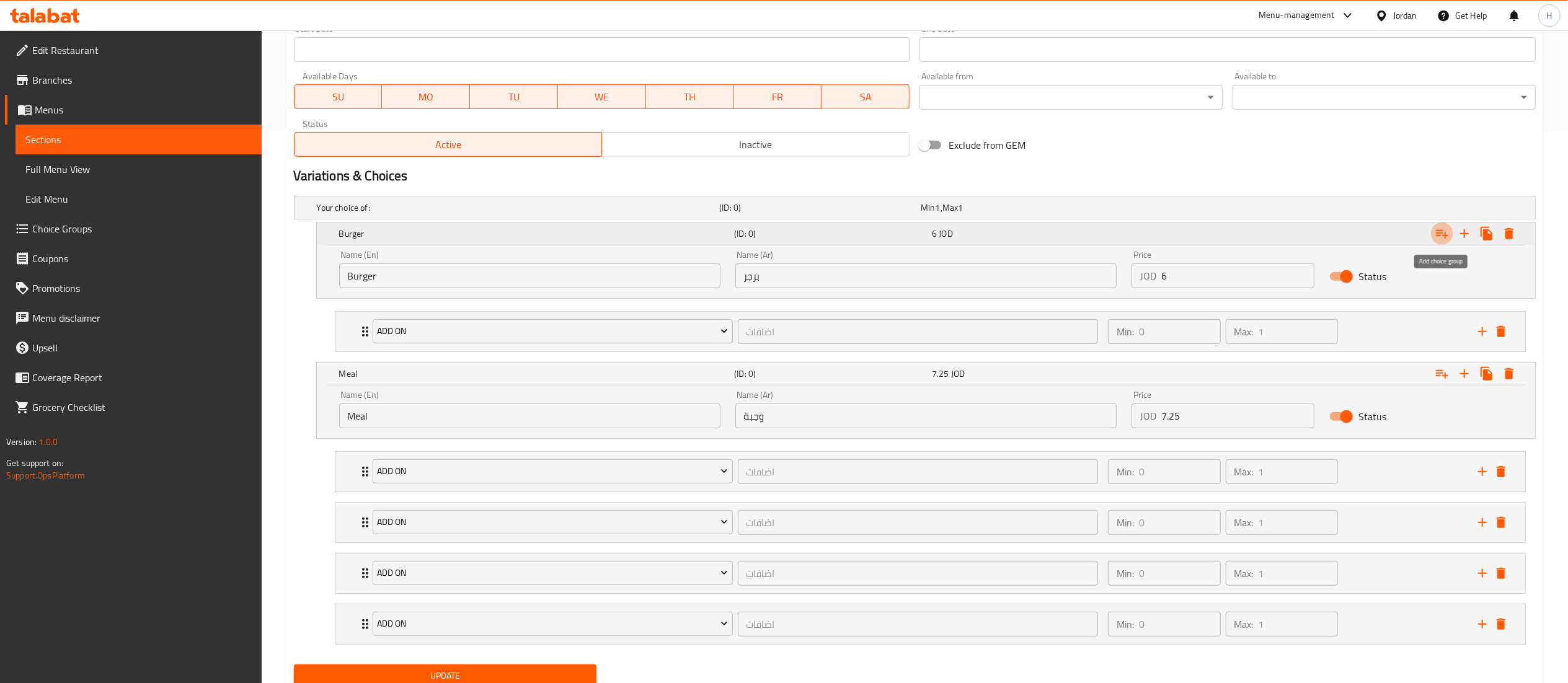
click at [1443, 232] on icon "Expand" at bounding box center [1442, 233] width 15 height 15
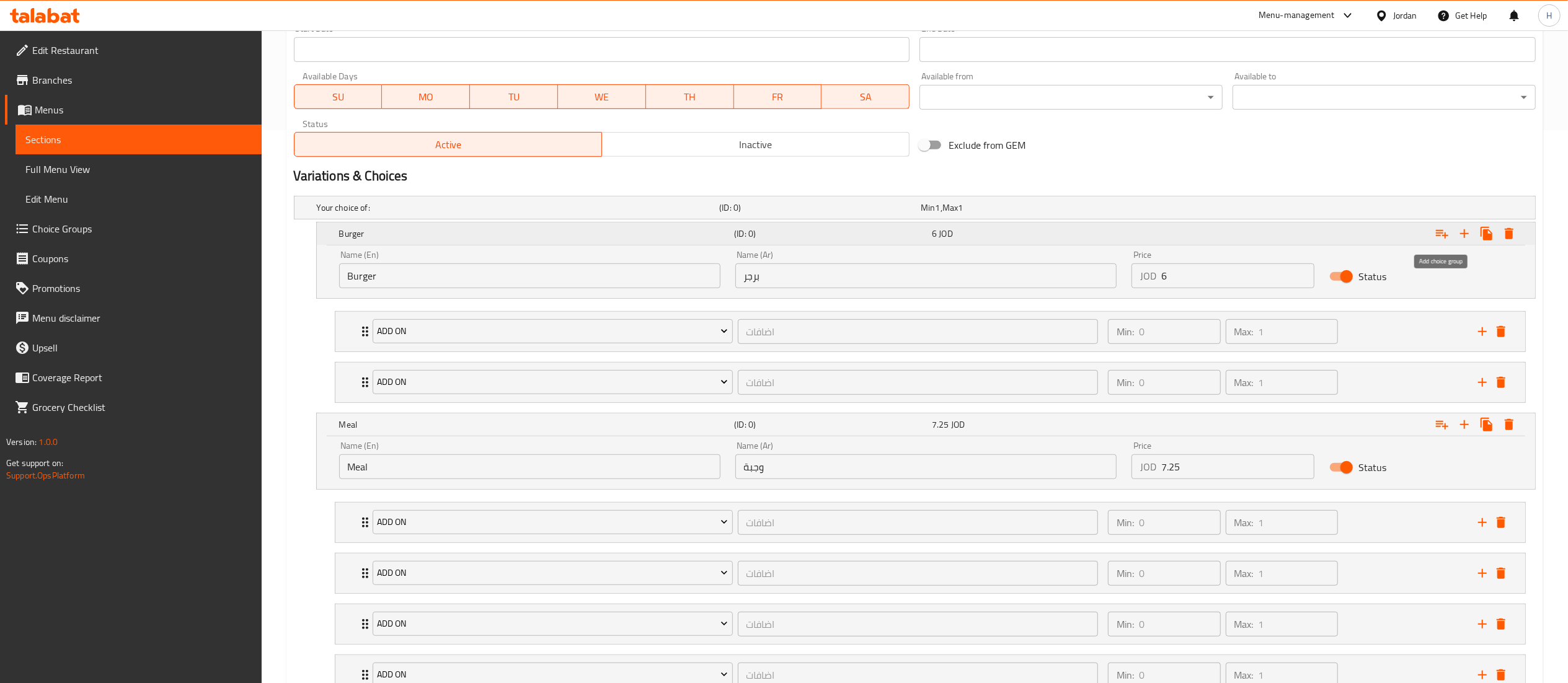
click at [1443, 232] on icon "Expand" at bounding box center [1442, 233] width 15 height 15
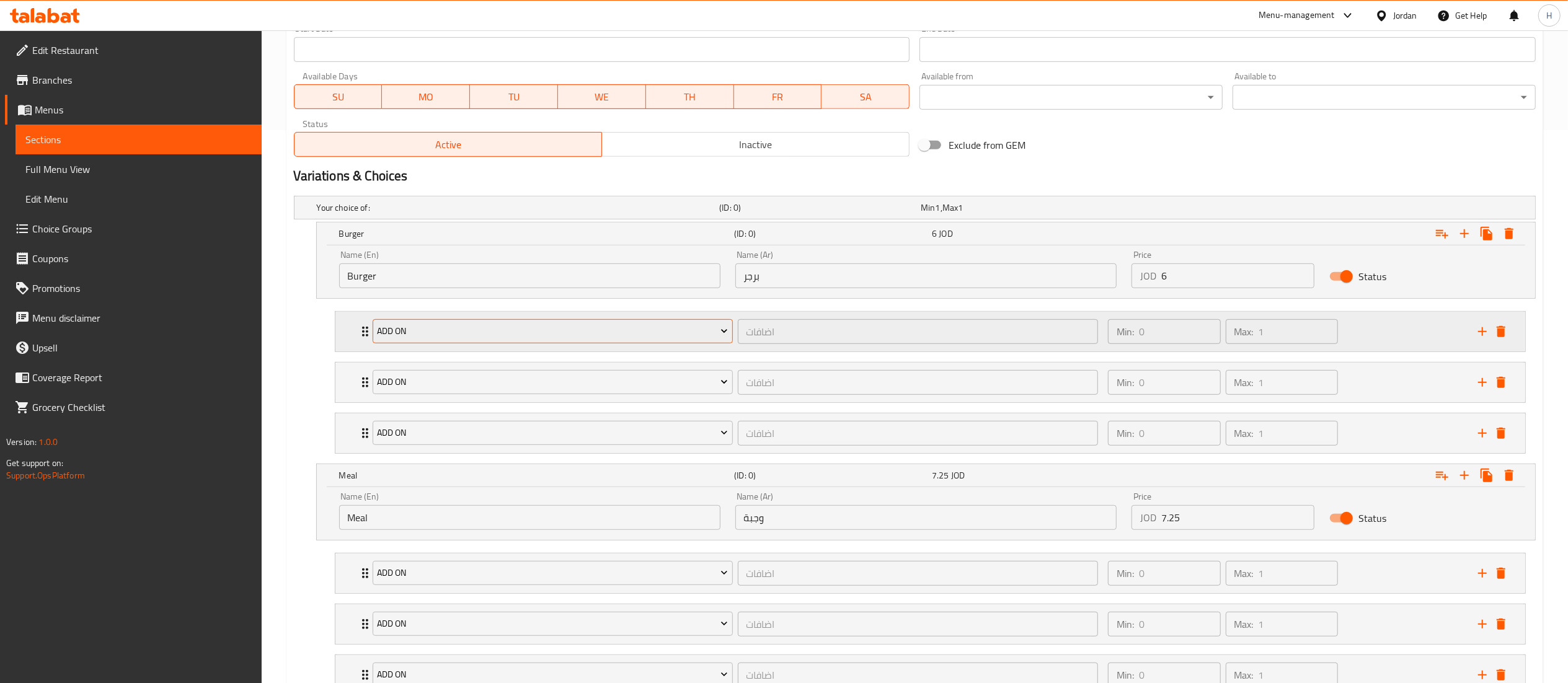
click at [631, 338] on span "Add On" at bounding box center [552, 331] width 351 height 15
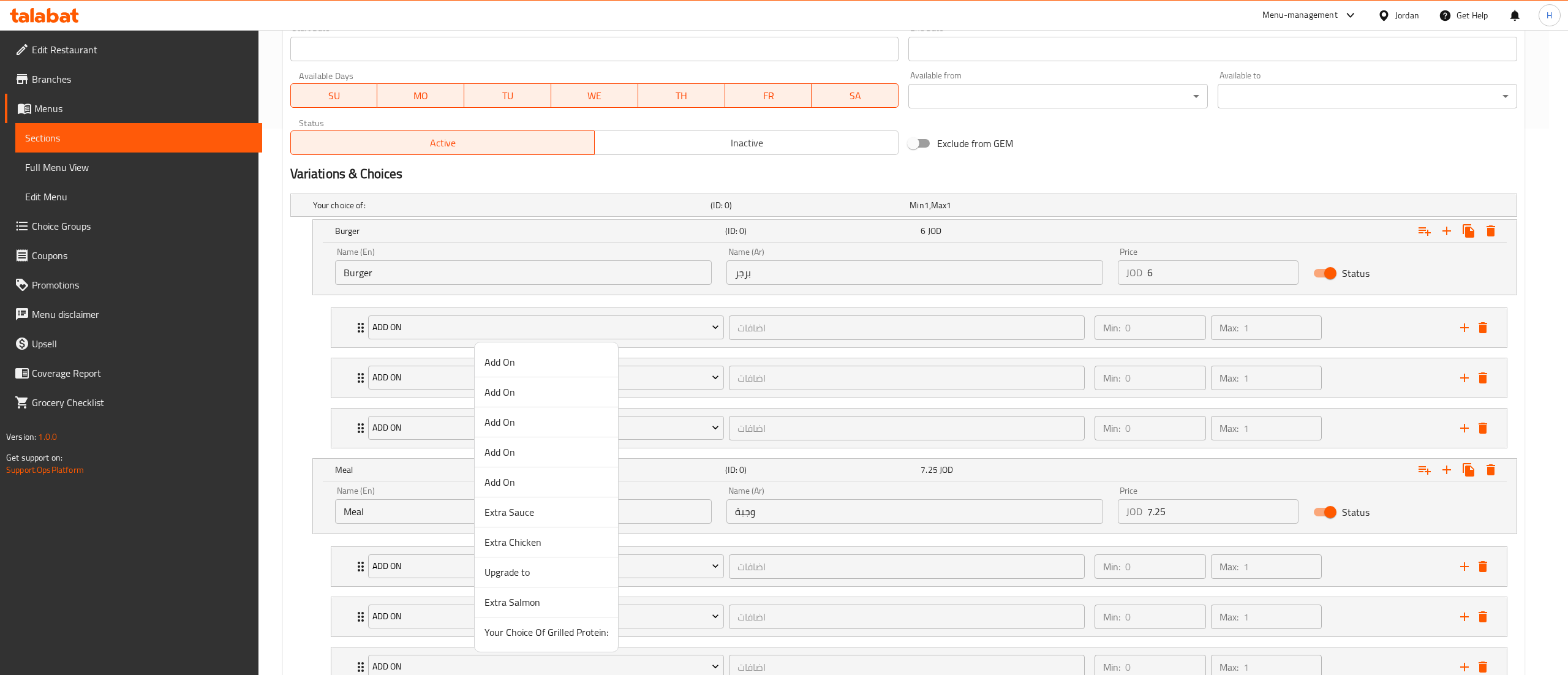
click at [529, 367] on span "Add On" at bounding box center [546, 362] width 124 height 15
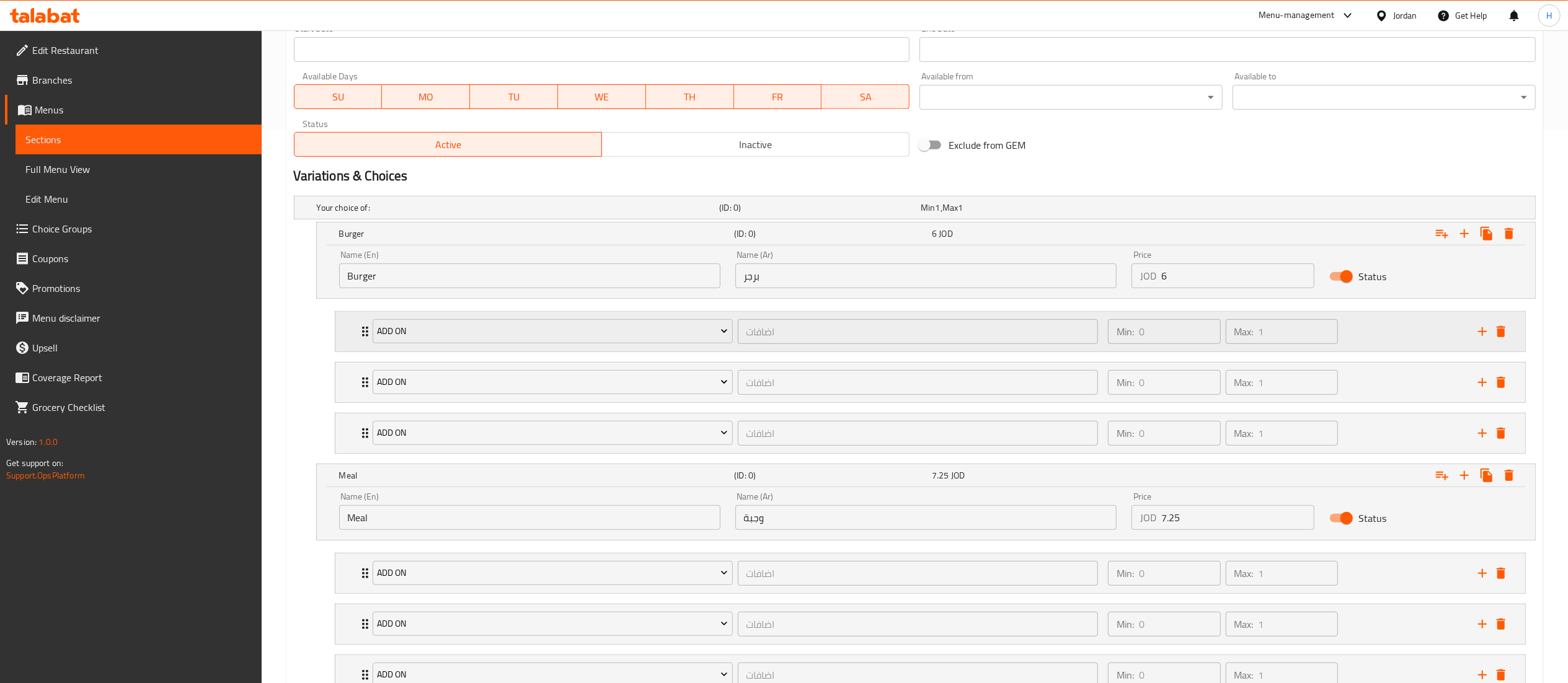
click at [342, 329] on div "Add On اضافات ​ Min: 0 ​ Max: 1 ​" at bounding box center [930, 331] width 1190 height 39
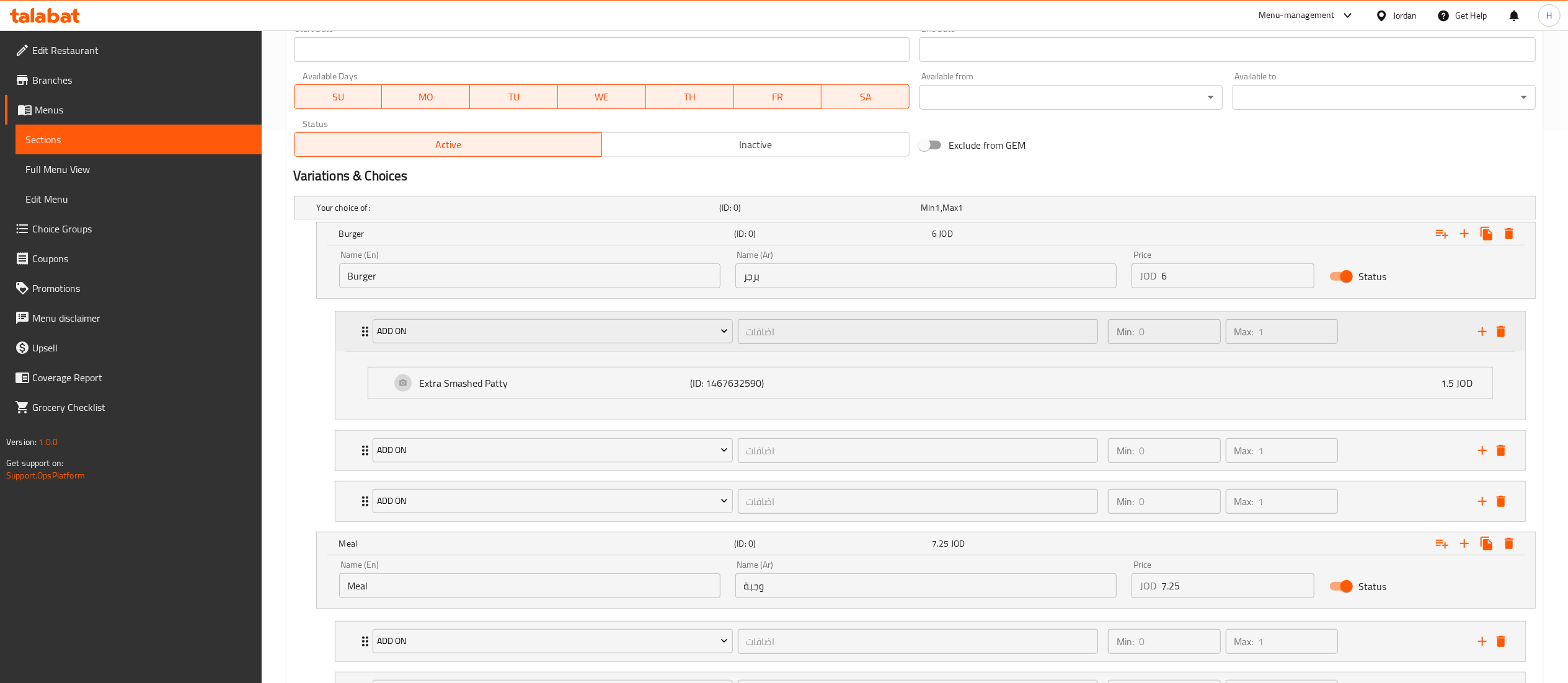
scroll to position [775, 0]
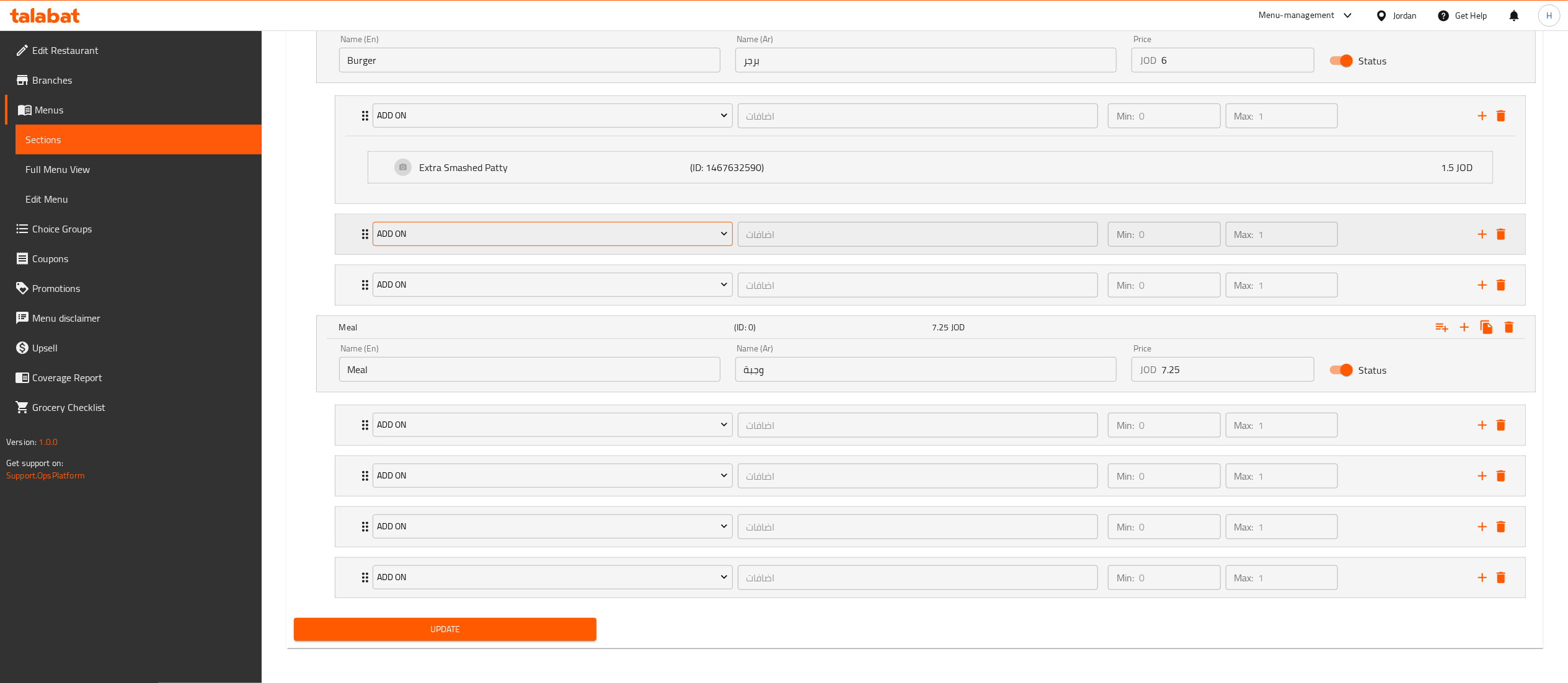
click at [425, 234] on span "Add On" at bounding box center [552, 233] width 351 height 15
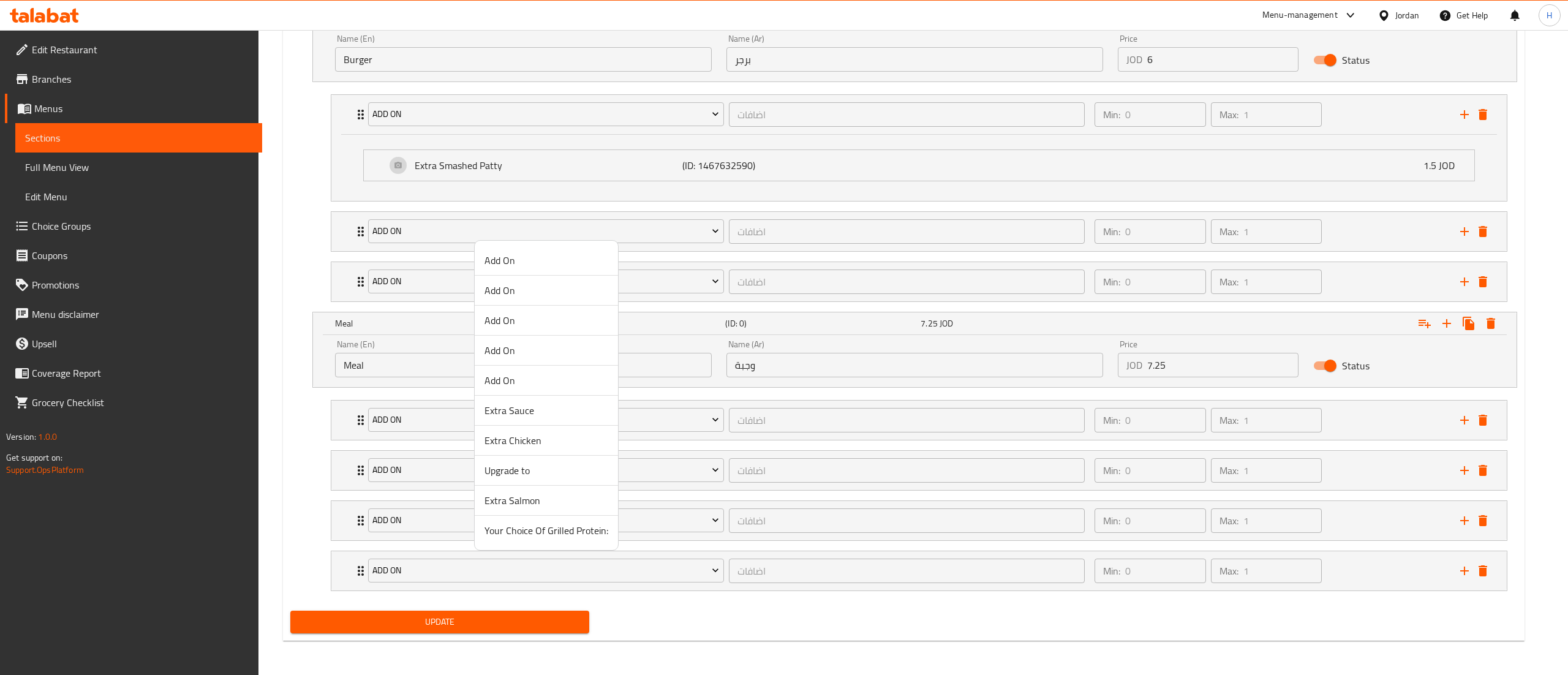
click at [342, 238] on div at bounding box center [784, 338] width 1568 height 675
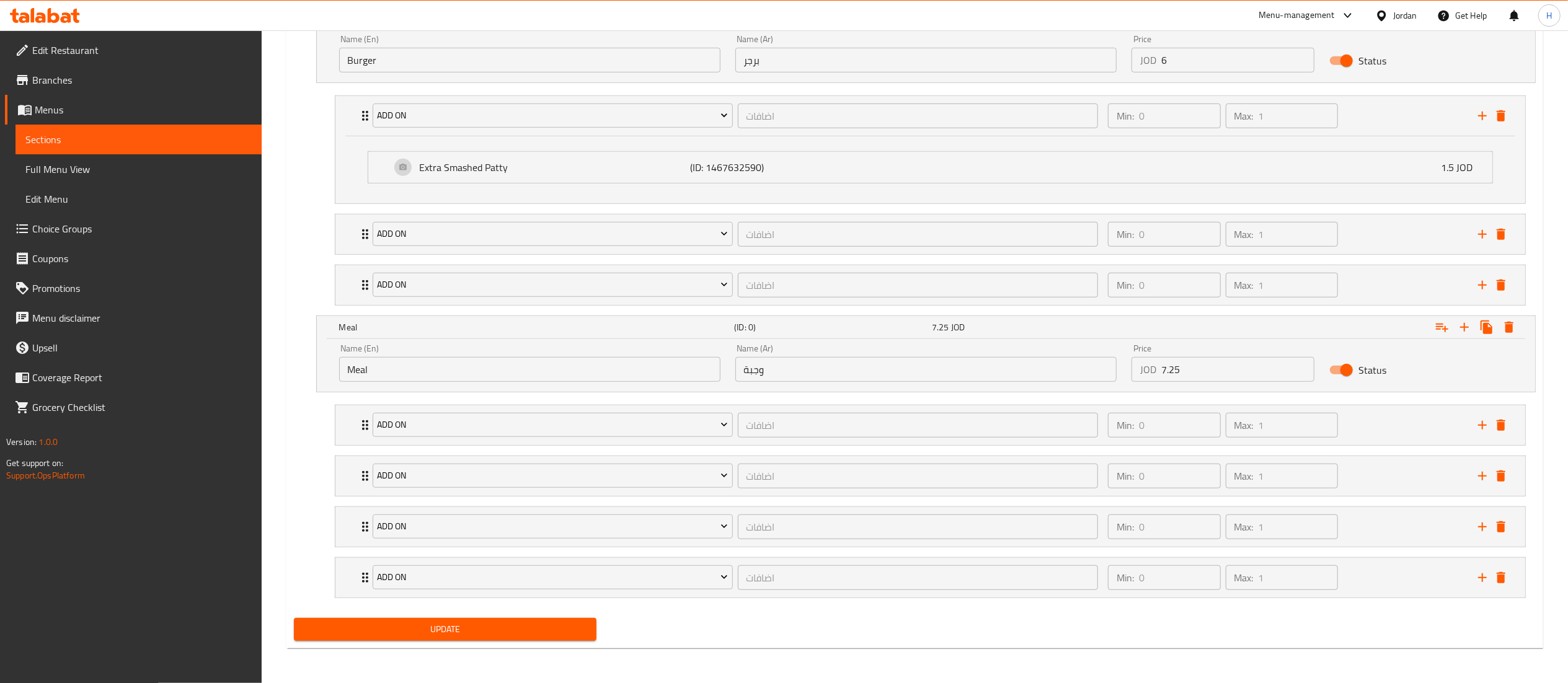
click at [346, 241] on div "Add On اضافات ​ Min: 0 ​ Max: 1 ​" at bounding box center [930, 234] width 1190 height 39
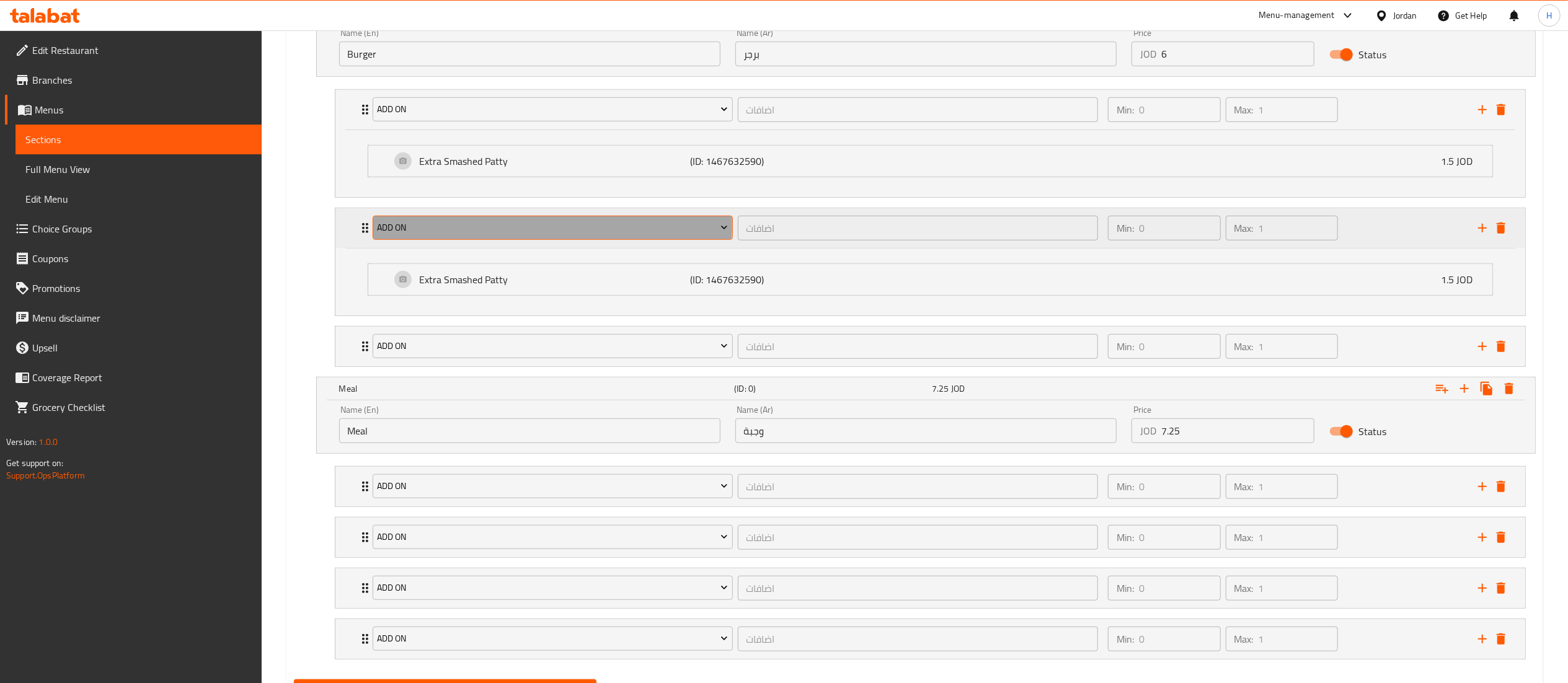
click at [438, 227] on span "Add On" at bounding box center [552, 227] width 351 height 15
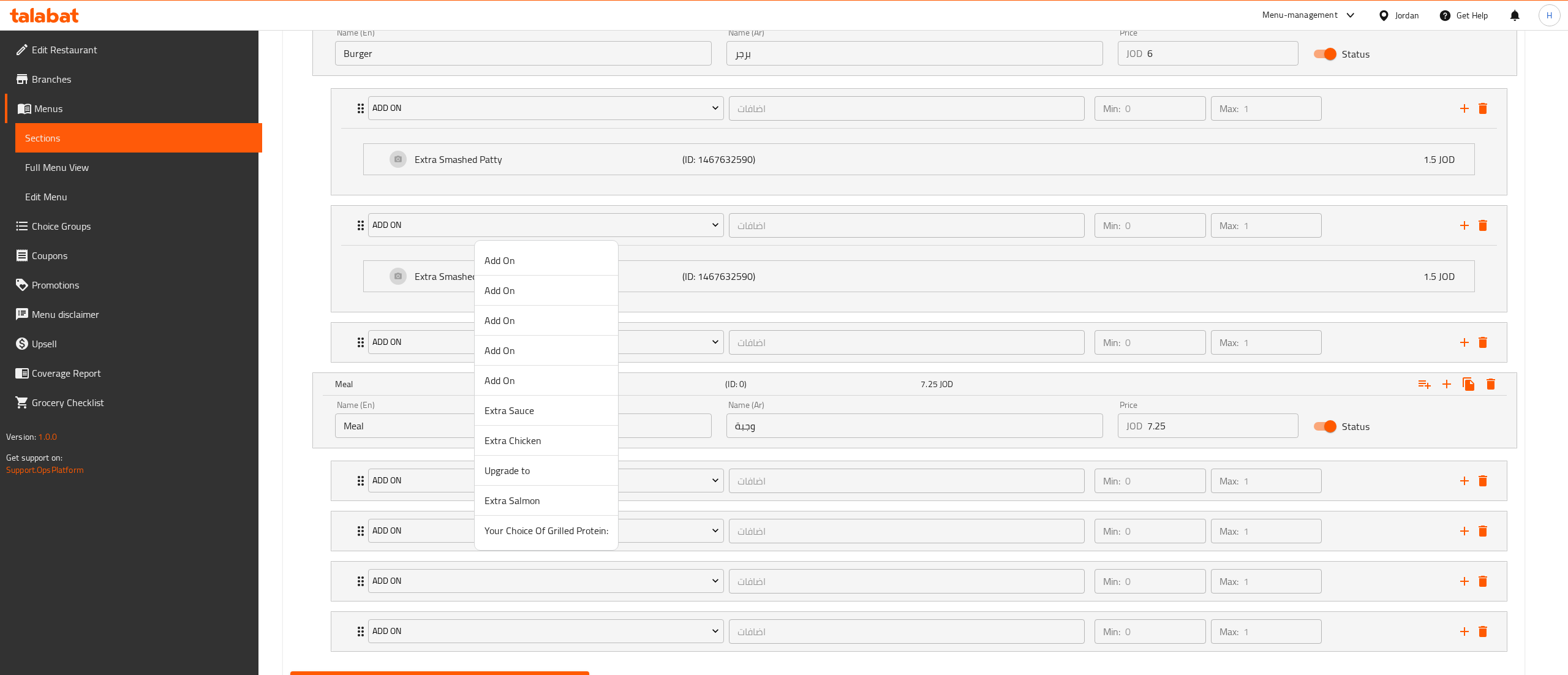
click at [508, 289] on span "Add On" at bounding box center [546, 290] width 124 height 15
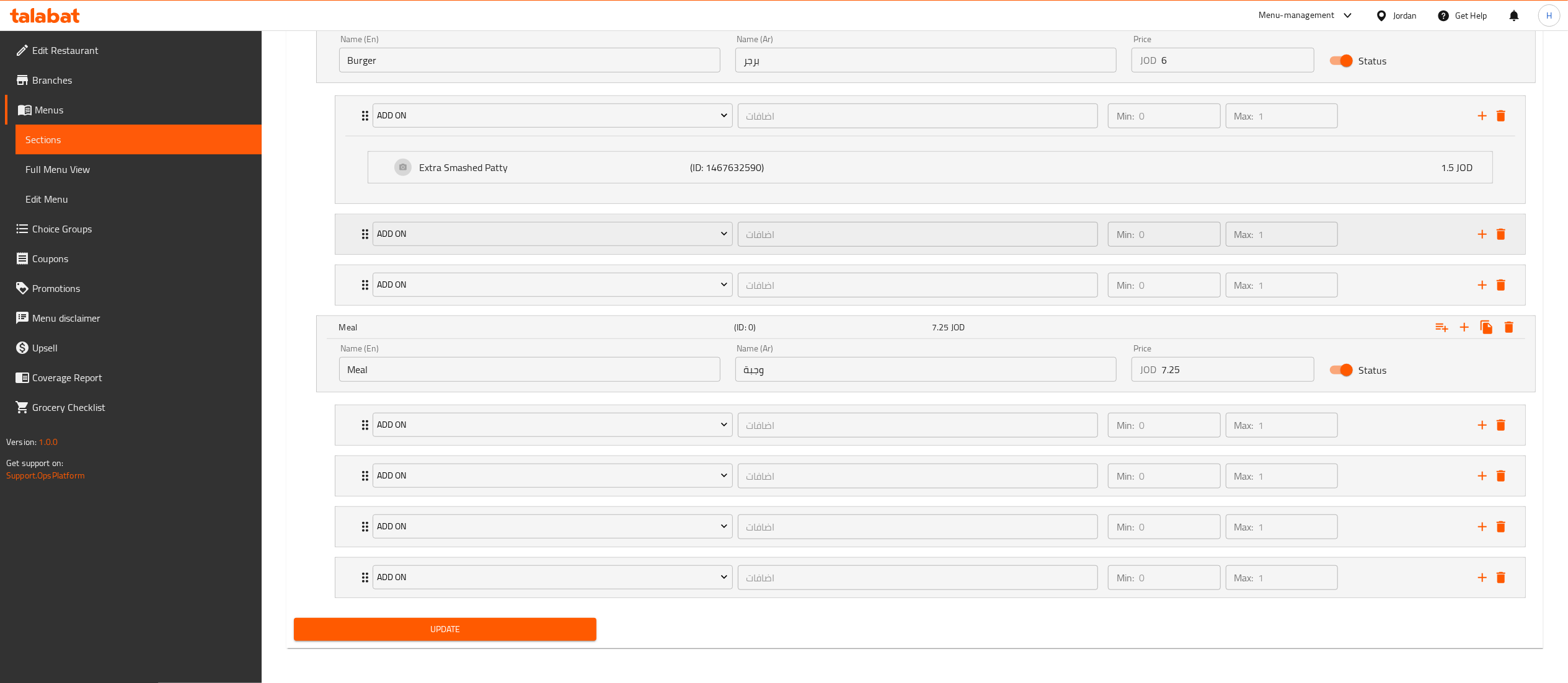
click at [346, 235] on div "Add On اضافات ​ Min: 0 ​ Max: 1 ​" at bounding box center [930, 234] width 1190 height 39
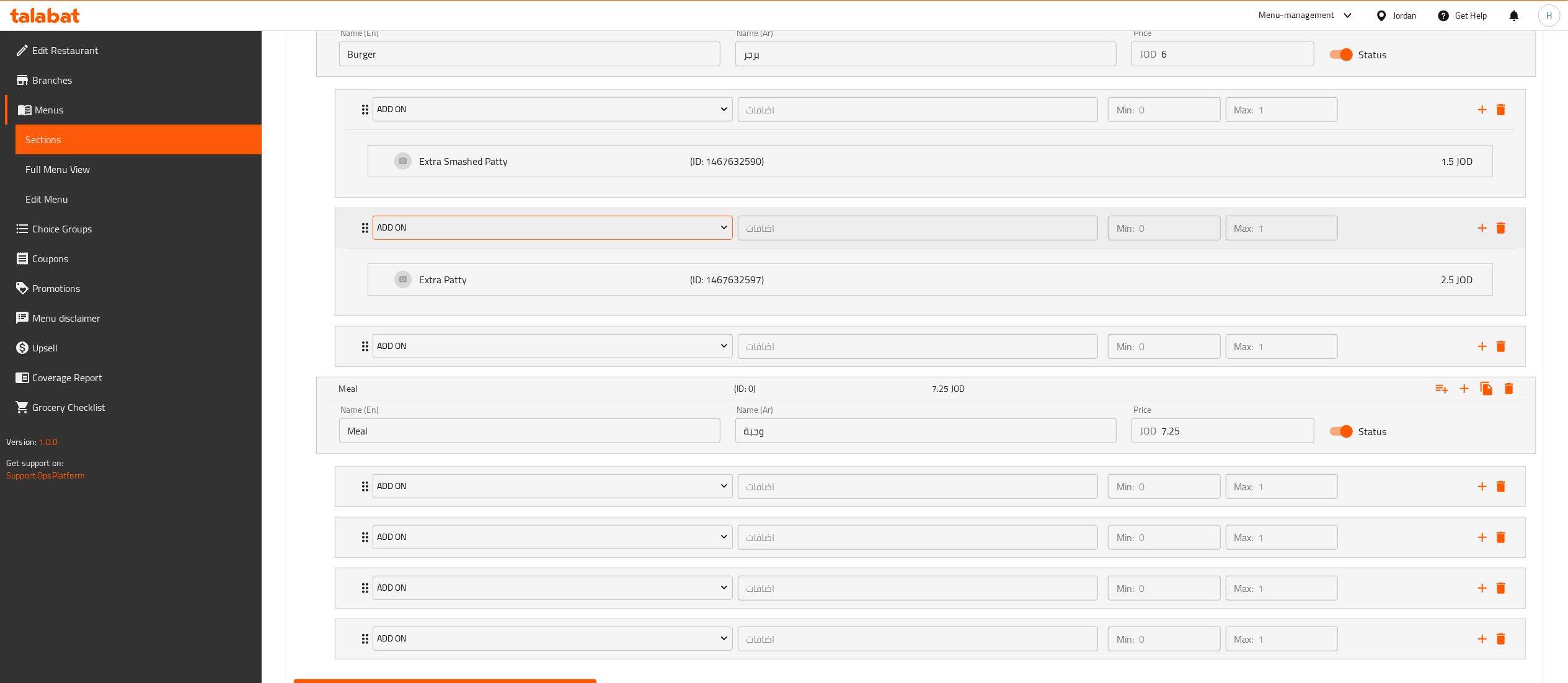
click at [445, 238] on button "Add On" at bounding box center [553, 227] width 360 height 25
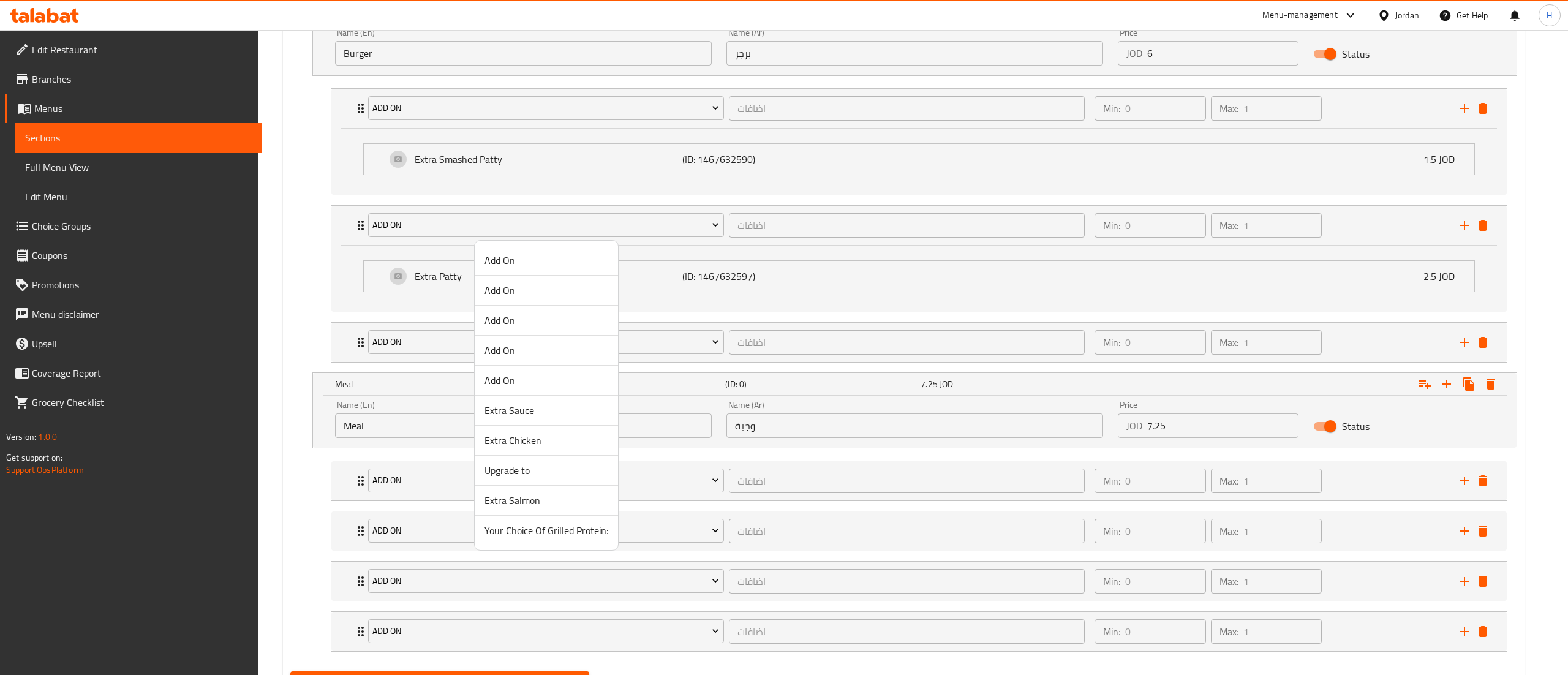
click at [498, 318] on span "Add On" at bounding box center [546, 320] width 124 height 15
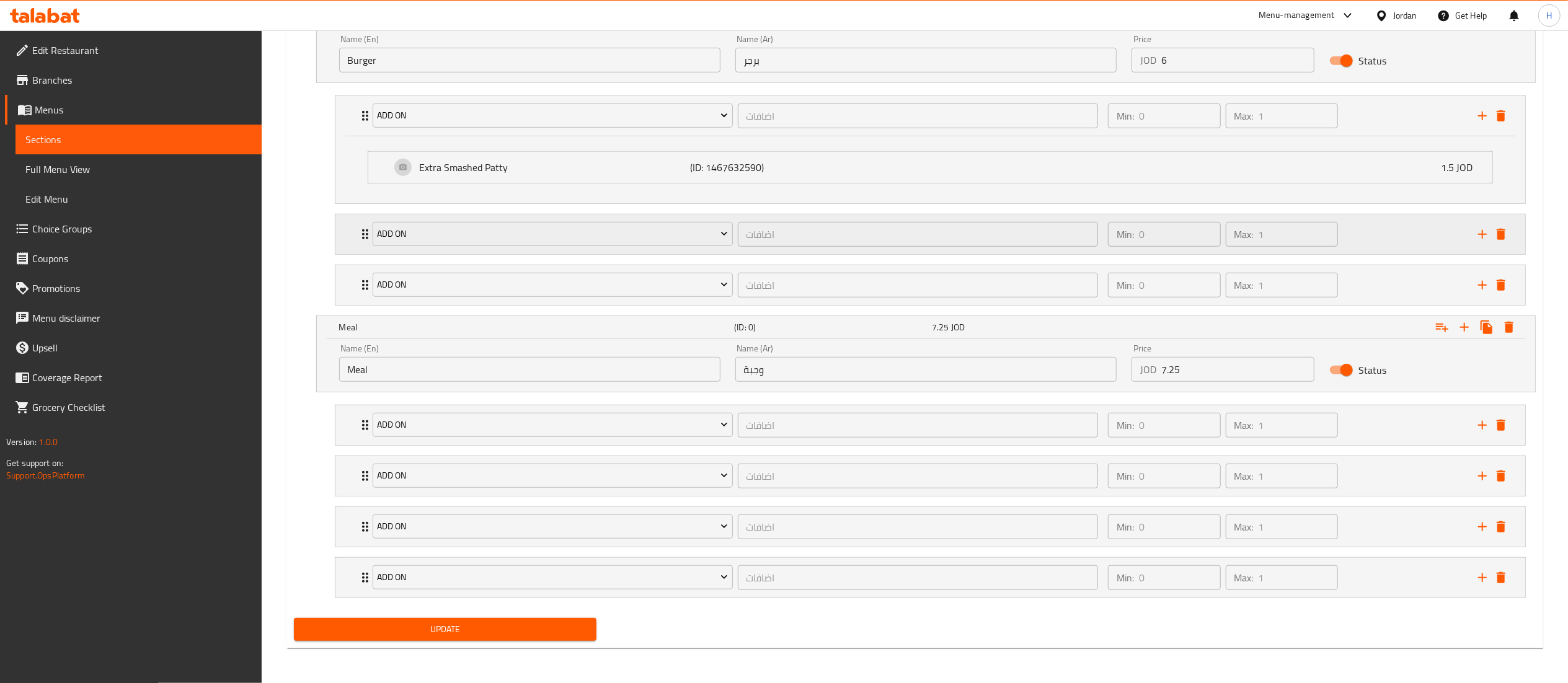
click at [347, 232] on div "Add On اضافات ​ Min: 0 ​ Max: 1 ​" at bounding box center [930, 234] width 1190 height 39
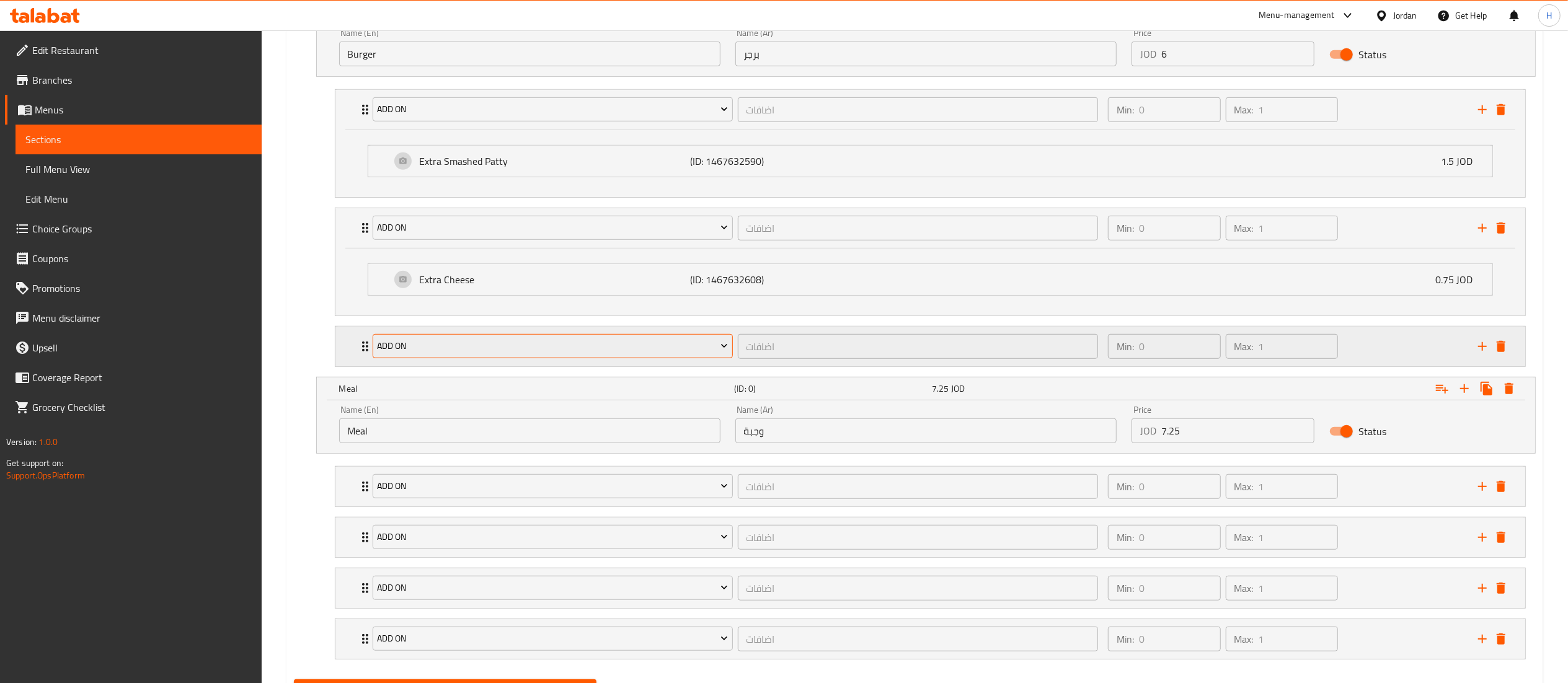
click at [452, 352] on span "Add On" at bounding box center [552, 346] width 351 height 15
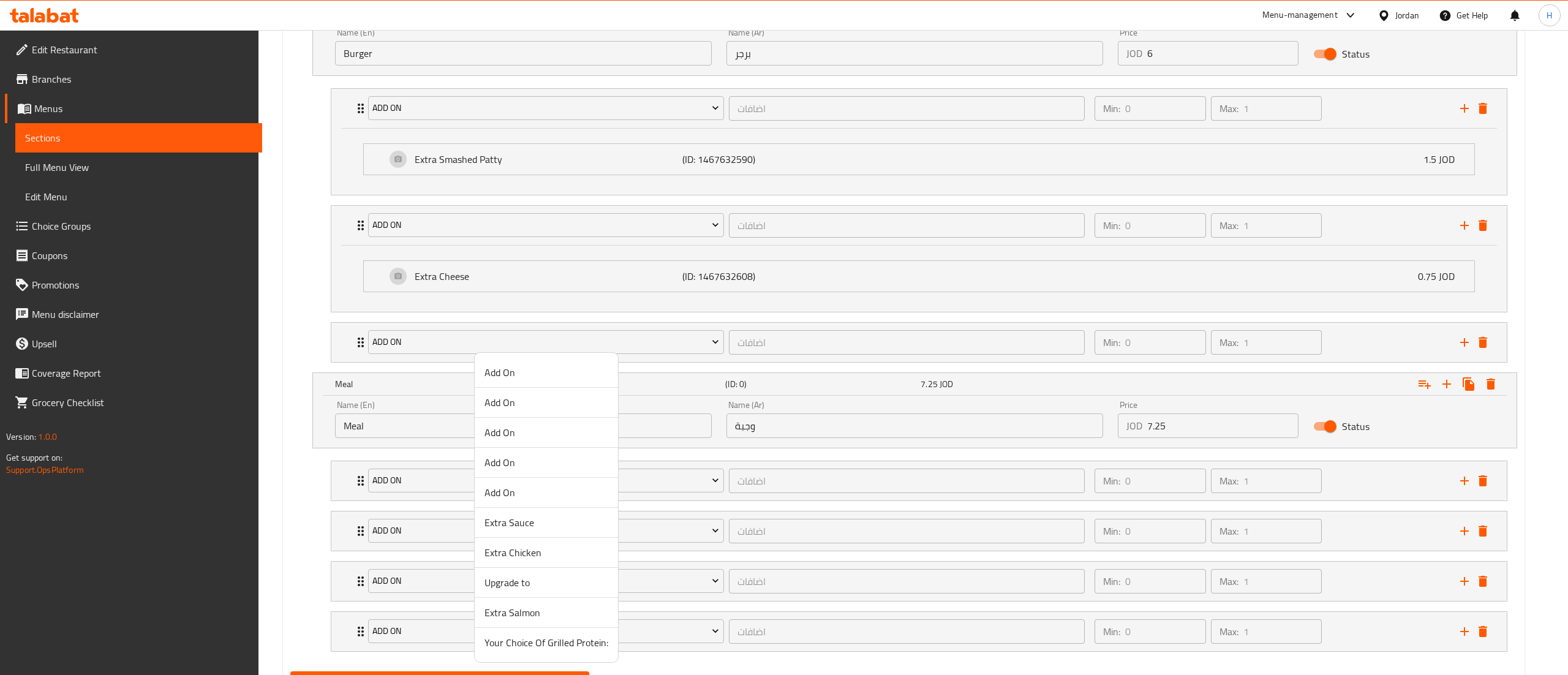
click at [498, 436] on span "Add On" at bounding box center [546, 432] width 124 height 15
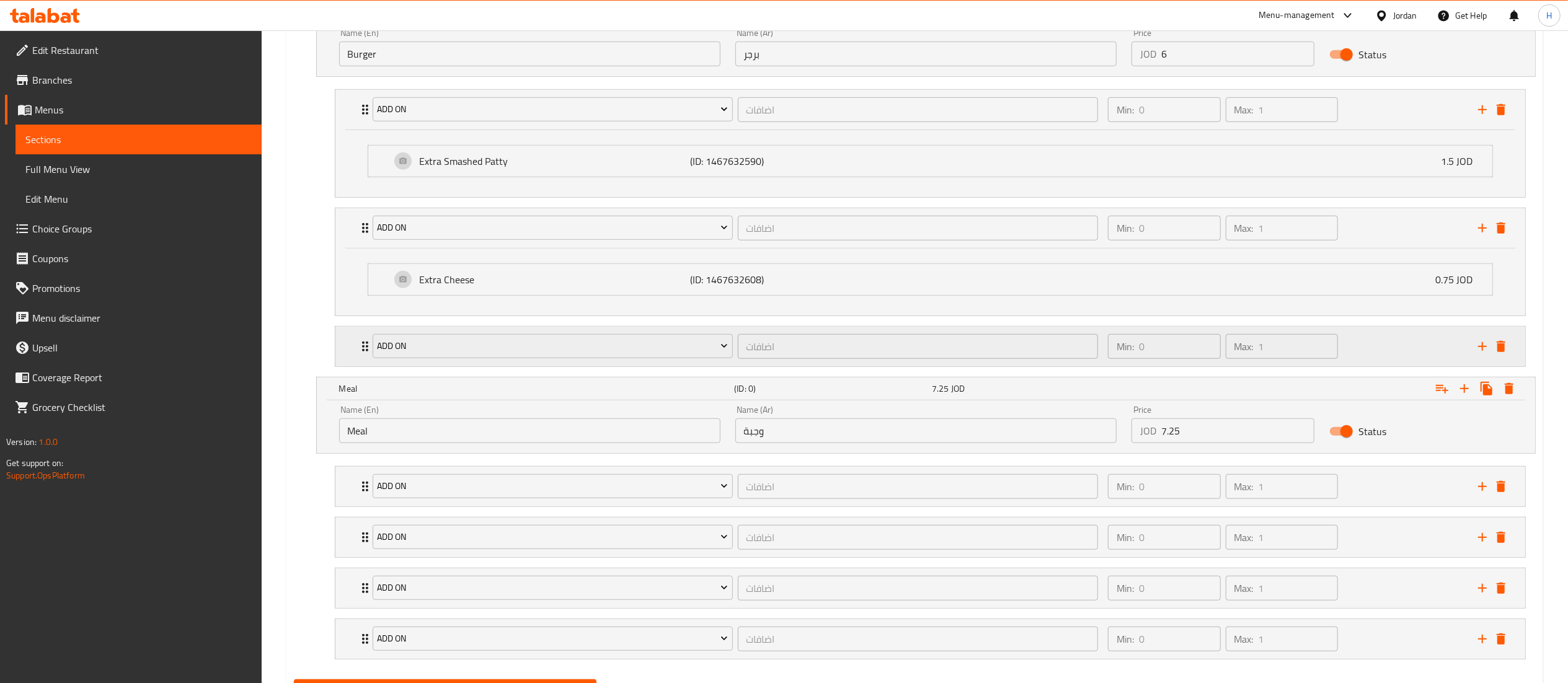
click at [355, 357] on div "Add On اضافات ​ Min: 0 ​ Max: 1 ​" at bounding box center [930, 346] width 1190 height 39
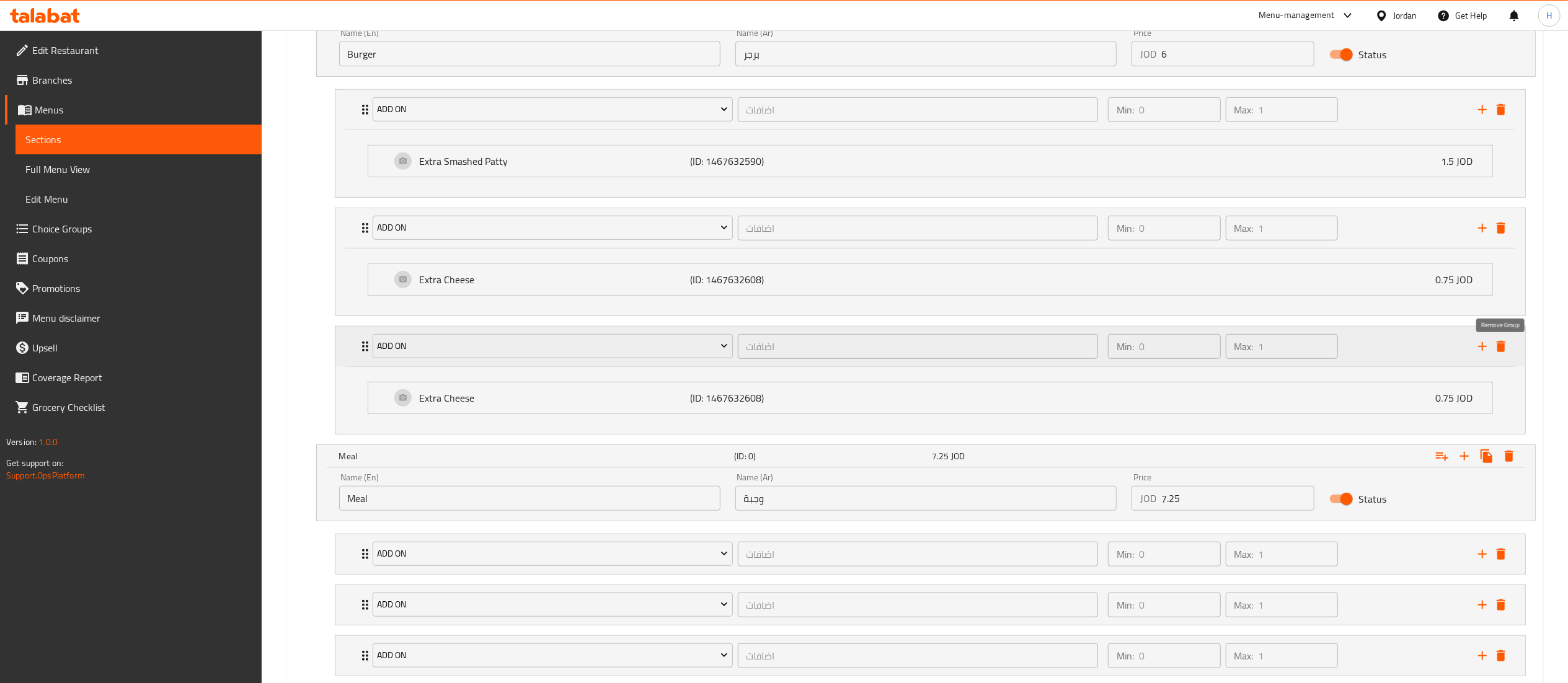
click at [1508, 354] on icon "delete" at bounding box center [1501, 346] width 15 height 15
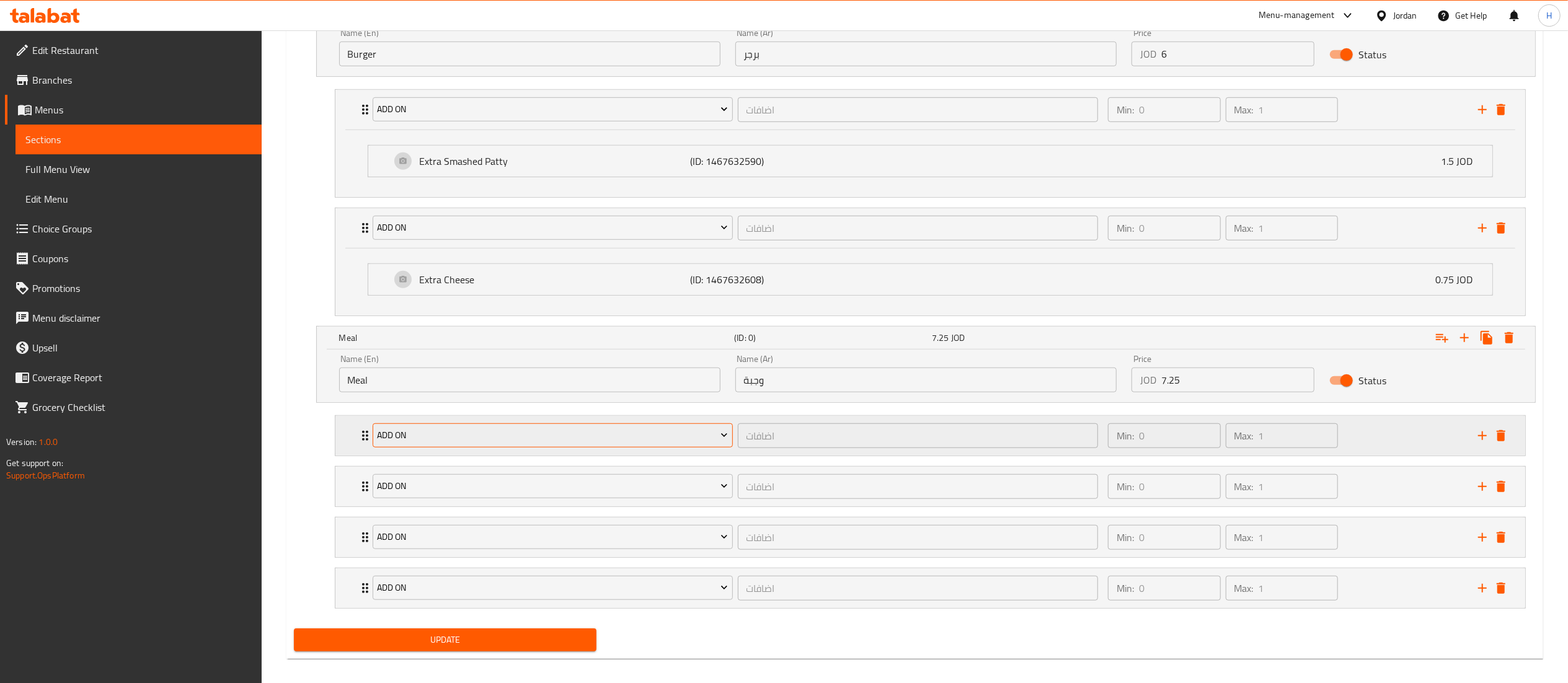
click at [428, 432] on span "Add On" at bounding box center [552, 435] width 351 height 15
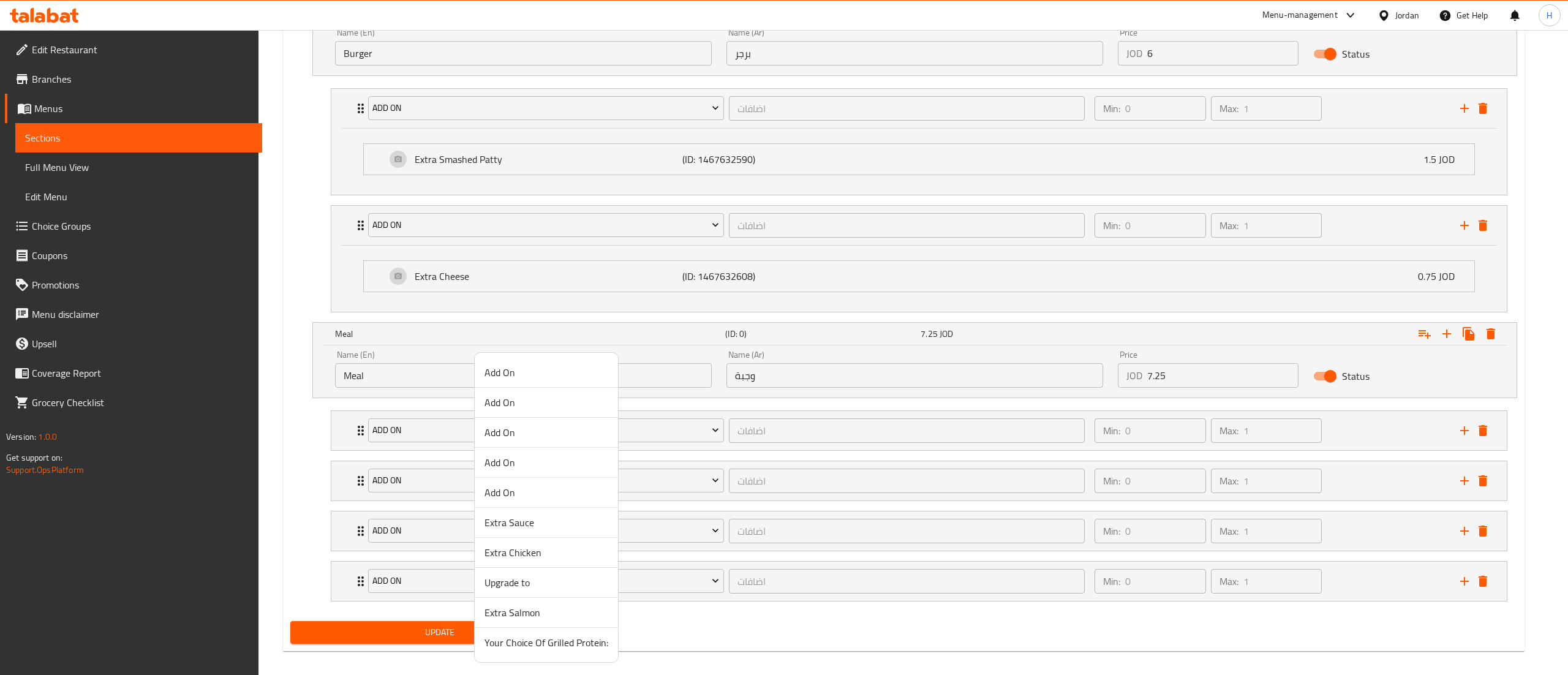
click at [500, 392] on li "Add On" at bounding box center [546, 403] width 143 height 30
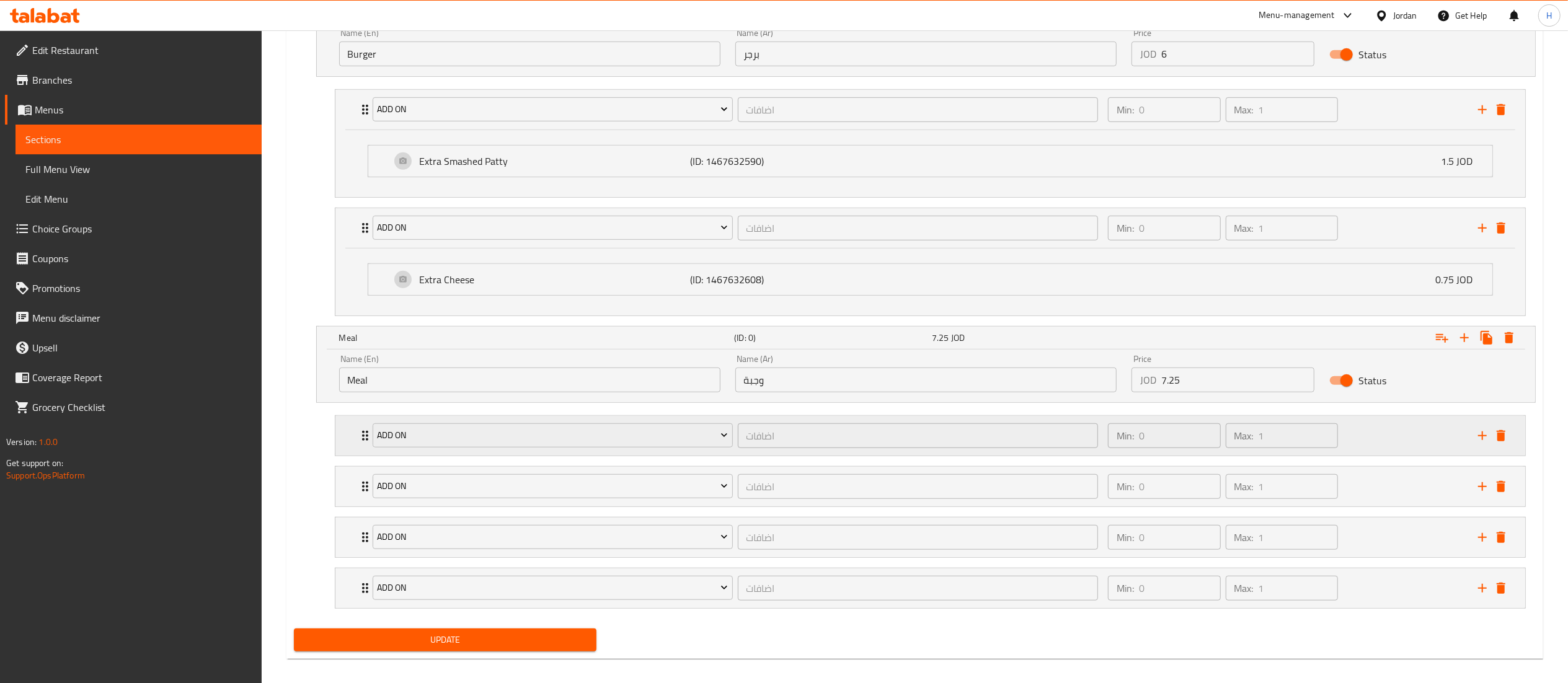
click at [351, 443] on div "Add On اضافات ​ Min: 0 ​ Max: 1 ​" at bounding box center [930, 436] width 1190 height 39
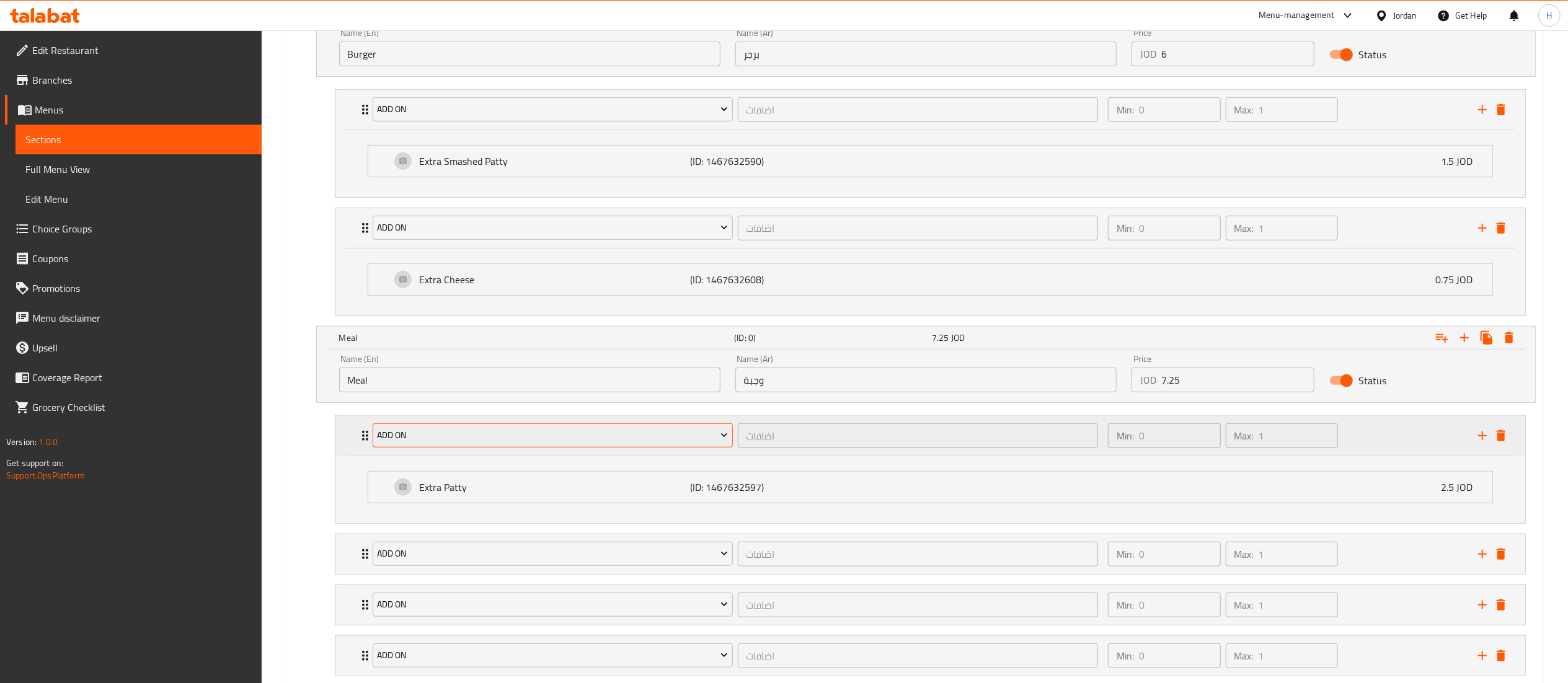
click at [452, 448] on button "Add On" at bounding box center [553, 436] width 360 height 25
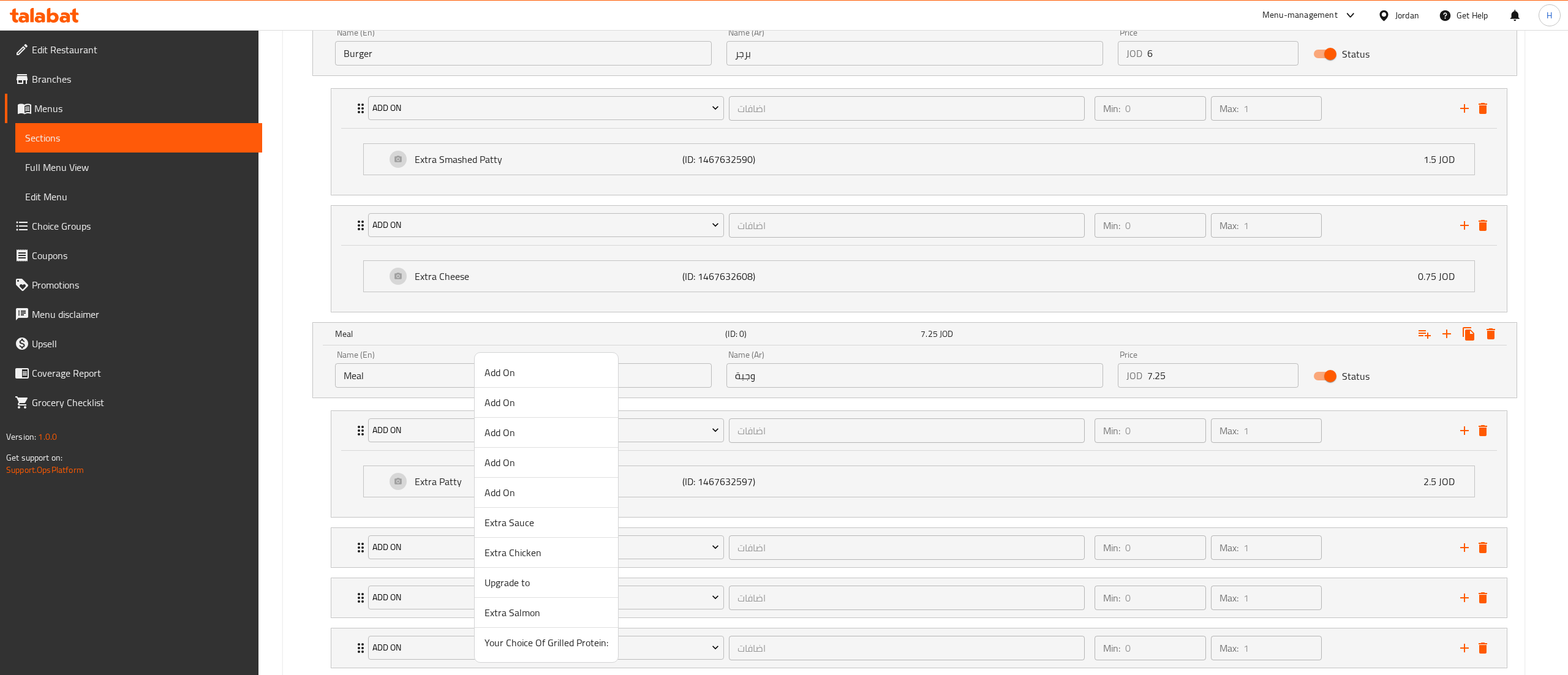
click at [511, 428] on span "Add On" at bounding box center [546, 432] width 124 height 15
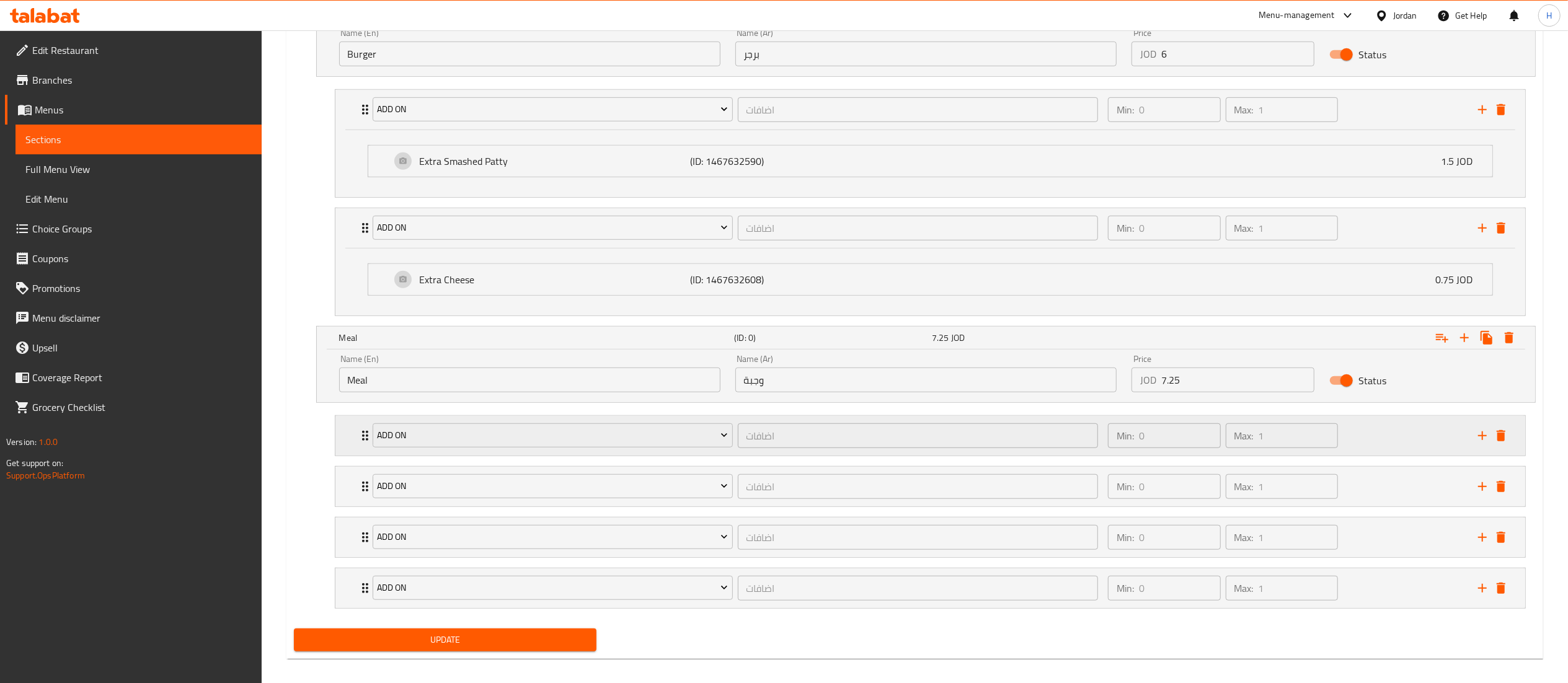
click at [346, 444] on div "Add On اضافات ​ Min: 0 ​ Max: 1 ​" at bounding box center [930, 436] width 1190 height 39
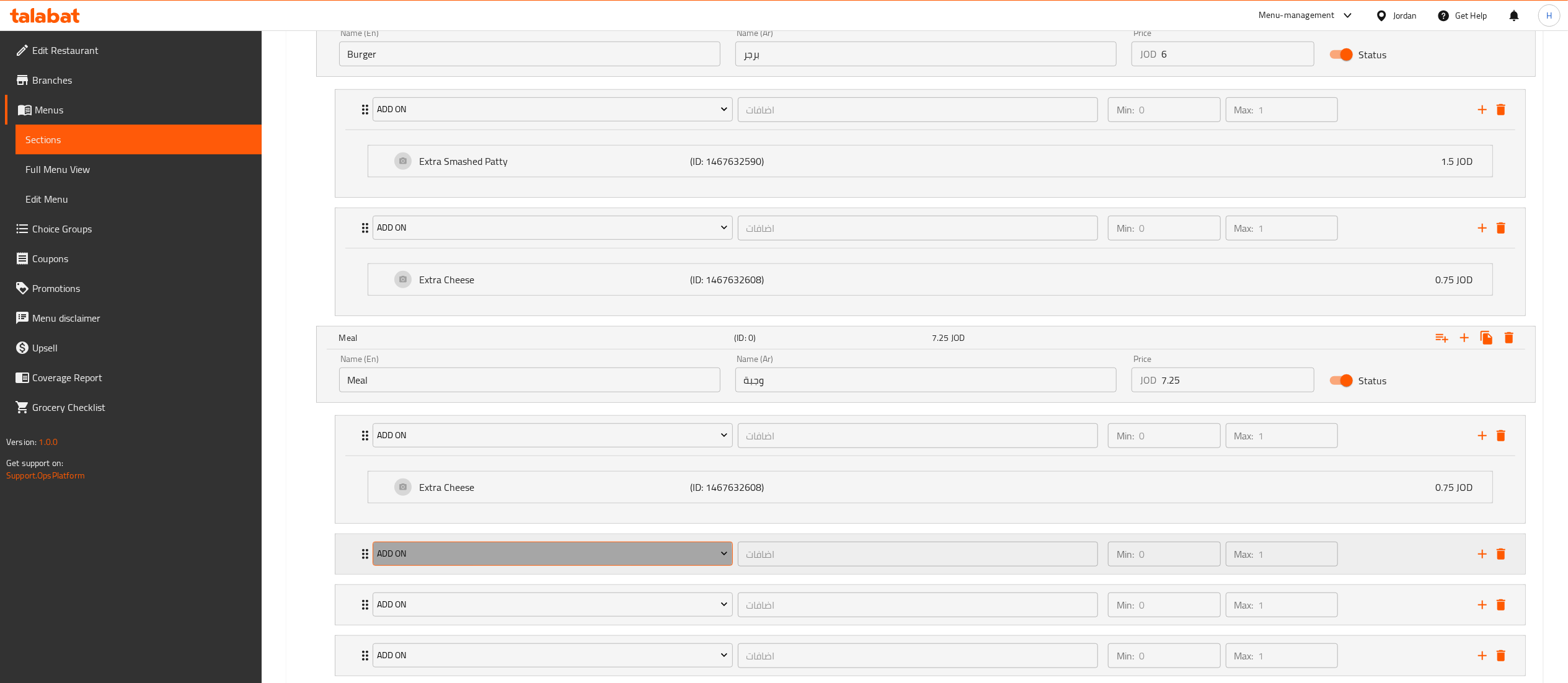
click at [426, 562] on span "Add On" at bounding box center [552, 554] width 351 height 15
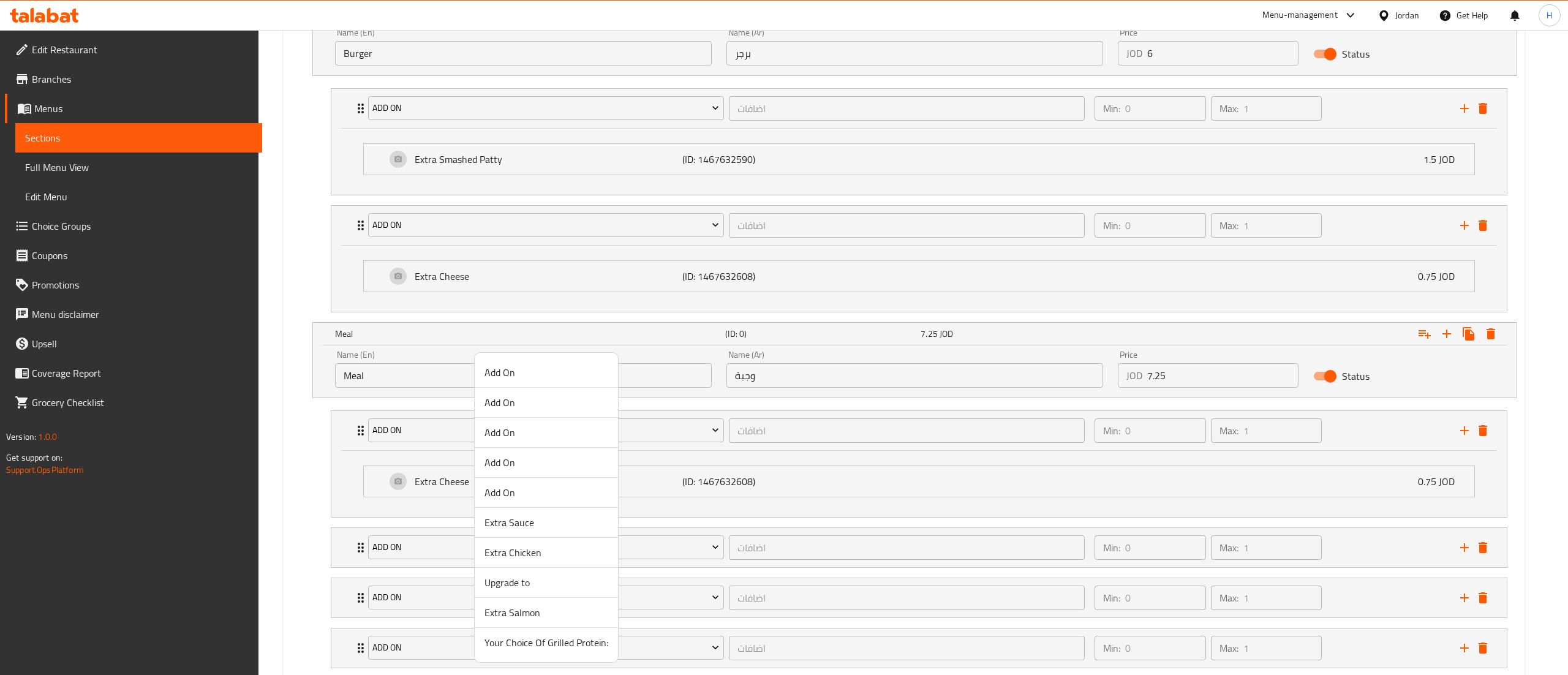
click at [517, 403] on span "Add On" at bounding box center [546, 402] width 124 height 15
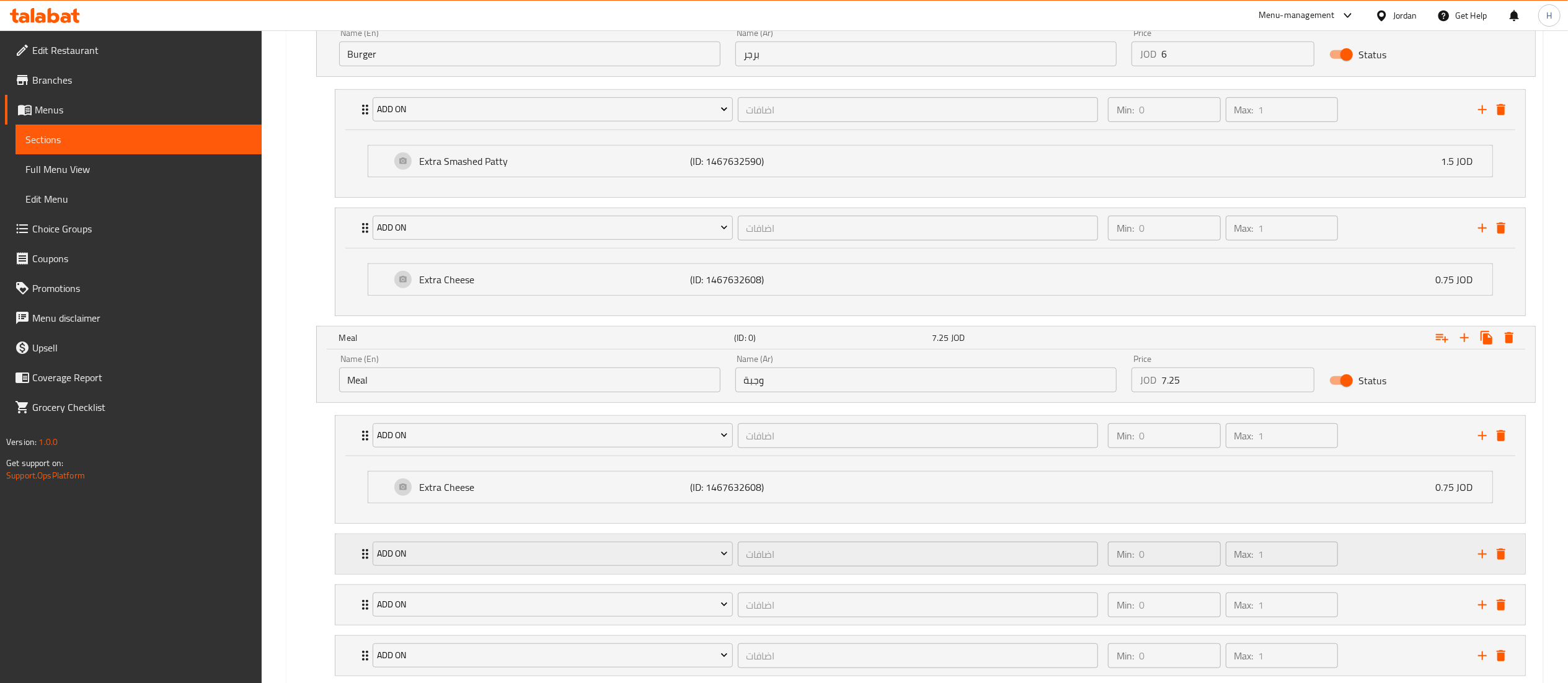
click at [353, 560] on div "Add On اضافات ​ Min: 0 ​ Max: 1 ​" at bounding box center [930, 554] width 1190 height 39
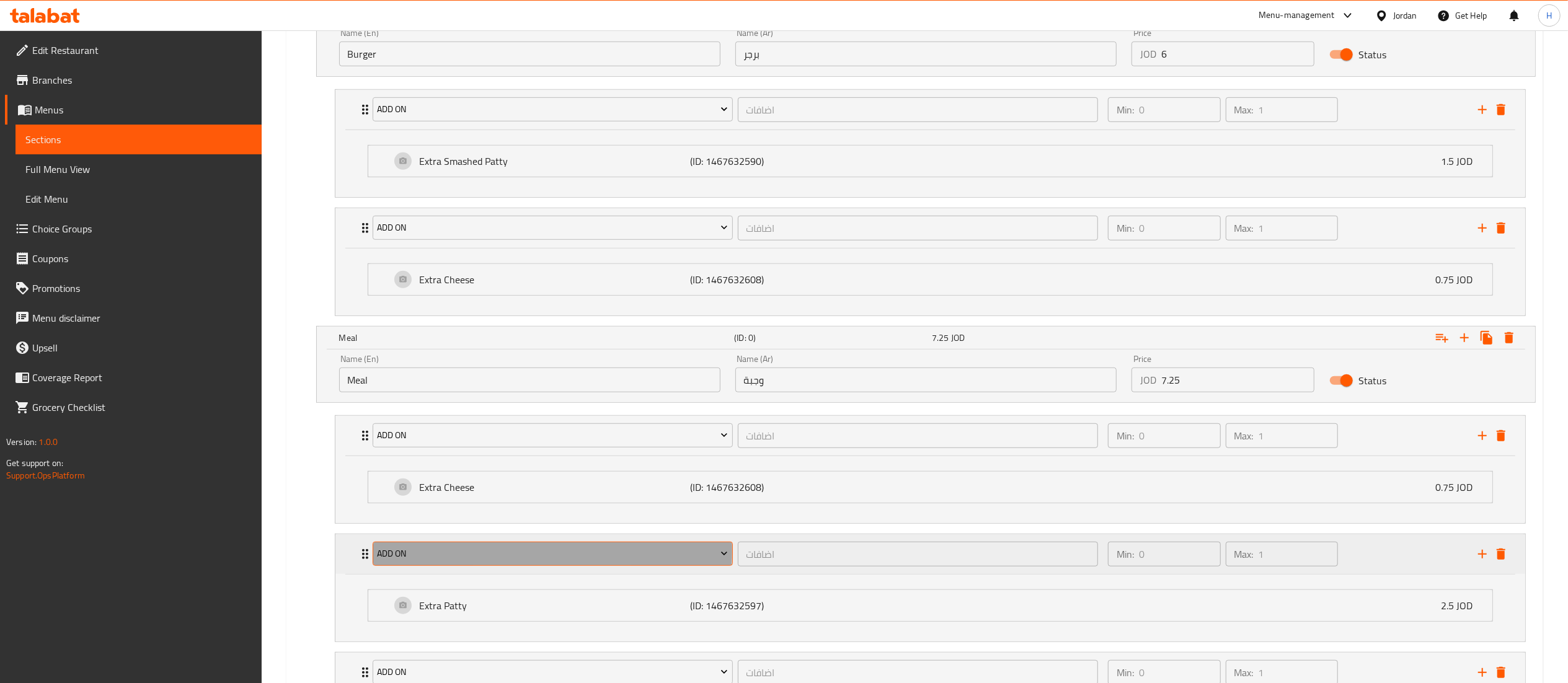
click at [448, 558] on span "Add On" at bounding box center [552, 554] width 351 height 15
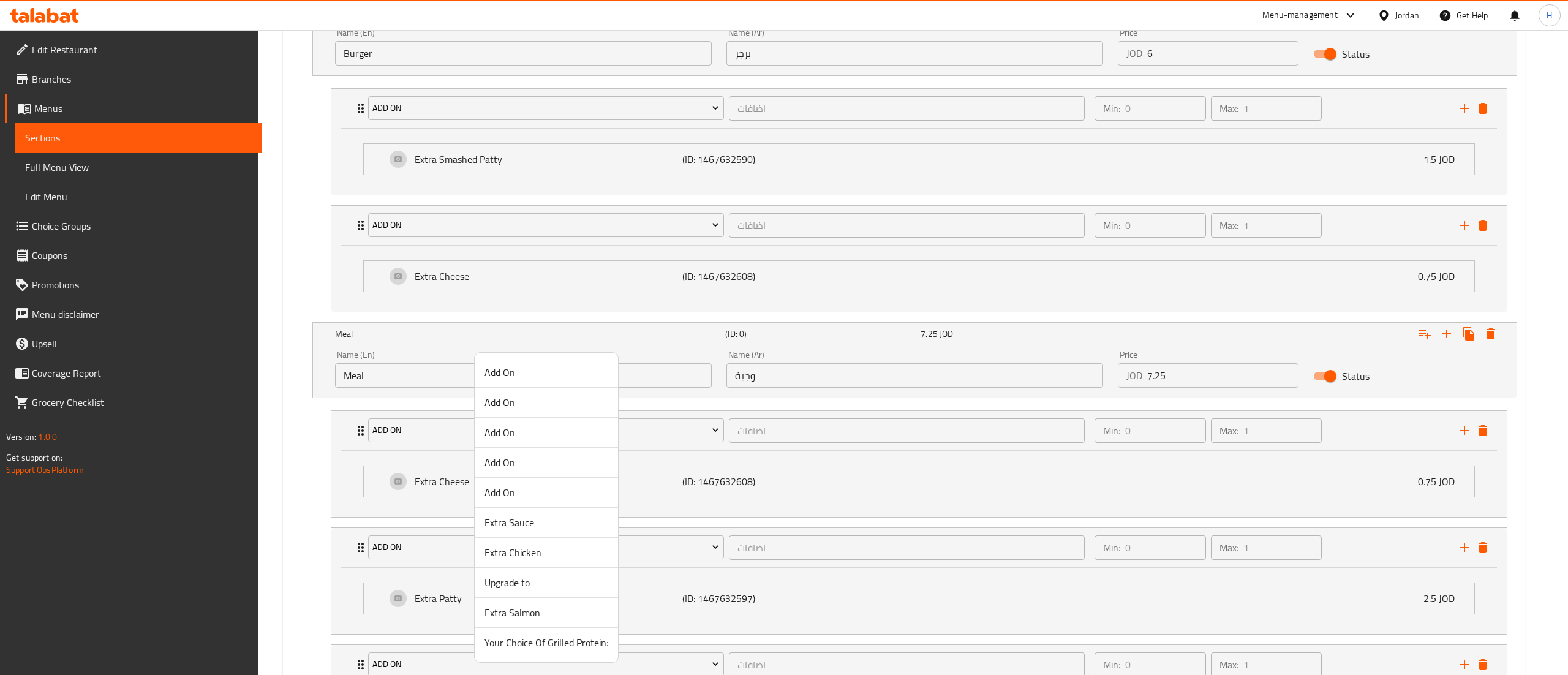
click at [511, 374] on span "Add On" at bounding box center [546, 372] width 124 height 15
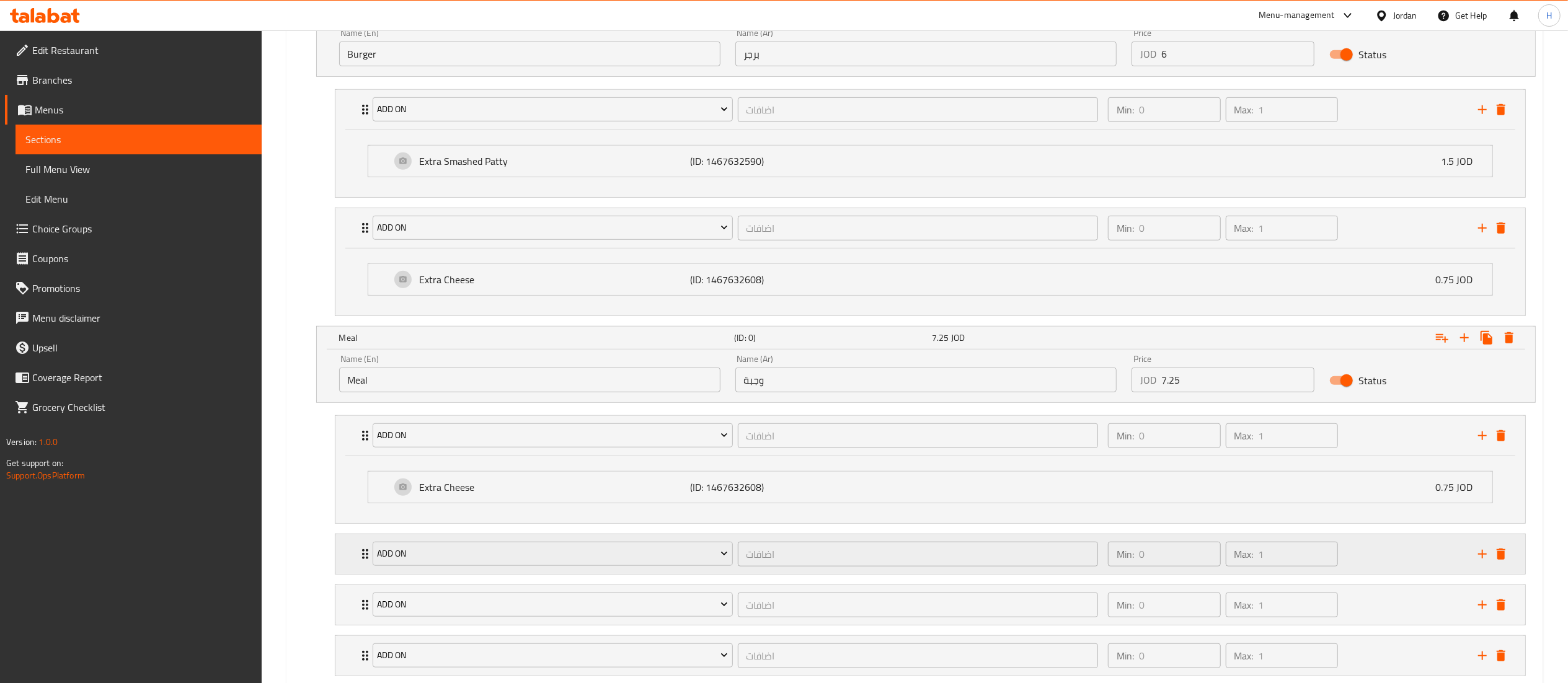
click at [351, 564] on div "Add On اضافات ​ Min: 0 ​ Max: 1 ​" at bounding box center [930, 554] width 1190 height 39
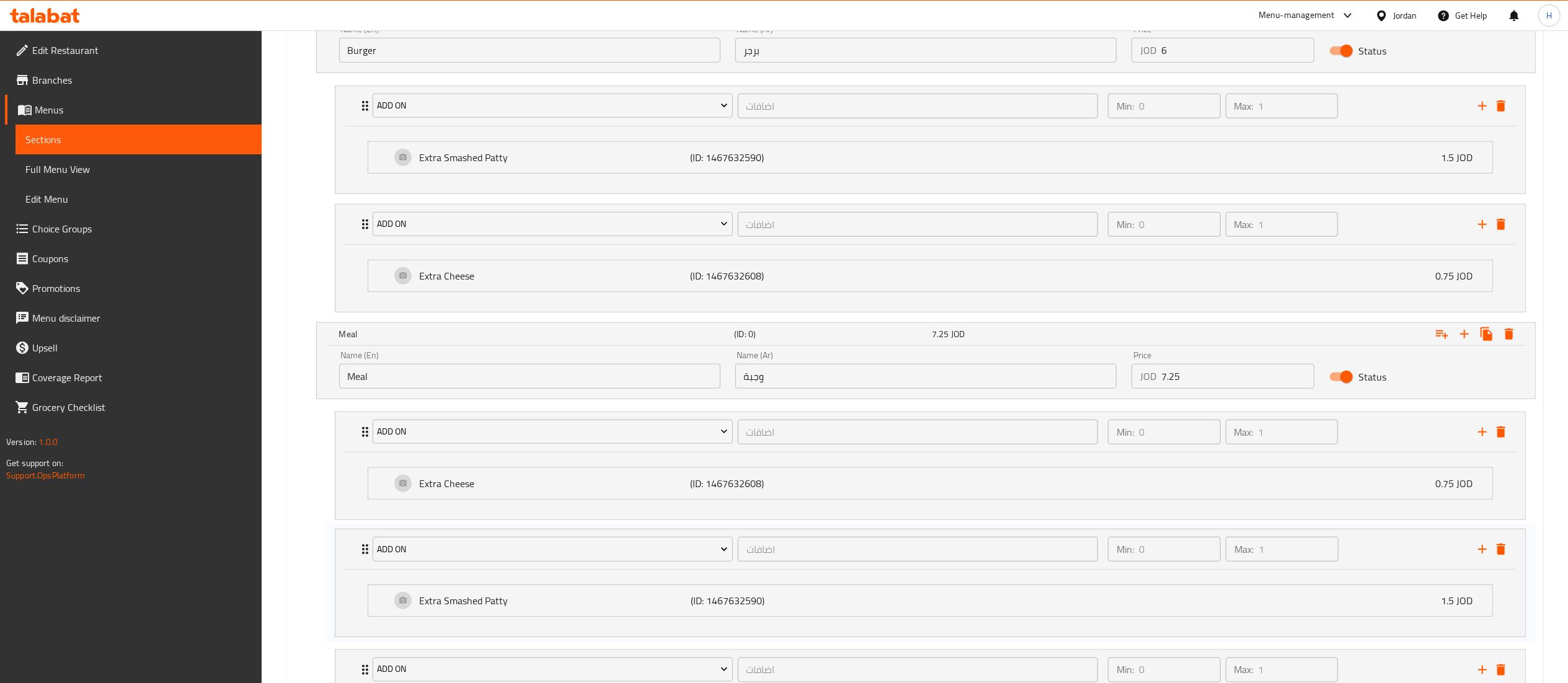
scroll to position [784, 0]
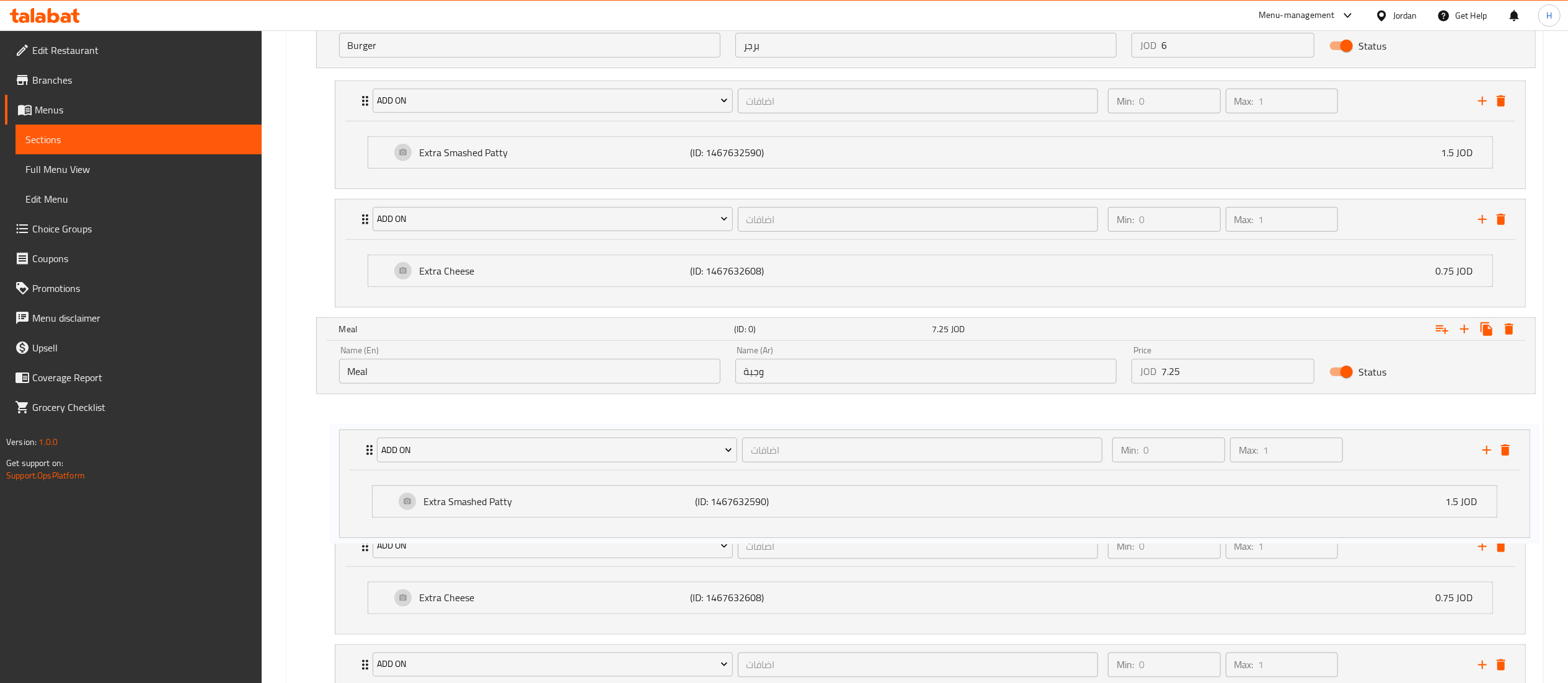
drag, startPoint x: 348, startPoint y: 560, endPoint x: 350, endPoint y: 435, distance: 125.0
click at [350, 435] on div "Add On اضافات ​ Min: 0 ​ Max: 1 ​ Extra Cheese (ID: 1467632608) 0.75 JOD Name (…" at bounding box center [930, 571] width 1211 height 339
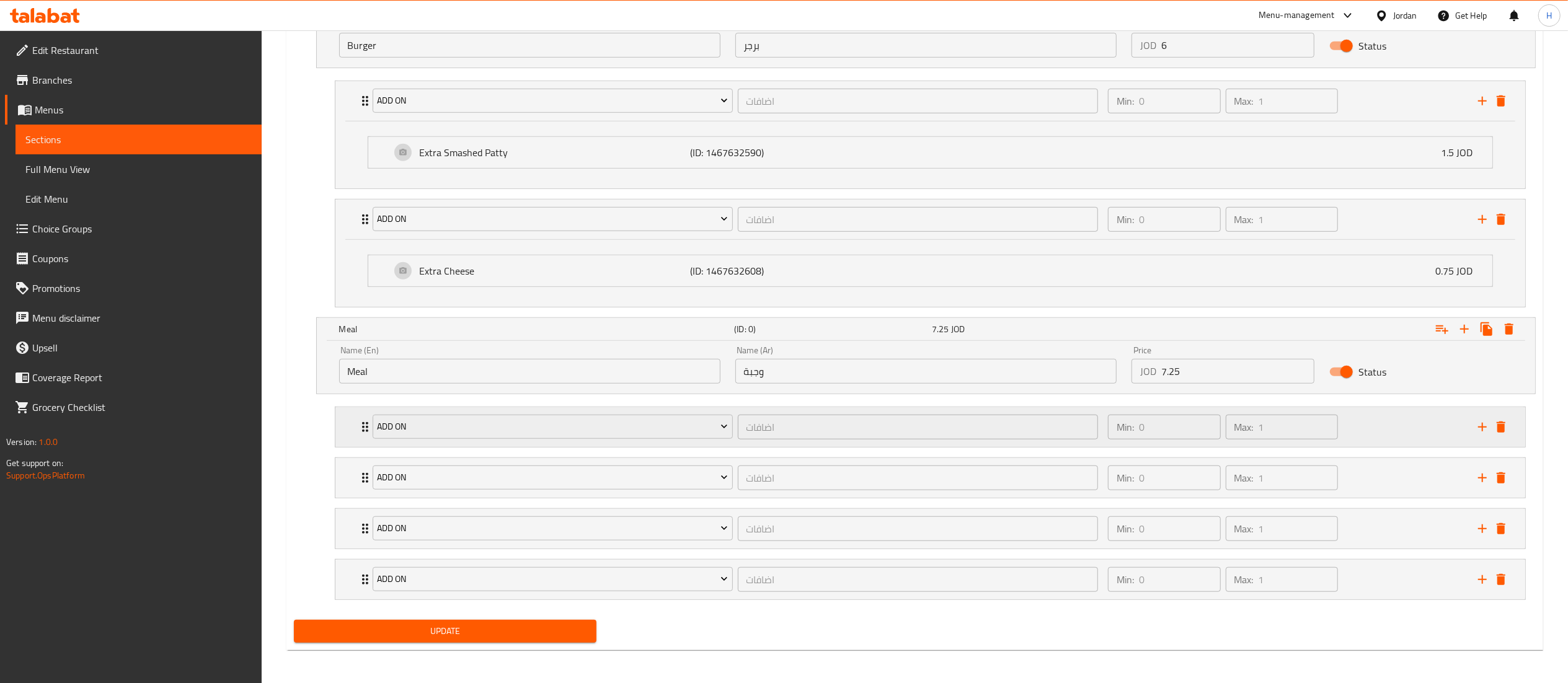
click at [355, 434] on div "Add On اضافات ​ Min: 0 ​ Max: 1 ​" at bounding box center [930, 427] width 1190 height 39
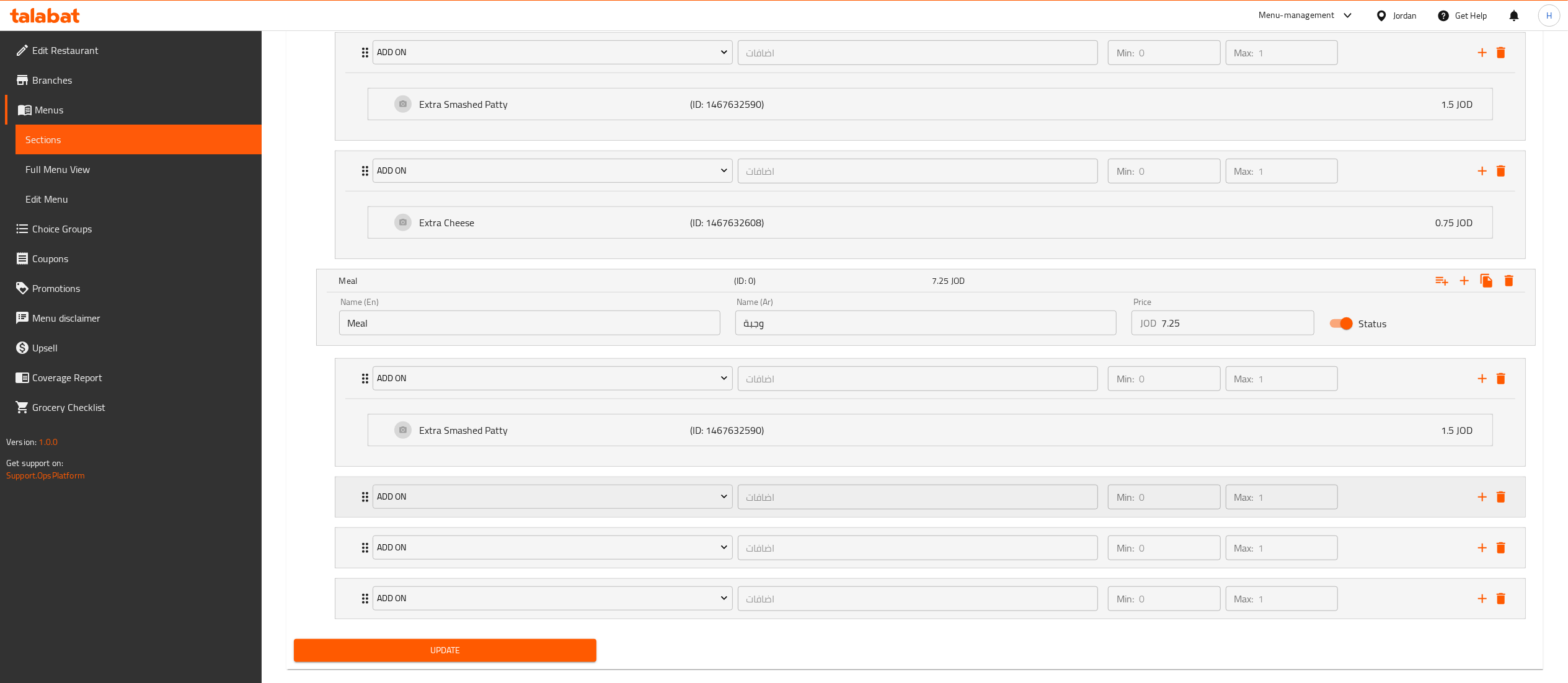
scroll to position [859, 0]
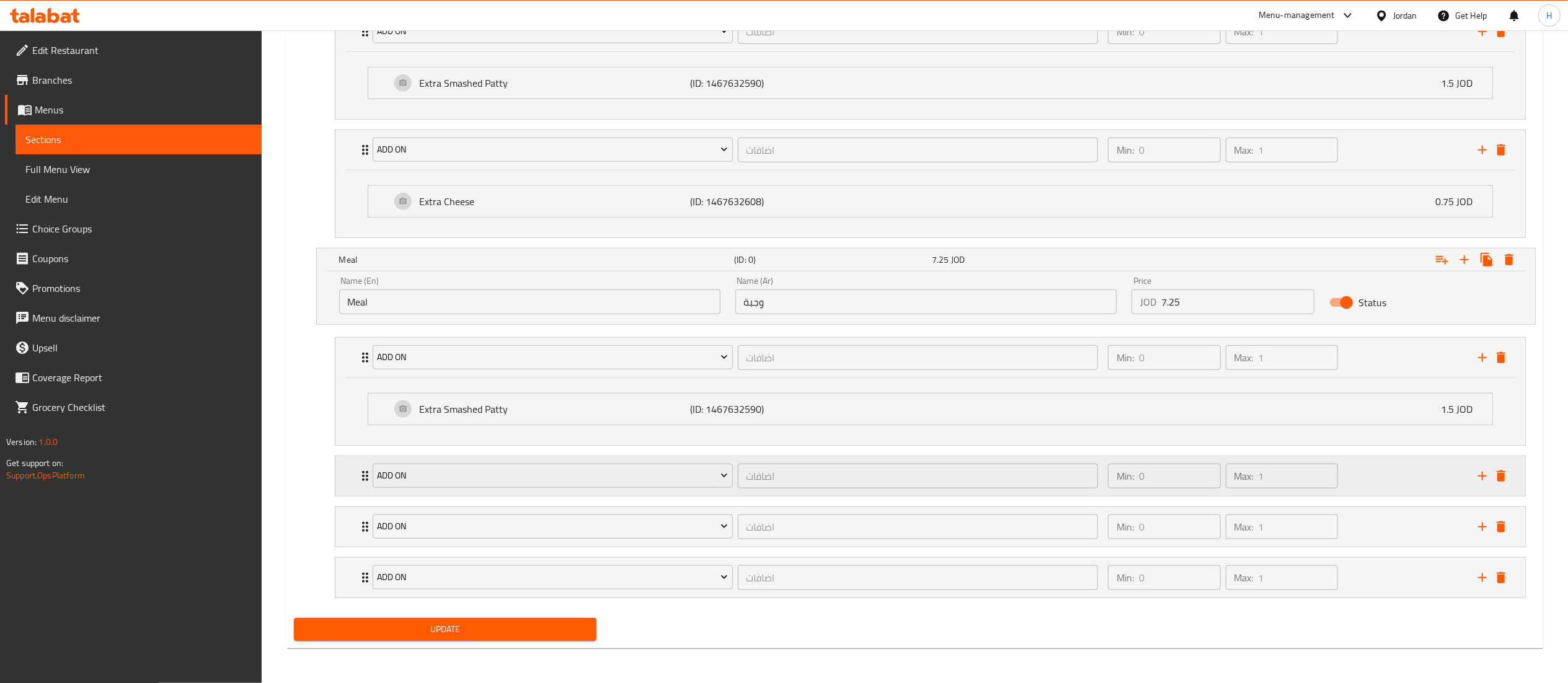
click at [351, 473] on div "Add On اضافات ​ Min: 0 ​ Max: 1 ​" at bounding box center [930, 476] width 1190 height 39
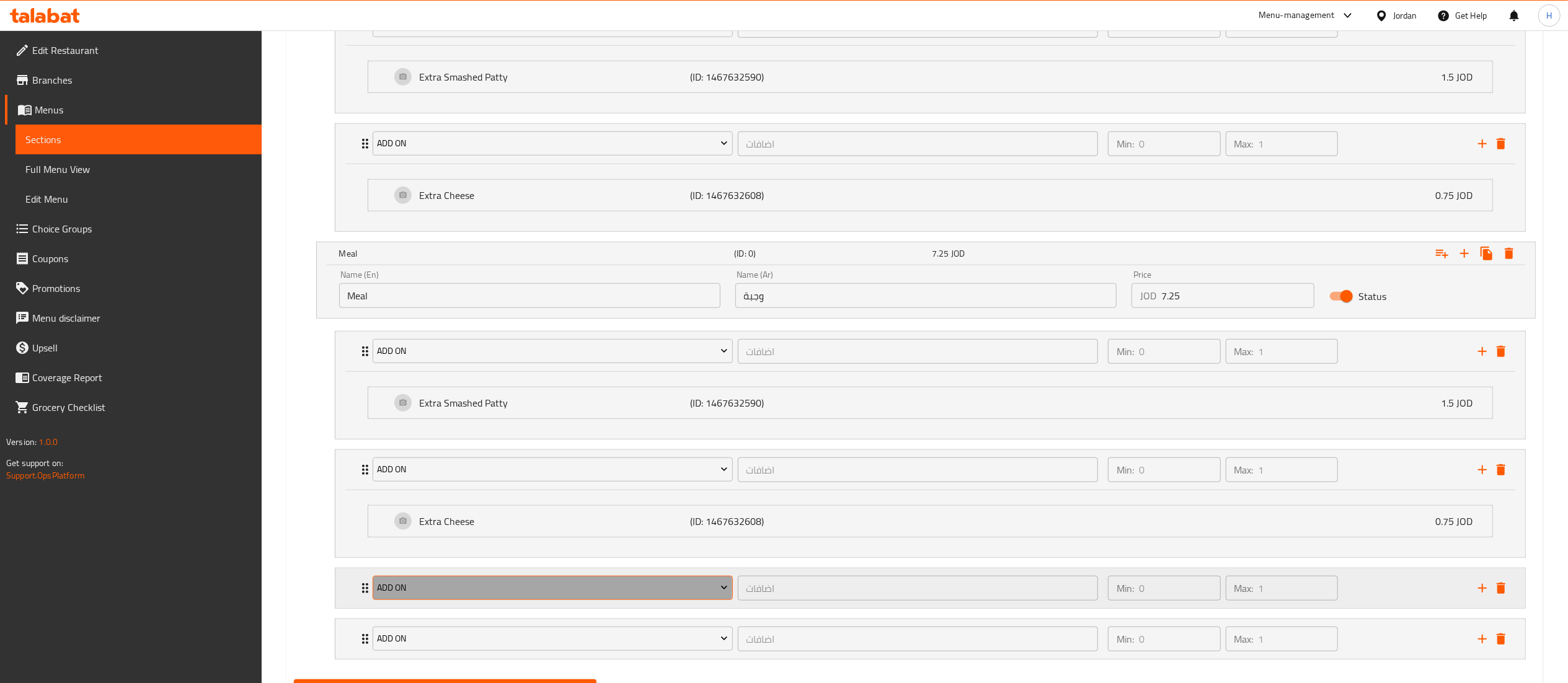
click at [459, 592] on span "Add On" at bounding box center [552, 588] width 351 height 15
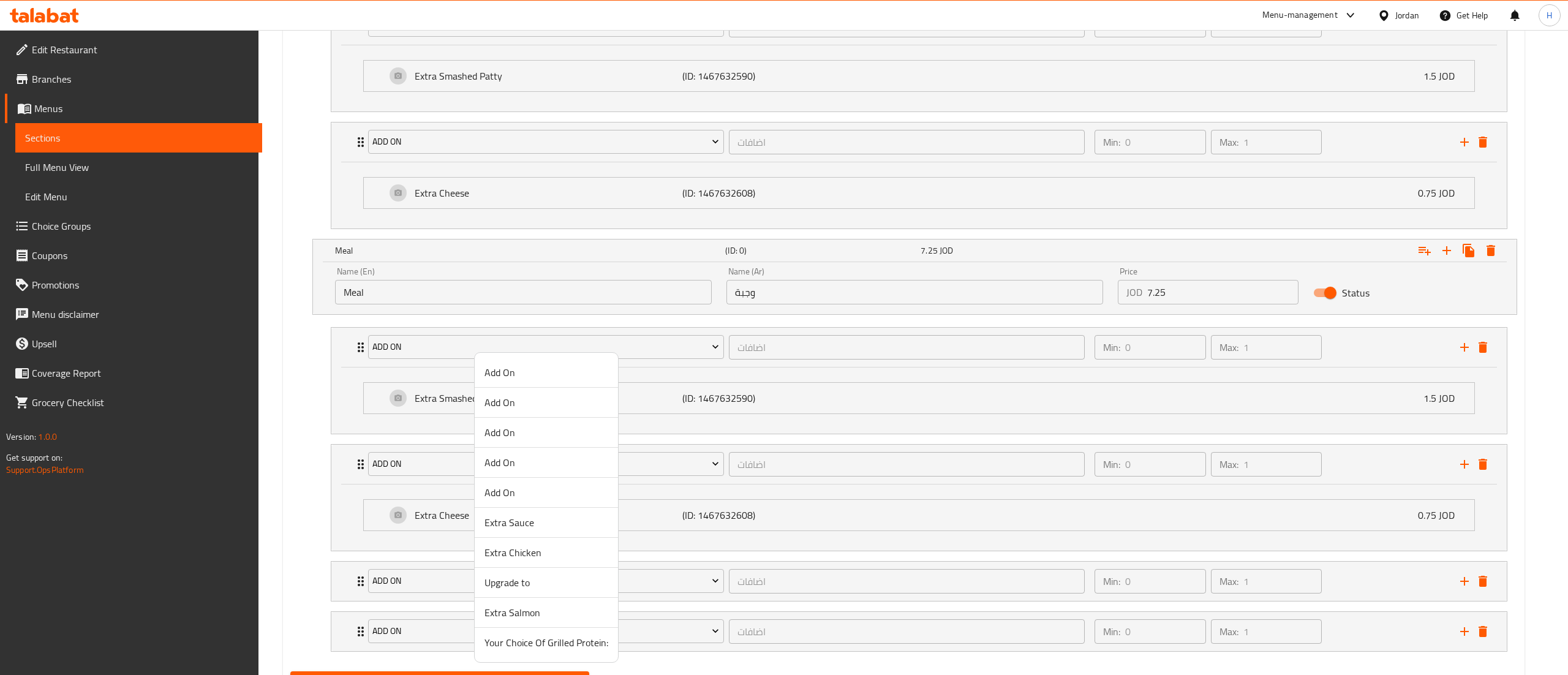
click at [508, 606] on span "Extra Salmon" at bounding box center [546, 612] width 124 height 15
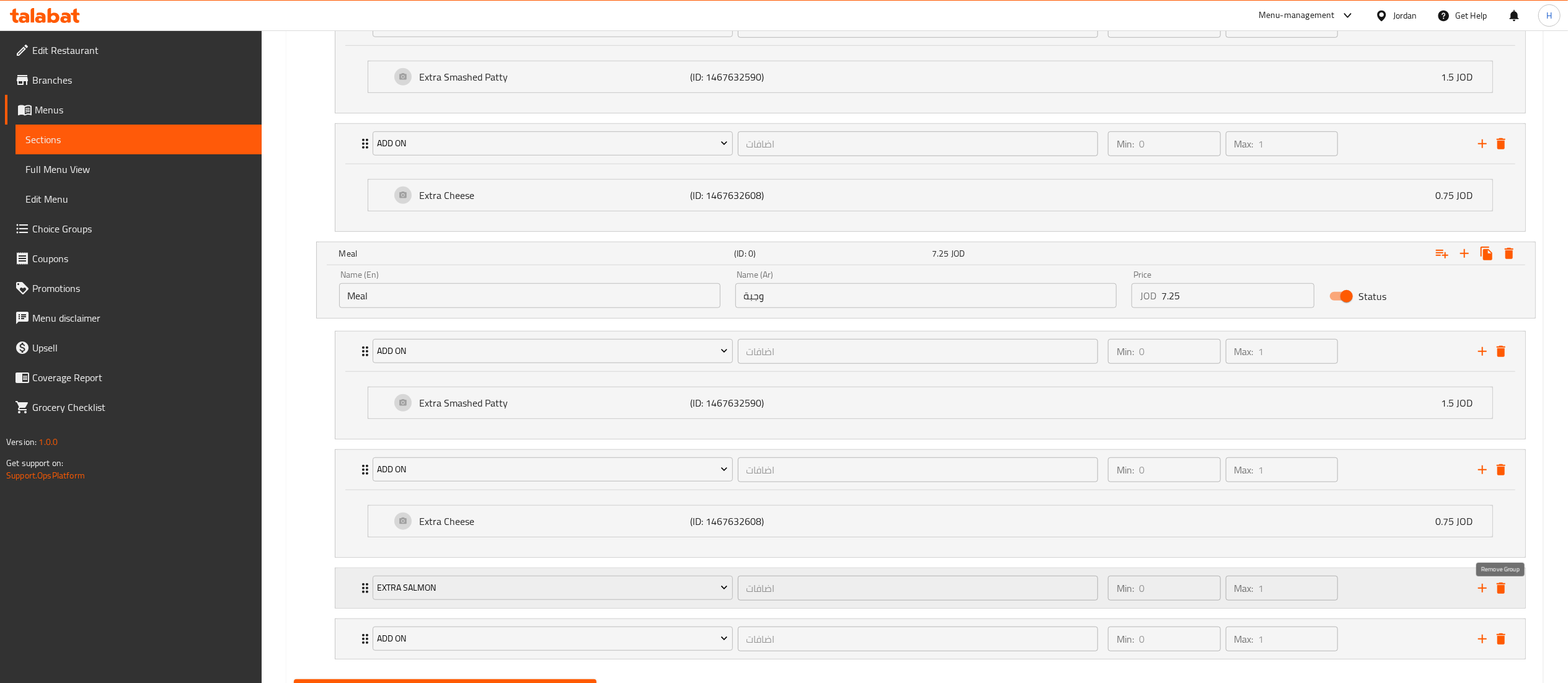
click at [1504, 594] on icon "delete" at bounding box center [1501, 588] width 9 height 11
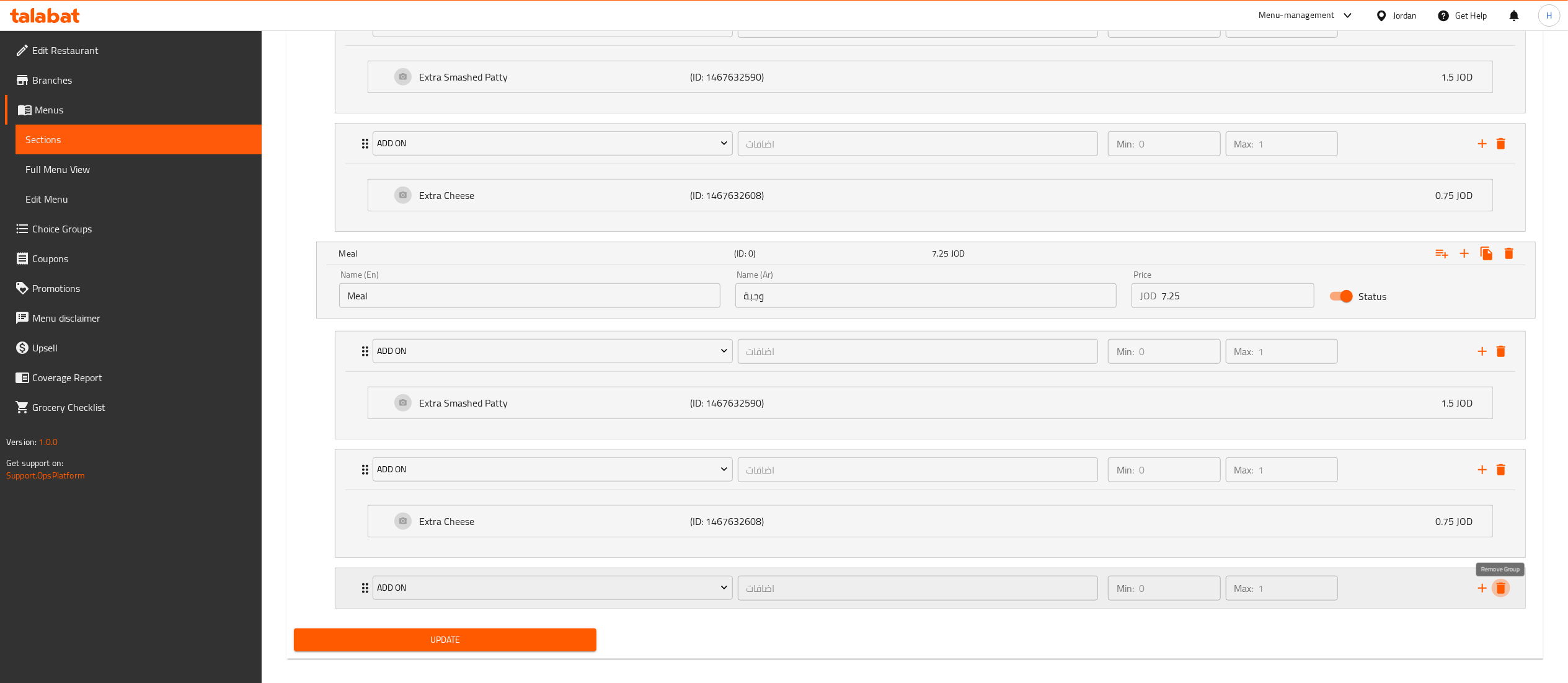
click at [1498, 594] on icon "delete" at bounding box center [1501, 588] width 9 height 11
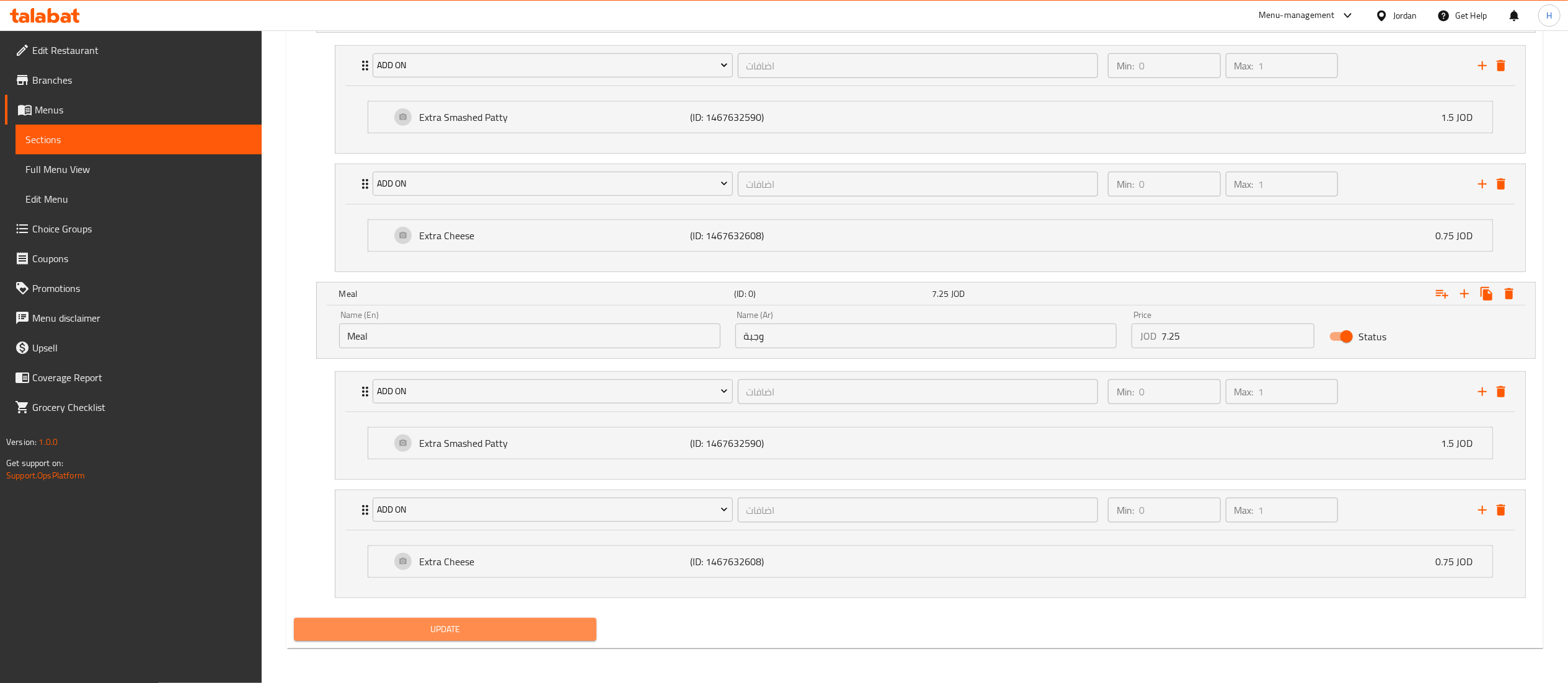
click at [530, 632] on span "Update" at bounding box center [445, 629] width 284 height 15
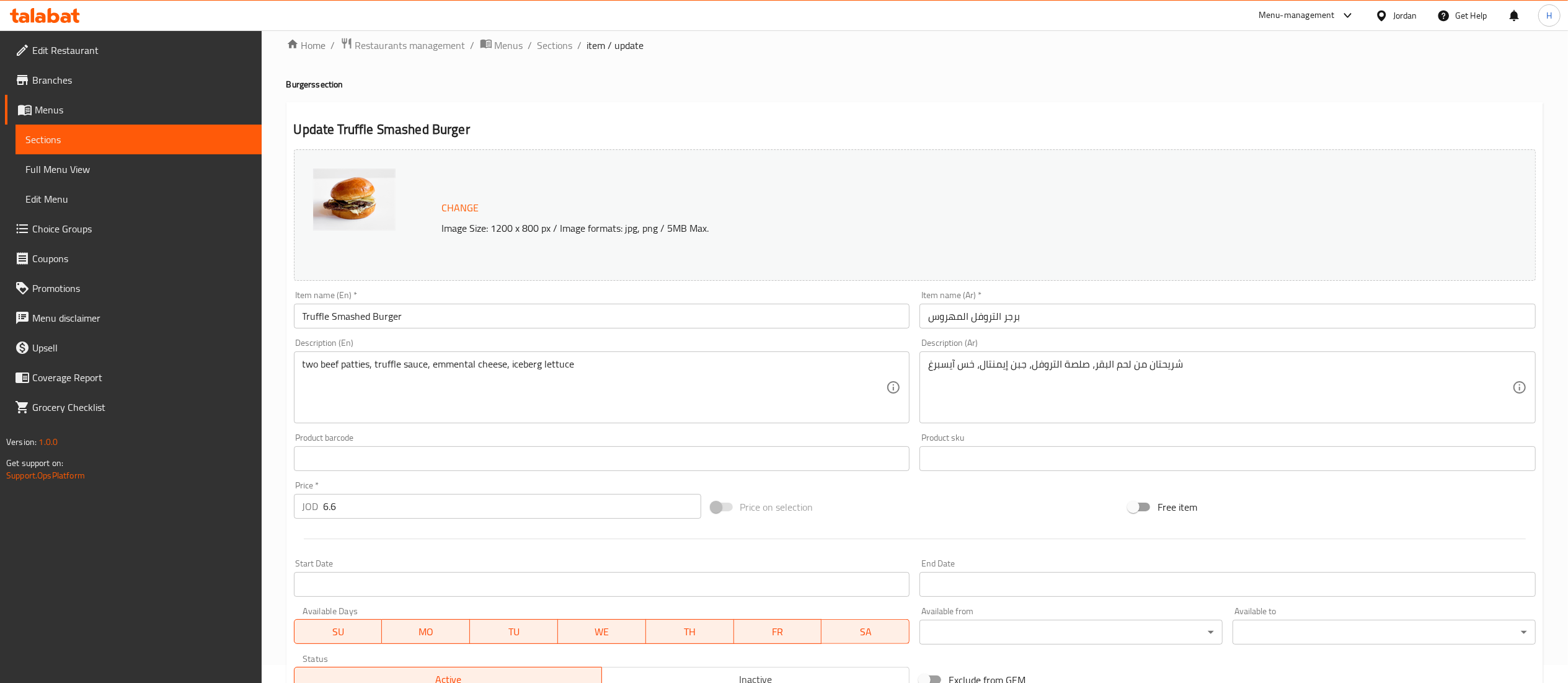
scroll to position [209, 0]
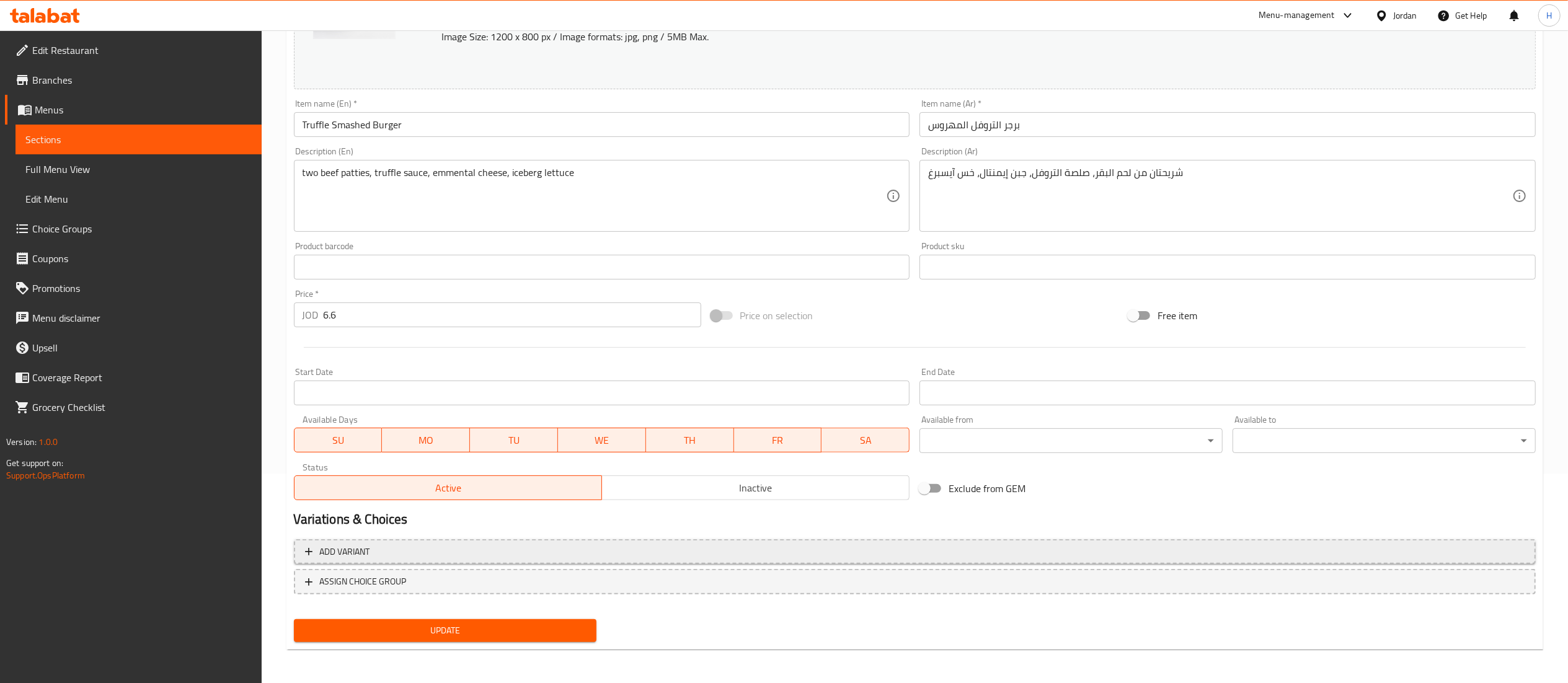
click at [869, 542] on button "Add variant" at bounding box center [914, 552] width 1242 height 25
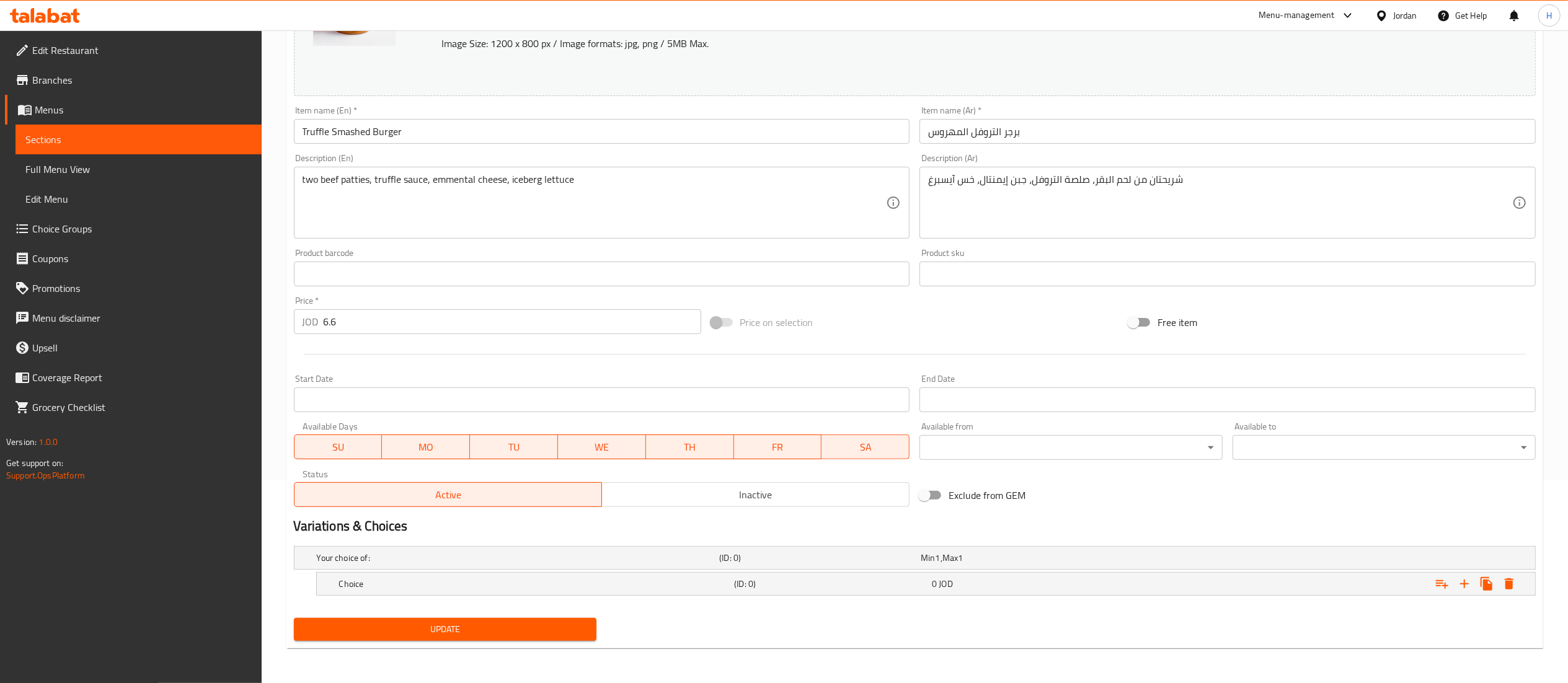
scroll to position [203, 0]
click at [1462, 586] on icon "Expand" at bounding box center [1465, 584] width 15 height 15
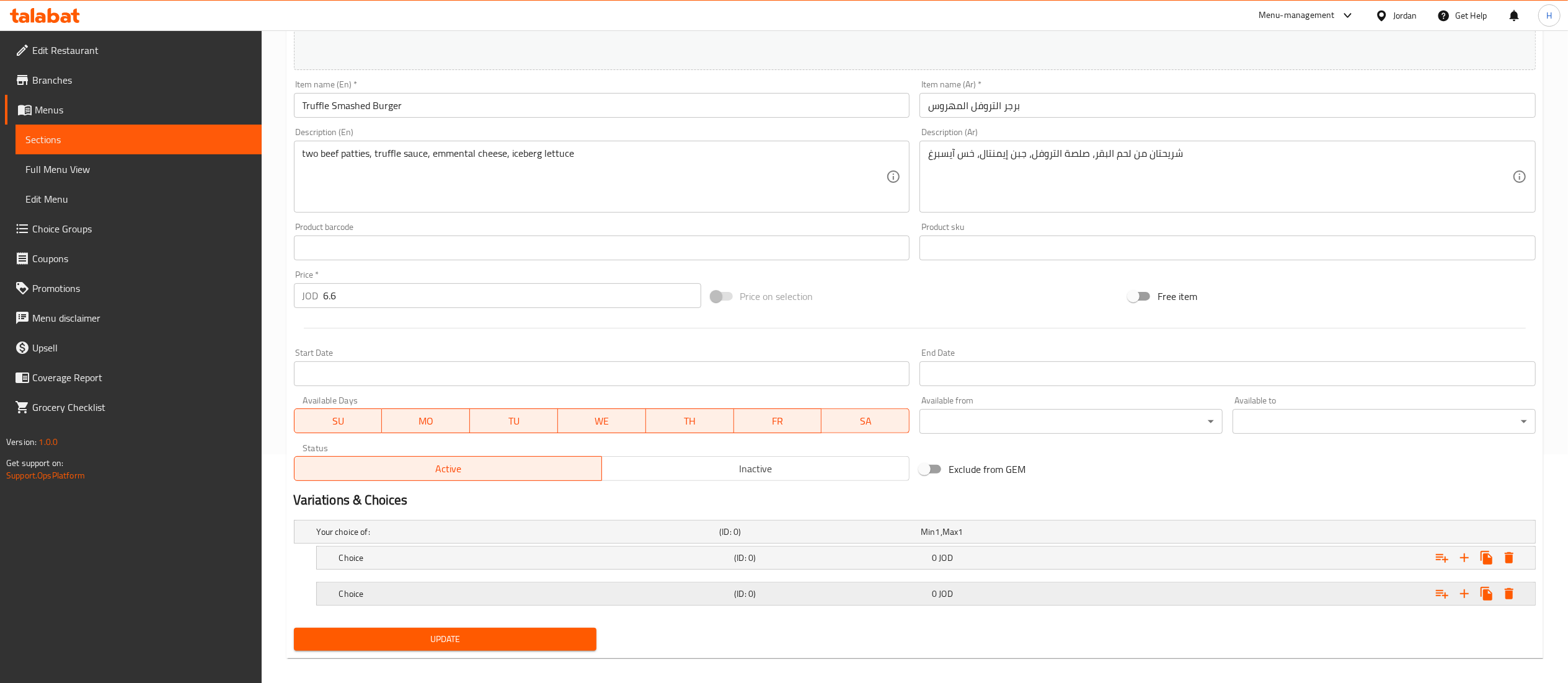
scroll to position [239, 0]
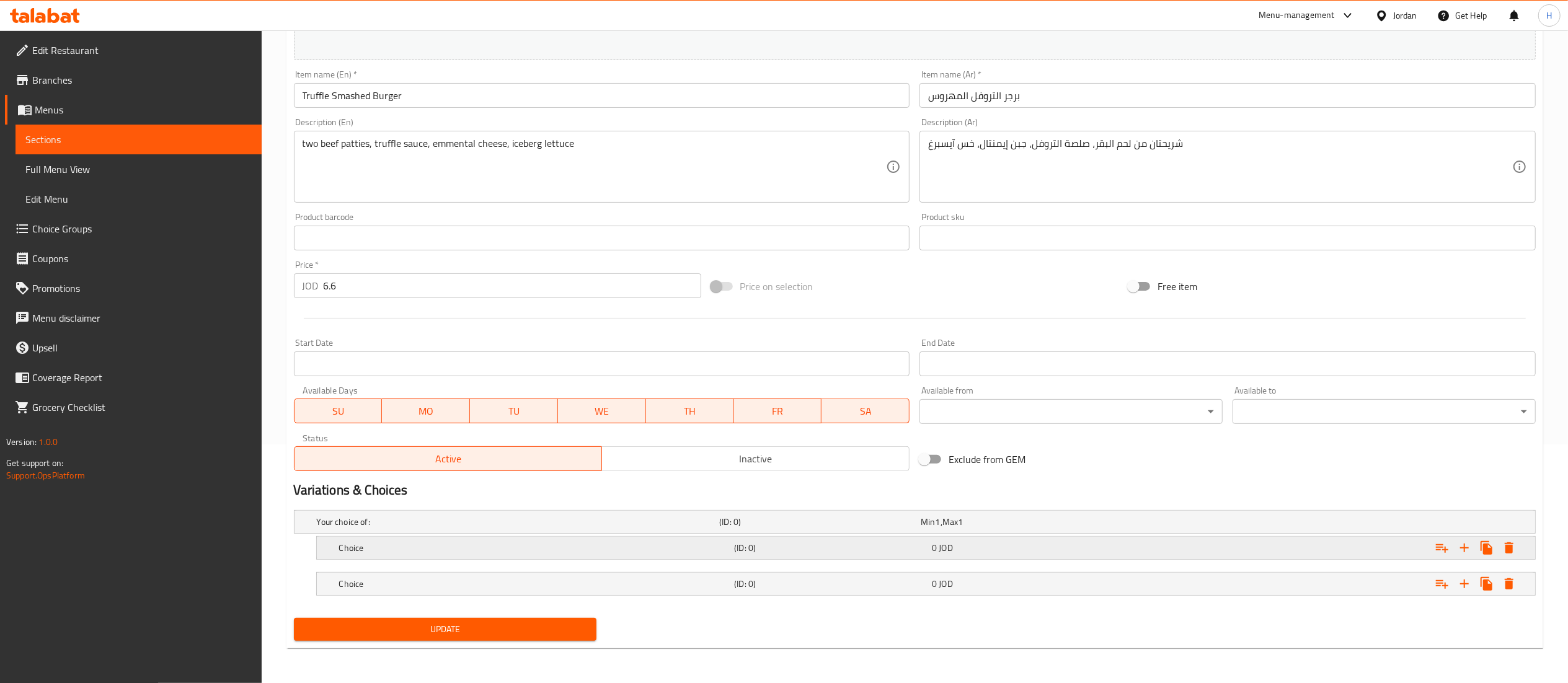
click at [419, 542] on h5 "Choice" at bounding box center [534, 548] width 390 height 13
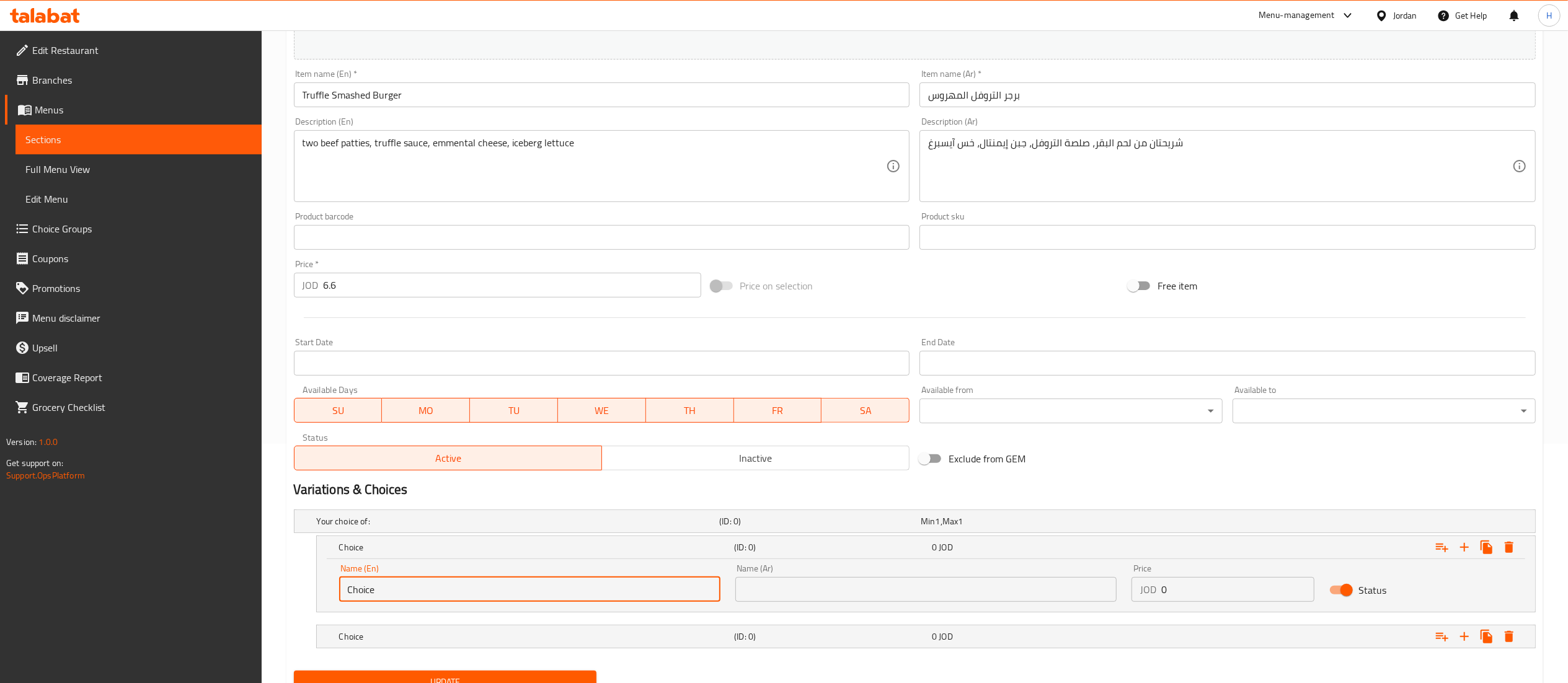
drag, startPoint x: 414, startPoint y: 597, endPoint x: 156, endPoint y: 584, distance: 258.3
click at [156, 584] on div "Edit Restaurant Branches Menus Sections Full Menu View Edit Menu Choice Groups …" at bounding box center [784, 263] width 1568 height 944
type input "Burger"
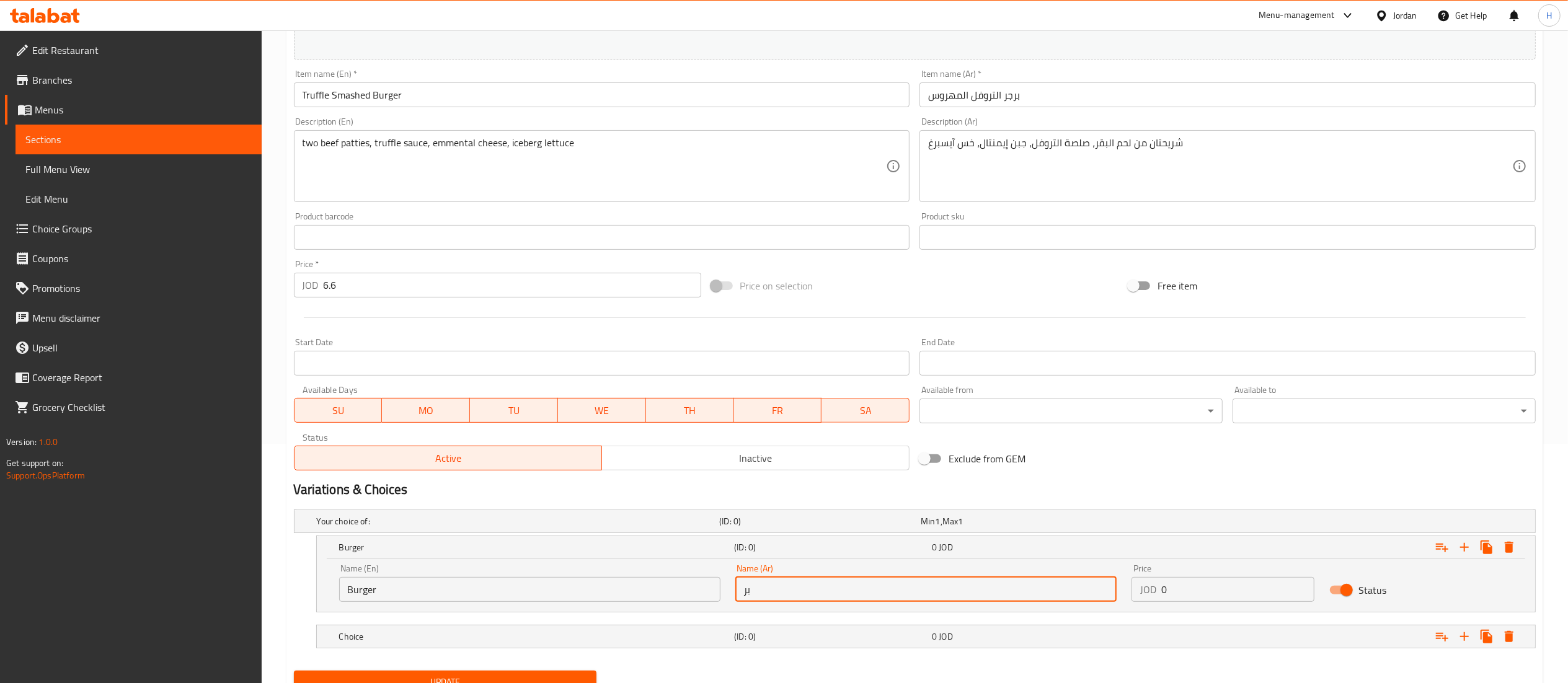
type input "برجر"
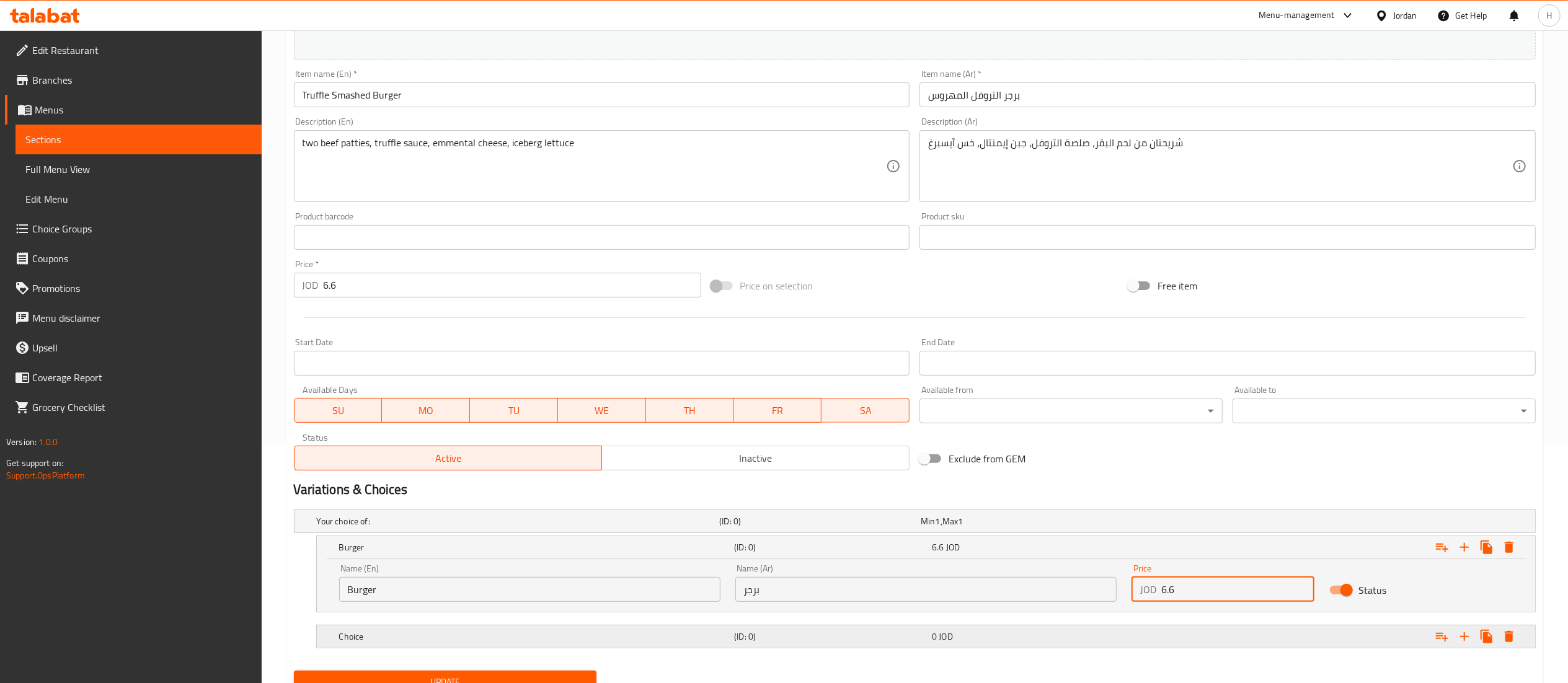
type input "6.6"
click at [380, 637] on h5 "Choice" at bounding box center [534, 636] width 390 height 13
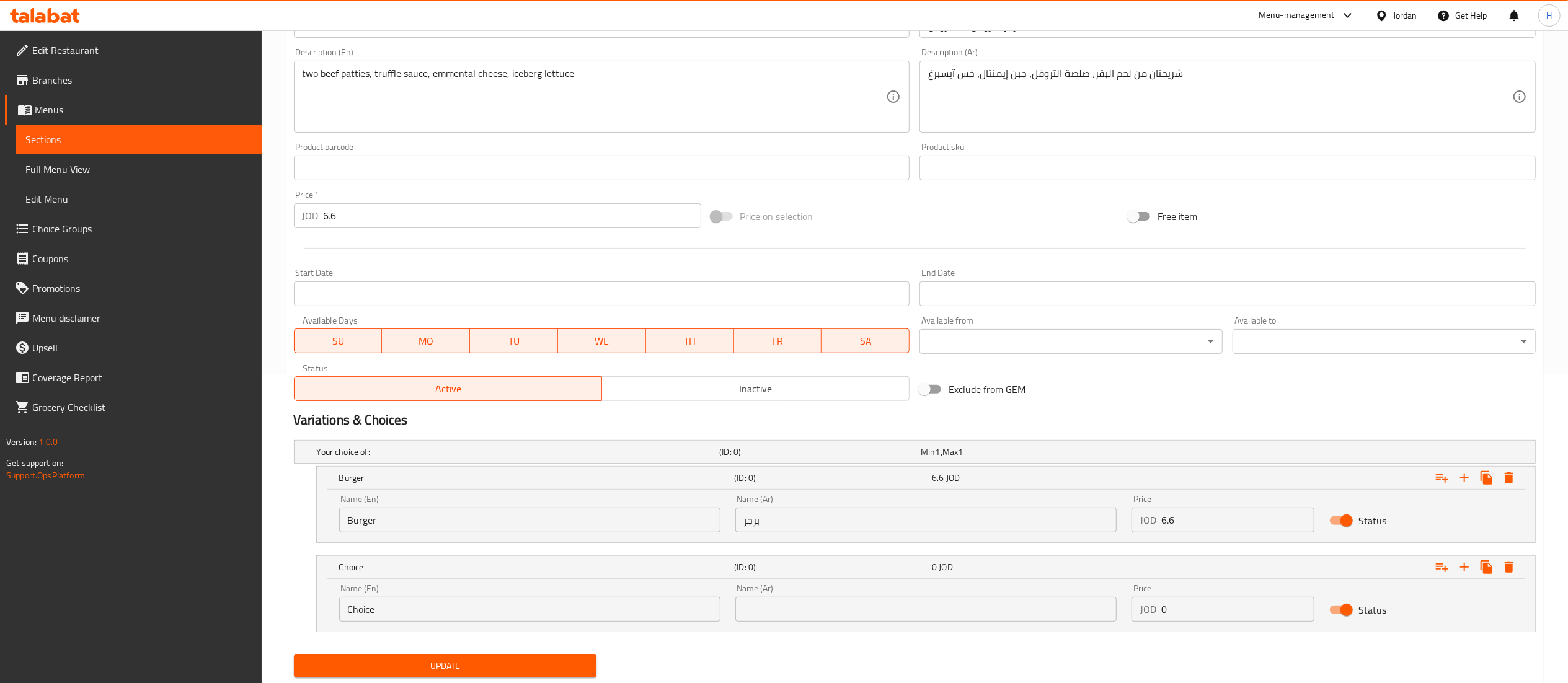
scroll to position [346, 0]
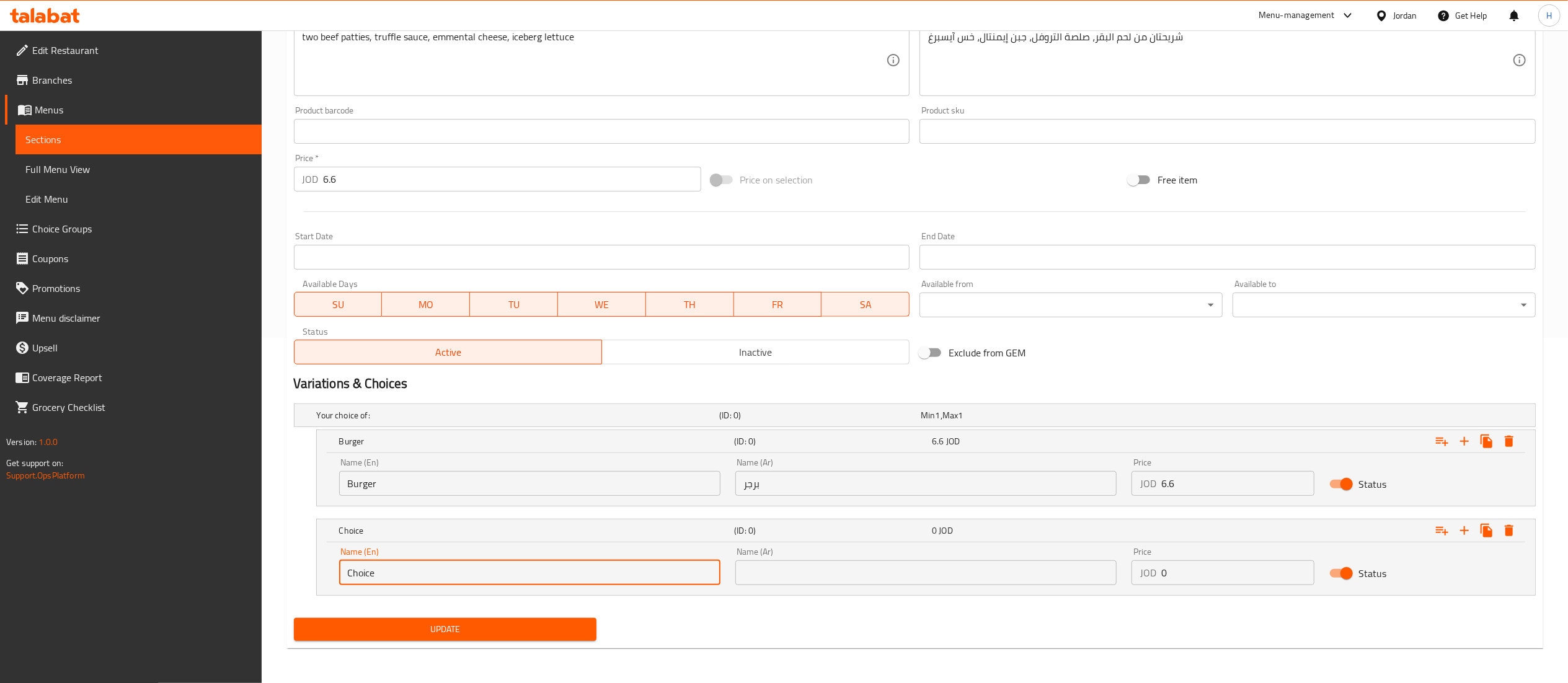
drag, startPoint x: 392, startPoint y: 573, endPoint x: 92, endPoint y: 555, distance: 300.5
click at [92, 555] on div "Edit Restaurant Branches Menus Sections Full Menu View Edit Menu Choice Groups …" at bounding box center [784, 184] width 1568 height 998
type input "Meal"
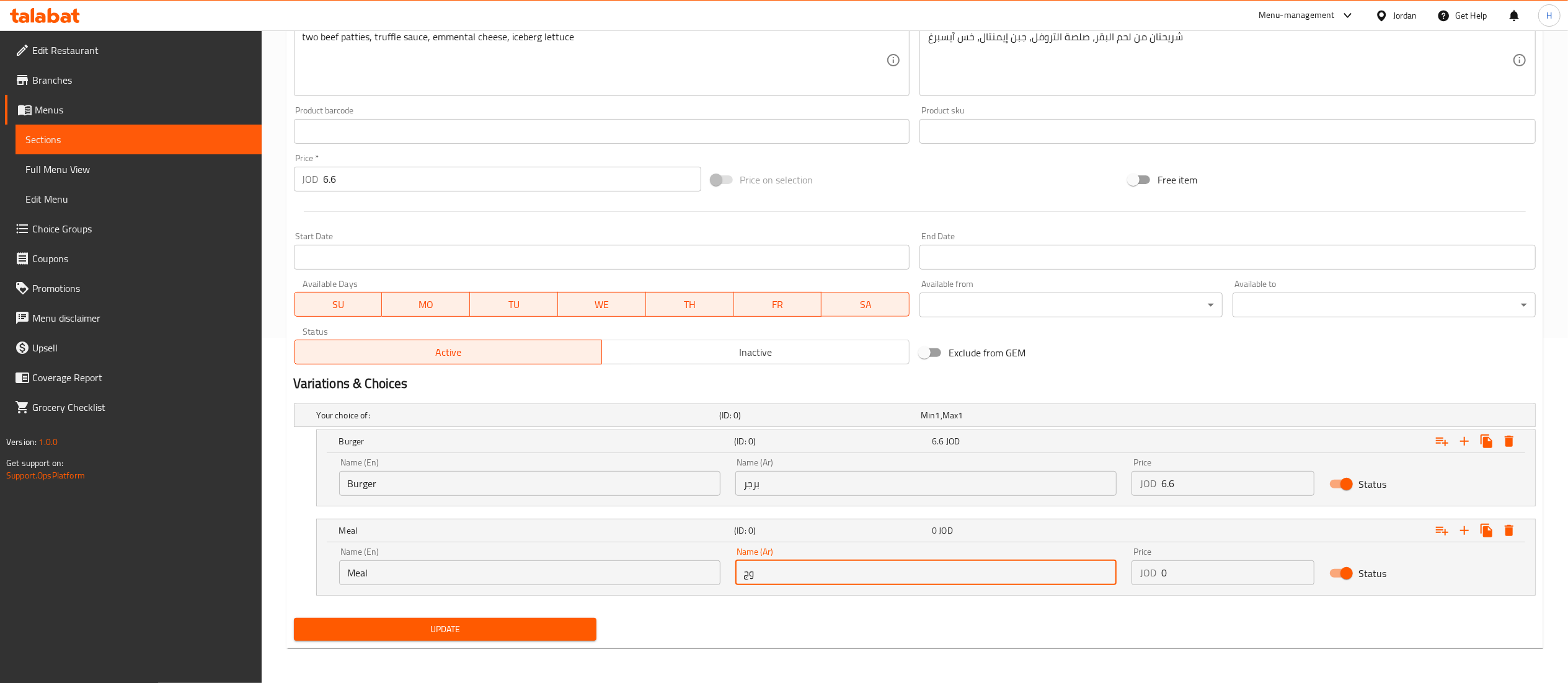
type input "وجبة"
click at [1194, 570] on input "0" at bounding box center [1238, 572] width 153 height 25
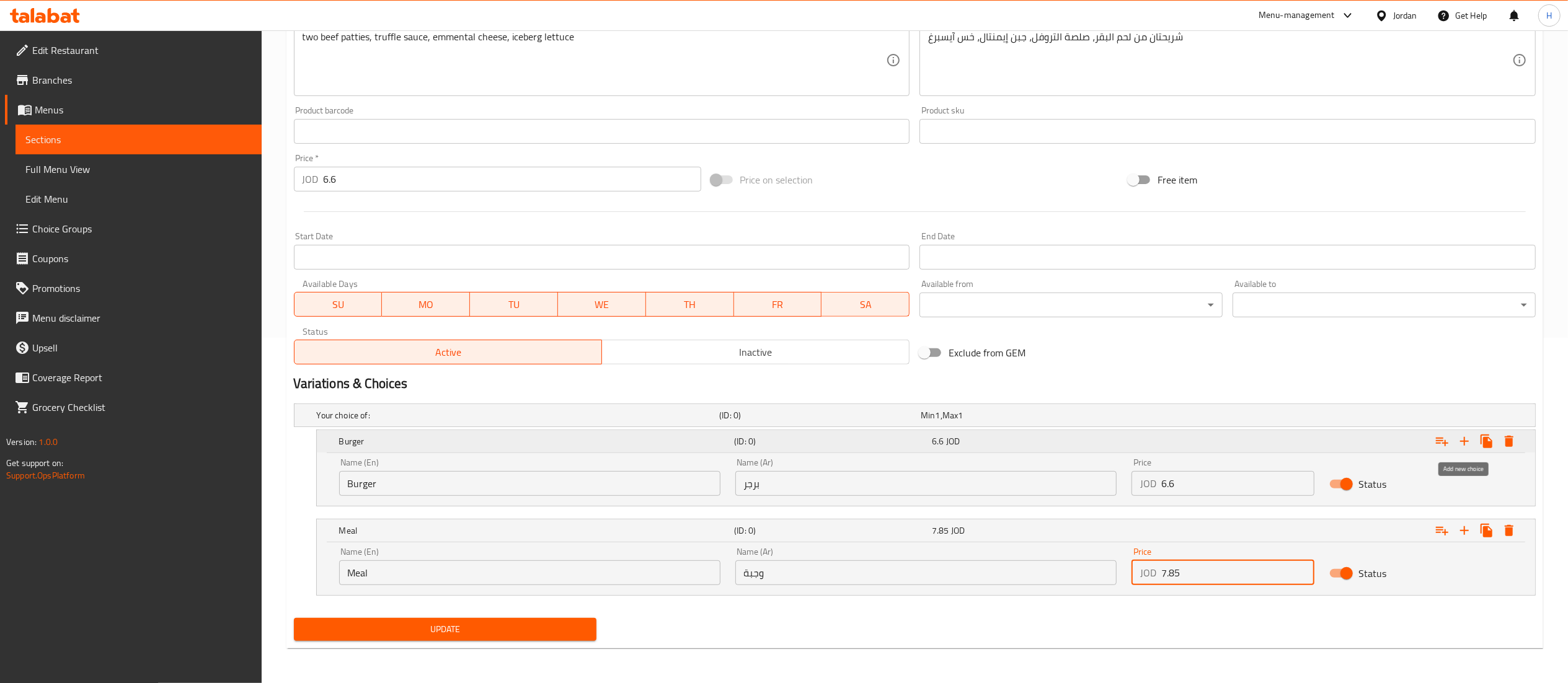
type input "7.85"
click at [1466, 440] on icon "Expand" at bounding box center [1465, 442] width 15 height 15
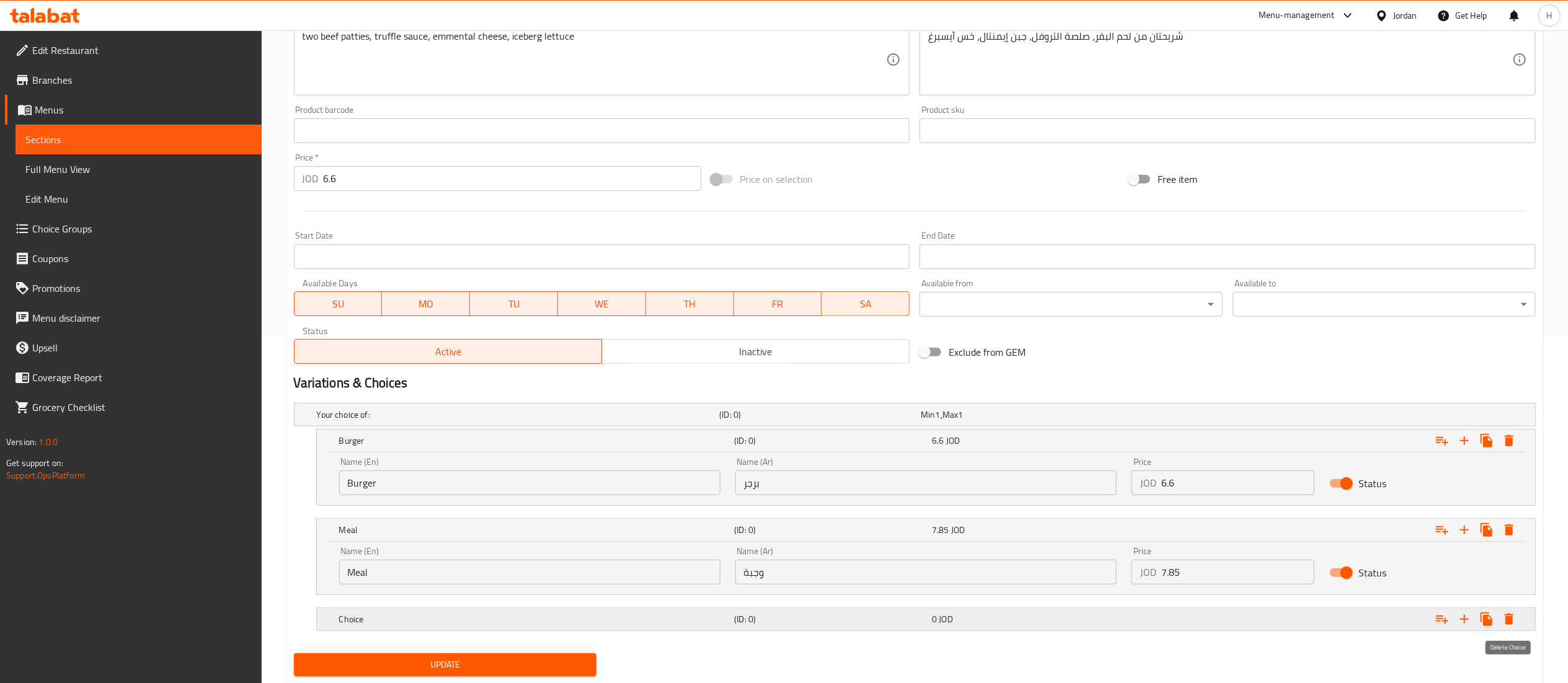
click at [1509, 618] on icon "Expand" at bounding box center [1509, 619] width 9 height 11
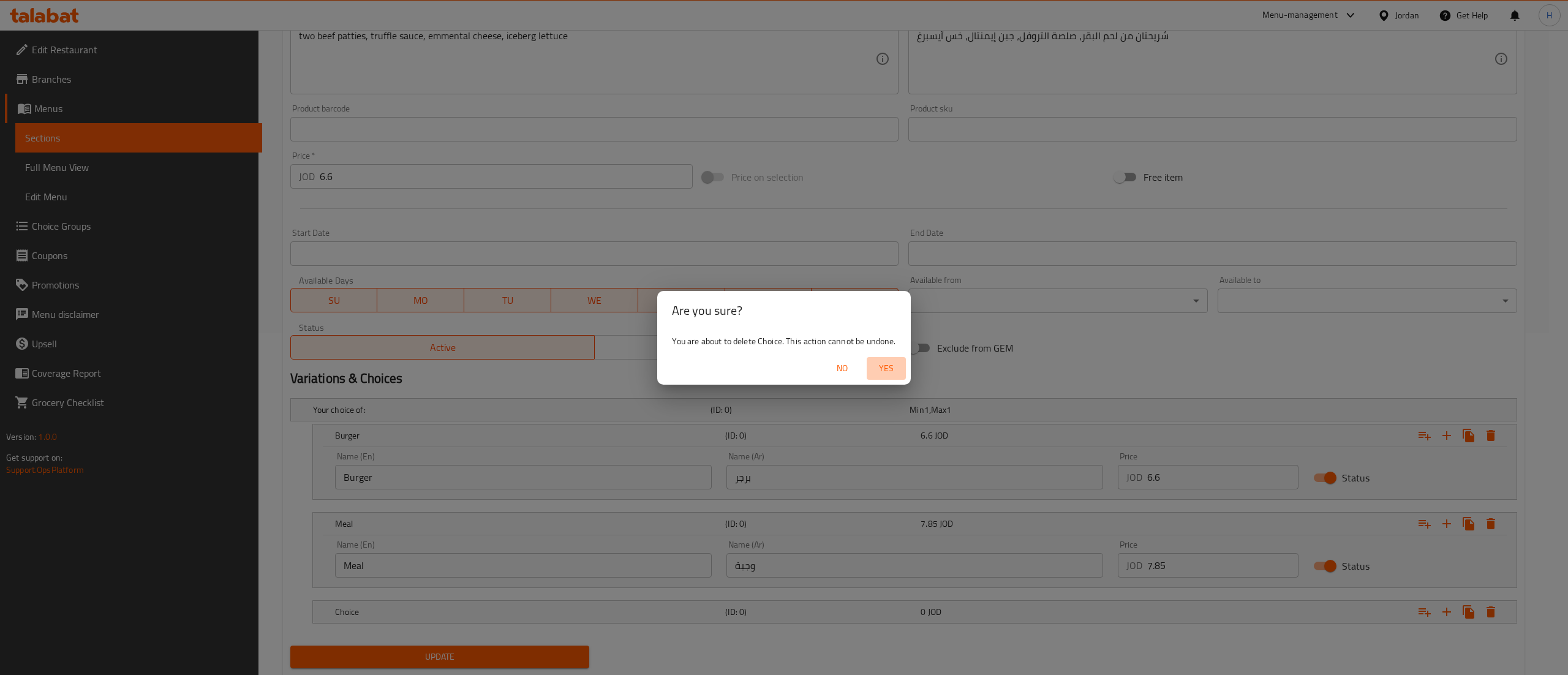
drag, startPoint x: 883, startPoint y: 368, endPoint x: 892, endPoint y: 368, distance: 9.0
click at [885, 368] on span "Yes" at bounding box center [886, 368] width 30 height 15
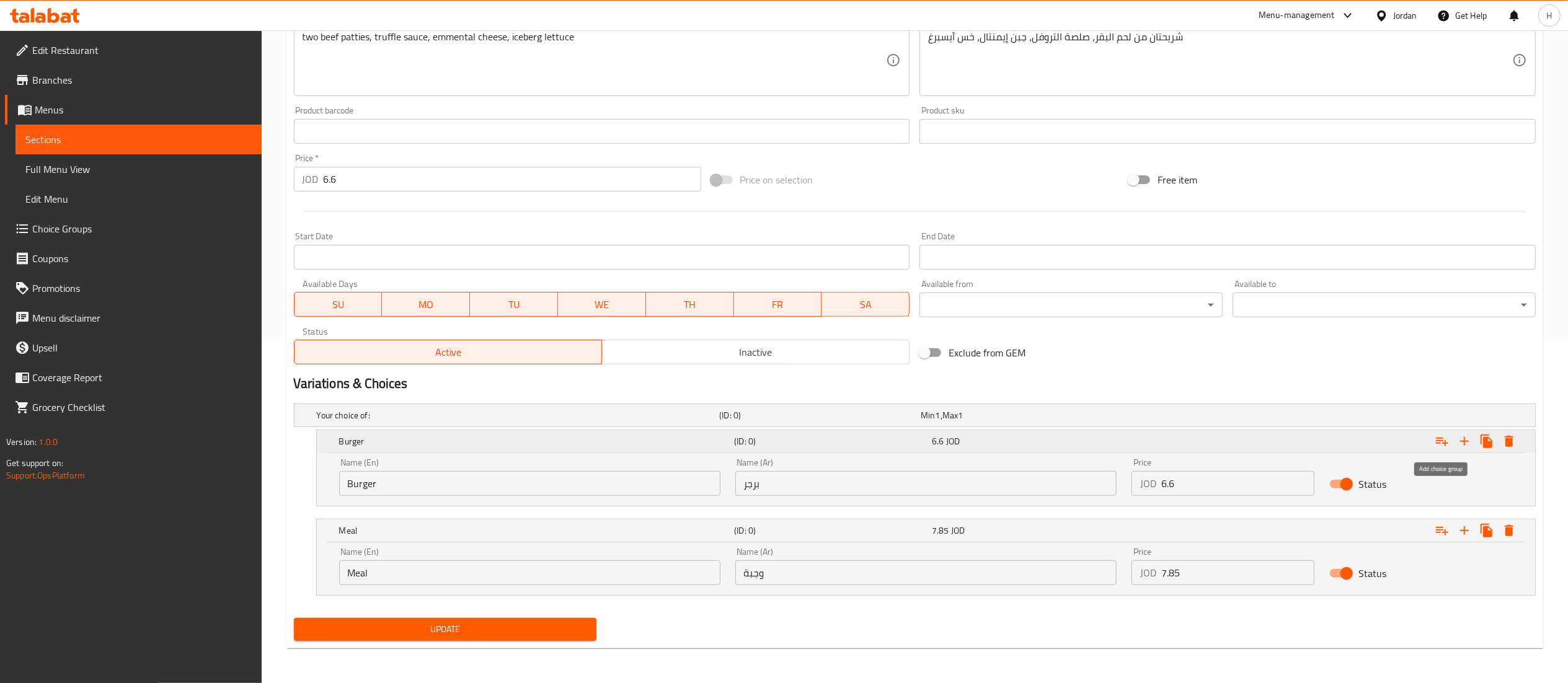
click at [1441, 438] on icon "Expand" at bounding box center [1442, 442] width 15 height 15
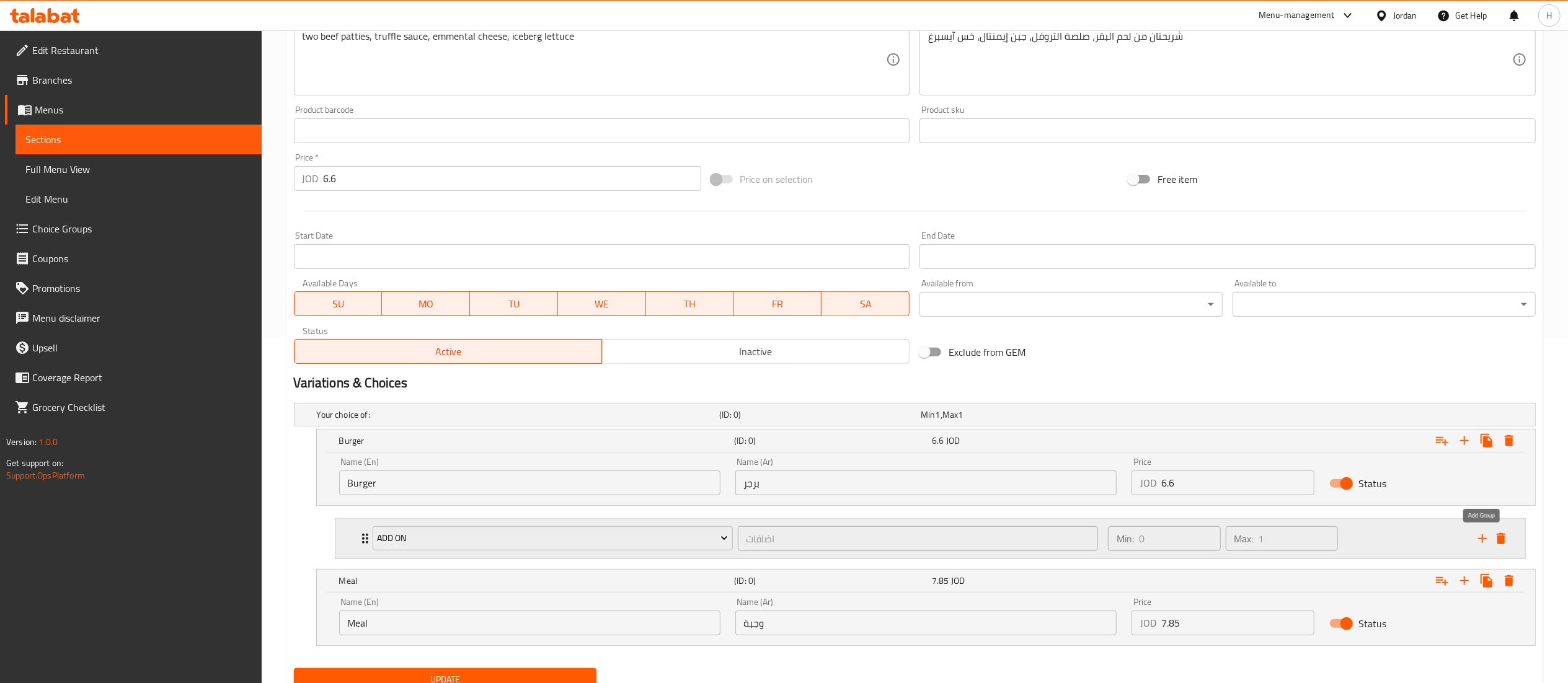
click at [1478, 532] on button "add" at bounding box center [1483, 539] width 19 height 19
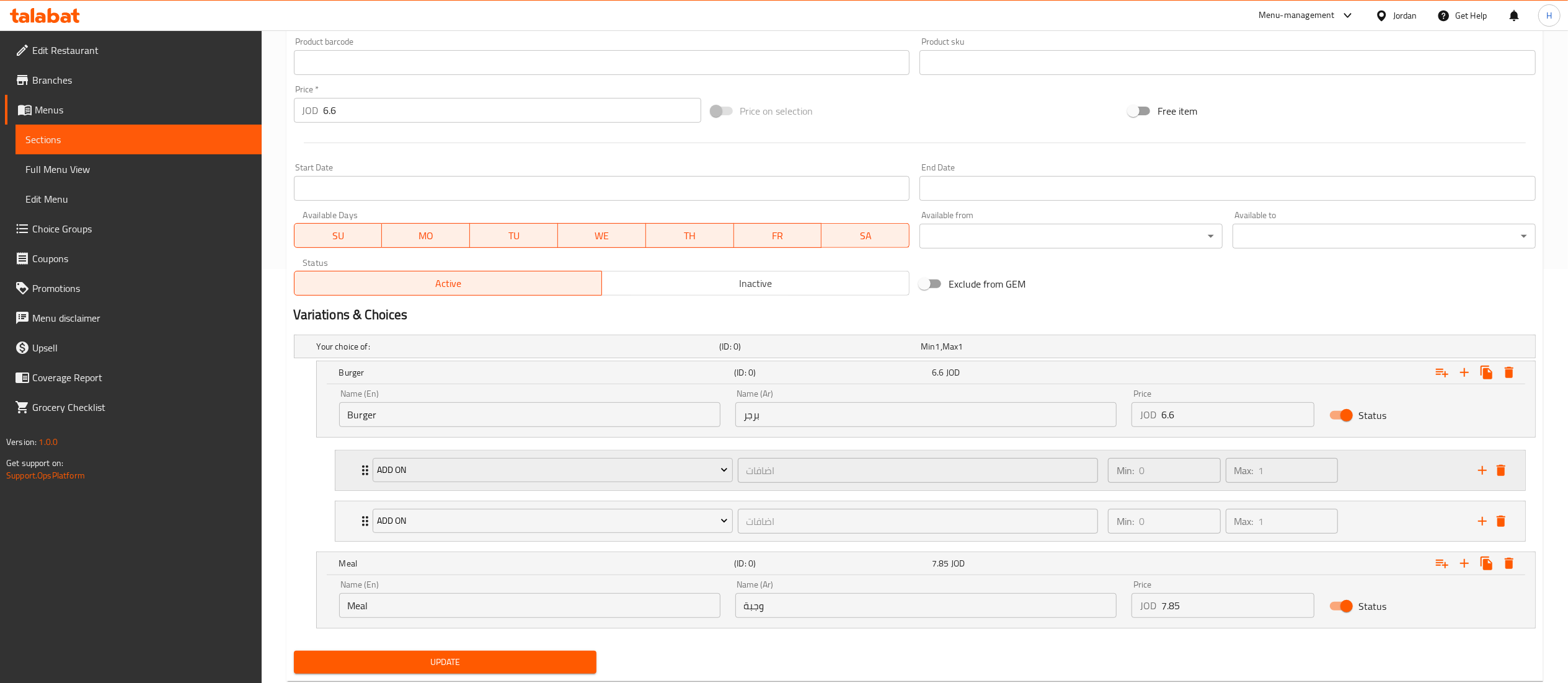
scroll to position [450, 0]
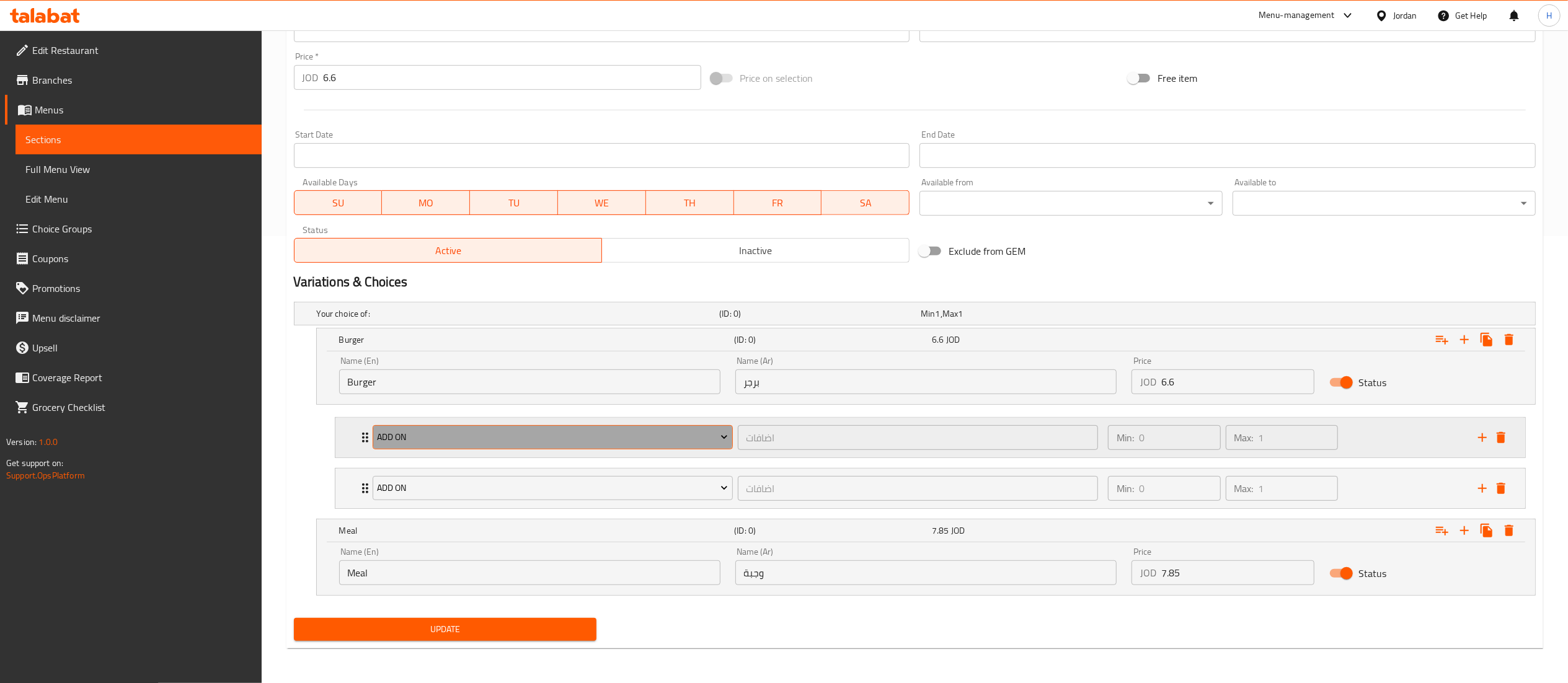
click at [504, 428] on button "Add On" at bounding box center [553, 438] width 360 height 25
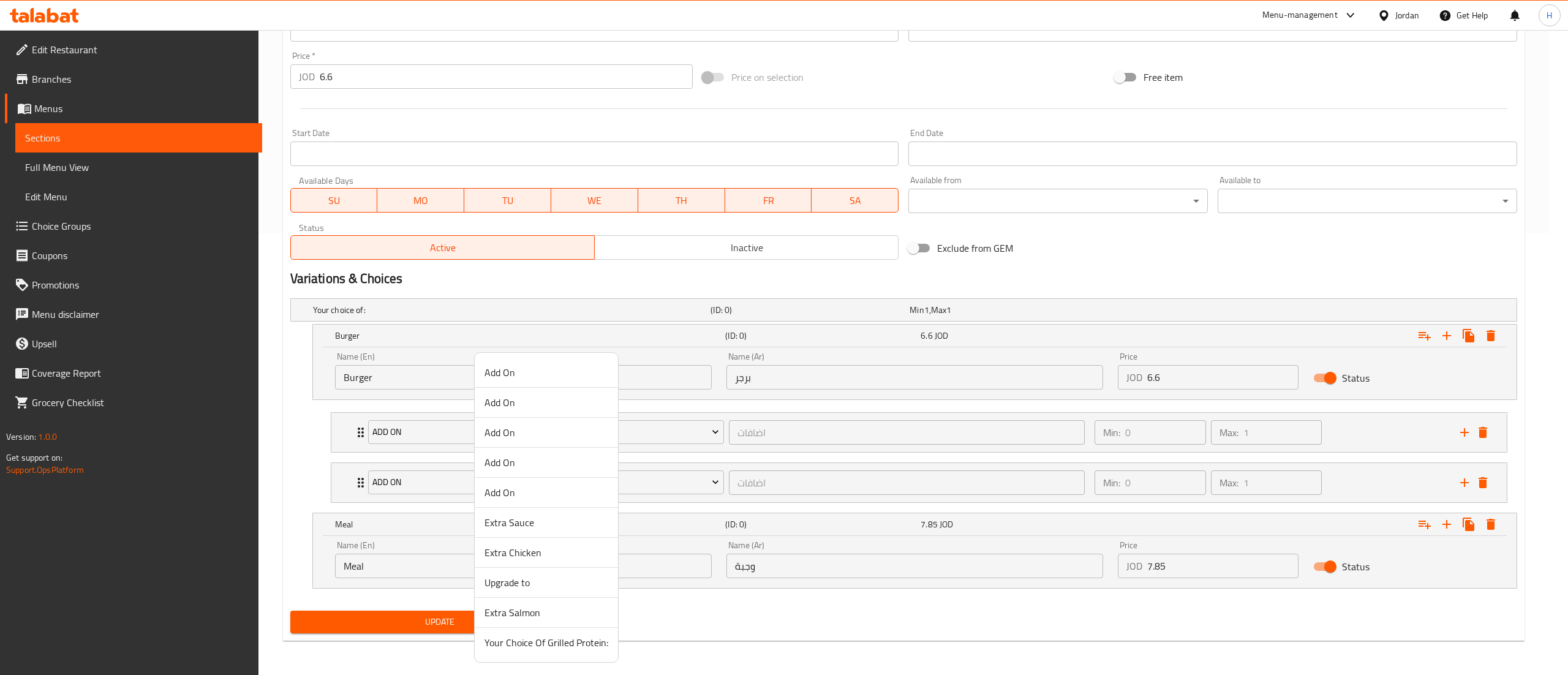
click at [231, 448] on div at bounding box center [784, 338] width 1568 height 675
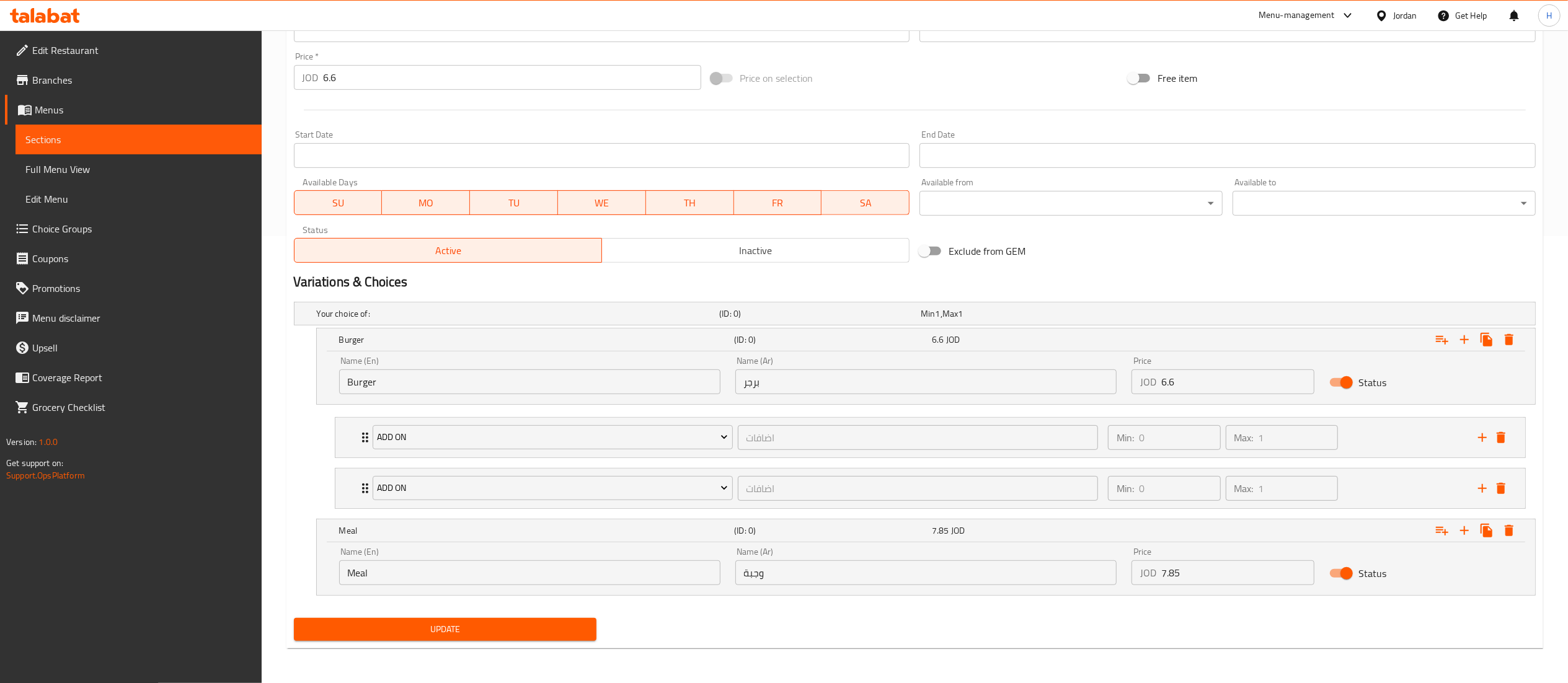
click at [1505, 433] on icon "delete" at bounding box center [1501, 438] width 15 height 15
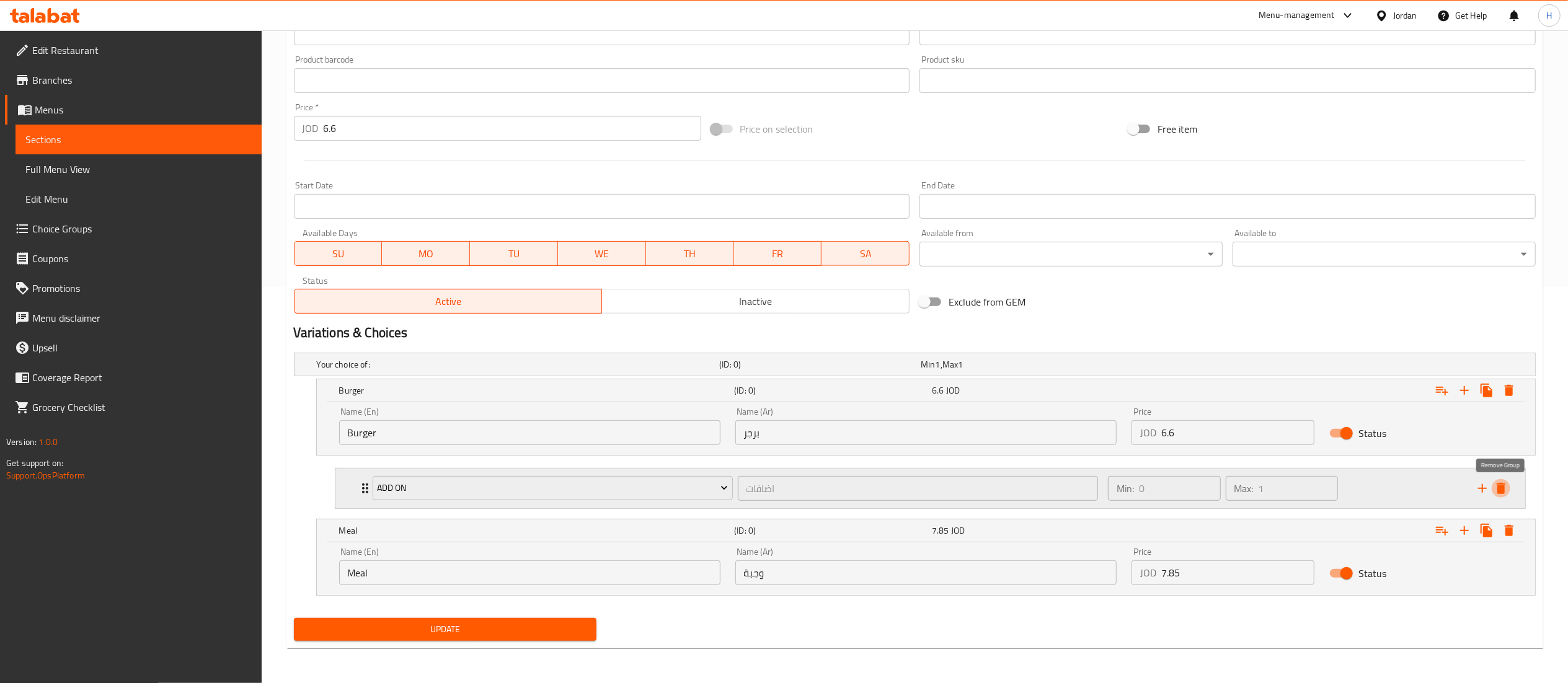
click at [1505, 481] on icon "delete" at bounding box center [1501, 488] width 15 height 15
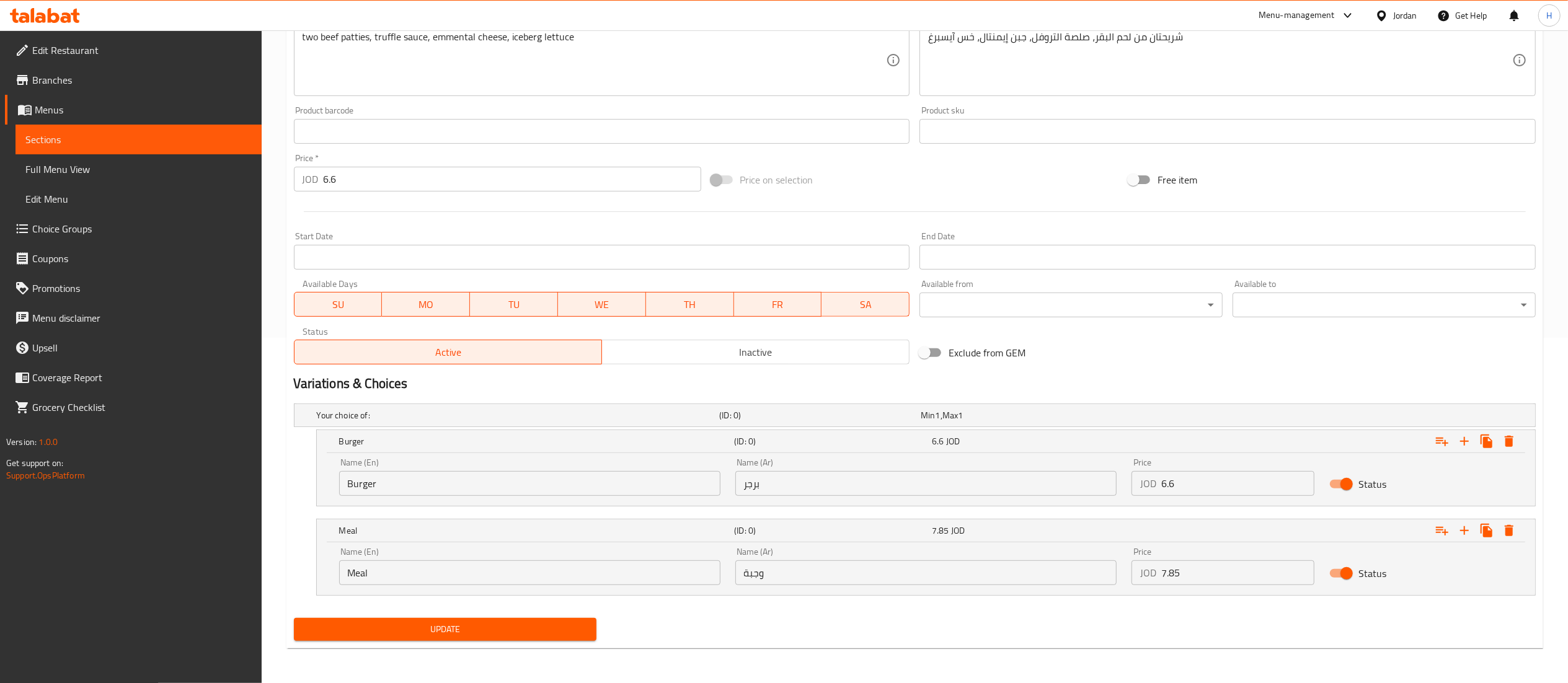
click at [407, 632] on span "Update" at bounding box center [445, 629] width 284 height 15
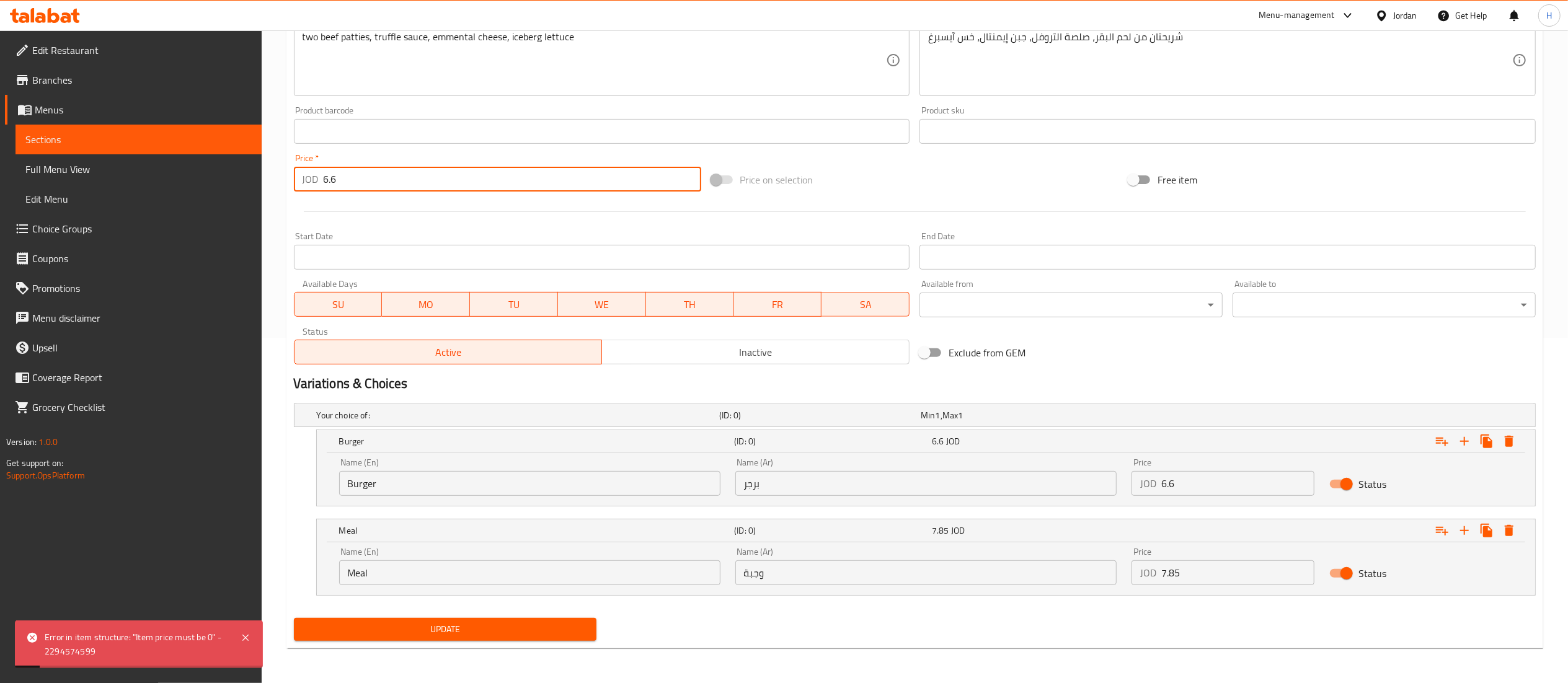
drag, startPoint x: 357, startPoint y: 179, endPoint x: 201, endPoint y: 186, distance: 156.2
click at [201, 186] on div "Edit Restaurant Branches Menus Sections Full Menu View Edit Menu Choice Groups …" at bounding box center [784, 184] width 1568 height 998
type input "0"
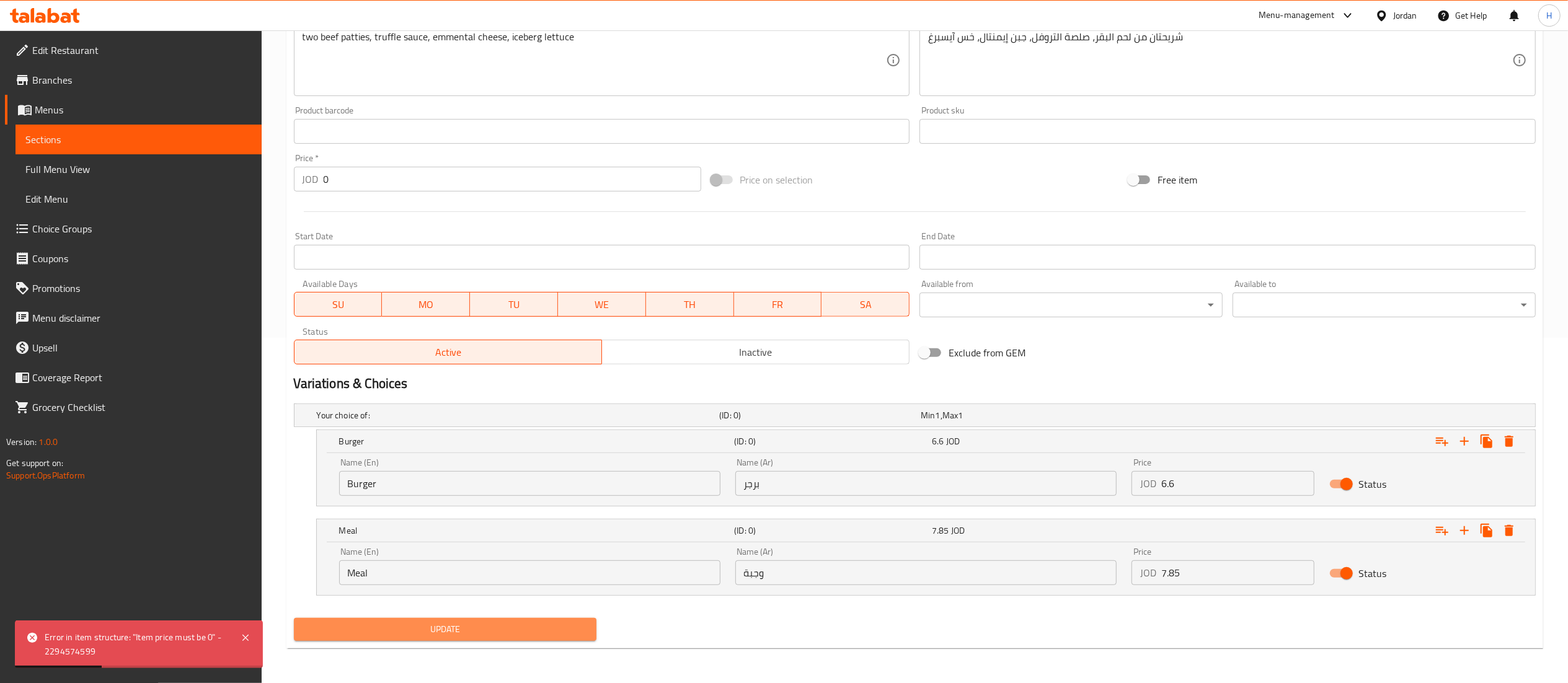
click at [478, 627] on span "Update" at bounding box center [445, 629] width 284 height 15
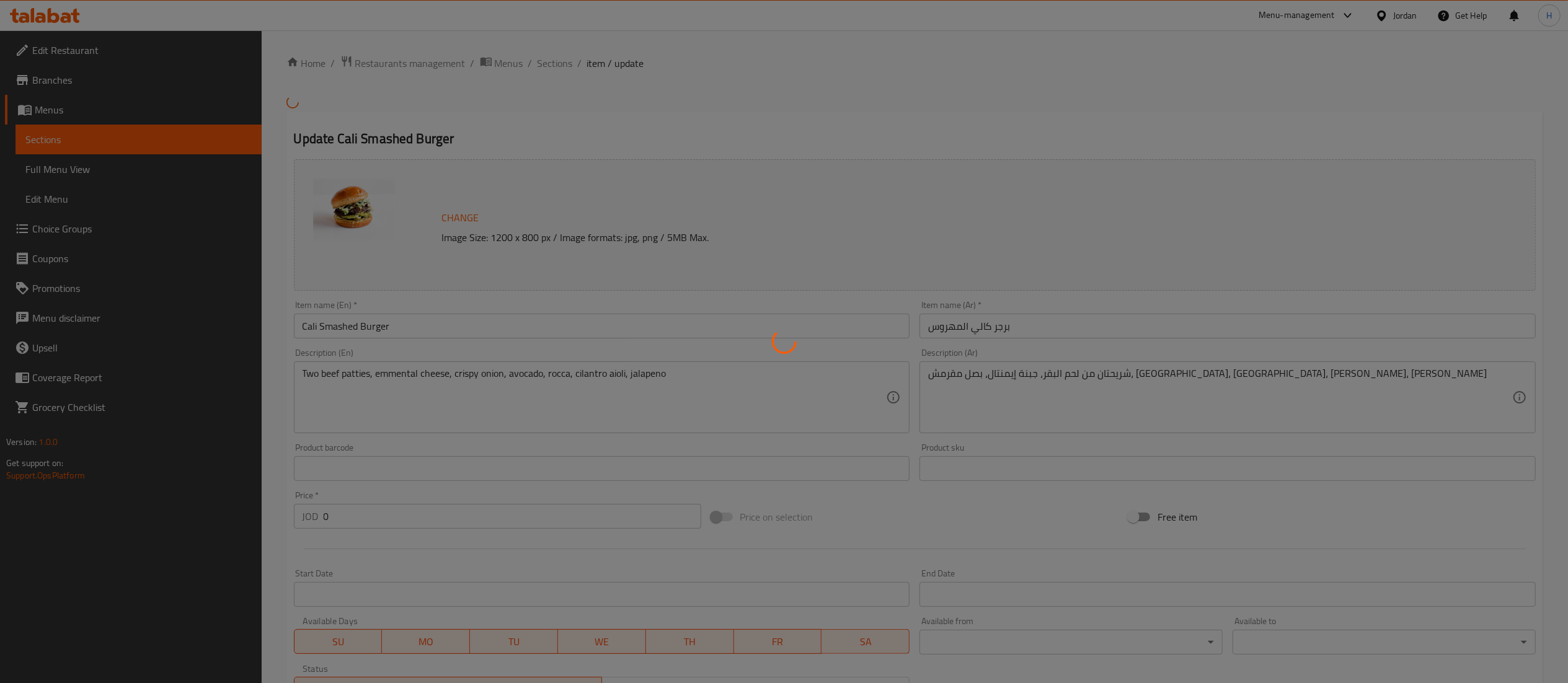
type input "اضافات"
type input "0"
type input "1"
type input "اضافات"
type input "0"
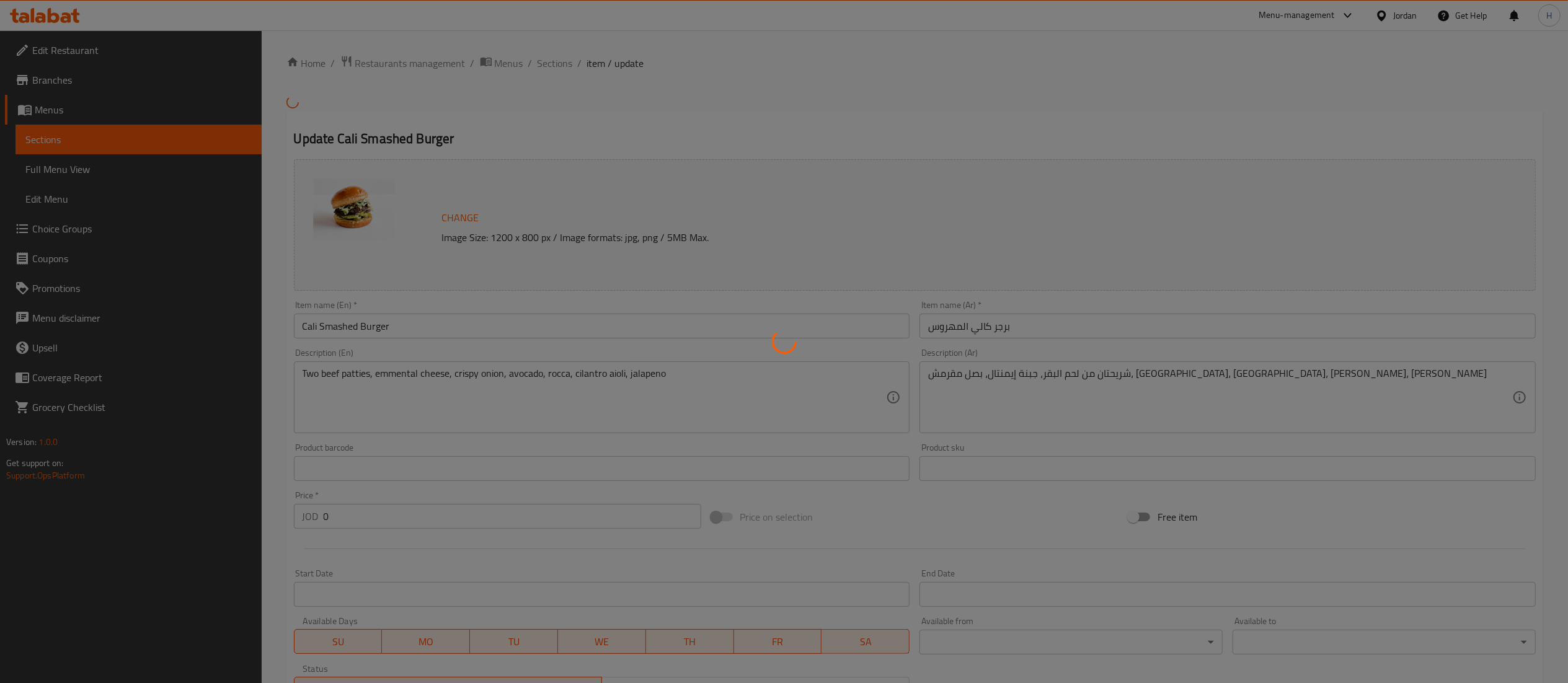
type input "1"
type input "اضافات"
type input "0"
type input "1"
type input "اضافات"
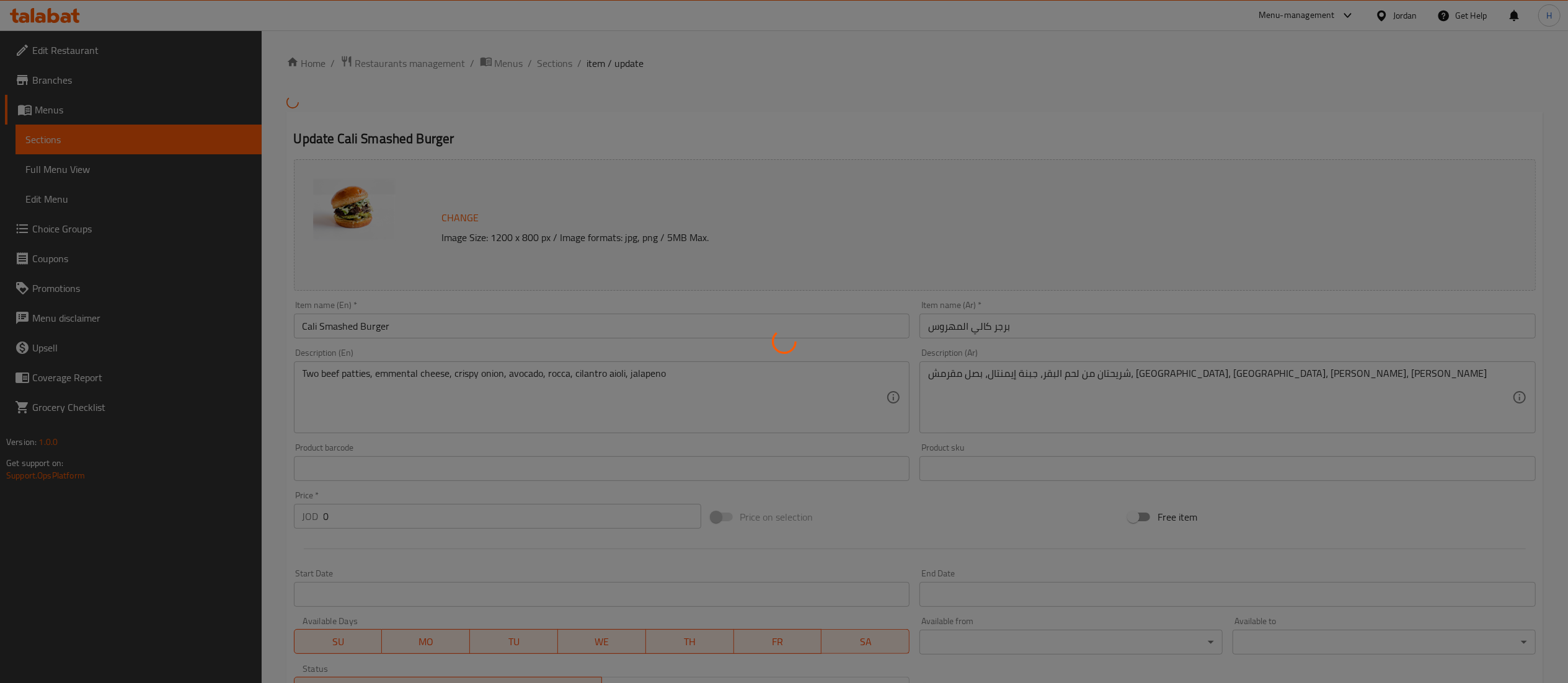
type input "0"
type input "1"
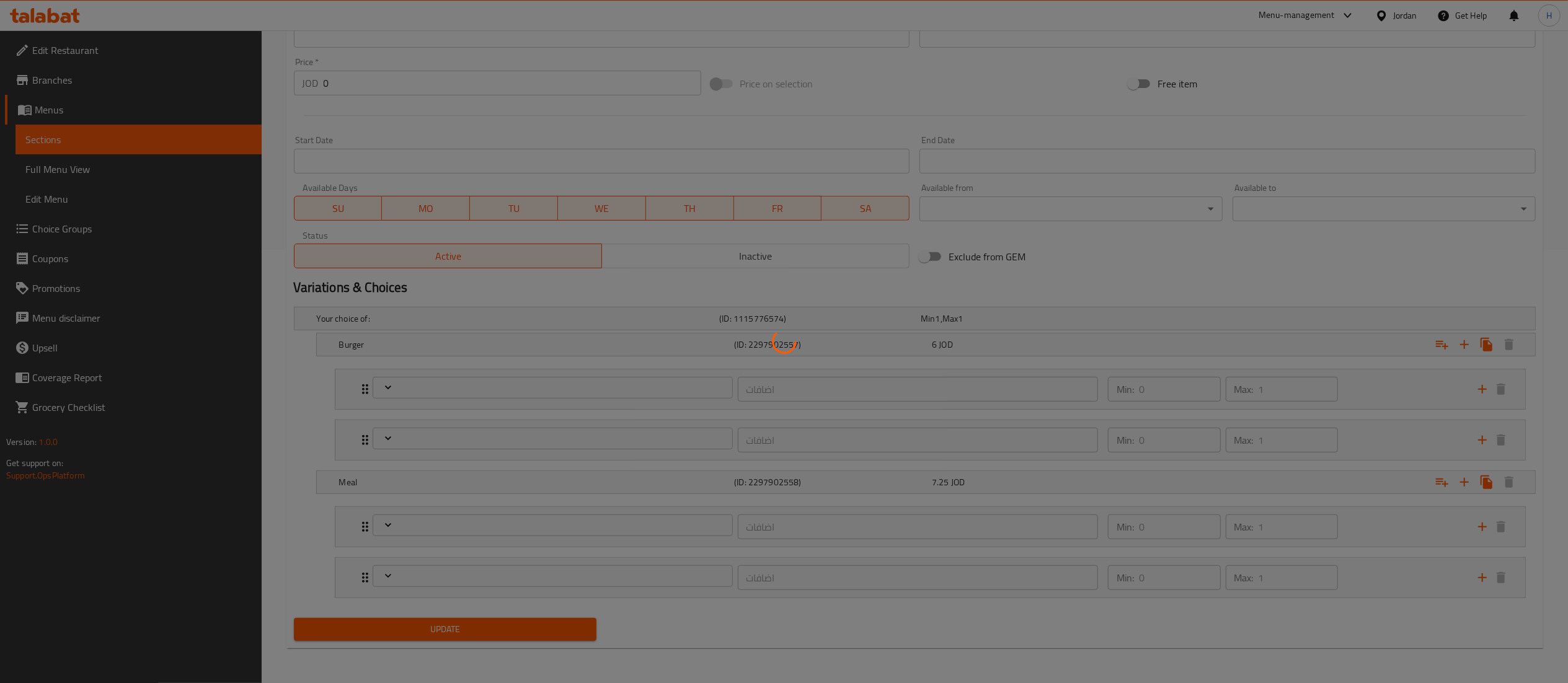
scroll to position [438, 0]
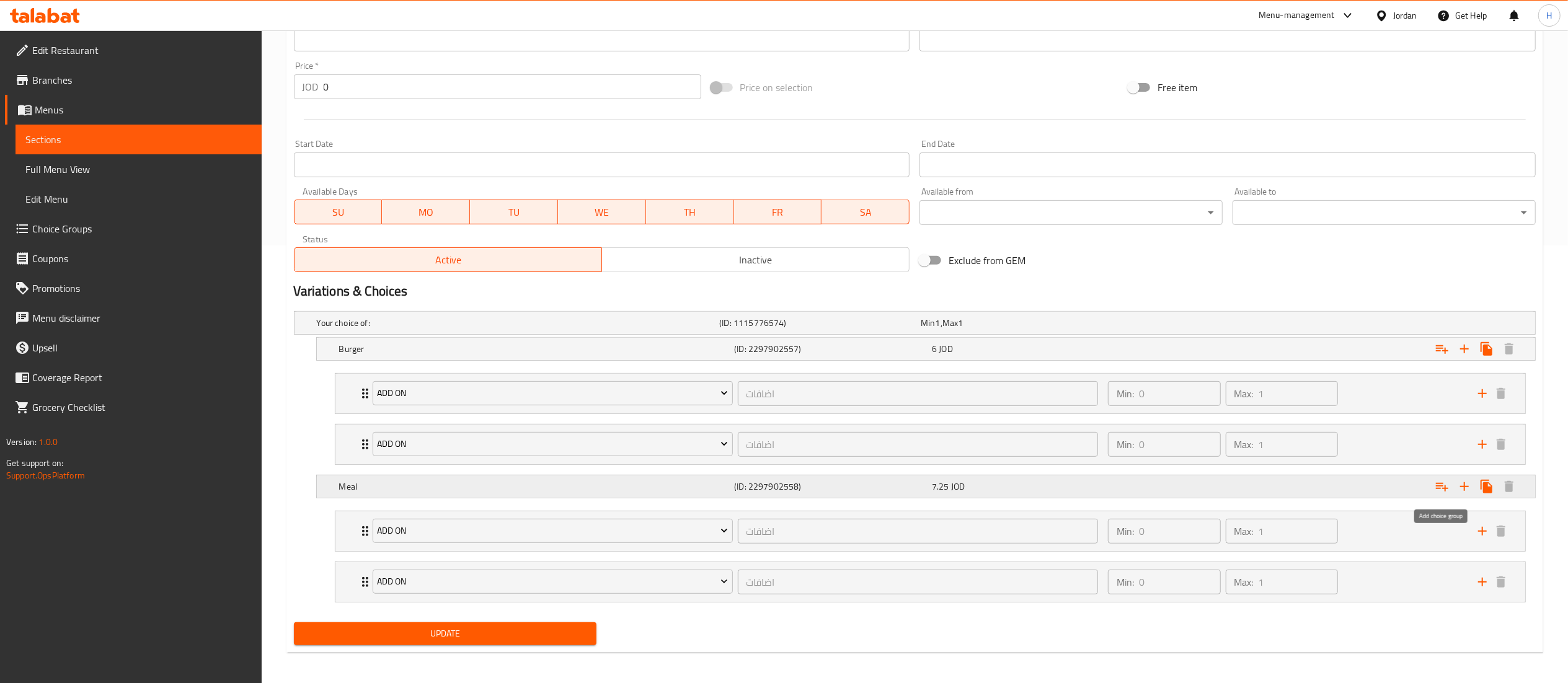
click at [1439, 490] on icon "Expand" at bounding box center [1442, 487] width 13 height 9
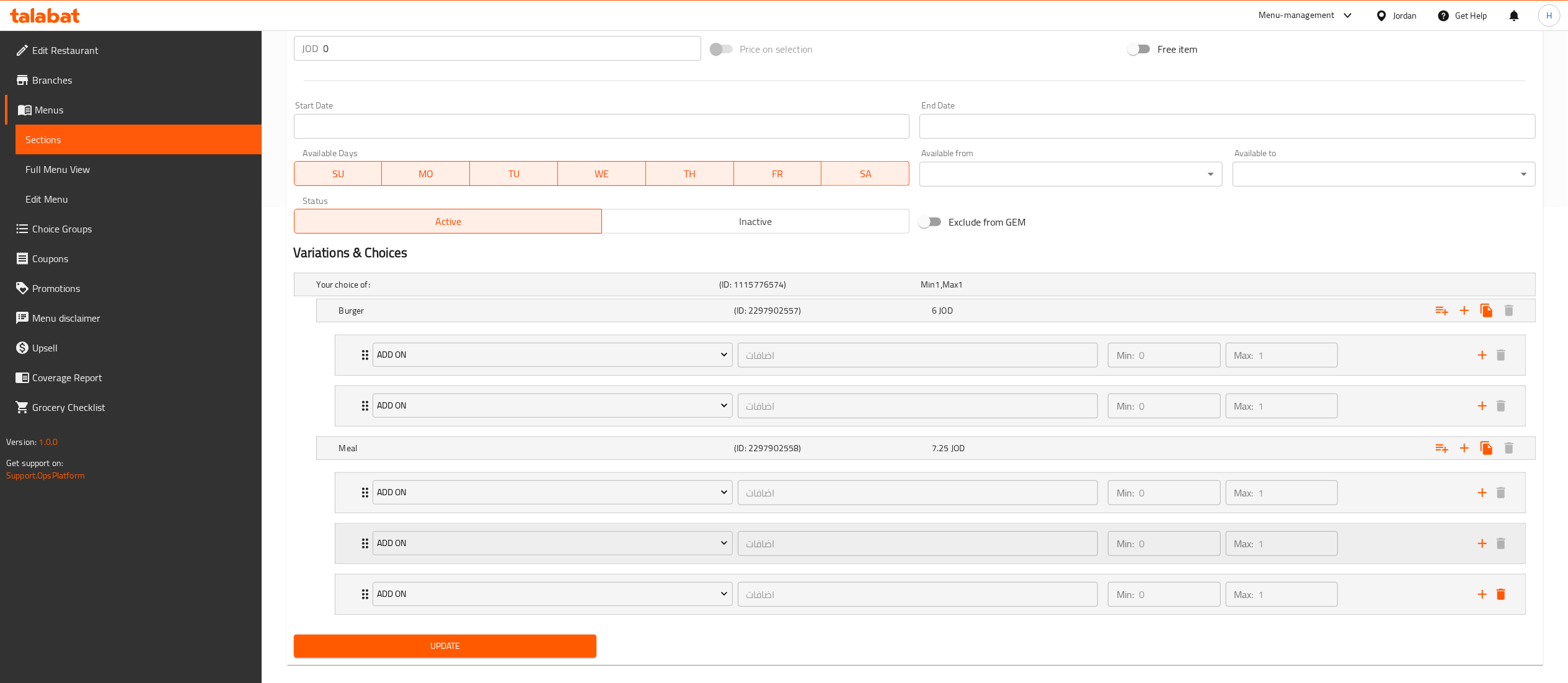
scroll to position [497, 0]
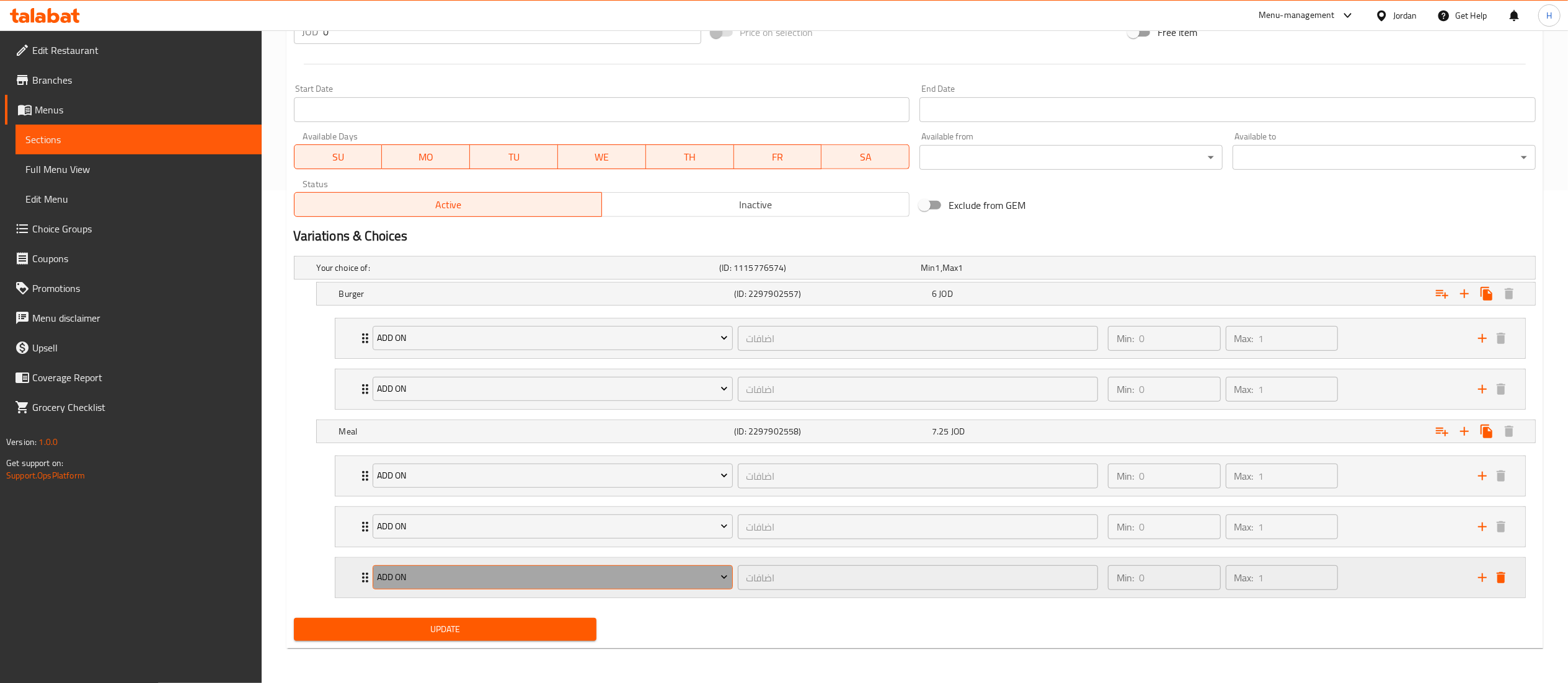
click at [620, 577] on span "Add On" at bounding box center [552, 577] width 351 height 15
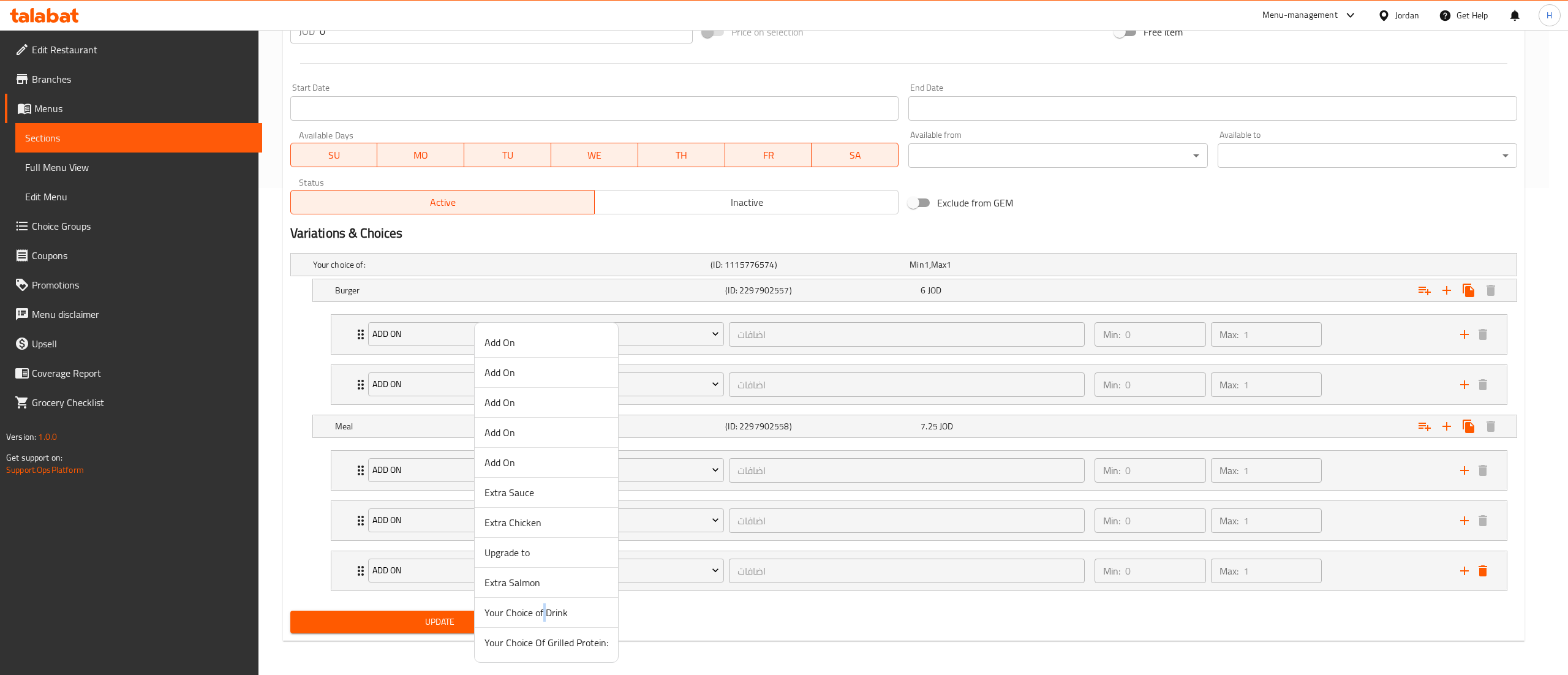
drag, startPoint x: 544, startPoint y: 612, endPoint x: 537, endPoint y: 615, distance: 7.6
click at [542, 612] on span "Your Choice of Drink" at bounding box center [546, 612] width 124 height 15
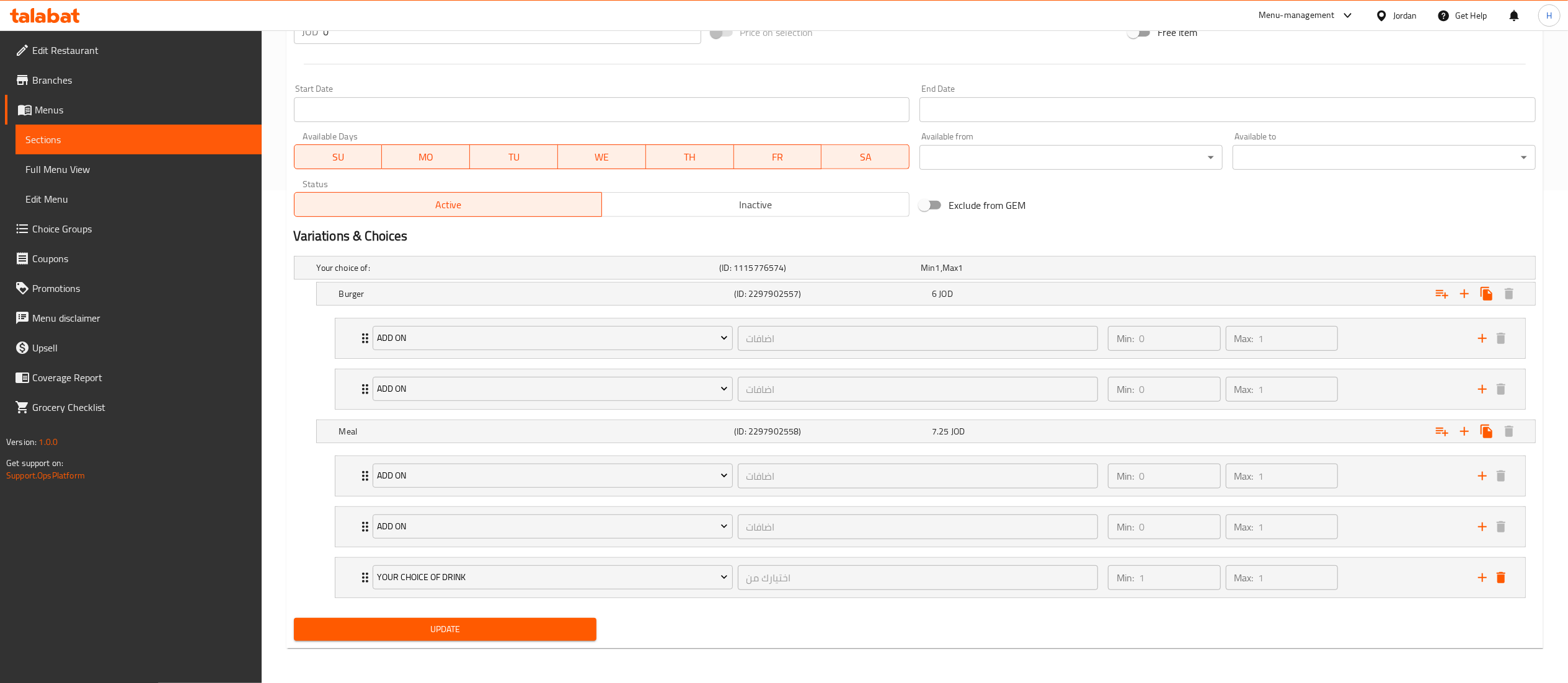
click at [496, 632] on span "Update" at bounding box center [445, 629] width 284 height 15
click at [474, 629] on span "Update" at bounding box center [445, 629] width 284 height 15
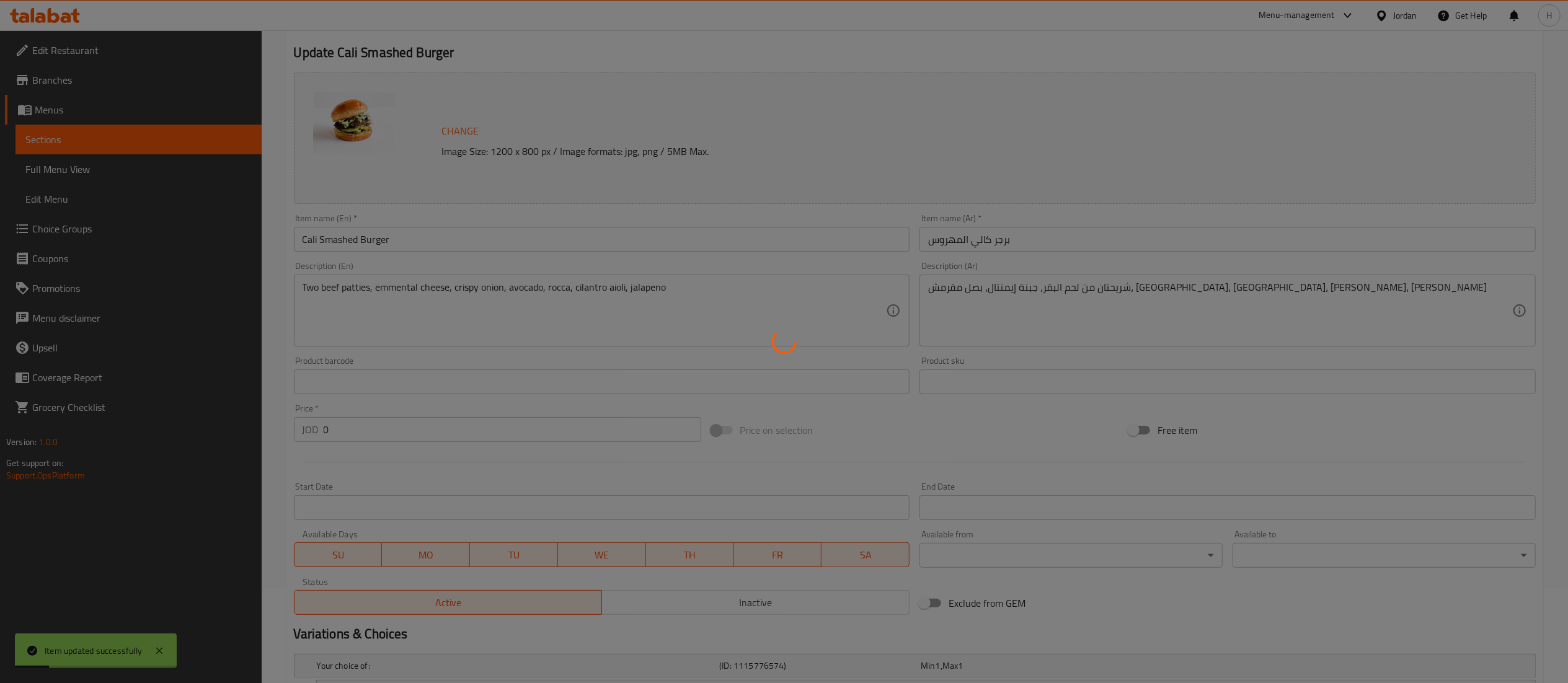
scroll to position [0, 0]
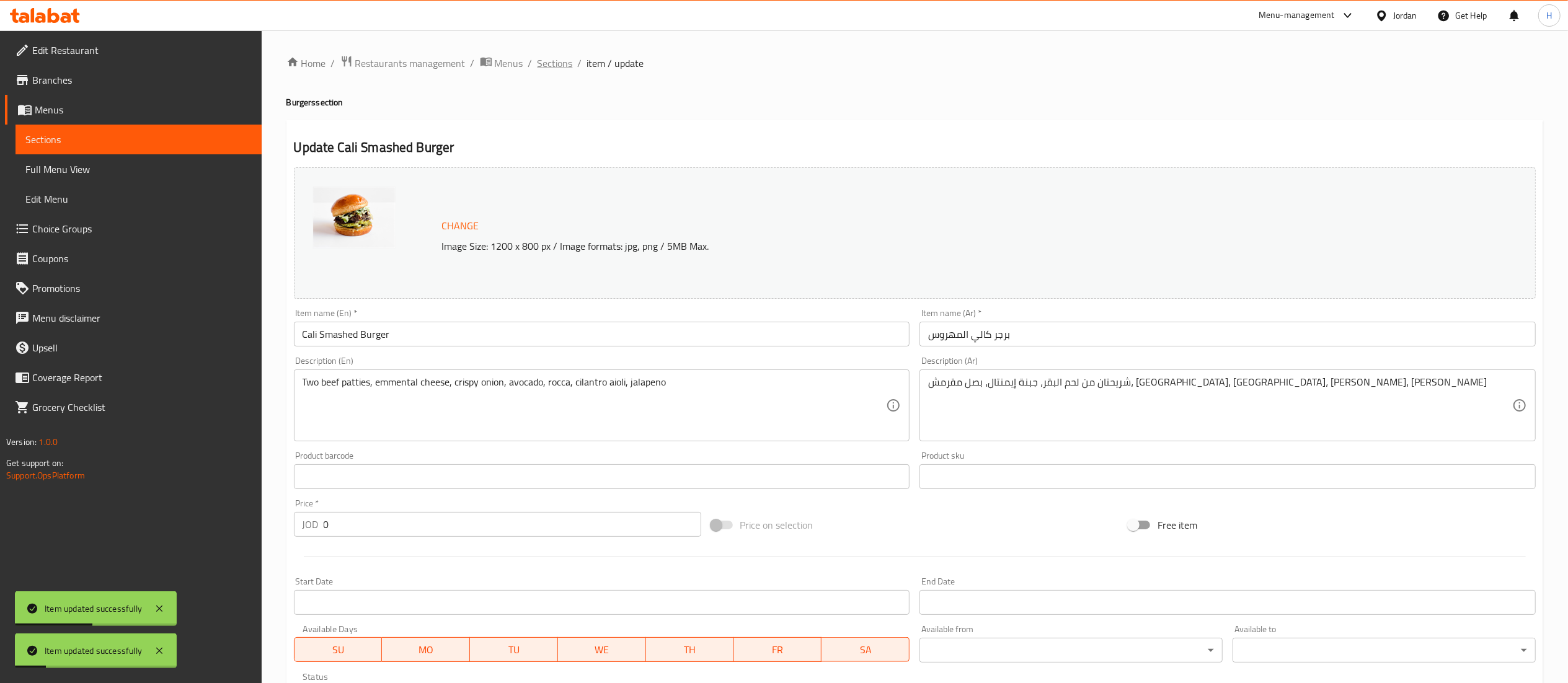
click at [553, 68] on span "Sections" at bounding box center [555, 63] width 35 height 15
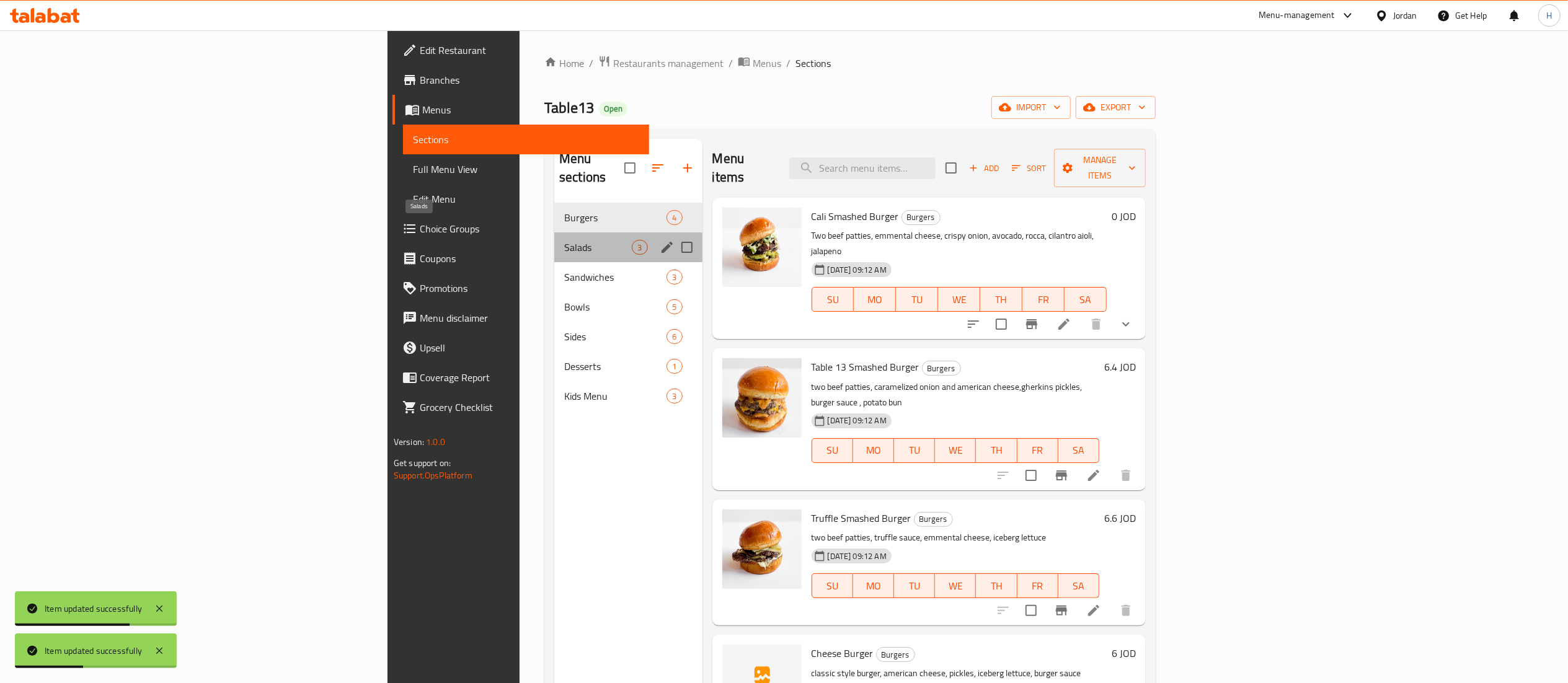
click at [564, 240] on span "Salads" at bounding box center [598, 247] width 67 height 15
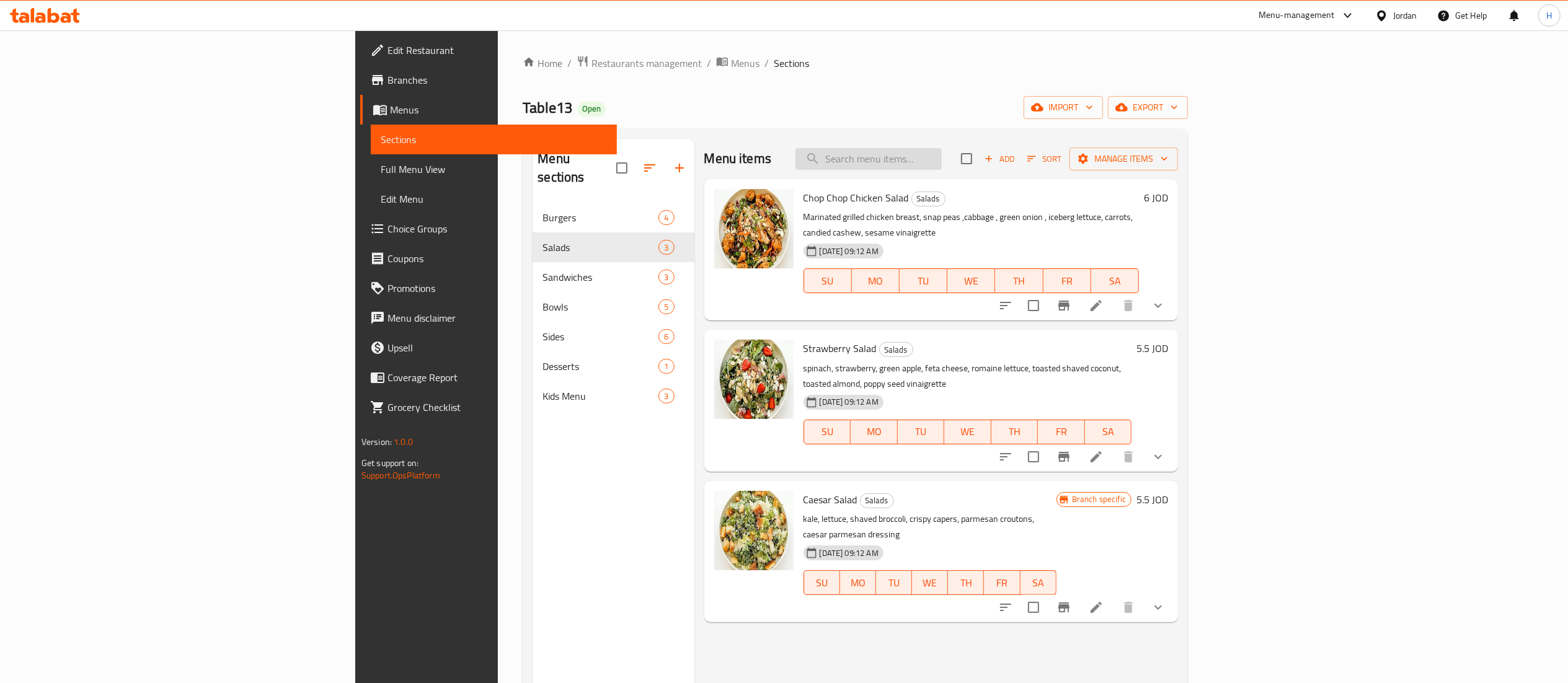
click at [942, 161] on input "search" at bounding box center [868, 159] width 146 height 22
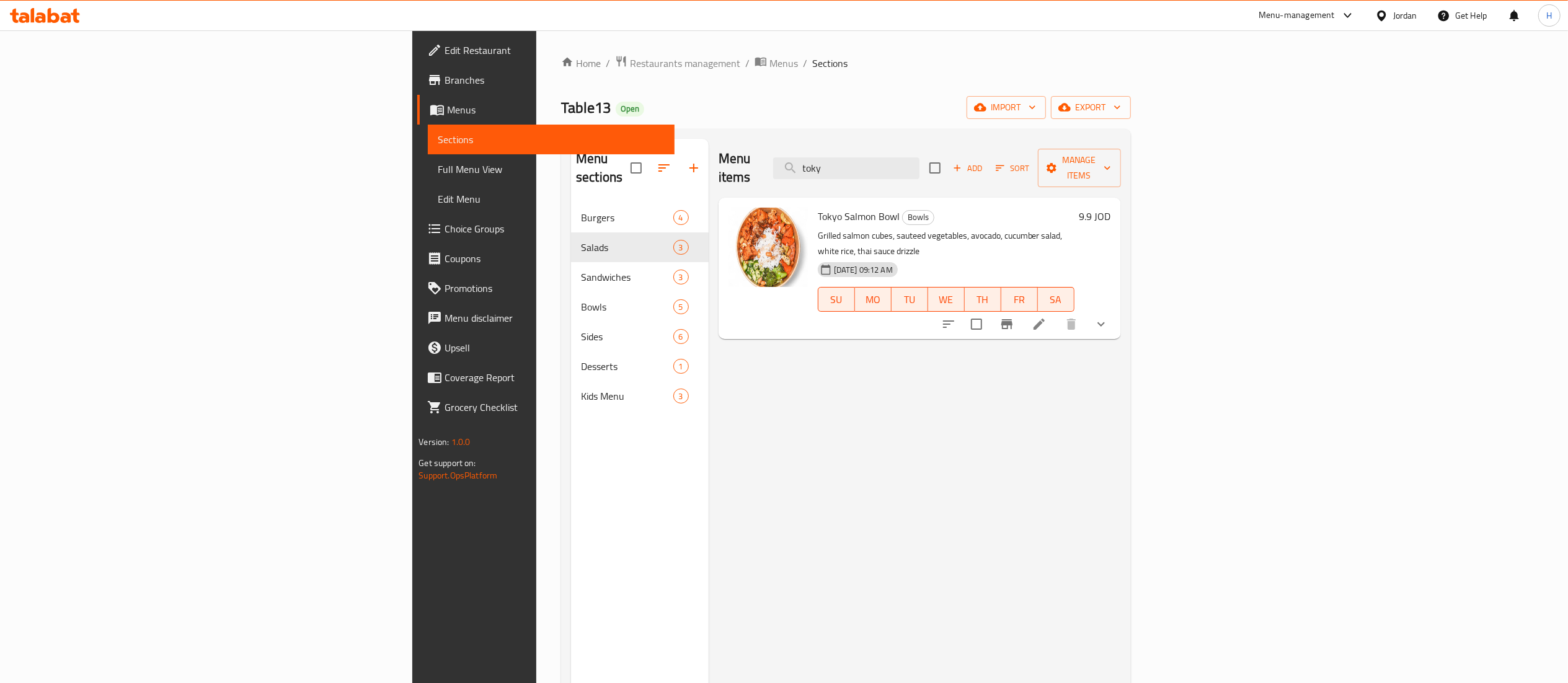
type input "toky"
click at [1109, 317] on icon "show more" at bounding box center [1101, 324] width 15 height 15
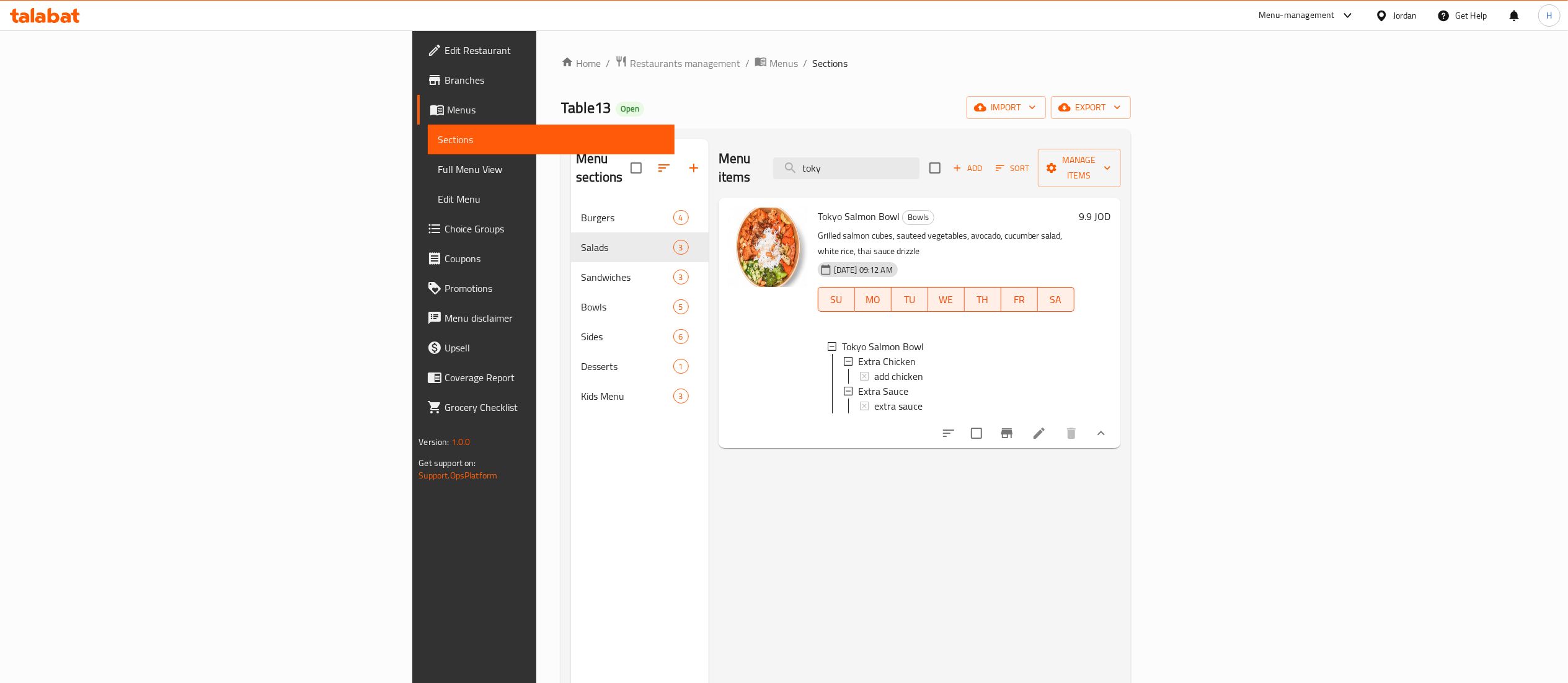
click at [1045, 428] on icon at bounding box center [1039, 433] width 11 height 11
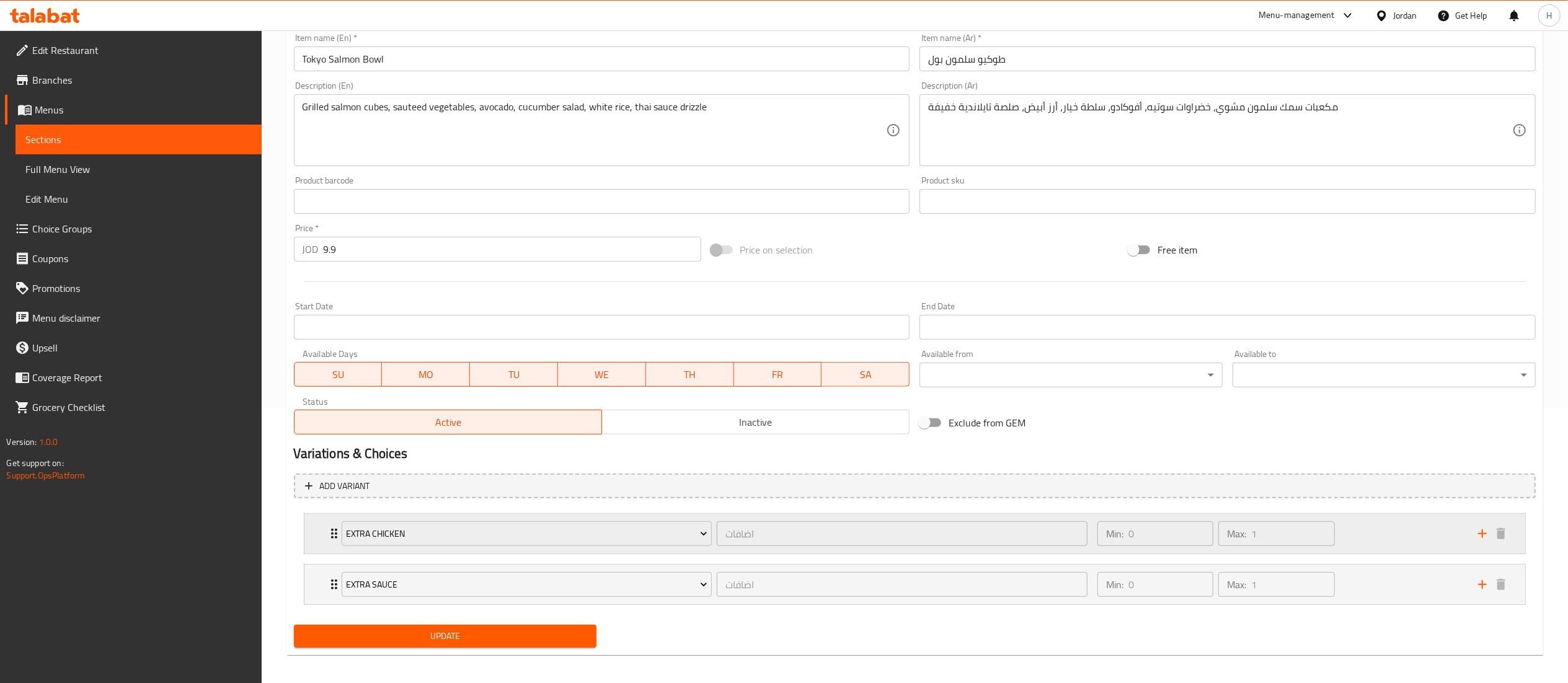
scroll to position [283, 0]
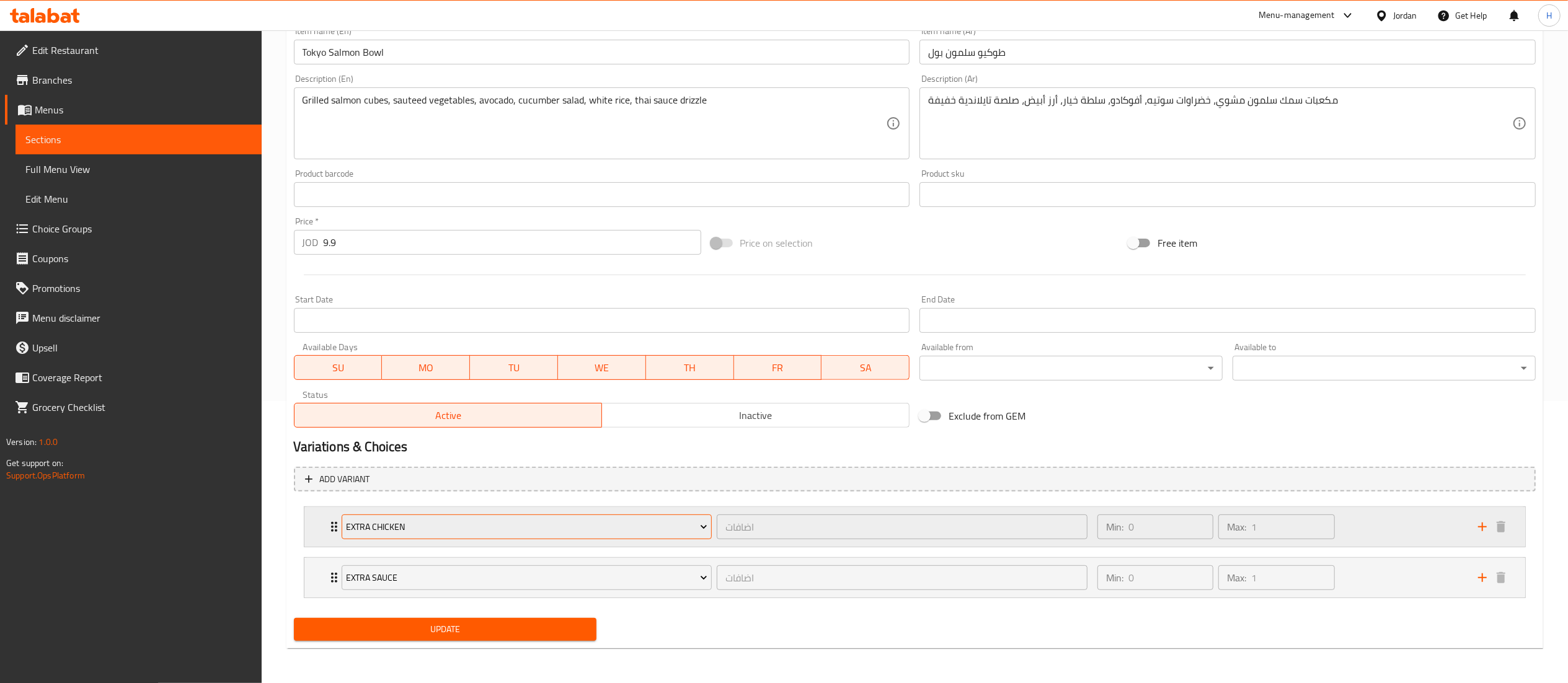
click at [446, 527] on span "Extra Chicken" at bounding box center [527, 527] width 362 height 15
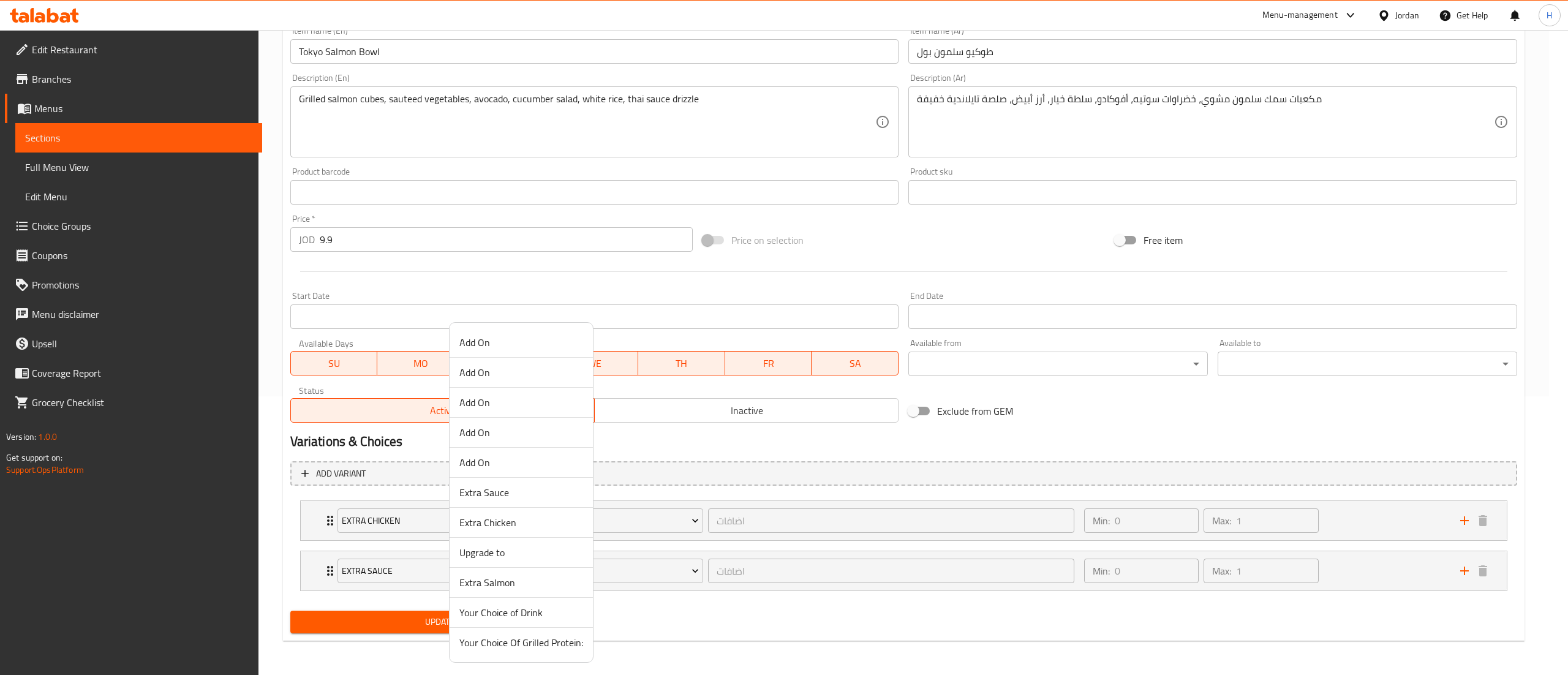
click at [511, 587] on span "Extra Salmon" at bounding box center [521, 583] width 124 height 15
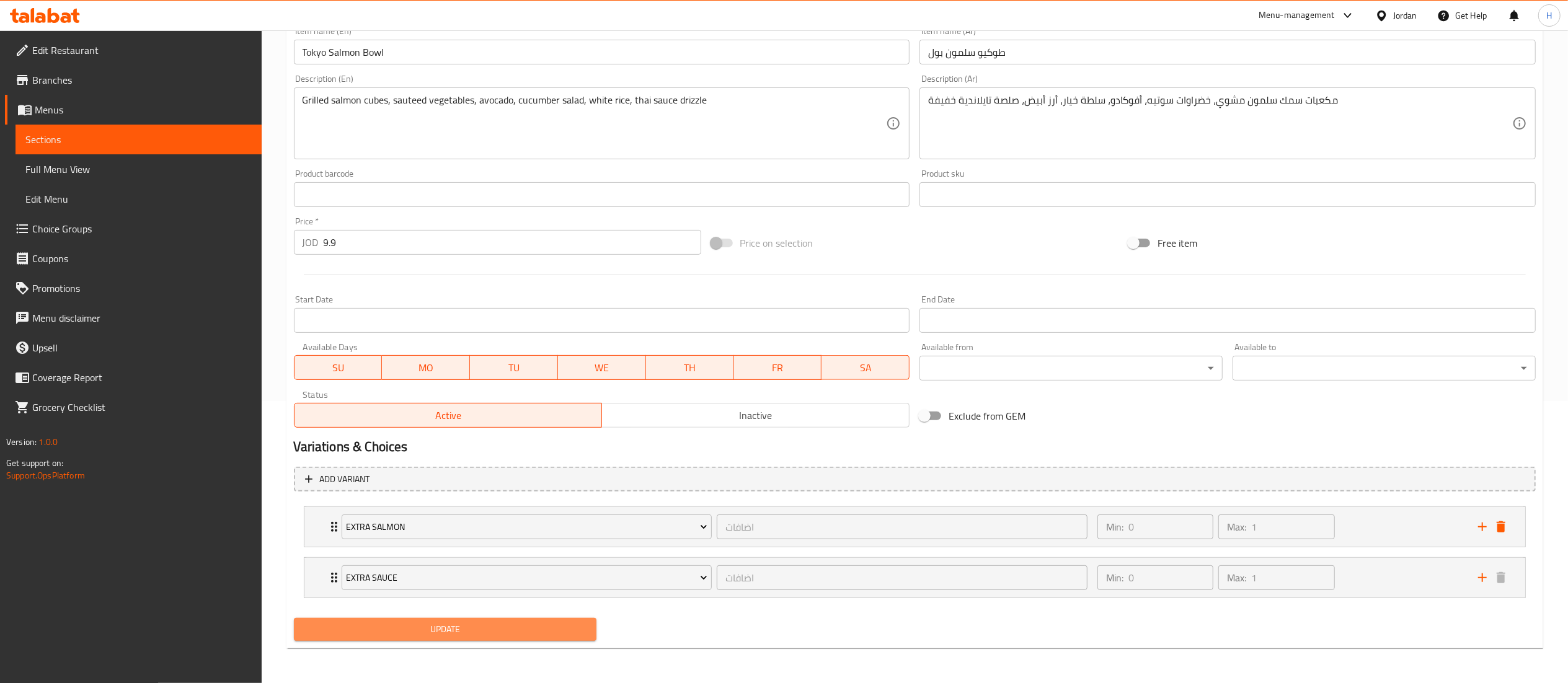
click at [409, 627] on span "Update" at bounding box center [445, 629] width 284 height 15
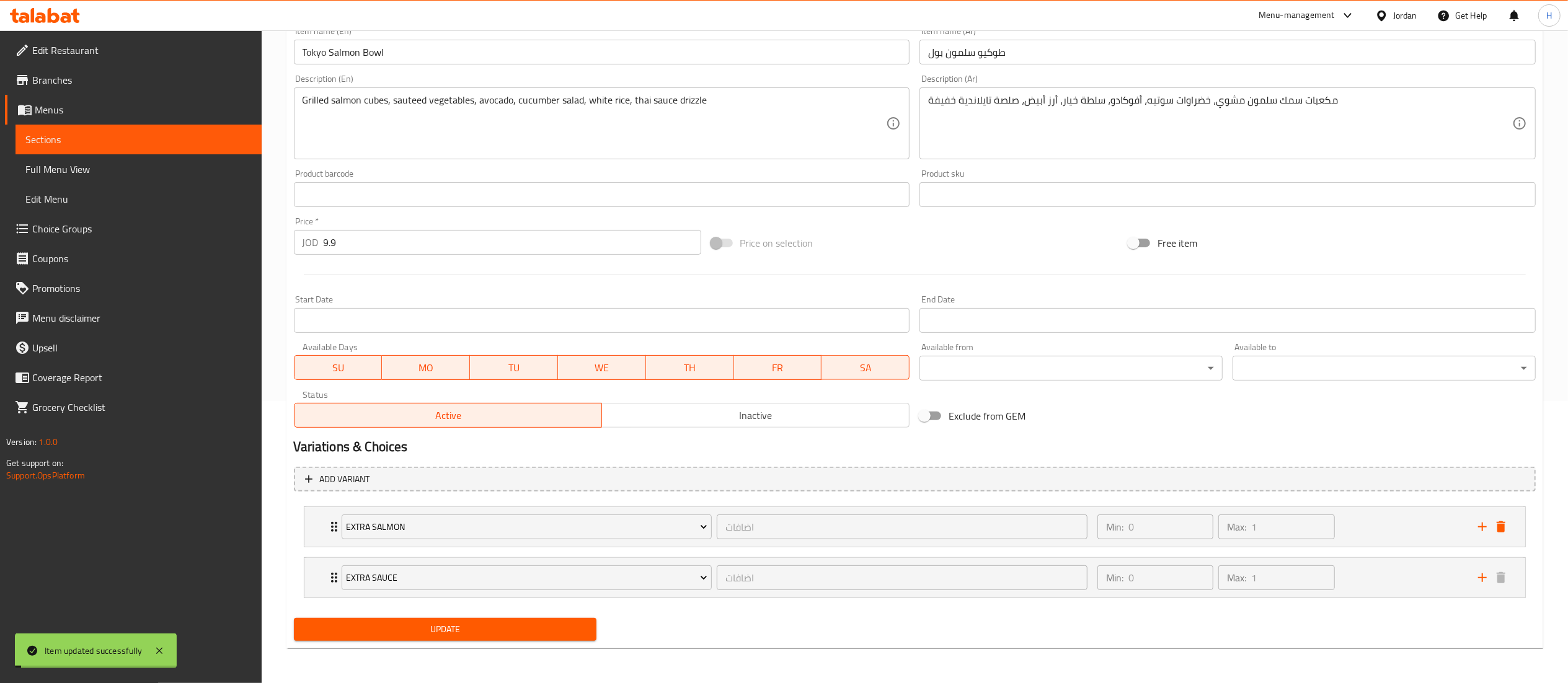
click at [412, 628] on span "Update" at bounding box center [445, 629] width 284 height 15
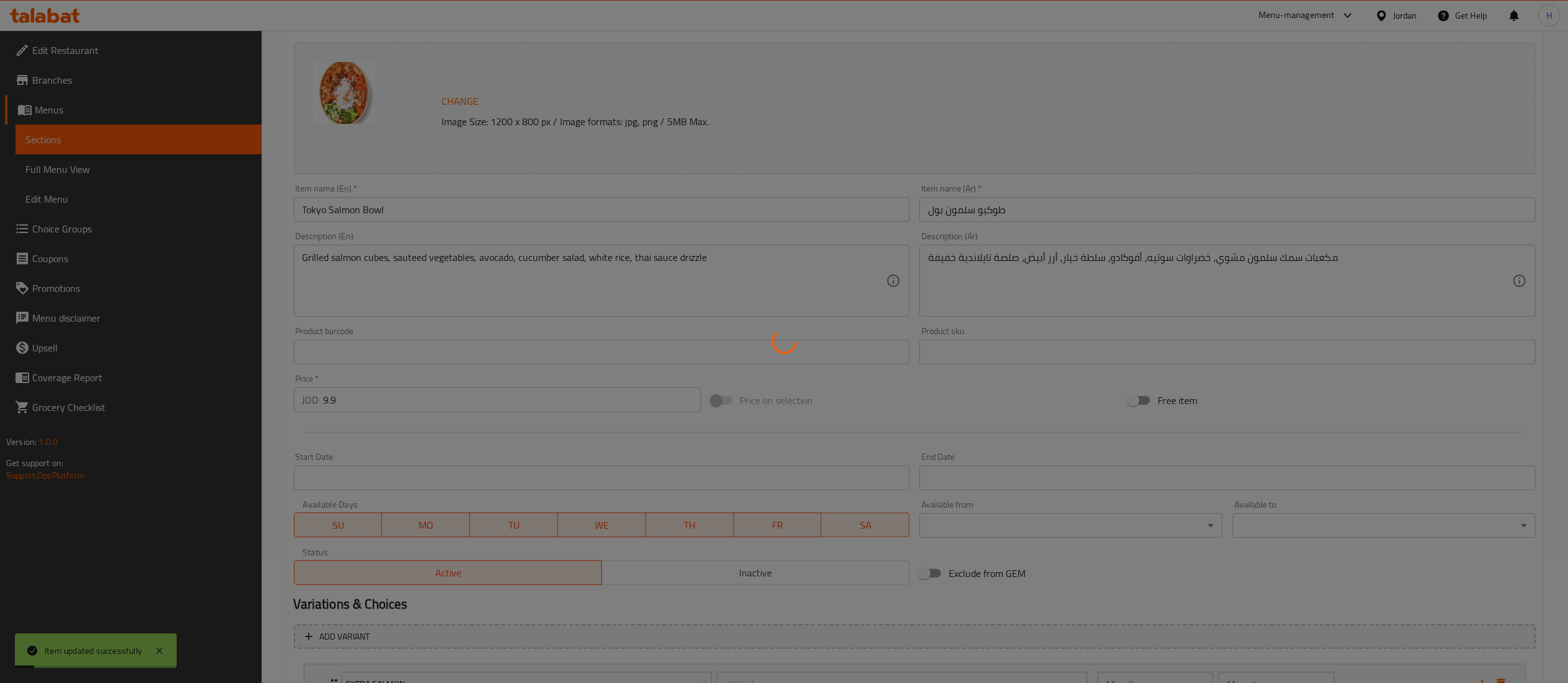
scroll to position [0, 0]
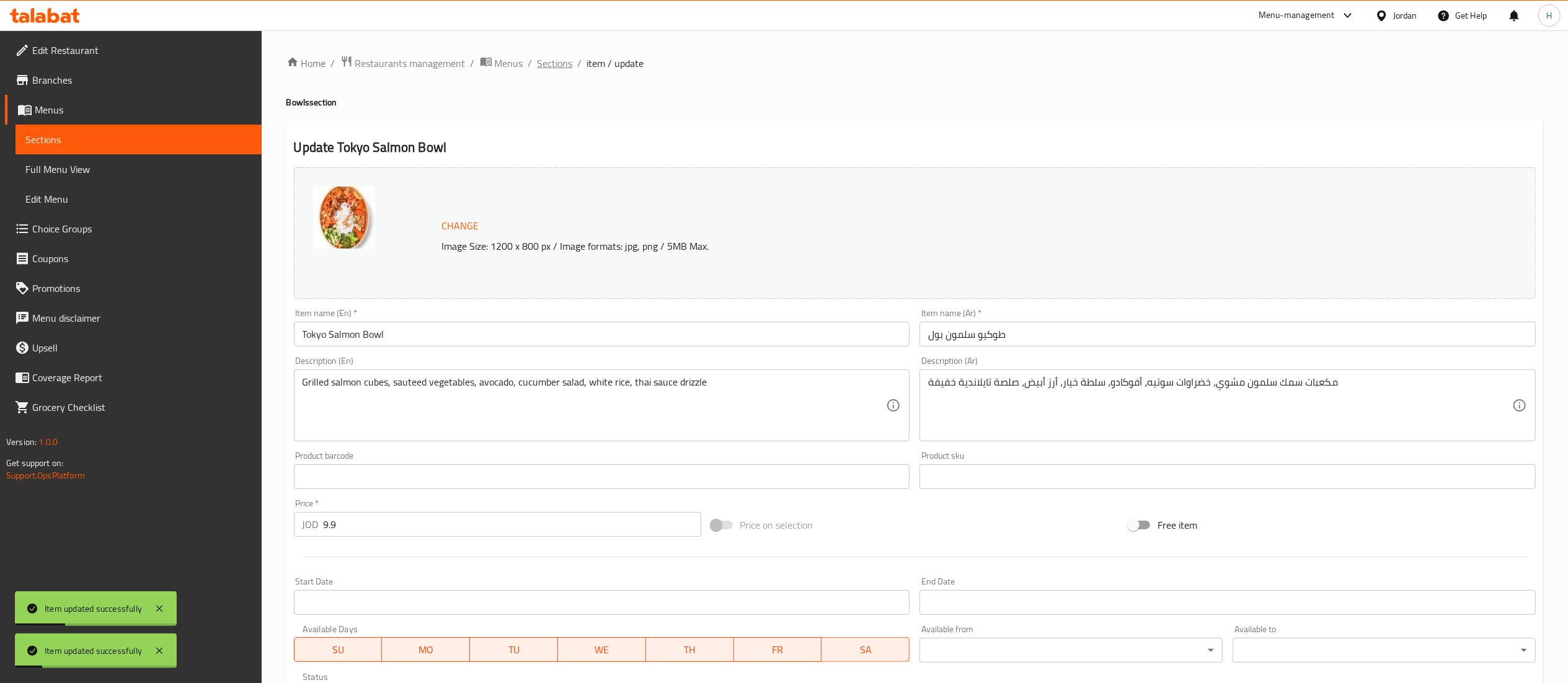
click at [554, 66] on div "Home / Restaurants management / Menus / Sections / item / update Bowls section …" at bounding box center [915, 498] width 1306 height 934
click at [554, 66] on span "Sections" at bounding box center [555, 63] width 35 height 15
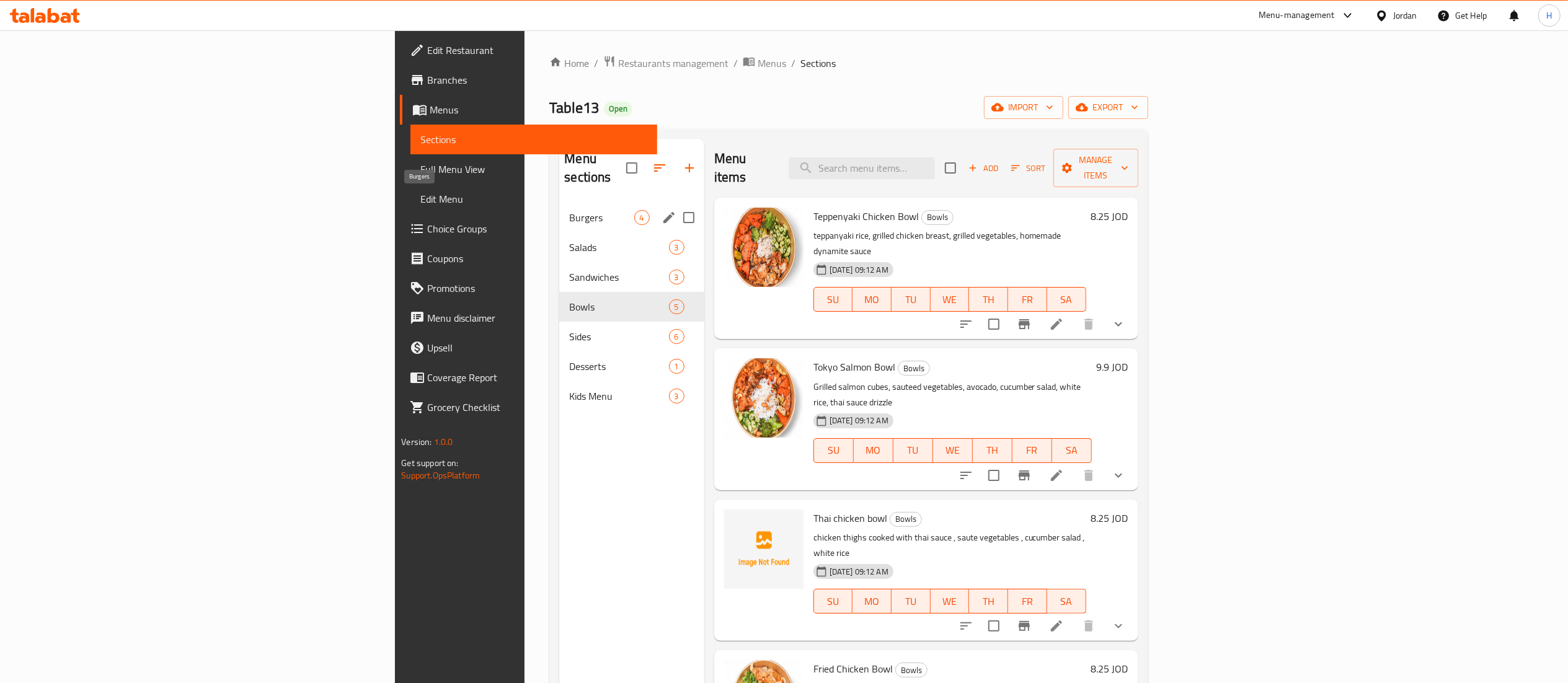
click at [569, 210] on span "Burgers" at bounding box center [601, 217] width 65 height 15
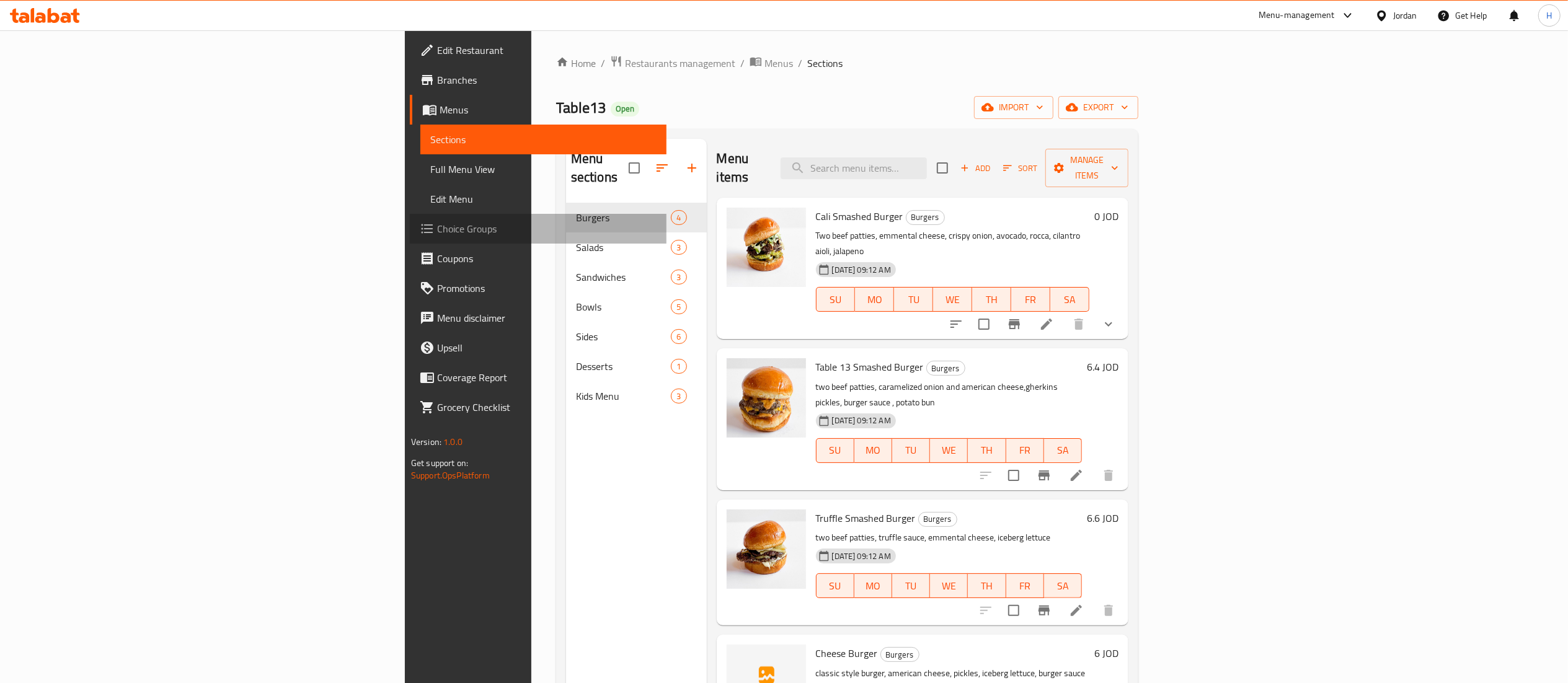
click at [437, 225] on span "Choice Groups" at bounding box center [546, 229] width 220 height 15
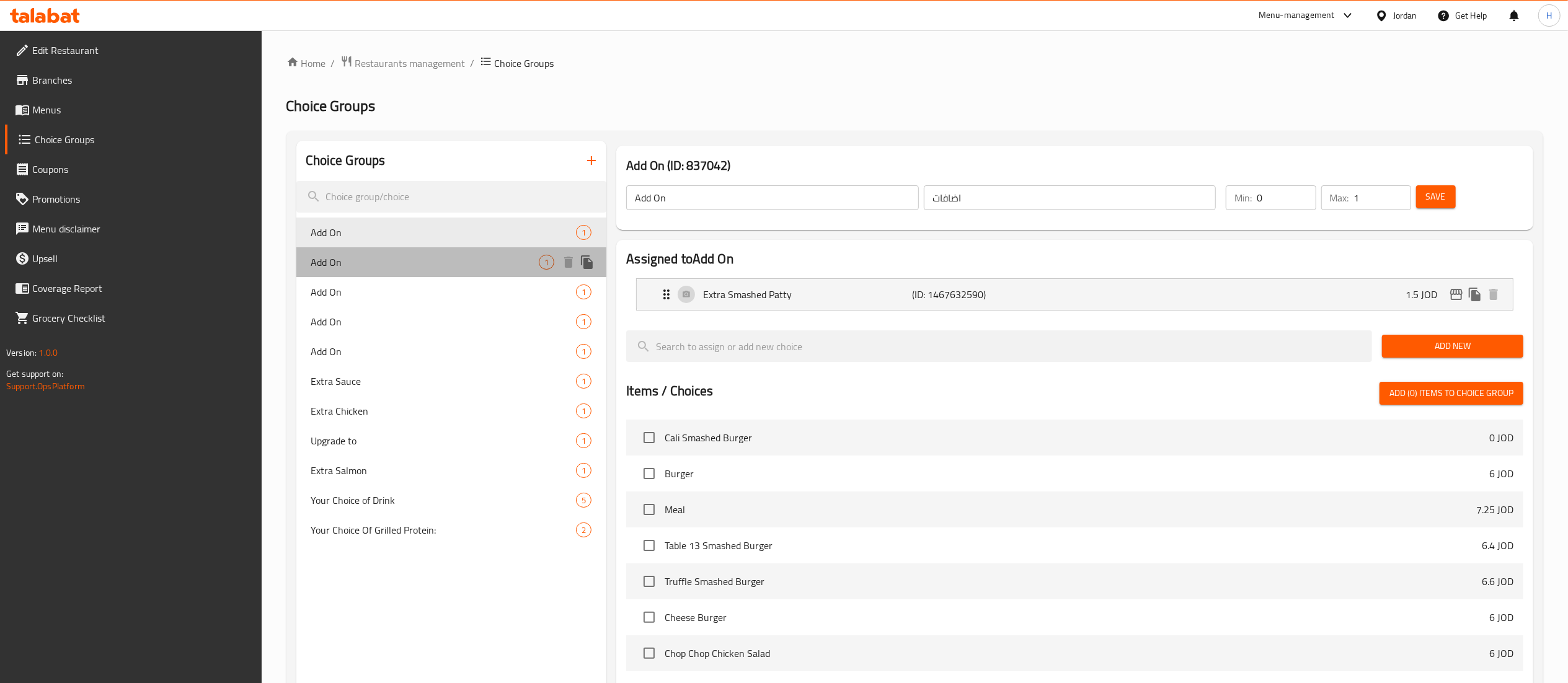
click at [368, 265] on span "Add On" at bounding box center [426, 262] width 228 height 15
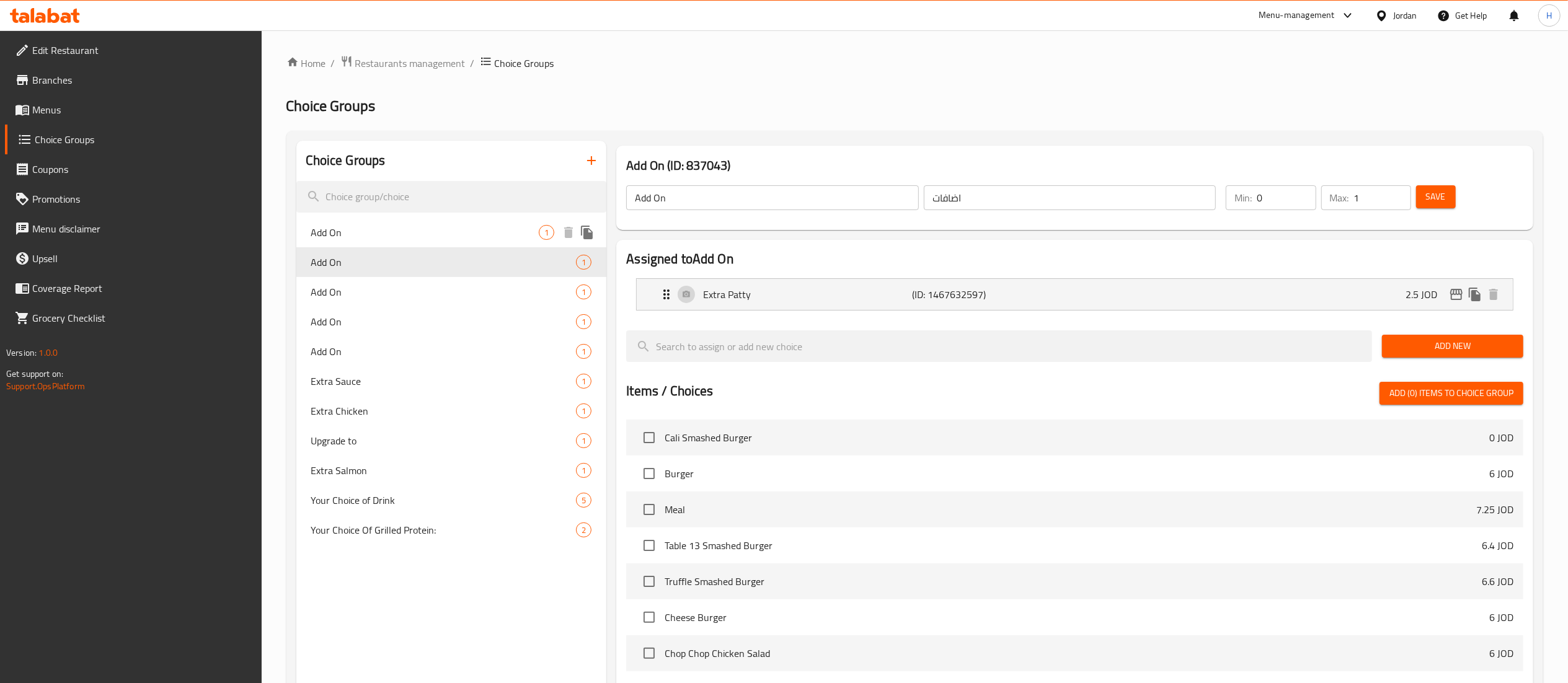
click at [364, 235] on span "Add On" at bounding box center [426, 232] width 228 height 15
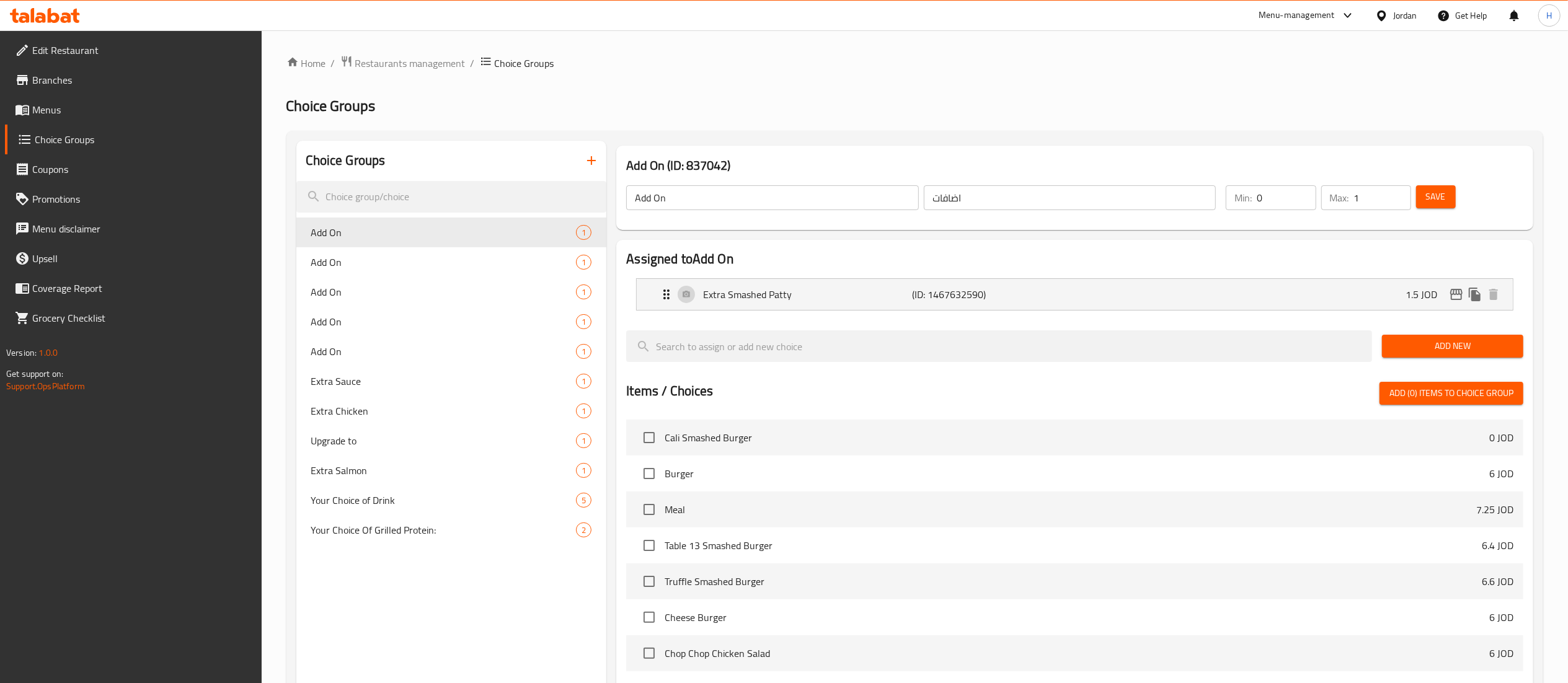
click at [689, 195] on input "Add On" at bounding box center [773, 197] width 293 height 25
click at [1449, 187] on button "Save" at bounding box center [1436, 197] width 39 height 23
click at [409, 265] on span "Add On" at bounding box center [426, 262] width 228 height 15
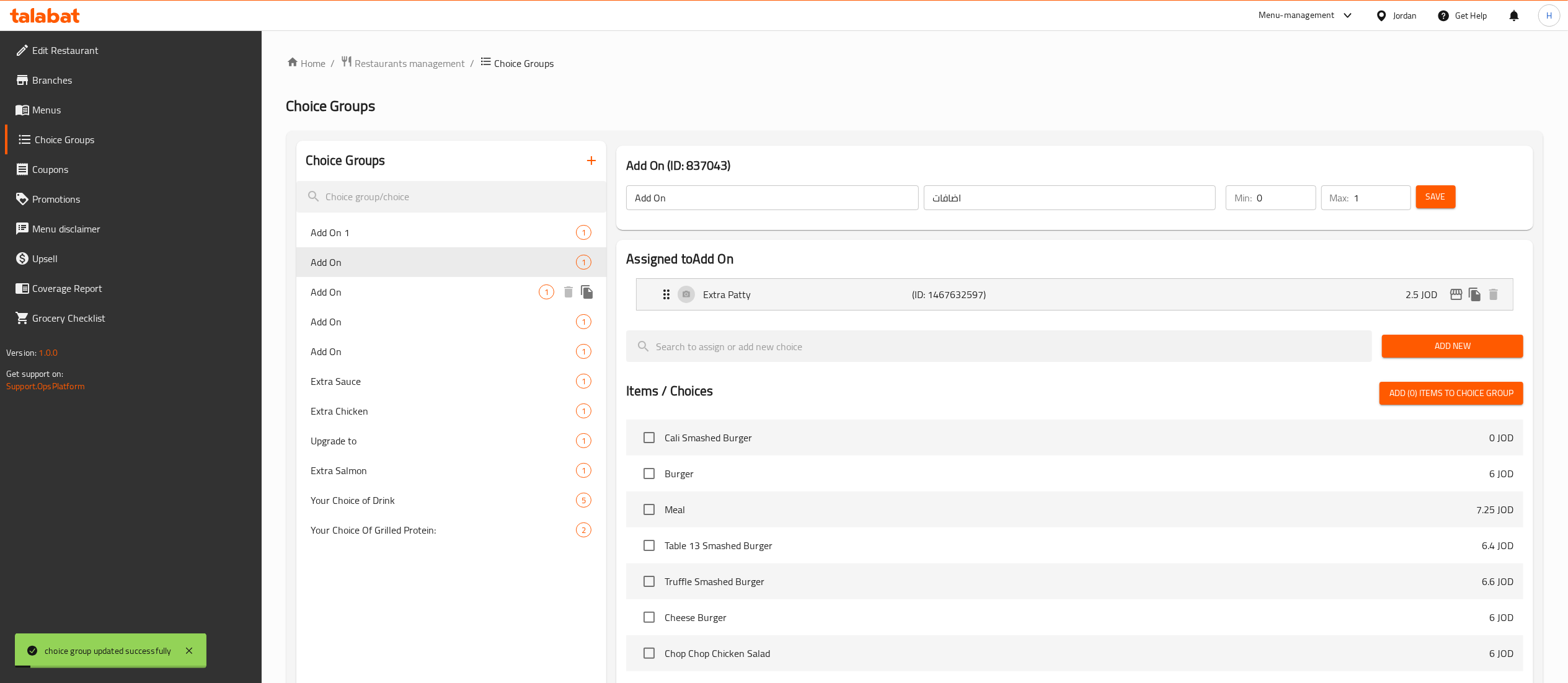
click at [388, 302] on div "Add On 1" at bounding box center [452, 291] width 311 height 30
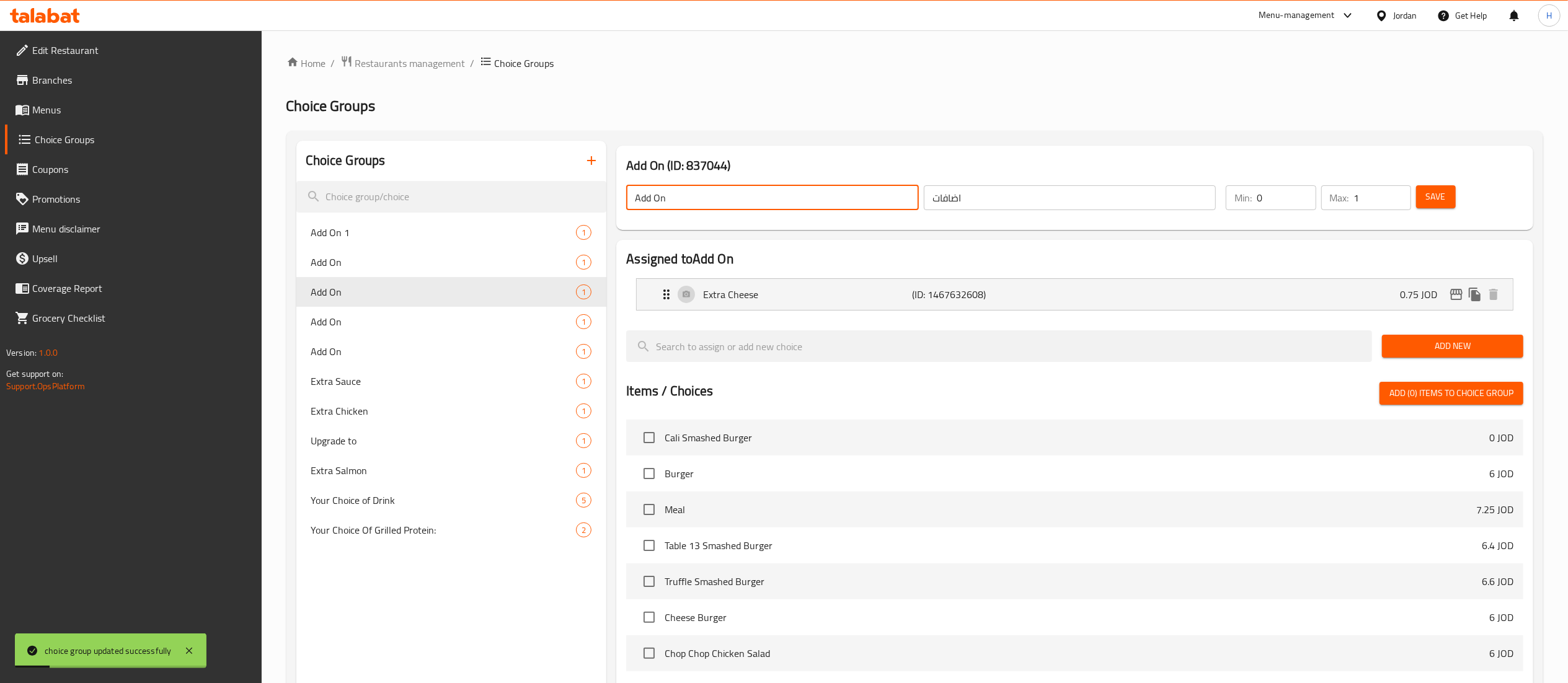
click at [720, 206] on input "Add On" at bounding box center [773, 197] width 293 height 25
type input "Add On 2"
click at [1447, 197] on button "Save" at bounding box center [1436, 197] width 39 height 23
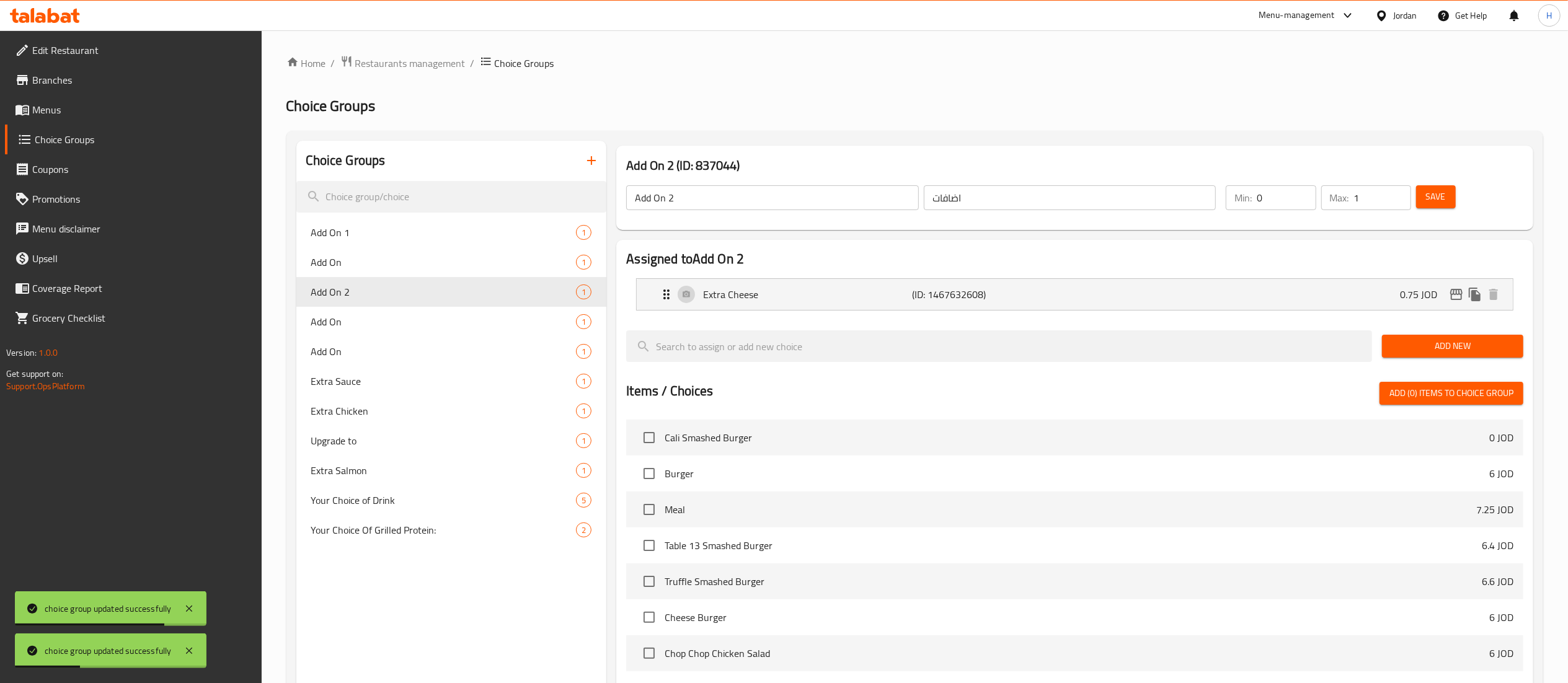
click at [1437, 195] on span "Save" at bounding box center [1436, 196] width 20 height 15
click at [373, 354] on span "Add On" at bounding box center [426, 352] width 228 height 15
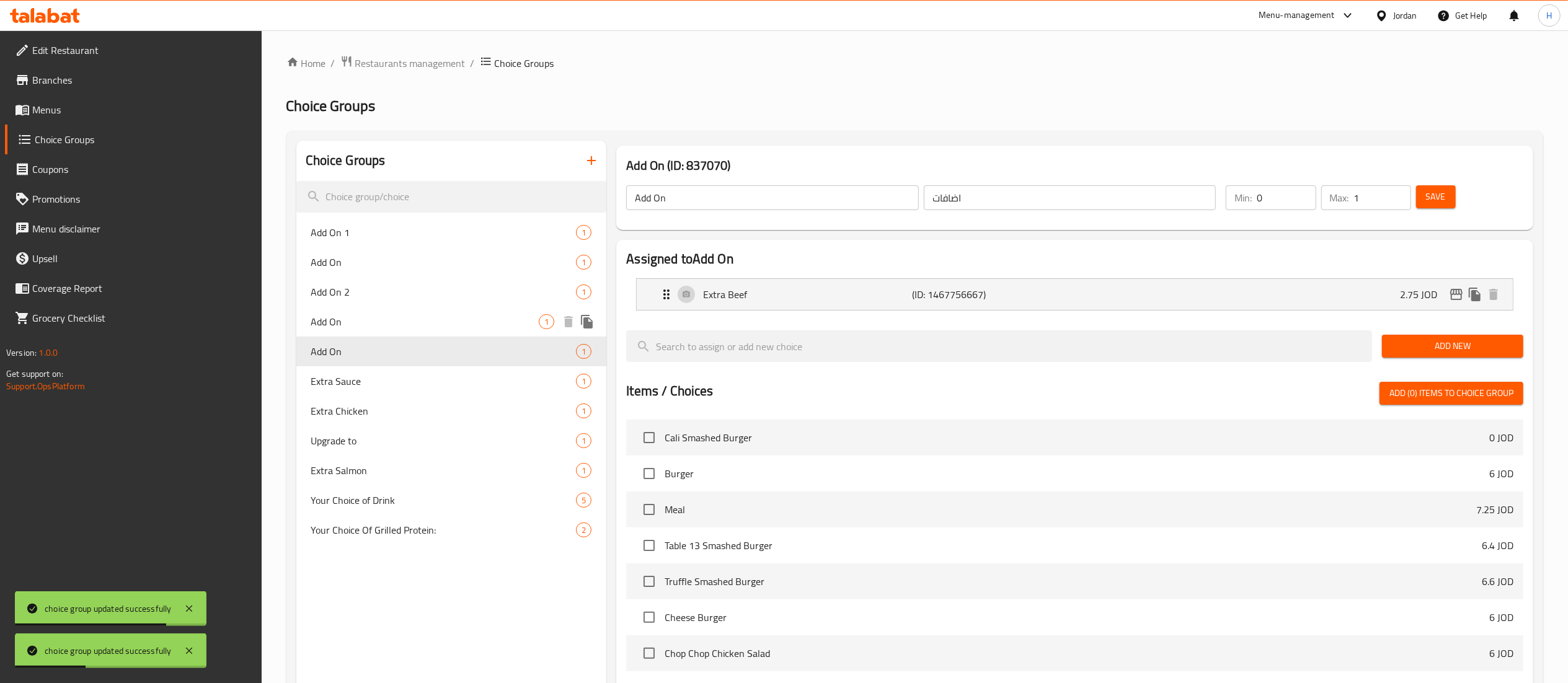
click at [373, 329] on div "Add On 1" at bounding box center [452, 321] width 311 height 30
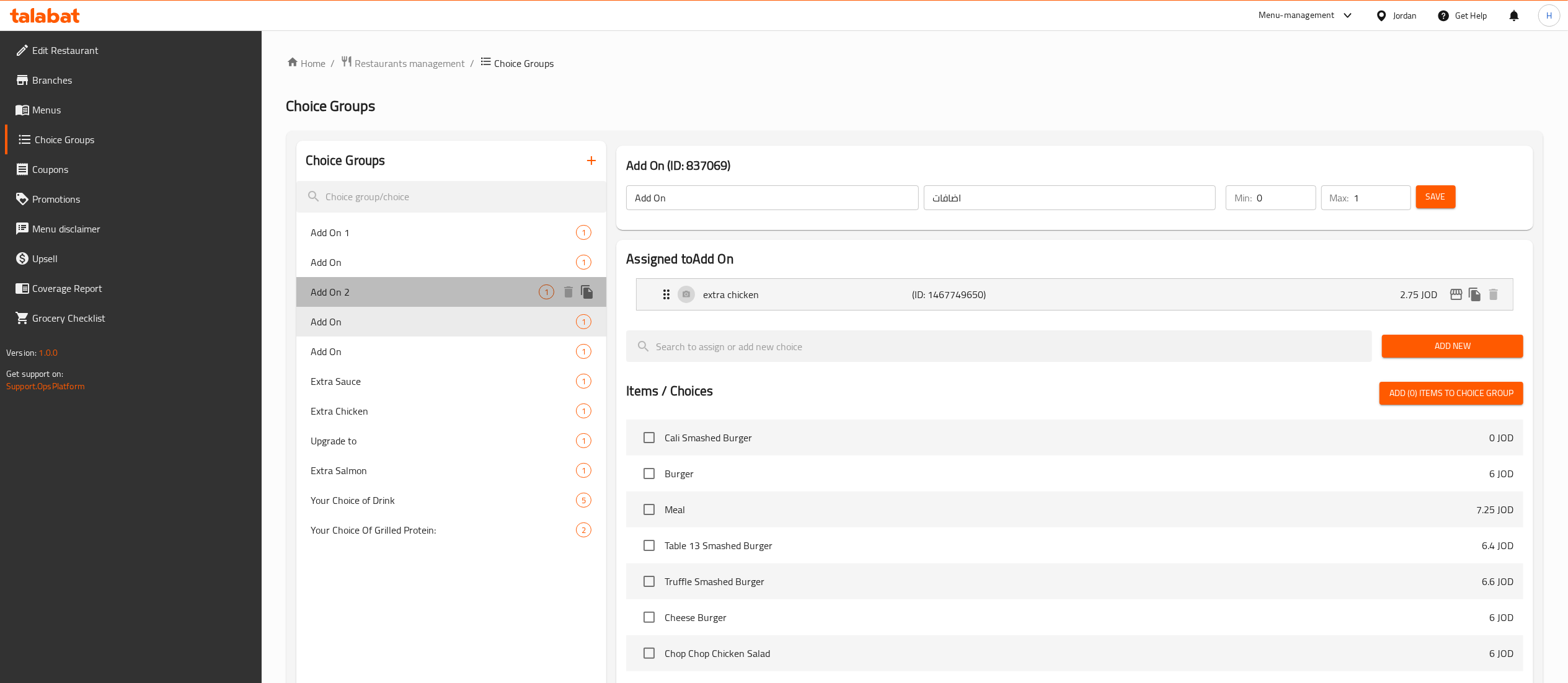
click at [370, 289] on span "Add On 2" at bounding box center [426, 292] width 228 height 15
type input "Add On 2"
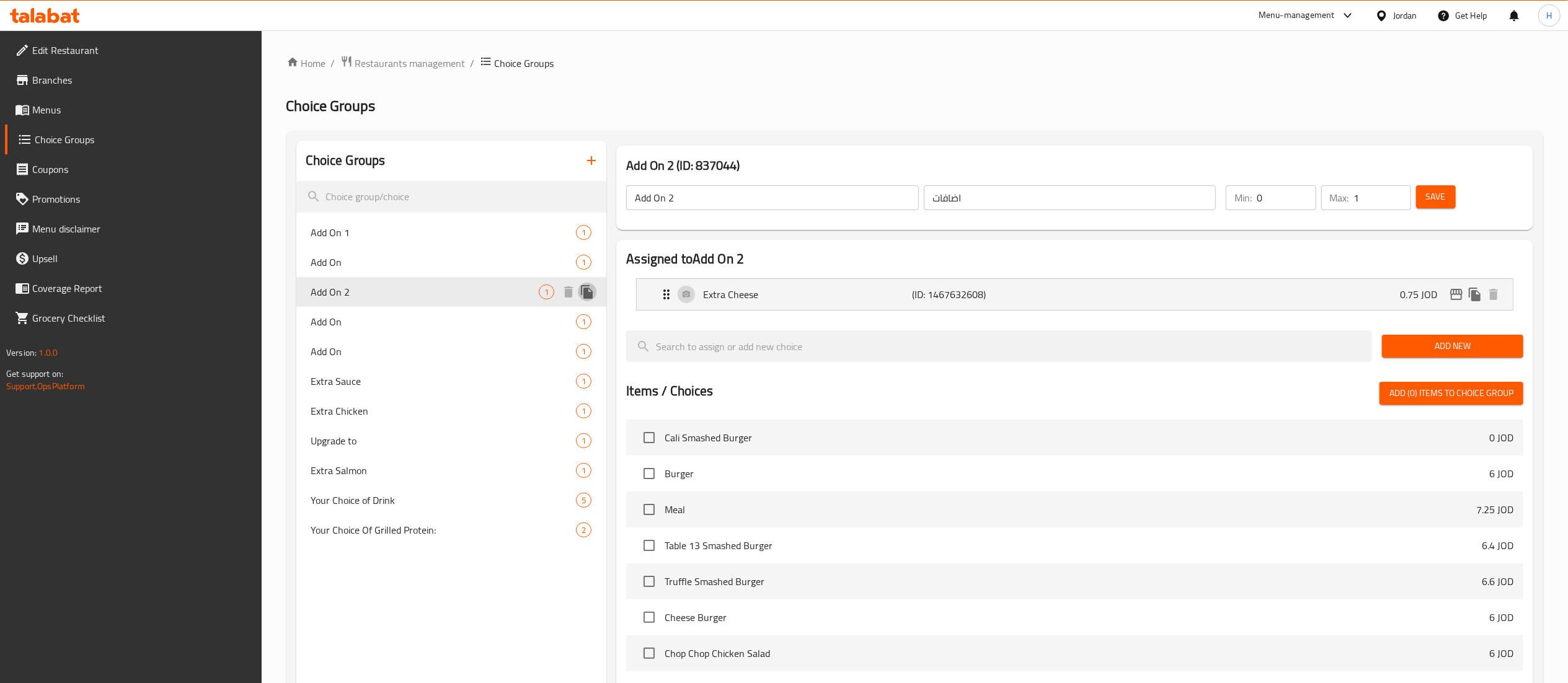
click at [586, 292] on icon "duplicate" at bounding box center [587, 291] width 12 height 13
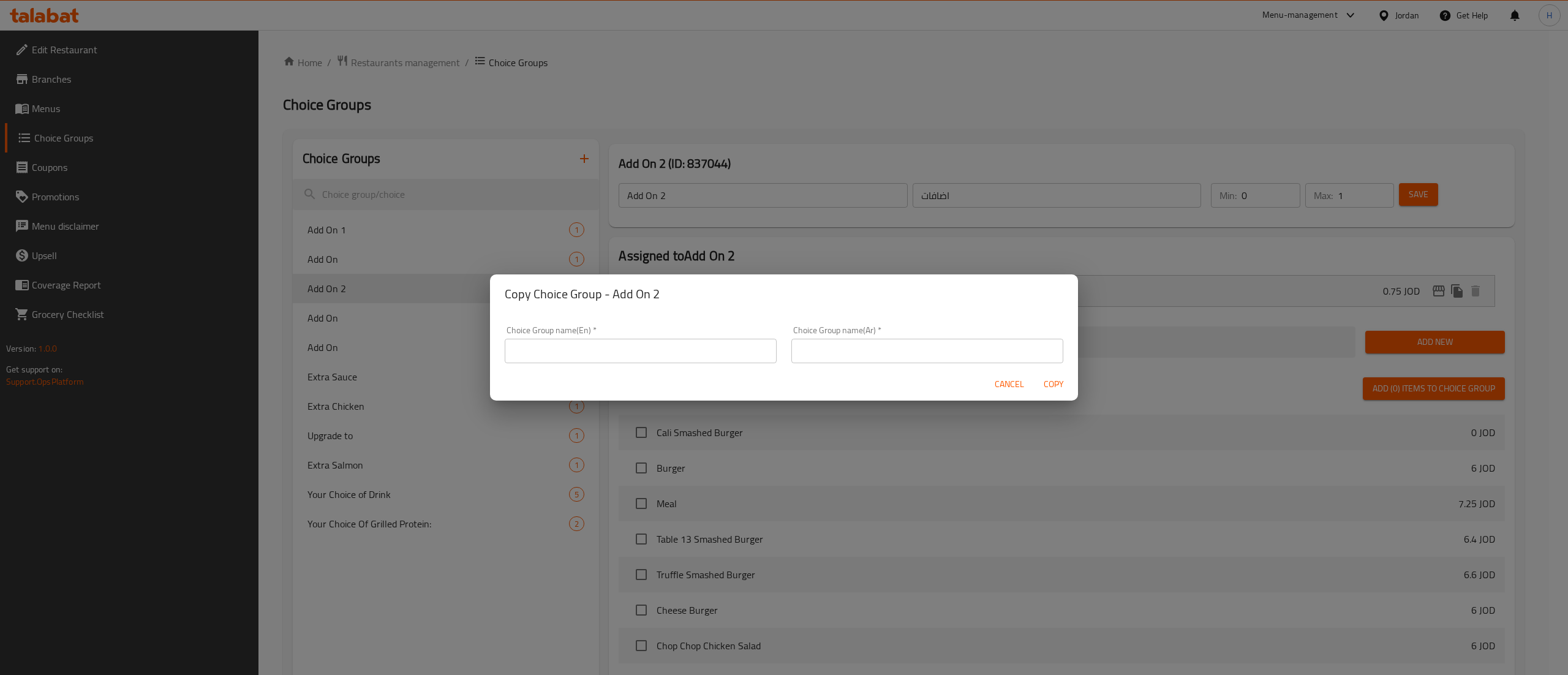
click at [589, 351] on input "text" at bounding box center [641, 351] width 272 height 24
type input "Extra cheese"
type input "اضافات"
click at [1034, 373] on button "Copy" at bounding box center [1053, 384] width 39 height 22
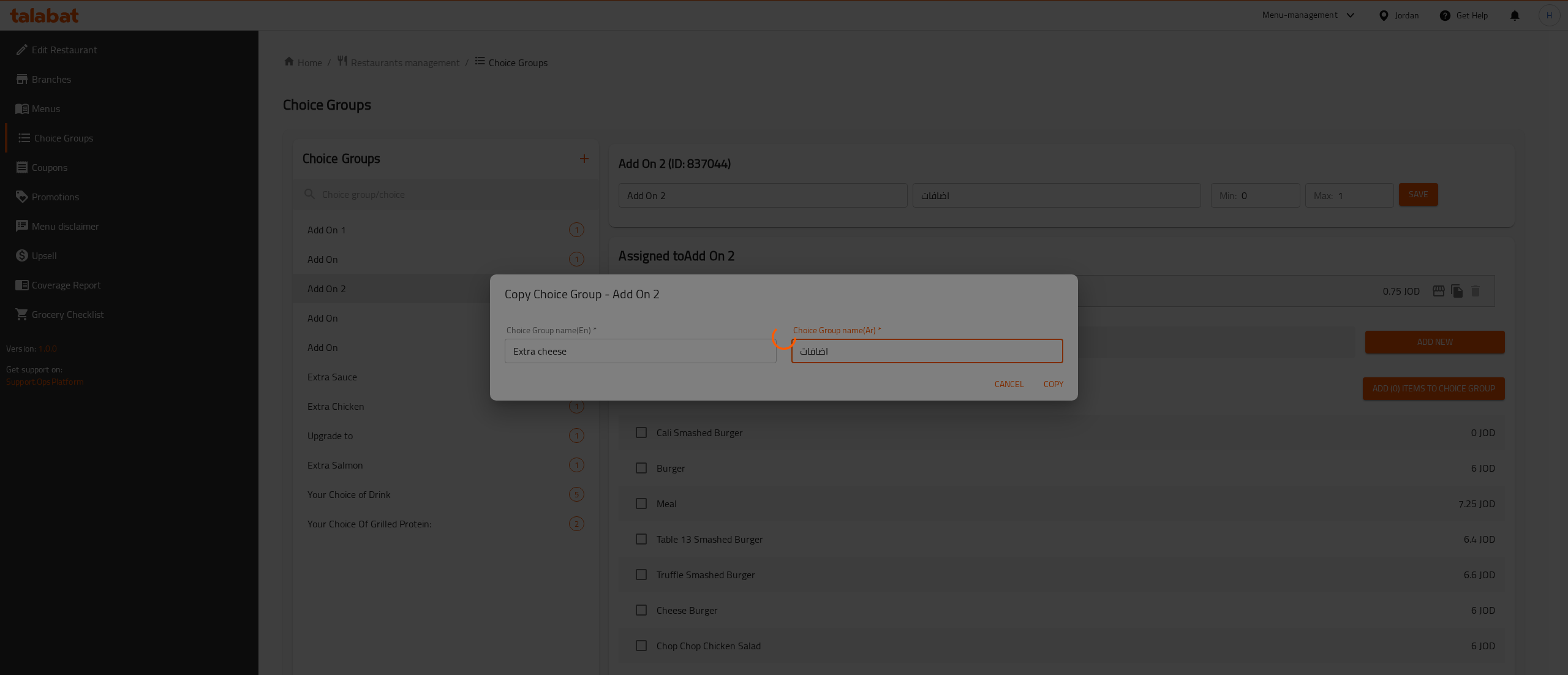
type input "Extra cheese"
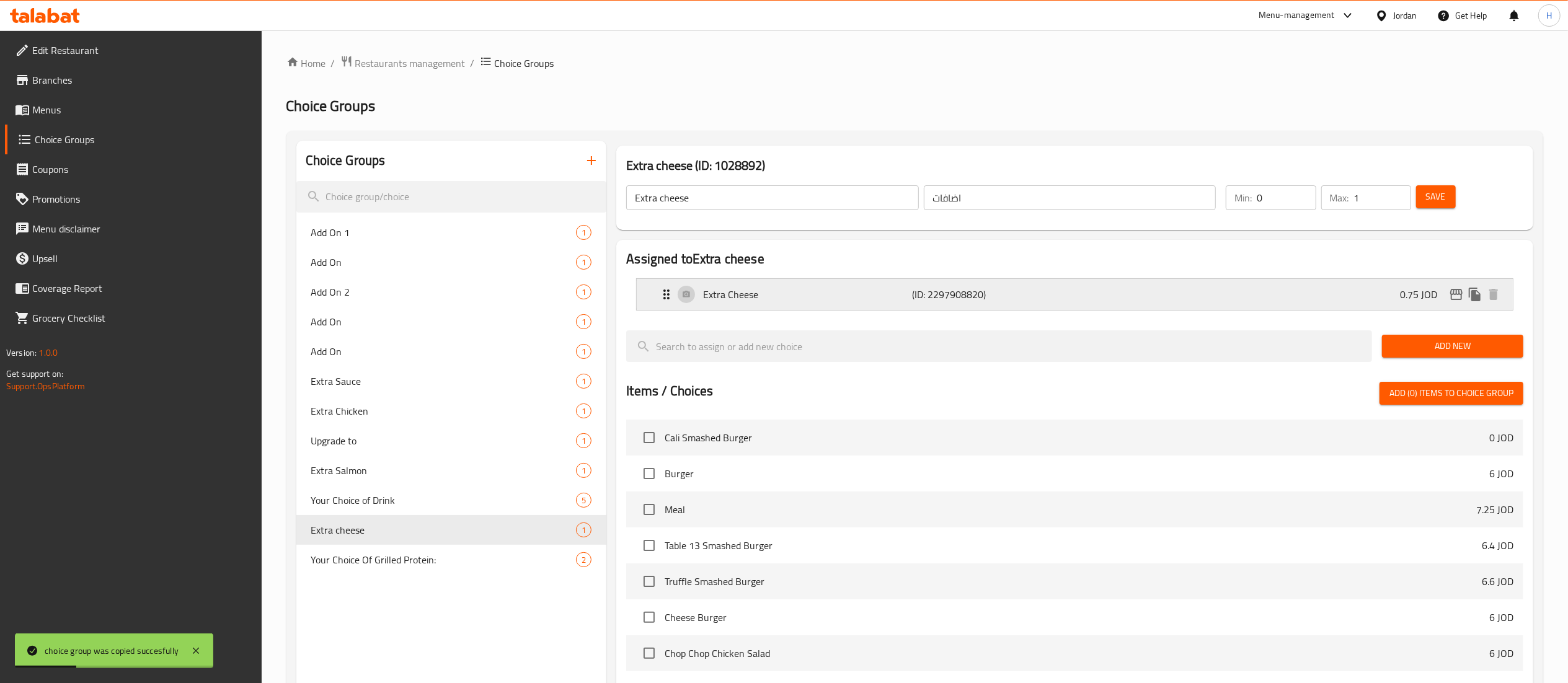
click at [1362, 295] on div "Extra Cheese (ID: 2297908820) 0.75 JOD" at bounding box center [1078, 294] width 839 height 31
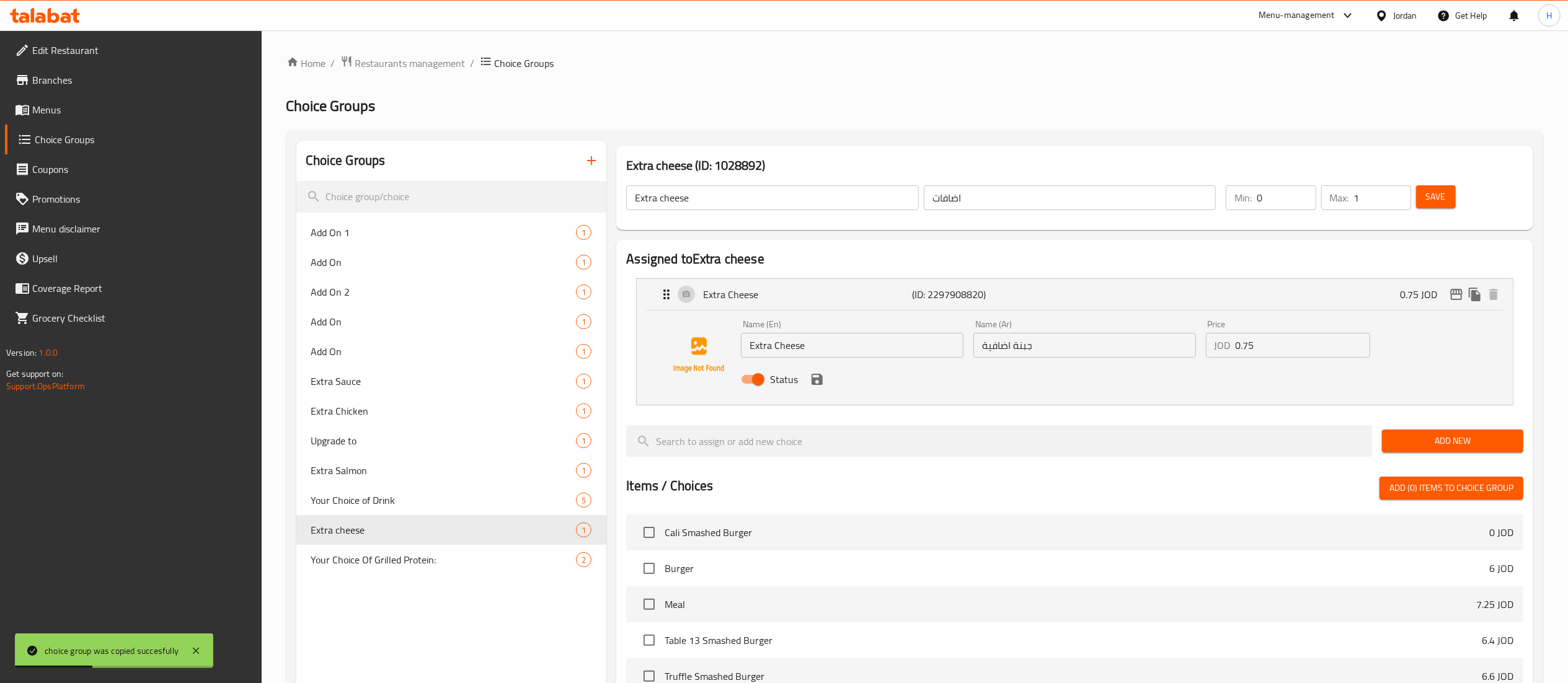
click at [1294, 351] on input "0.75" at bounding box center [1303, 345] width 135 height 25
type input "0"
type input "1.5"
click at [817, 370] on button "save" at bounding box center [817, 380] width 19 height 19
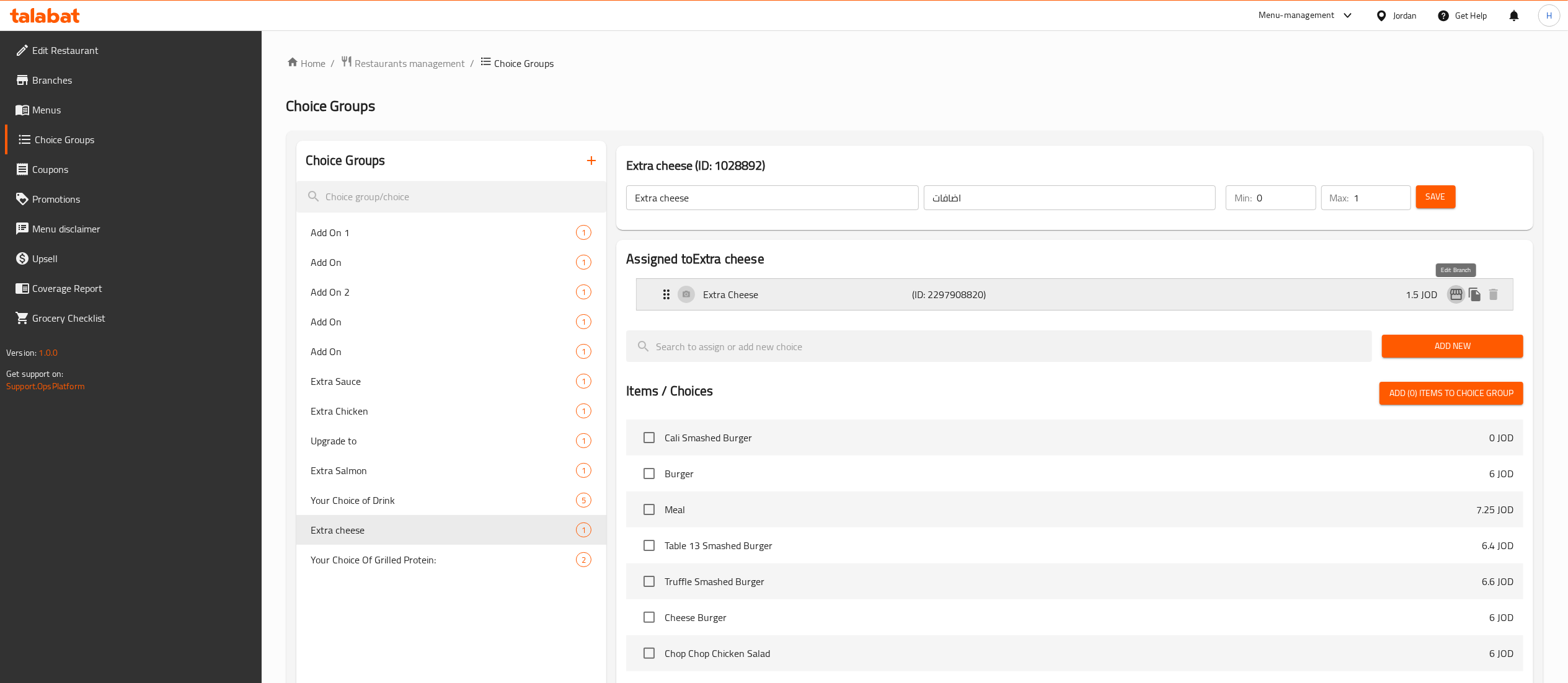
click at [1459, 293] on icon "edit" at bounding box center [1457, 294] width 13 height 11
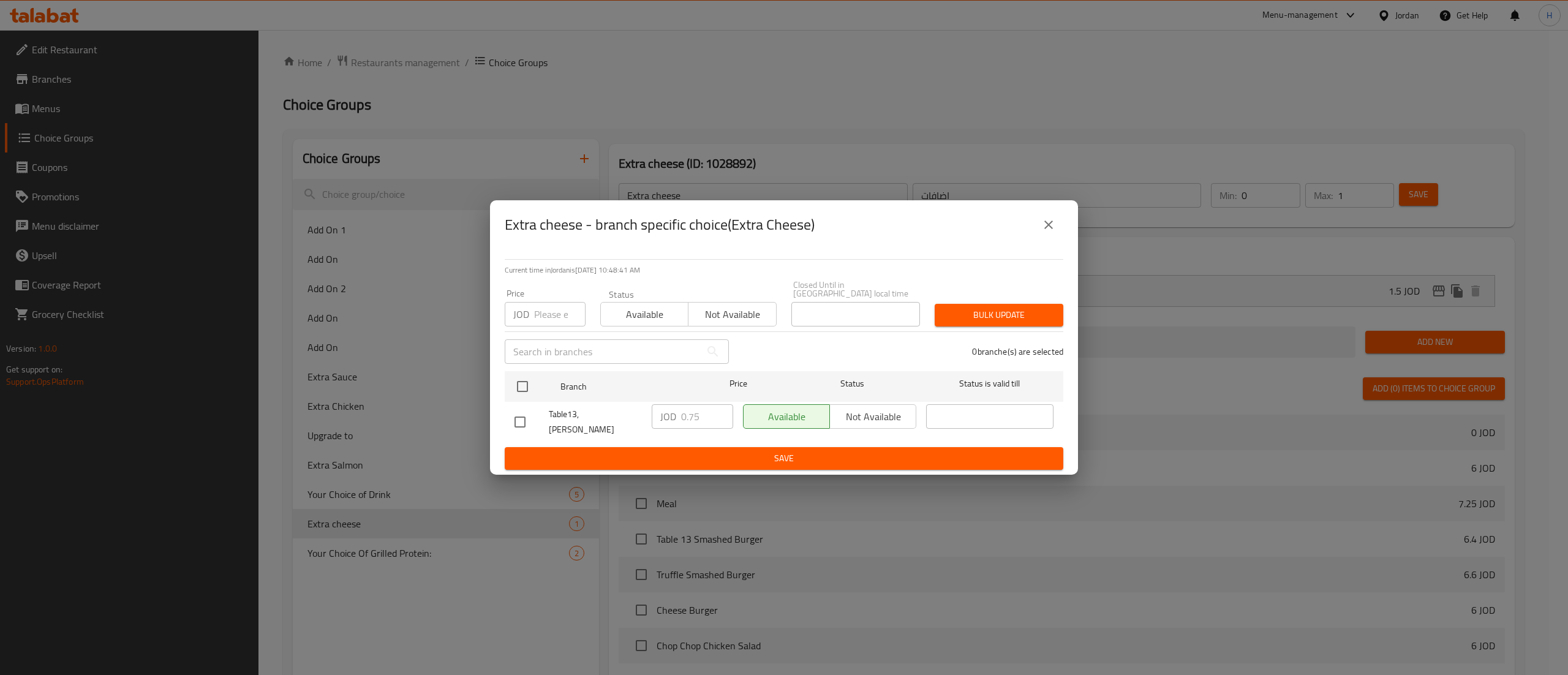
drag, startPoint x: 525, startPoint y: 384, endPoint x: 635, endPoint y: 409, distance: 112.8
click at [525, 384] on input "checkbox" at bounding box center [522, 386] width 26 height 26
checkbox input "true"
click at [701, 419] on input "0.75" at bounding box center [707, 416] width 52 height 24
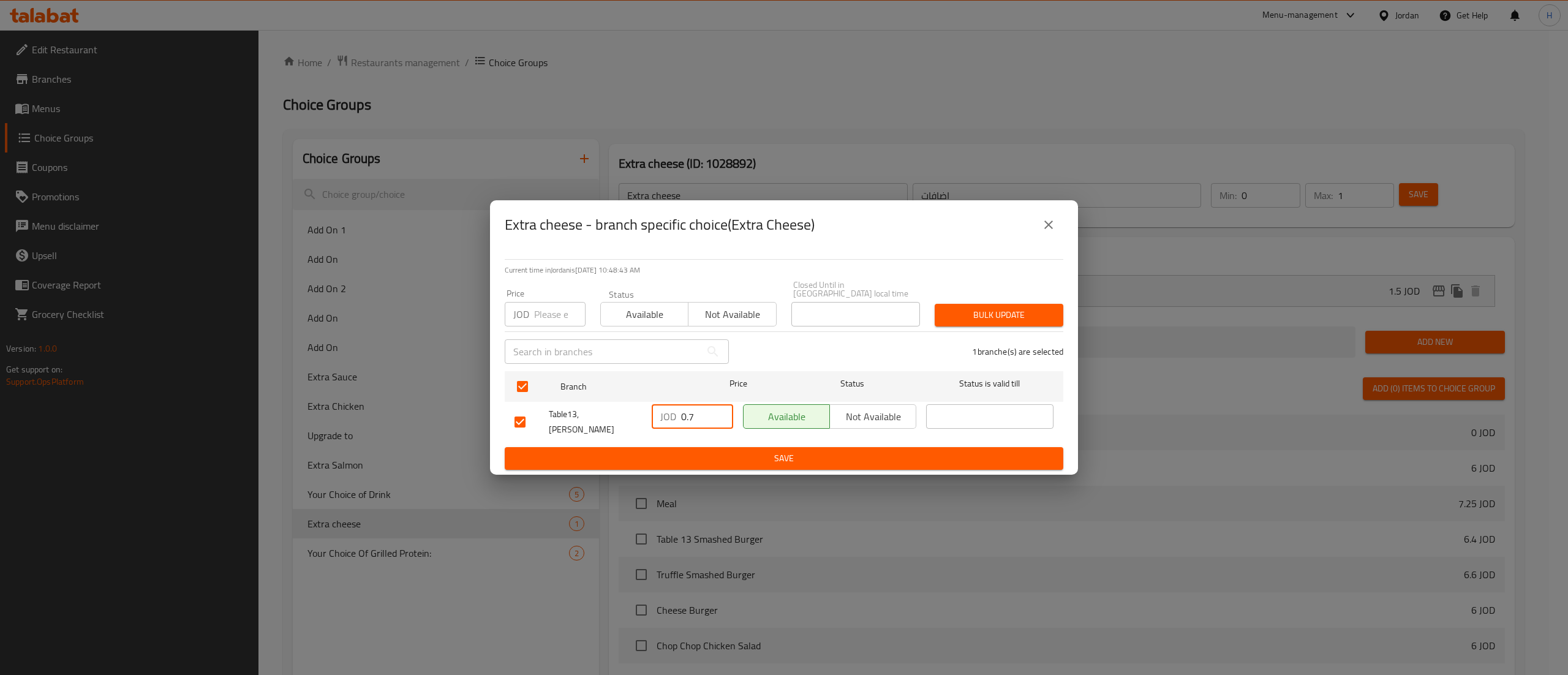
type input "0"
click at [642, 313] on span "Available" at bounding box center [645, 314] width 78 height 18
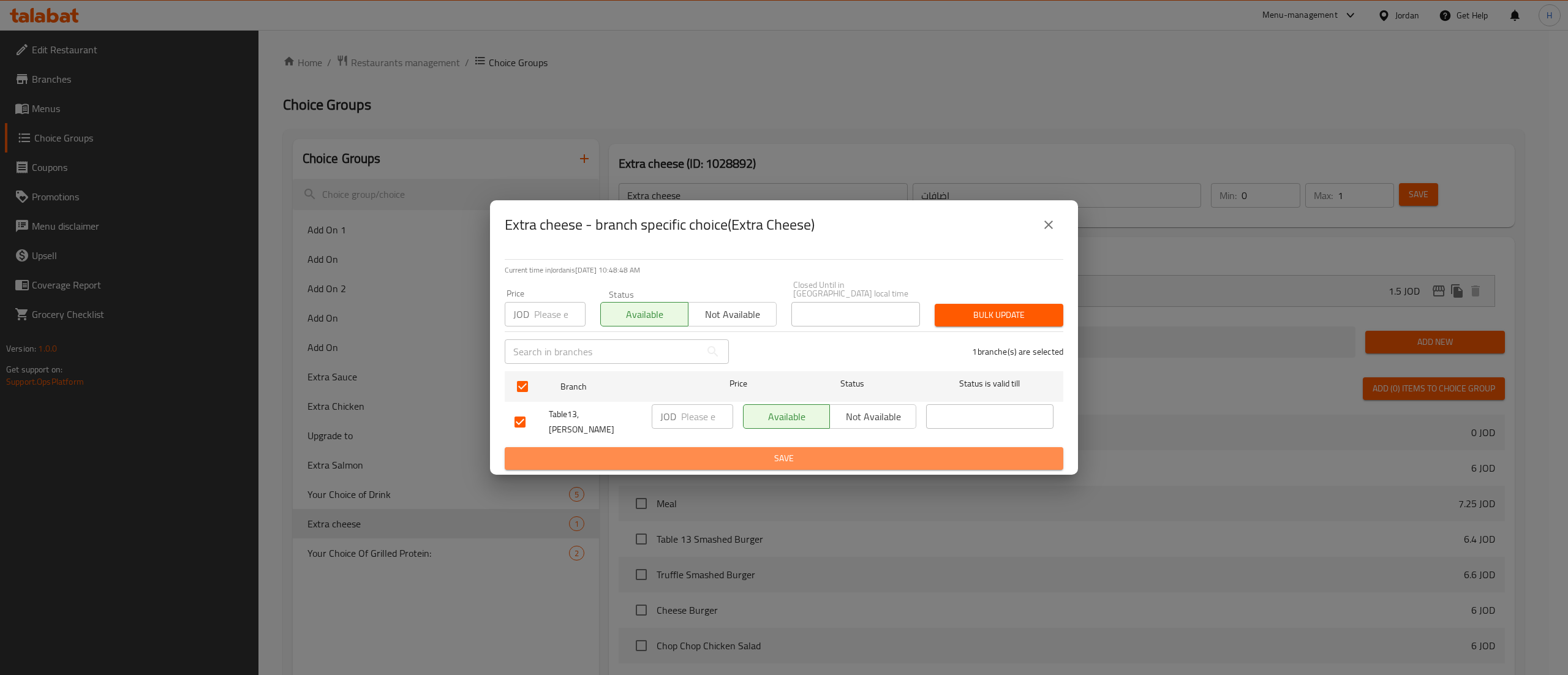
click at [912, 451] on span "Save" at bounding box center [784, 458] width 539 height 15
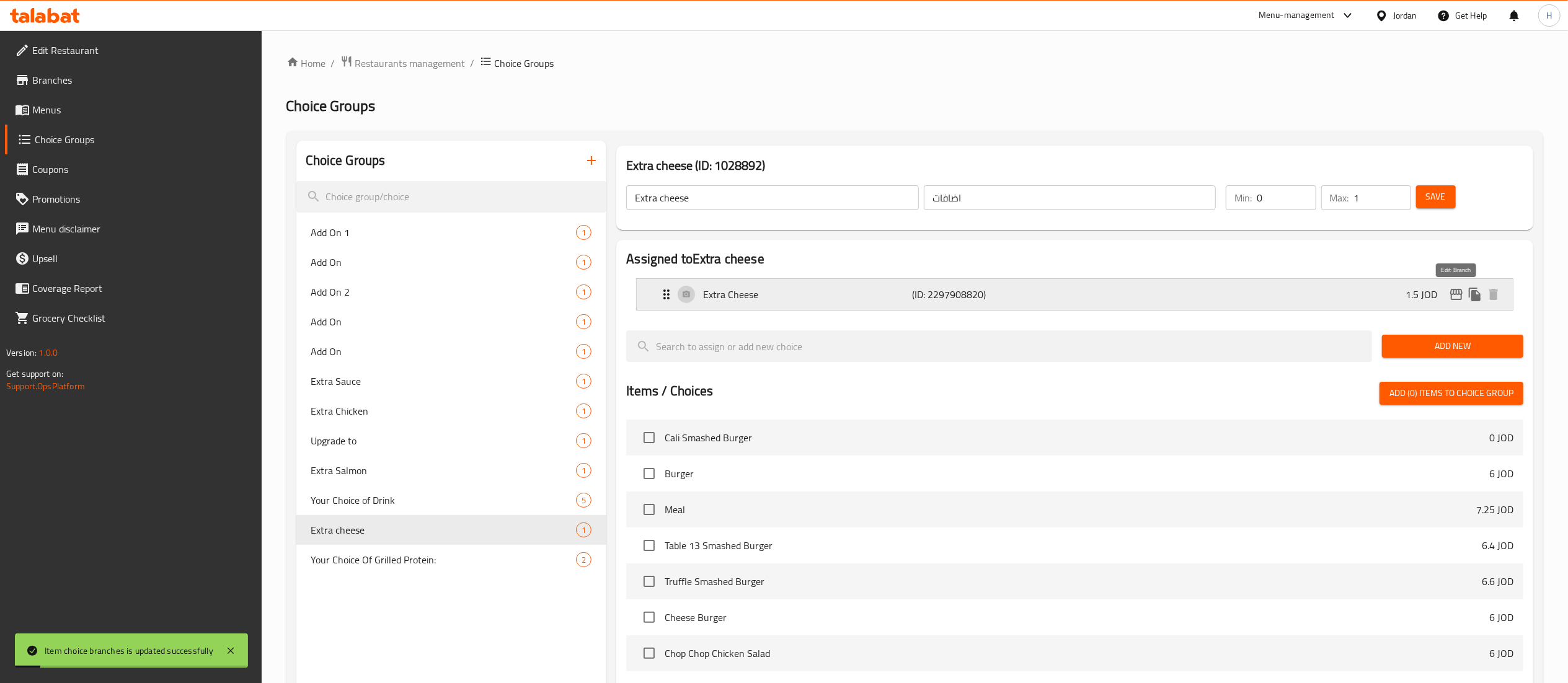
click at [1452, 293] on icon "edit" at bounding box center [1457, 294] width 15 height 15
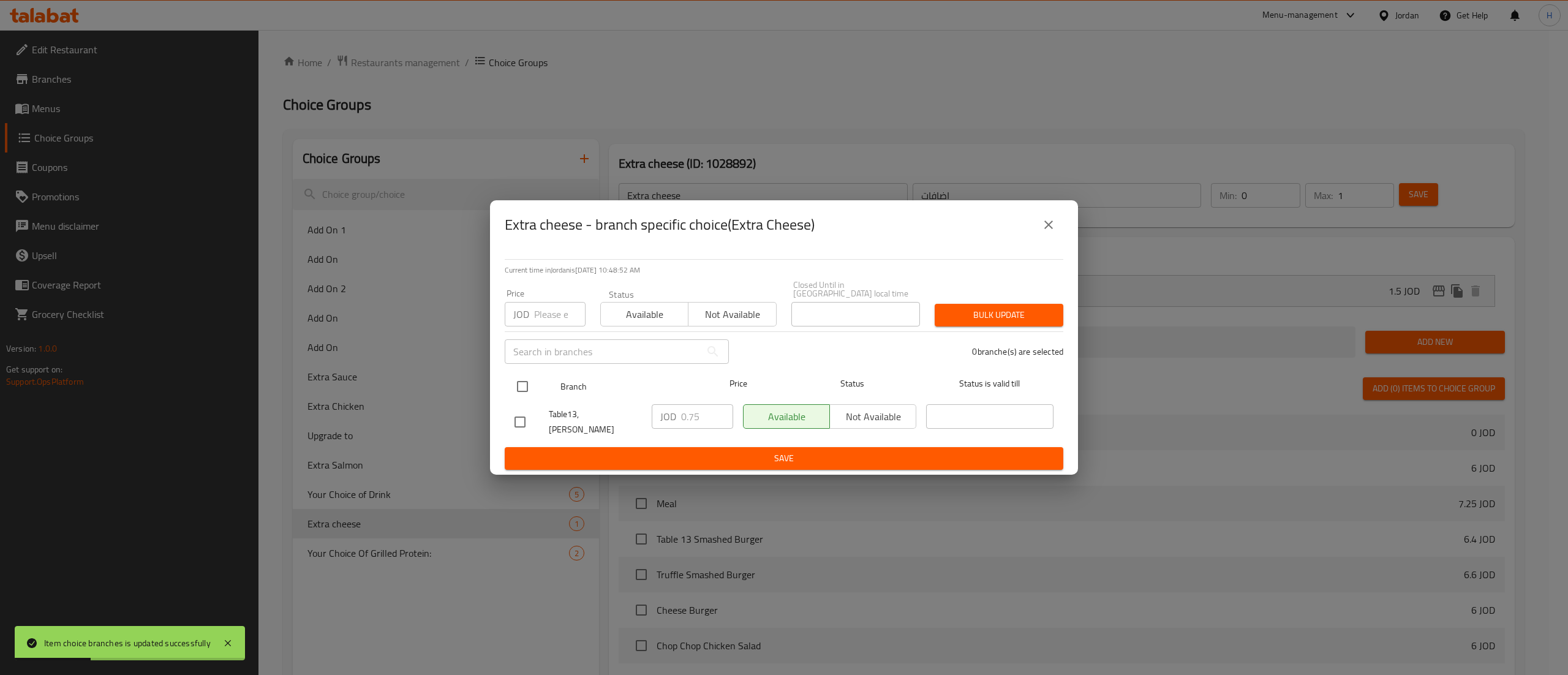
click at [525, 392] on input "checkbox" at bounding box center [522, 386] width 26 height 26
checkbox input "true"
click at [629, 308] on span "Available" at bounding box center [645, 314] width 78 height 18
click at [1023, 301] on div "Bulk update" at bounding box center [999, 315] width 143 height 38
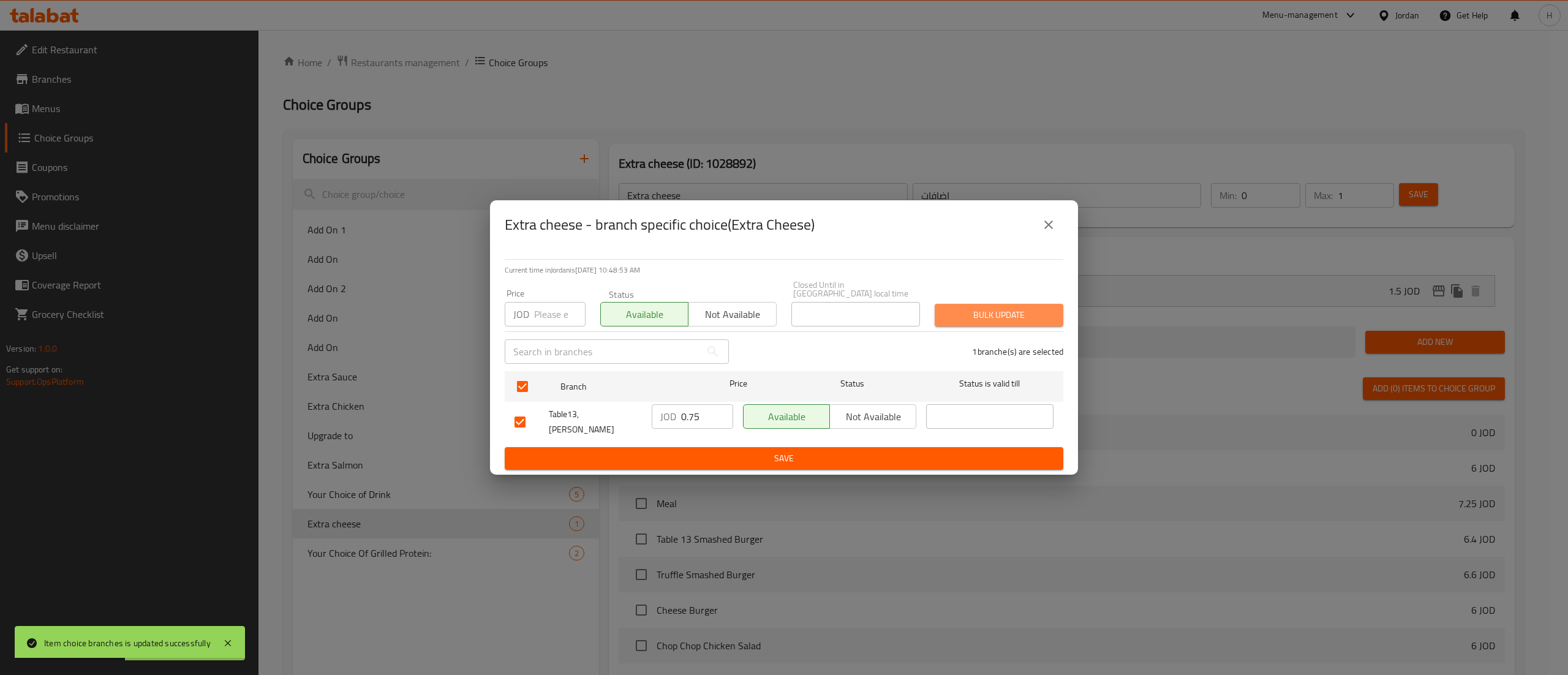
click at [1010, 315] on span "Bulk update" at bounding box center [999, 315] width 109 height 15
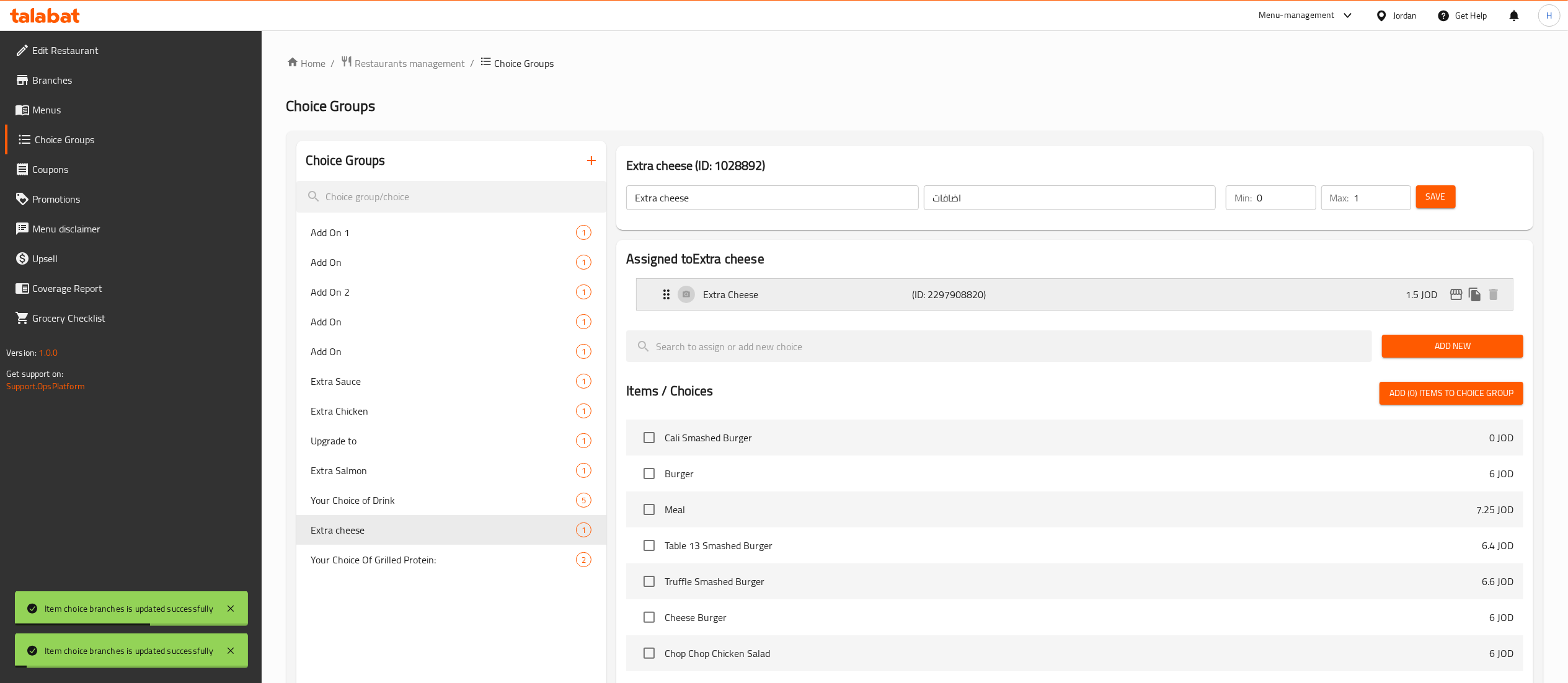
click at [1459, 292] on icon "edit" at bounding box center [1457, 294] width 13 height 11
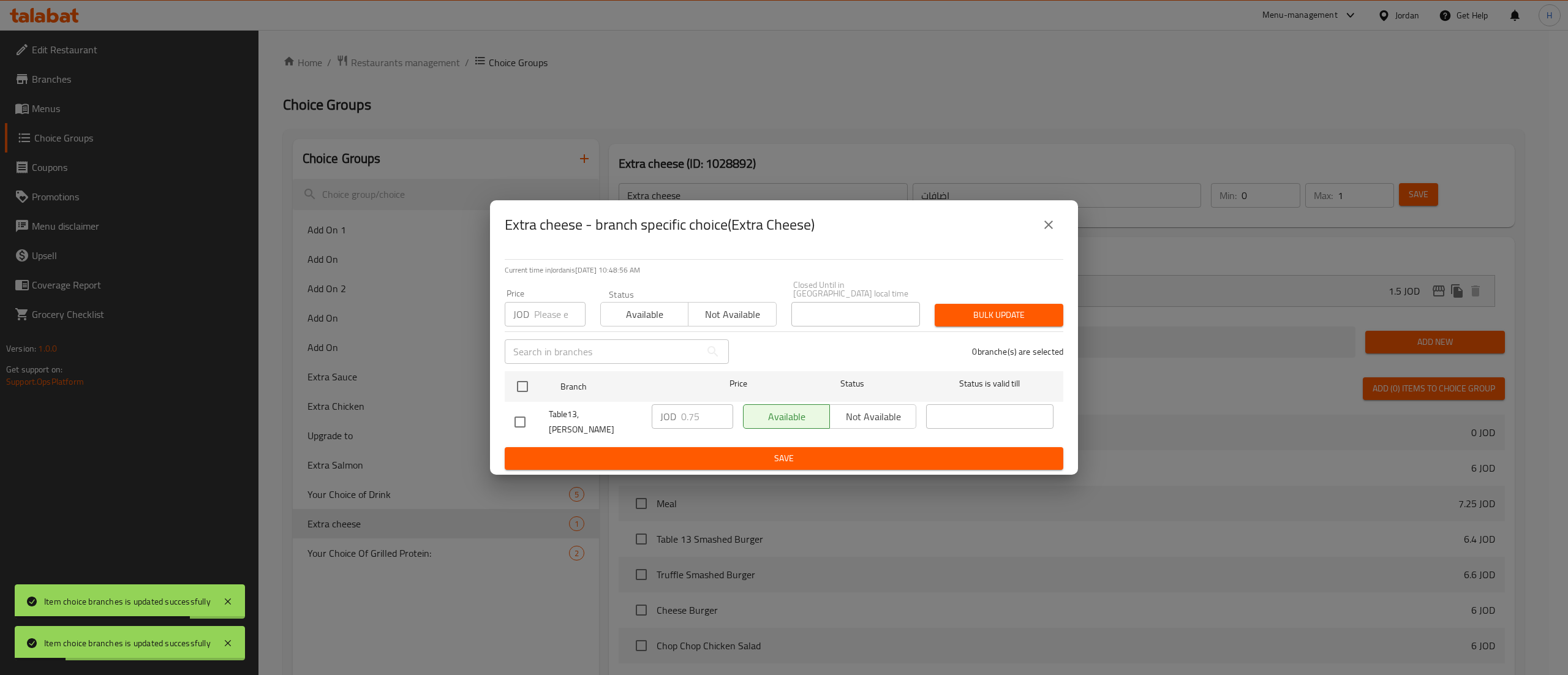
click at [506, 424] on li "Table13, Al Rawabi JOD 0.75 ​ Available Not available ​" at bounding box center [784, 422] width 559 height 40
drag, startPoint x: 525, startPoint y: 411, endPoint x: 659, endPoint y: 415, distance: 134.1
click at [525, 413] on input "checkbox" at bounding box center [519, 422] width 26 height 26
checkbox input "true"
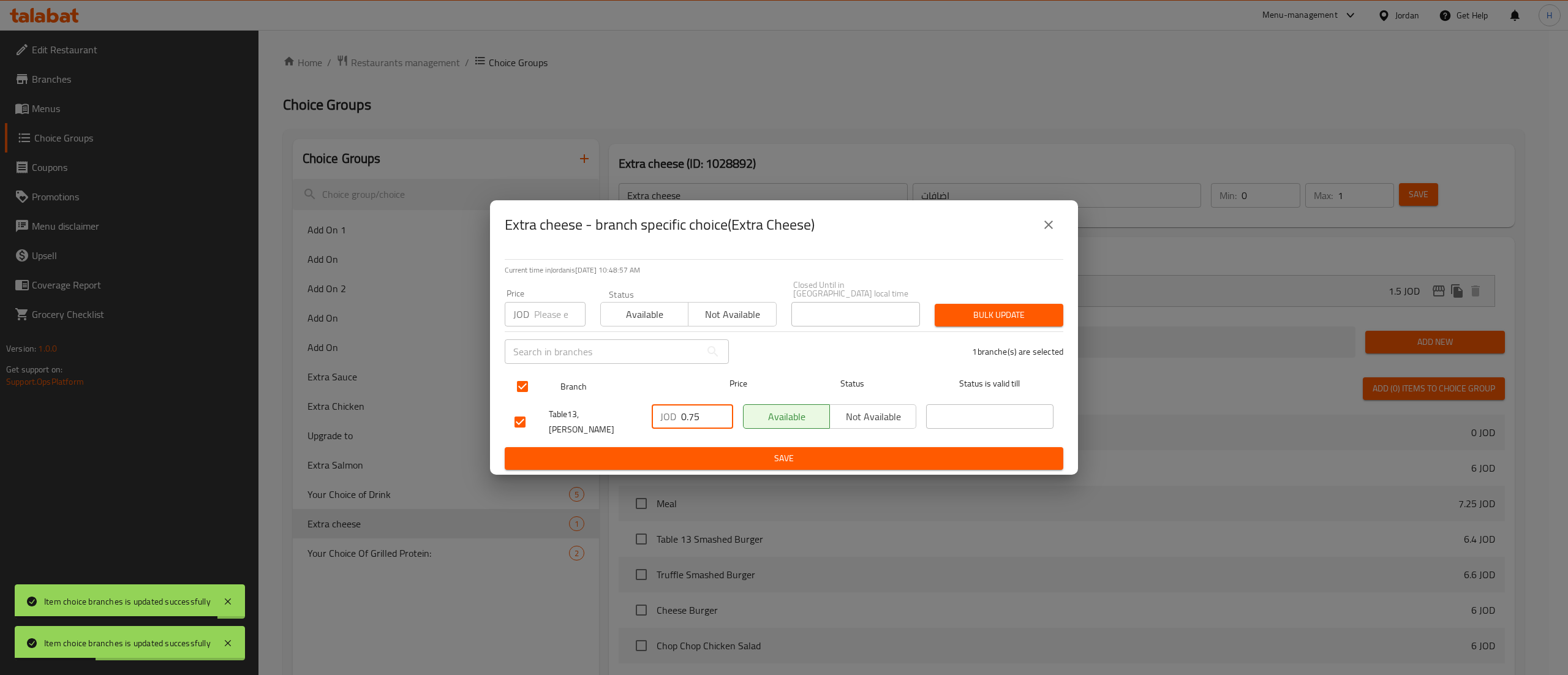
drag, startPoint x: 699, startPoint y: 411, endPoint x: 557, endPoint y: 388, distance: 143.9
click at [587, 406] on div "Table13, Al Rawabi JOD 0.75 ​ Available Not available ​" at bounding box center [784, 422] width 549 height 45
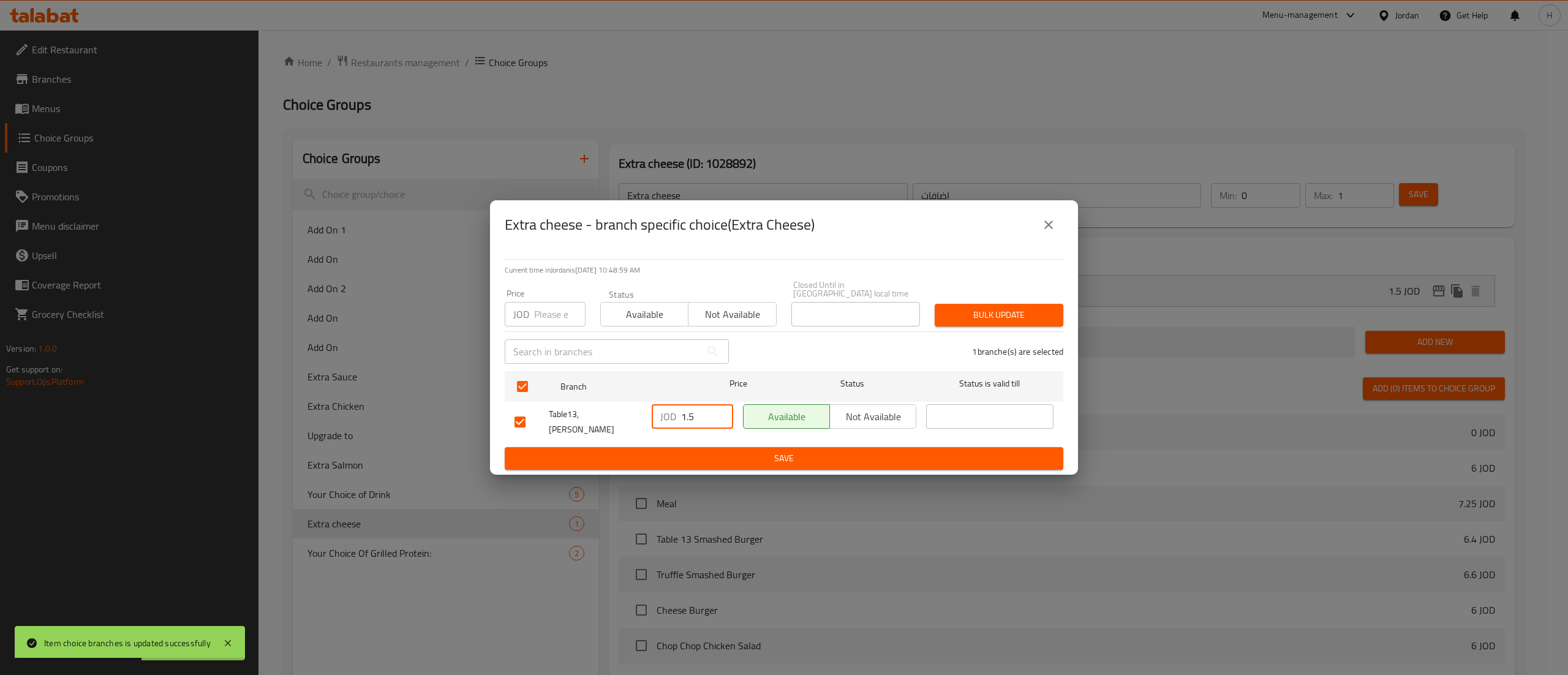
type input "1.5"
click at [892, 457] on button "Save" at bounding box center [784, 458] width 559 height 22
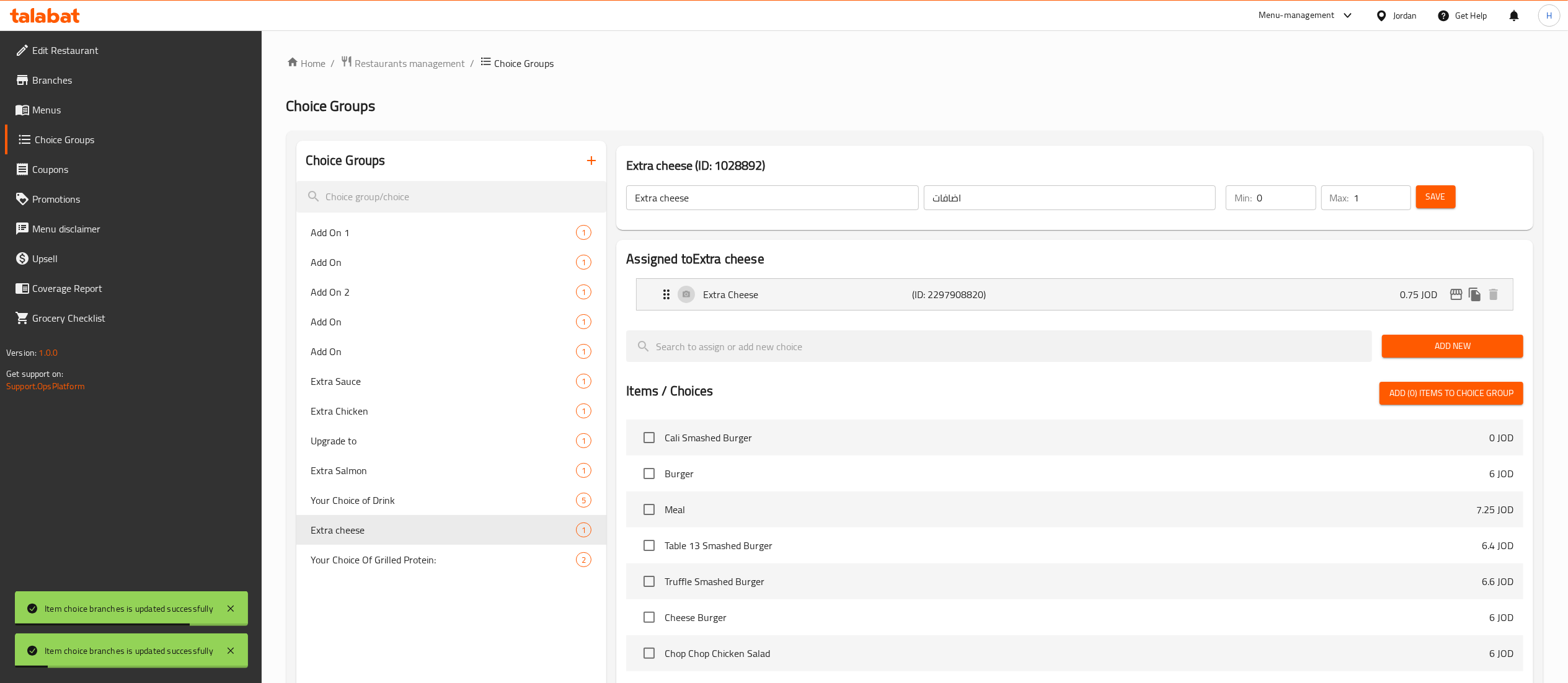
click at [1434, 200] on span "Save" at bounding box center [1436, 196] width 20 height 15
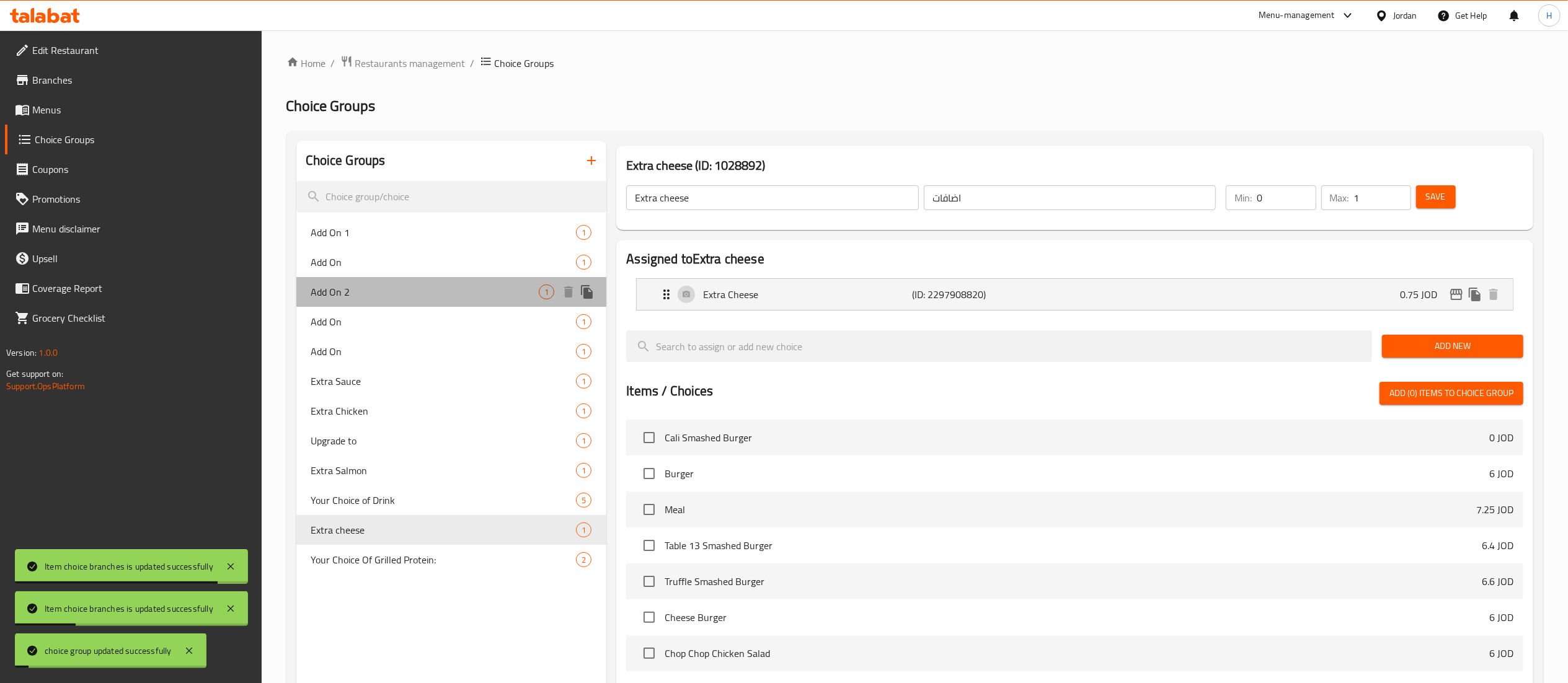
click at [360, 292] on span "Add On 2" at bounding box center [426, 292] width 228 height 15
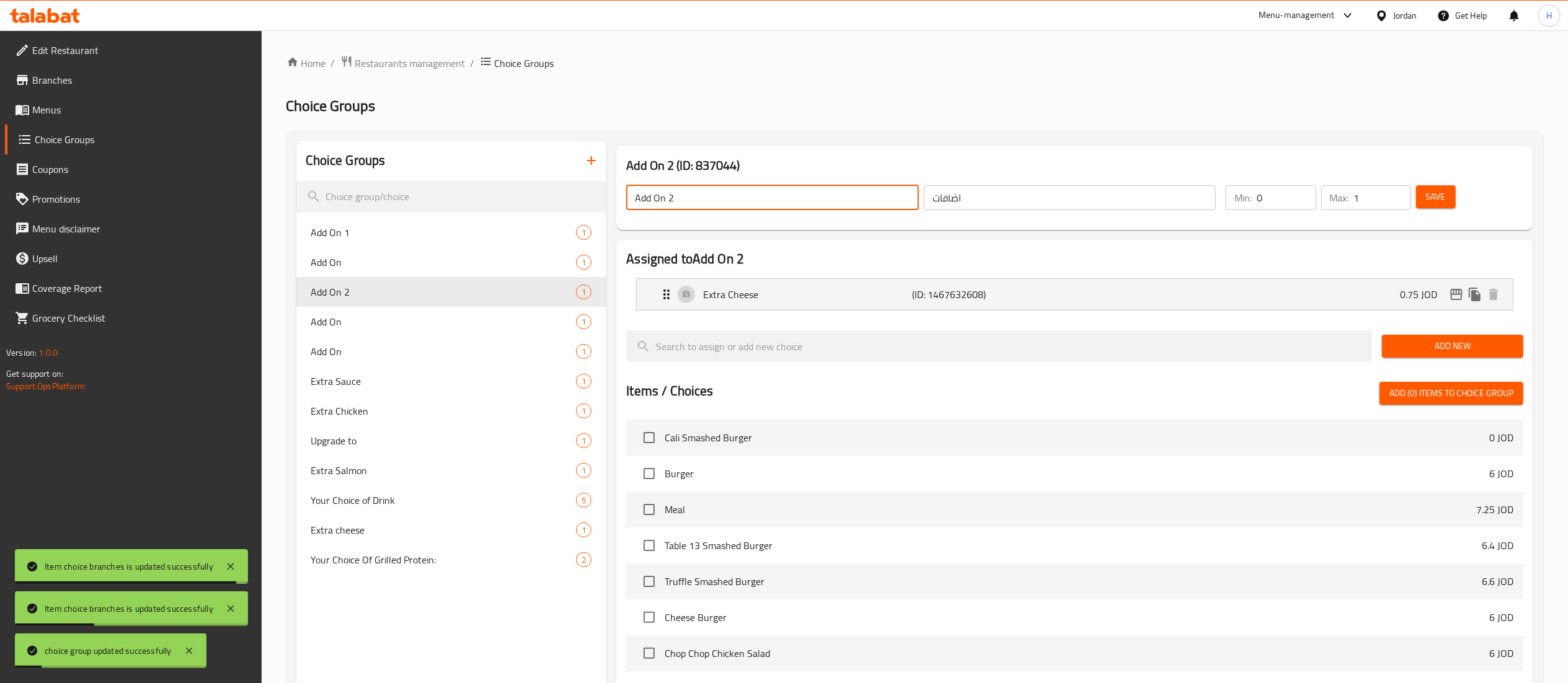
click at [711, 203] on input "Add On 2" at bounding box center [773, 197] width 293 height 25
type input "Add On"
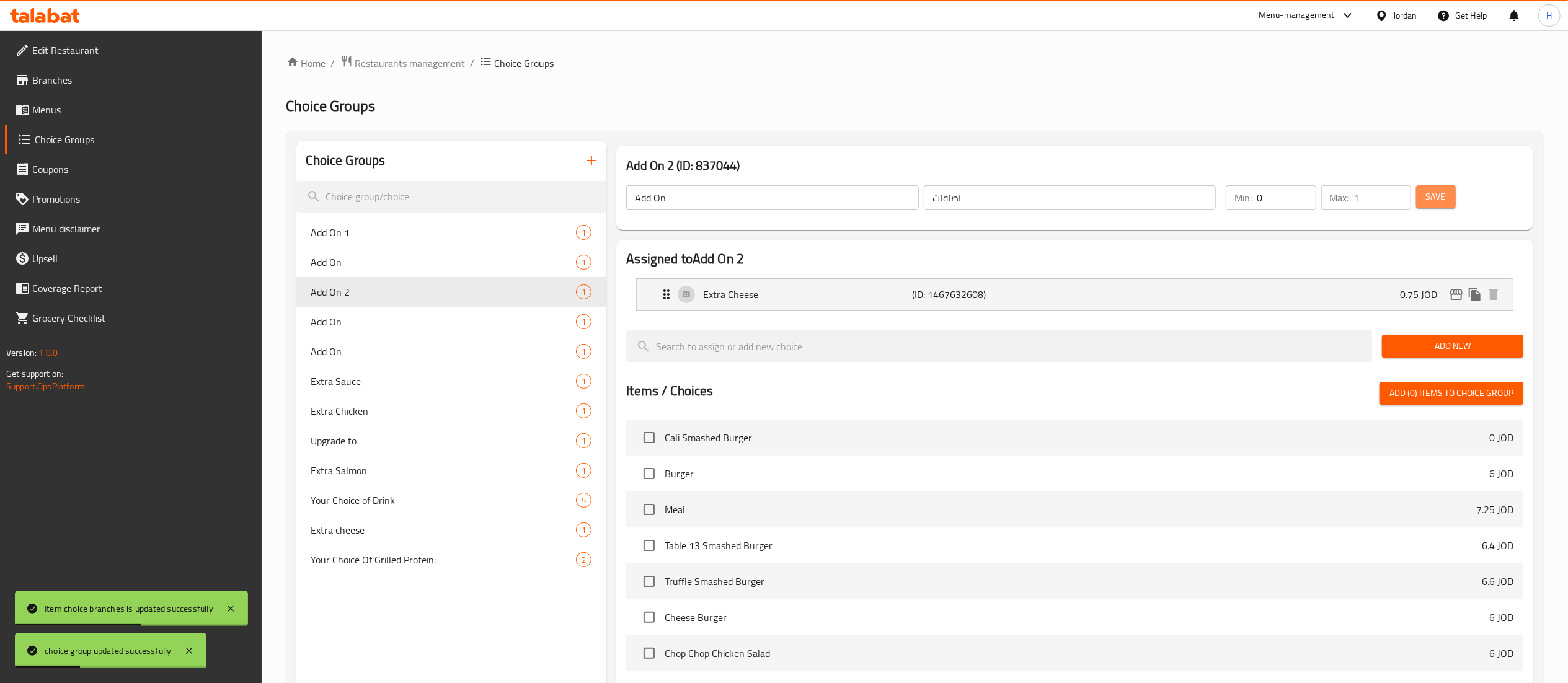
click at [1432, 203] on span "Save" at bounding box center [1436, 196] width 20 height 15
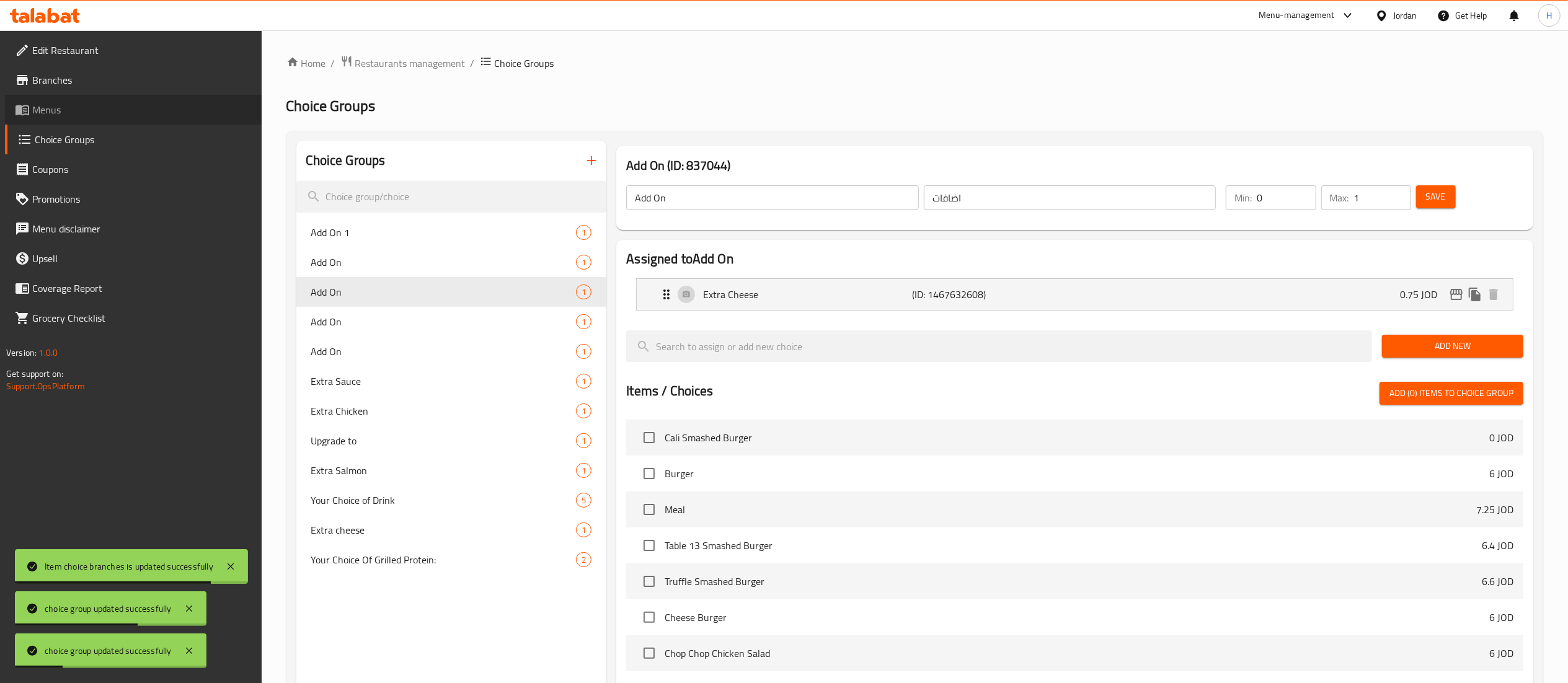
click at [75, 109] on span "Menus" at bounding box center [141, 109] width 220 height 15
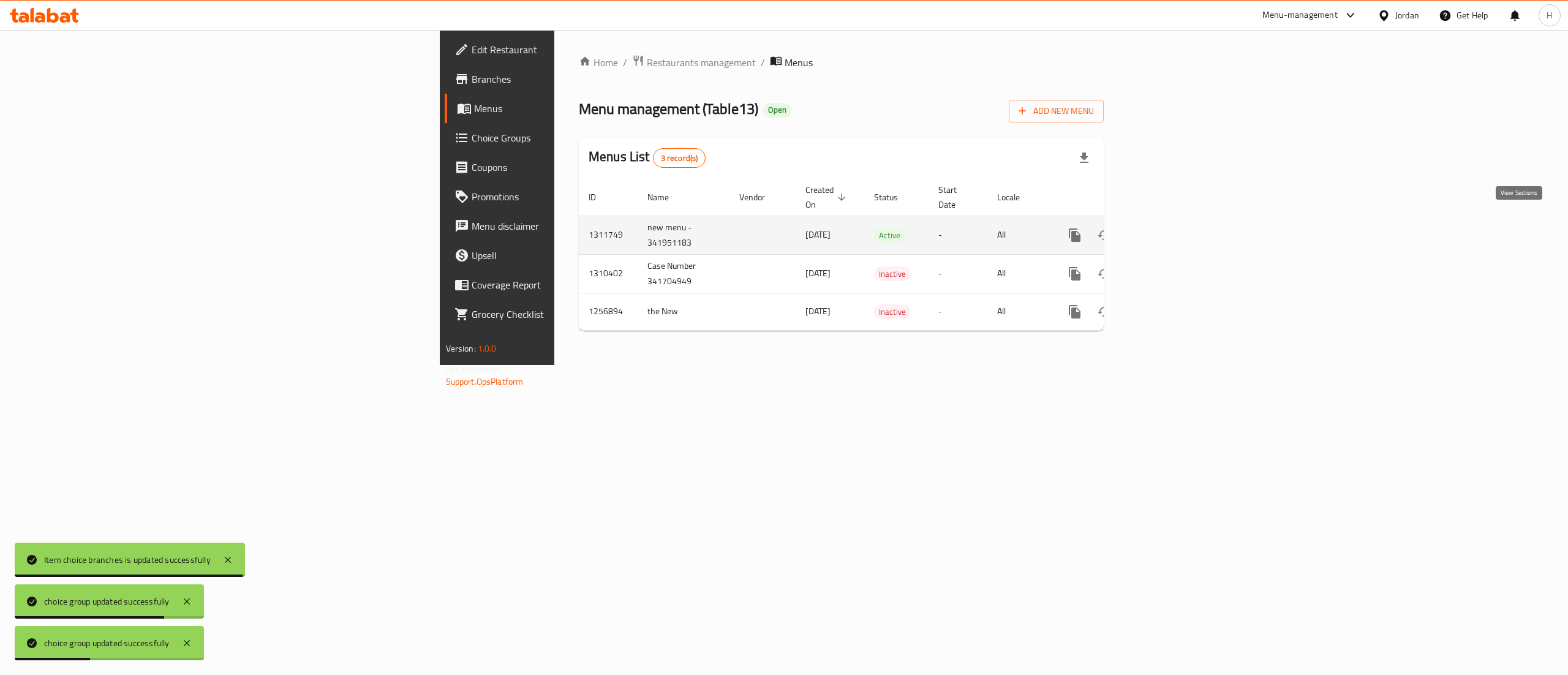
click at [1178, 224] on link "enhanced table" at bounding box center [1163, 235] width 30 height 30
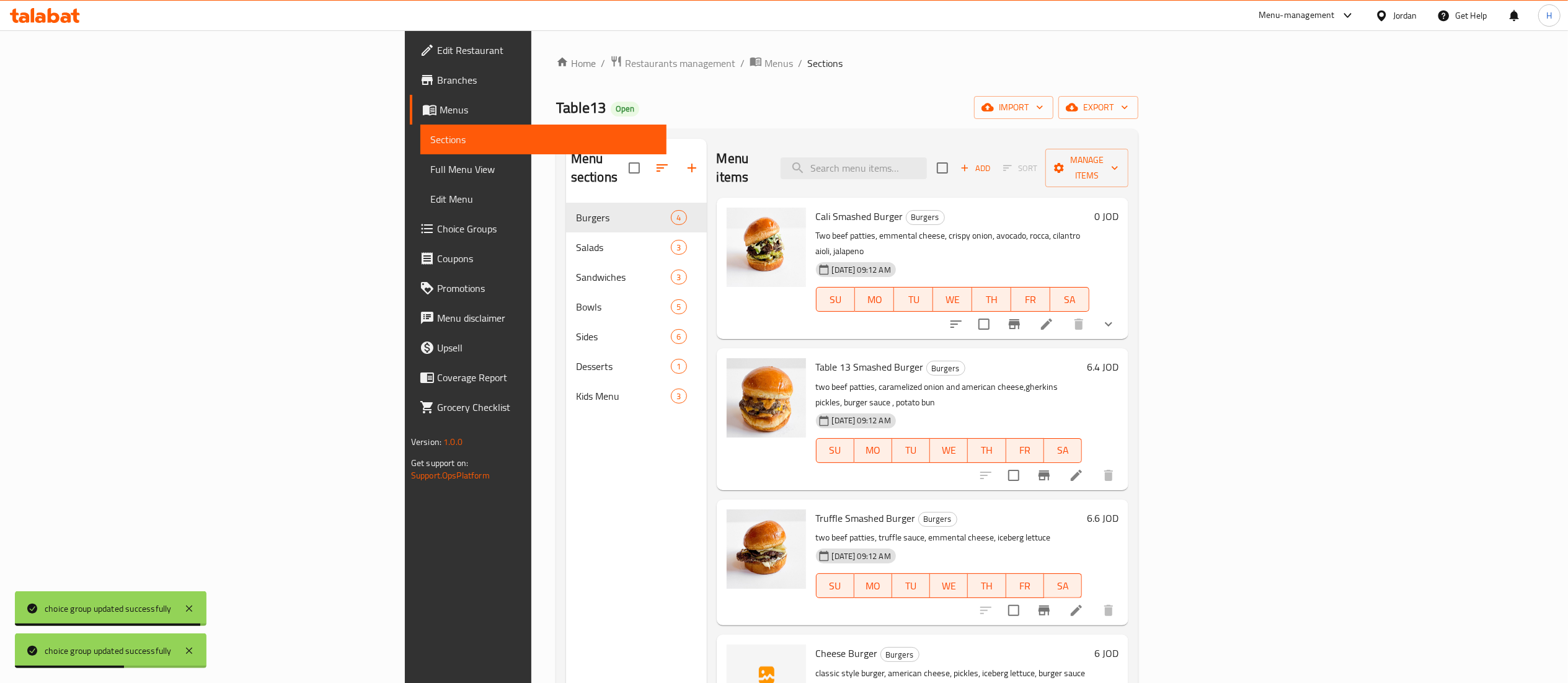
click at [1052, 319] on icon at bounding box center [1046, 324] width 11 height 11
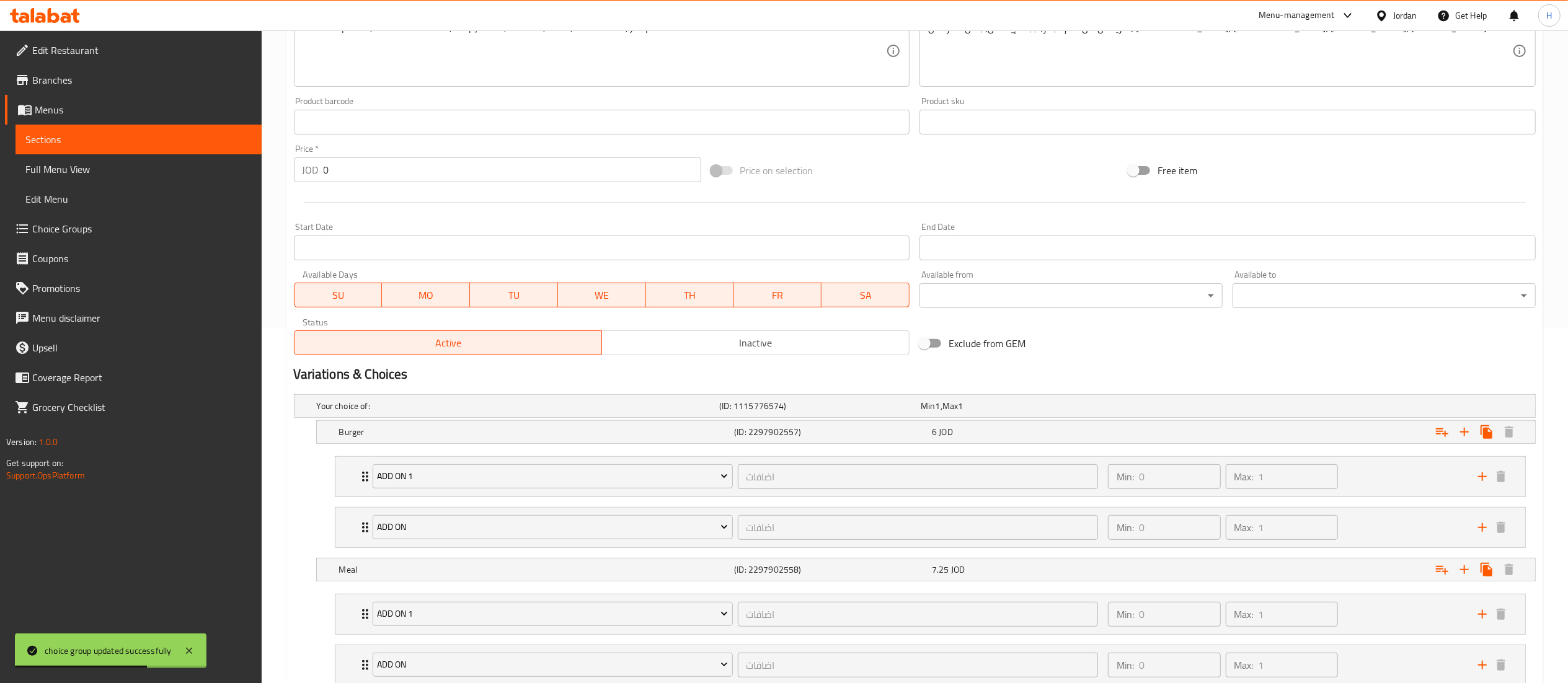
scroll to position [497, 0]
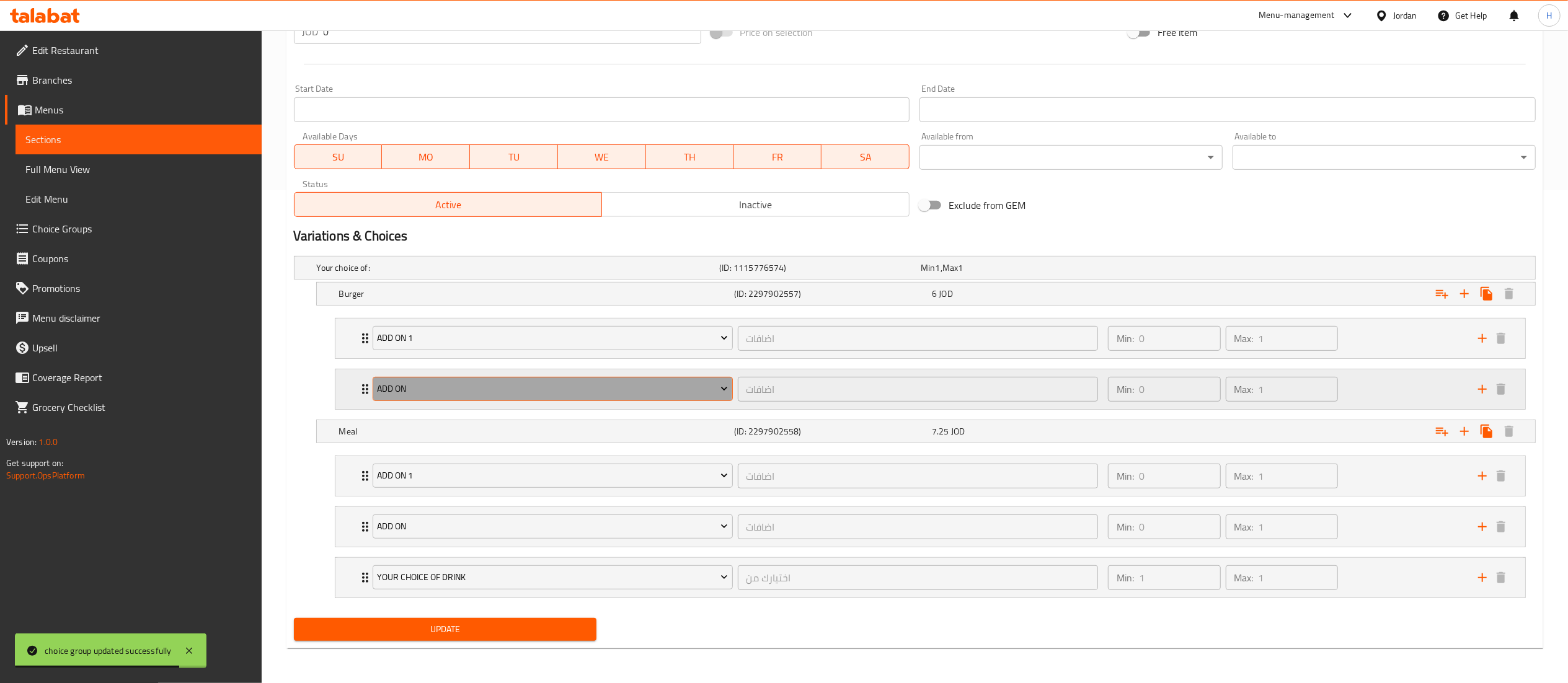
click at [452, 384] on span "Add On" at bounding box center [552, 389] width 351 height 15
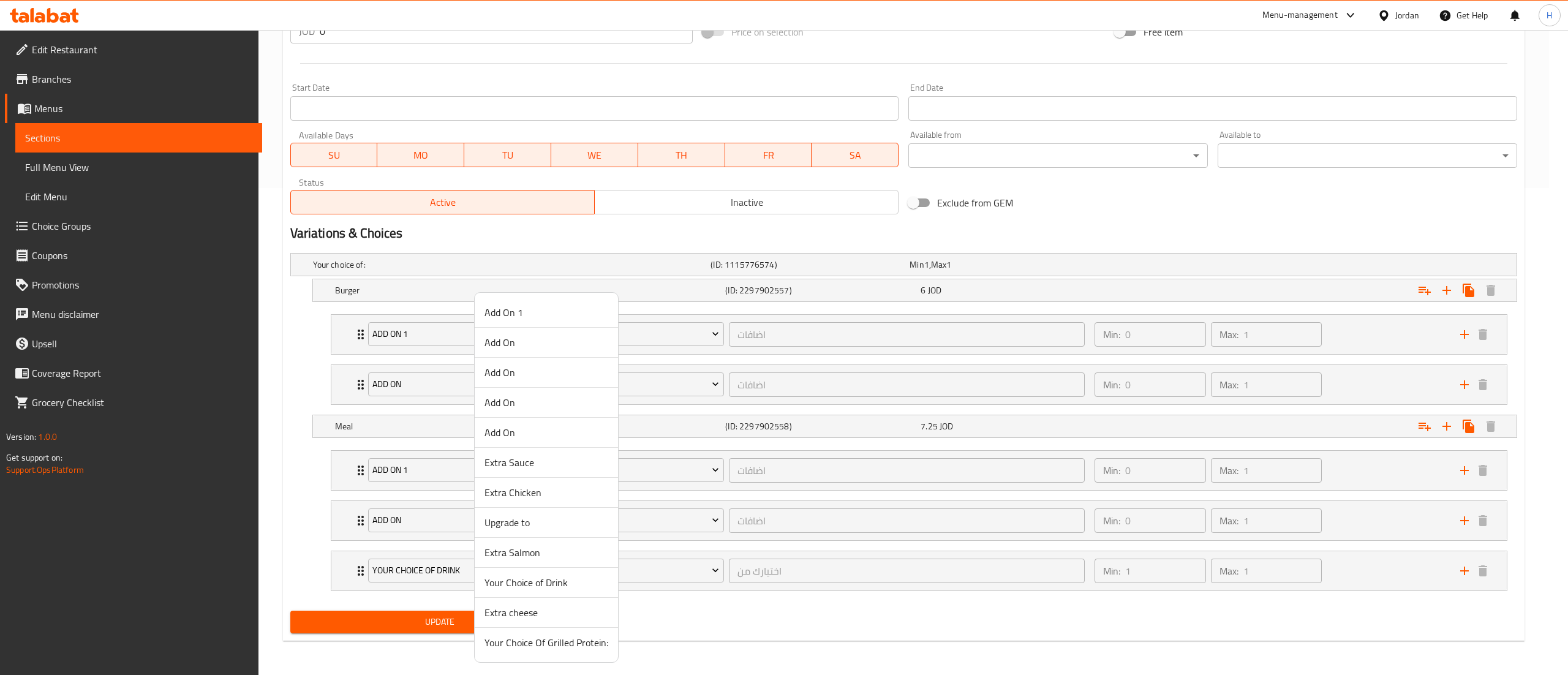
click at [522, 612] on span "Extra cheese" at bounding box center [546, 612] width 124 height 15
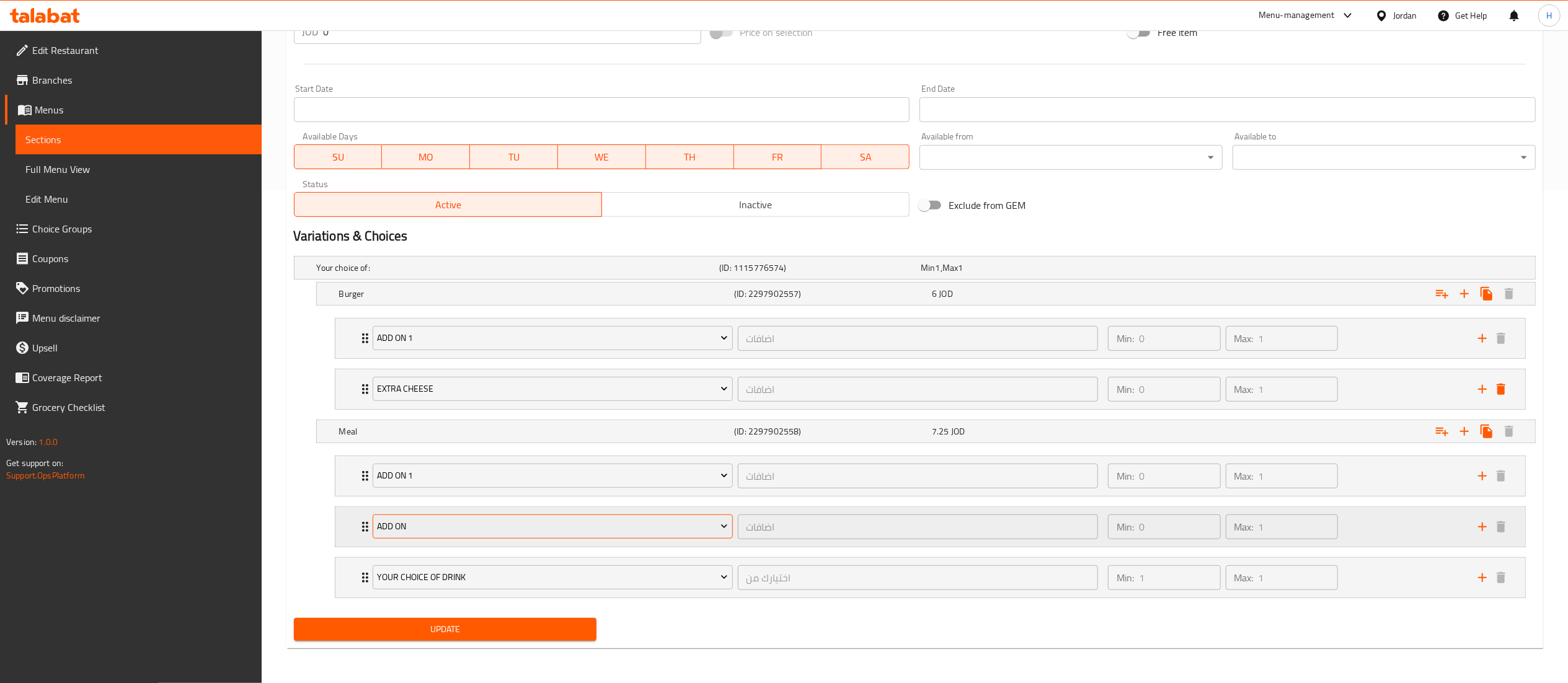
click at [454, 522] on span "Add On" at bounding box center [552, 526] width 351 height 15
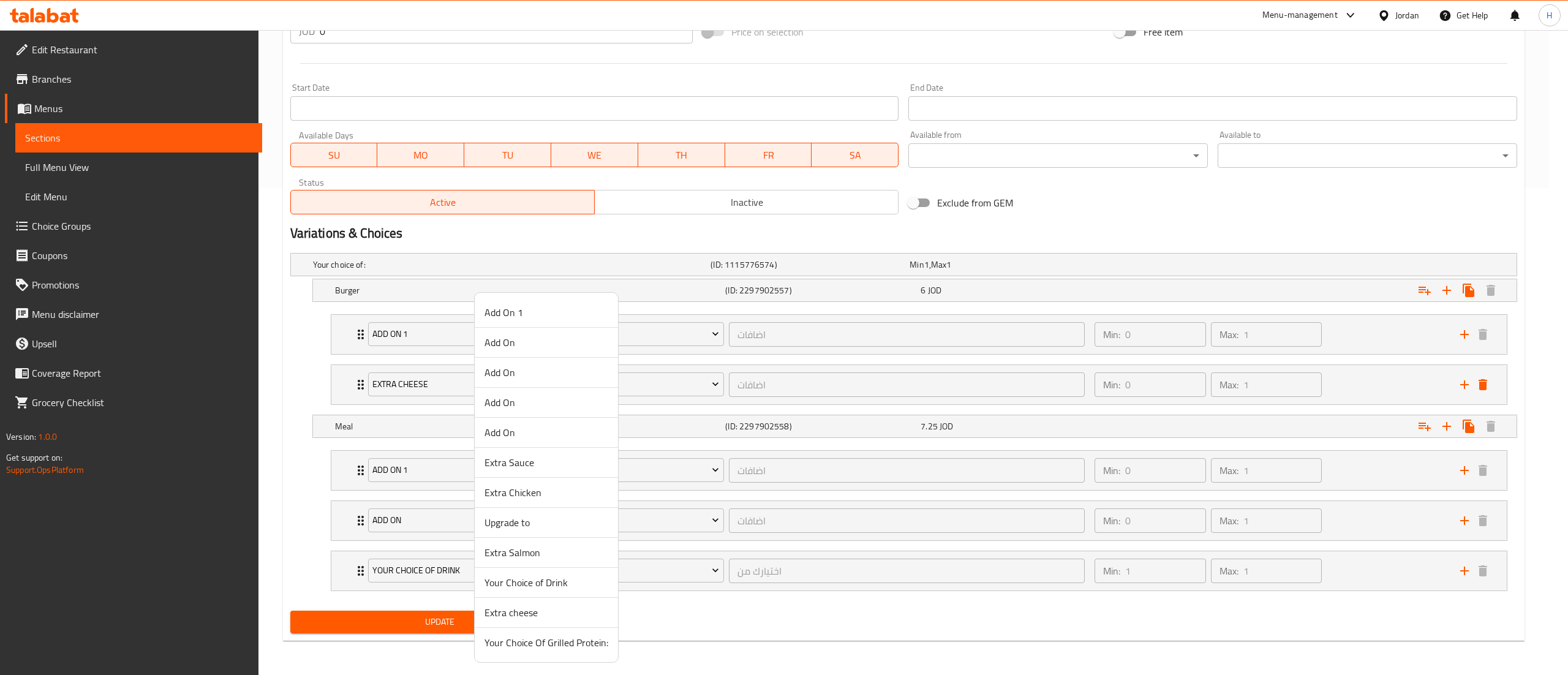
click at [508, 615] on span "Extra cheese" at bounding box center [546, 612] width 124 height 15
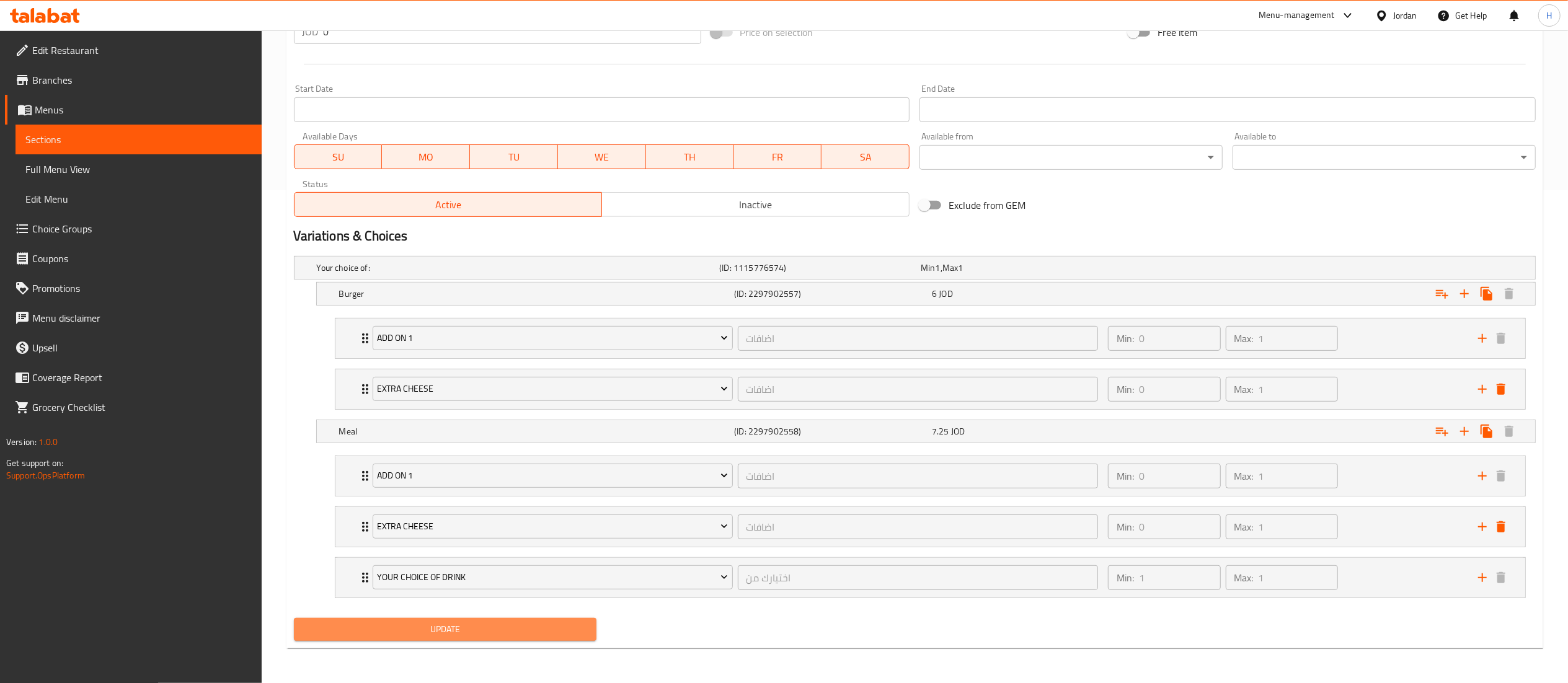
click at [486, 622] on span "Update" at bounding box center [445, 629] width 284 height 15
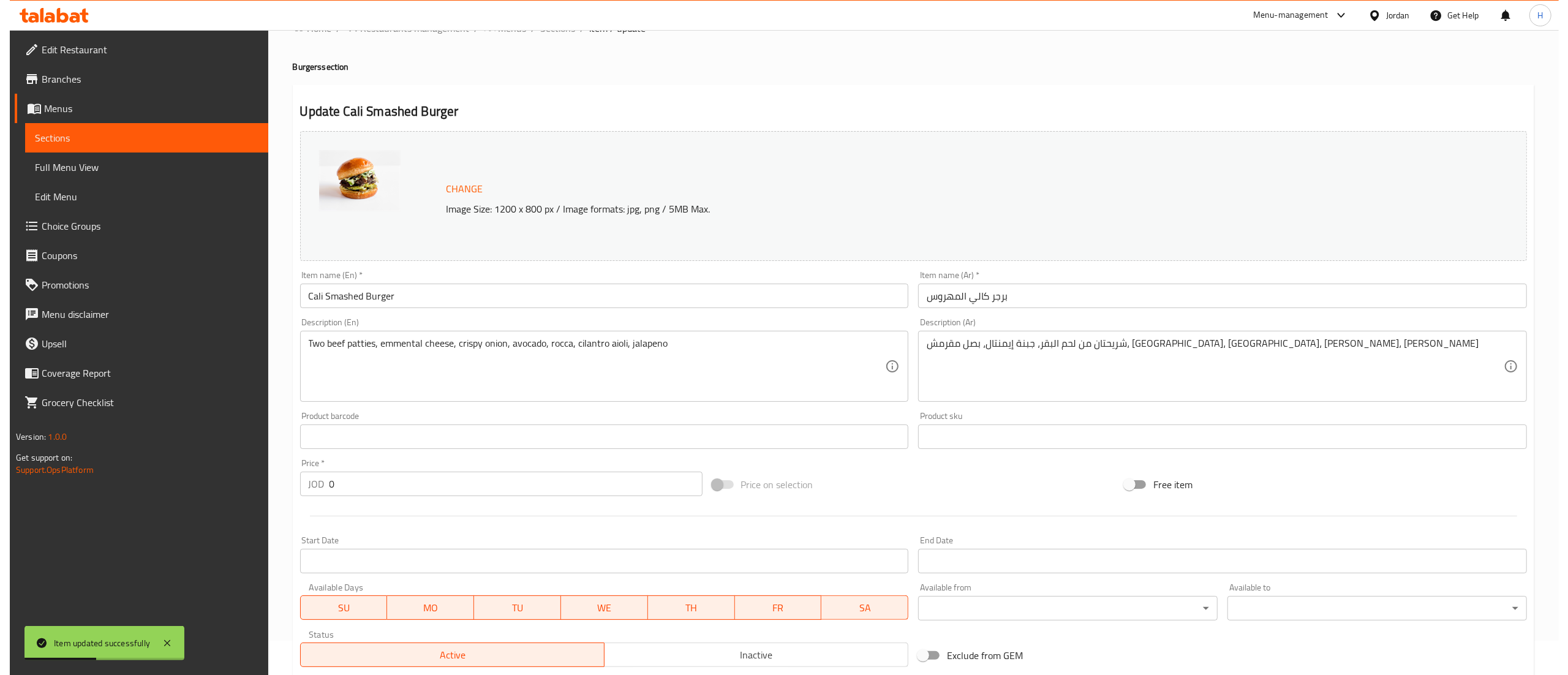
scroll to position [0, 0]
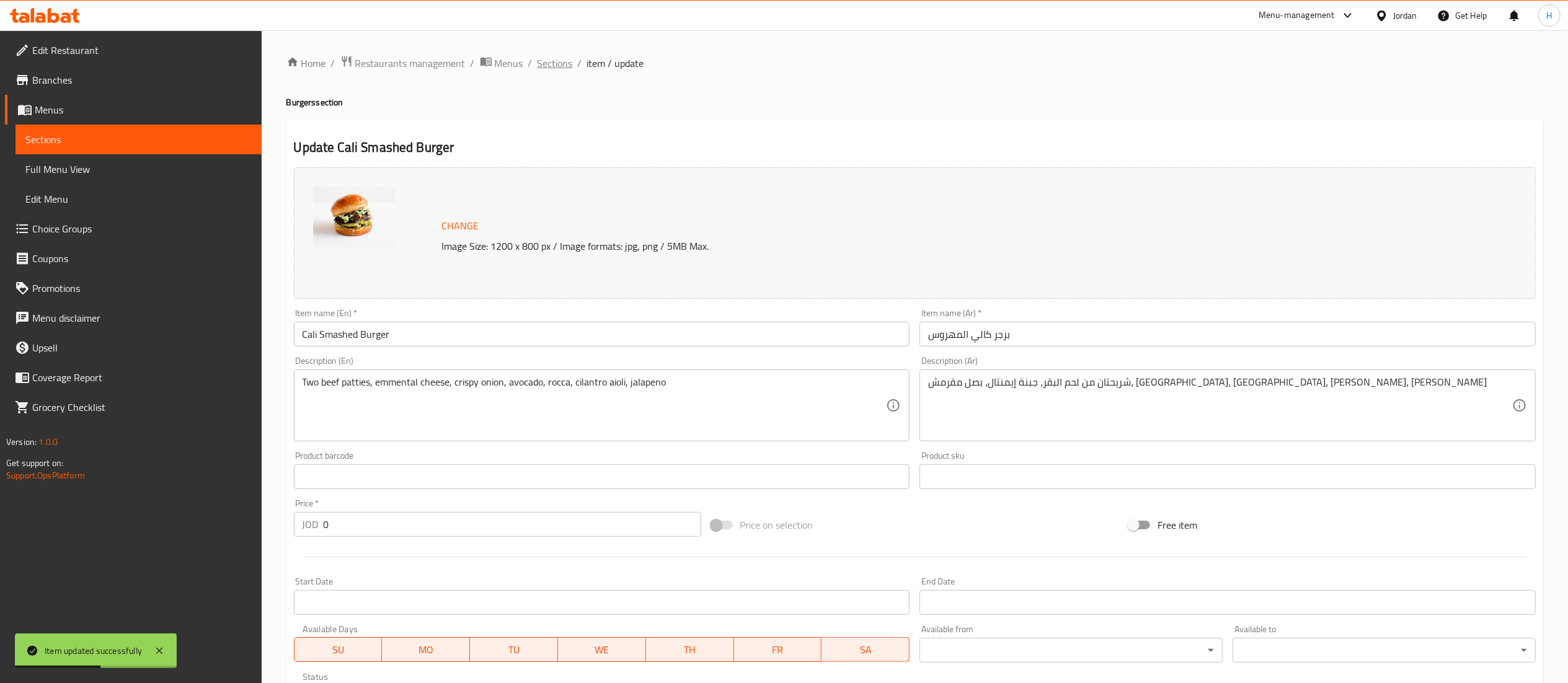
click at [554, 69] on span "Sections" at bounding box center [555, 63] width 35 height 15
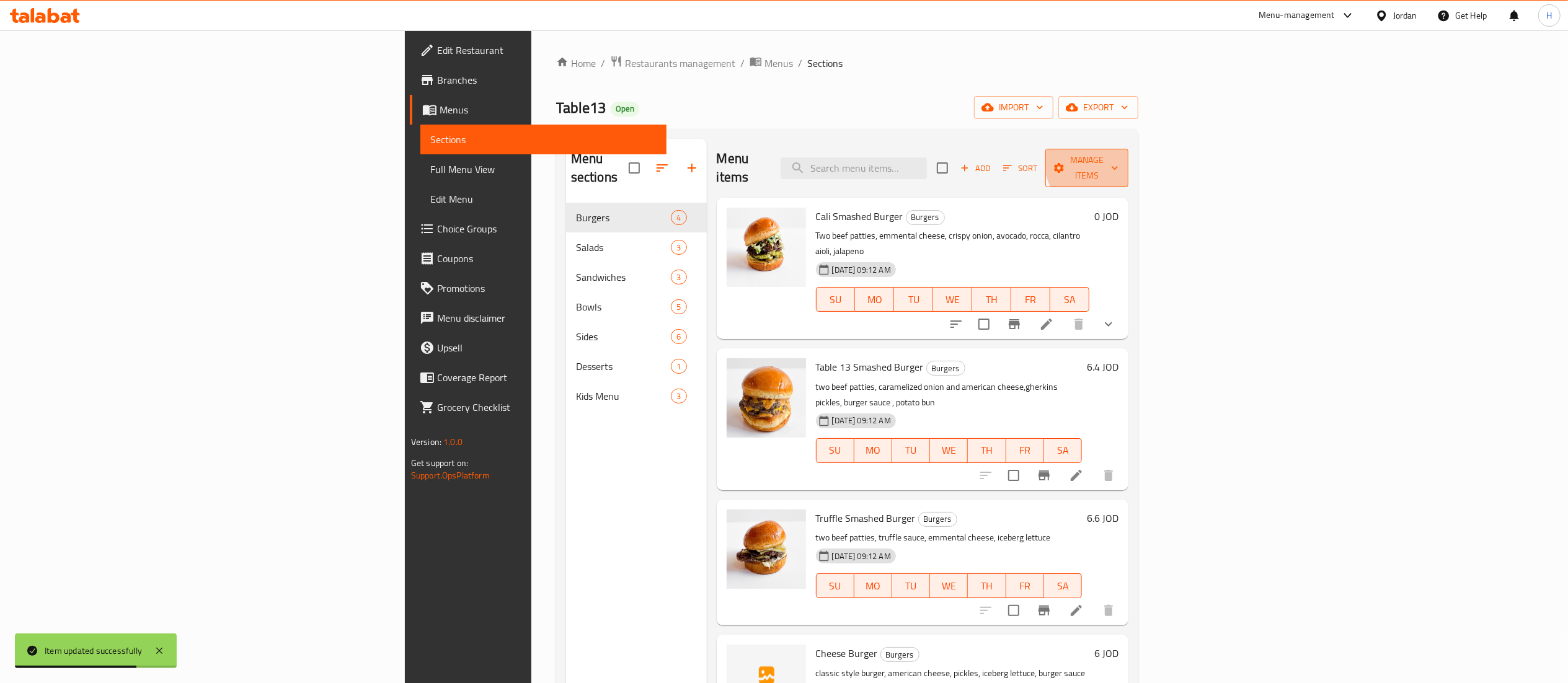
click at [1118, 160] on span "Manage items" at bounding box center [1087, 168] width 63 height 31
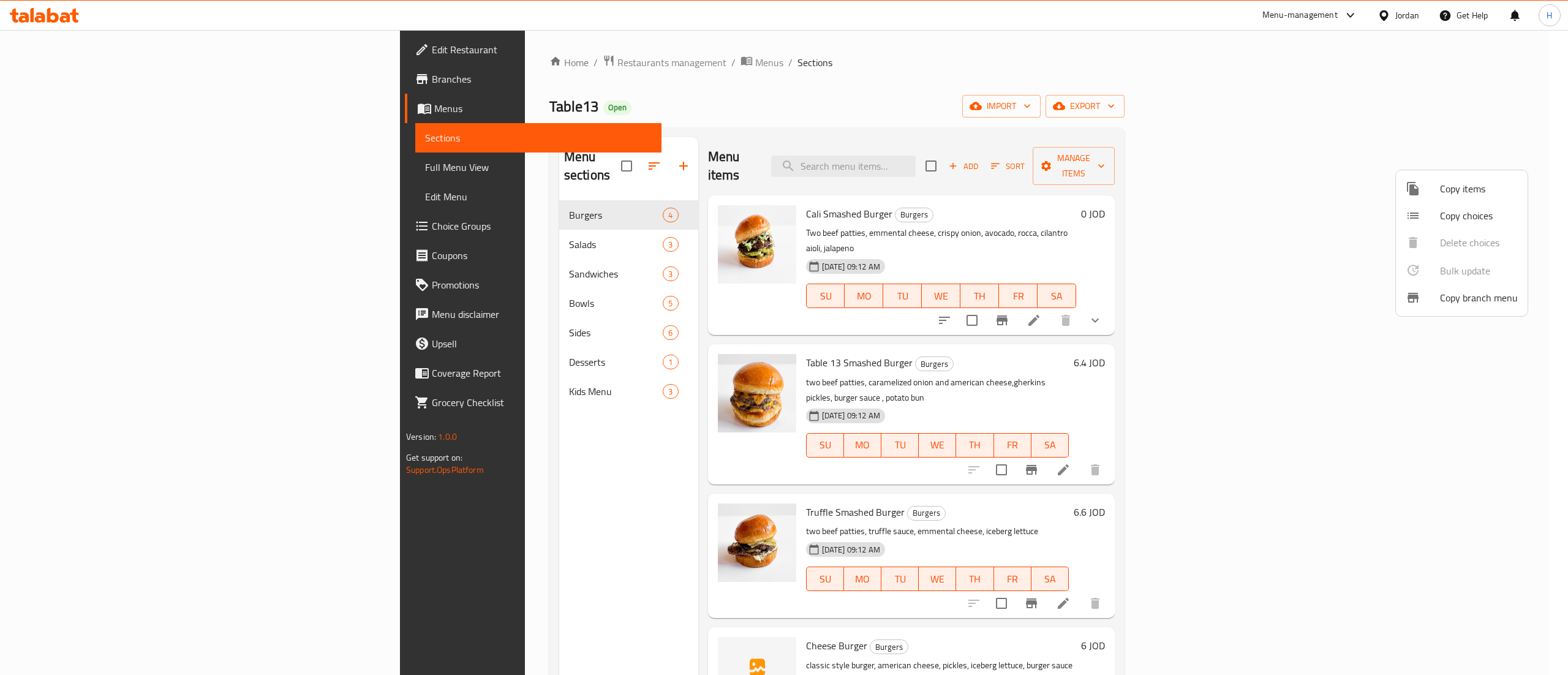
click at [1434, 217] on div at bounding box center [1423, 216] width 34 height 15
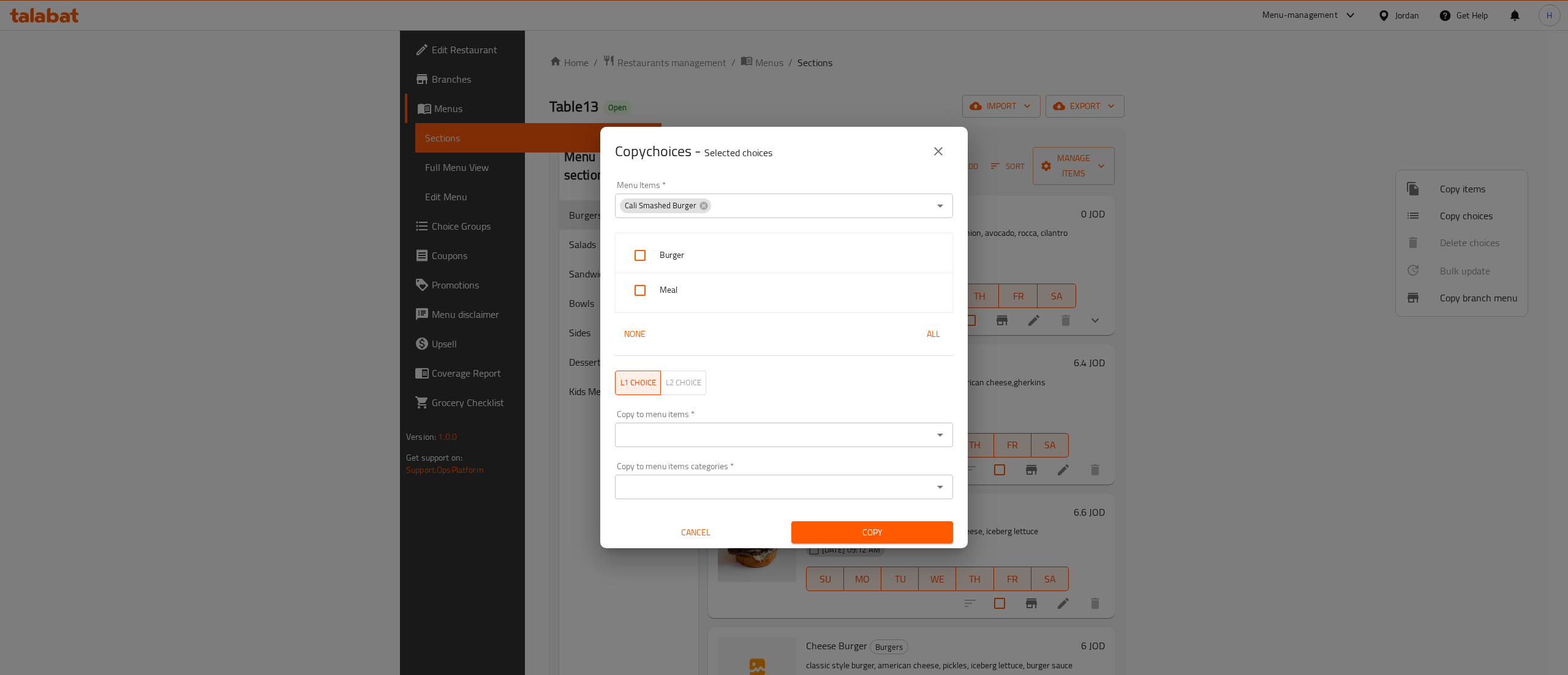
click at [636, 258] on input "checkbox" at bounding box center [640, 255] width 30 height 30
checkbox input "true"
click at [641, 286] on input "checkbox" at bounding box center [640, 290] width 30 height 30
checkbox input "true"
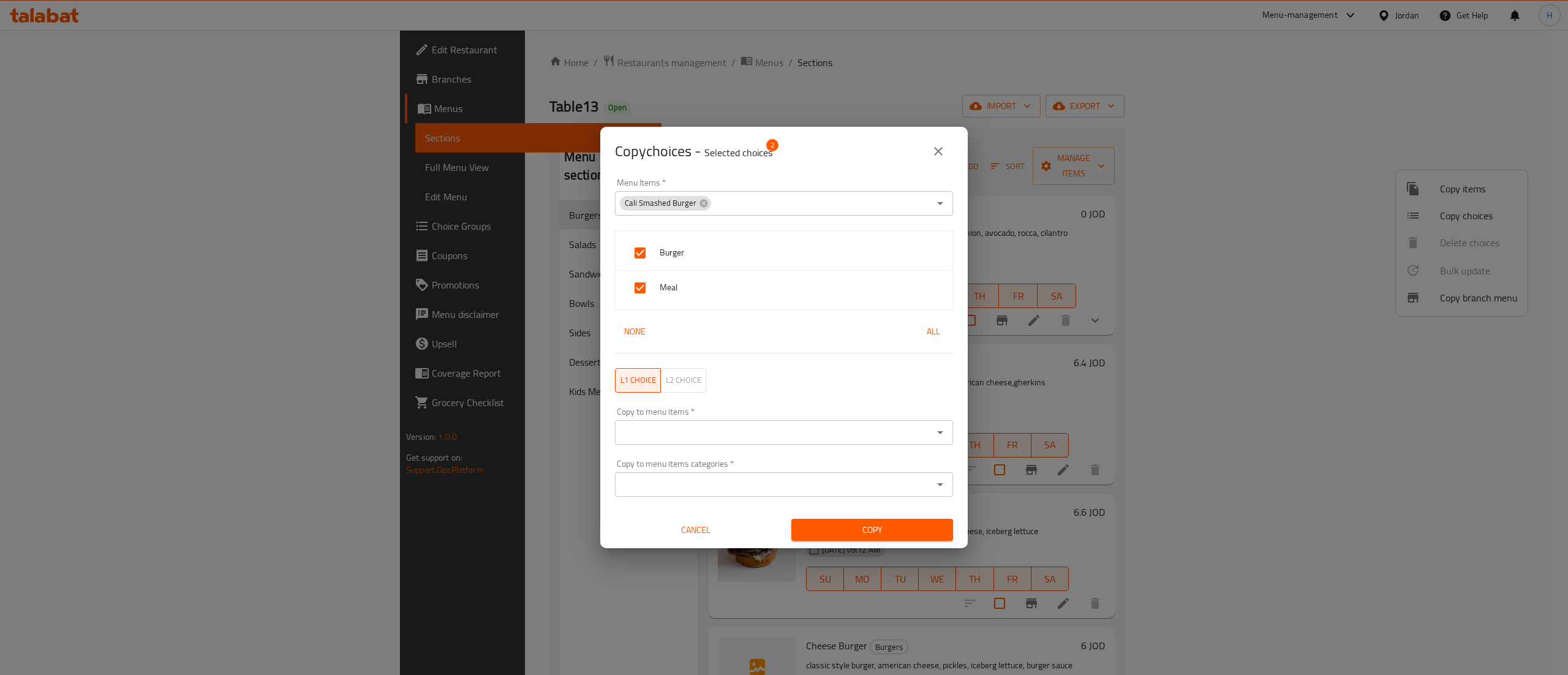
click at [701, 419] on div "Copy to menu items   * Copy to menu items *" at bounding box center [784, 426] width 338 height 38
click at [701, 428] on input "Copy to menu items   *" at bounding box center [774, 432] width 310 height 17
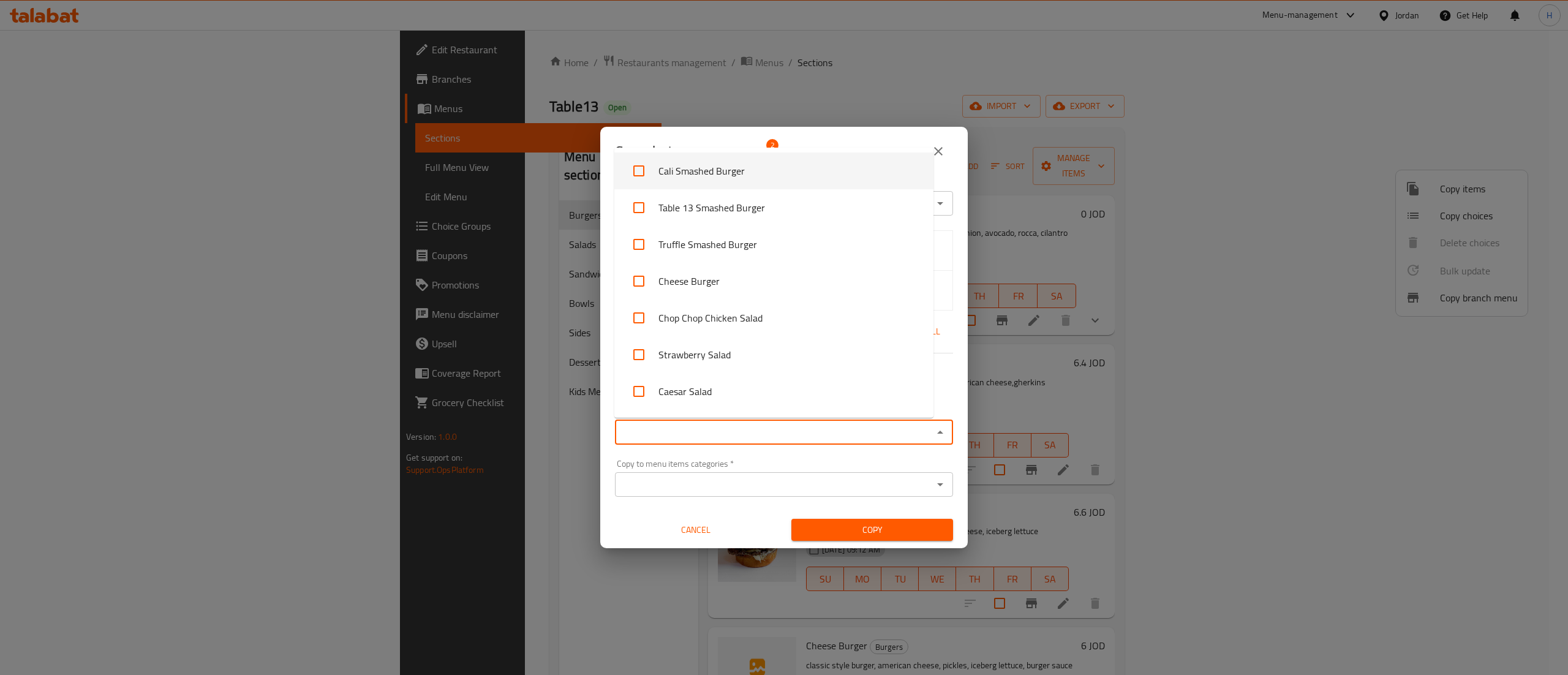
click at [939, 151] on icon "close" at bounding box center [938, 151] width 9 height 9
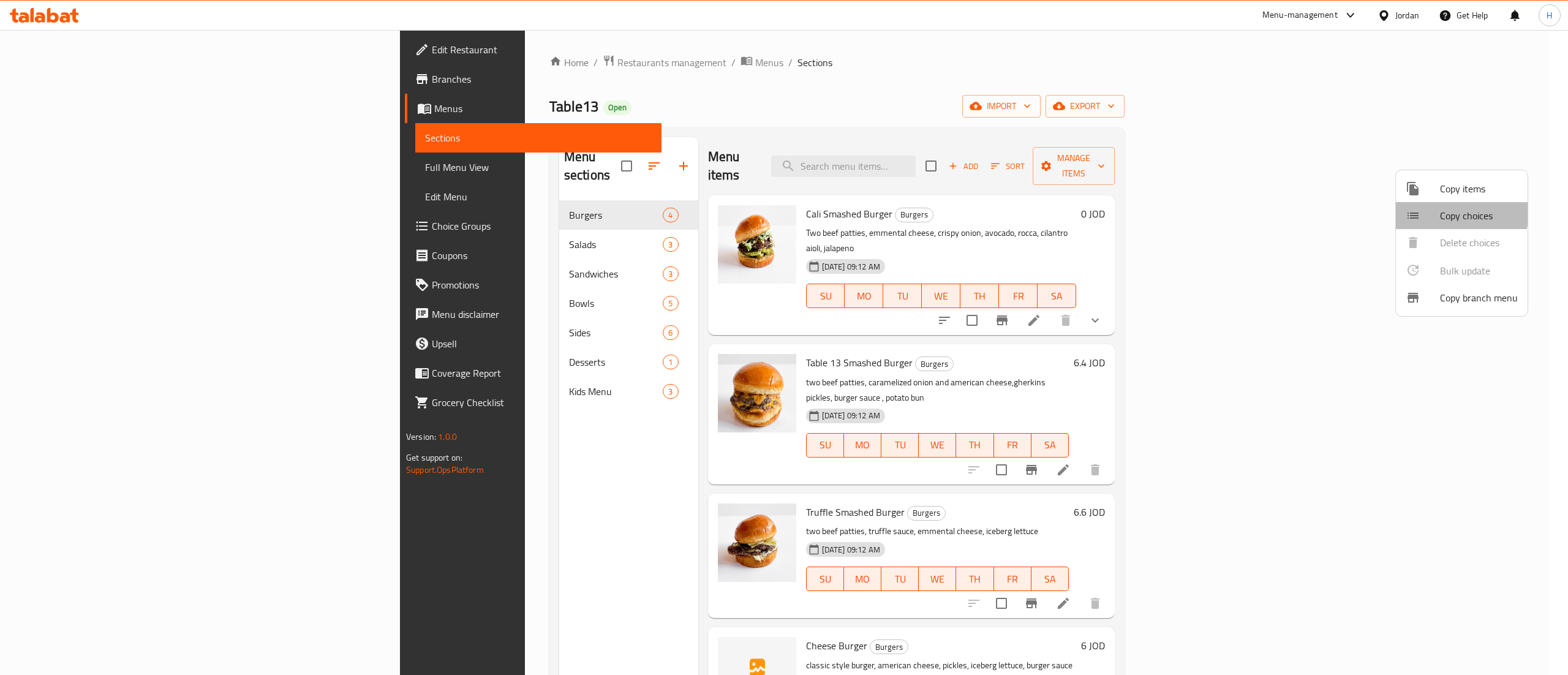
click at [1429, 210] on div at bounding box center [1423, 216] width 34 height 15
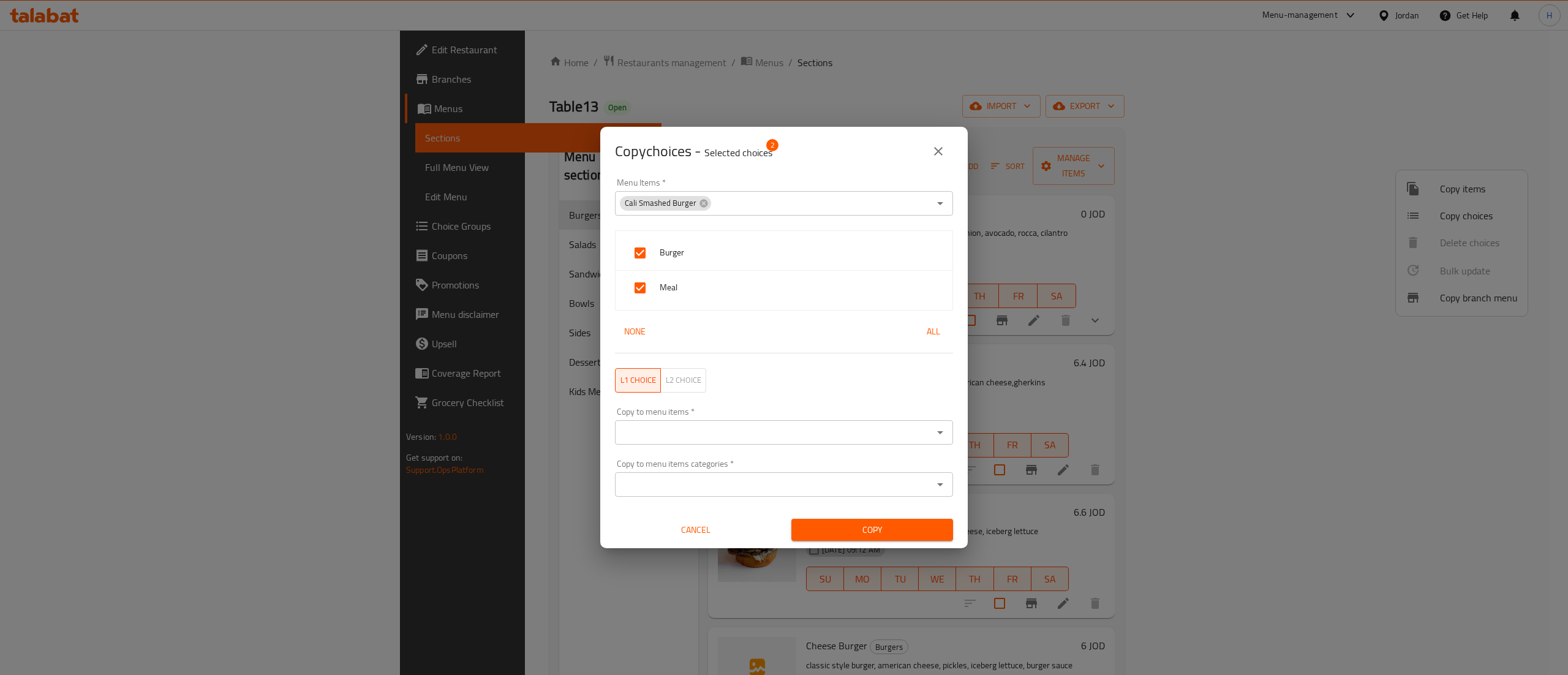
click at [728, 434] on input "Copy to menu items   *" at bounding box center [774, 432] width 310 height 17
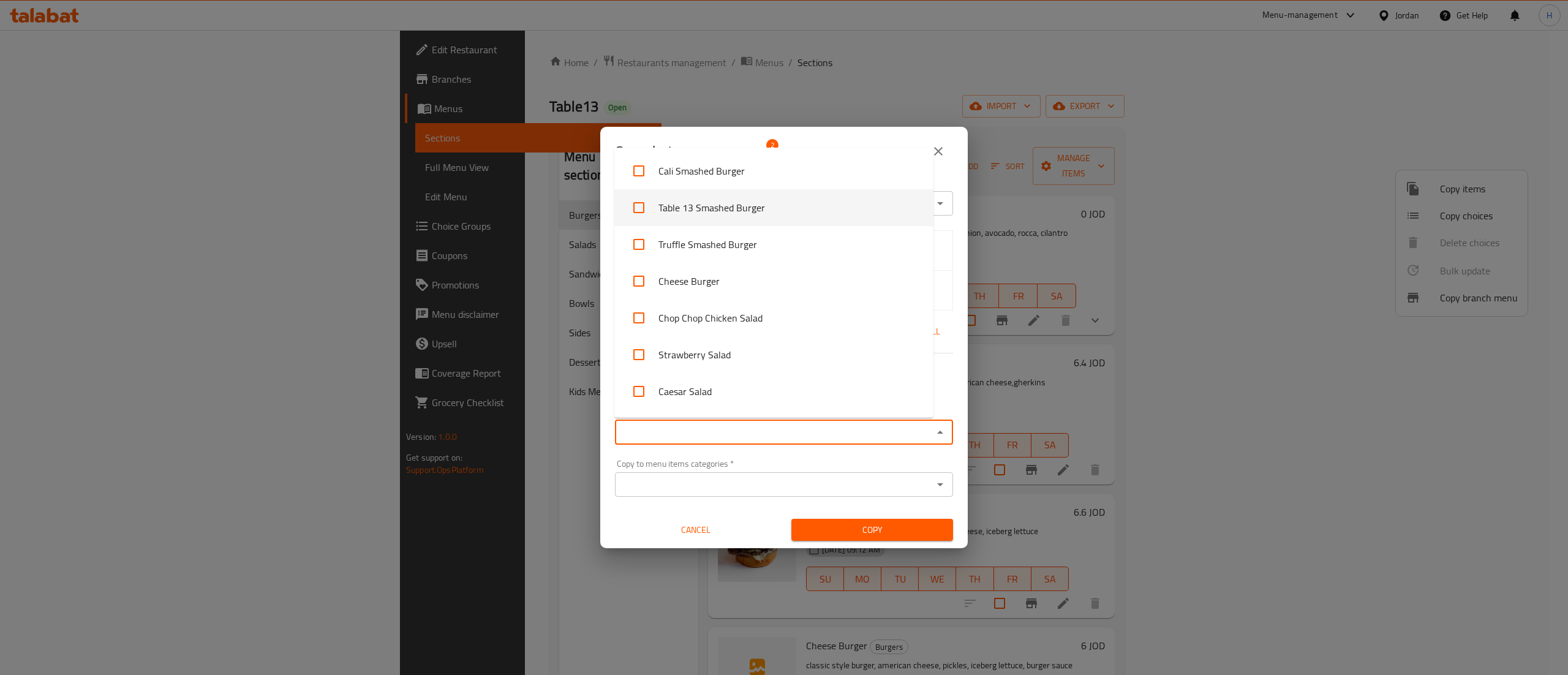
click at [633, 210] on input "checkbox" at bounding box center [639, 208] width 30 height 30
checkbox input "true"
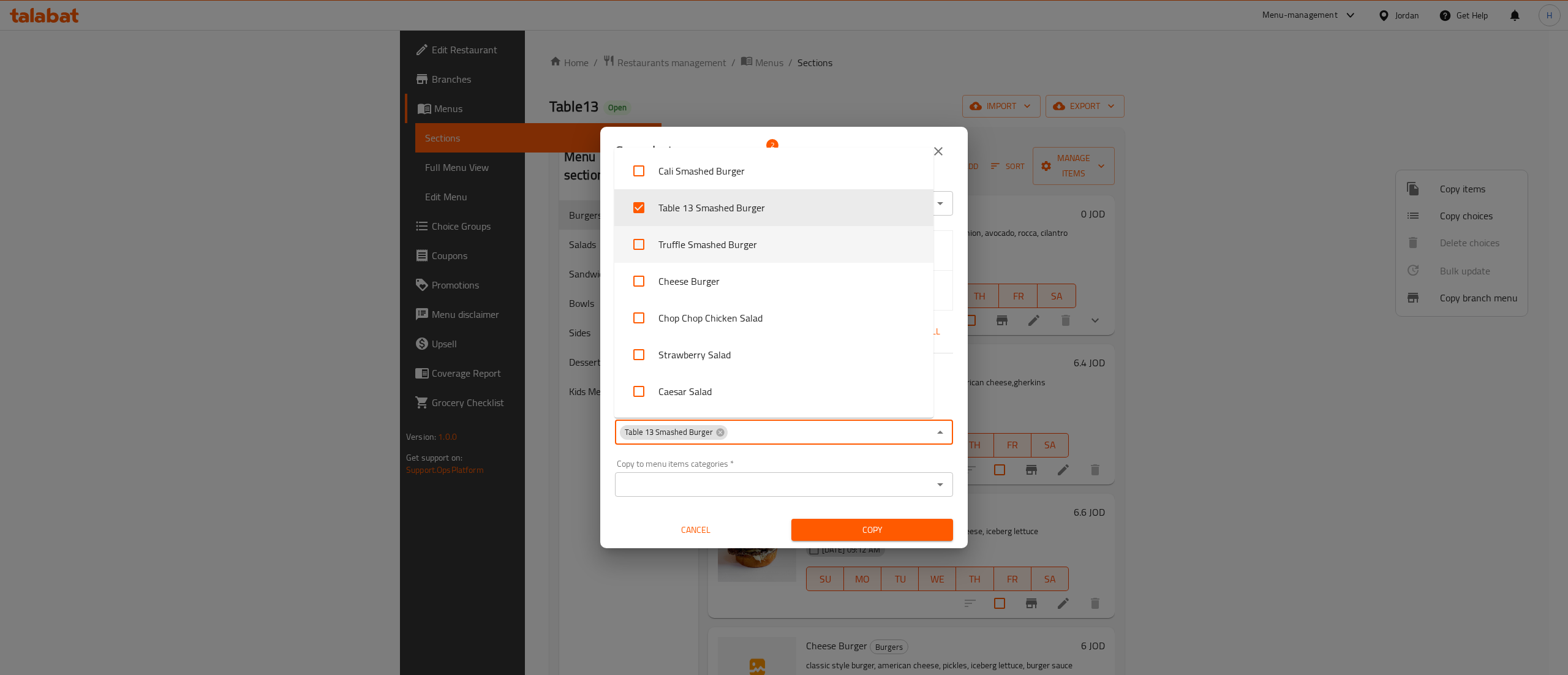
click at [640, 252] on input "checkbox" at bounding box center [639, 244] width 30 height 30
checkbox input "true"
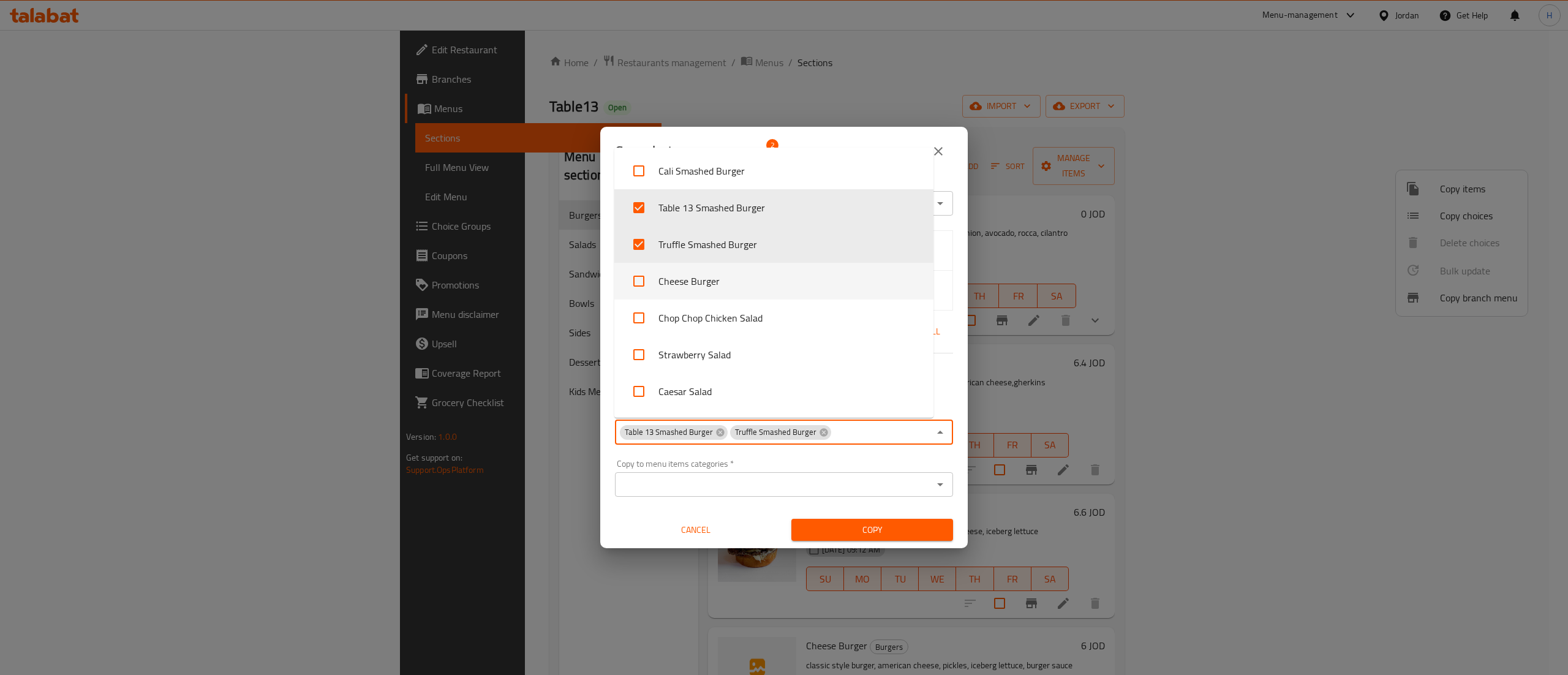
click at [643, 281] on input "checkbox" at bounding box center [639, 281] width 30 height 30
checkbox input "true"
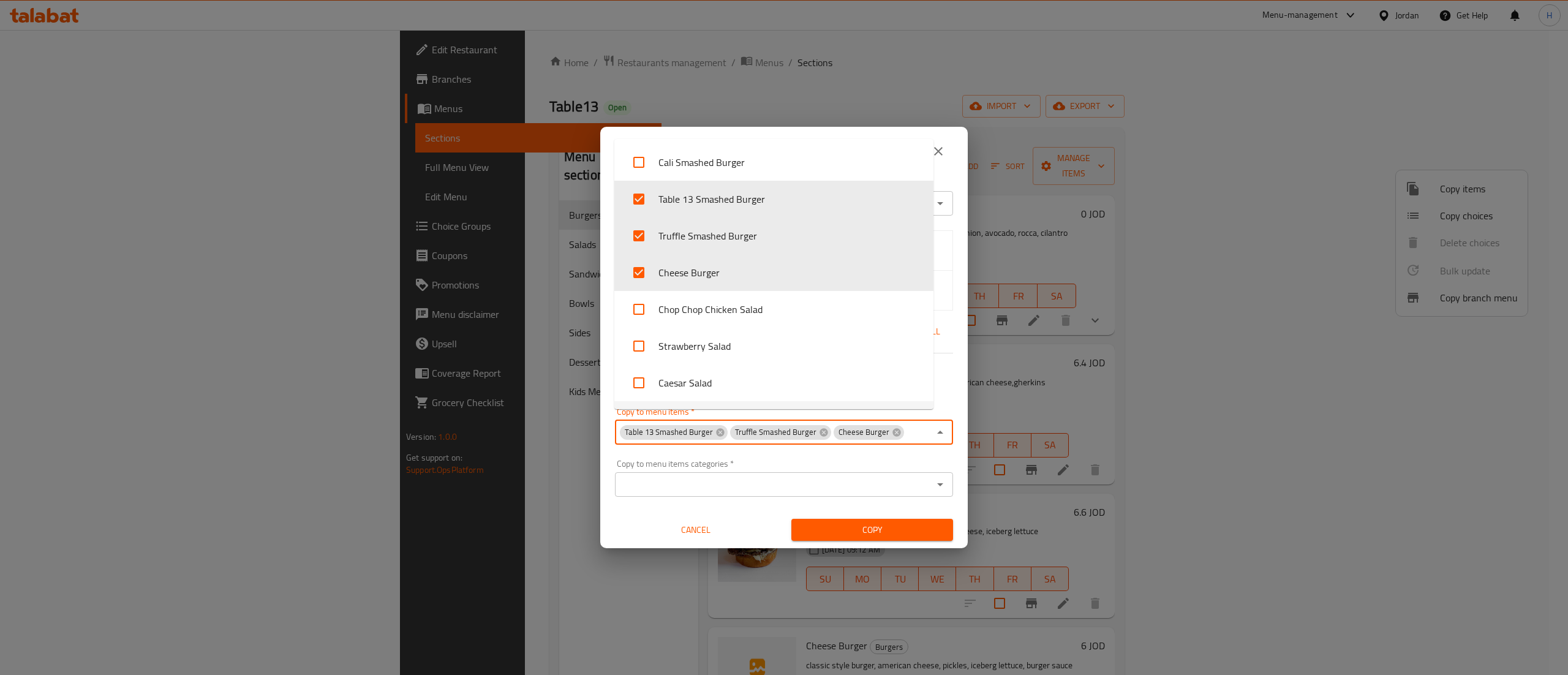
click at [746, 461] on div "Copy to menu items categories   * Copy to menu items categories *" at bounding box center [784, 478] width 353 height 52
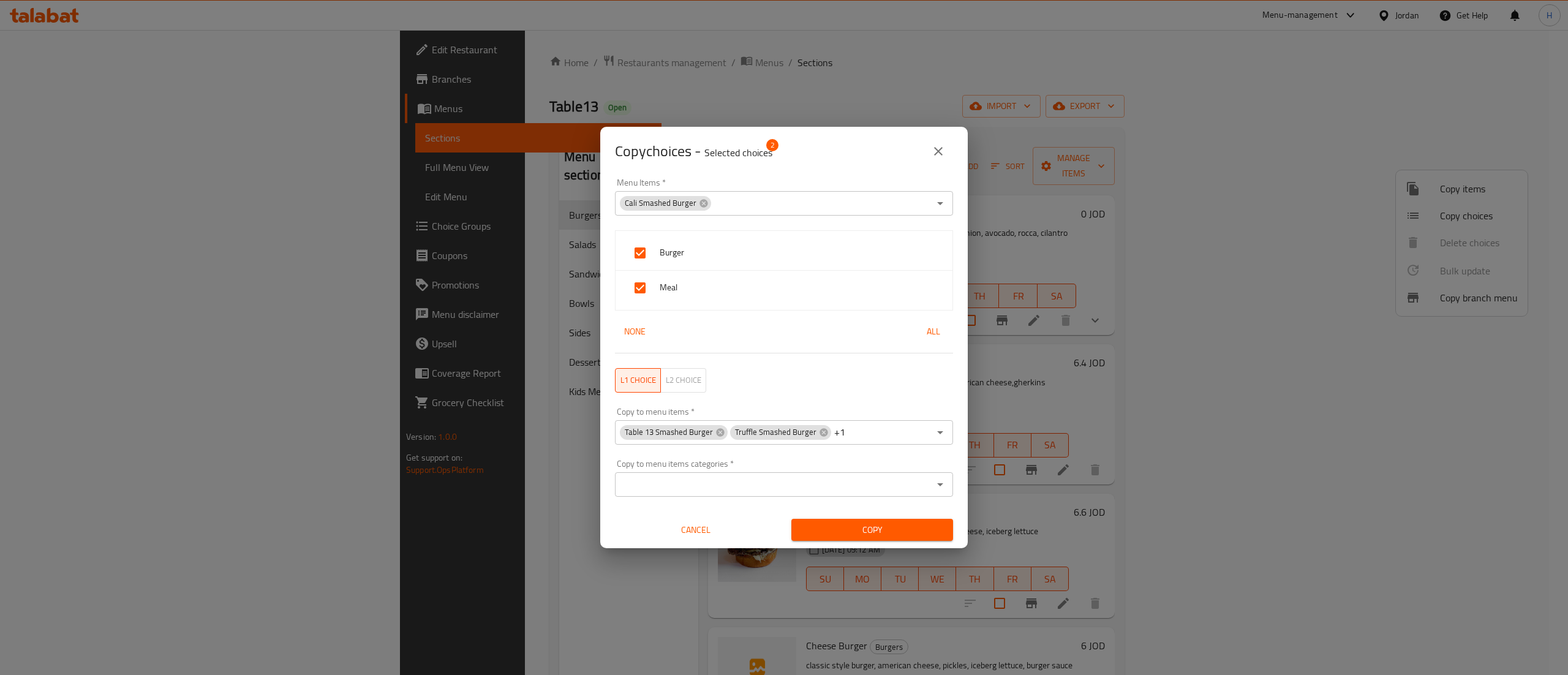
click at [729, 480] on input "Copy to menu items categories   *" at bounding box center [774, 484] width 310 height 17
click at [801, 397] on div "L1 choice L2 choice" at bounding box center [784, 380] width 353 height 39
click at [699, 379] on span "L2 choice" at bounding box center [683, 380] width 36 height 14
click at [689, 413] on div "Copy to menu item   * Copy to menu item *" at bounding box center [784, 426] width 338 height 38
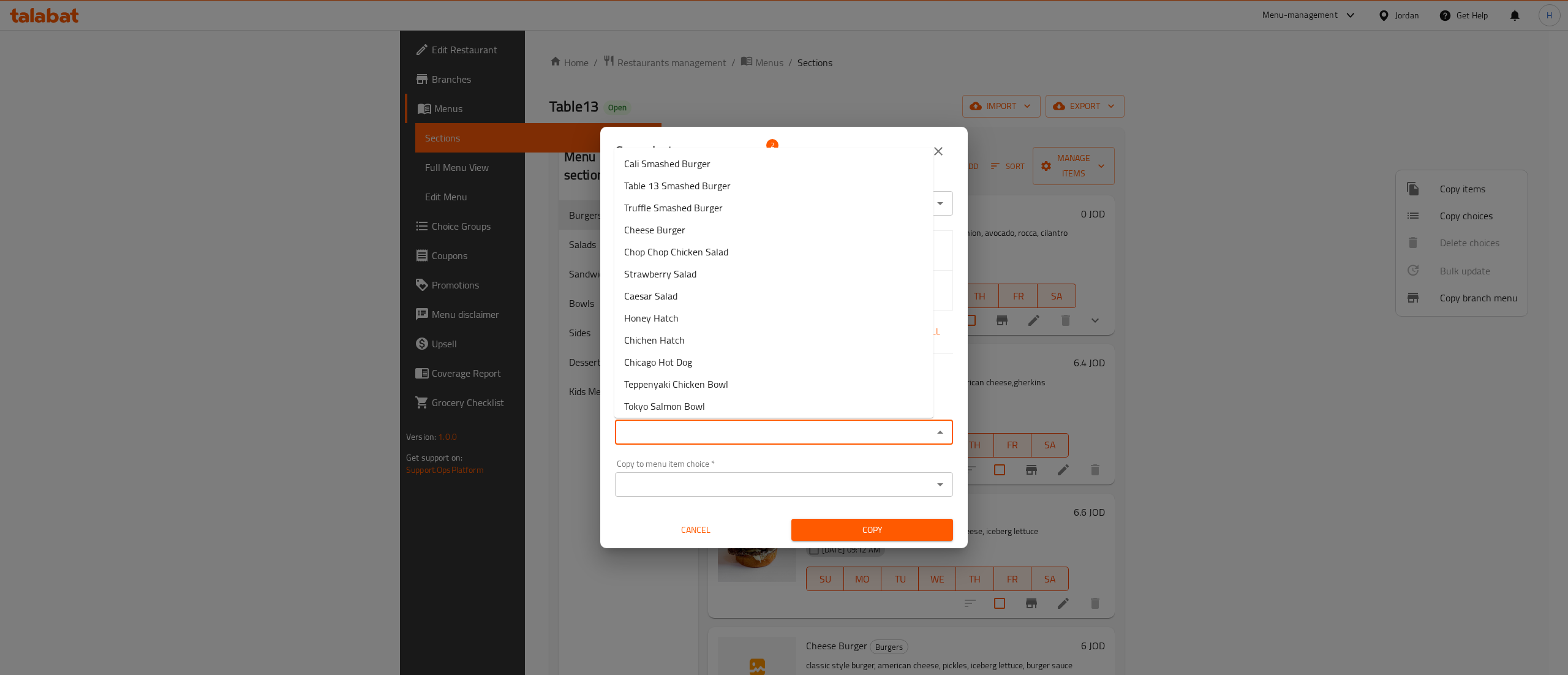
click at [689, 433] on input "Copy to menu item   *" at bounding box center [774, 432] width 310 height 17
click at [674, 183] on span "Table 13 Smashed Burger" at bounding box center [678, 185] width 107 height 15
type input "Table 13 Smashed Burger"
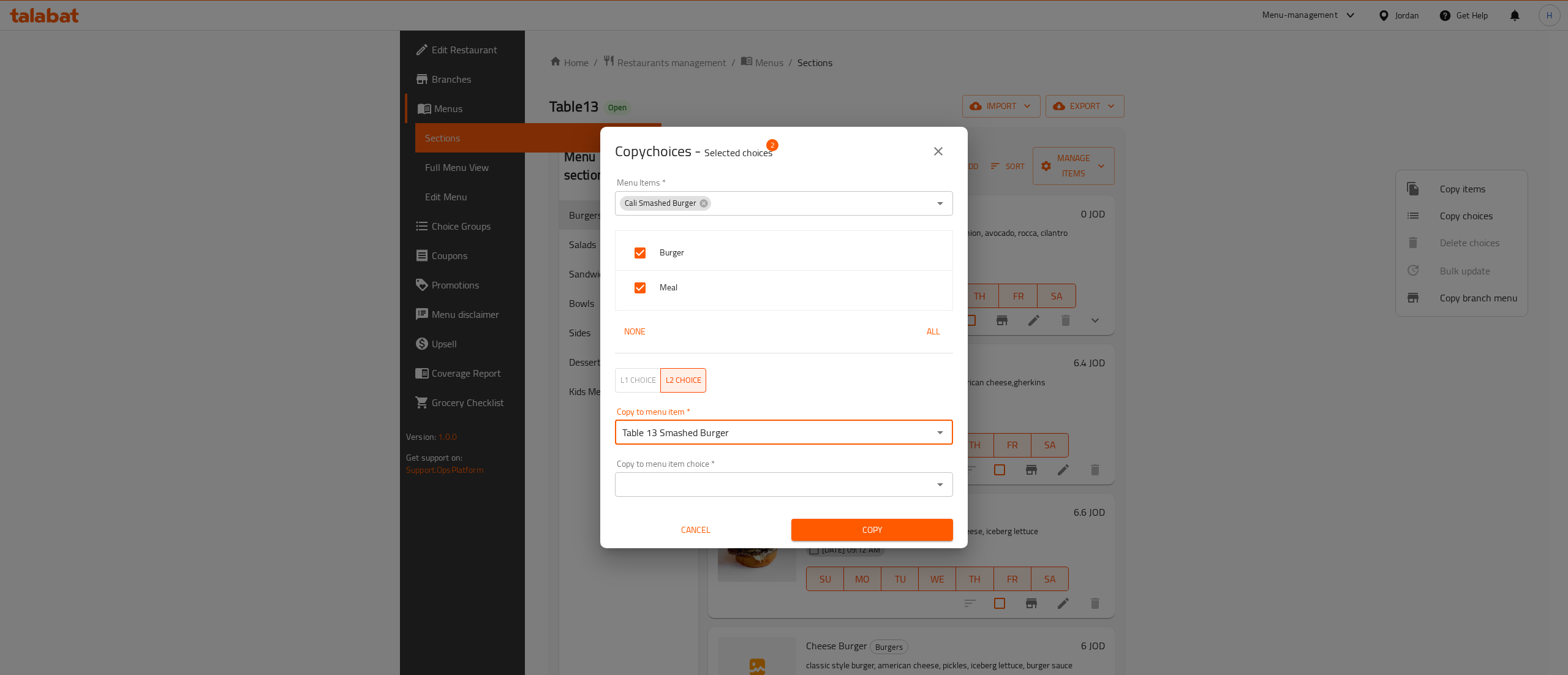
click at [828, 432] on input "Table 13 Smashed Burger" at bounding box center [774, 432] width 310 height 17
click at [650, 382] on span "L1 choice" at bounding box center [638, 380] width 36 height 14
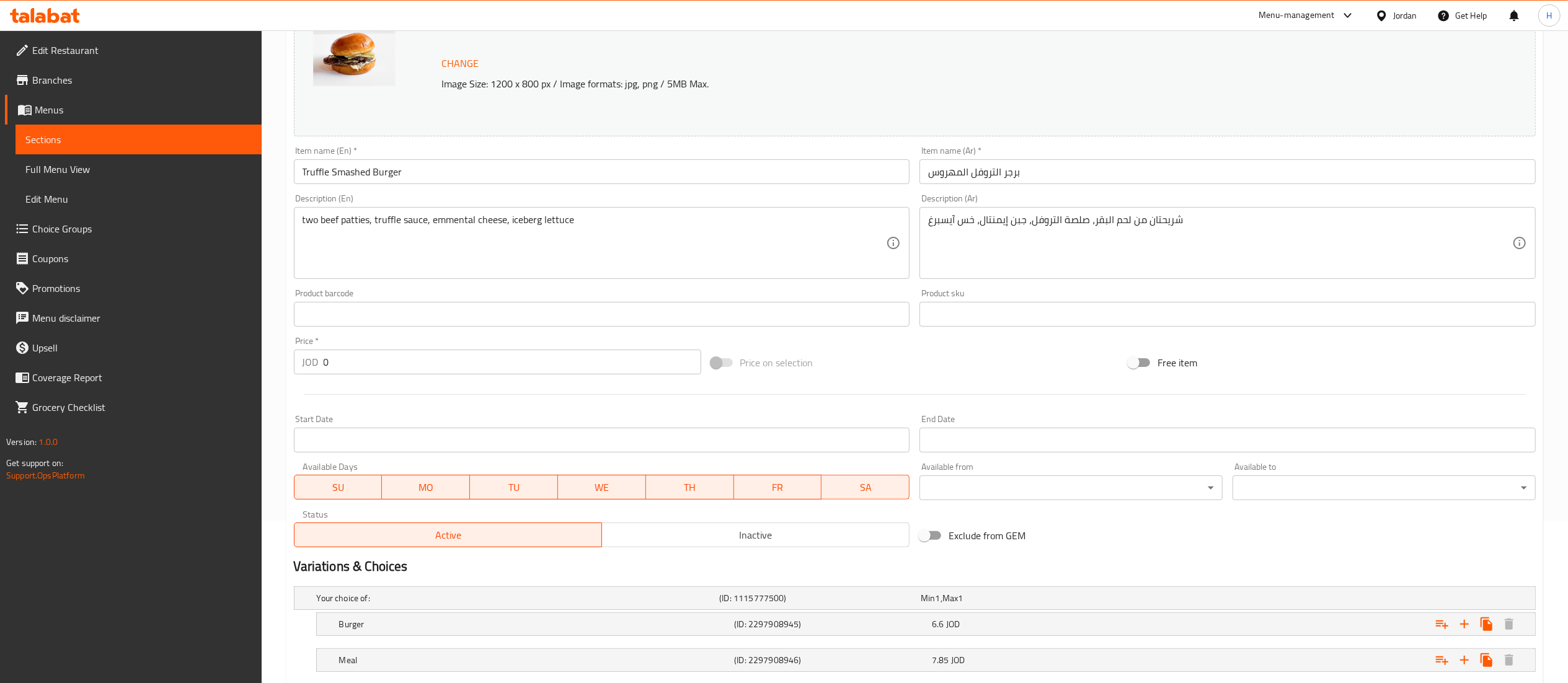
scroll to position [239, 0]
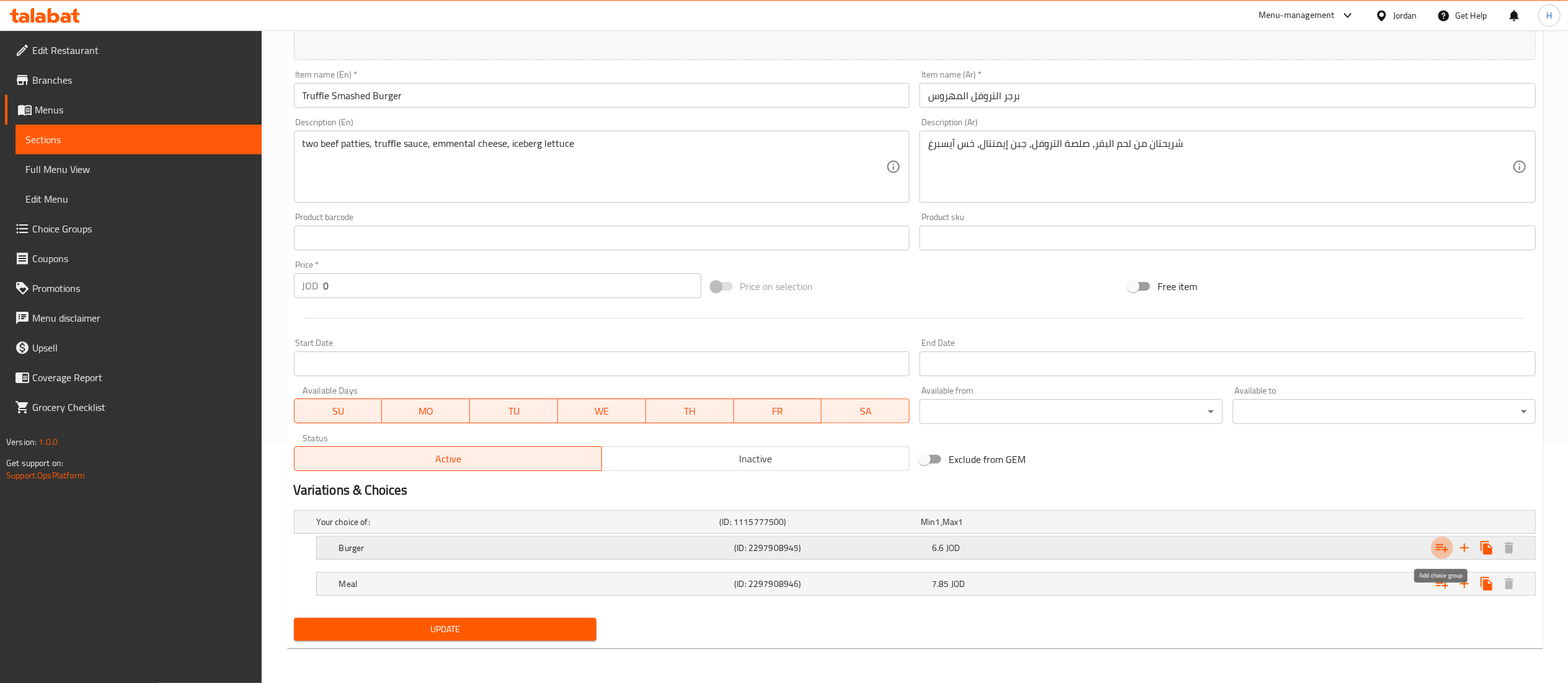
click at [1441, 542] on icon "Expand" at bounding box center [1442, 548] width 15 height 15
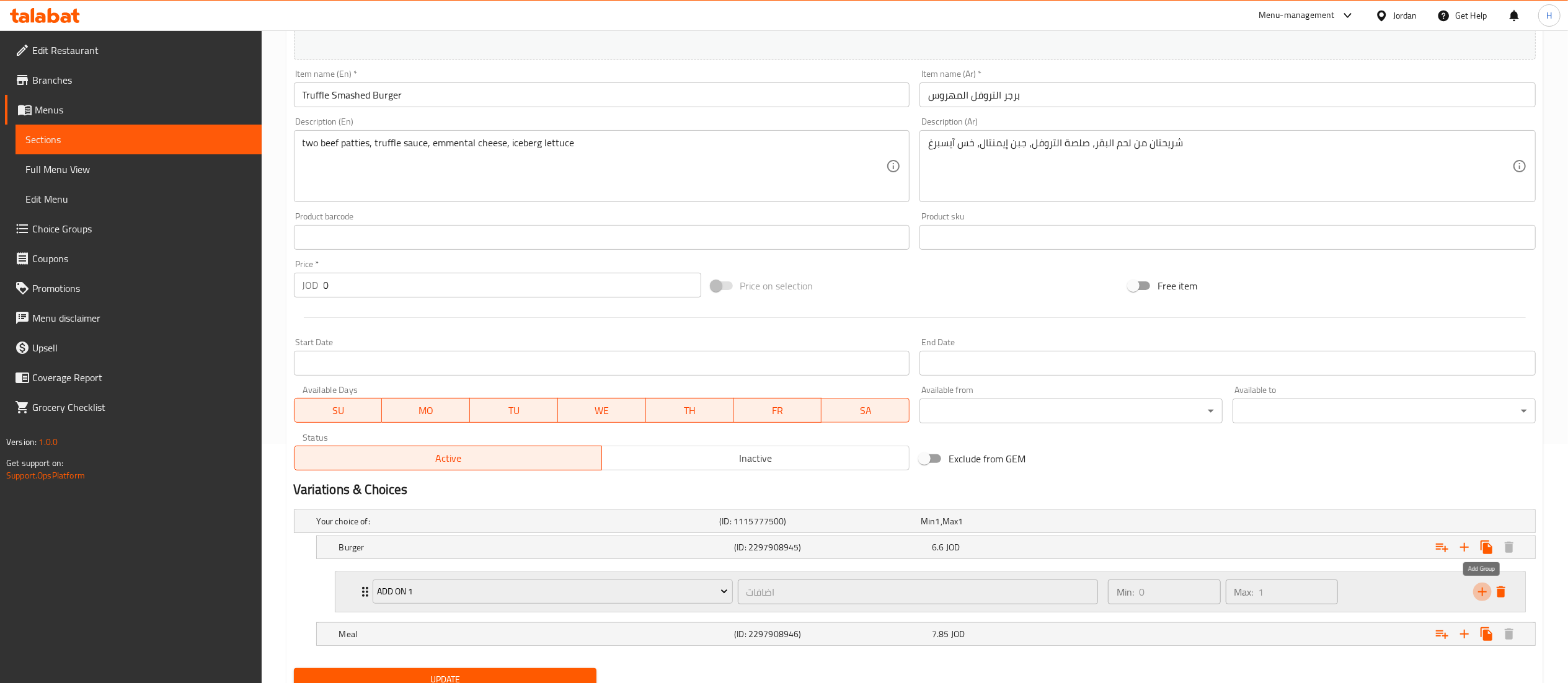
click at [1487, 597] on icon "add" at bounding box center [1483, 592] width 15 height 15
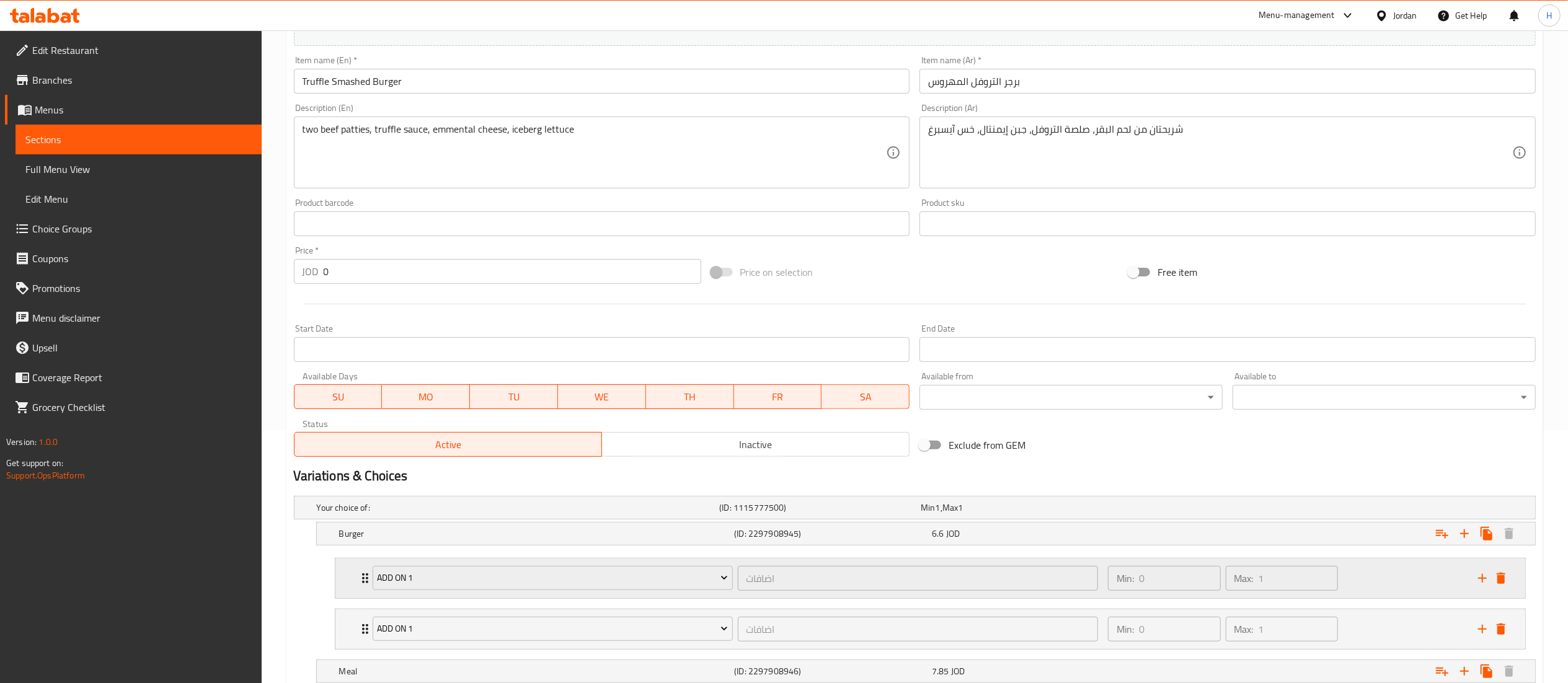
scroll to position [343, 0]
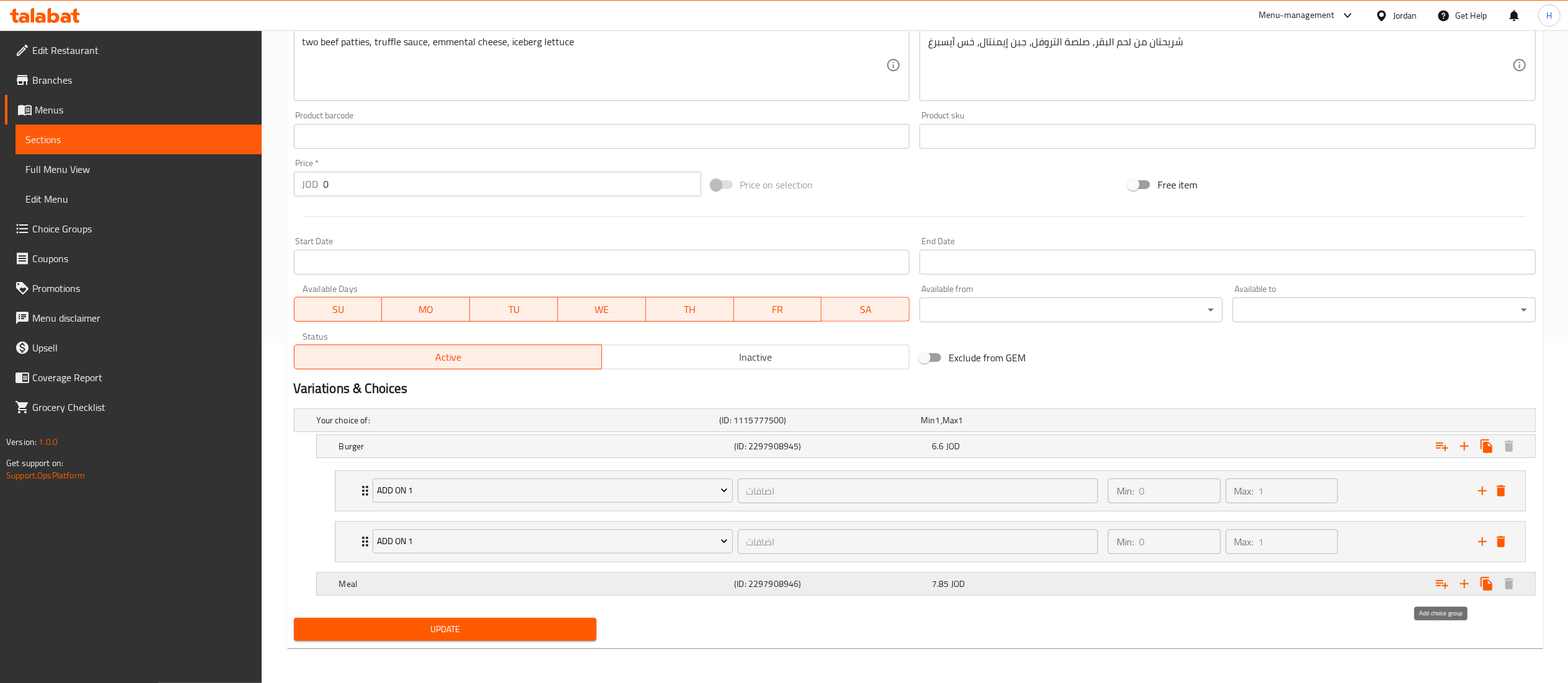
click at [1439, 585] on icon "Expand" at bounding box center [1442, 584] width 13 height 9
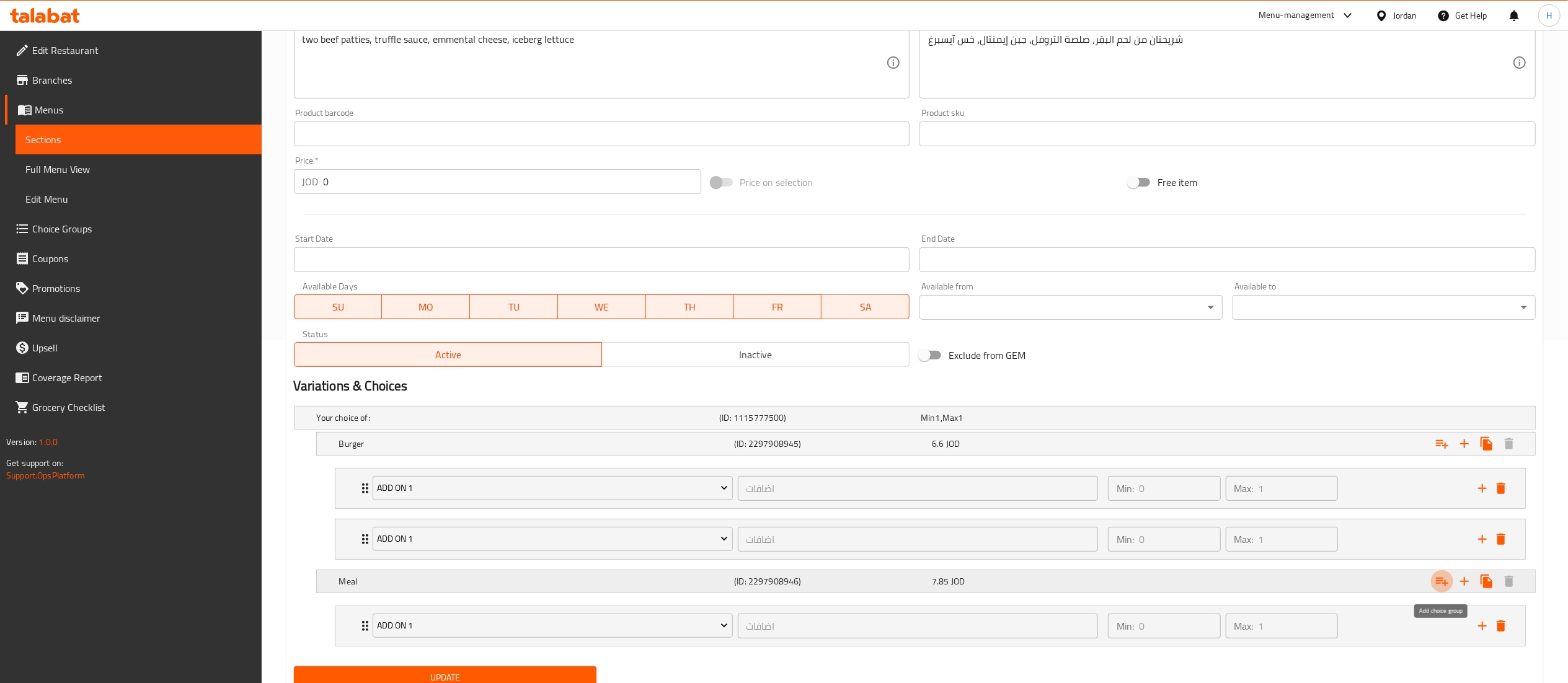
click at [1443, 587] on icon "Expand" at bounding box center [1442, 582] width 15 height 15
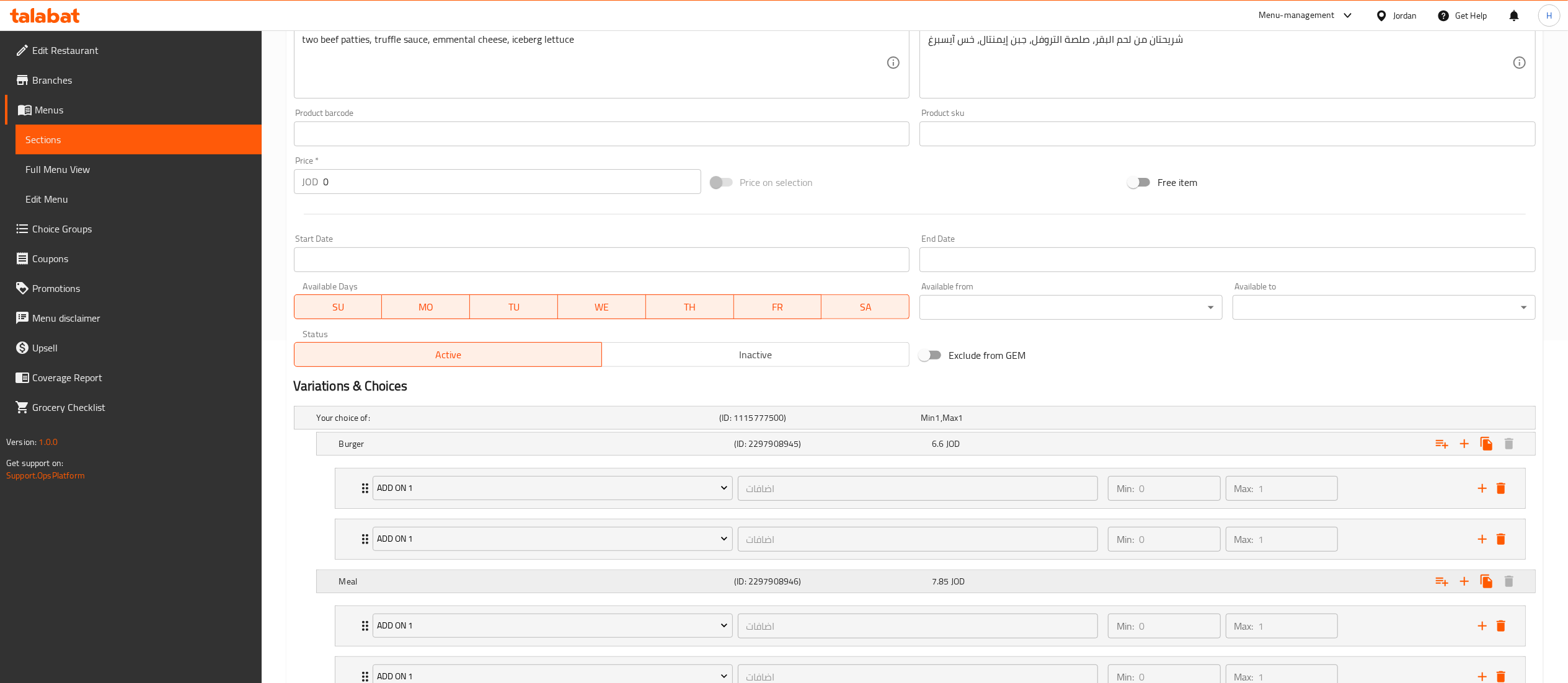
scroll to position [446, 0]
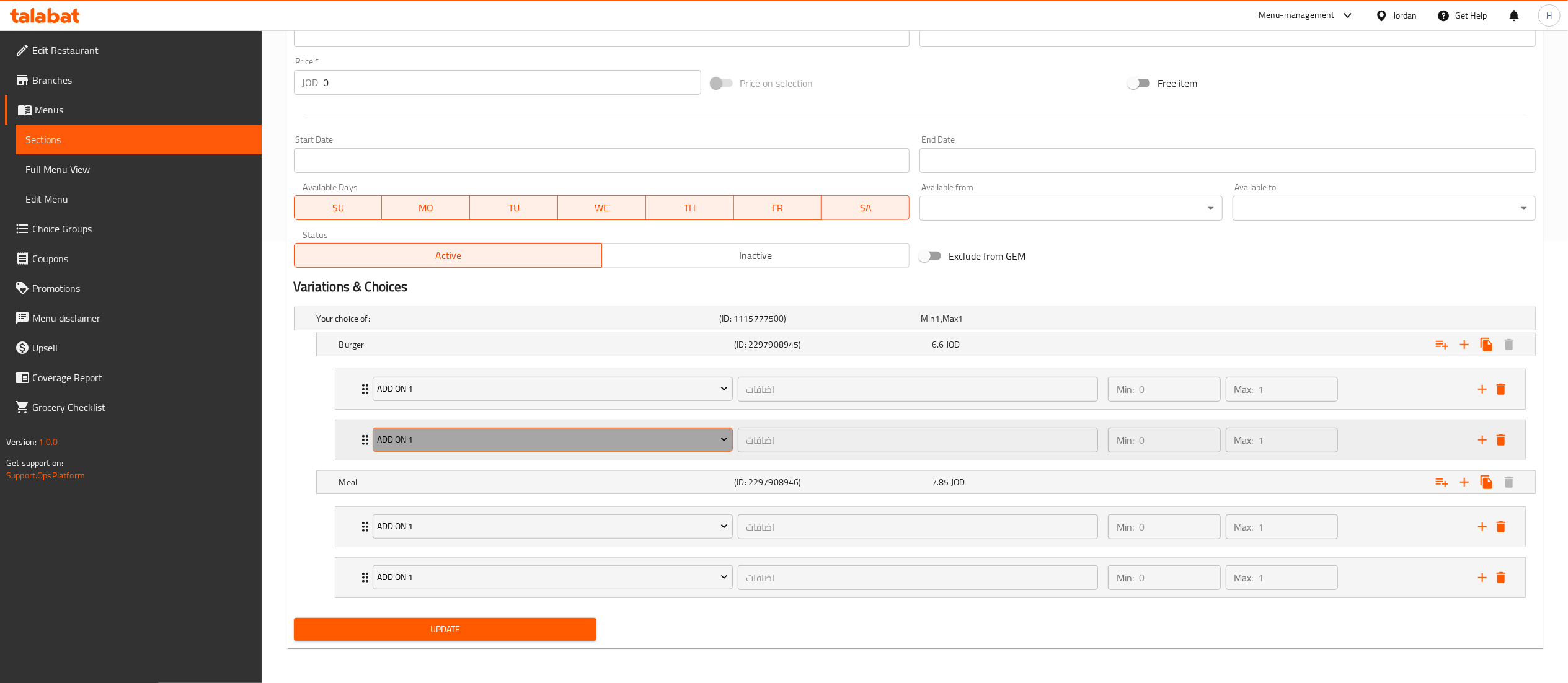
click at [509, 442] on span "Add On 1" at bounding box center [552, 440] width 351 height 15
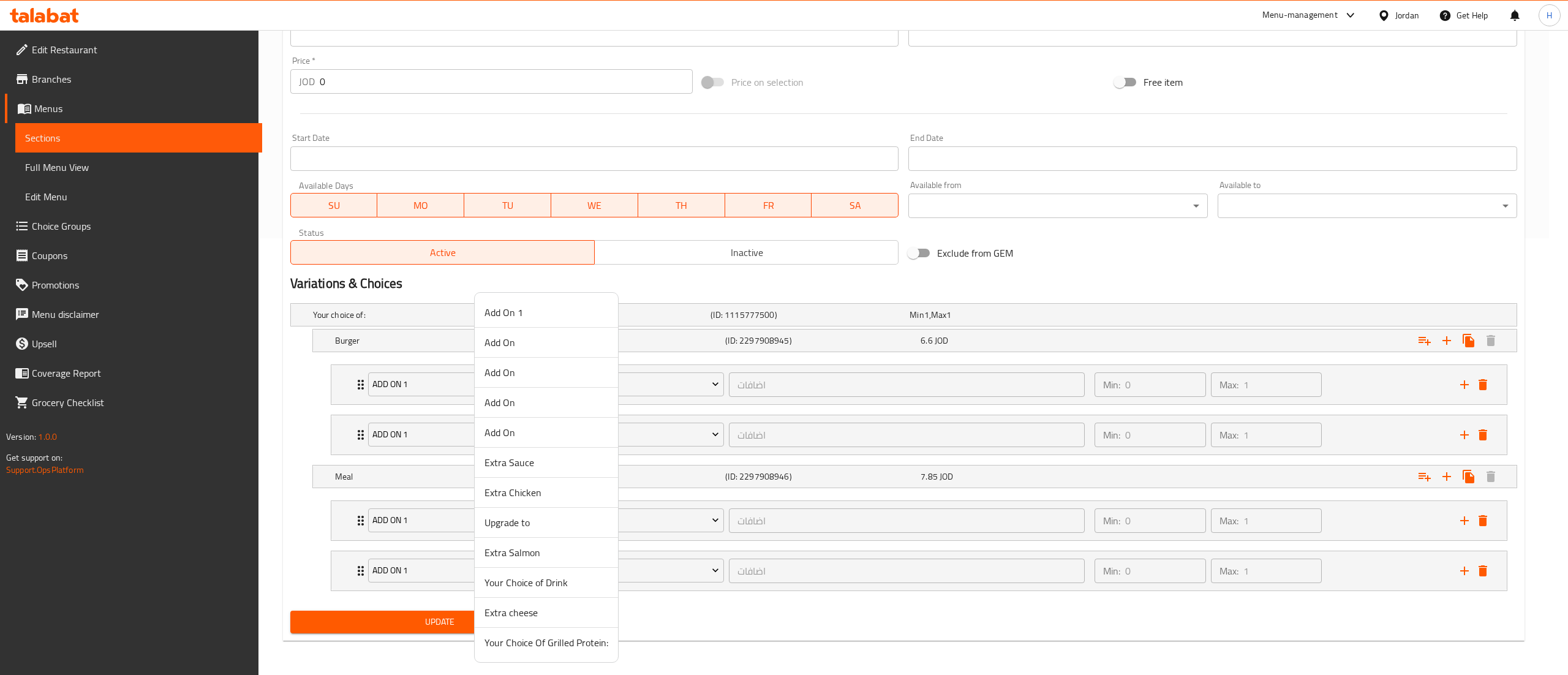
click at [551, 610] on span "Extra cheese" at bounding box center [546, 612] width 124 height 15
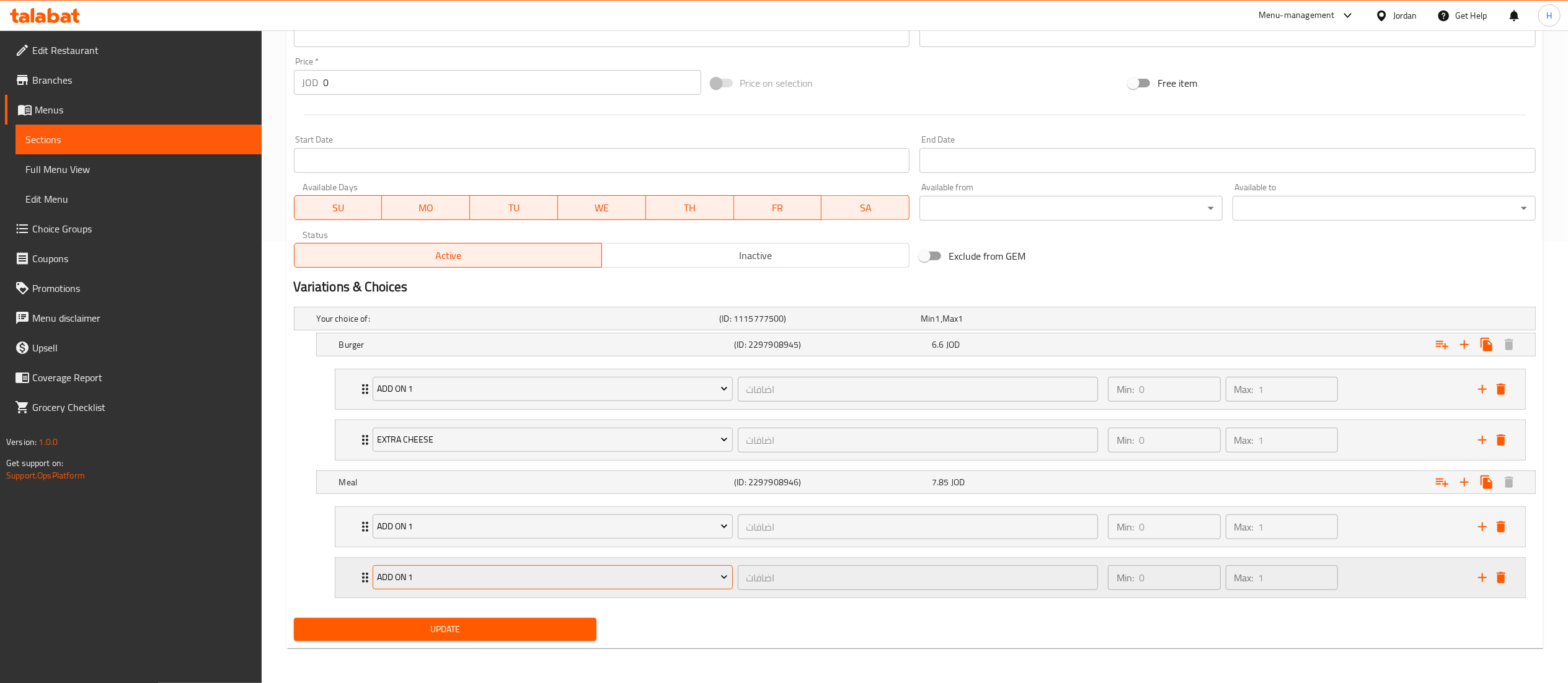
click at [655, 582] on span "Add On 1" at bounding box center [552, 577] width 351 height 15
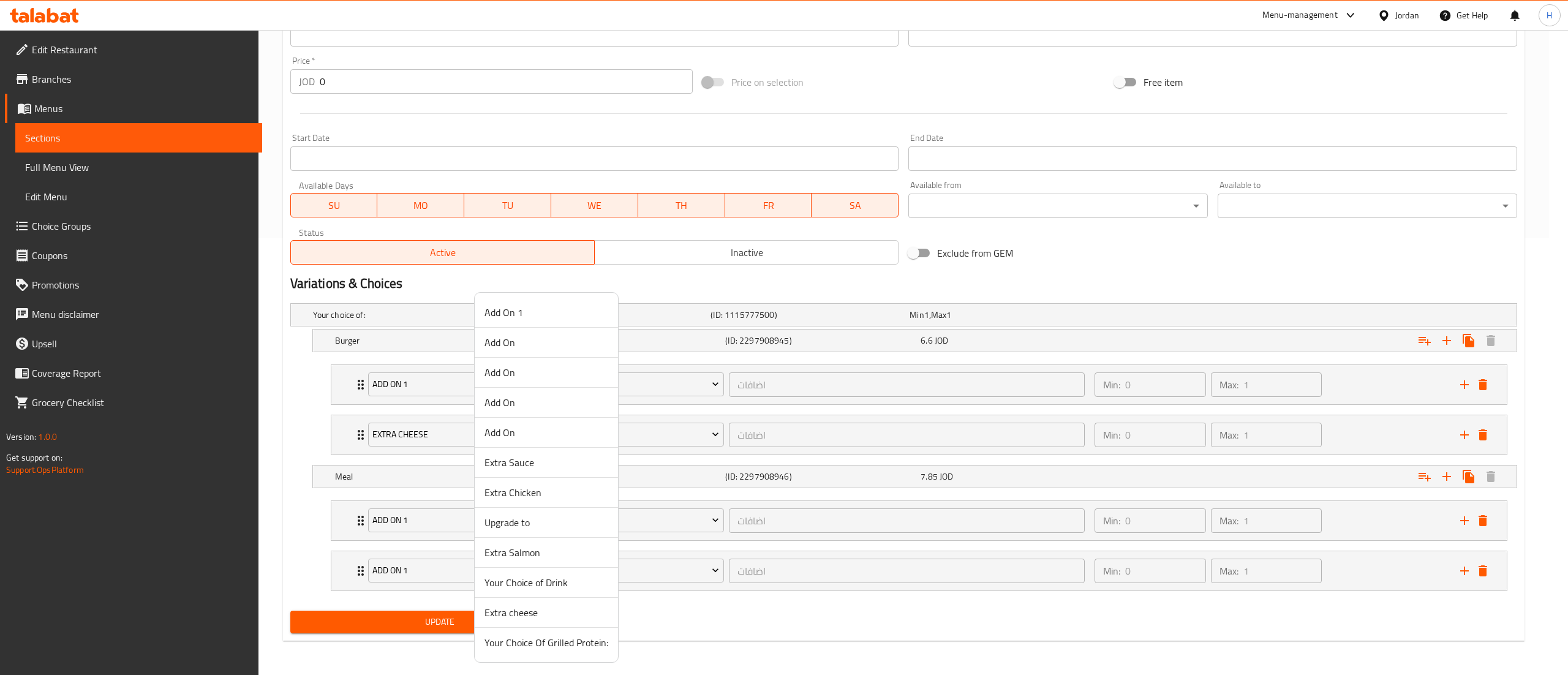
click at [542, 614] on span "Extra cheese" at bounding box center [546, 612] width 124 height 15
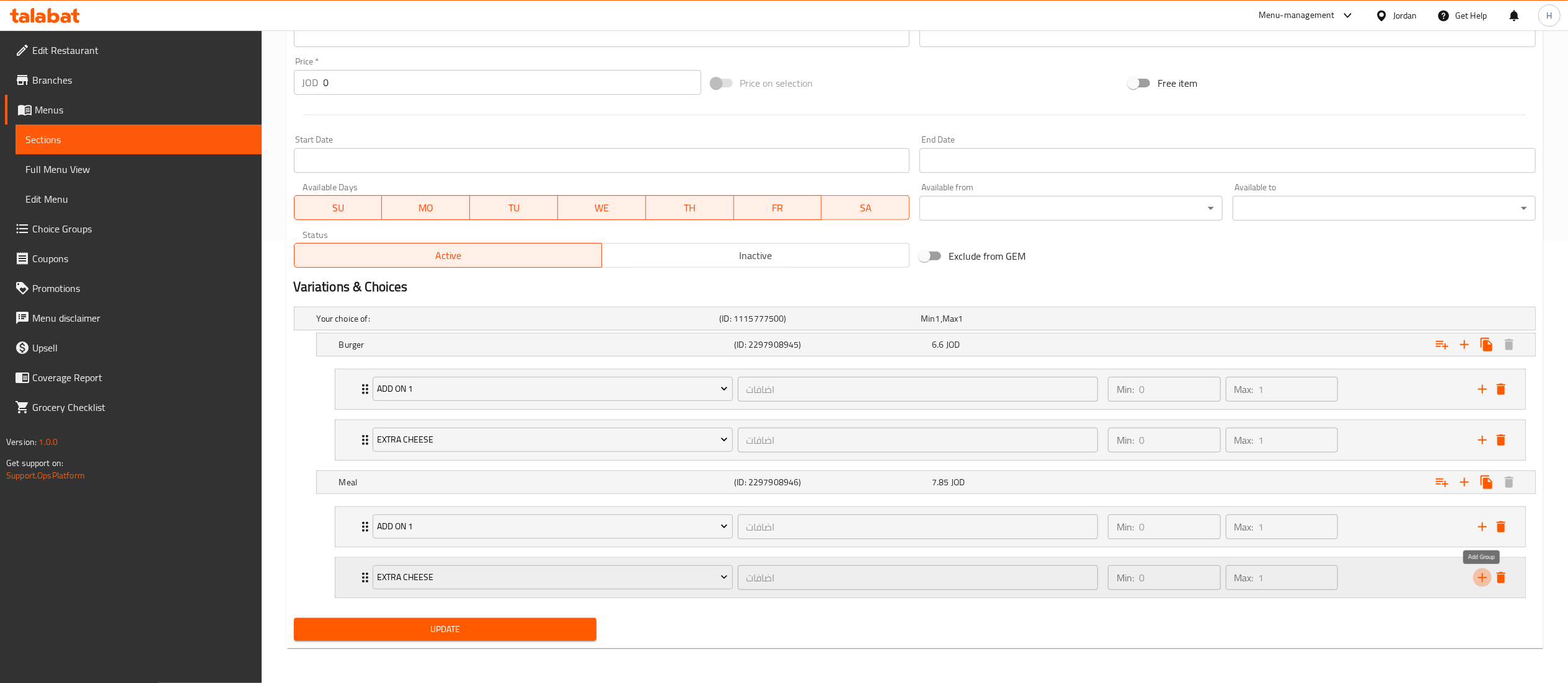
click at [1484, 580] on icon "add" at bounding box center [1483, 578] width 15 height 15
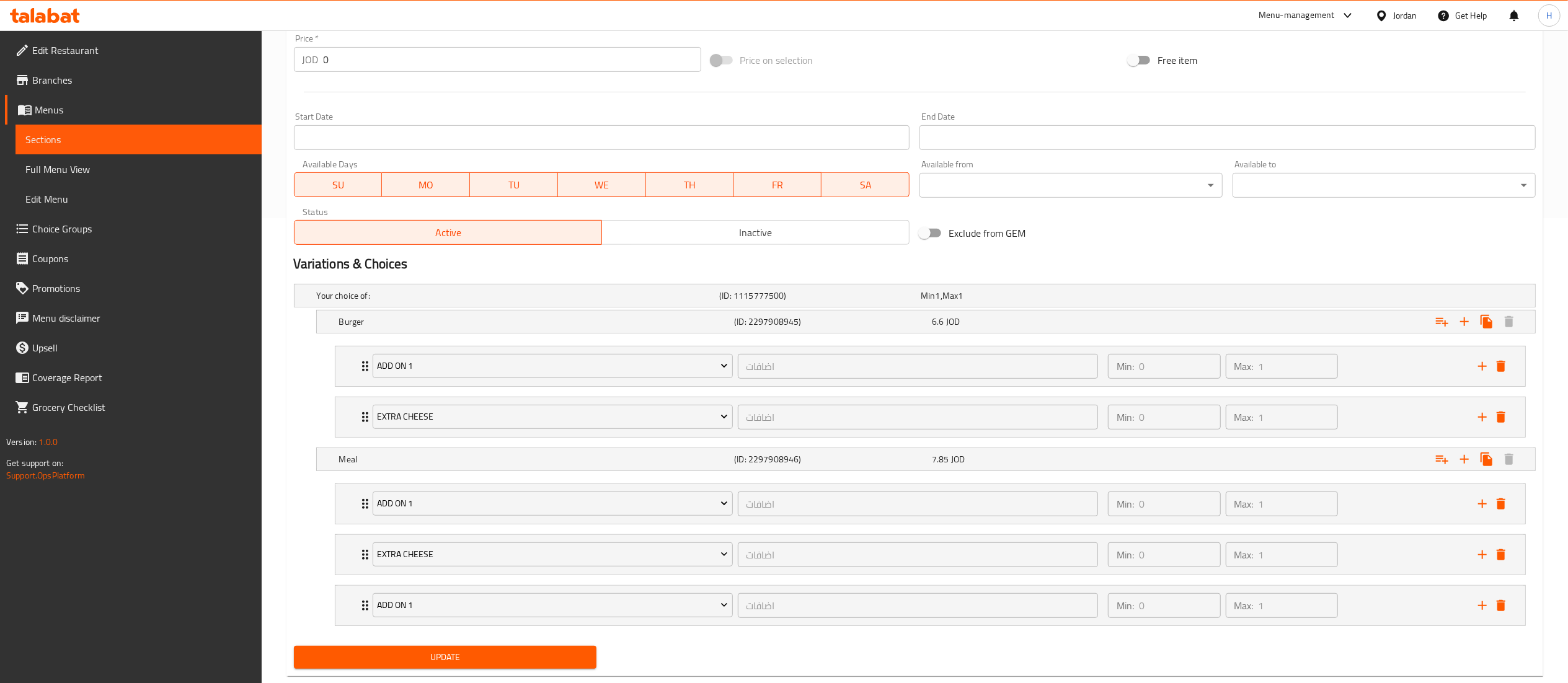
scroll to position [497, 0]
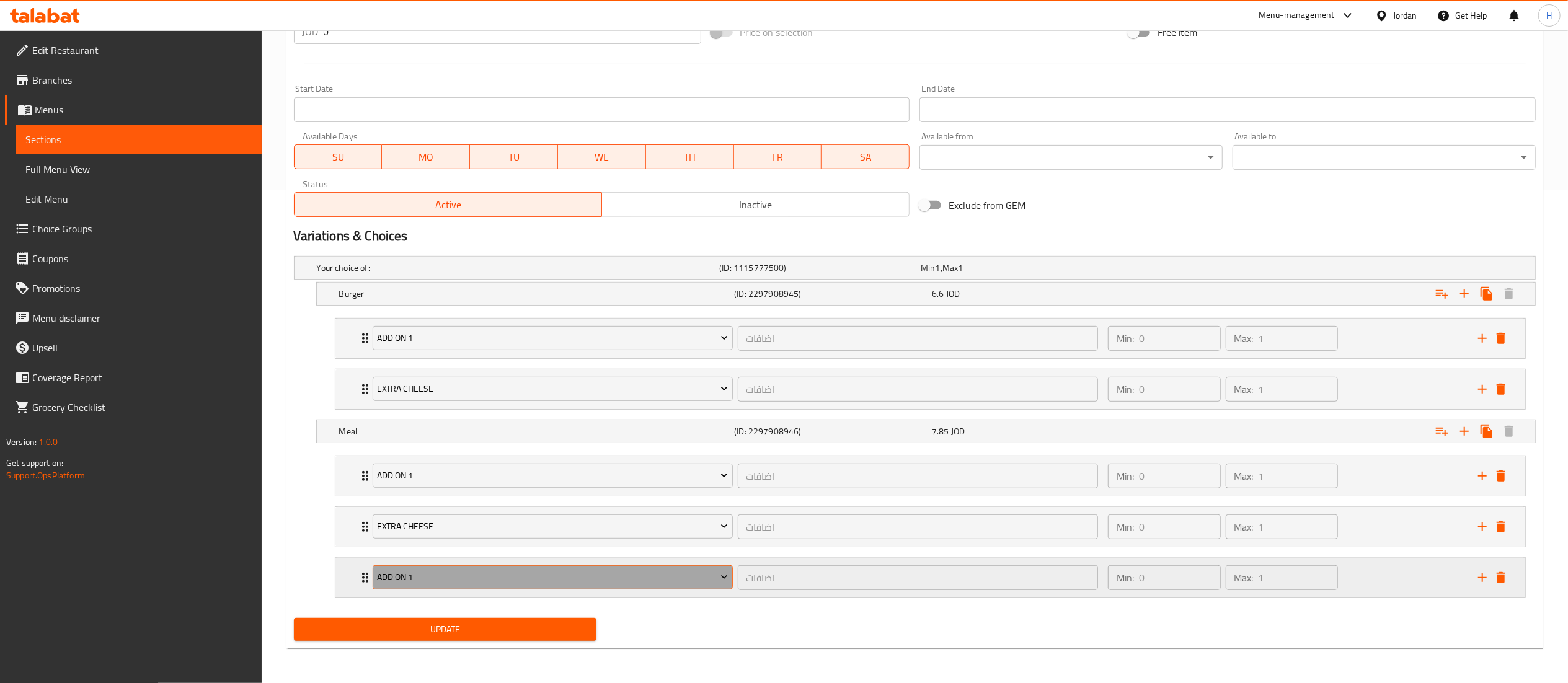
click at [454, 575] on span "Add On 1" at bounding box center [552, 577] width 351 height 15
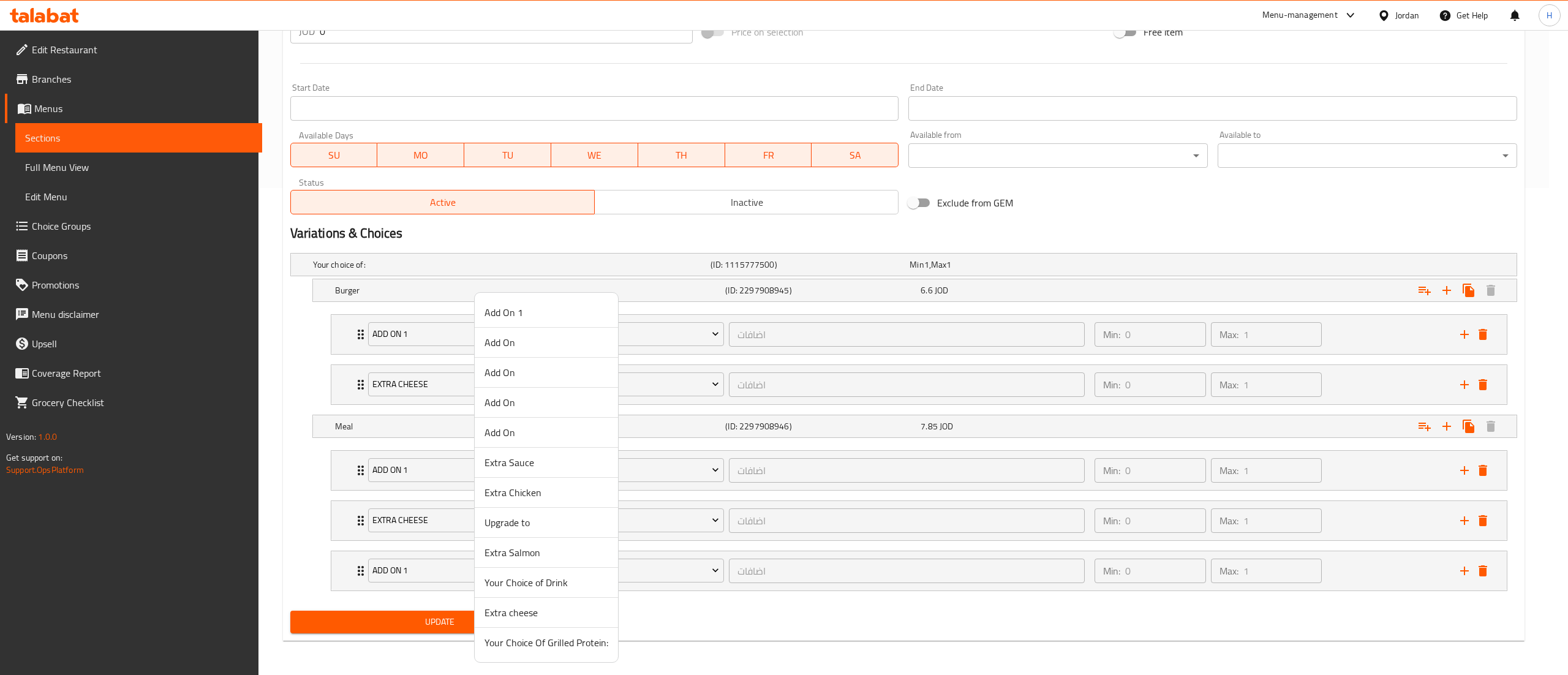
click at [523, 585] on span "Your Choice of Drink" at bounding box center [546, 583] width 124 height 15
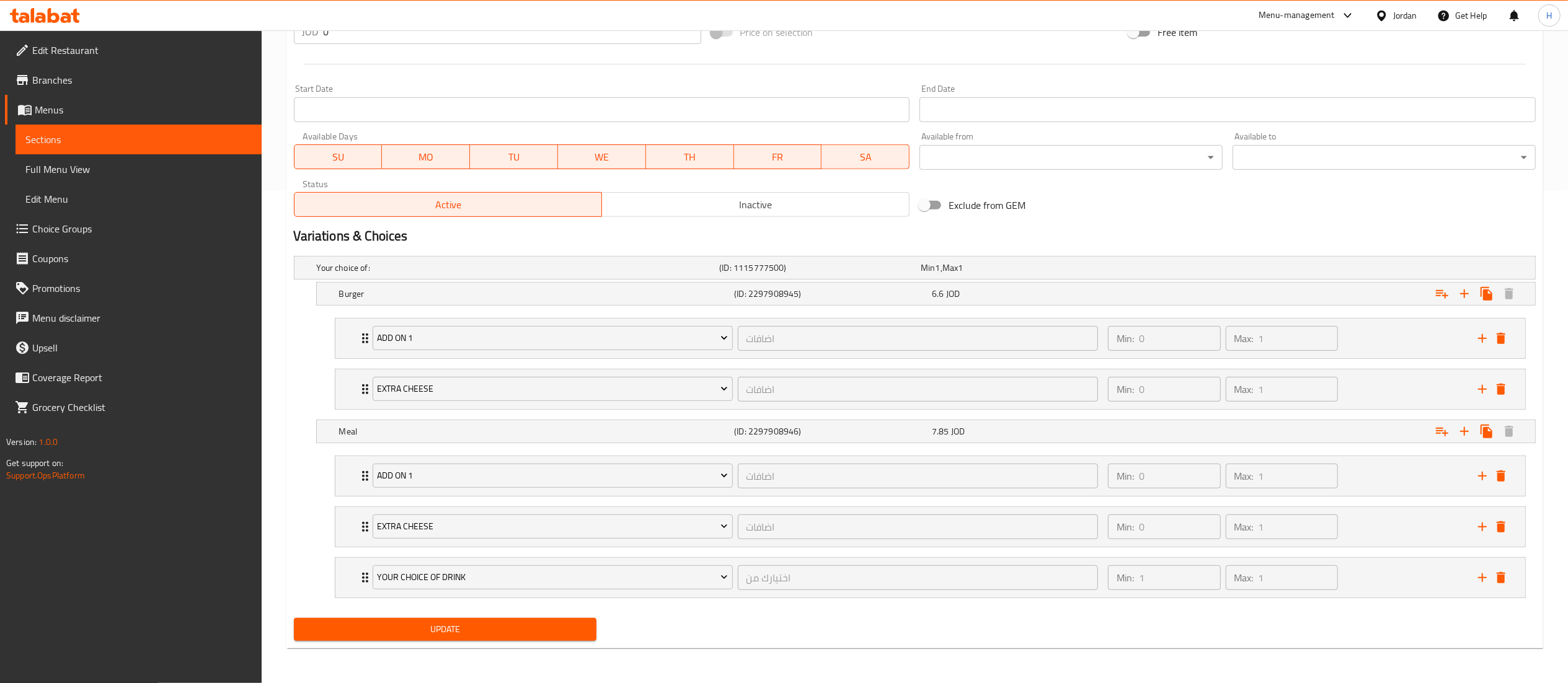
click at [472, 635] on span "Update" at bounding box center [445, 629] width 284 height 15
click at [452, 628] on span "Update" at bounding box center [445, 629] width 284 height 15
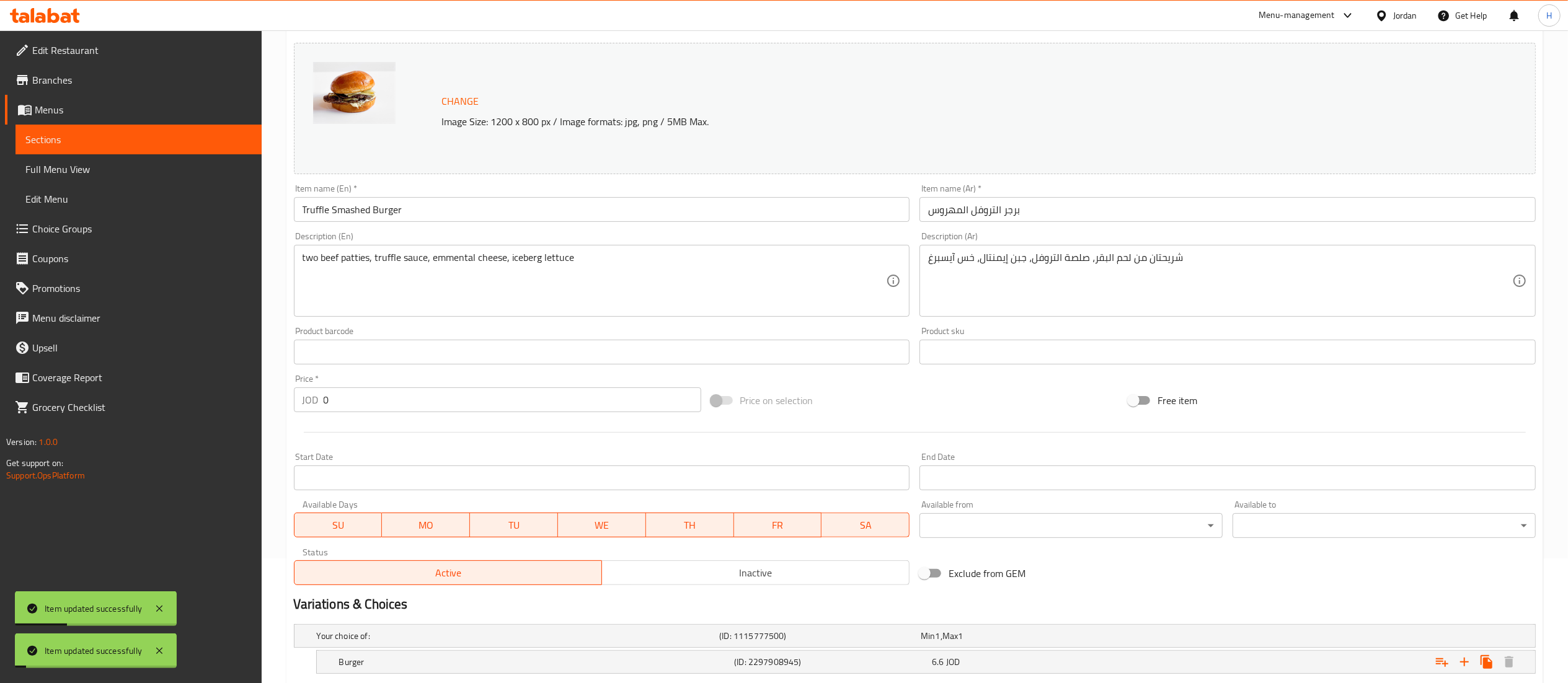
scroll to position [1, 0]
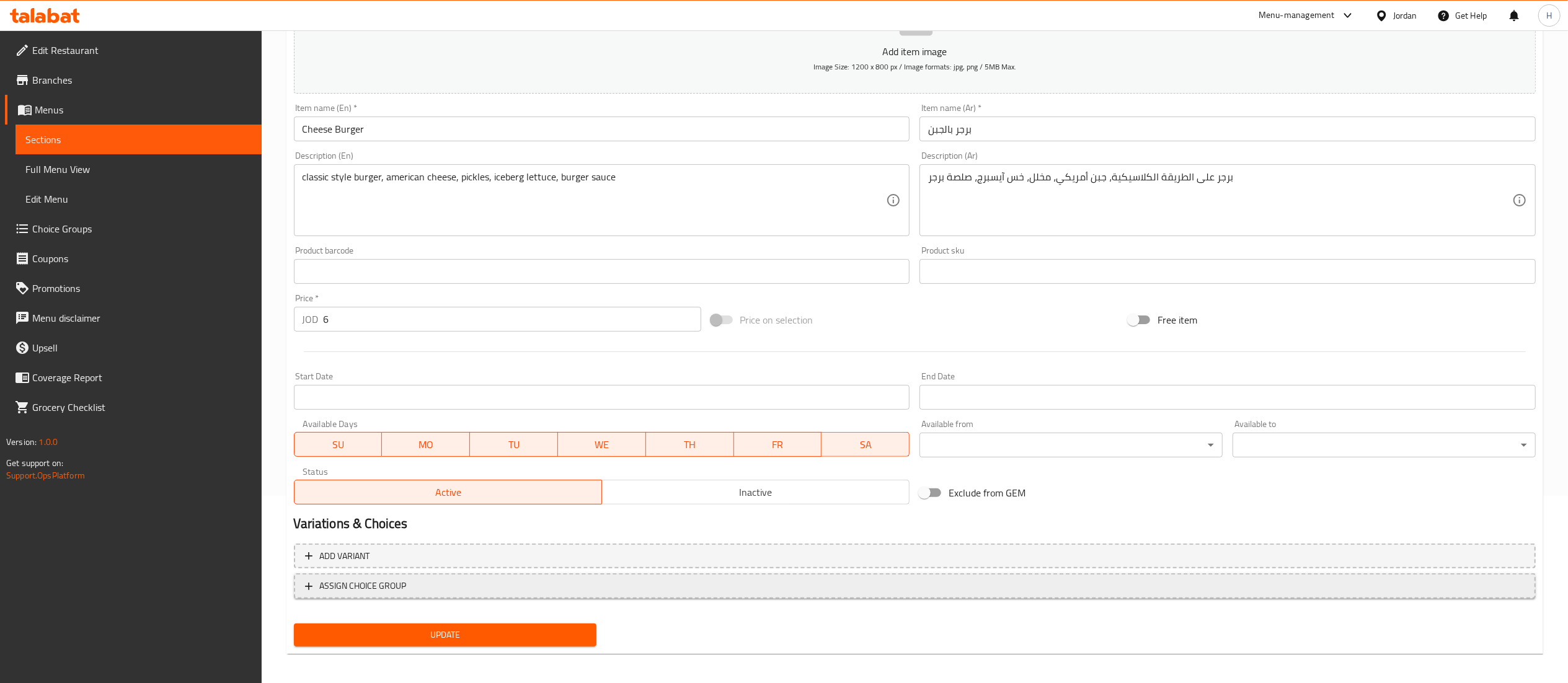
scroll to position [191, 0]
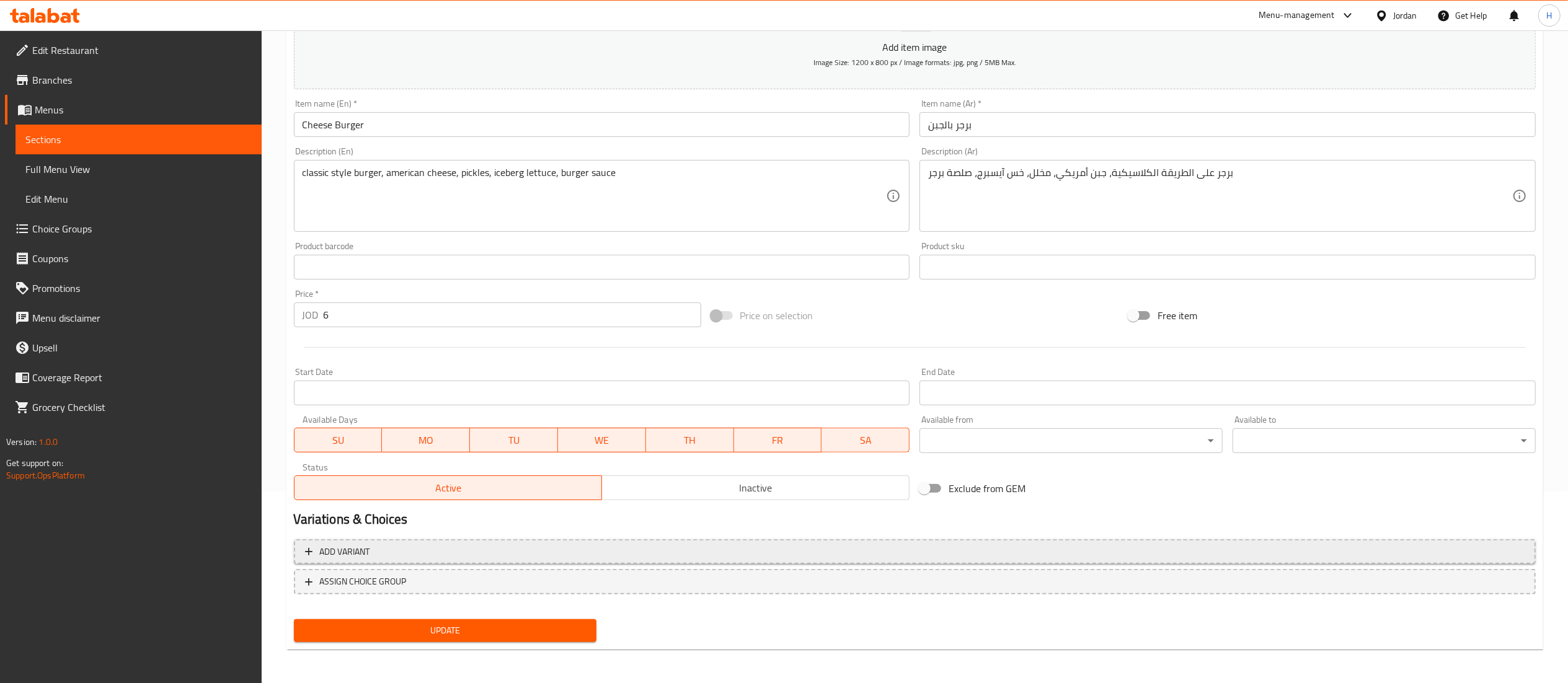
click at [807, 558] on span "Add variant" at bounding box center [915, 552] width 1220 height 15
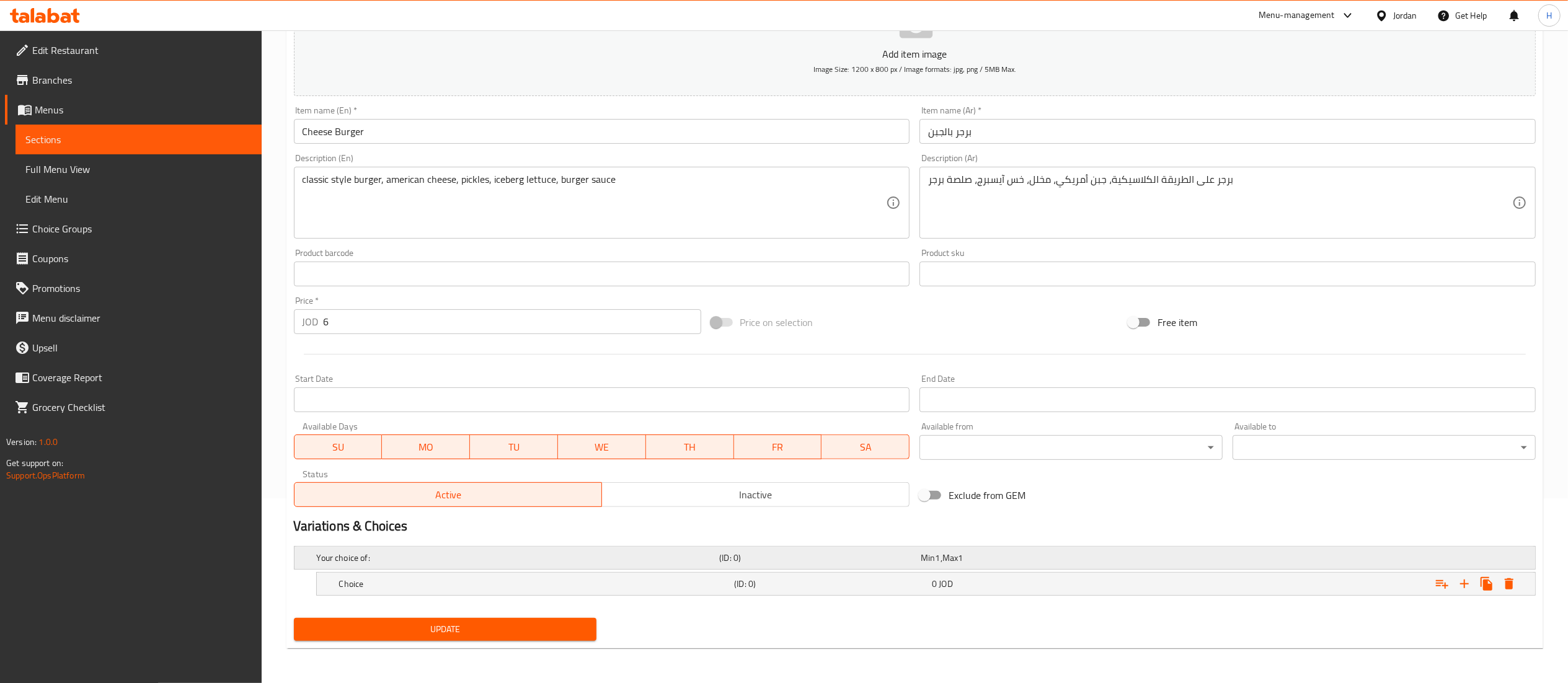
scroll to position [186, 0]
click at [1467, 585] on icon "Expand" at bounding box center [1465, 584] width 15 height 15
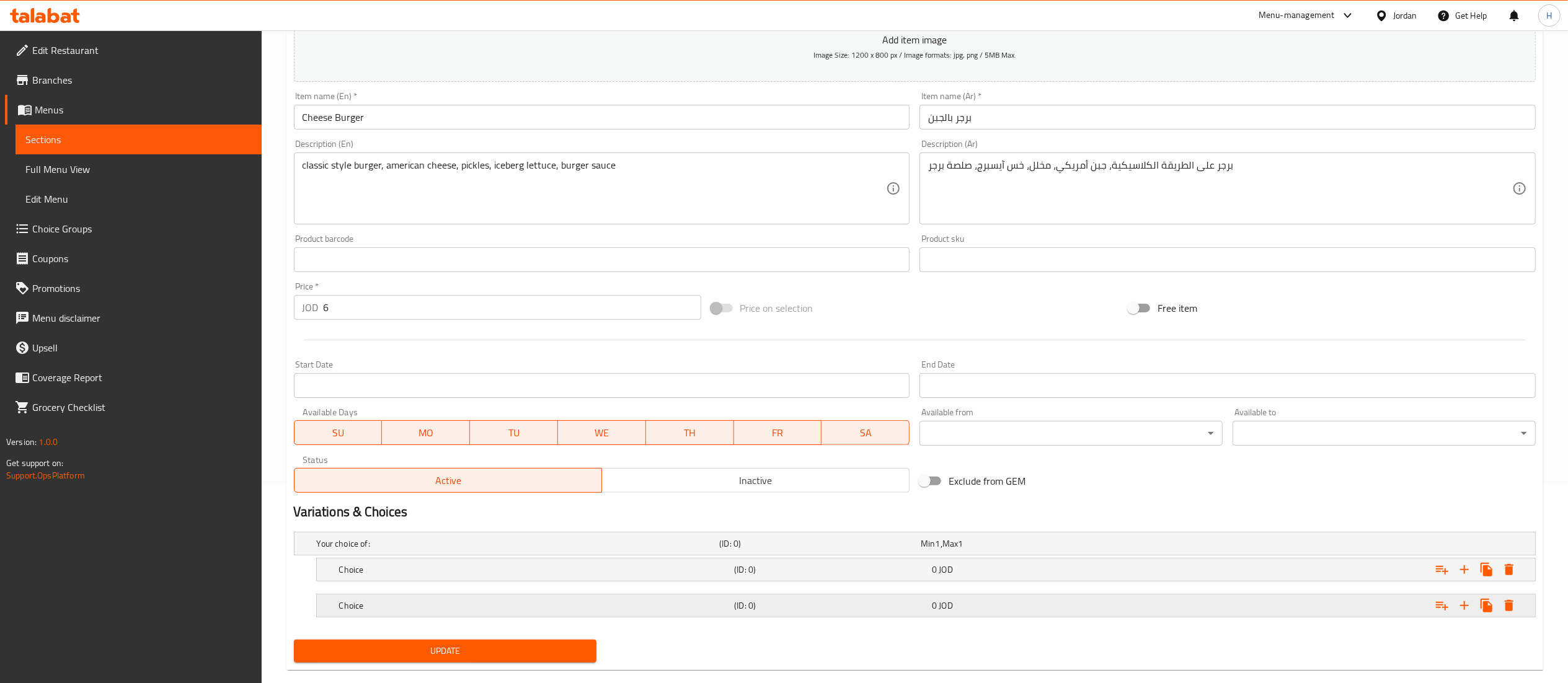
scroll to position [222, 0]
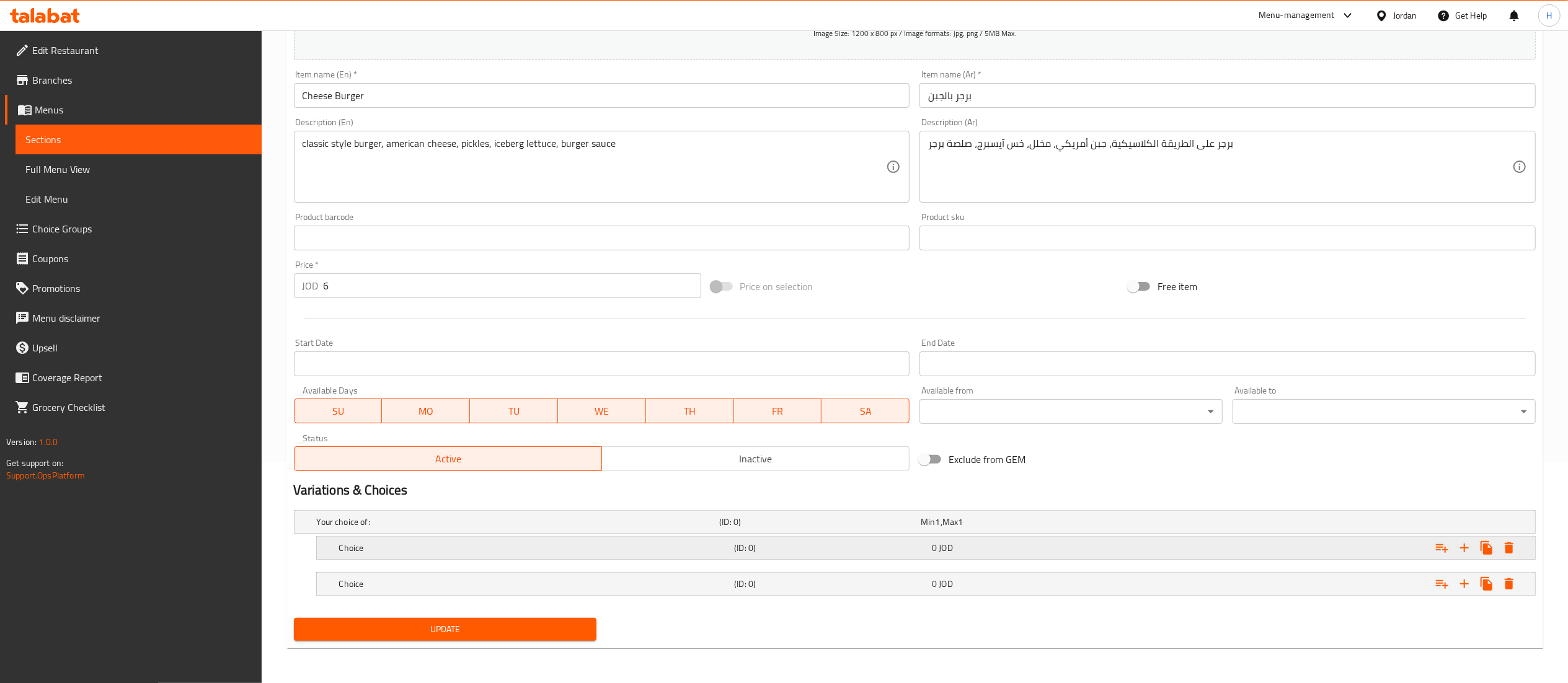
click at [436, 545] on h5 "Choice" at bounding box center [534, 548] width 390 height 13
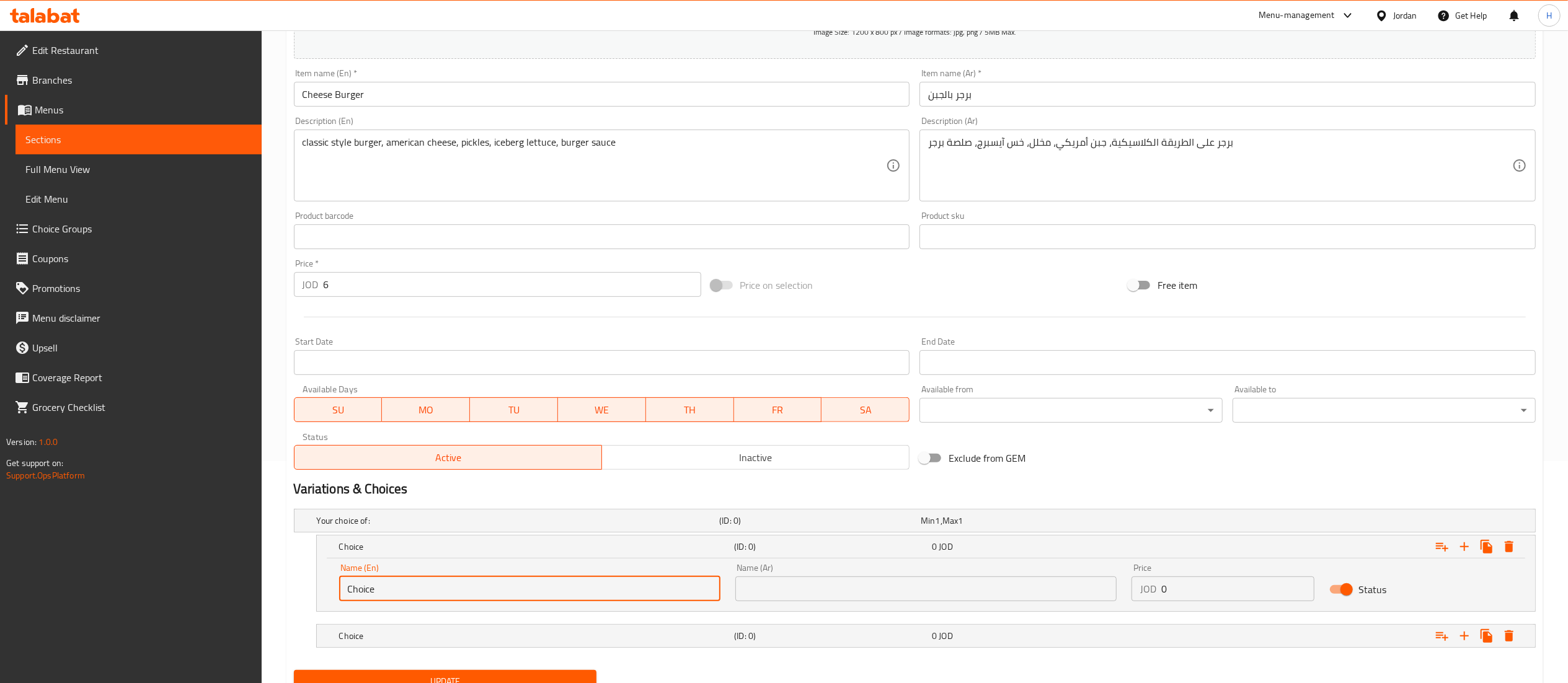
drag, startPoint x: 460, startPoint y: 592, endPoint x: 103, endPoint y: 570, distance: 357.7
click at [103, 570] on div "Edit Restaurant Branches Menus Sections Full Menu View Edit Menu Choice Groups …" at bounding box center [784, 271] width 1568 height 926
type input "Burger"
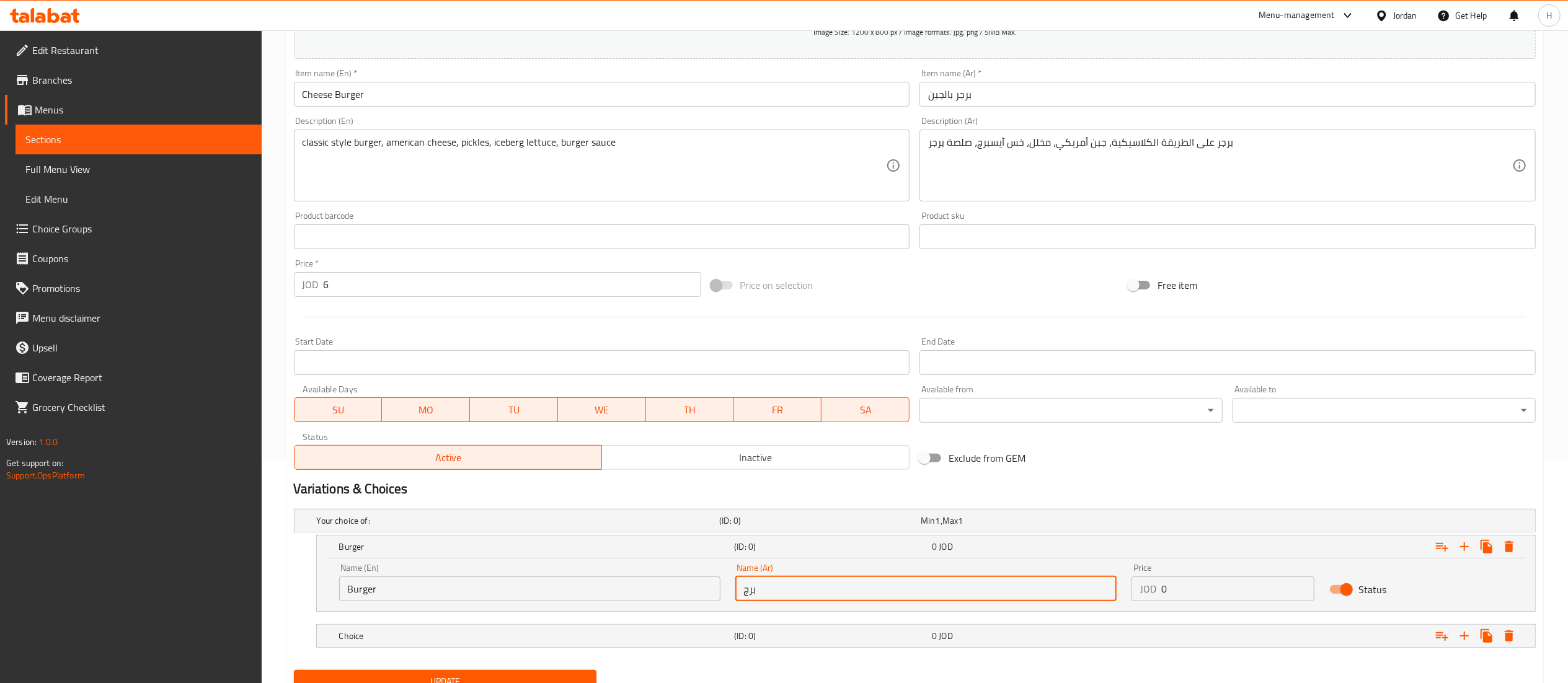
type input "برجر"
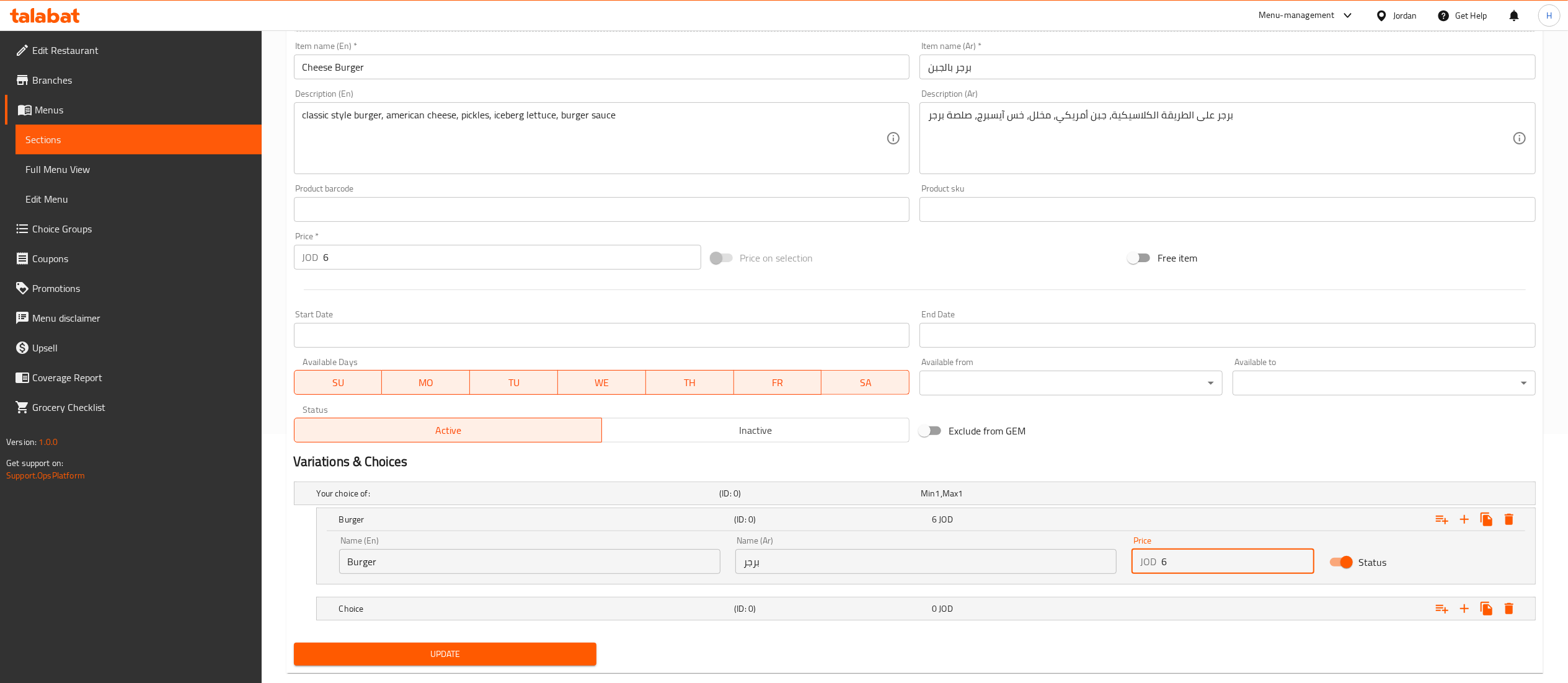
scroll to position [275, 0]
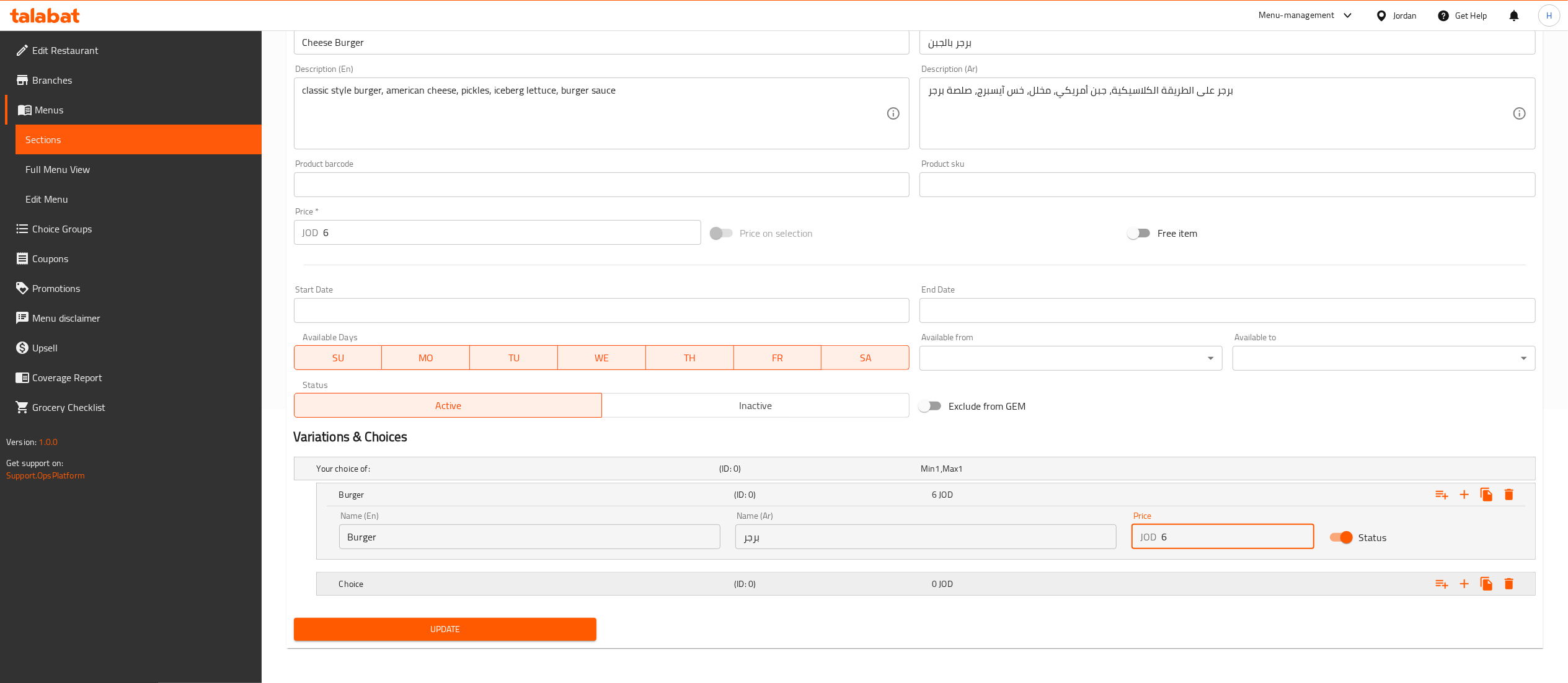
type input "6"
click at [458, 590] on h5 "Choice" at bounding box center [534, 584] width 390 height 13
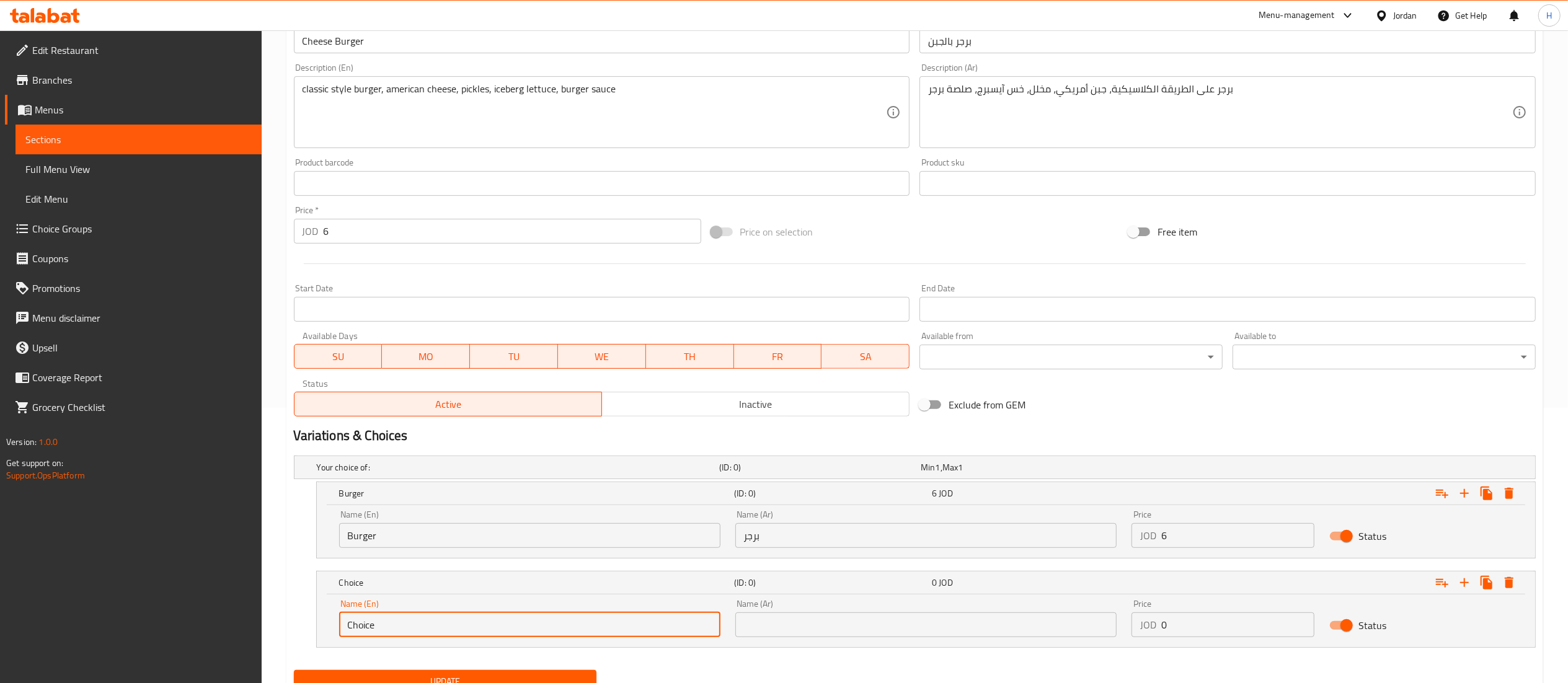
drag, startPoint x: 352, startPoint y: 635, endPoint x: 140, endPoint y: 632, distance: 212.0
click at [140, 632] on div "Edit Restaurant Branches Menus Sections Full Menu View Edit Menu Choice Groups …" at bounding box center [784, 245] width 1568 height 980
type input "Meal"
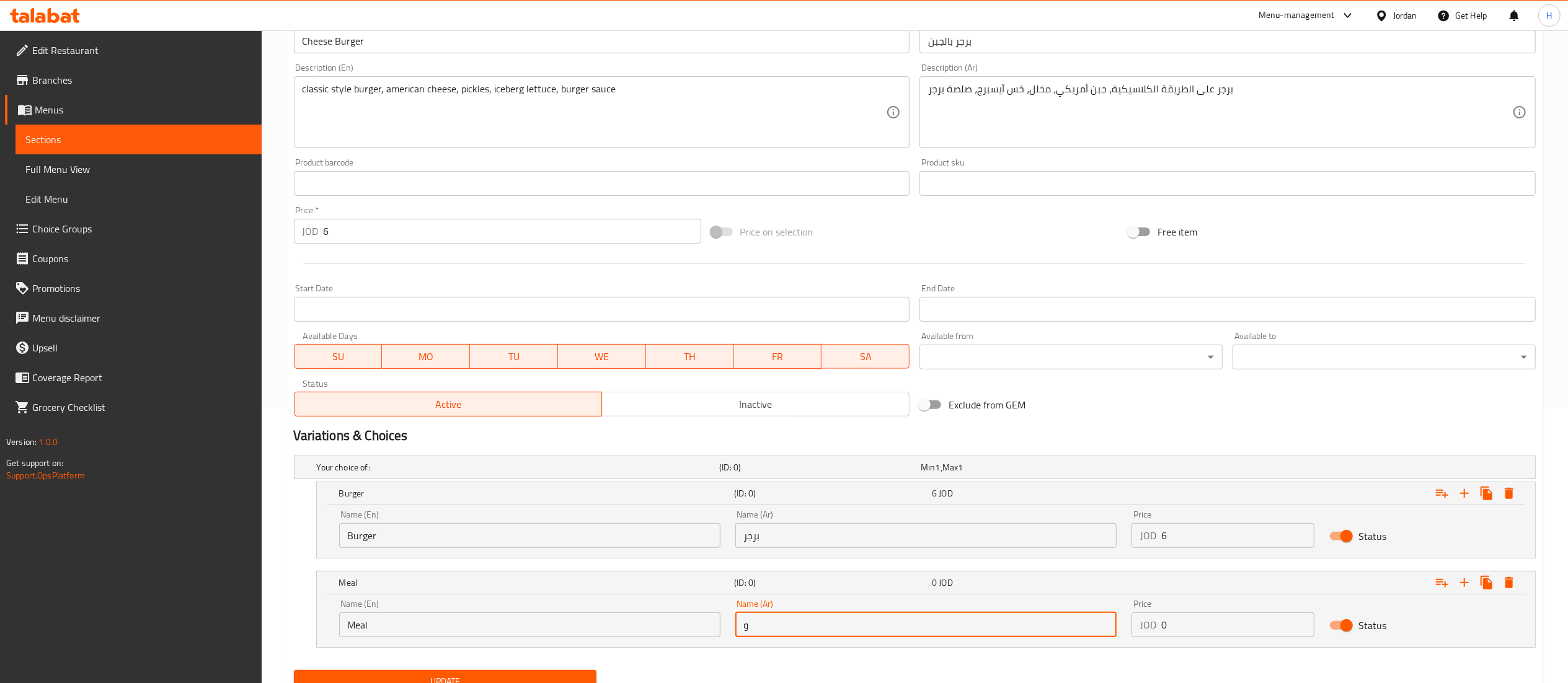
type input "وجبة"
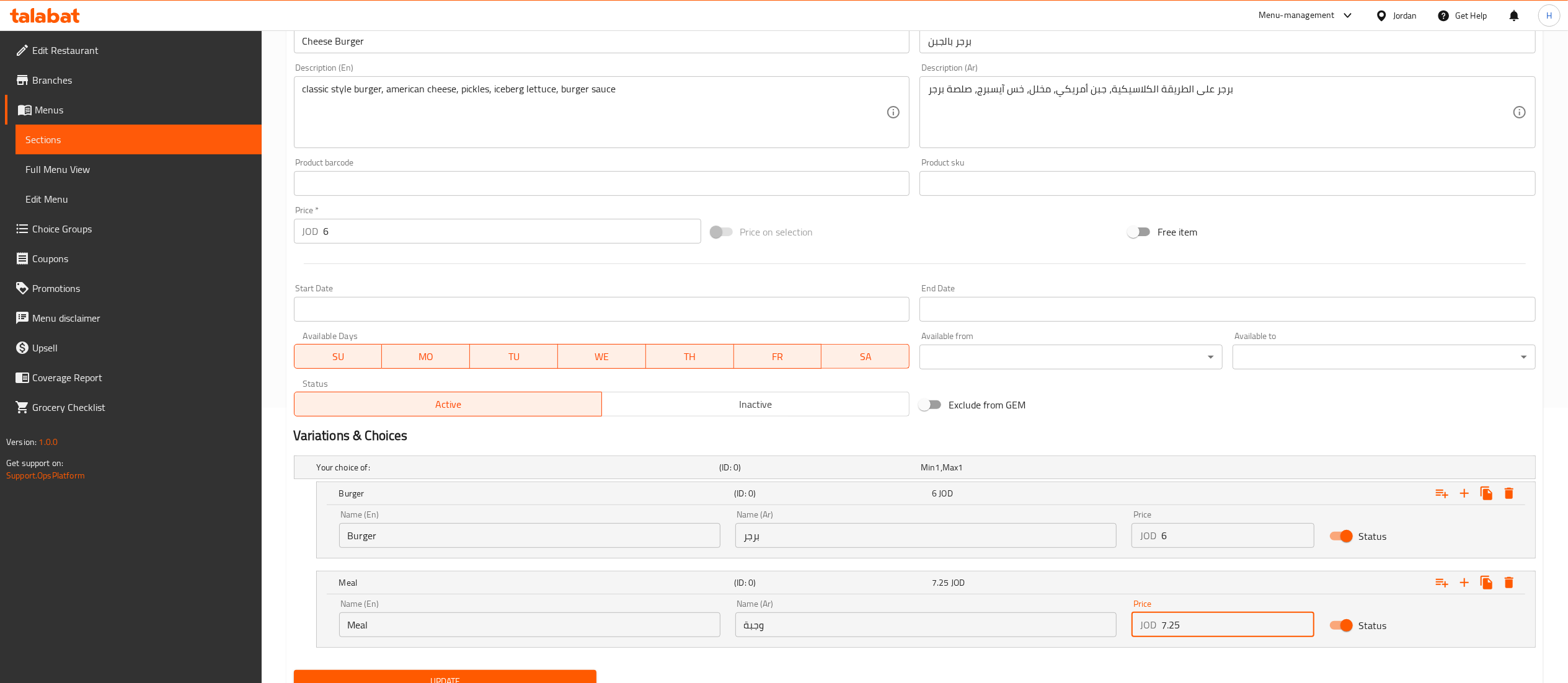
type input "7.25"
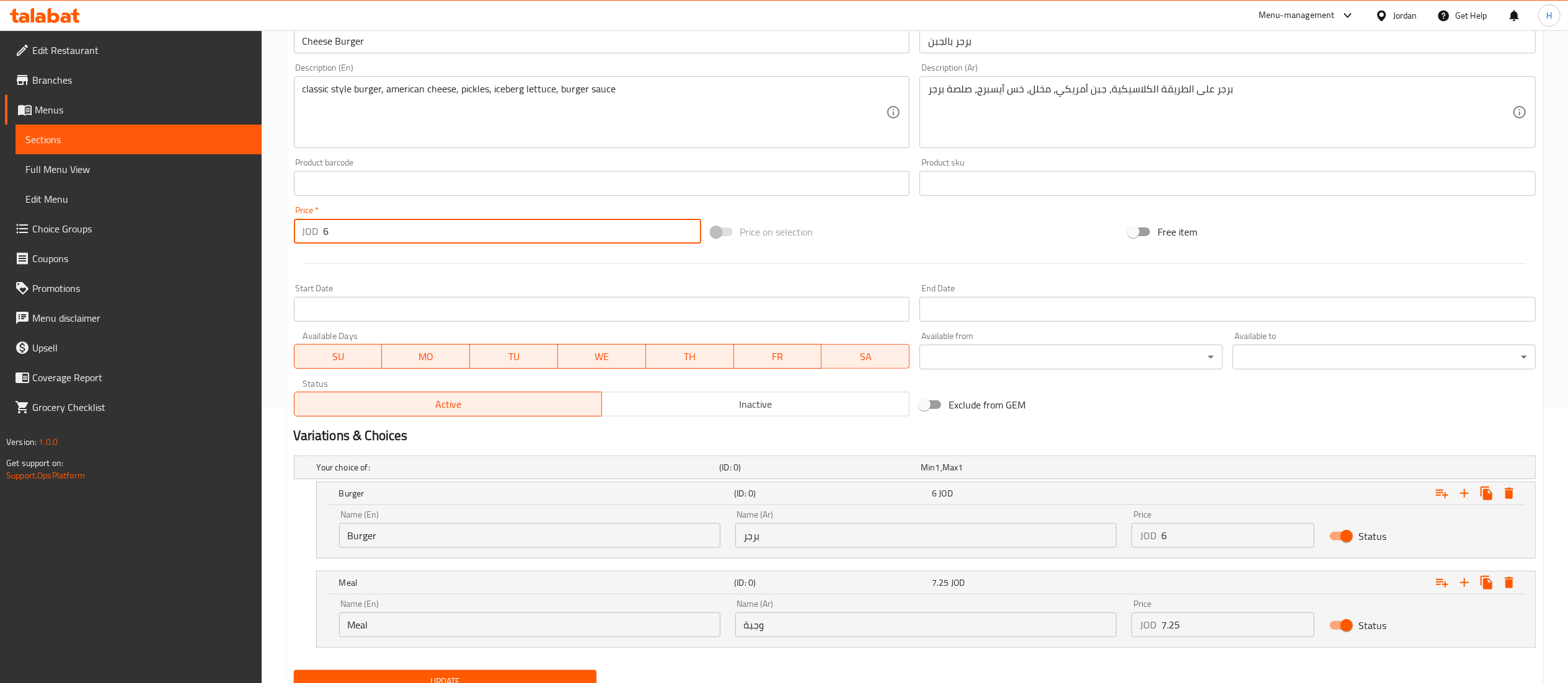
drag, startPoint x: 336, startPoint y: 233, endPoint x: 241, endPoint y: 228, distance: 95.1
click at [241, 228] on div "Edit Restaurant Branches Menus Sections Full Menu View Edit Menu Choice Groups …" at bounding box center [784, 245] width 1568 height 980
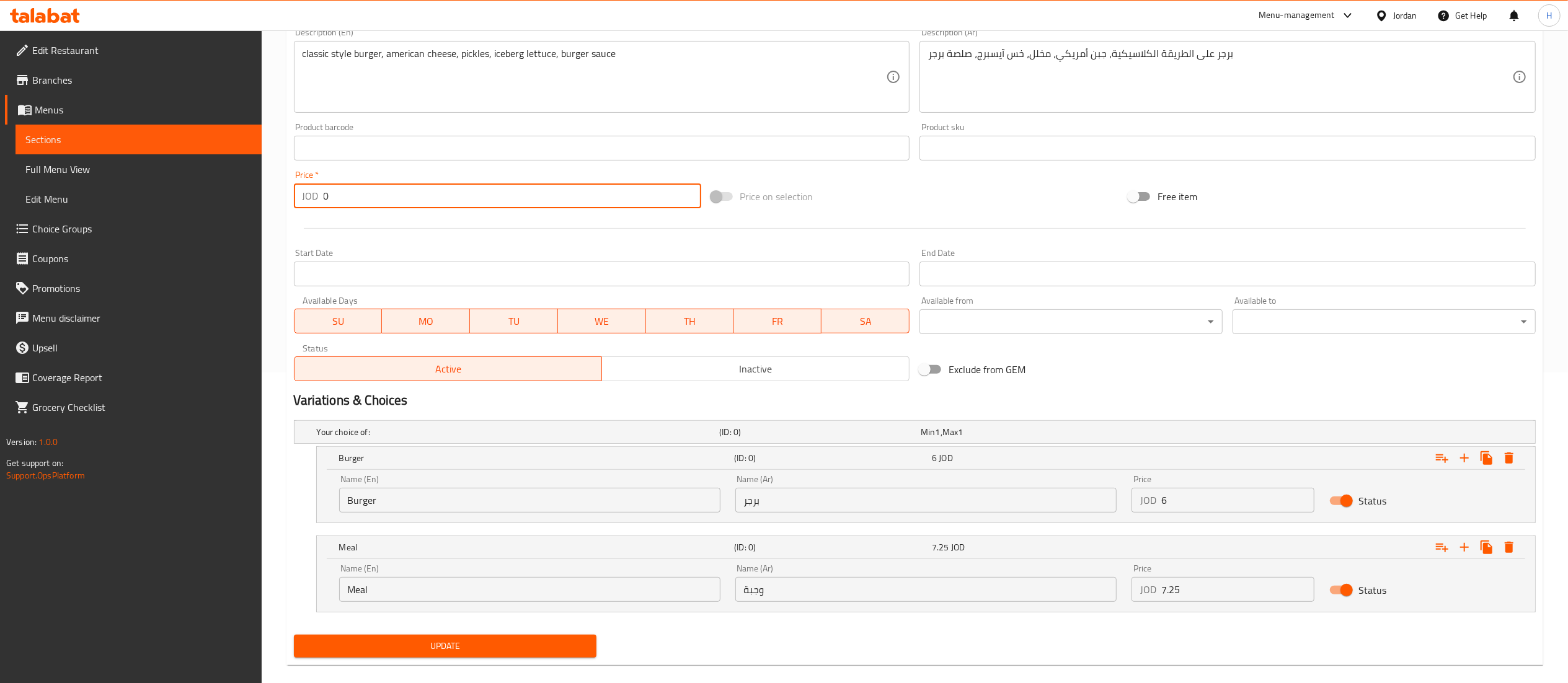
scroll to position [329, 0]
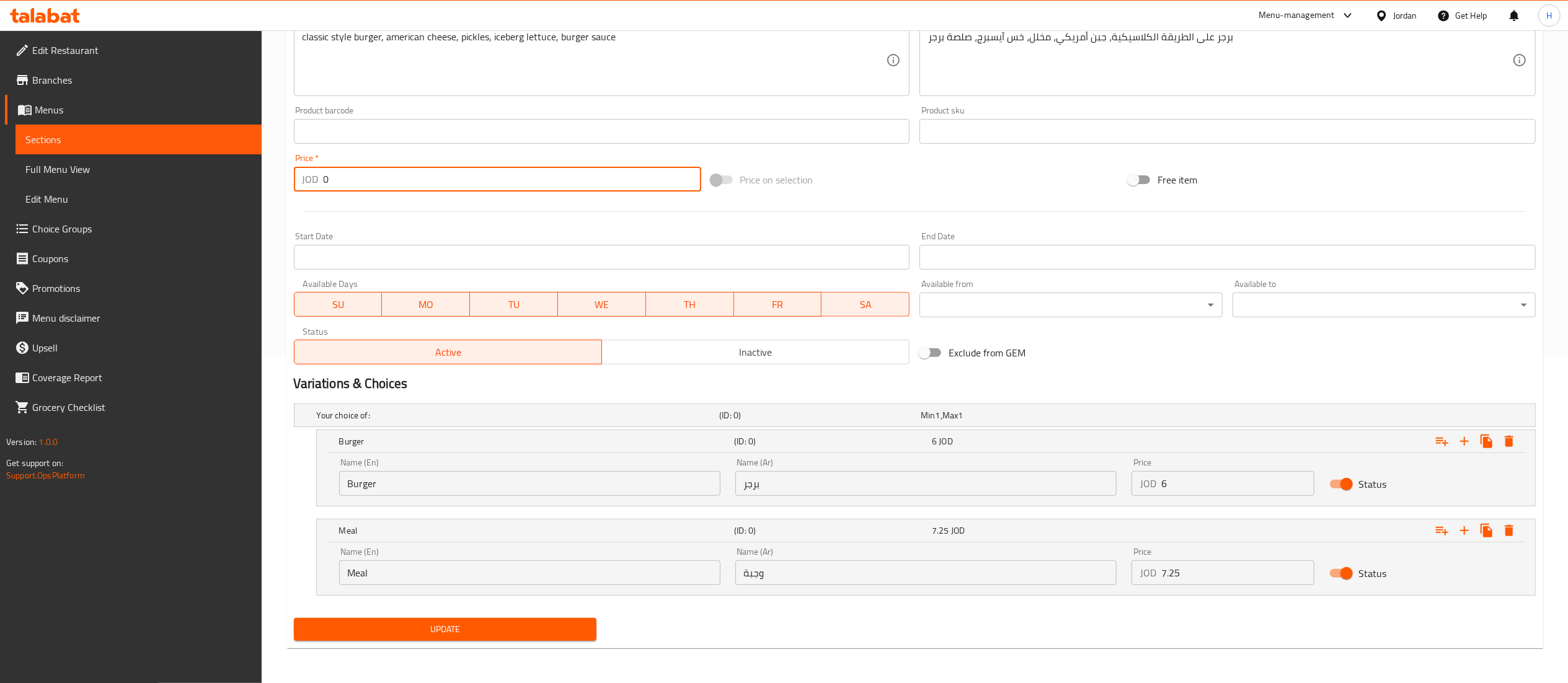
type input "0"
drag, startPoint x: 1471, startPoint y: 590, endPoint x: 1463, endPoint y: 573, distance: 18.8
click at [1471, 592] on div "Name (En) Meal Name (En) Name (Ar) وجبة Name (Ar) Price JOD 7.25 Price Status" at bounding box center [926, 568] width 1218 height 53
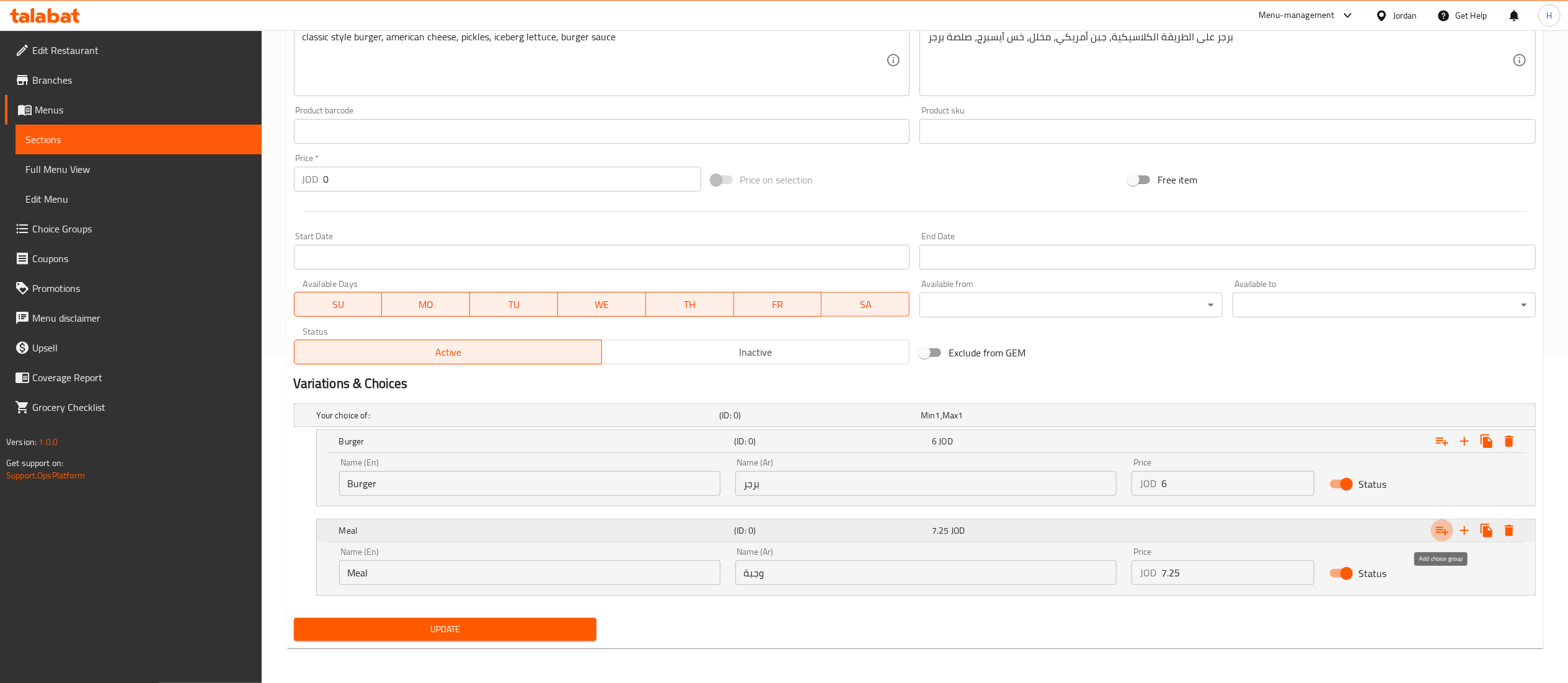
click at [1445, 528] on icon "Expand" at bounding box center [1442, 530] width 15 height 15
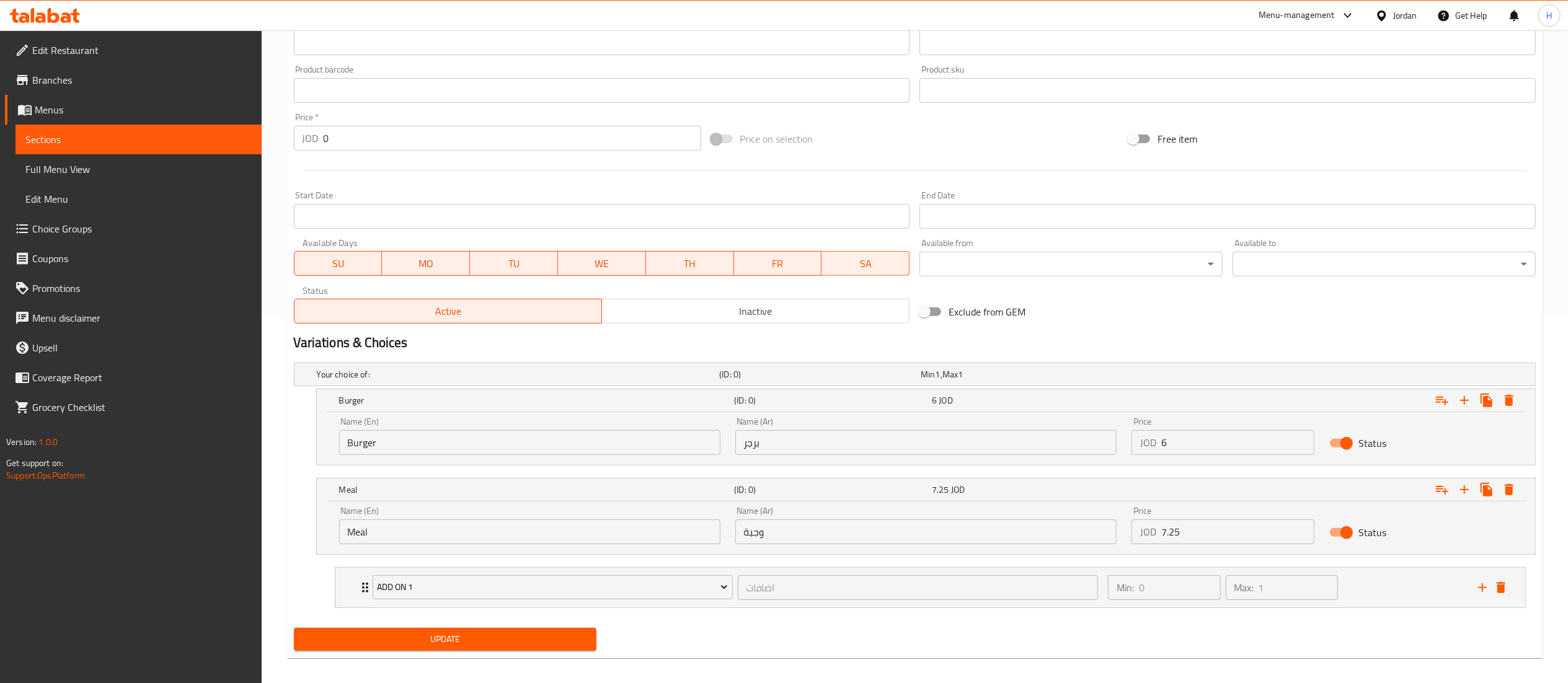
scroll to position [380, 0]
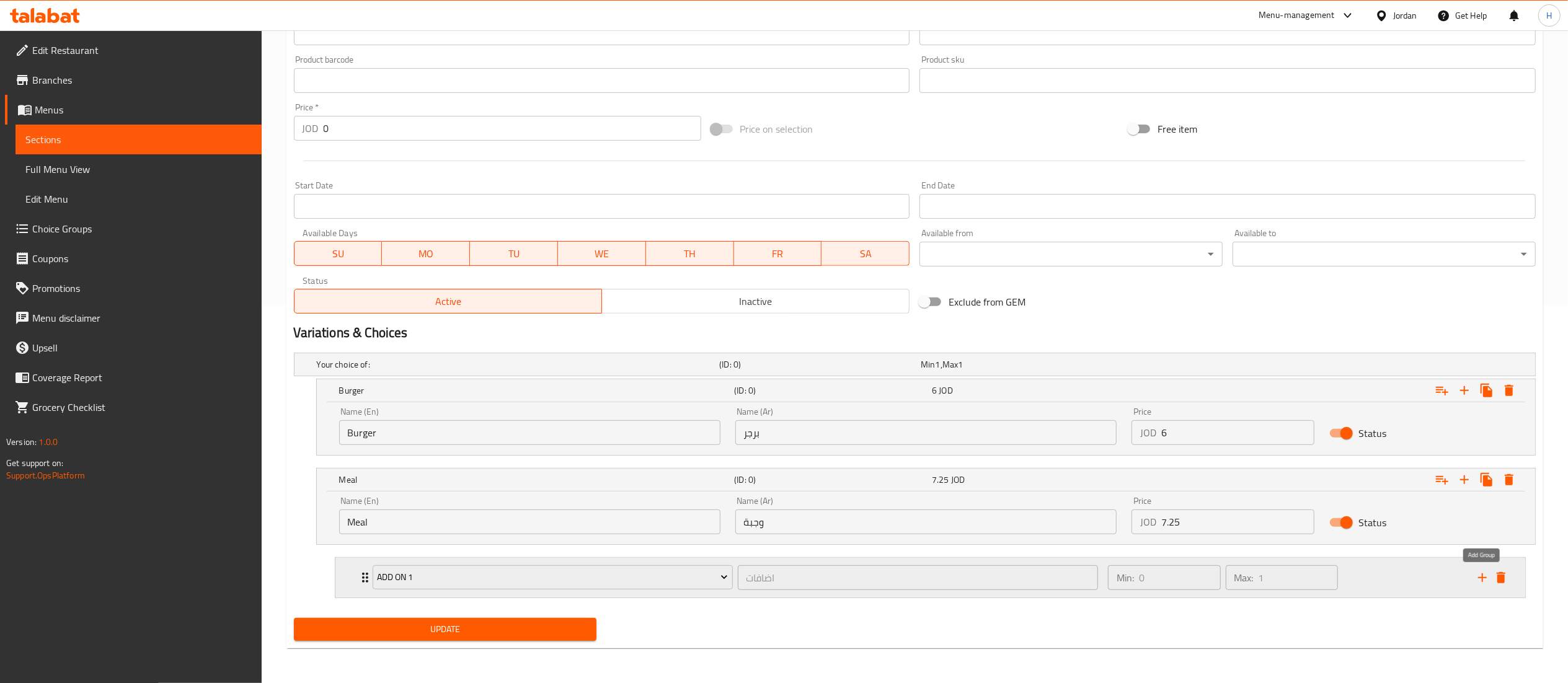
click at [1478, 574] on icon "add" at bounding box center [1483, 578] width 15 height 15
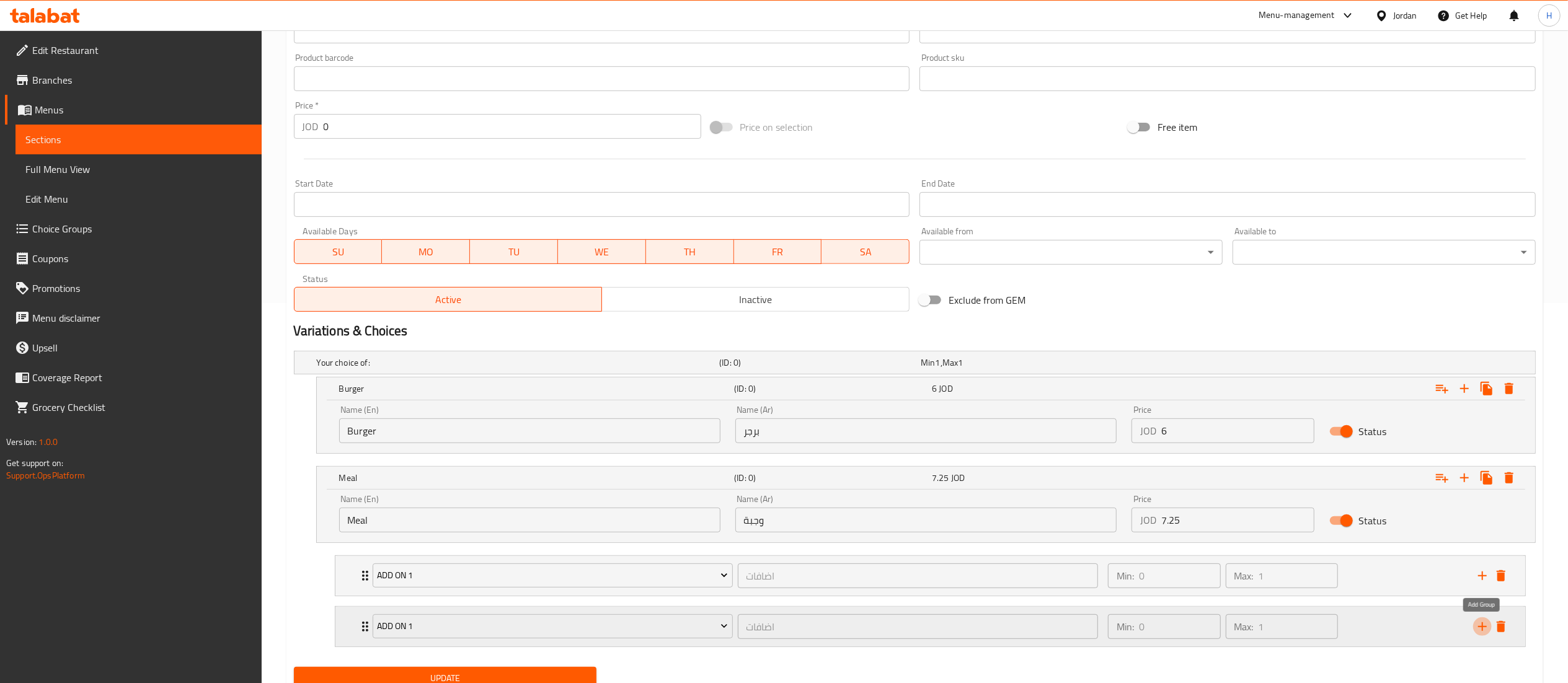
click at [1478, 632] on icon "add" at bounding box center [1483, 626] width 15 height 15
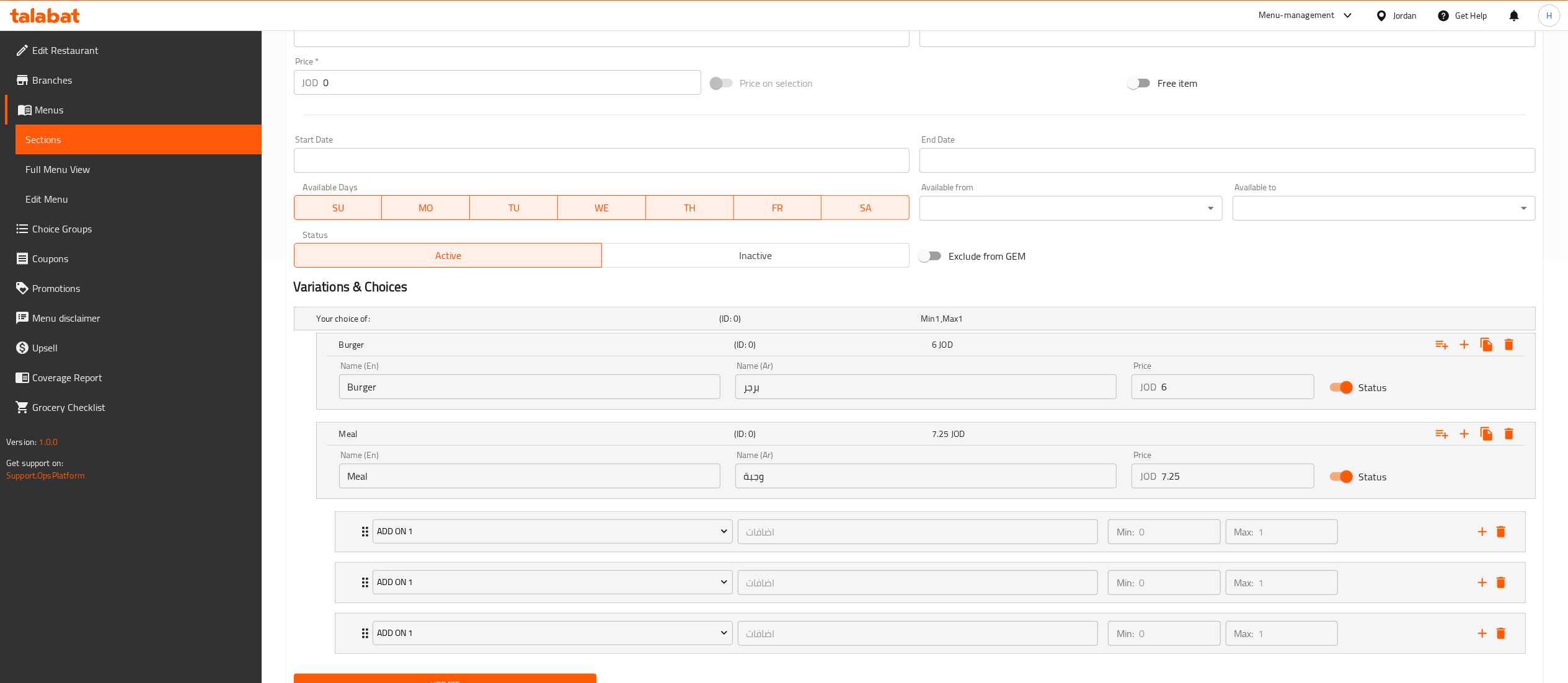
scroll to position [484, 0]
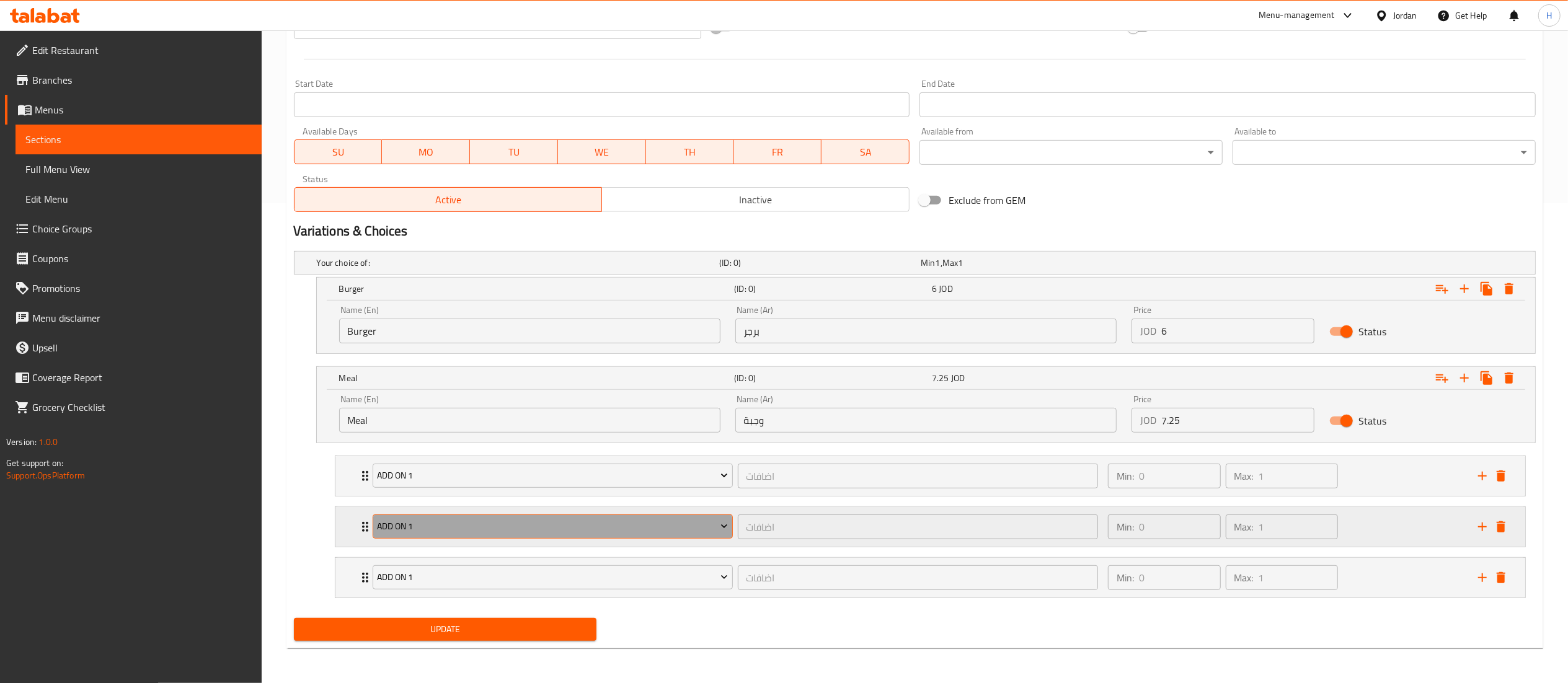
click at [412, 538] on button "Add On 1" at bounding box center [553, 526] width 360 height 25
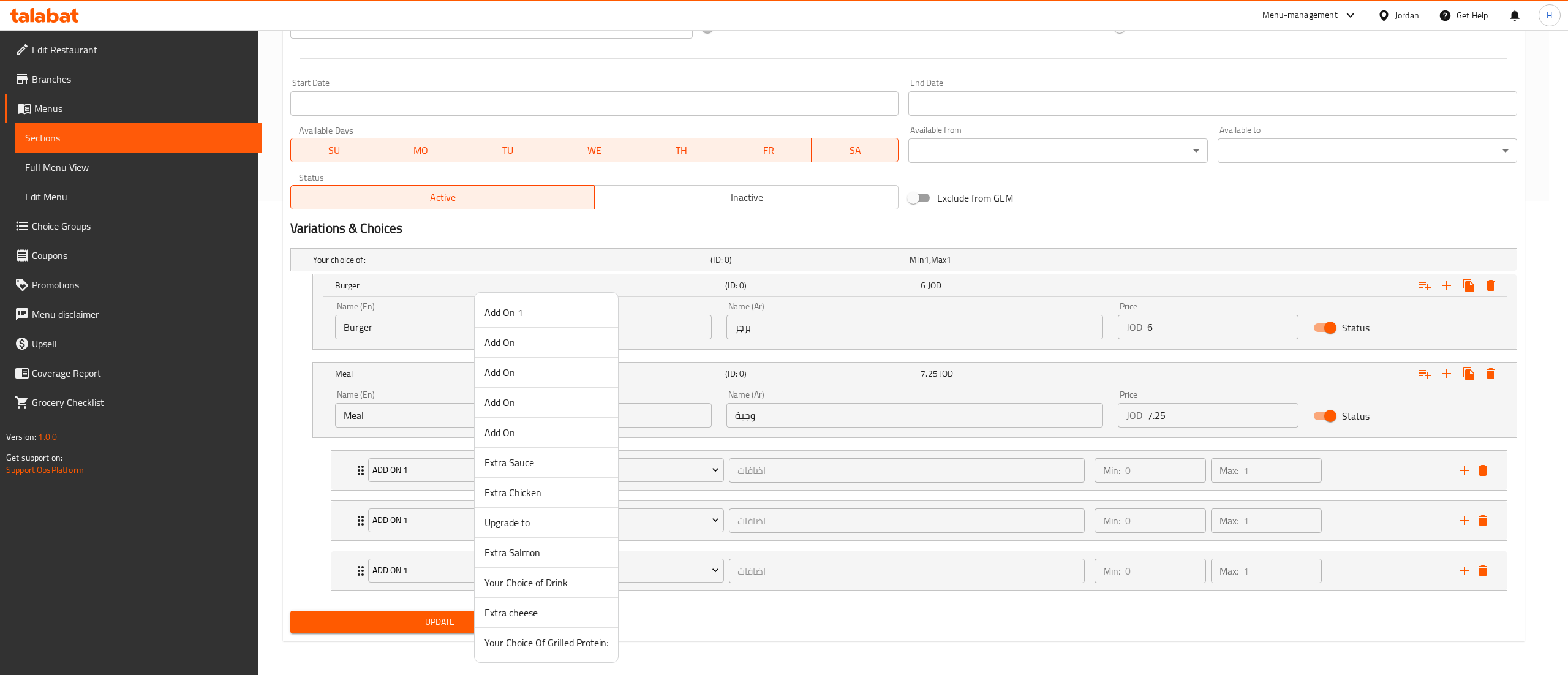
click at [523, 615] on span "Extra cheese" at bounding box center [546, 612] width 124 height 15
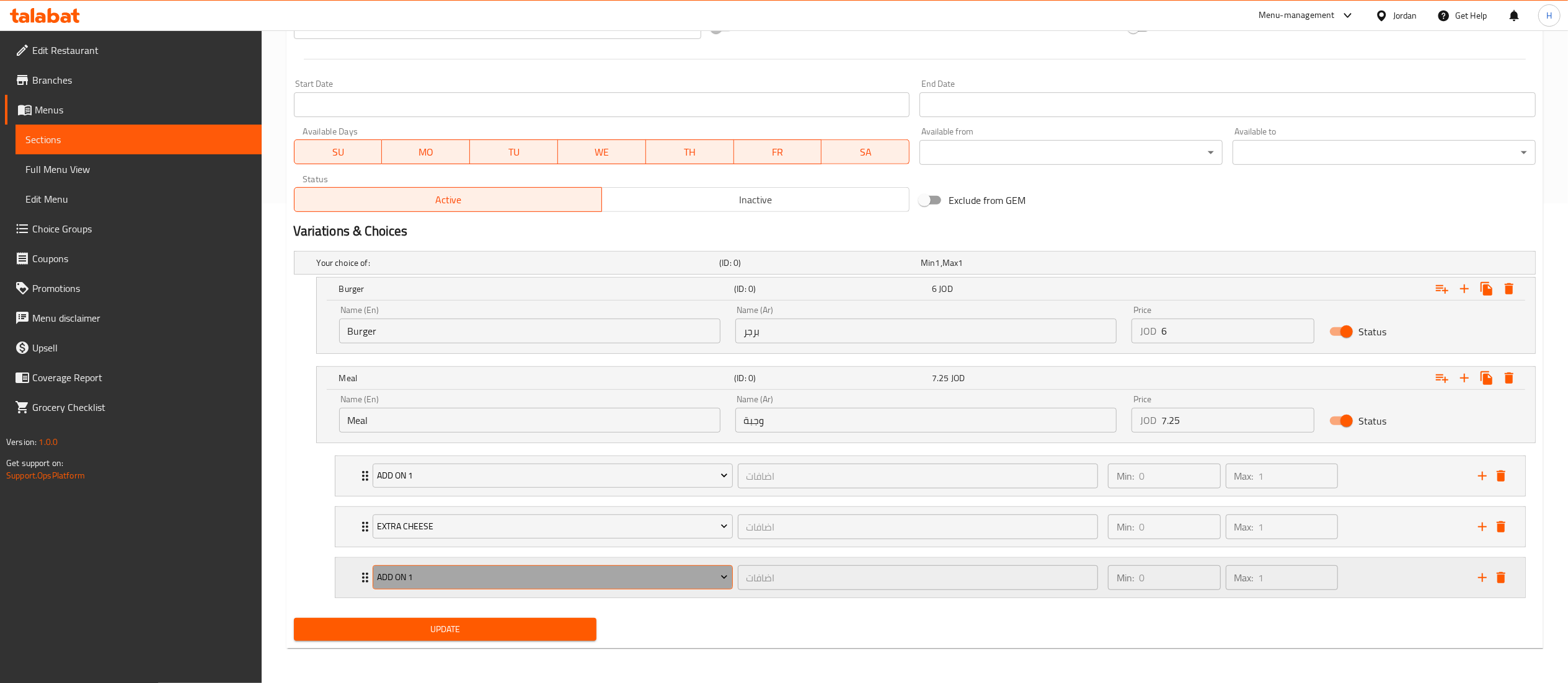
click at [465, 568] on button "Add On 1" at bounding box center [553, 578] width 360 height 25
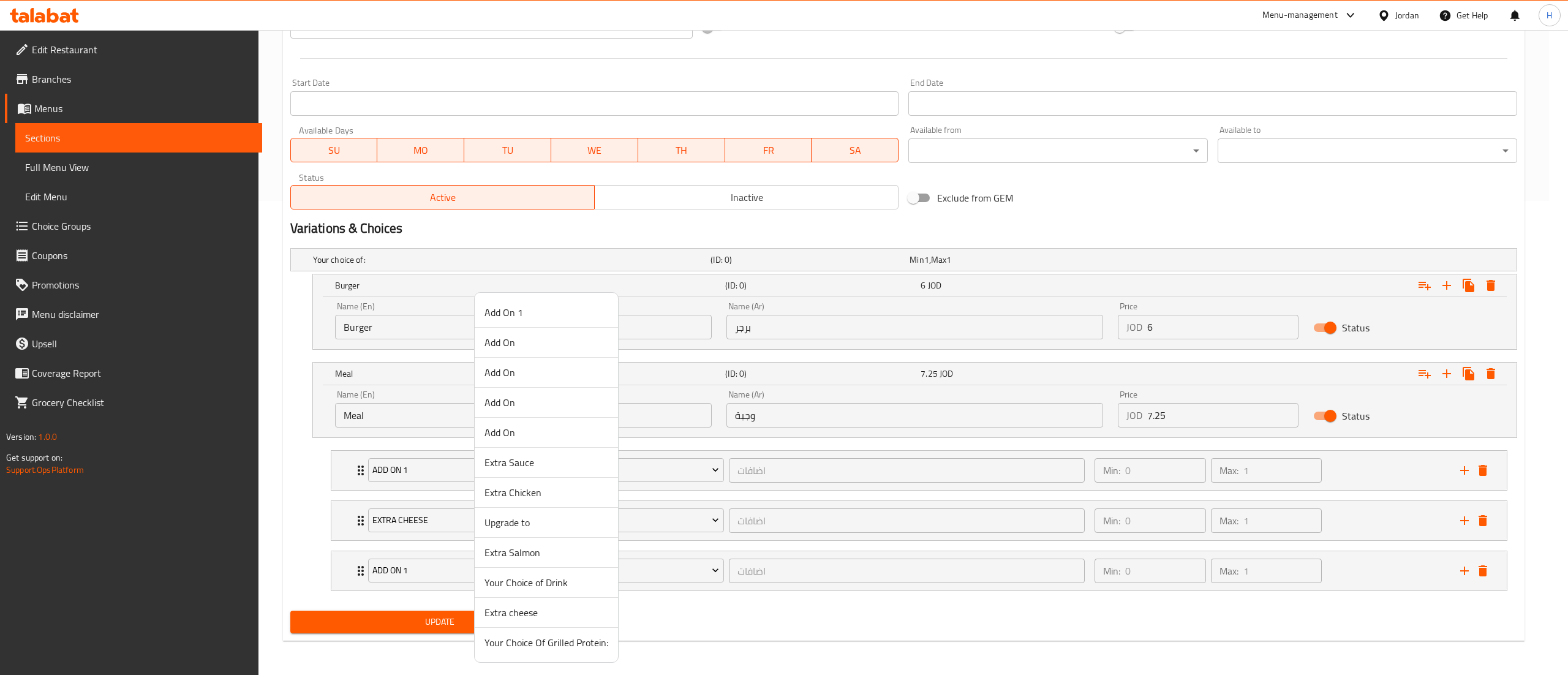
click at [527, 583] on span "Your Choice of Drink" at bounding box center [546, 583] width 124 height 15
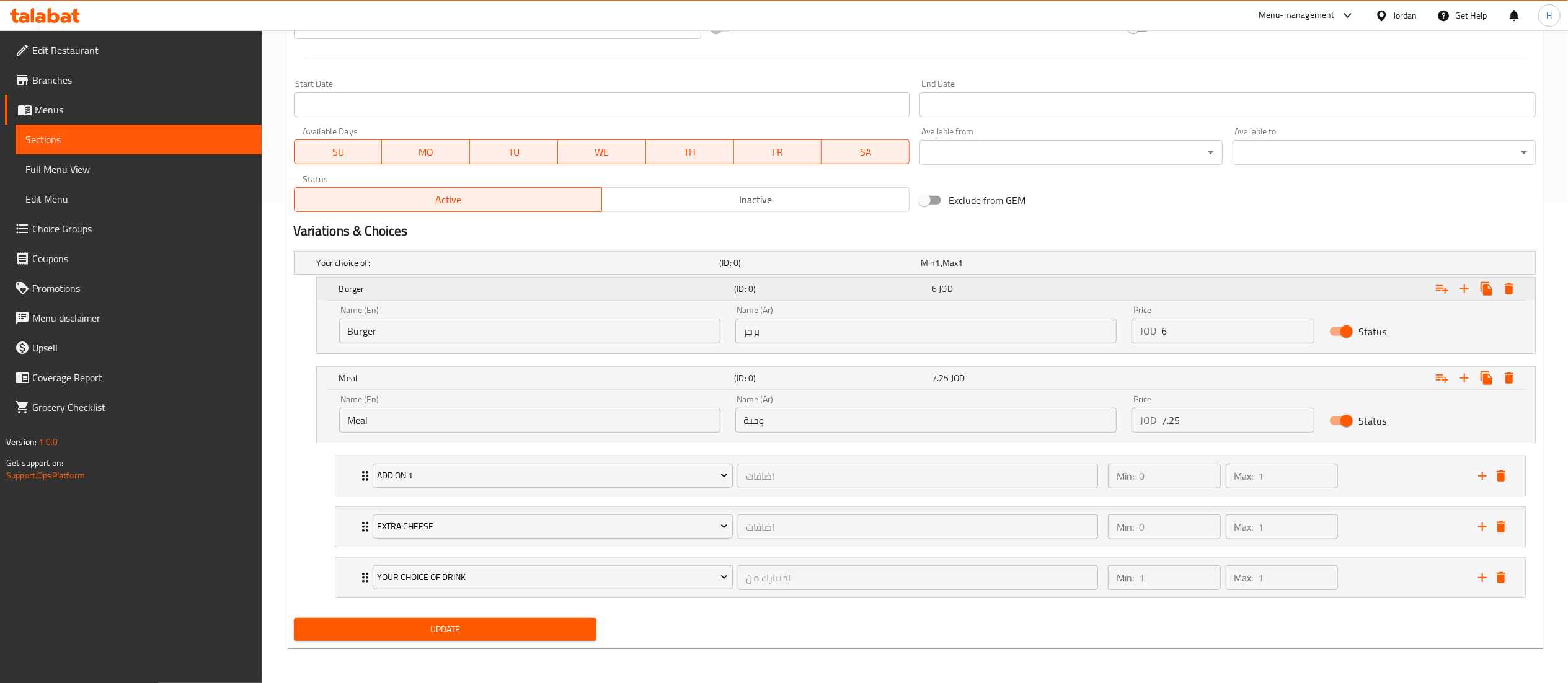
click at [1435, 287] on icon "Expand" at bounding box center [1442, 289] width 15 height 15
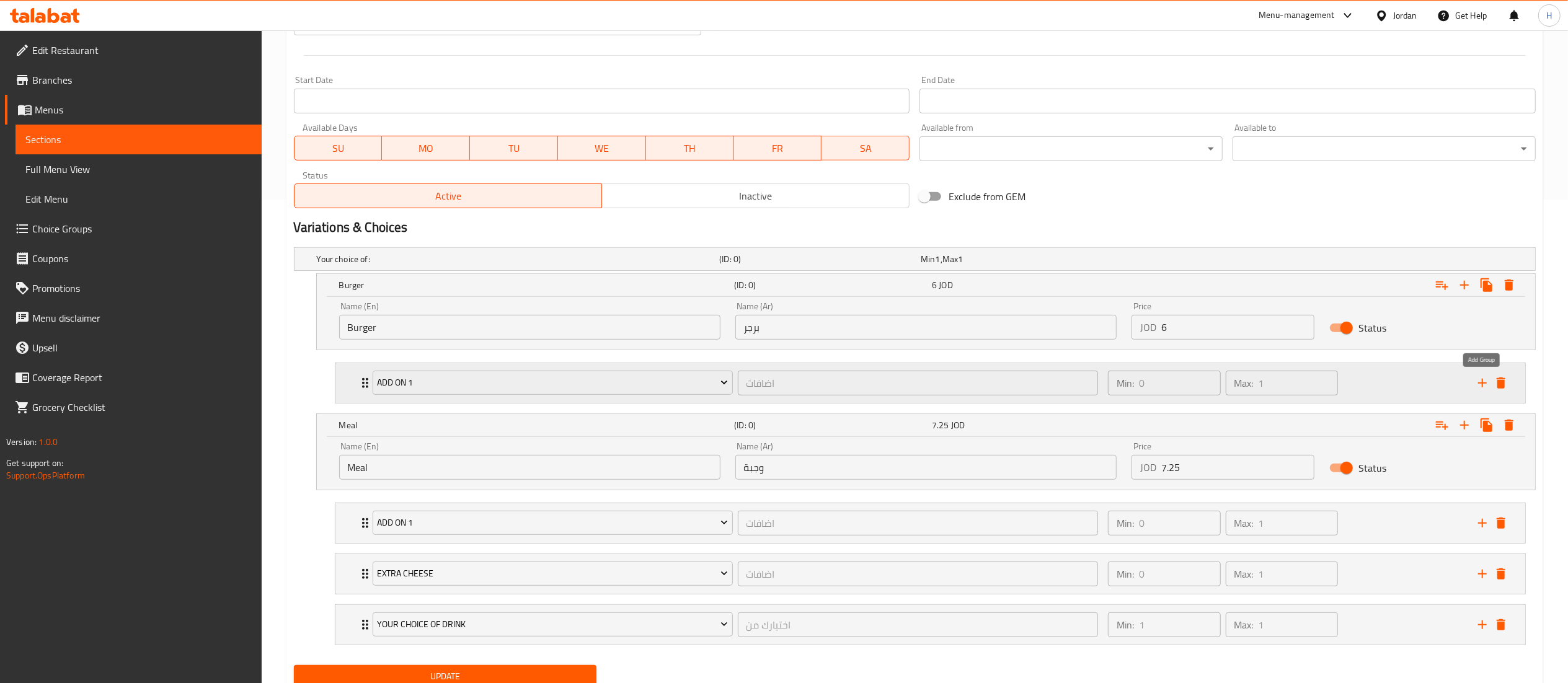
click at [1486, 382] on icon "add" at bounding box center [1483, 383] width 15 height 15
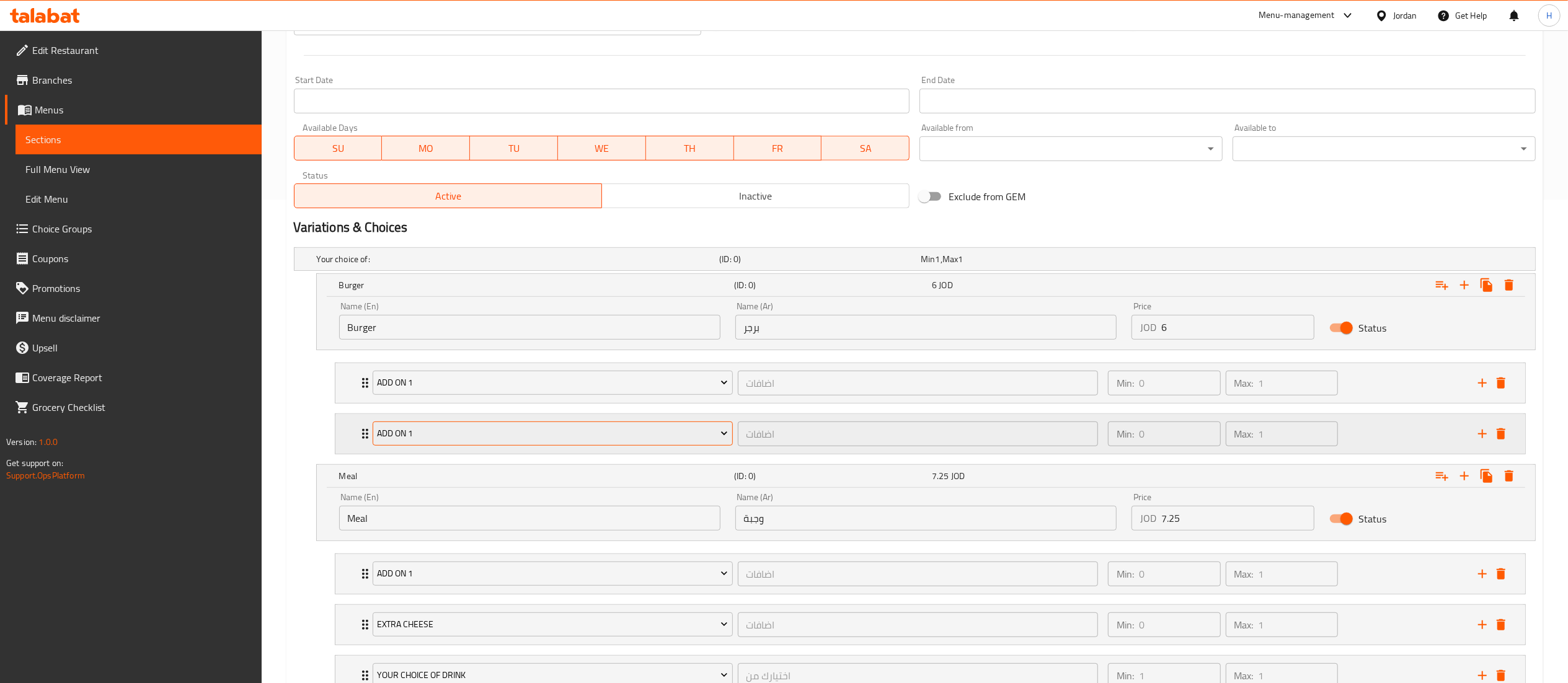
click at [504, 439] on span "Add On 1" at bounding box center [552, 433] width 351 height 15
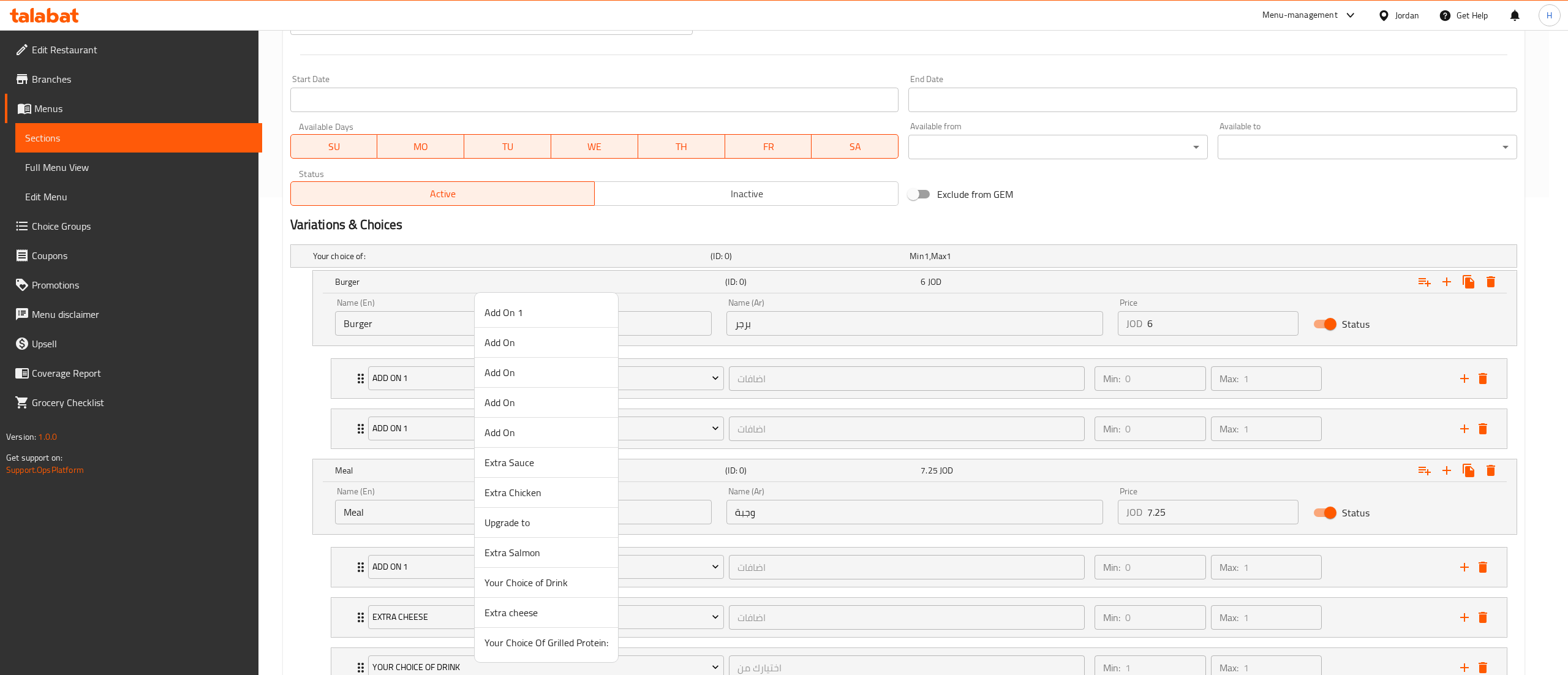
click at [527, 616] on span "Extra cheese" at bounding box center [546, 612] width 124 height 15
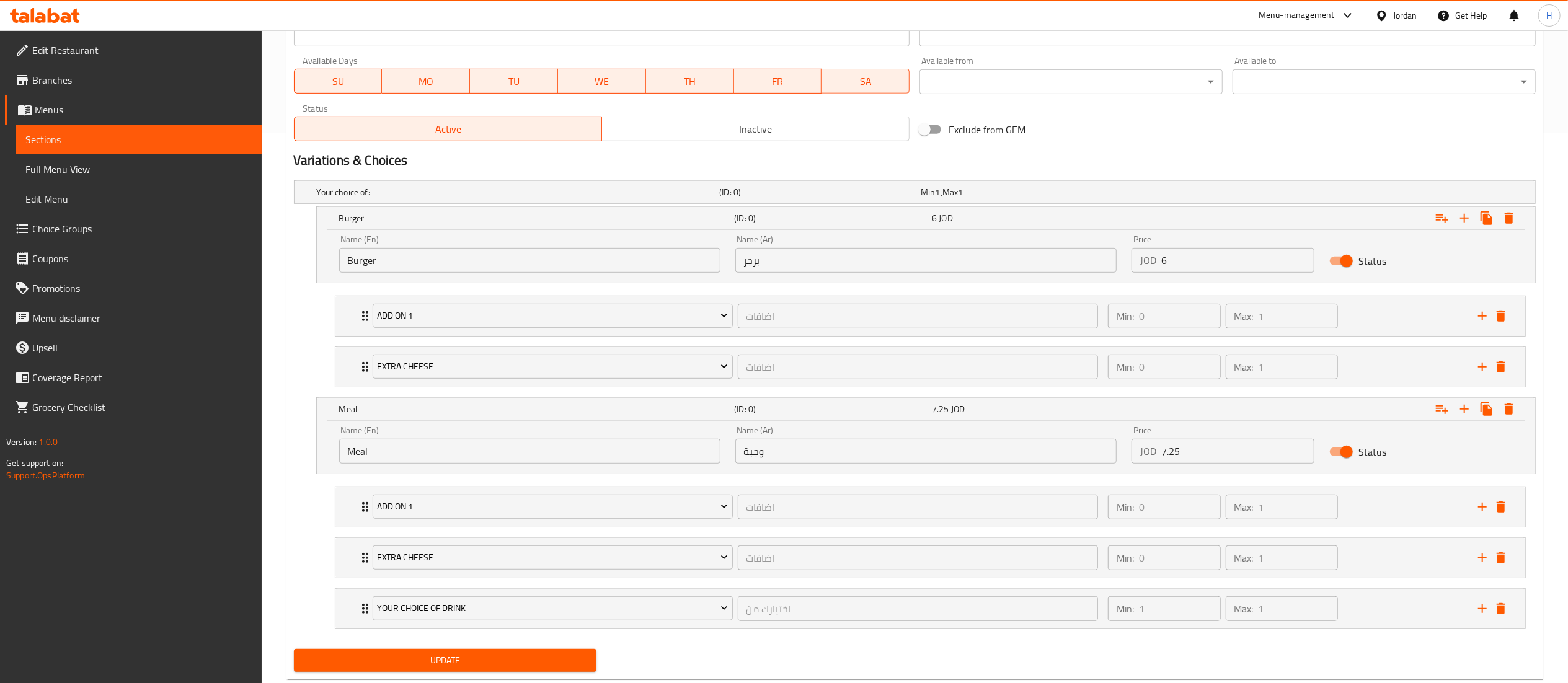
scroll to position [586, 0]
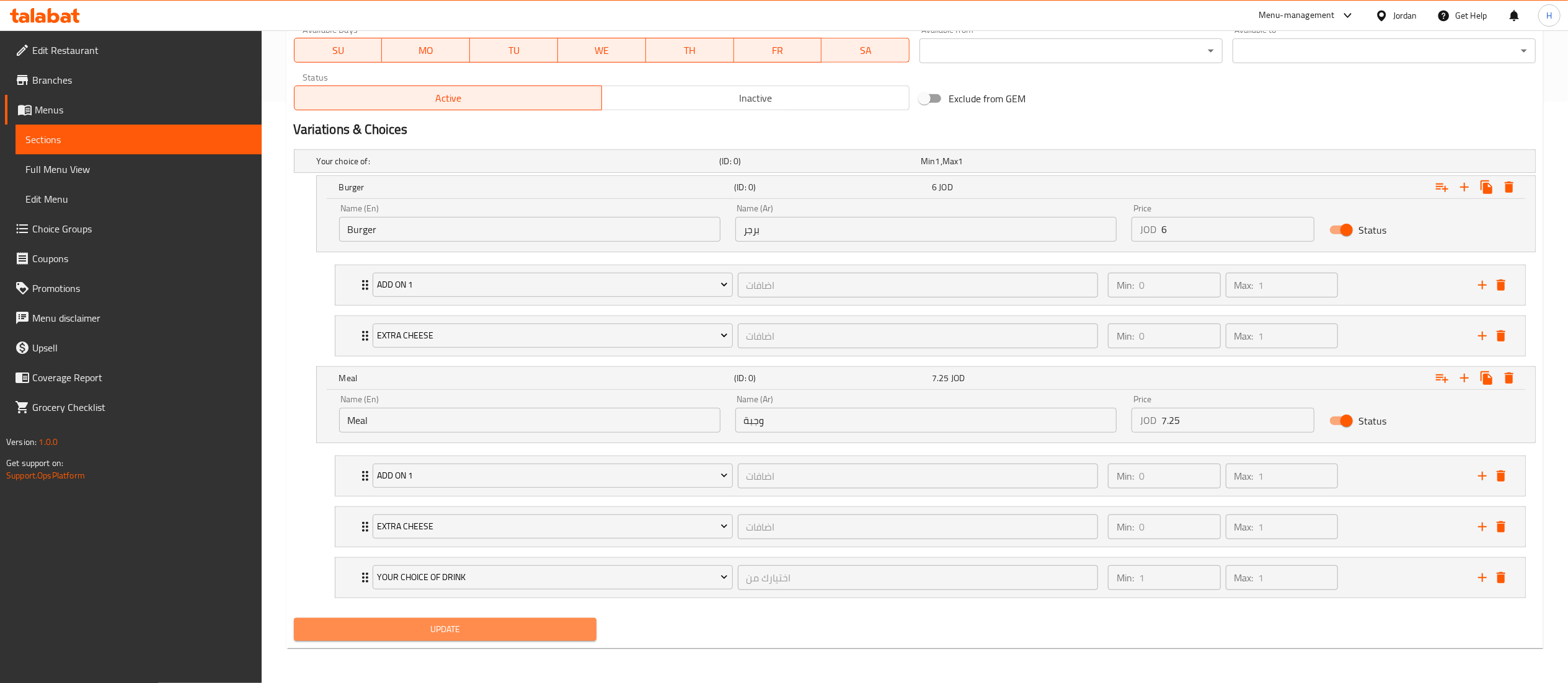
click at [496, 641] on button "Update" at bounding box center [445, 630] width 303 height 23
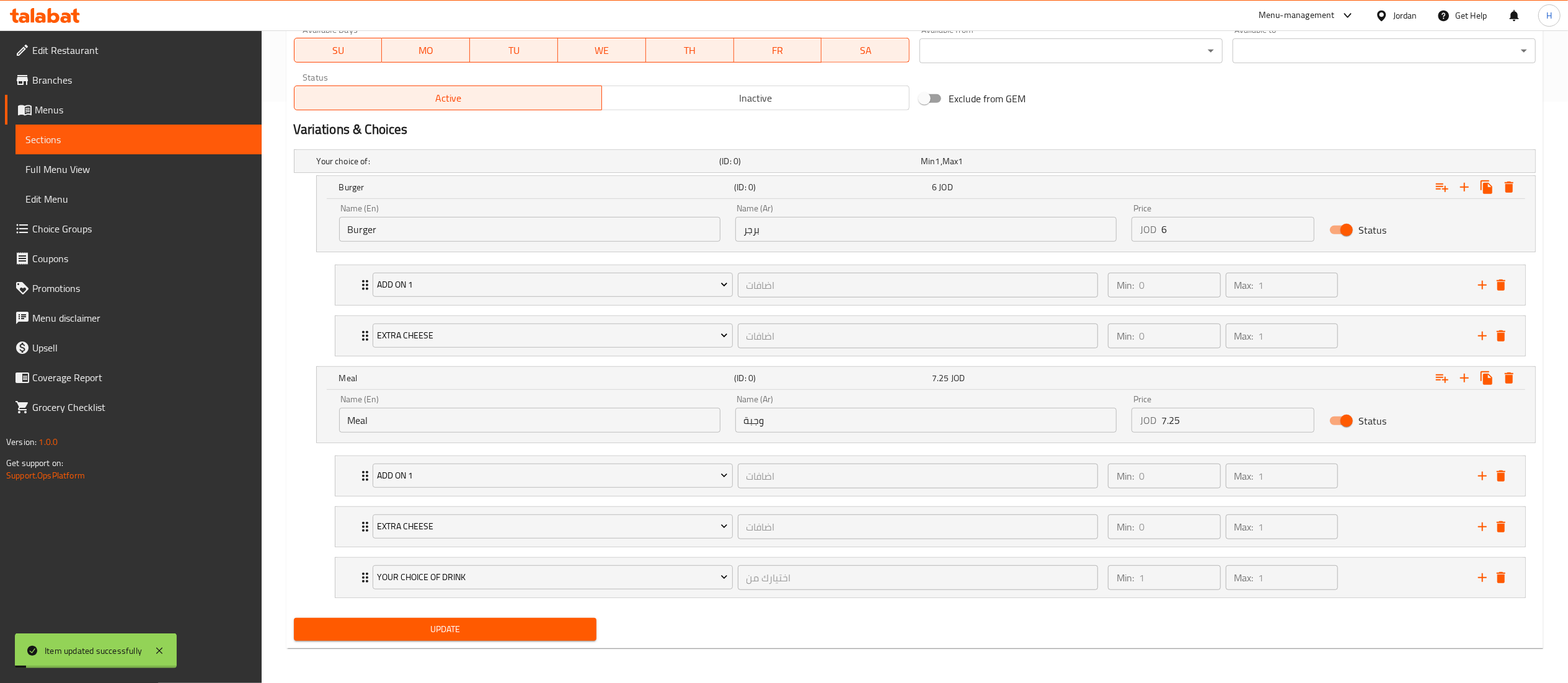
click at [501, 638] on button "Update" at bounding box center [445, 630] width 303 height 23
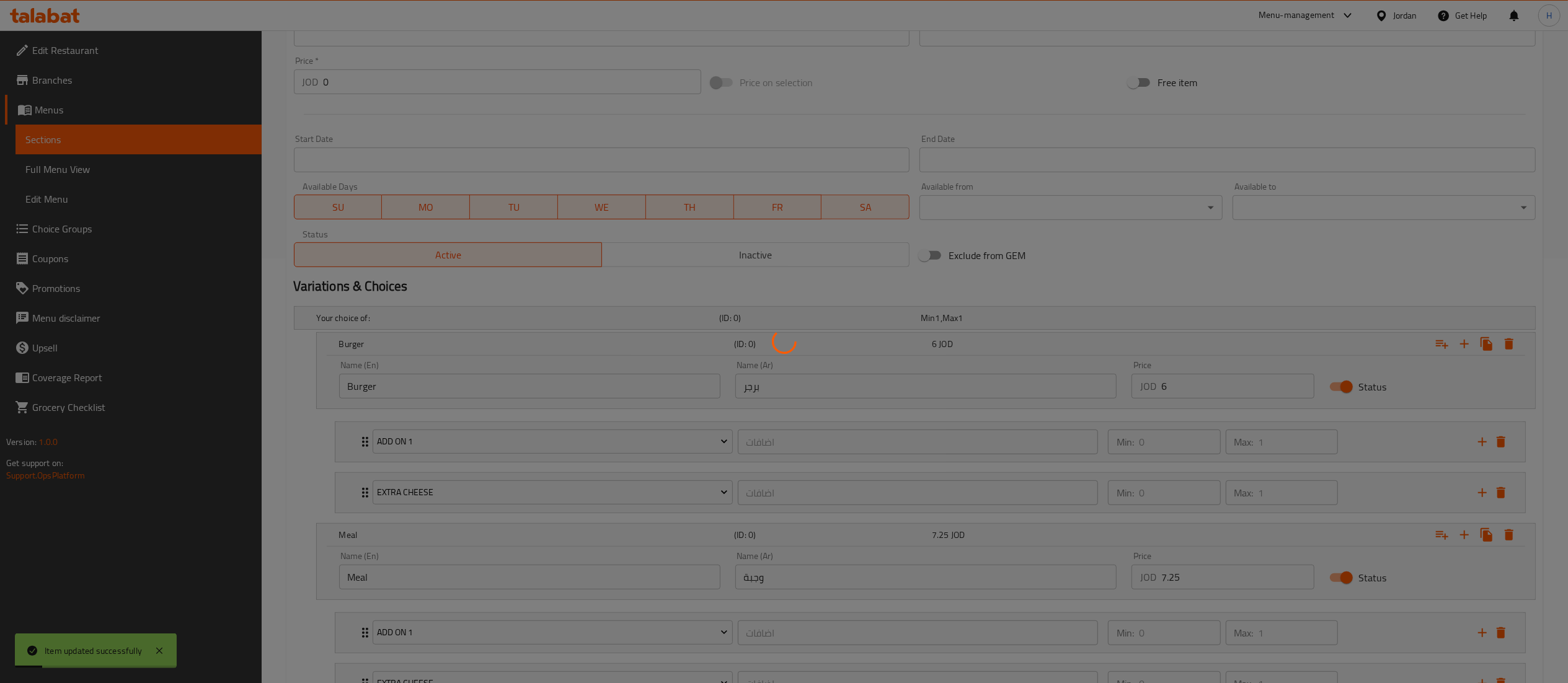
scroll to position [90, 0]
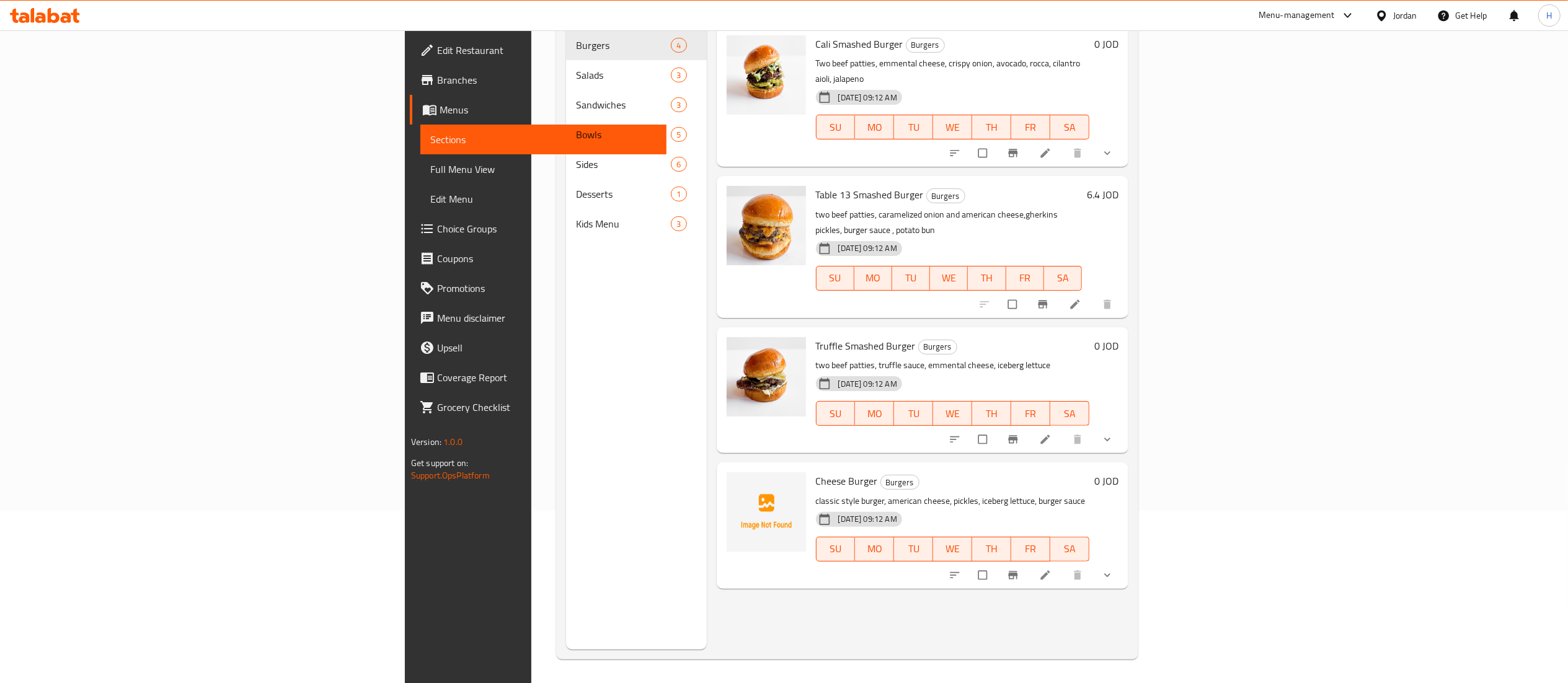
scroll to position [174, 0]
click at [1114, 432] on icon "show more" at bounding box center [1107, 438] width 13 height 13
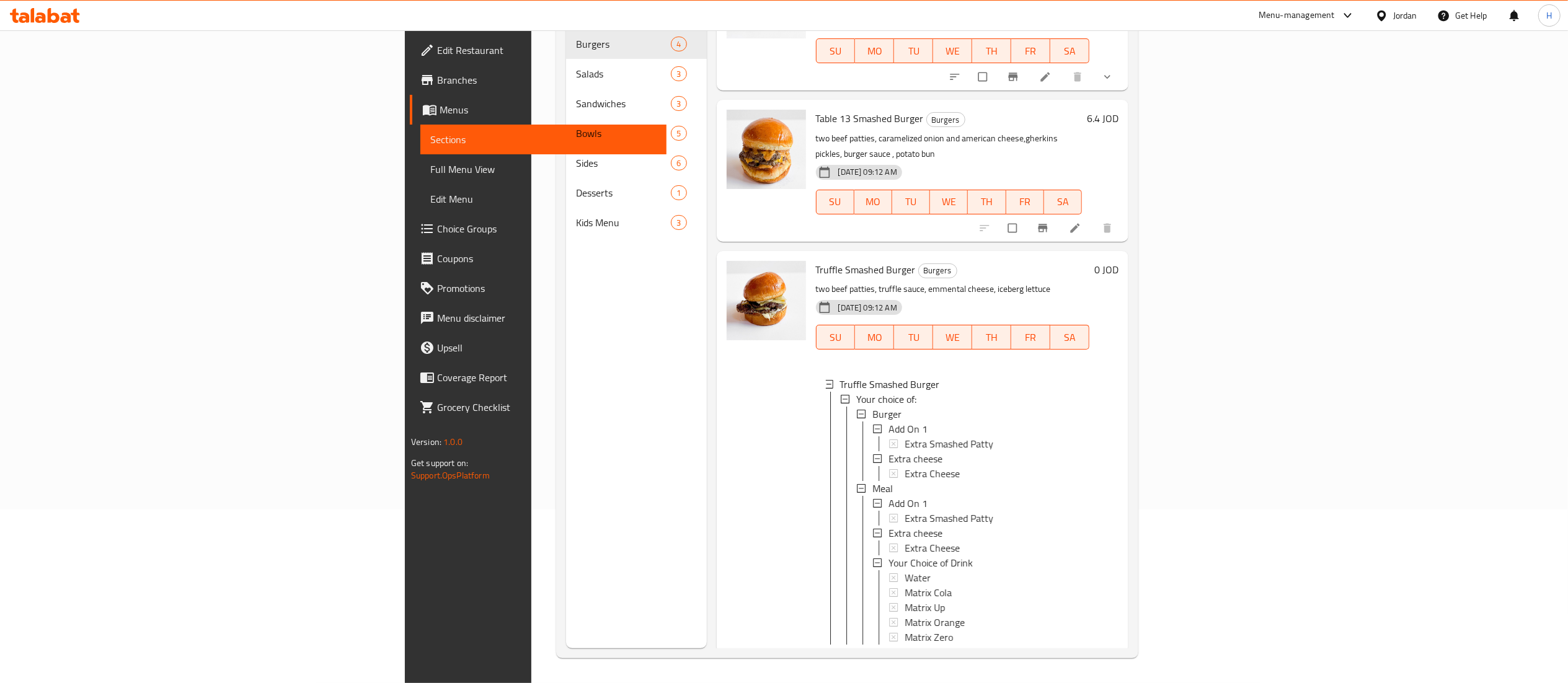
scroll to position [211, 0]
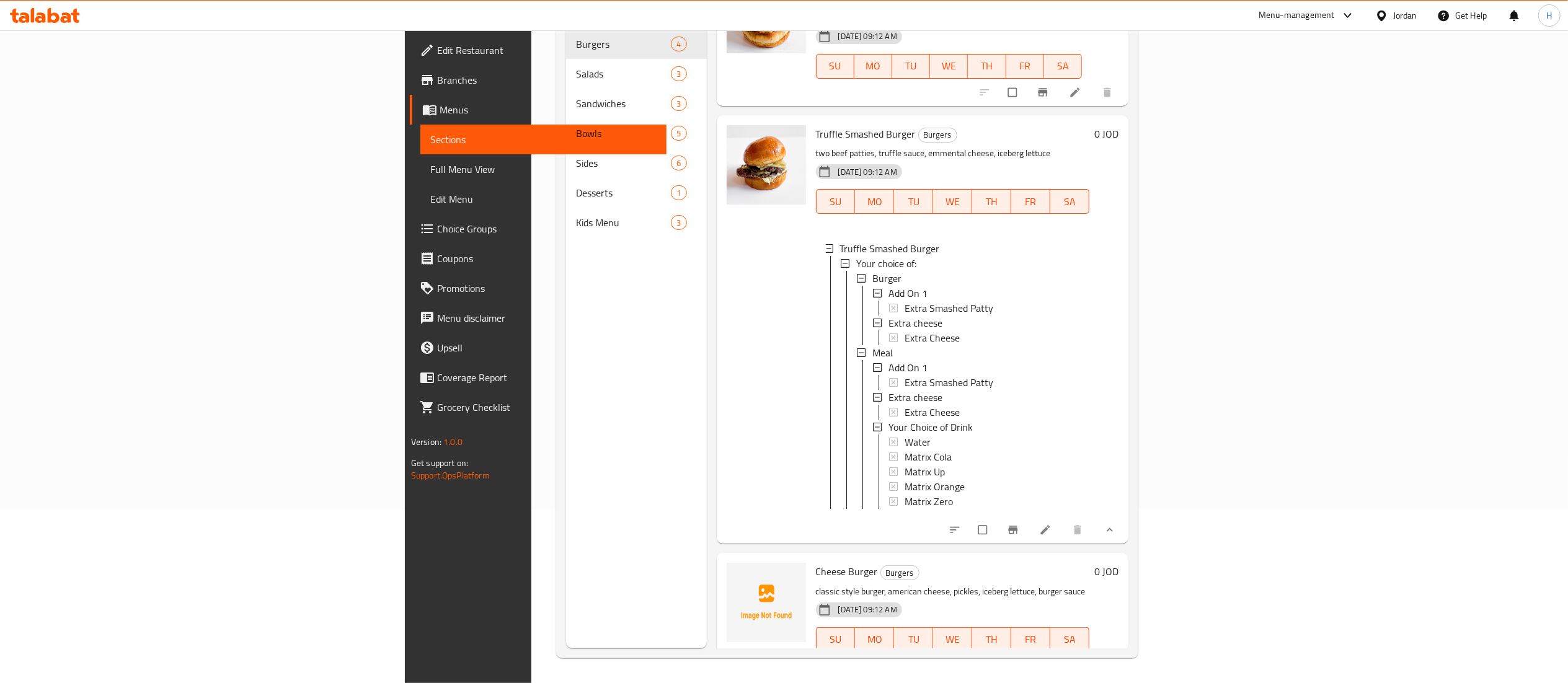
click at [1124, 652] on button "show more" at bounding box center [1108, 666] width 30 height 27
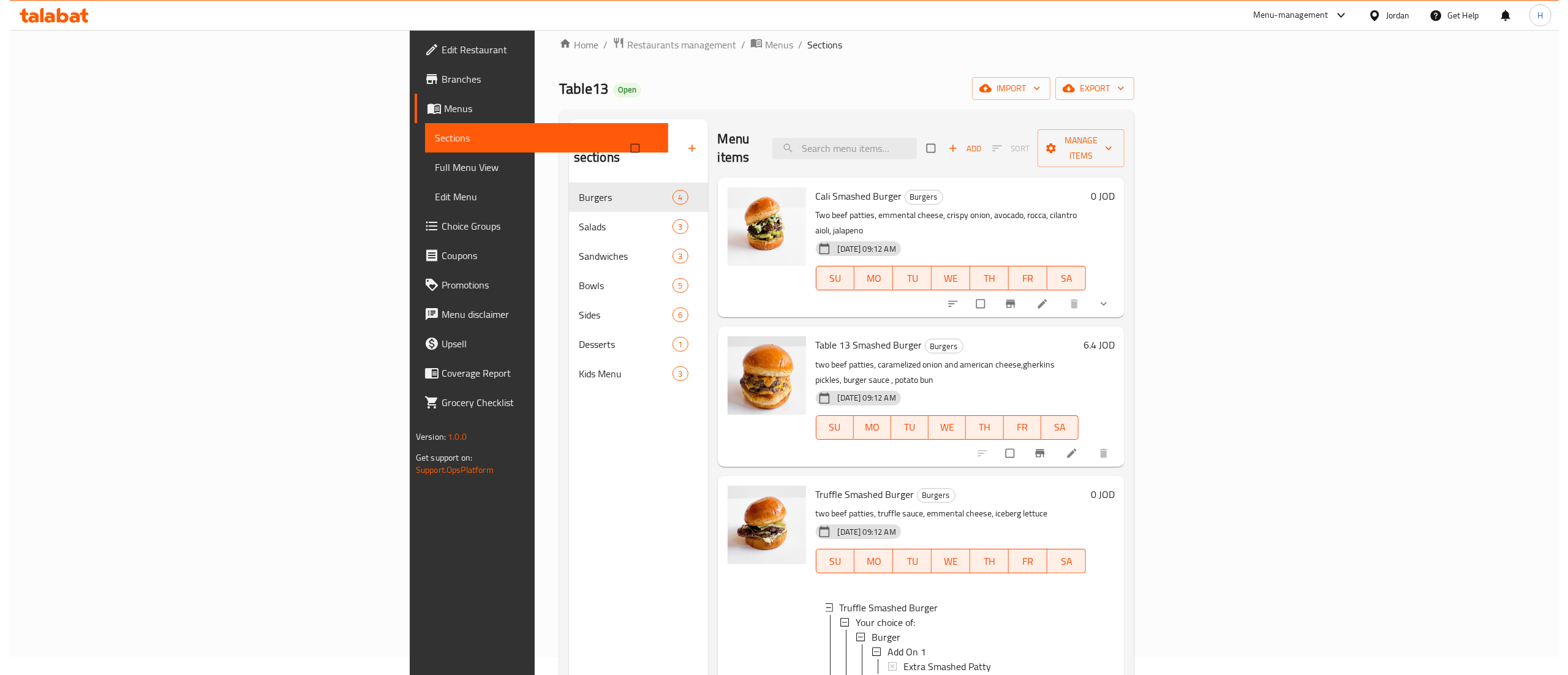
scroll to position [0, 0]
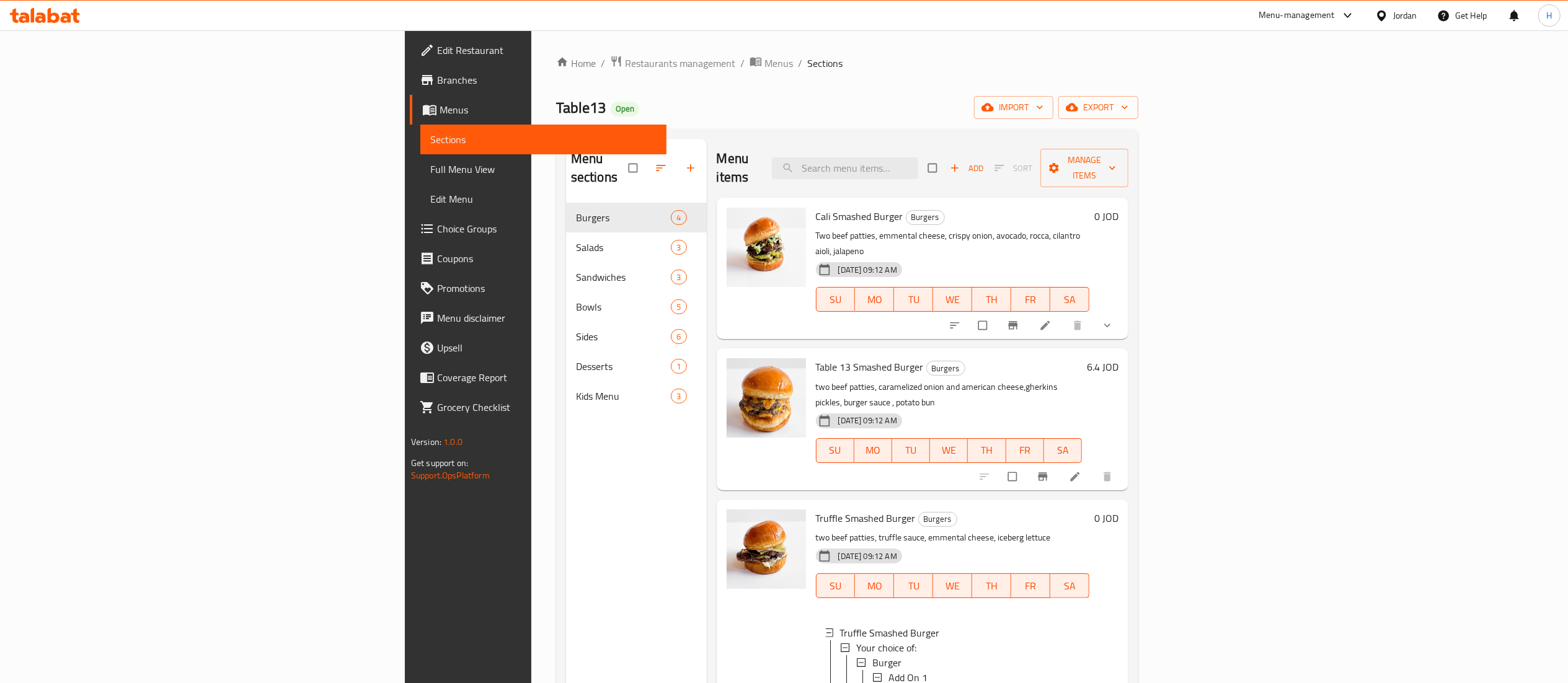
click at [1082, 470] on icon at bounding box center [1075, 476] width 13 height 13
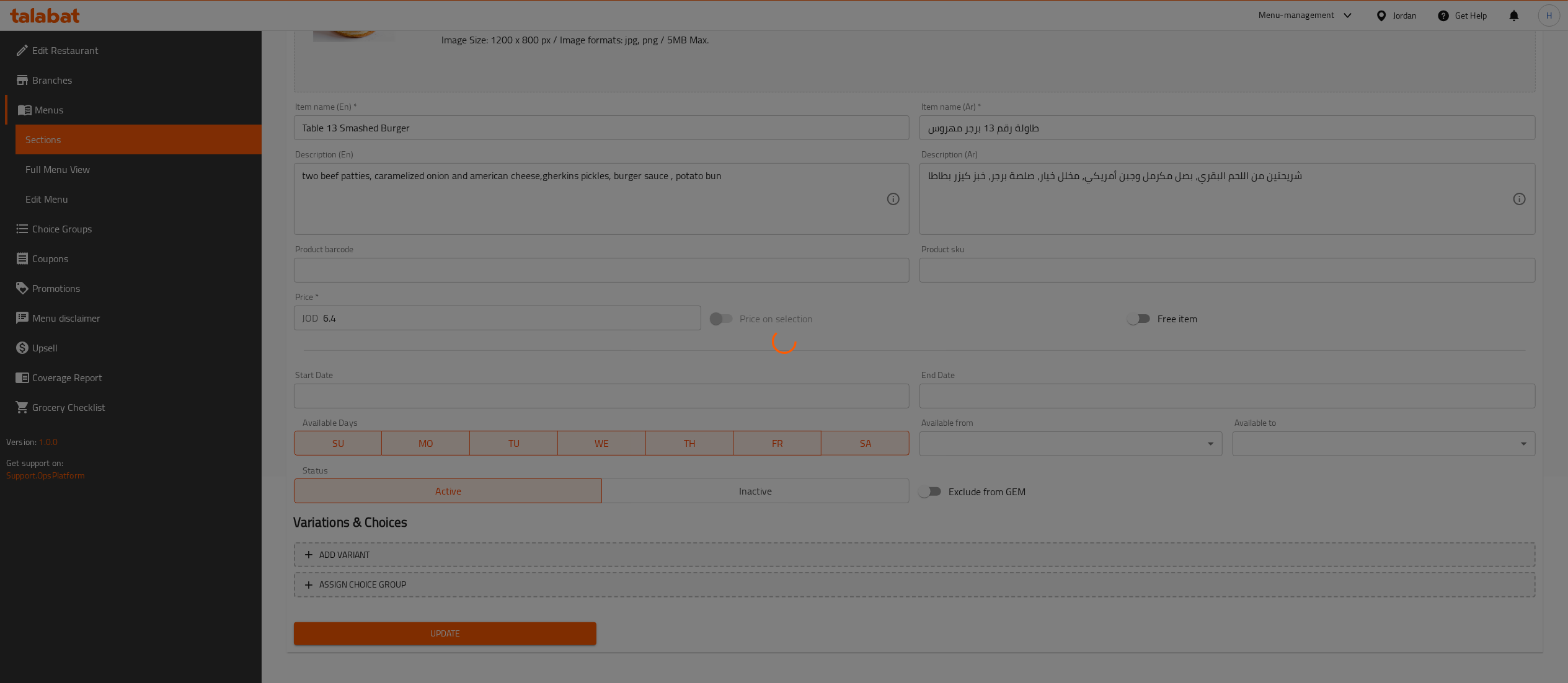
scroll to position [209, 0]
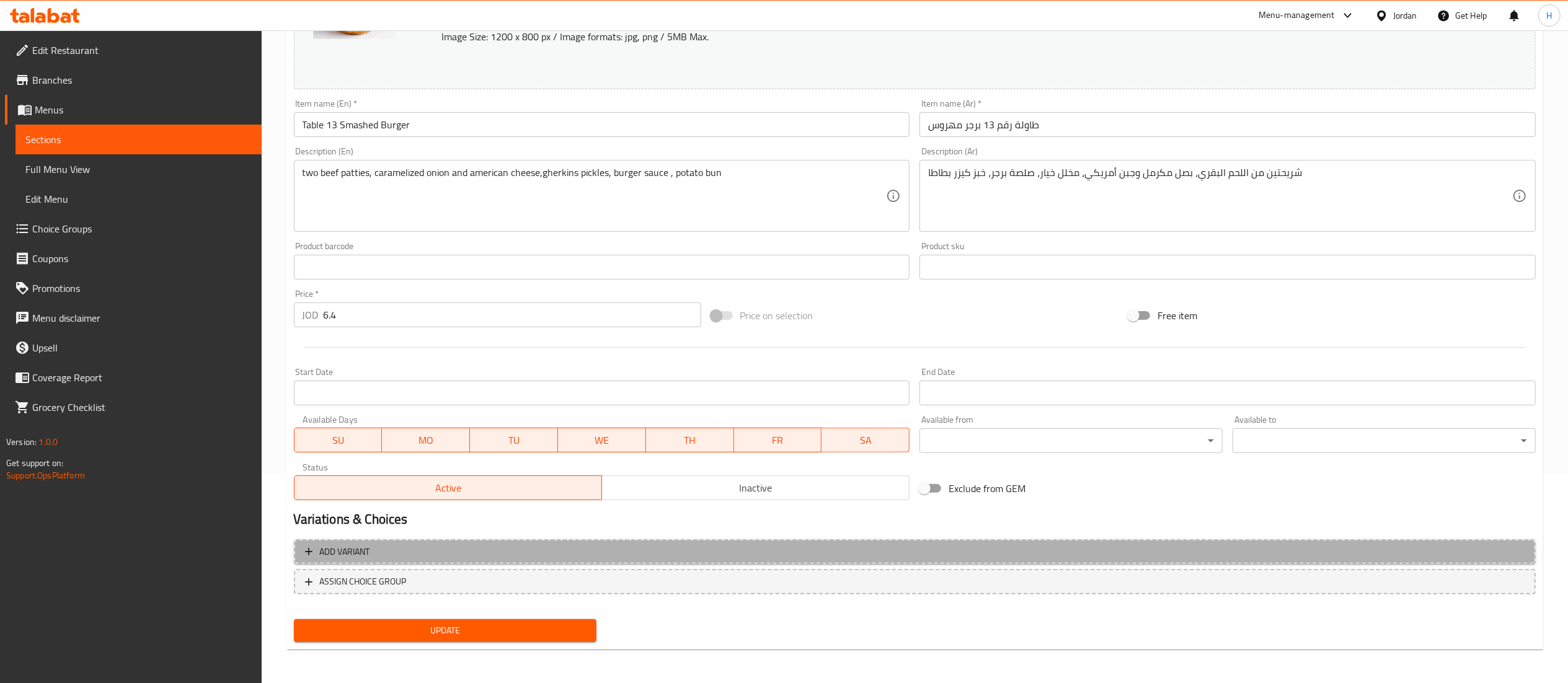
click at [881, 550] on span "Add variant" at bounding box center [915, 552] width 1220 height 15
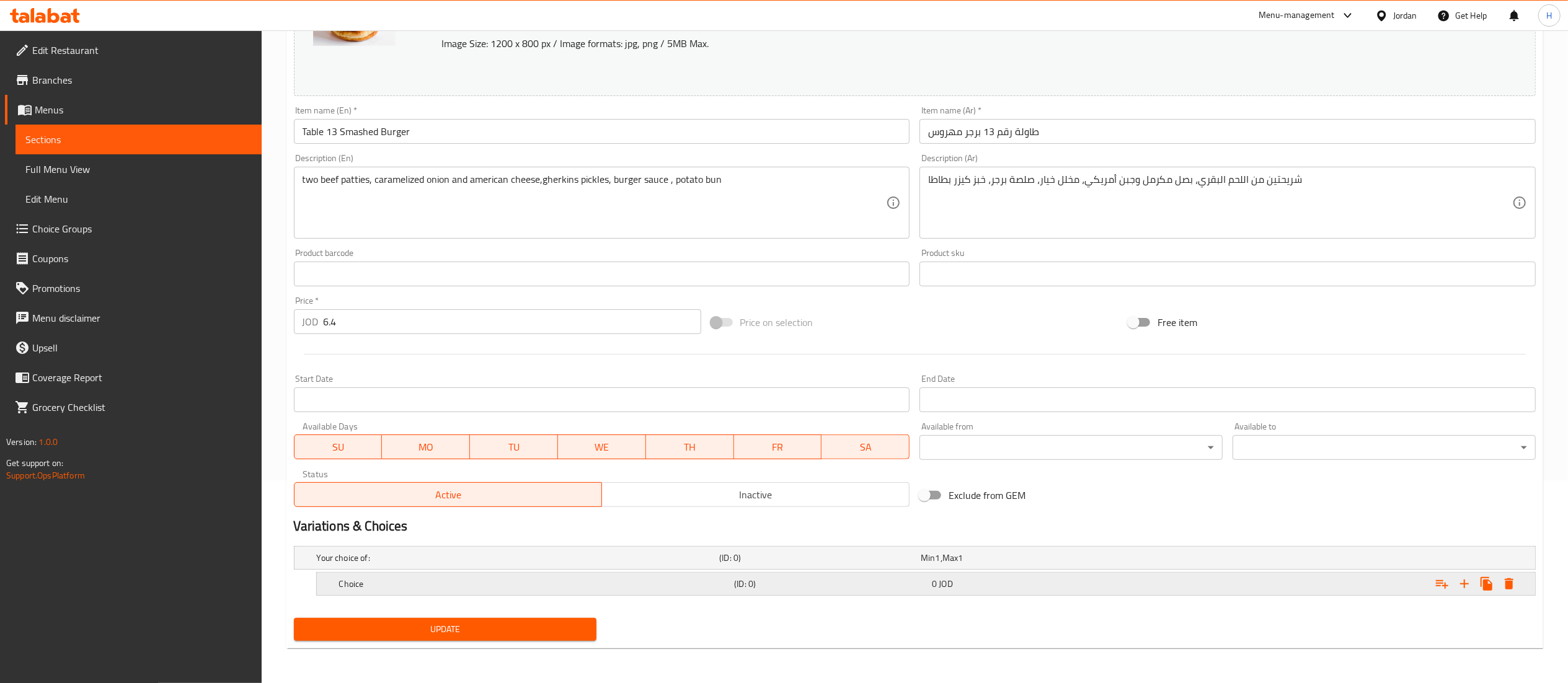
click at [381, 576] on div "Choice" at bounding box center [534, 584] width 396 height 17
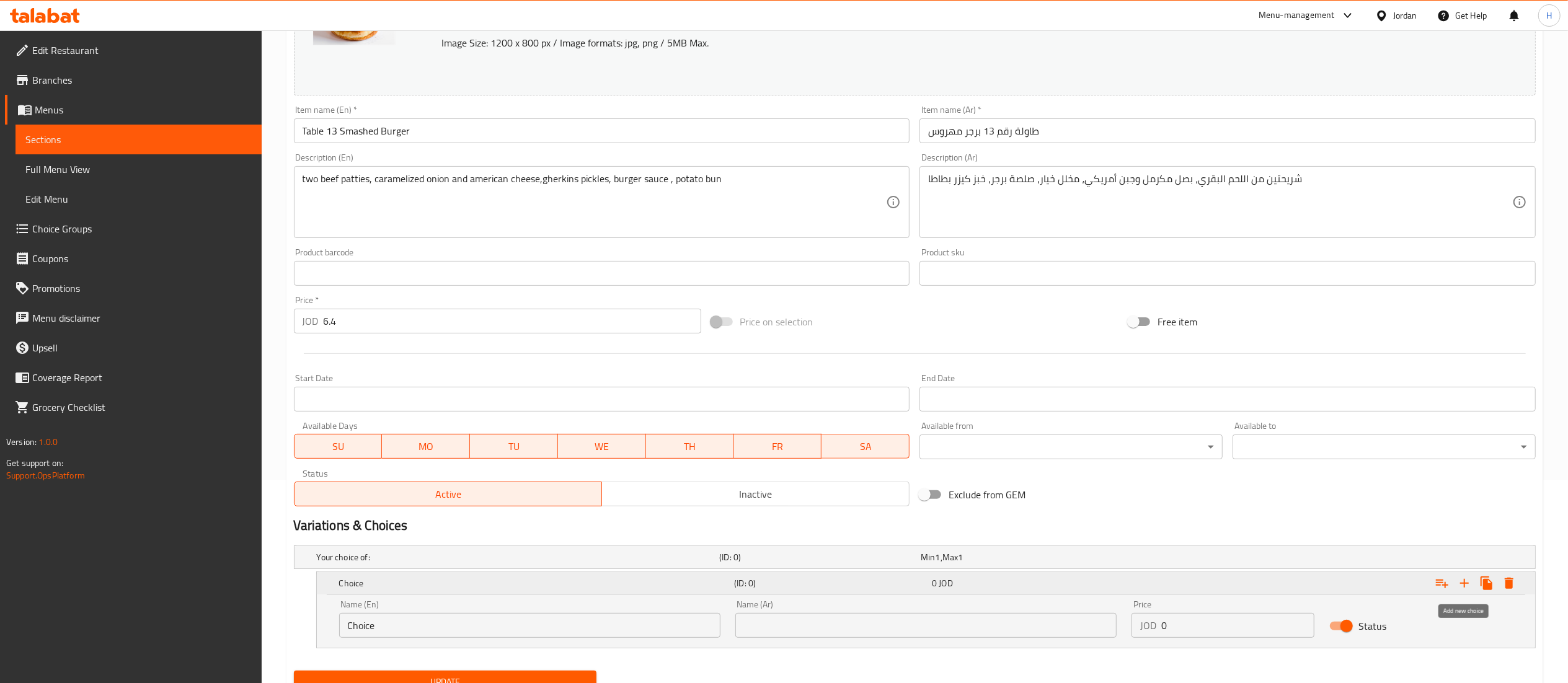
click at [1459, 578] on icon "Expand" at bounding box center [1465, 583] width 15 height 15
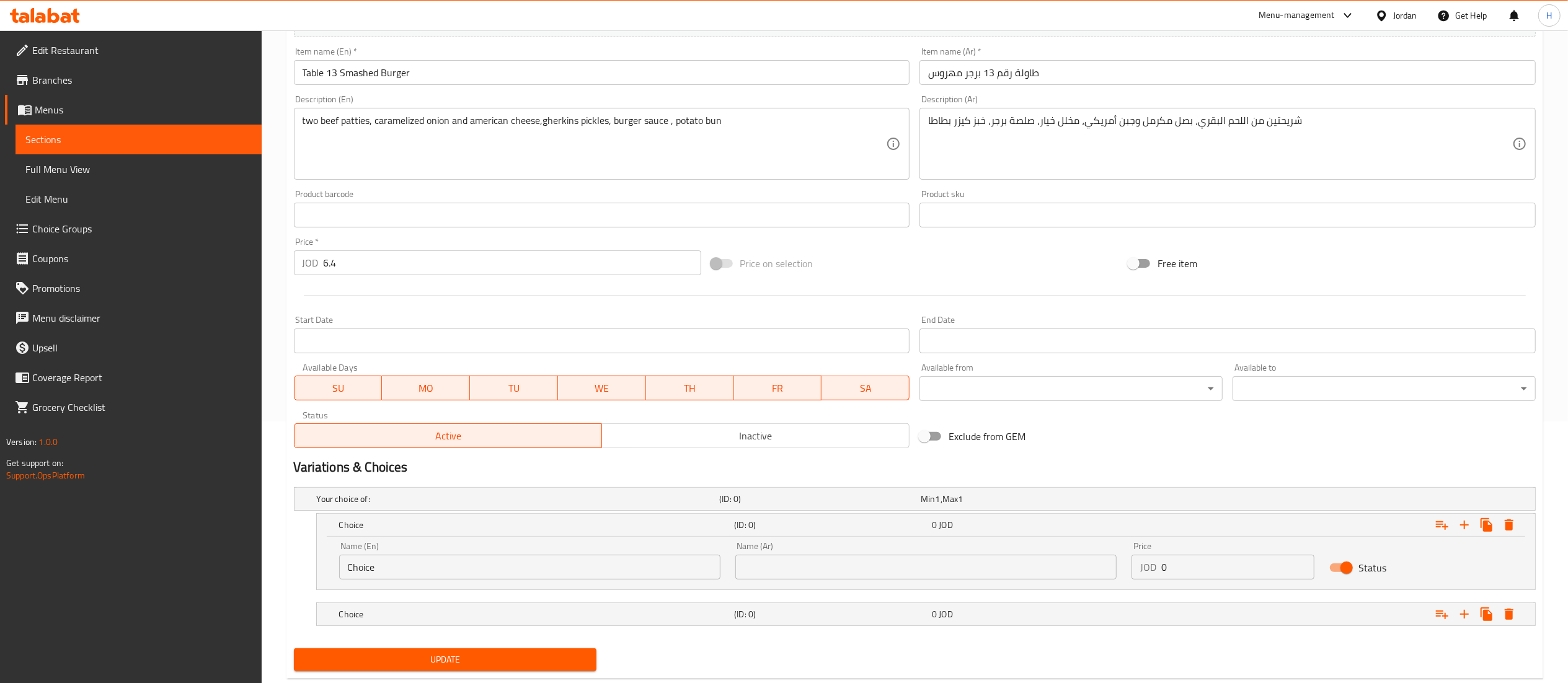
scroll to position [293, 0]
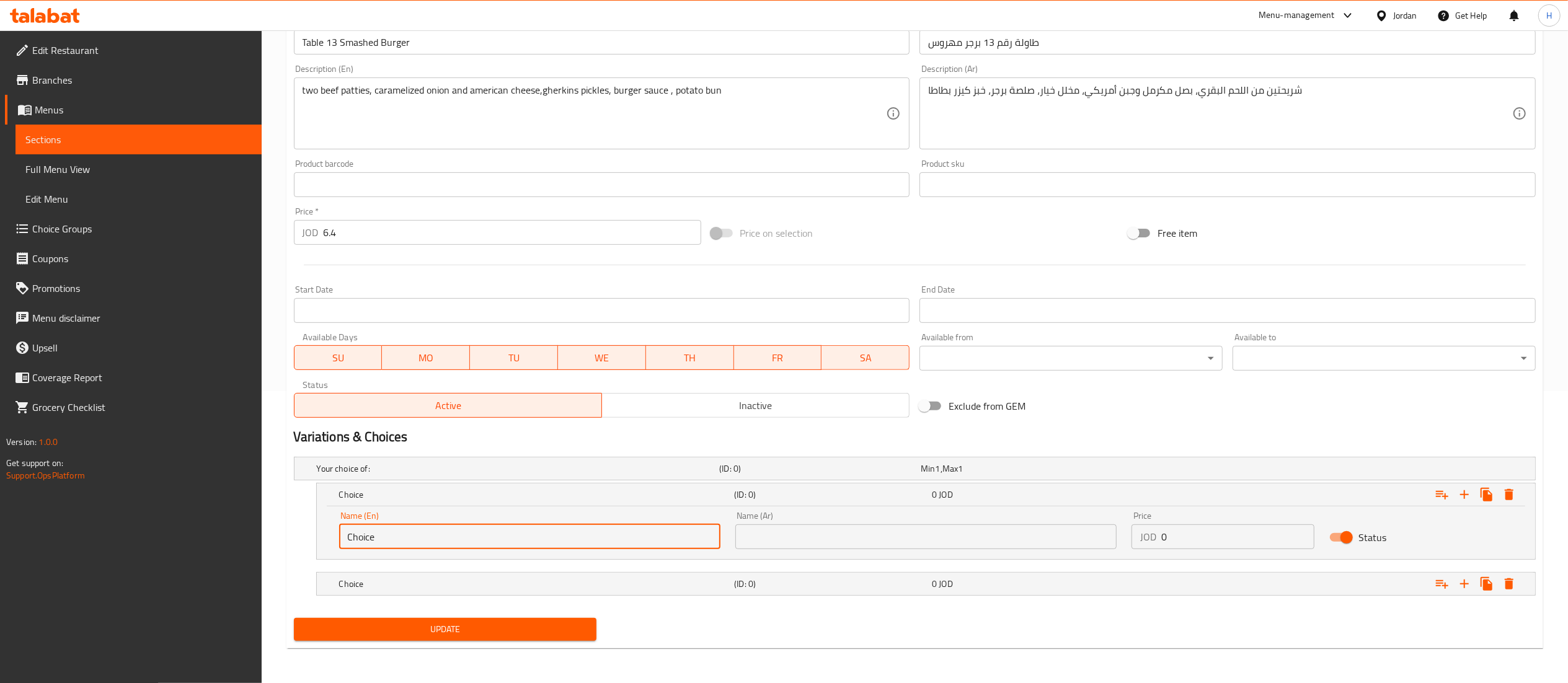
drag, startPoint x: 381, startPoint y: 542, endPoint x: 4, endPoint y: 532, distance: 377.1
click at [0, 532] on div "Edit Restaurant Branches Menus Sections Full Menu View Edit Menu Choice Groups …" at bounding box center [784, 211] width 1568 height 944
type input "Burger"
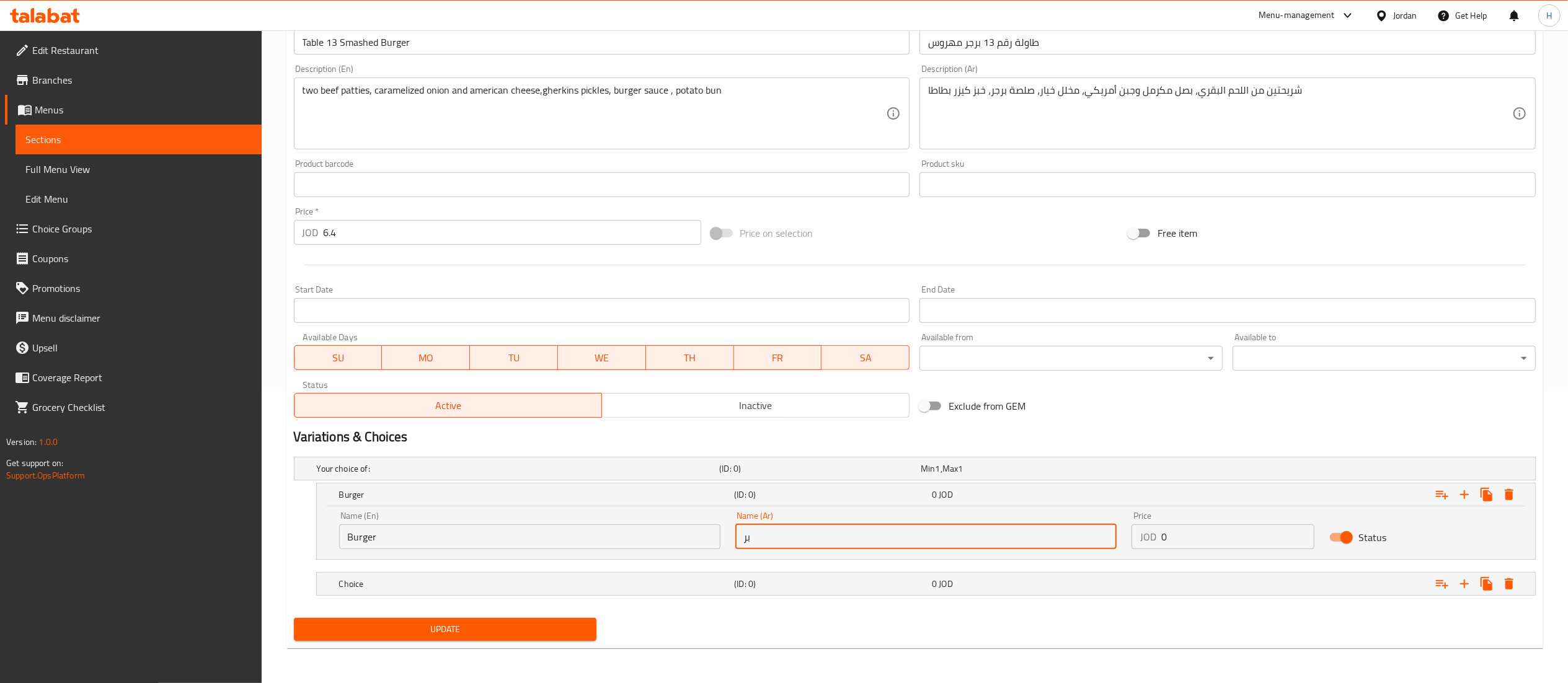
type input "برجر"
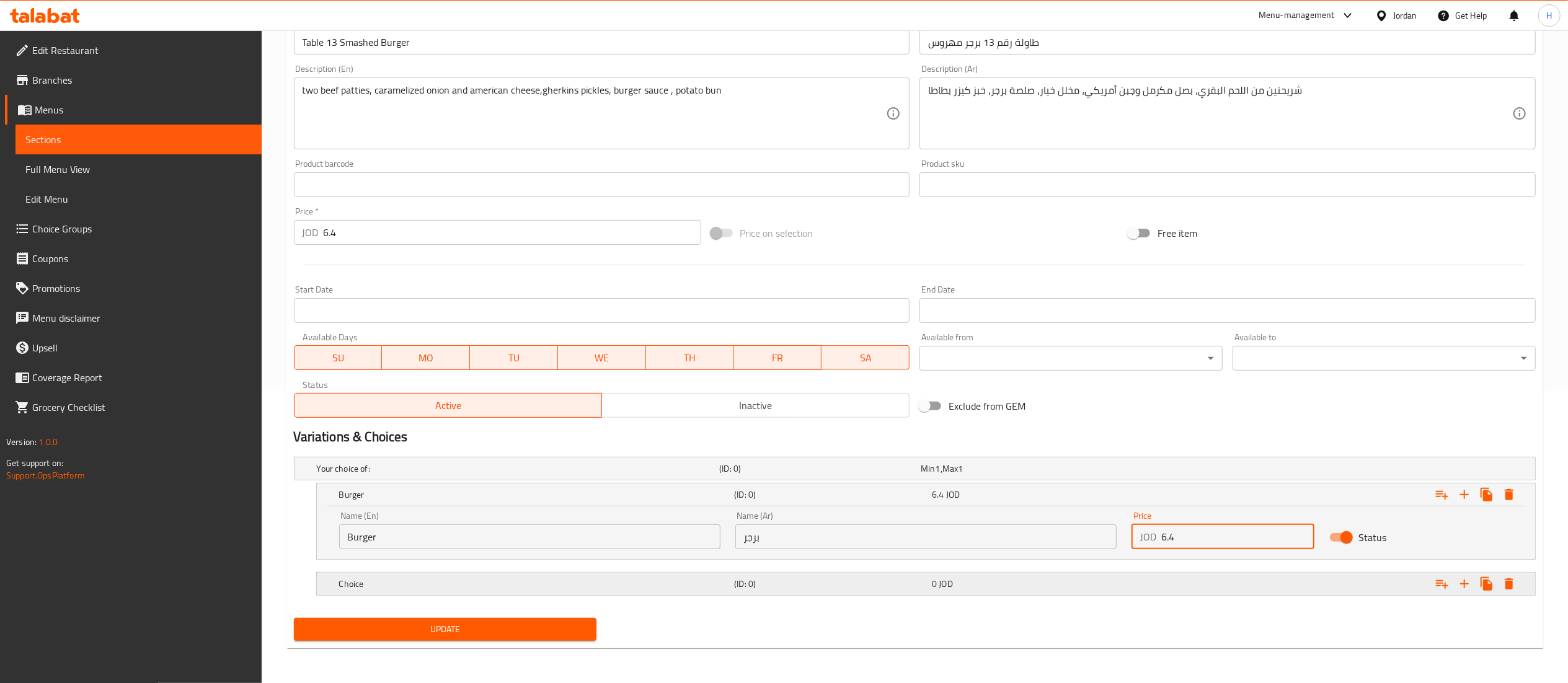
type input "6.4"
click at [416, 589] on h5 "Choice" at bounding box center [534, 584] width 390 height 13
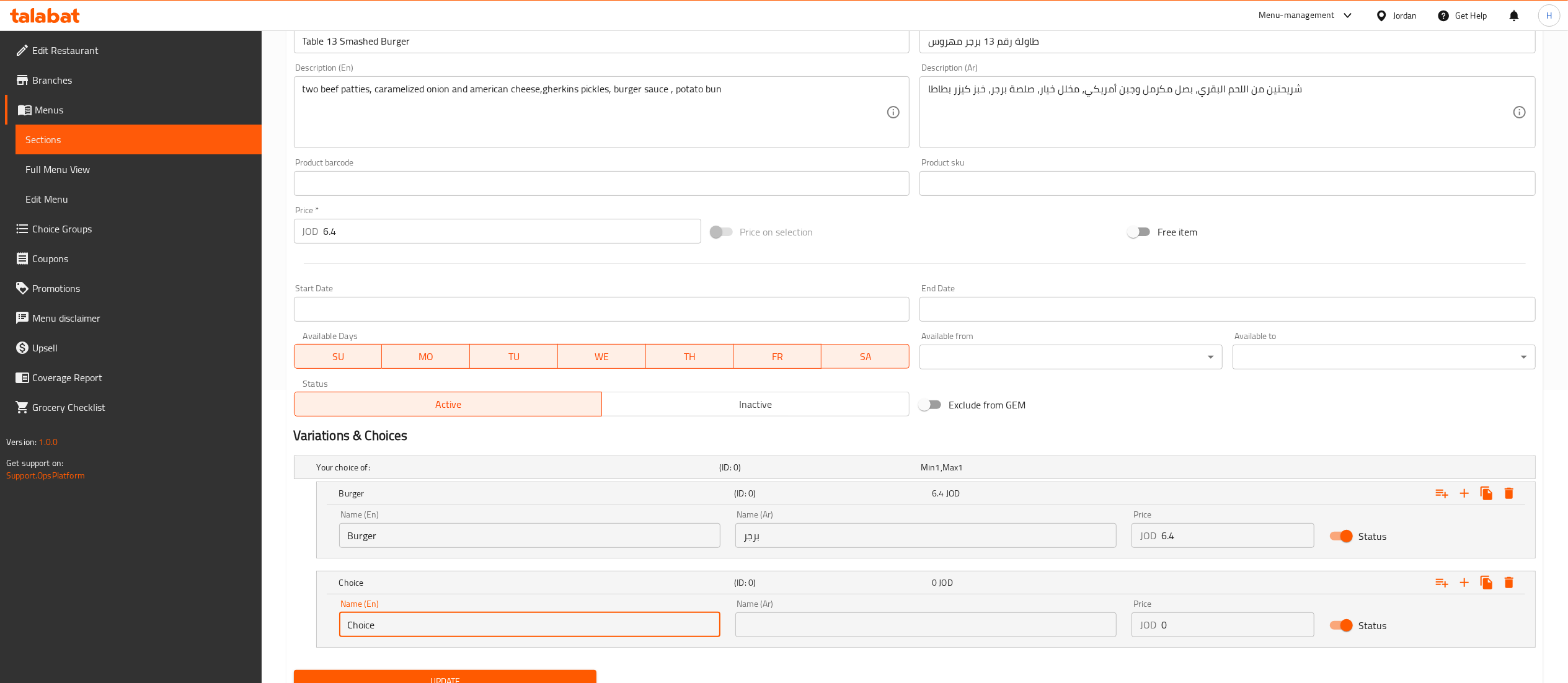
drag, startPoint x: 393, startPoint y: 620, endPoint x: 214, endPoint y: 607, distance: 179.5
click at [214, 607] on div "Edit Restaurant Branches Menus Sections Full Menu View Edit Menu Choice Groups …" at bounding box center [784, 236] width 1568 height 998
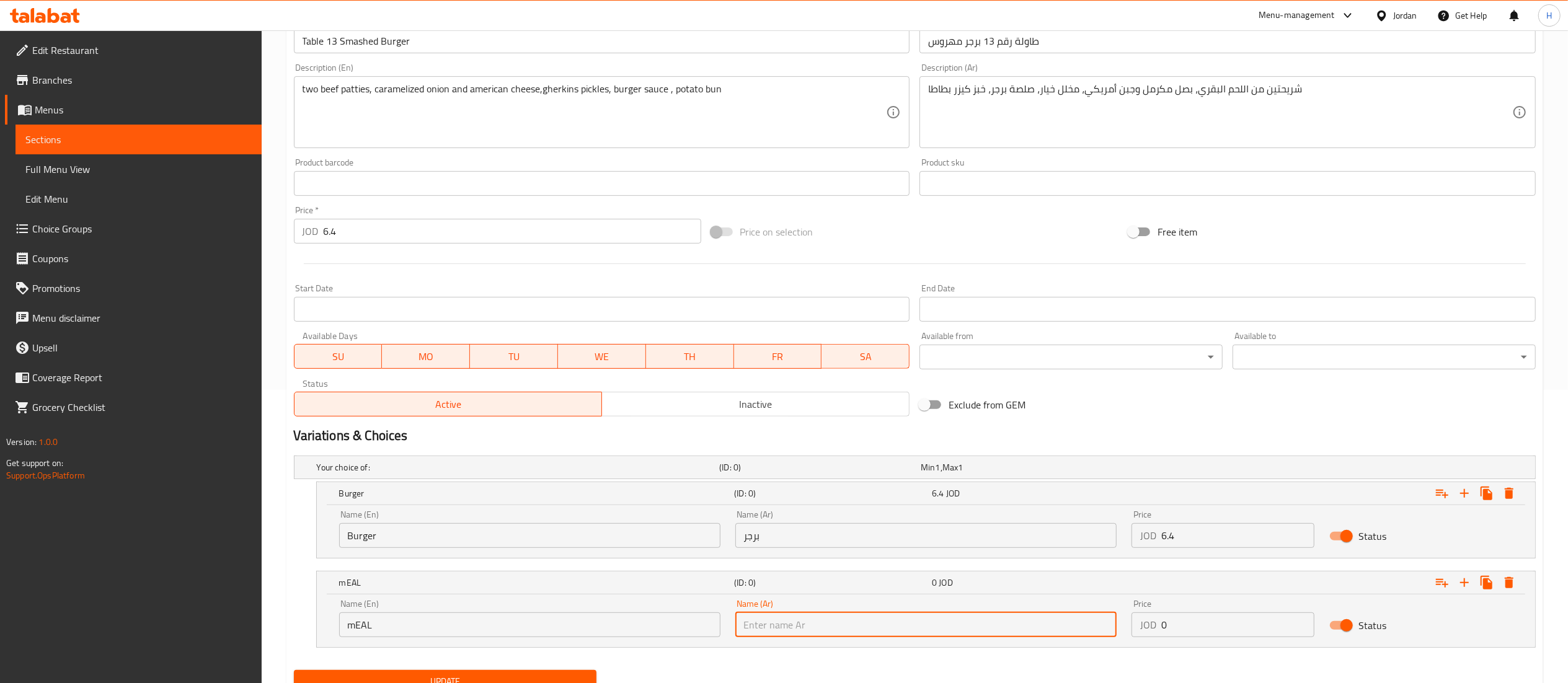
click at [376, 626] on input "mEAL" at bounding box center [530, 624] width 382 height 25
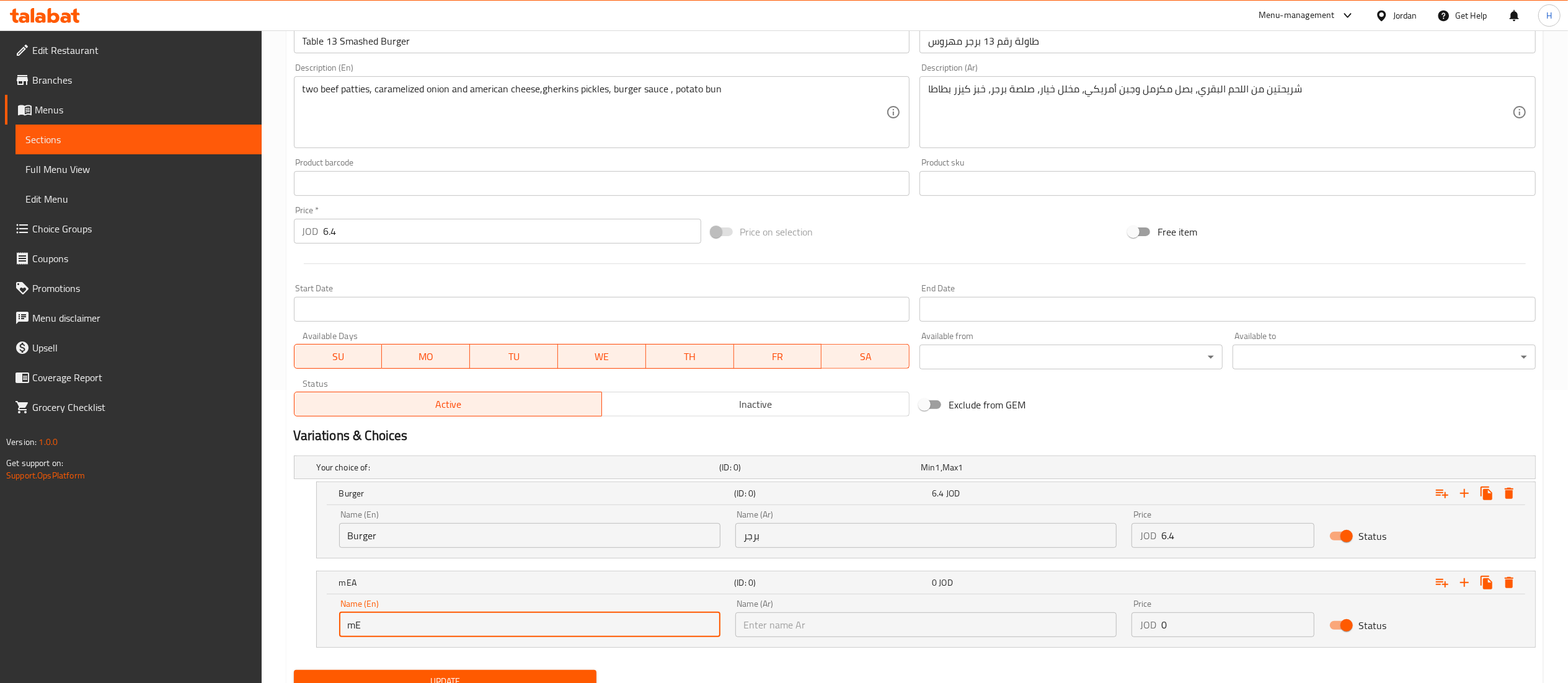
type input "m"
type input "Meal"
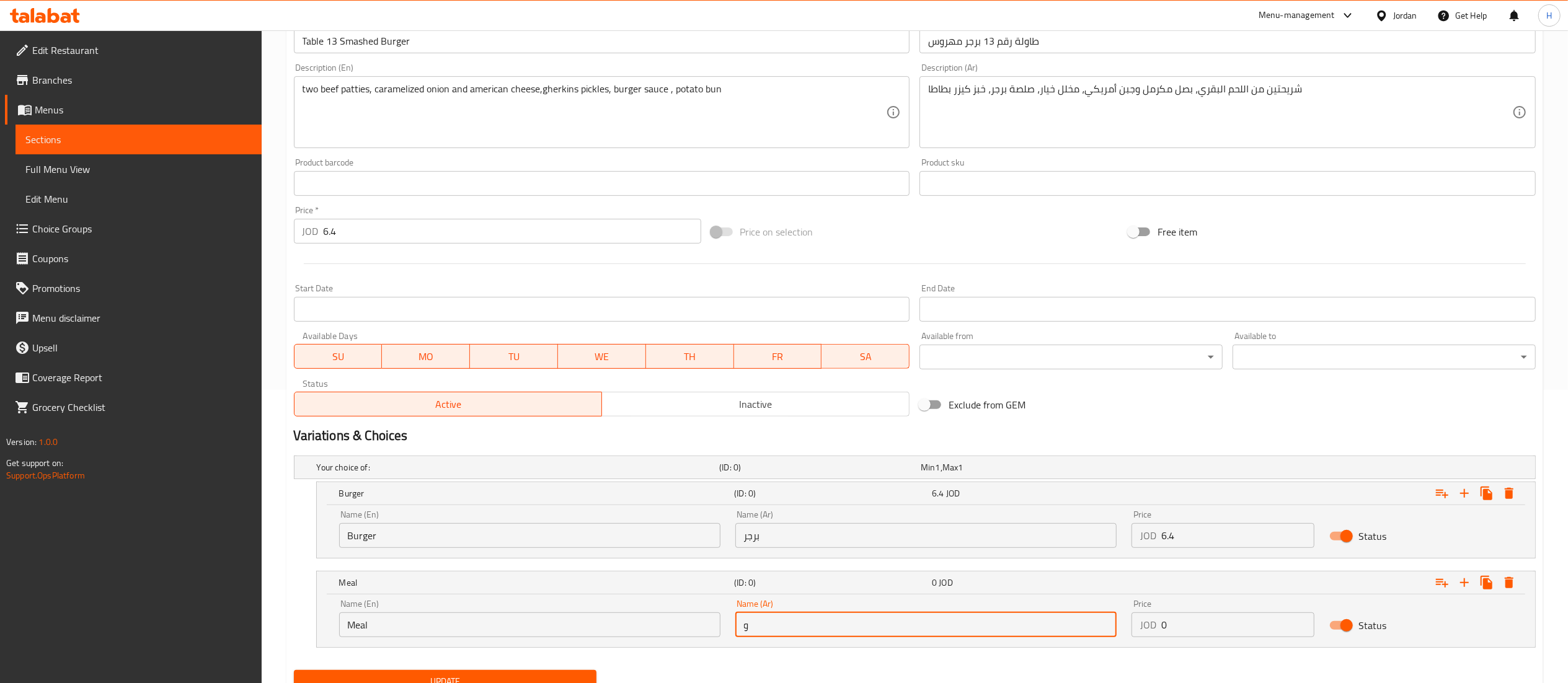
type input "وجبة"
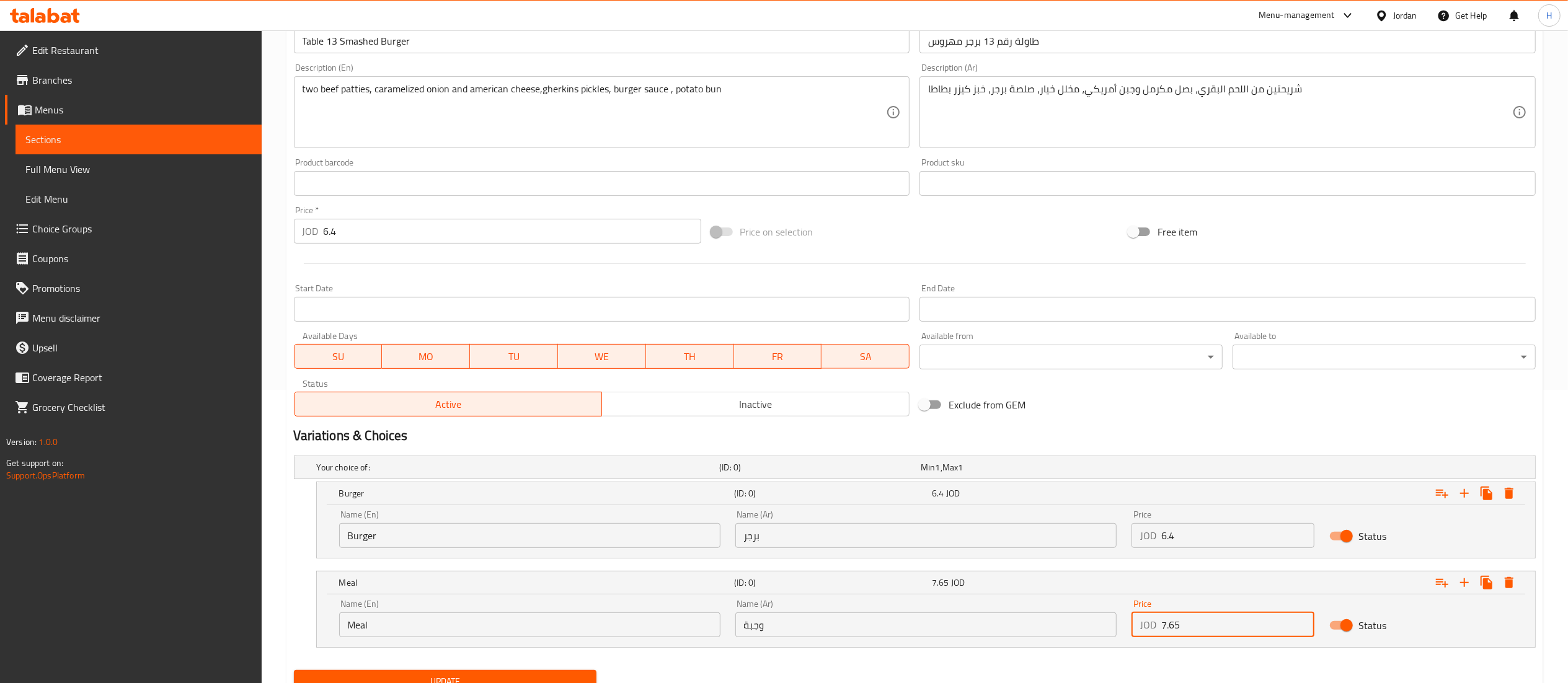
type input "7.65"
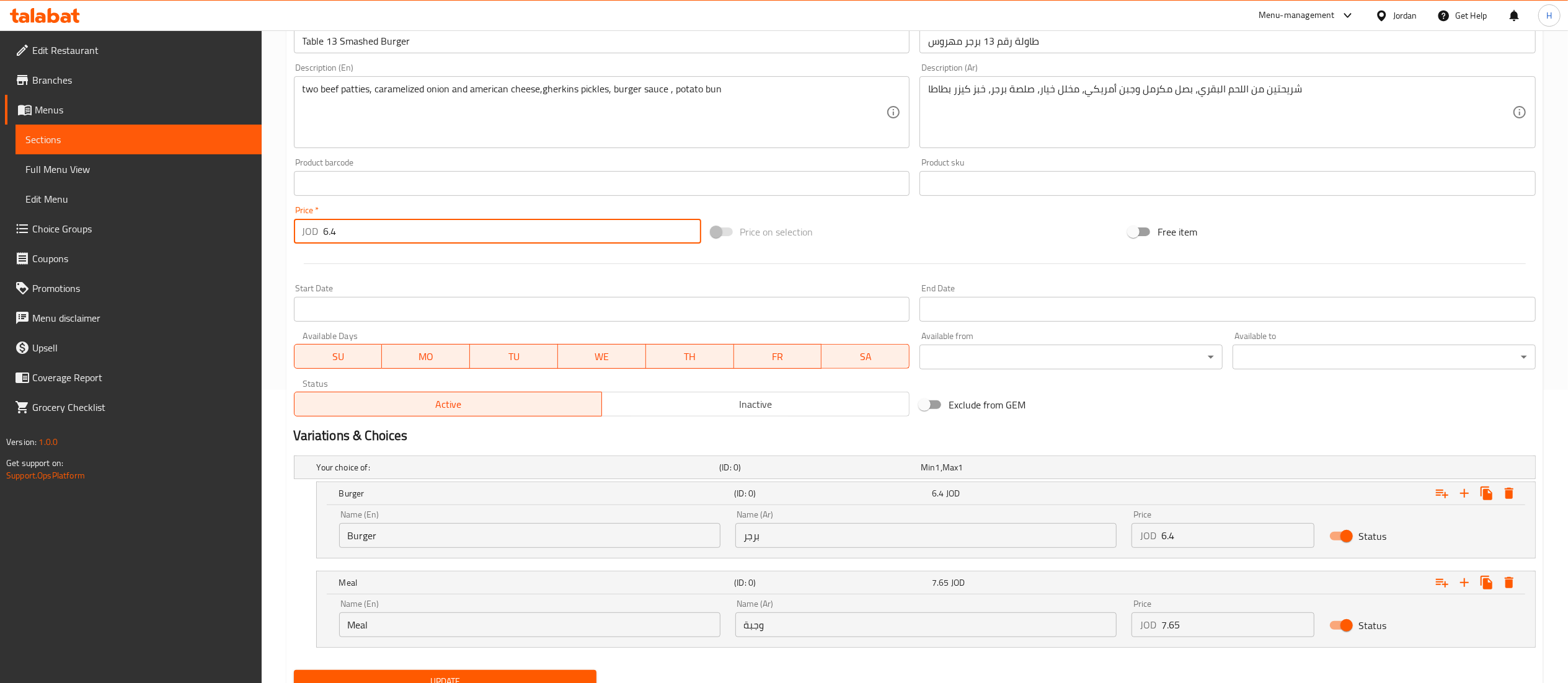
drag, startPoint x: 361, startPoint y: 232, endPoint x: 9, endPoint y: 197, distance: 353.7
click at [9, 197] on div "Edit Restaurant Branches Menus Sections Full Menu View Edit Menu Choice Groups …" at bounding box center [784, 236] width 1568 height 998
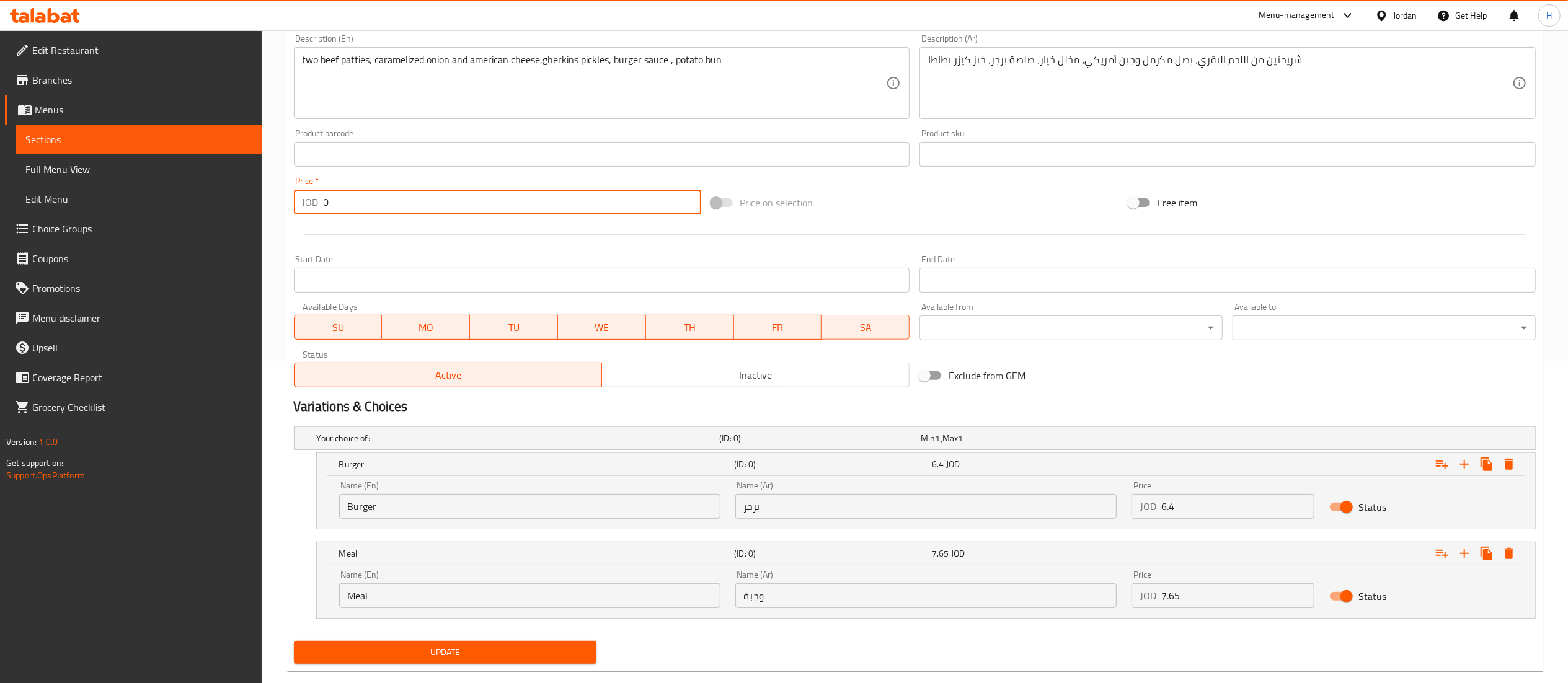
scroll to position [346, 0]
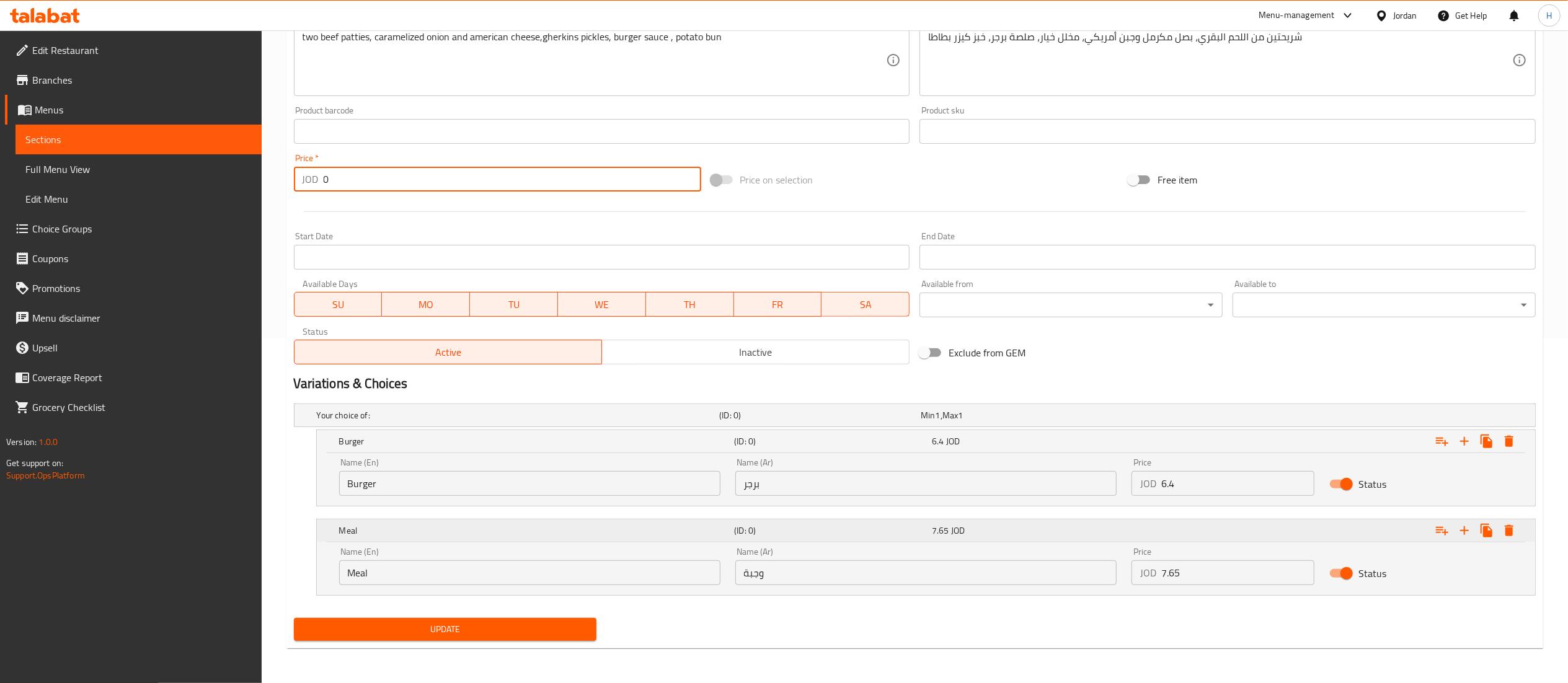
type input "0"
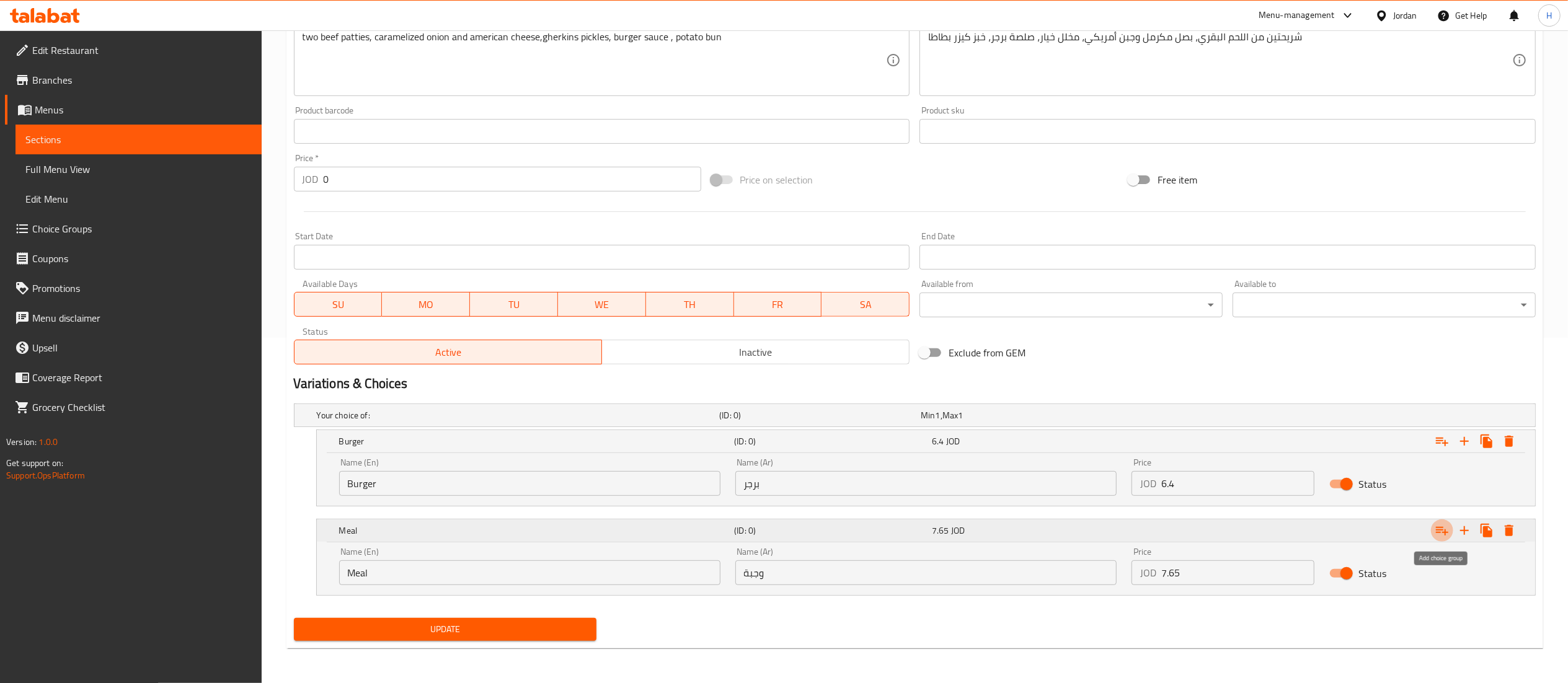
click at [1443, 535] on icon "Expand" at bounding box center [1442, 530] width 15 height 15
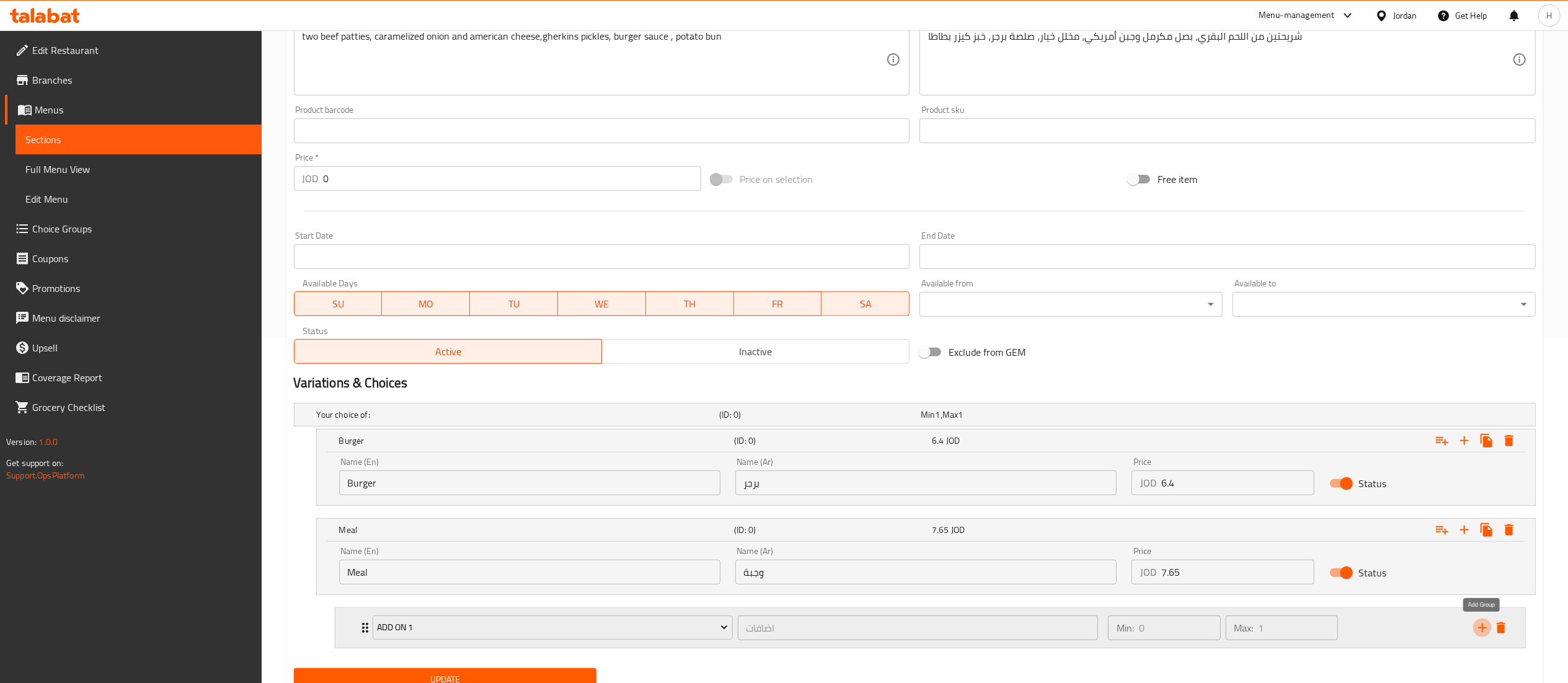
click at [1487, 626] on icon "add" at bounding box center [1483, 628] width 15 height 15
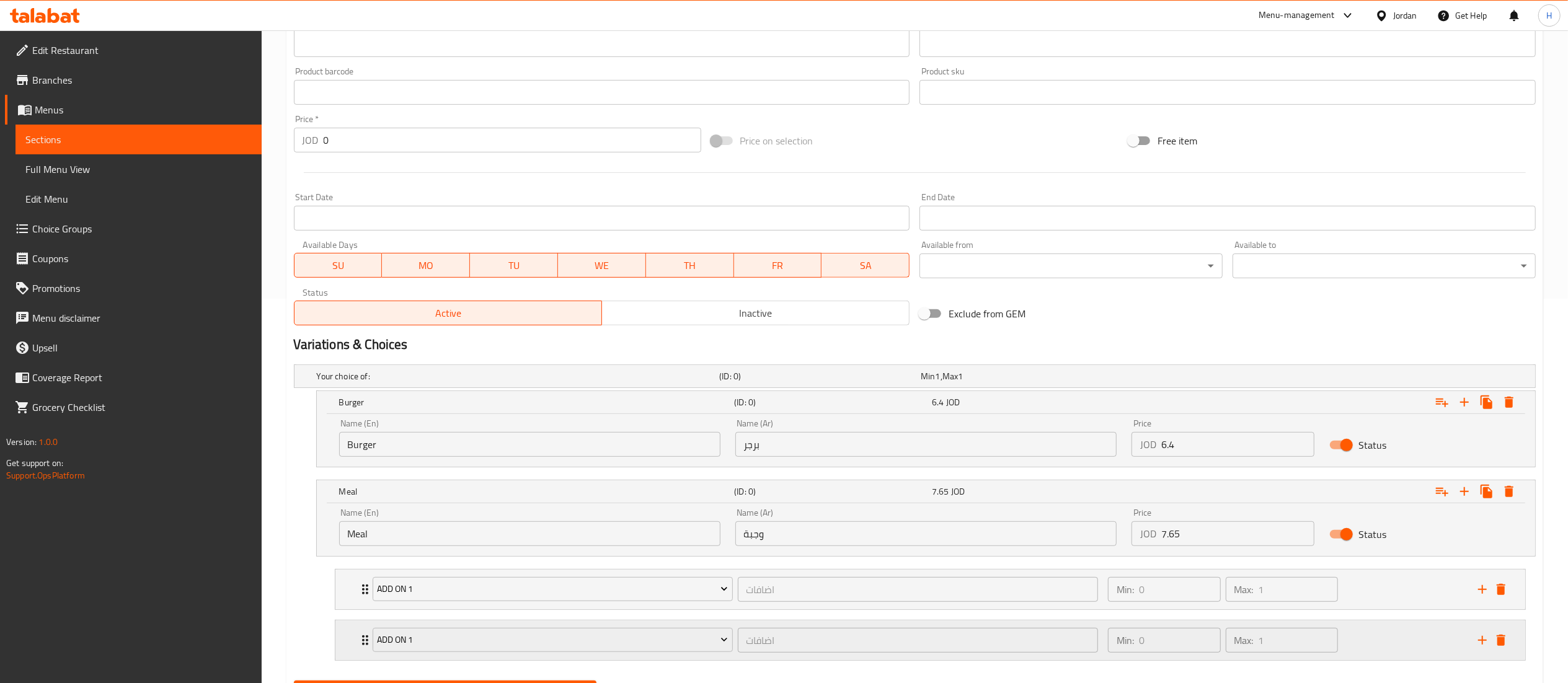
scroll to position [450, 0]
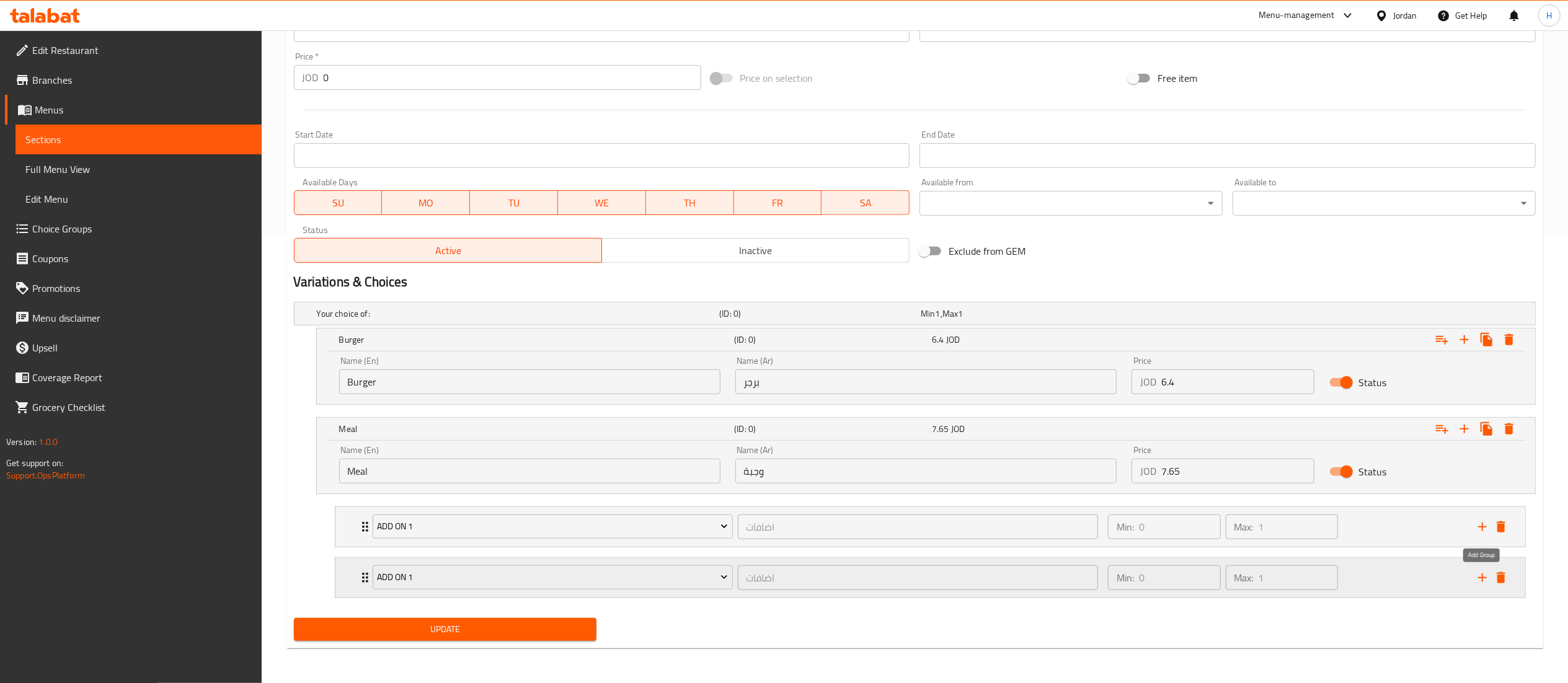
drag, startPoint x: 1483, startPoint y: 579, endPoint x: 1328, endPoint y: 576, distance: 155.0
click at [1483, 577] on icon "add" at bounding box center [1483, 578] width 15 height 15
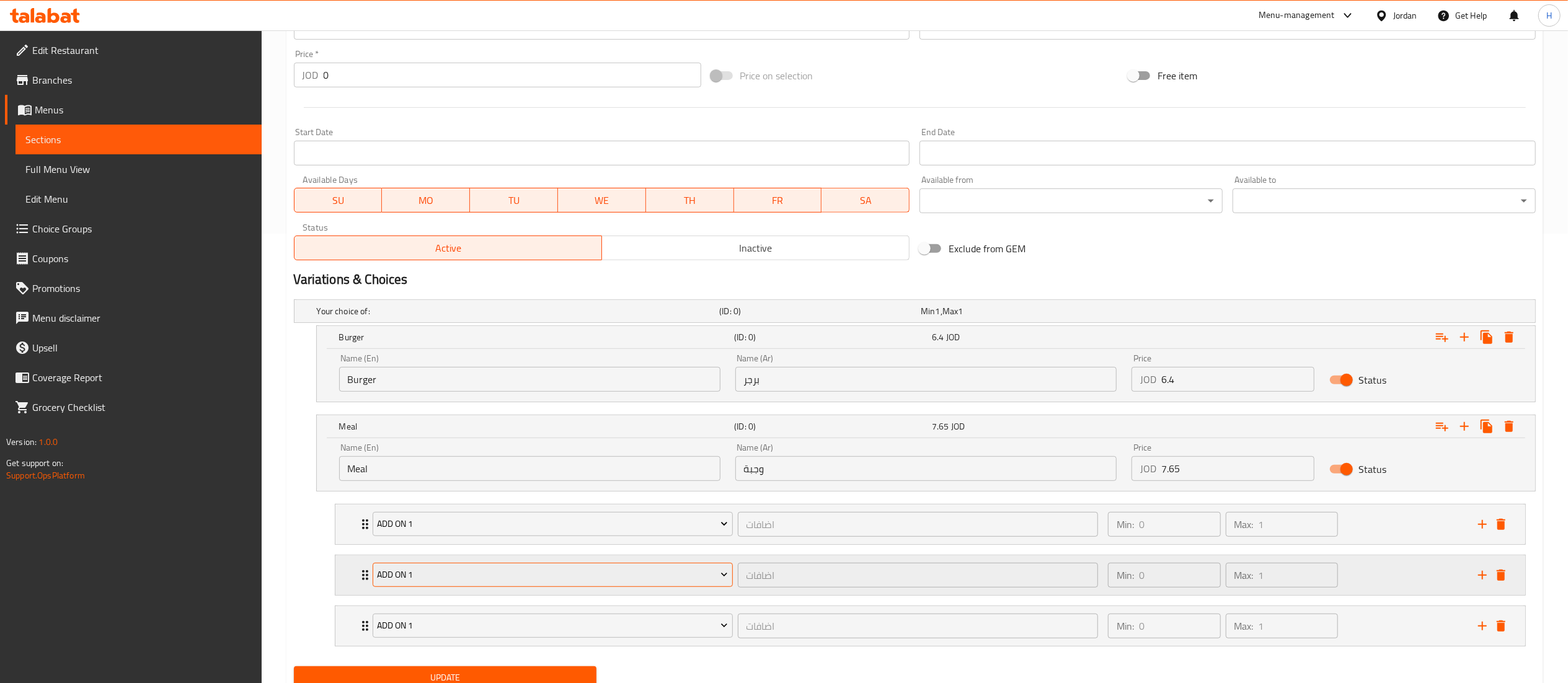
click at [544, 572] on span "Add On 1" at bounding box center [552, 574] width 351 height 15
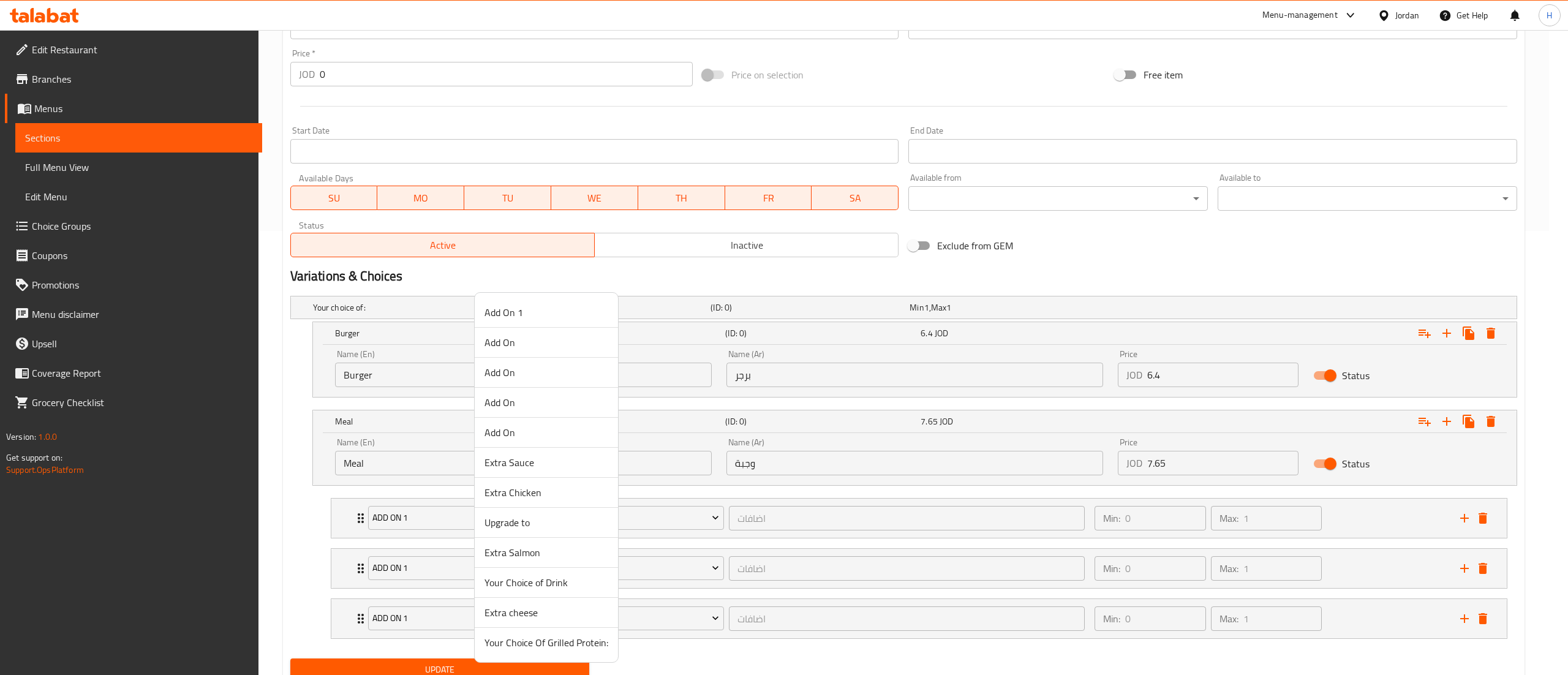
click at [535, 612] on span "Extra cheese" at bounding box center [546, 612] width 124 height 15
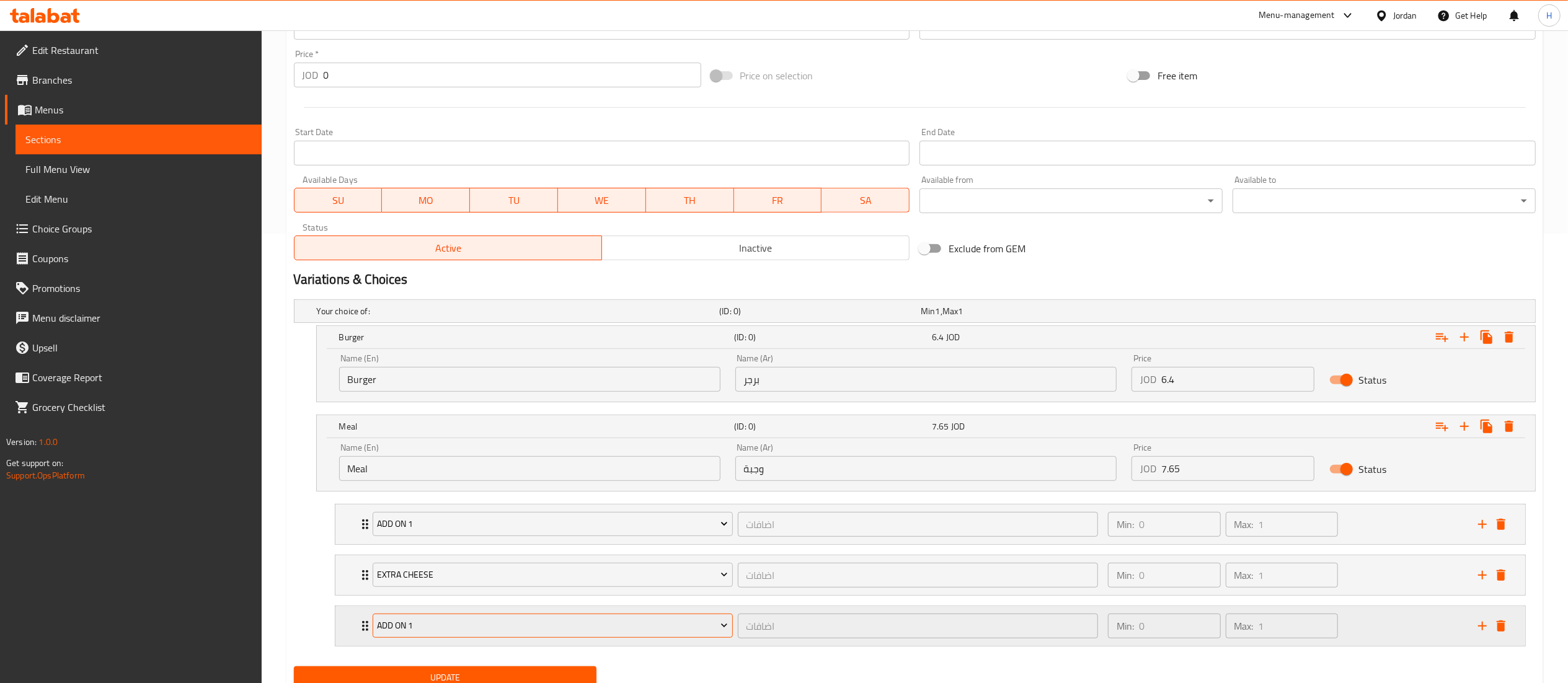
click at [498, 632] on span "Add On 1" at bounding box center [552, 626] width 351 height 15
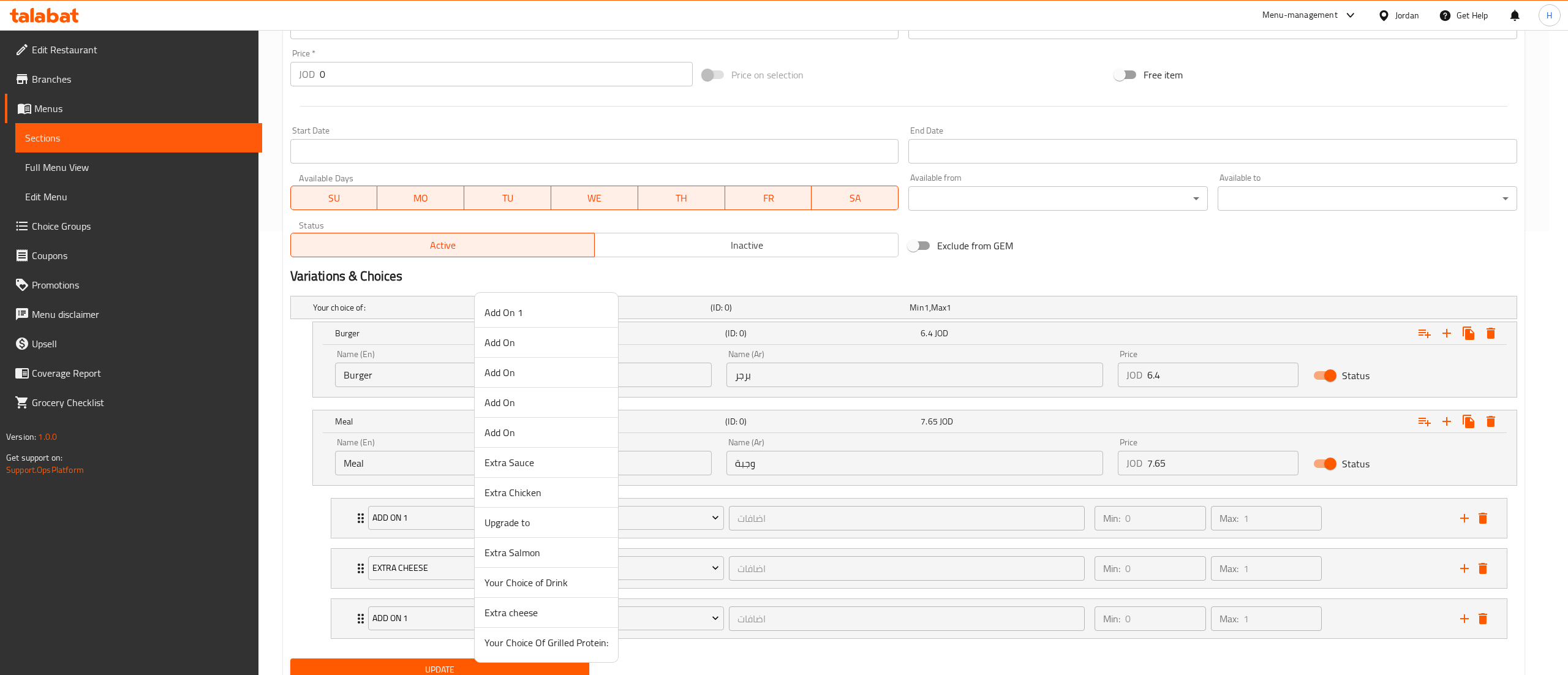
click at [517, 587] on span "Your Choice of Drink" at bounding box center [546, 583] width 124 height 15
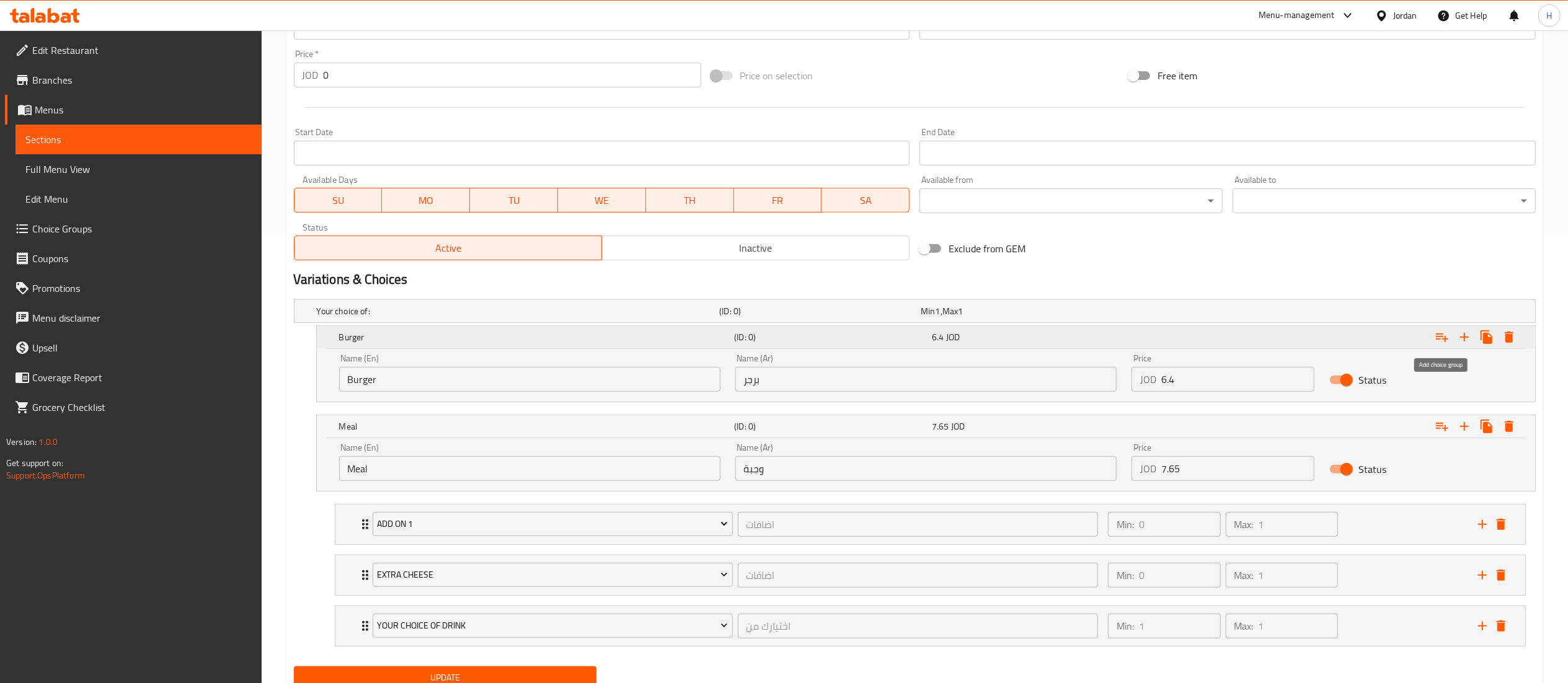
click at [1435, 334] on icon "Expand" at bounding box center [1442, 337] width 15 height 15
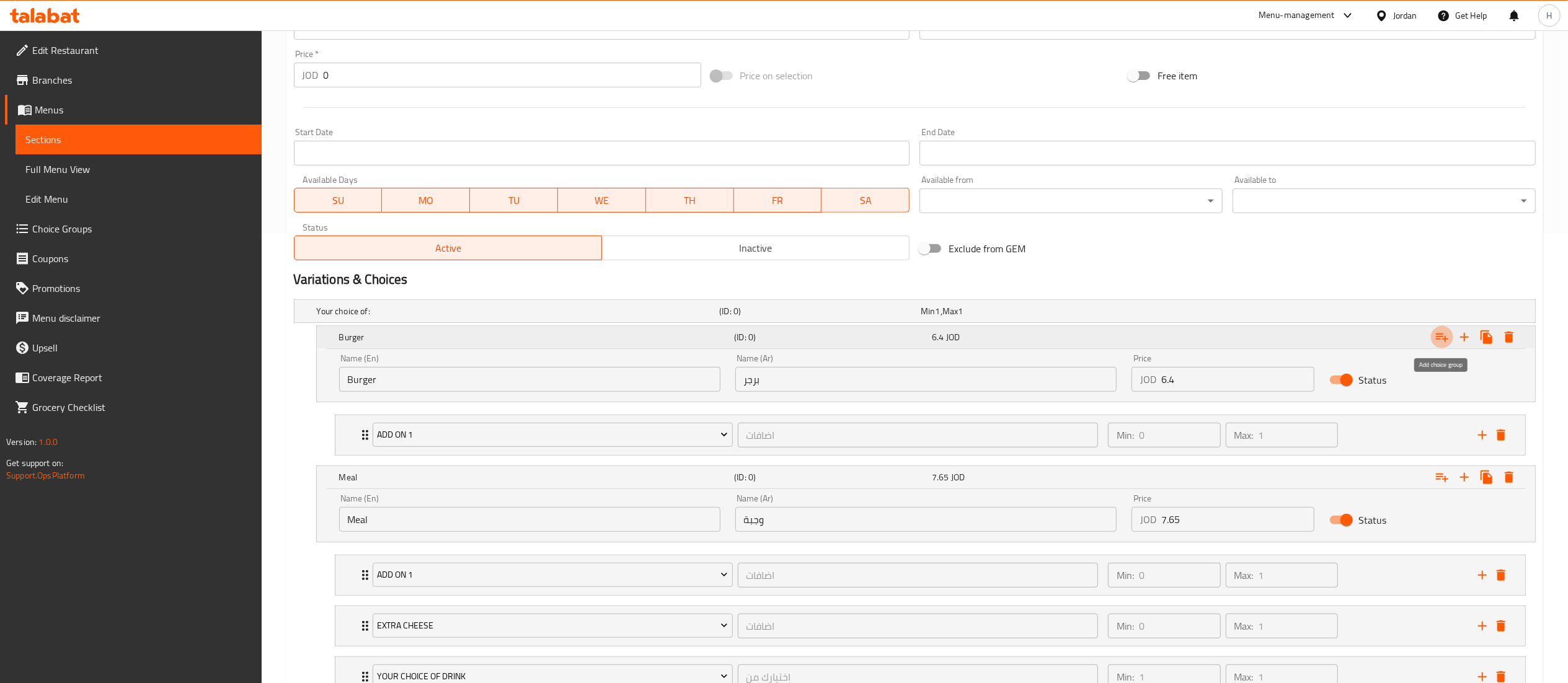
click at [1447, 339] on icon "Expand" at bounding box center [1442, 337] width 15 height 15
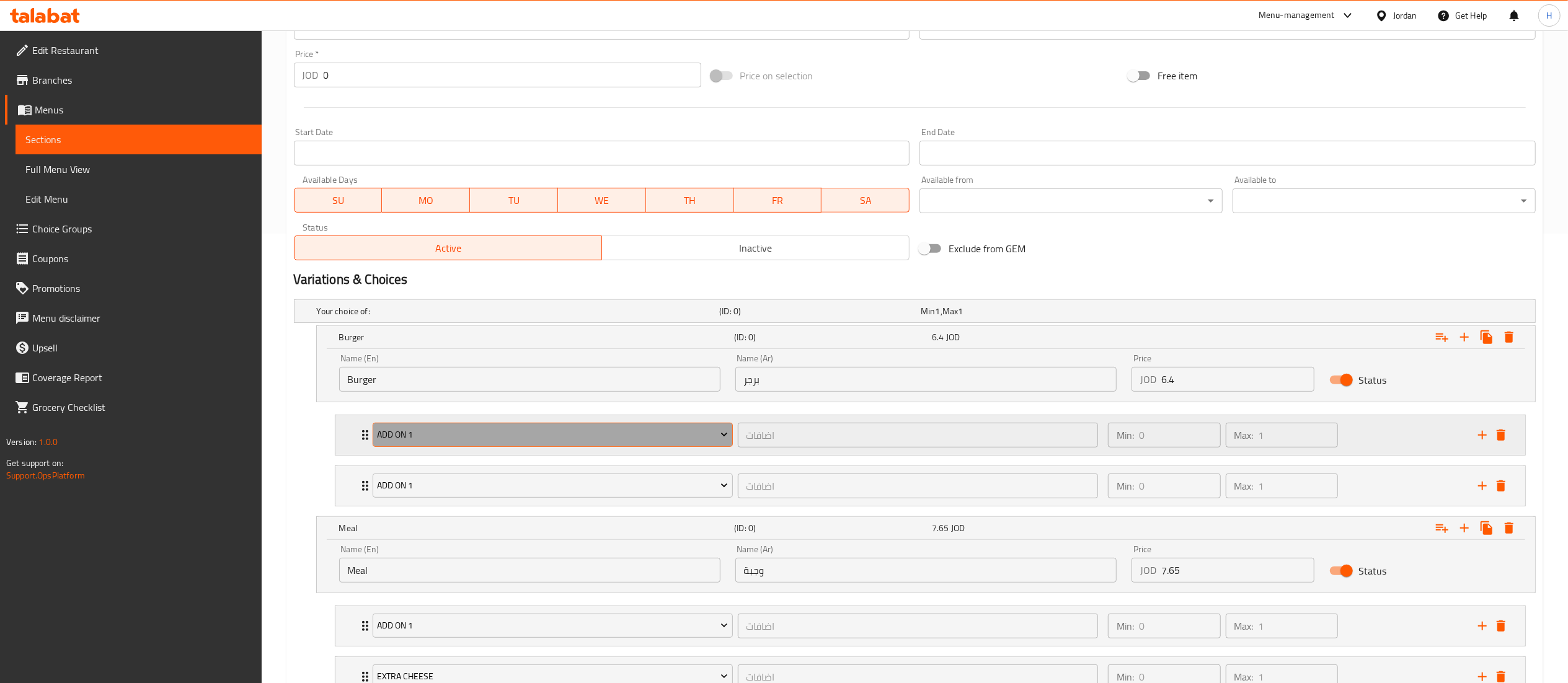
click at [610, 443] on span "Add On 1" at bounding box center [552, 434] width 351 height 15
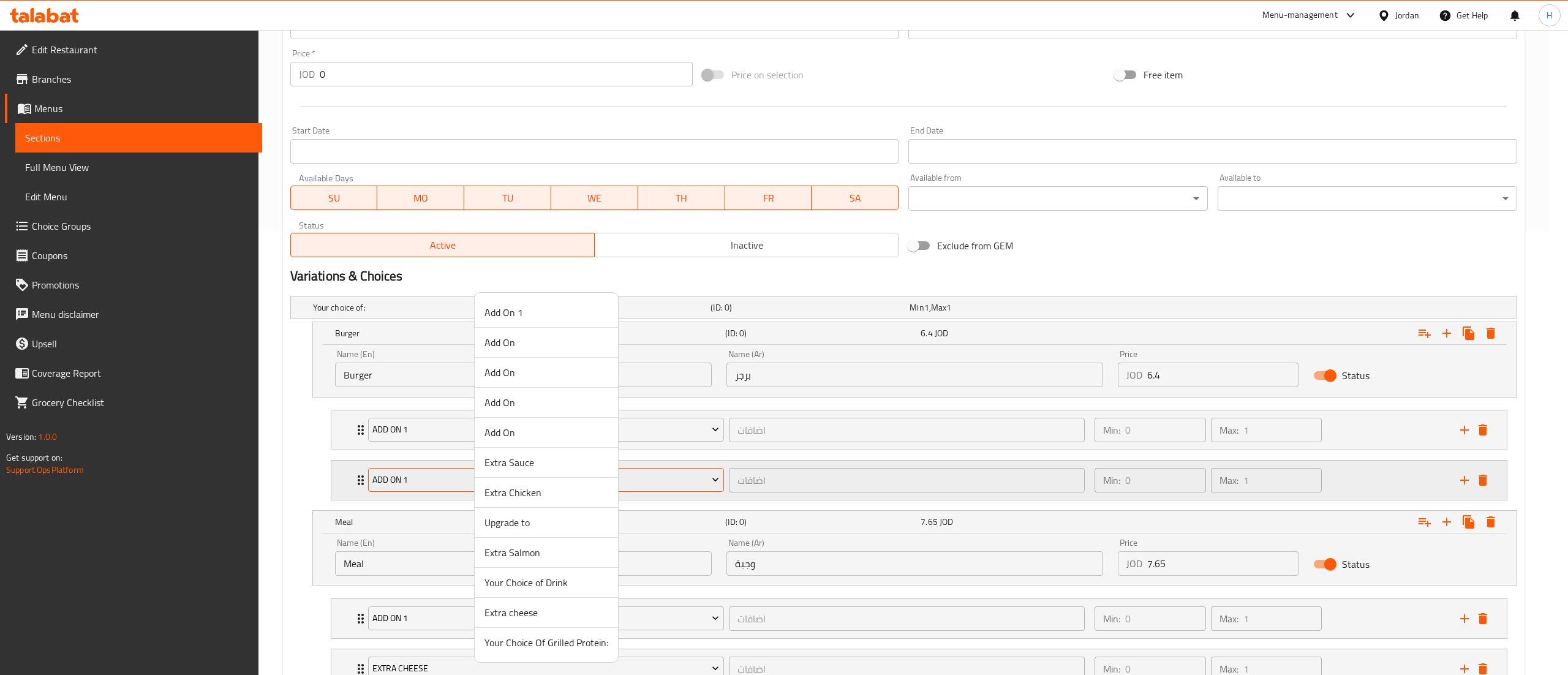
drag, startPoint x: 697, startPoint y: 477, endPoint x: 675, endPoint y: 481, distance: 22.4
click at [689, 480] on div at bounding box center [784, 338] width 1568 height 675
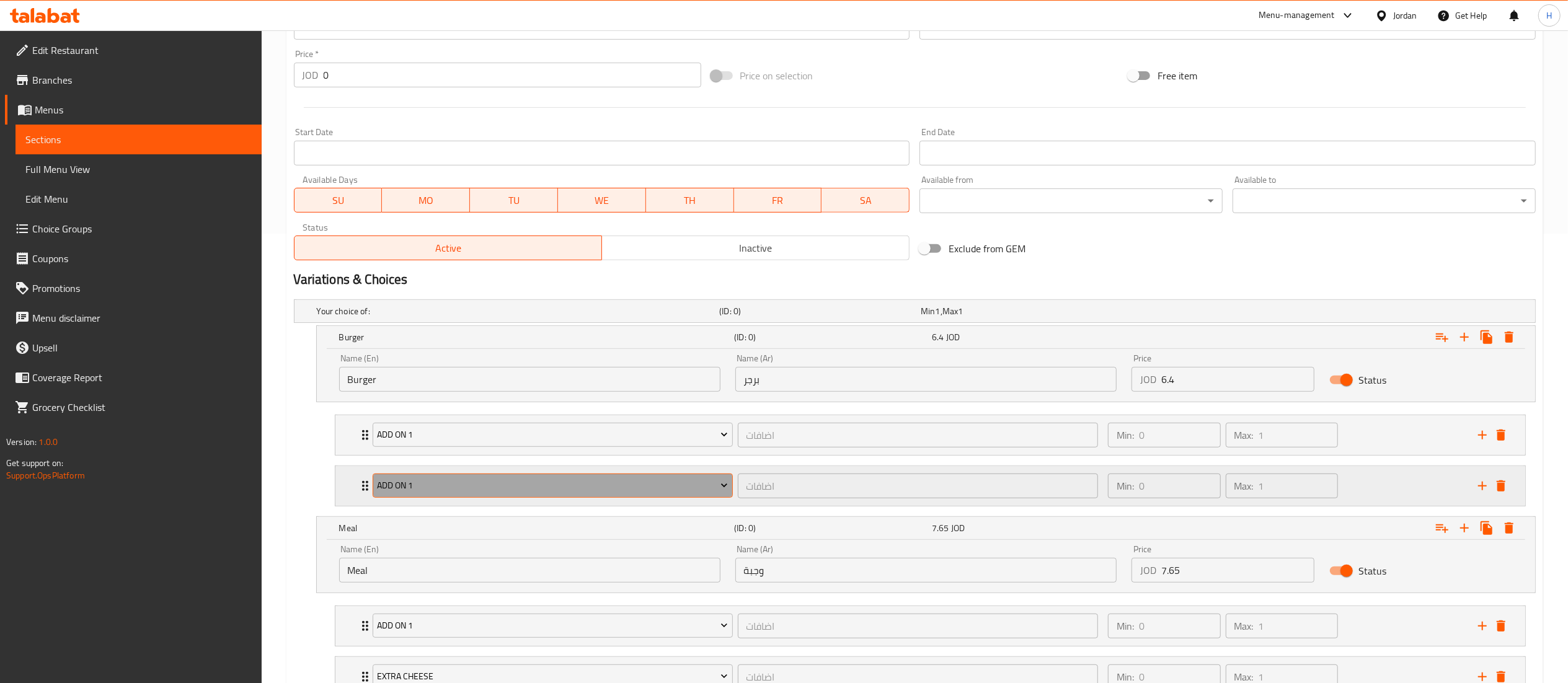
click at [671, 490] on span "Add On 1" at bounding box center [552, 485] width 351 height 15
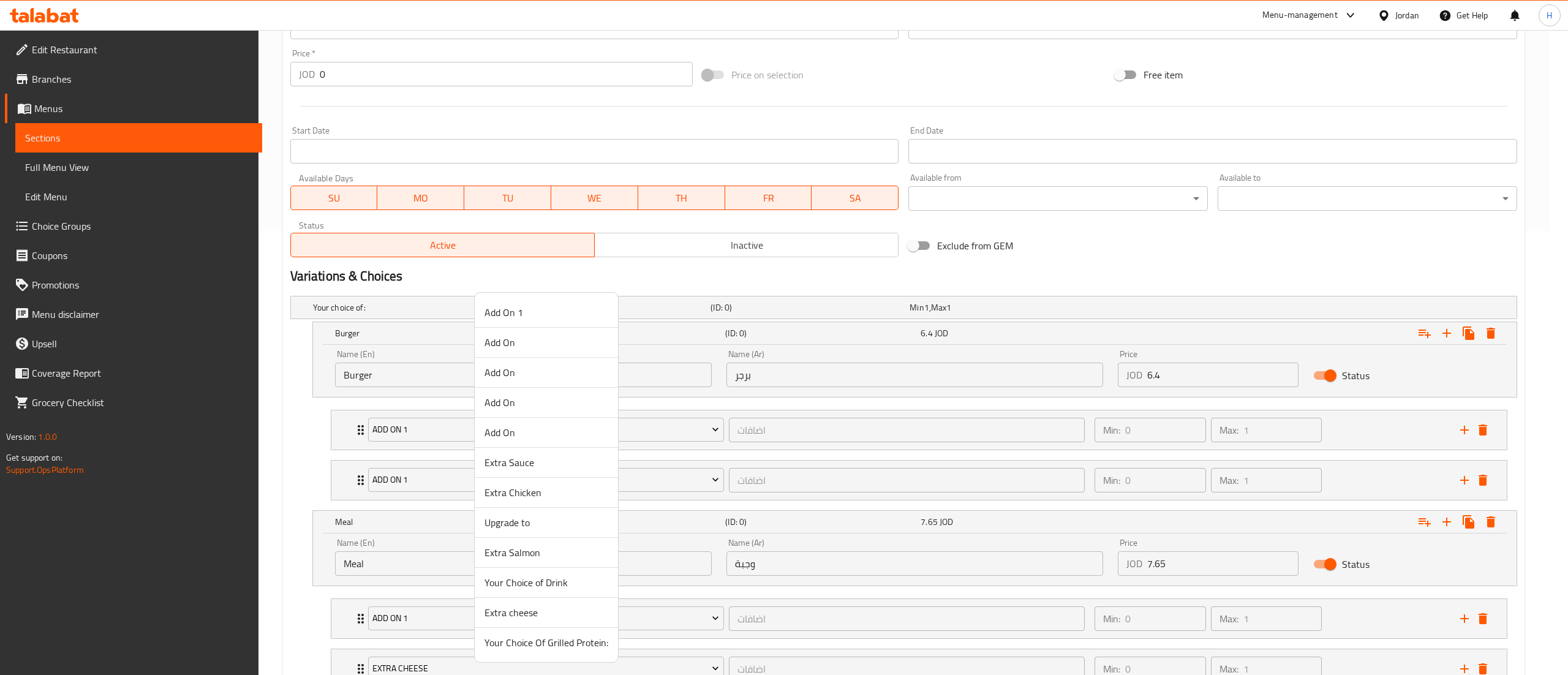
click at [540, 607] on span "Extra cheese" at bounding box center [546, 612] width 124 height 15
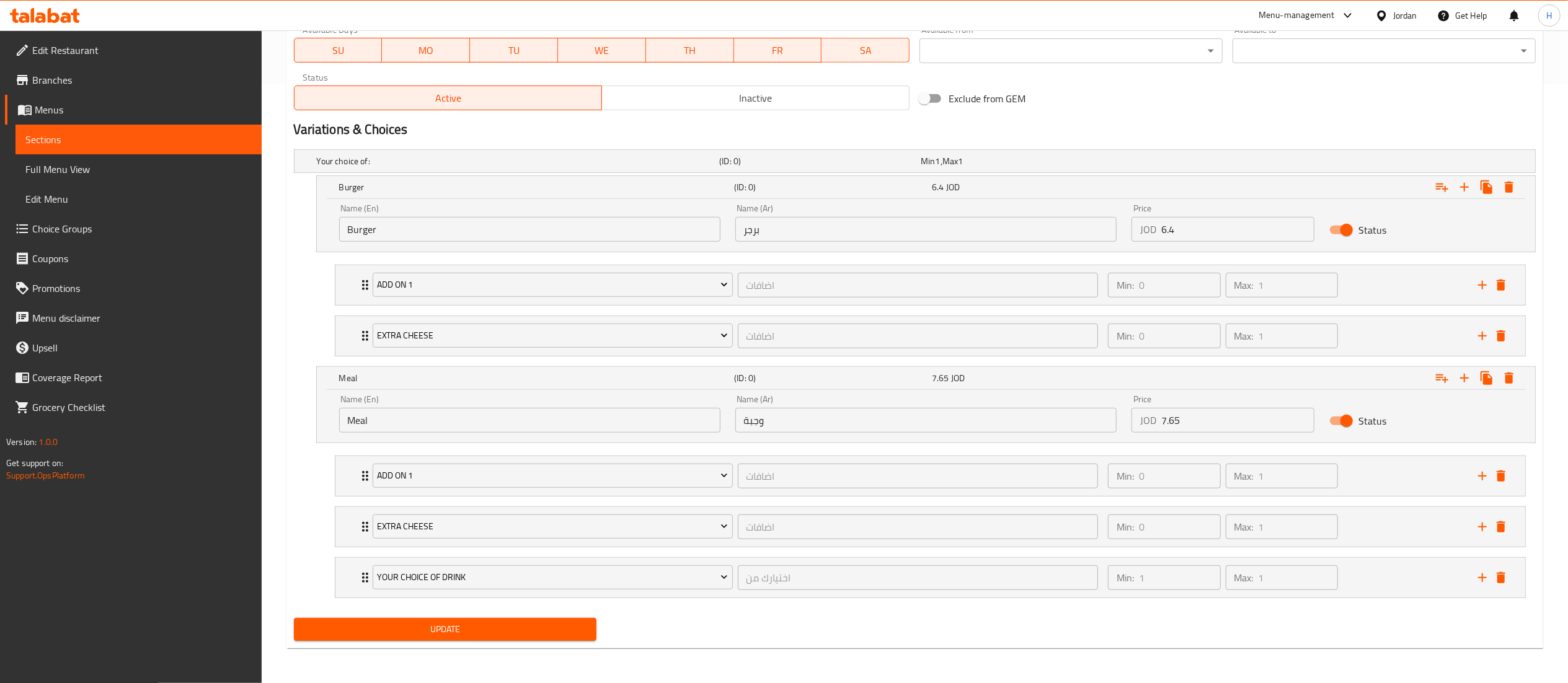
scroll to position [604, 0]
click at [522, 630] on span "Update" at bounding box center [445, 629] width 284 height 15
click at [522, 632] on span "Update" at bounding box center [445, 629] width 284 height 15
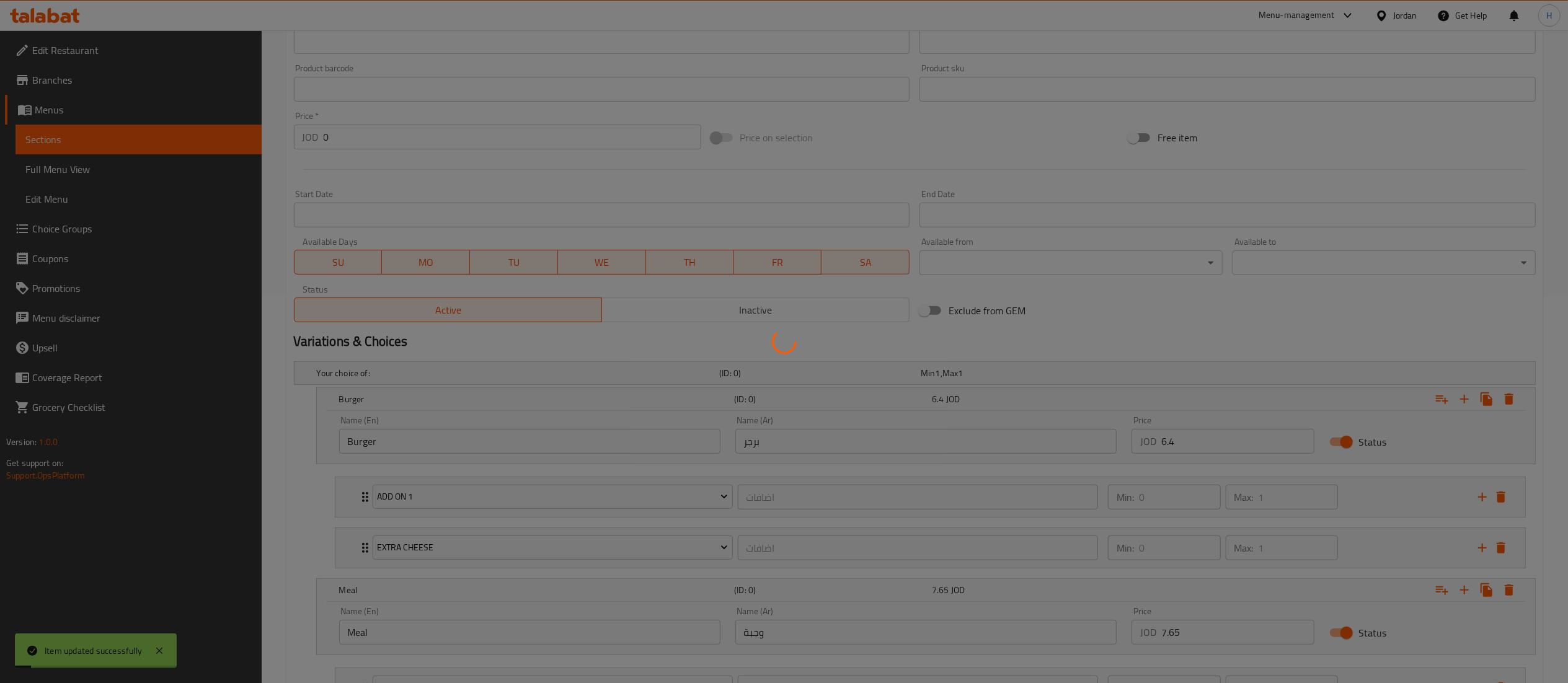
scroll to position [0, 0]
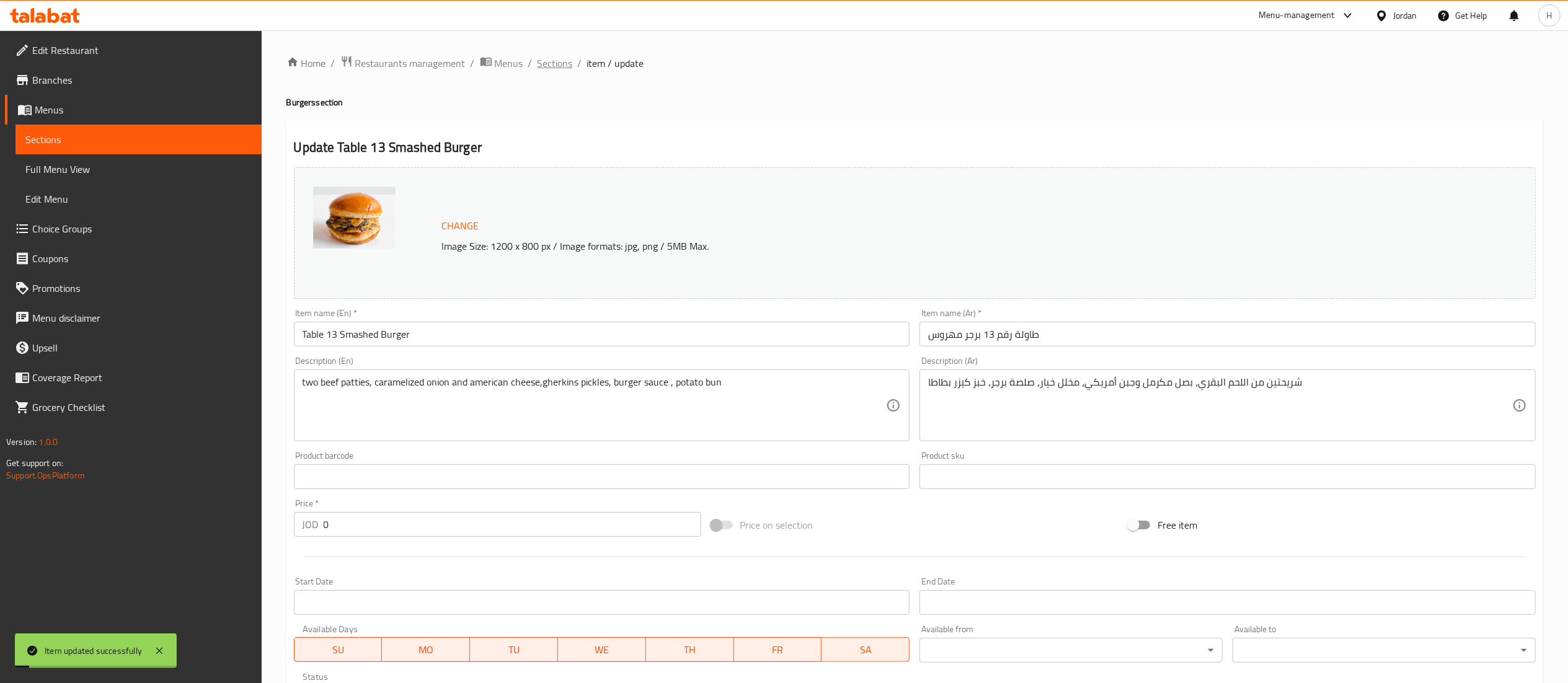
click at [559, 67] on span "Sections" at bounding box center [555, 63] width 35 height 15
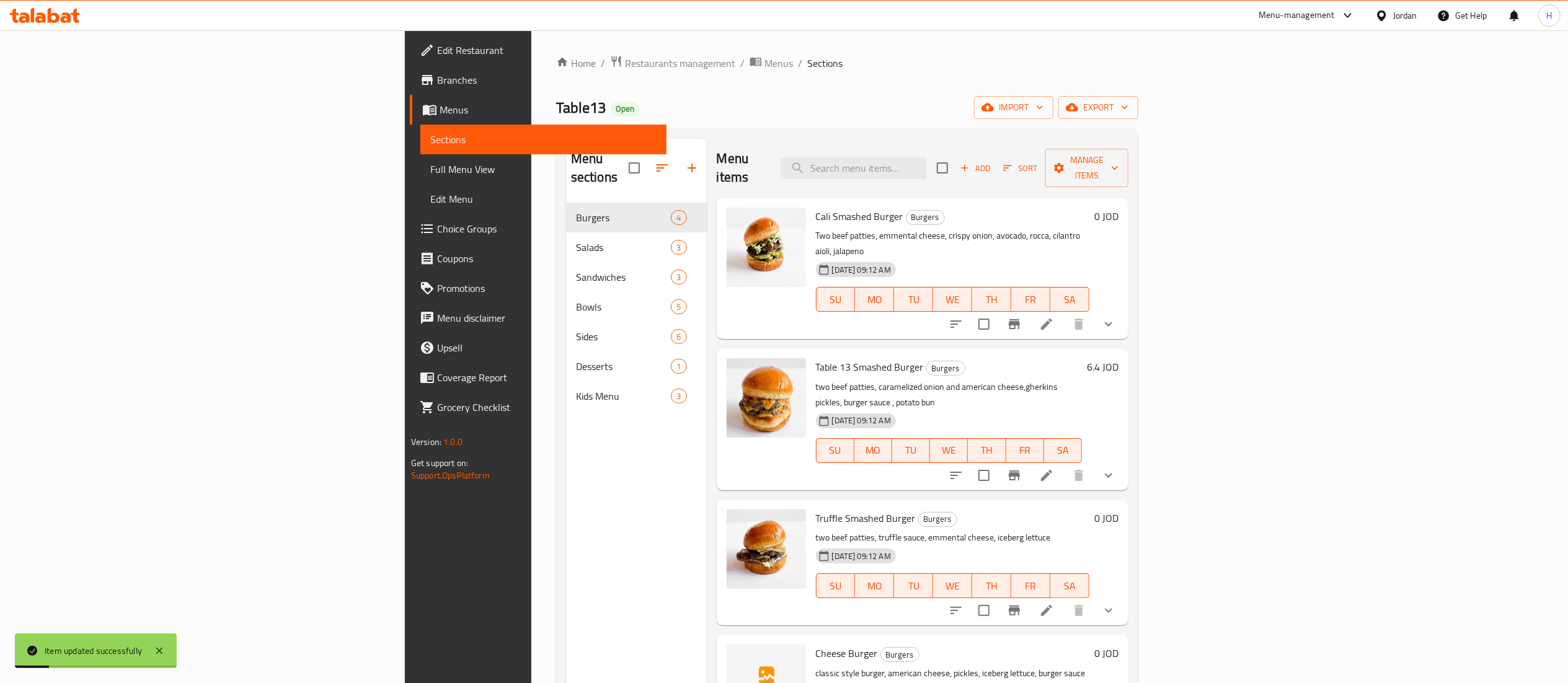
click at [1124, 309] on button "show more" at bounding box center [1108, 324] width 30 height 30
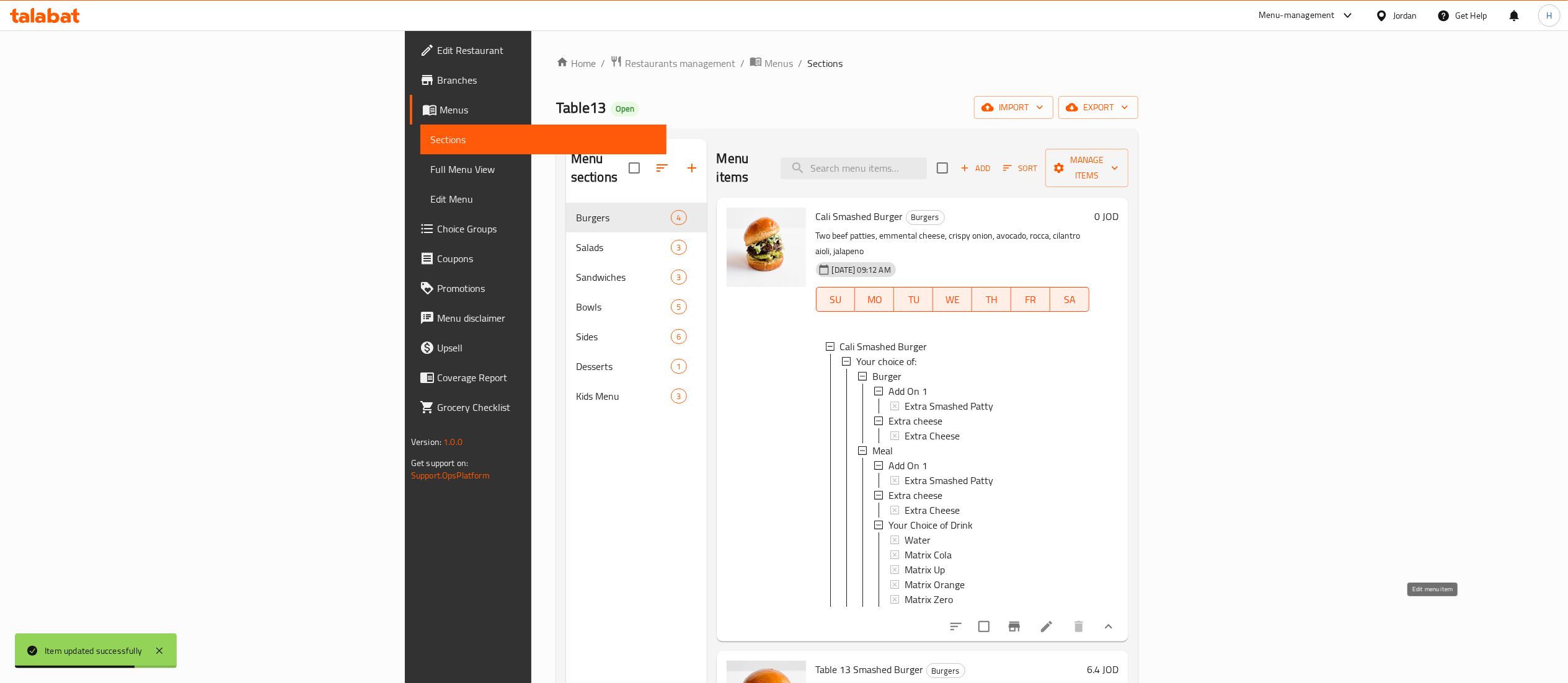
click at [1054, 619] on icon at bounding box center [1047, 626] width 15 height 15
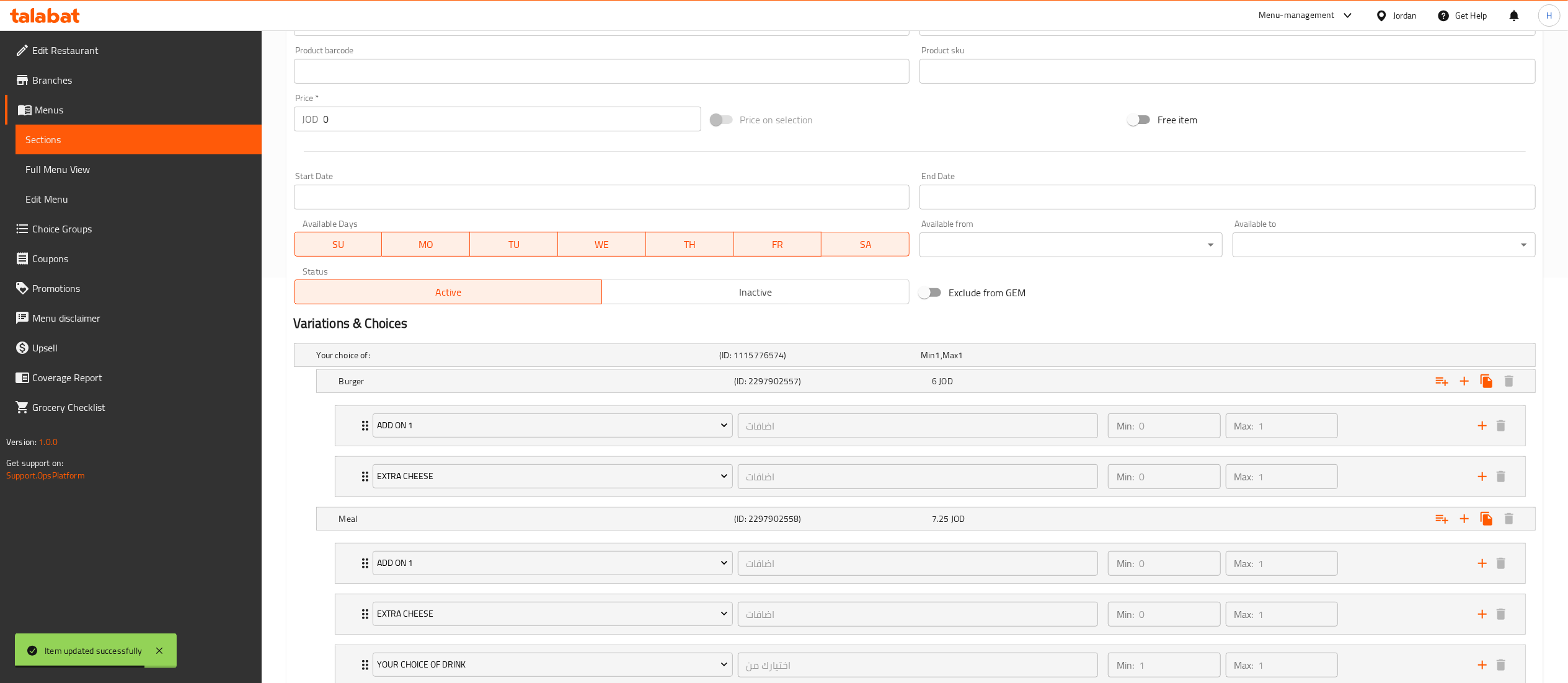
scroll to position [497, 0]
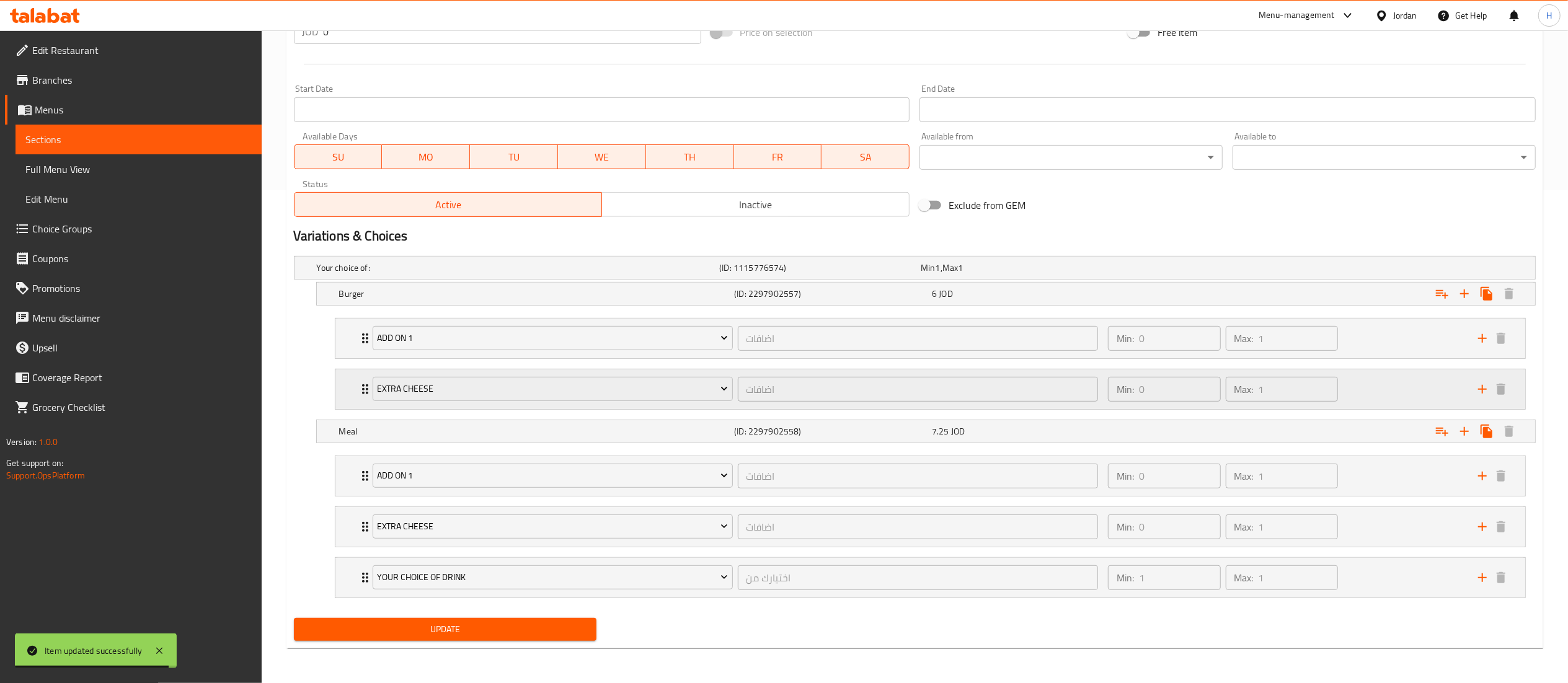
click at [1355, 386] on div "Min: 0 ​ Max: 1 ​" at bounding box center [1286, 389] width 370 height 39
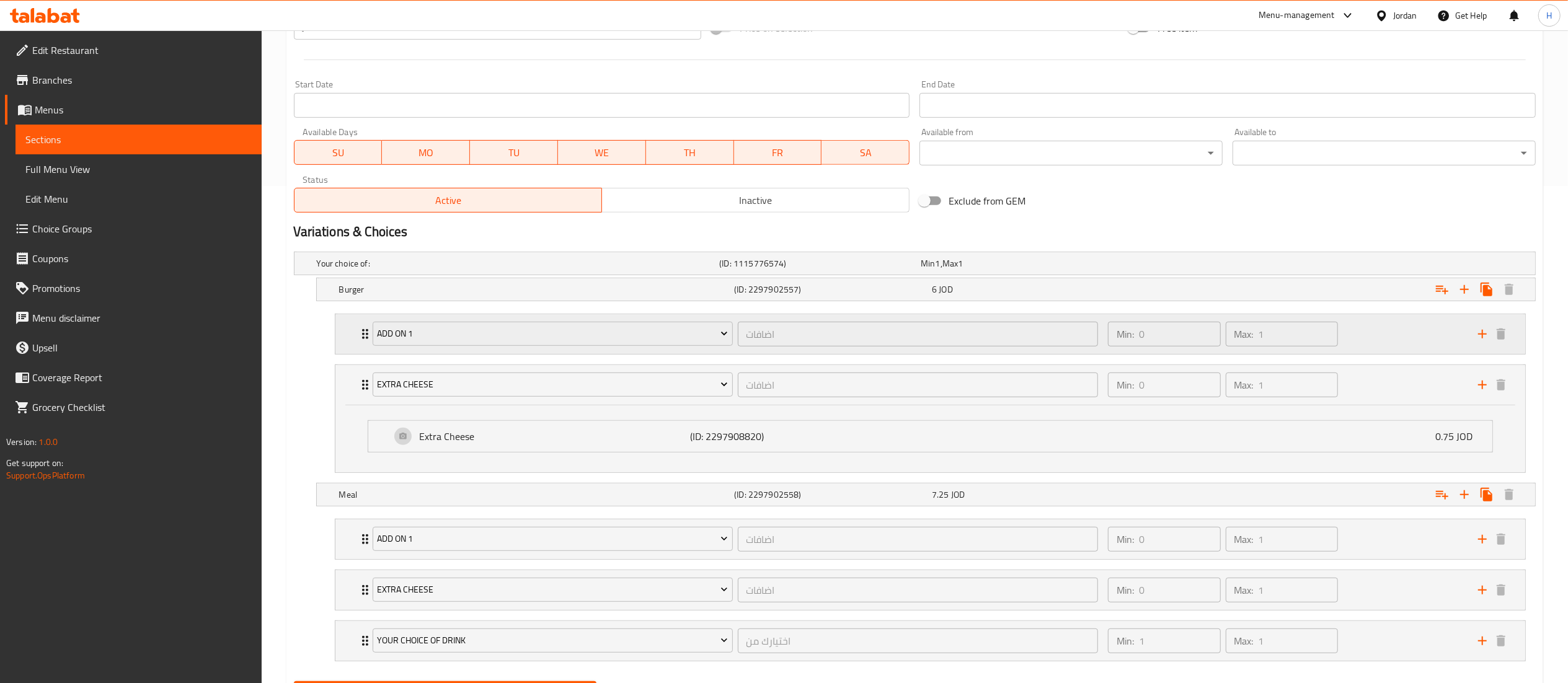
click at [350, 337] on div "Add On 1 اضافات ​ Min: 0 ​ Max: 1 ​" at bounding box center [930, 333] width 1190 height 39
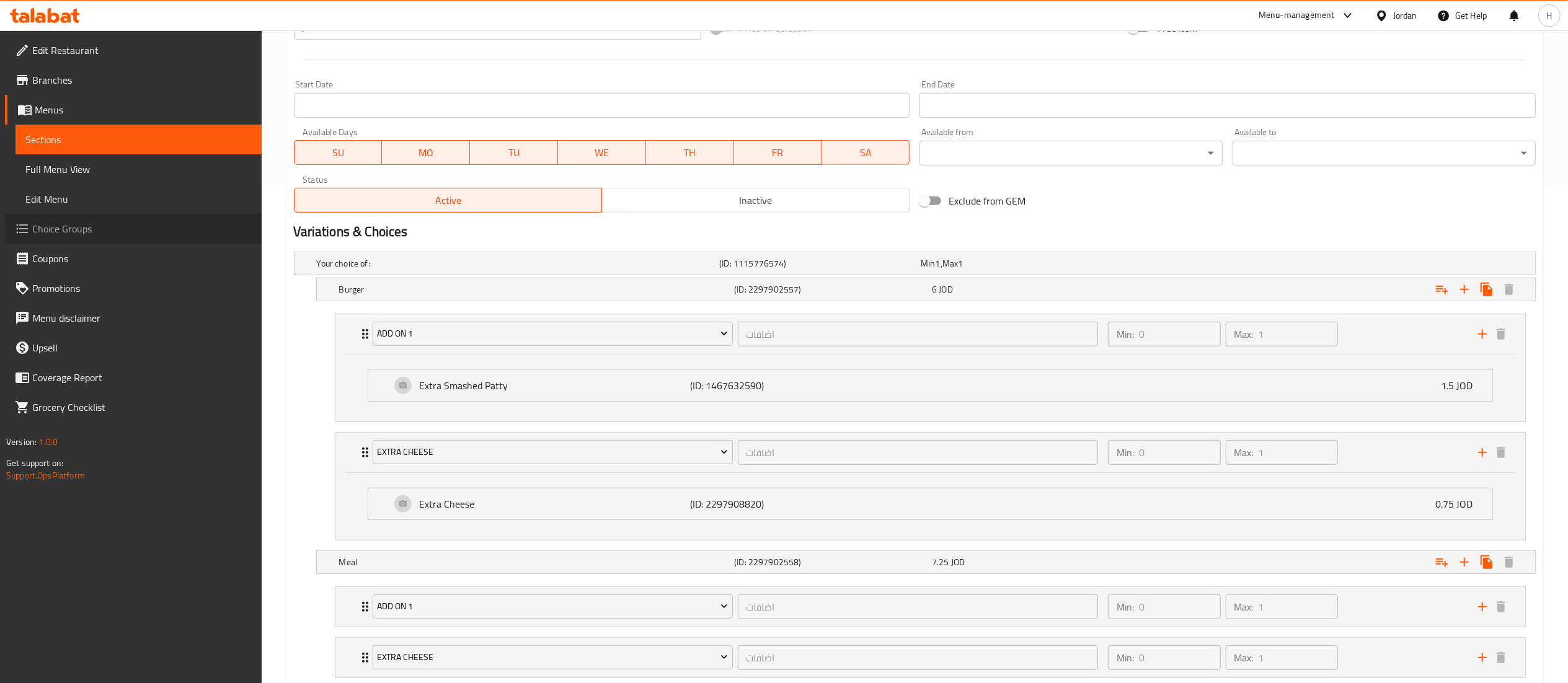
click at [75, 225] on span "Choice Groups" at bounding box center [141, 229] width 220 height 15
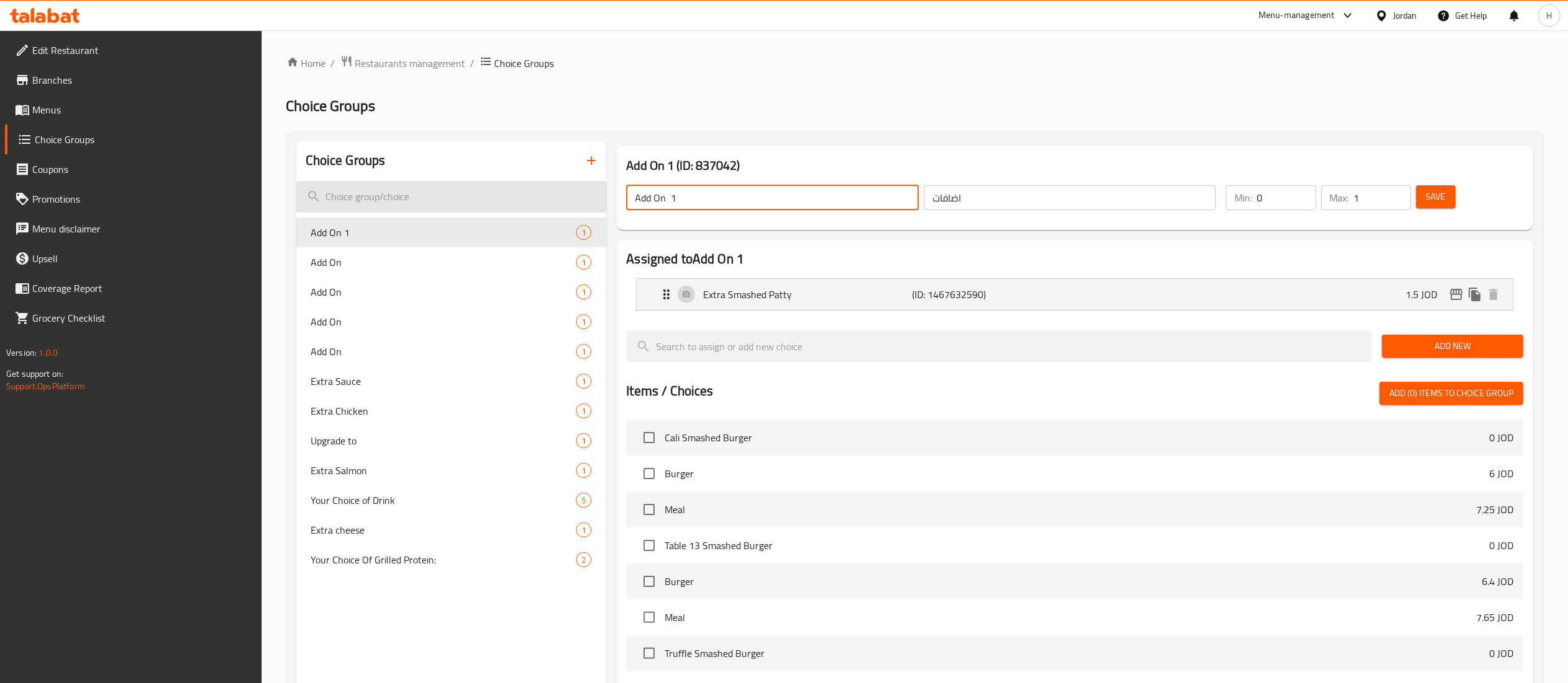
drag, startPoint x: 673, startPoint y: 189, endPoint x: 508, endPoint y: 189, distance: 165.0
click at [508, 189] on div "Choice Groups Add On 1 1 Add On 1 Add On 1 Add On 1 Add On 1 Extra Sauce 1 Extr…" at bounding box center [917, 533] width 1242 height 785
click at [671, 205] on input "Add On 1" at bounding box center [773, 197] width 293 height 25
click at [695, 205] on input "Add On 1" at bounding box center [773, 197] width 293 height 25
click at [1434, 192] on span "Save" at bounding box center [1436, 196] width 20 height 15
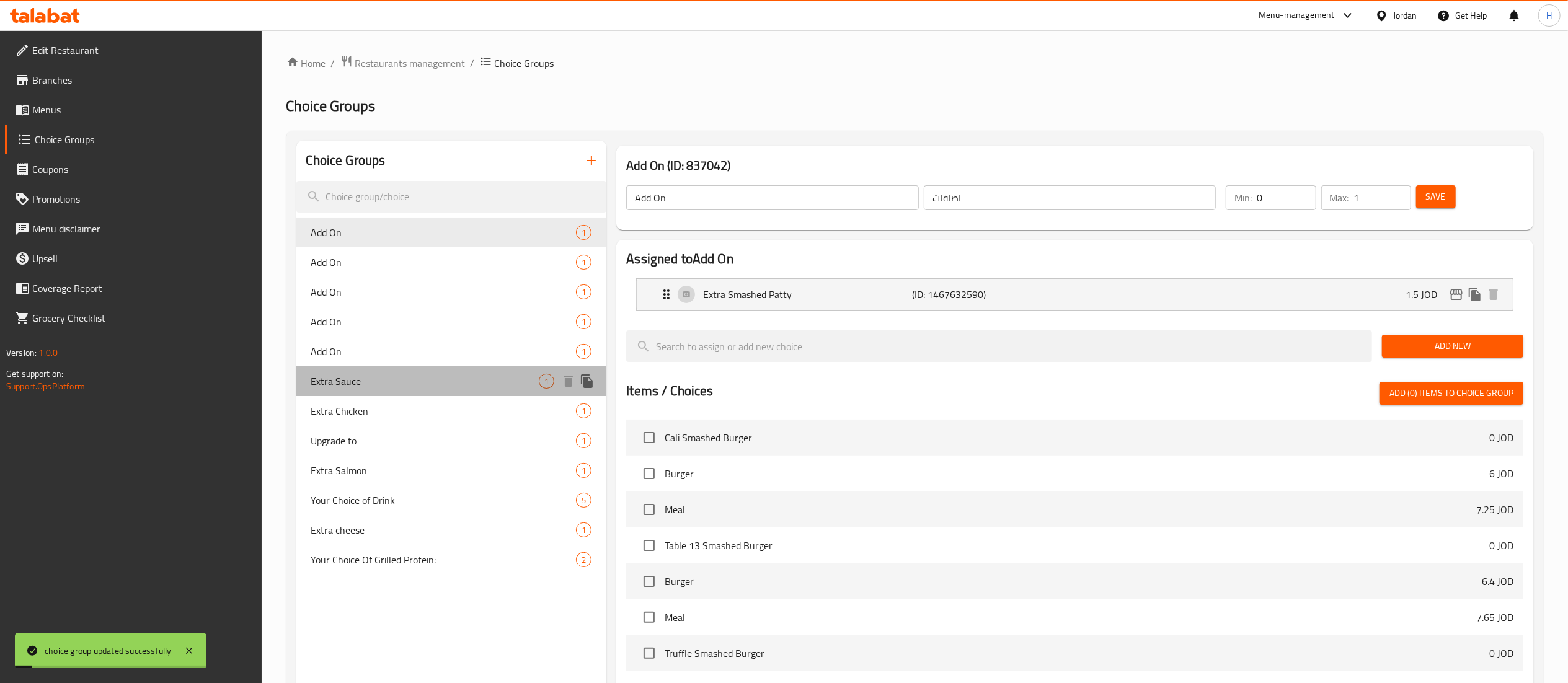
click at [360, 384] on span "Extra Sauce" at bounding box center [426, 381] width 228 height 15
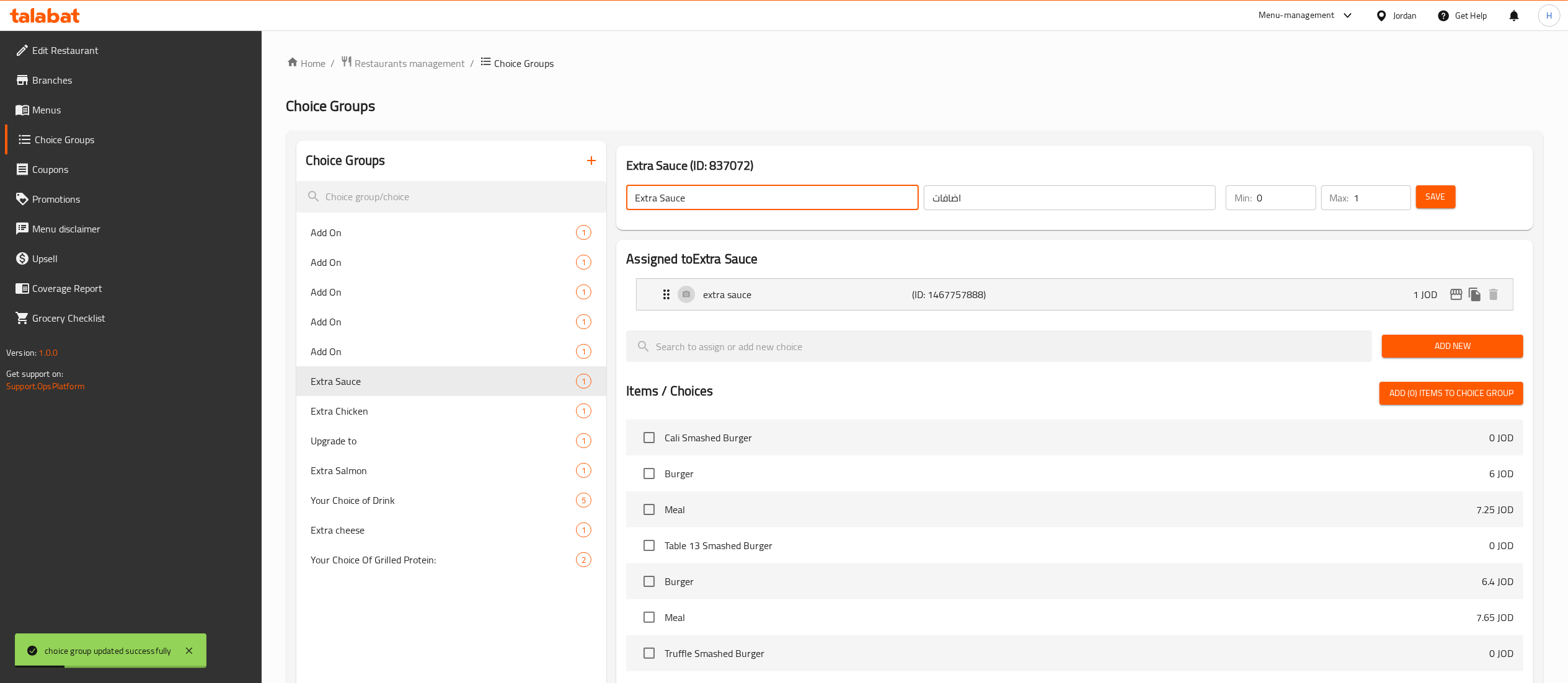
drag, startPoint x: 693, startPoint y: 195, endPoint x: 661, endPoint y: 200, distance: 32.4
click at [661, 200] on input "Extra Sauce" at bounding box center [773, 197] width 293 height 25
click at [1443, 200] on span "Save" at bounding box center [1436, 196] width 20 height 15
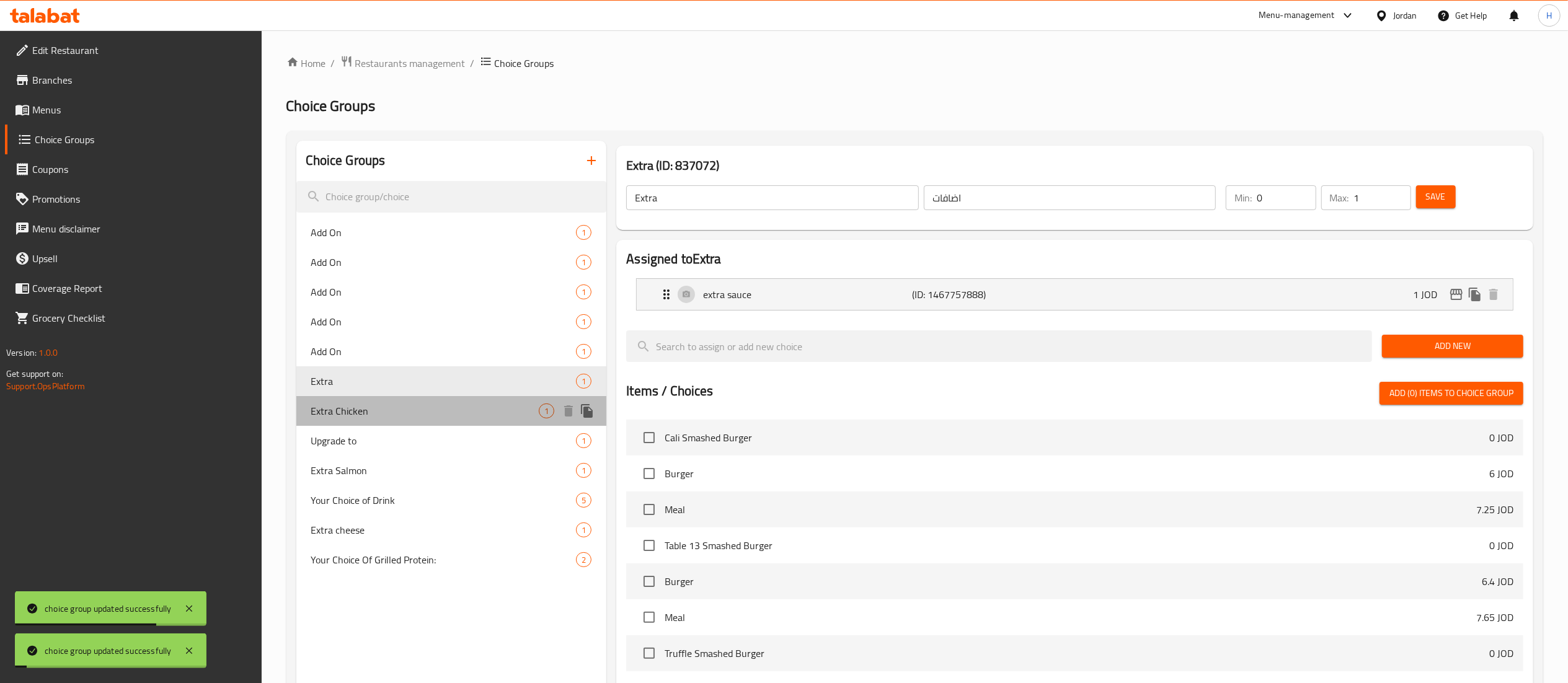
click at [376, 411] on span "Extra Chicken" at bounding box center [426, 411] width 228 height 15
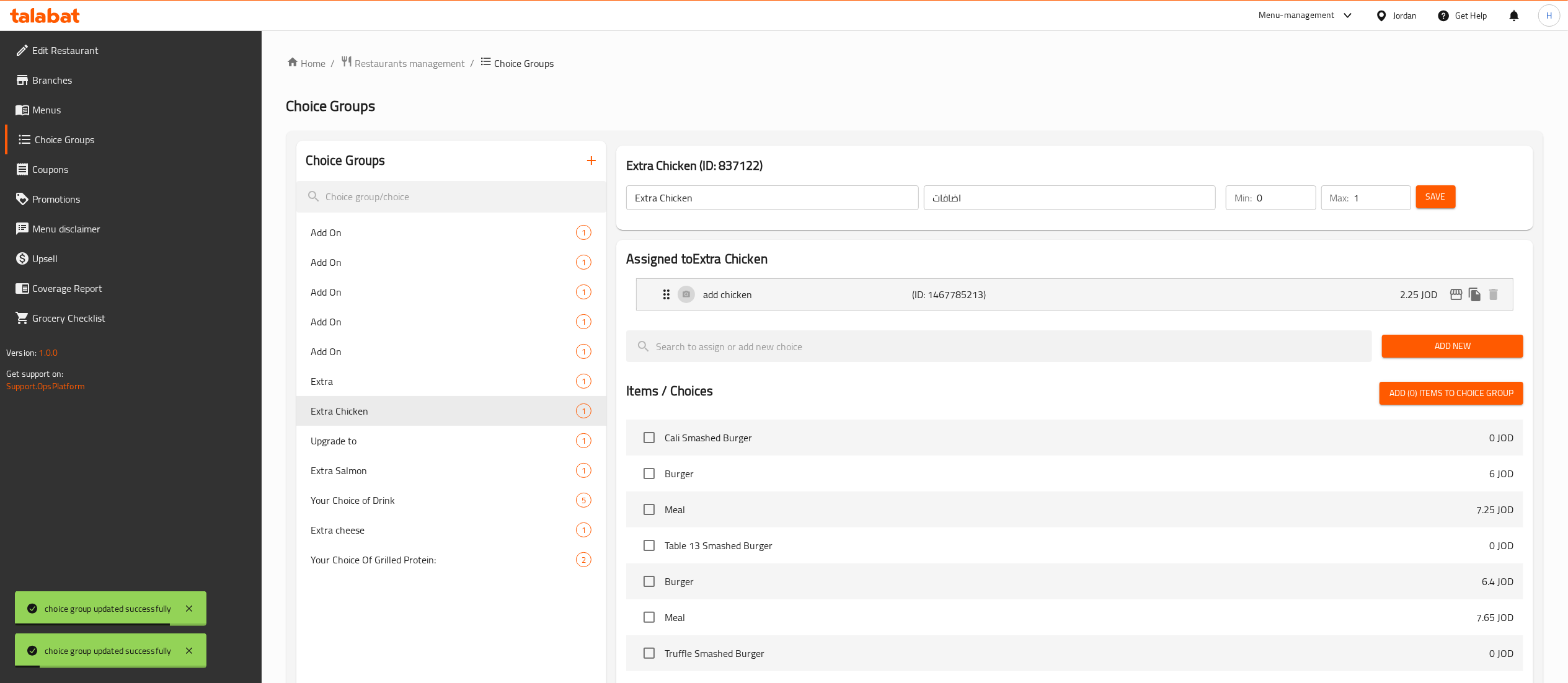
click at [715, 187] on input "Extra Chicken" at bounding box center [773, 197] width 293 height 25
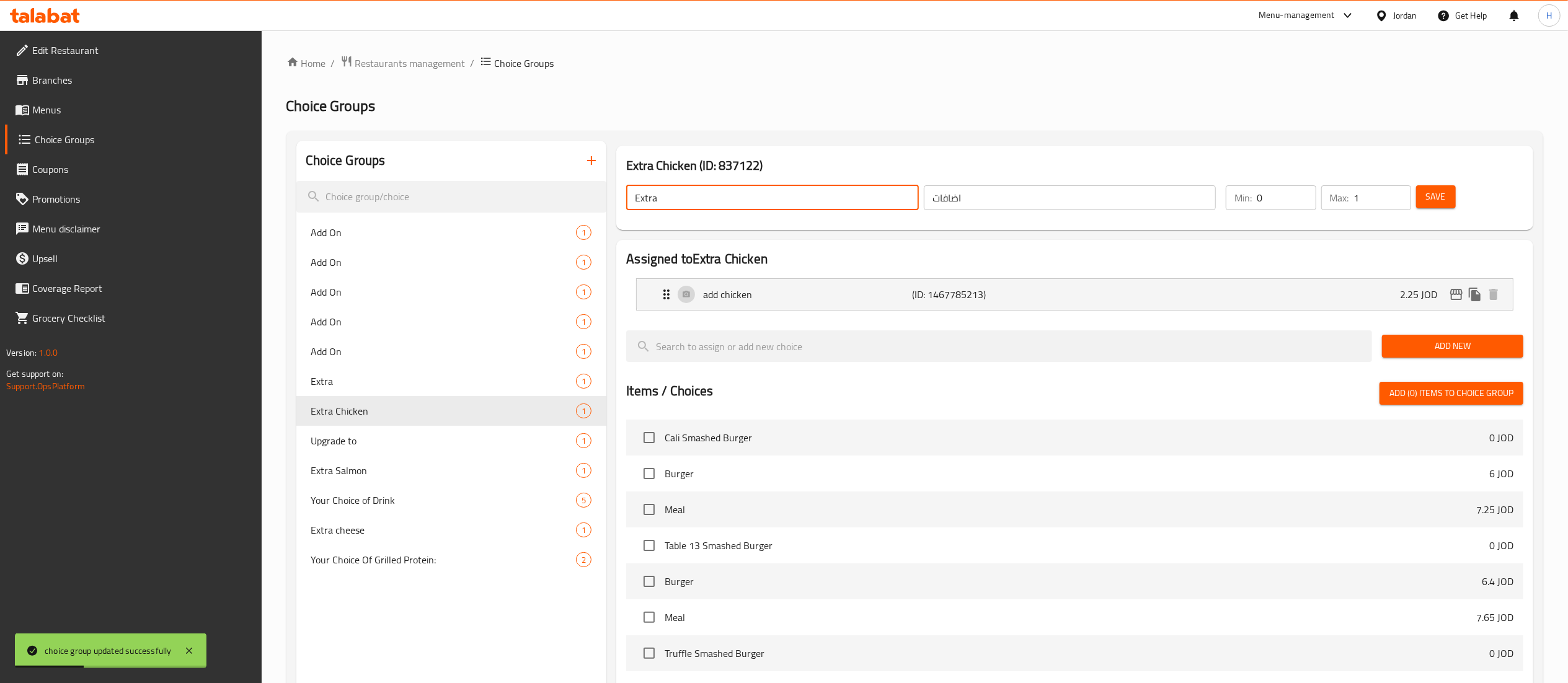
click at [1450, 202] on button "Save" at bounding box center [1436, 197] width 39 height 23
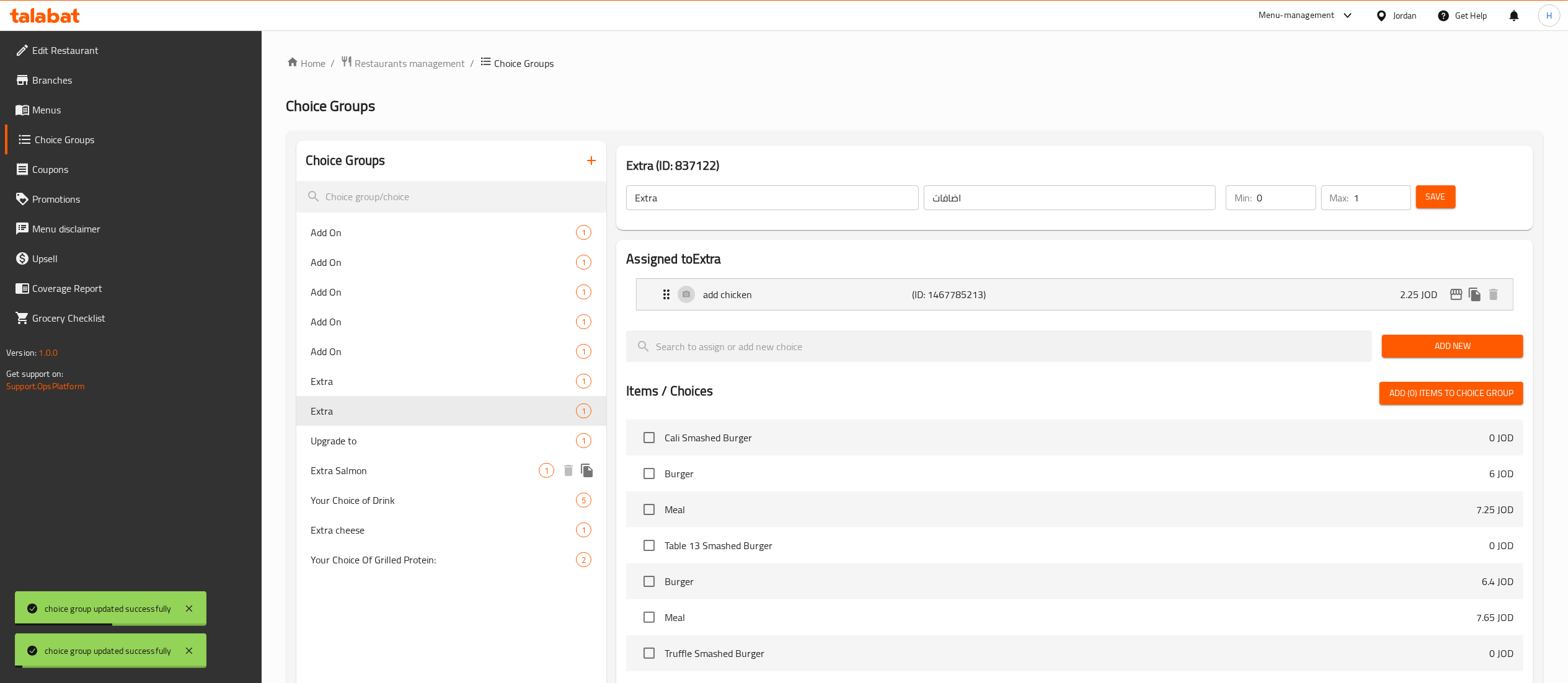
click at [384, 471] on span "Extra Salmon" at bounding box center [426, 470] width 228 height 15
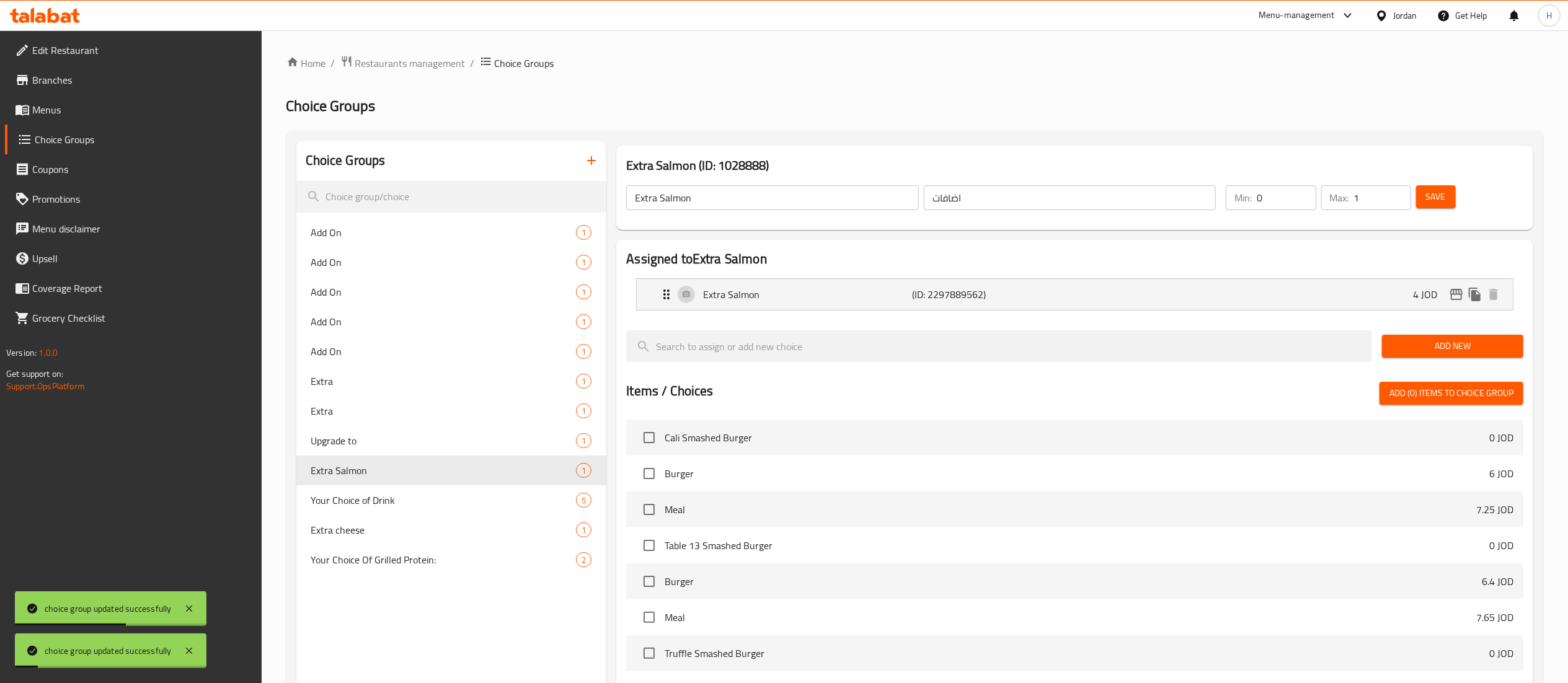
click at [721, 199] on input "Extra Salmon" at bounding box center [773, 197] width 293 height 25
click at [1435, 193] on span "Save" at bounding box center [1436, 196] width 20 height 15
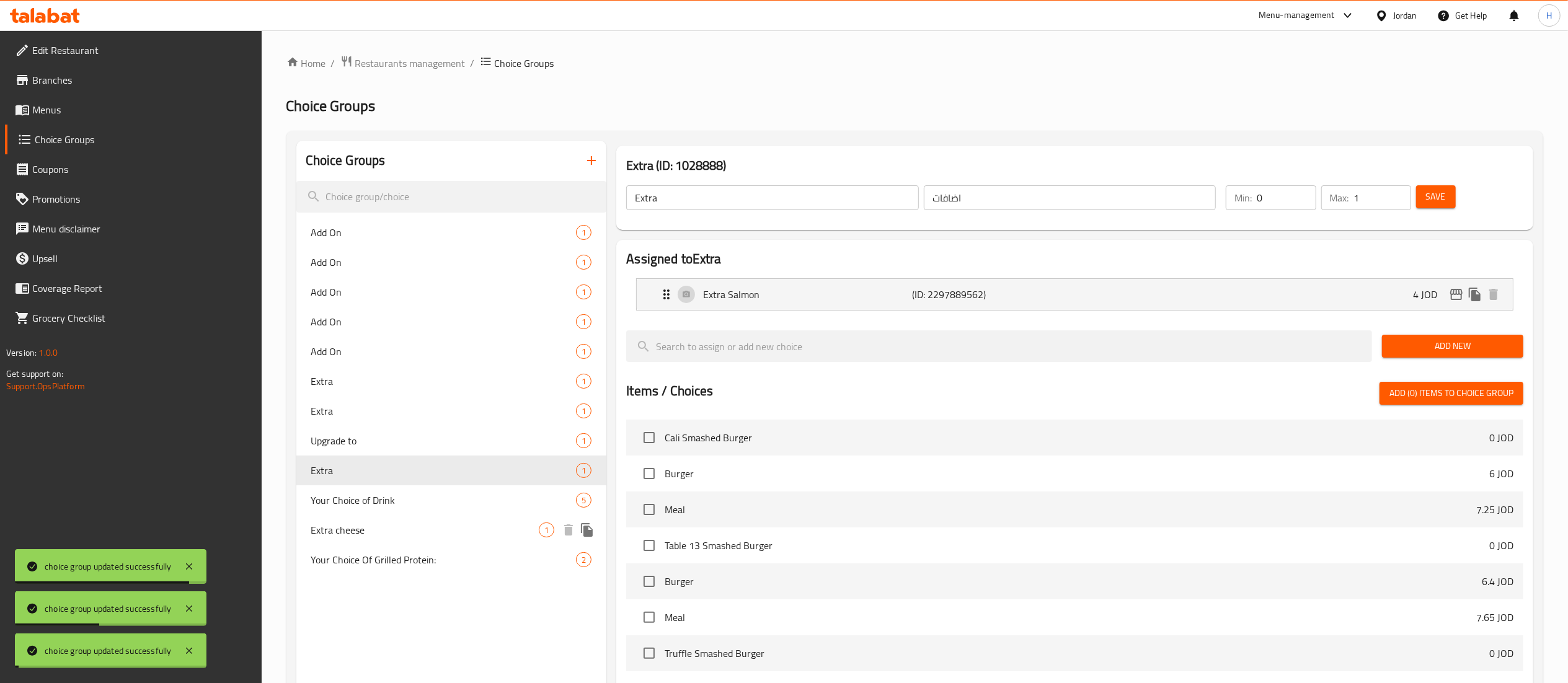
click at [390, 525] on span "Extra cheese" at bounding box center [426, 530] width 228 height 15
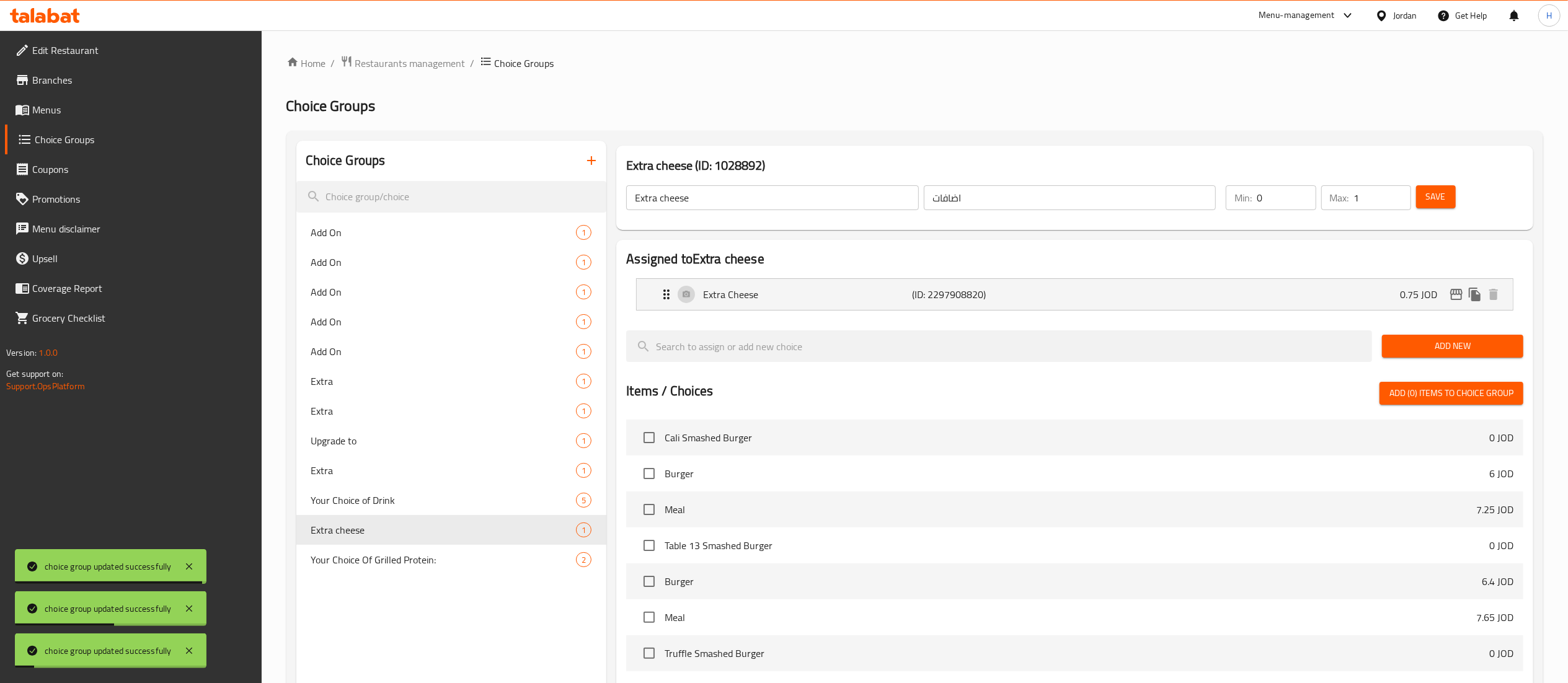
click at [733, 190] on input "Extra cheese" at bounding box center [773, 197] width 293 height 25
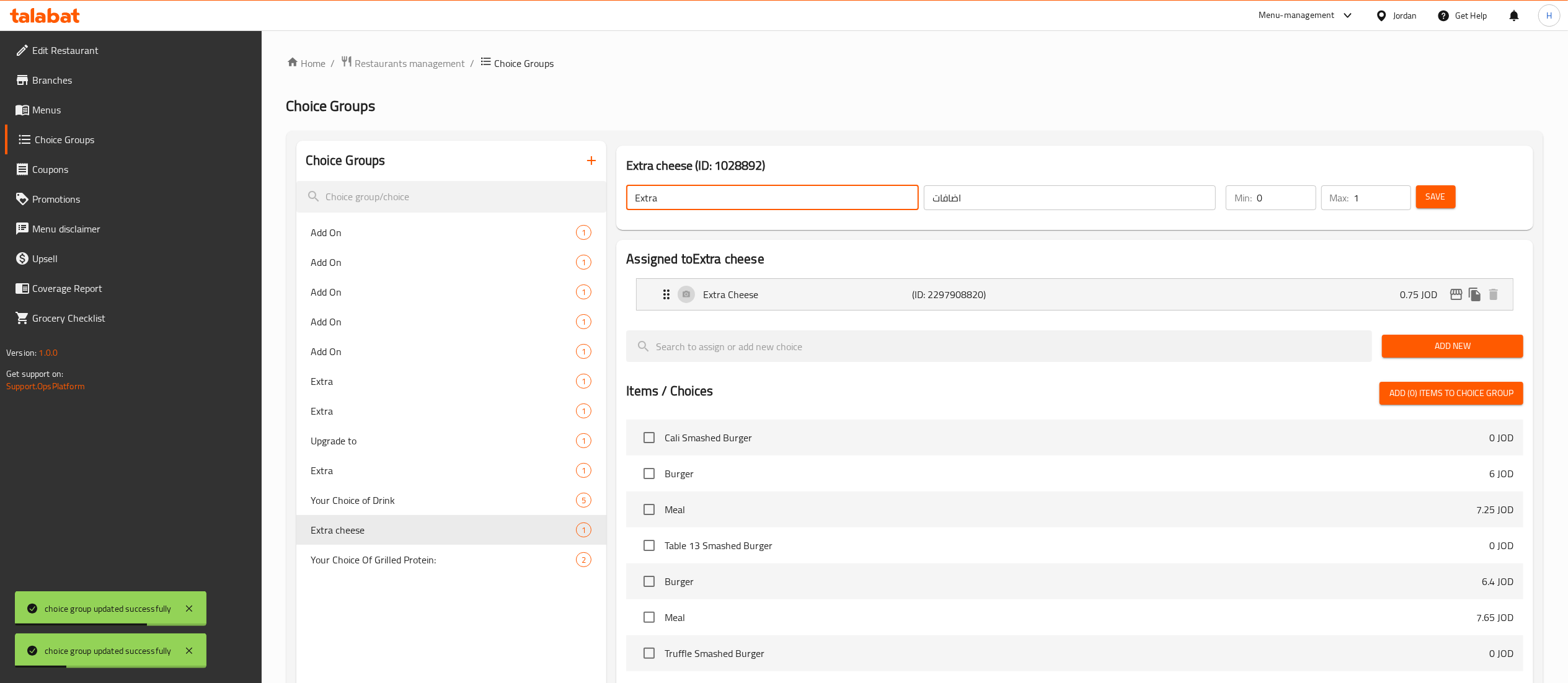
type input "Extra"
click at [1444, 203] on span "Save" at bounding box center [1436, 196] width 20 height 15
click at [1449, 186] on button "Save" at bounding box center [1436, 197] width 39 height 23
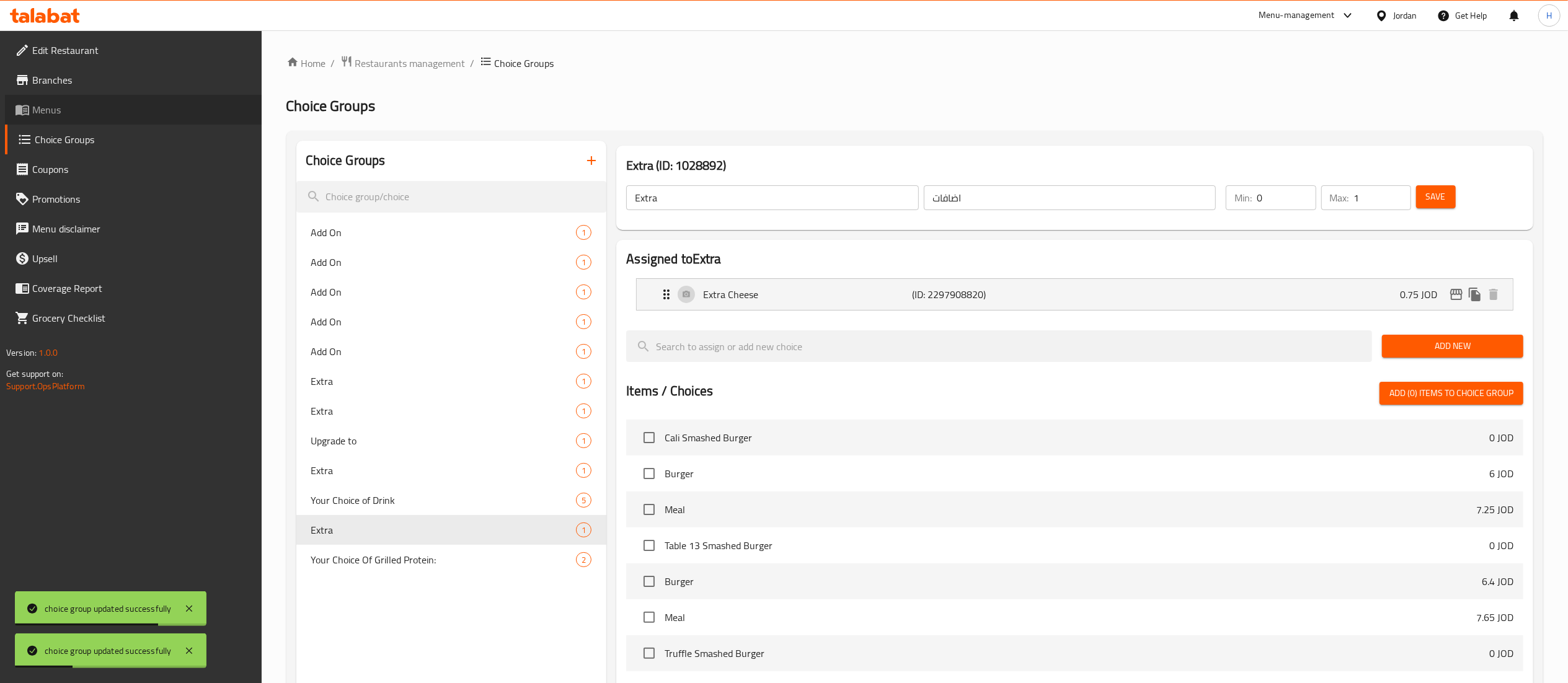
click at [65, 111] on span "Menus" at bounding box center [141, 109] width 220 height 15
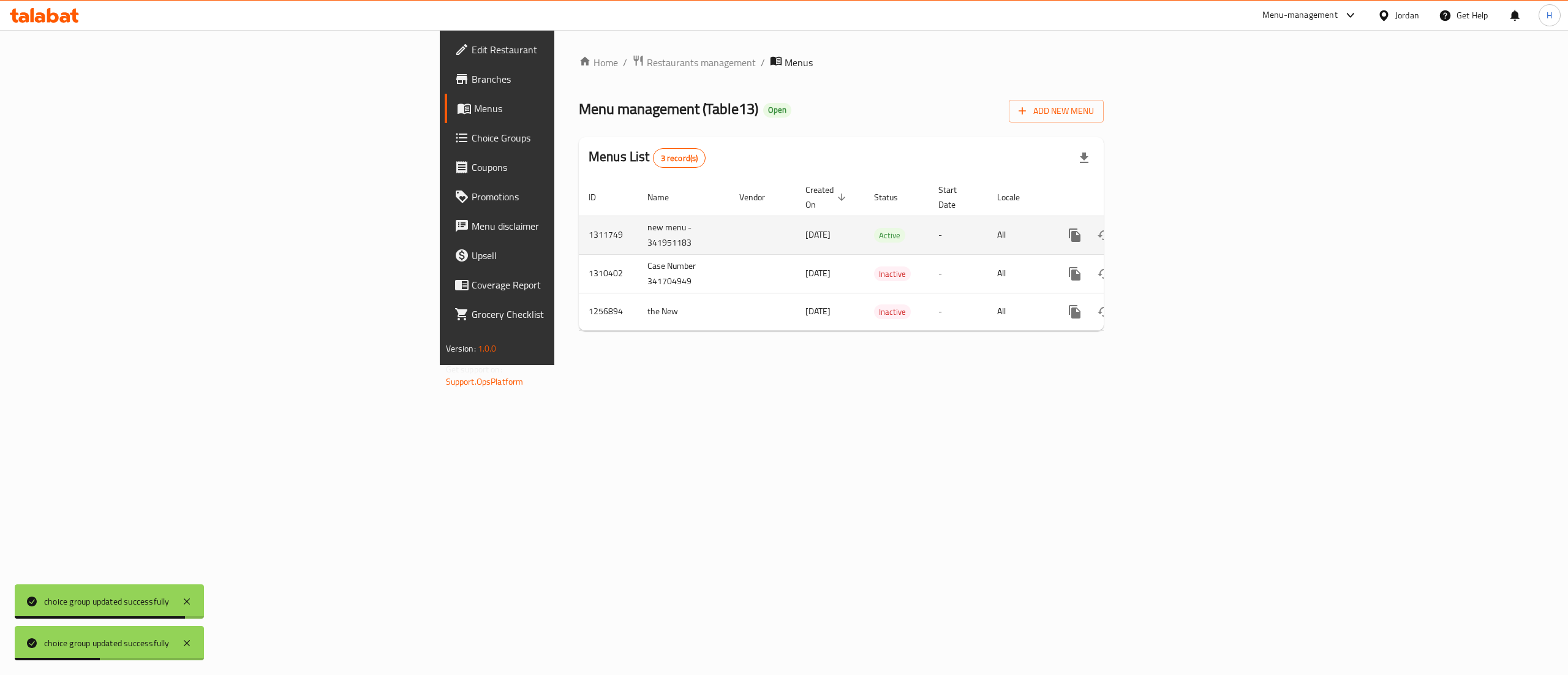
click at [1171, 228] on icon "enhanced table" at bounding box center [1163, 235] width 15 height 15
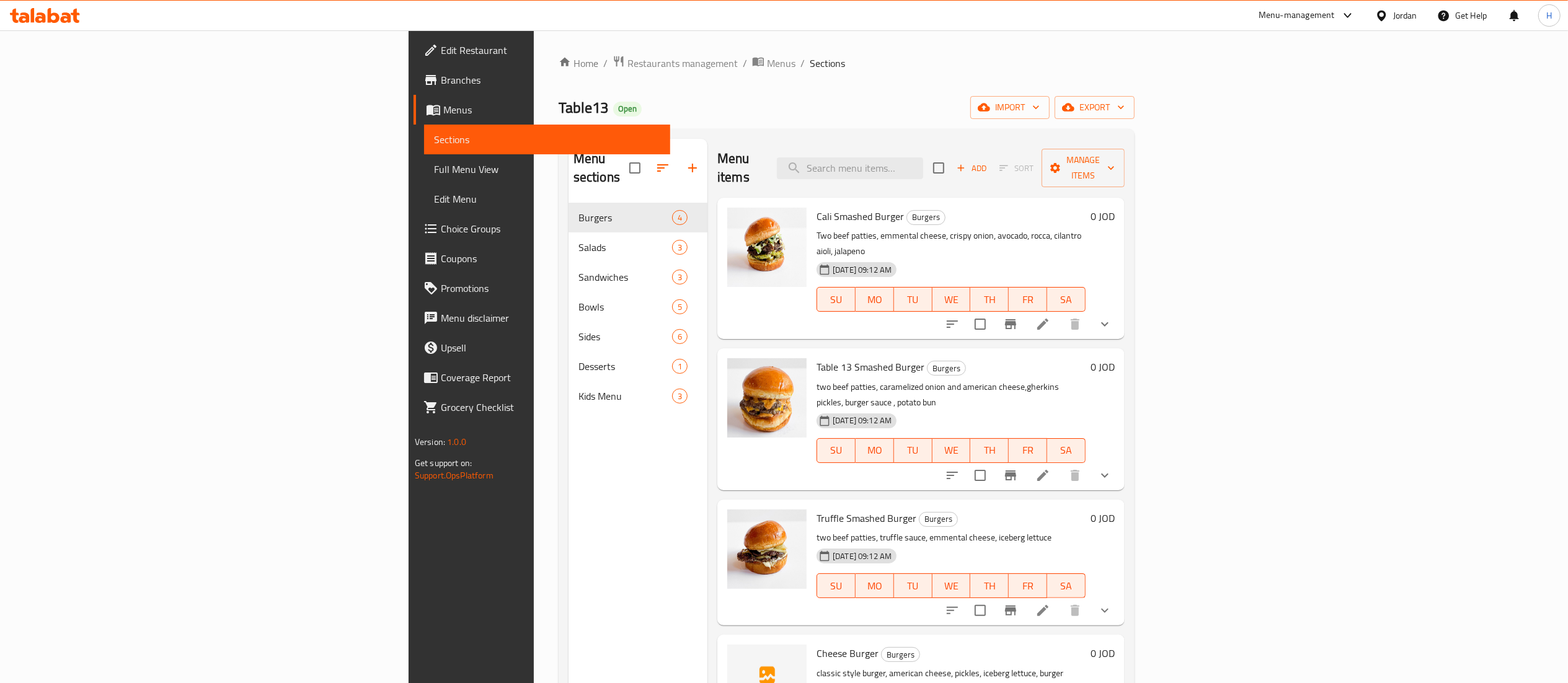
click at [60, 15] on icon at bounding box center [45, 15] width 70 height 15
